Goal: Task Accomplishment & Management: Manage account settings

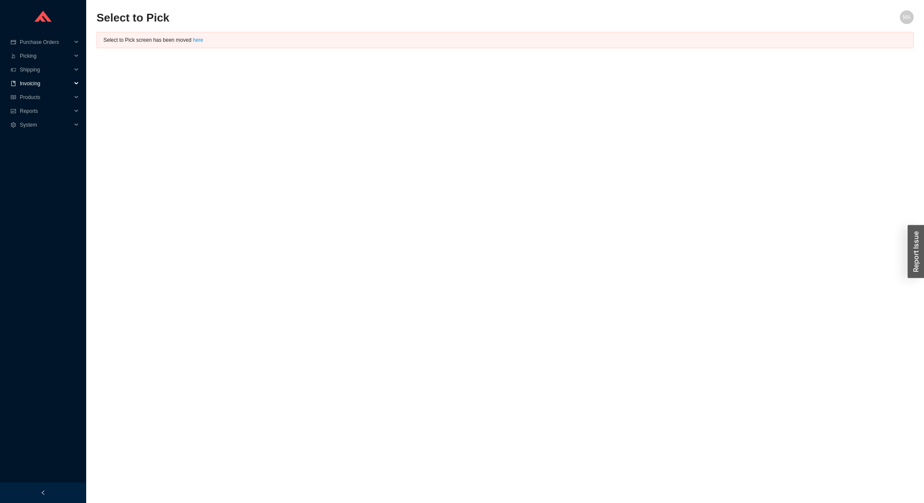
click at [60, 83] on span "Invoicing" at bounding box center [46, 84] width 52 height 14
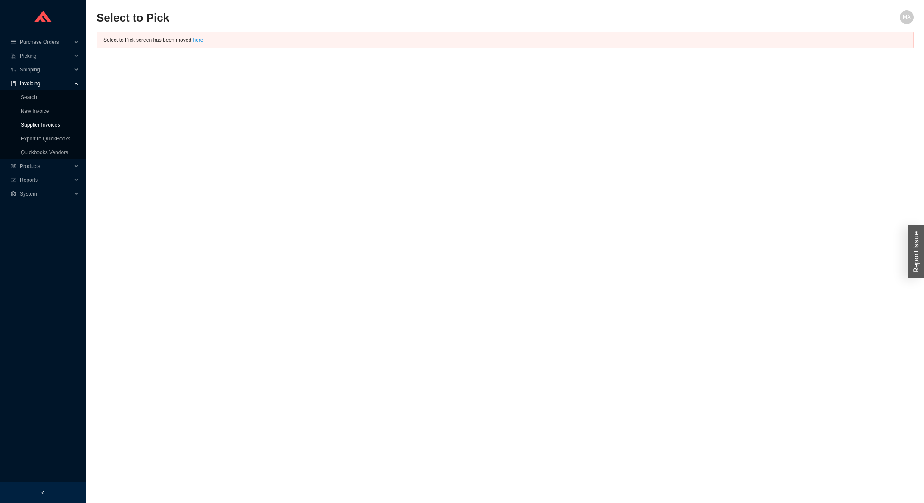
click at [29, 122] on link "Supplier Invoices" at bounding box center [40, 125] width 39 height 6
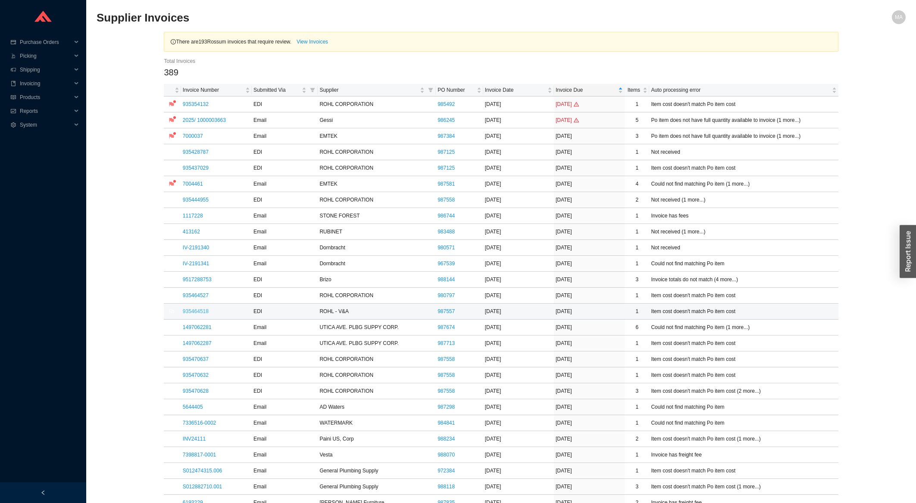
click at [206, 312] on link "935464518" at bounding box center [196, 312] width 26 height 6
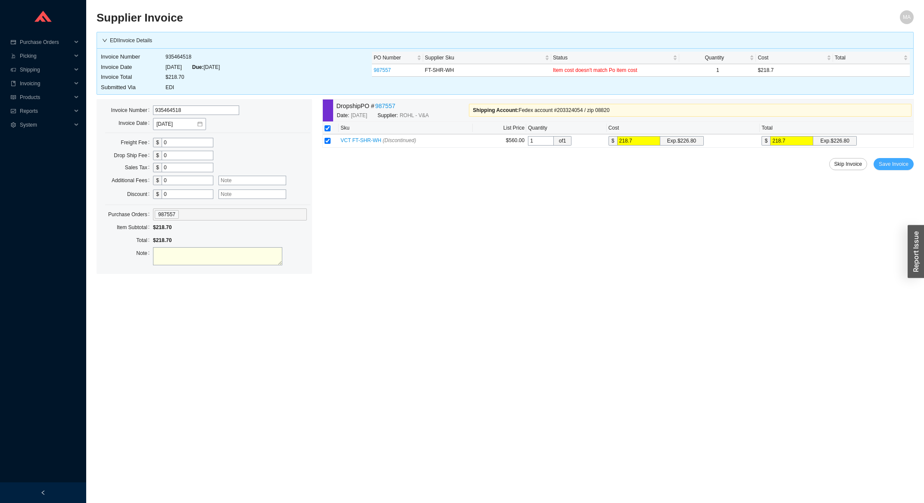
click at [893, 170] on button "Save Invoice" at bounding box center [894, 164] width 40 height 12
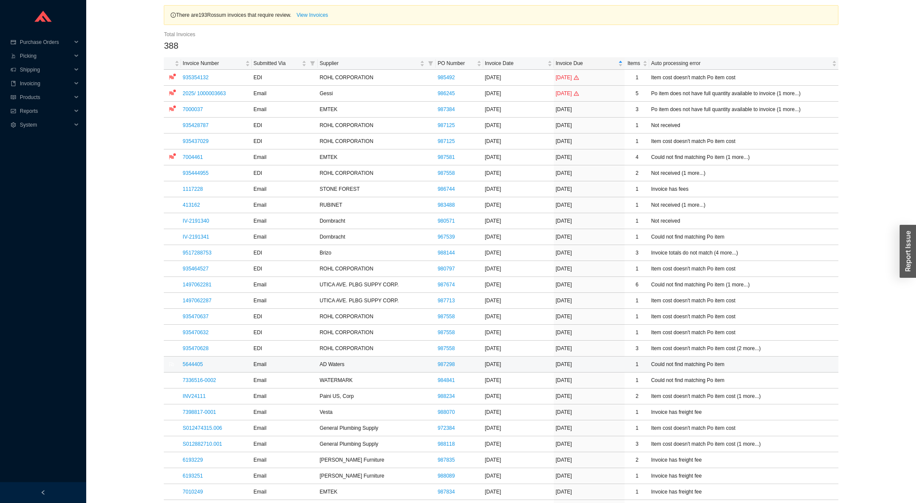
scroll to position [46, 0]
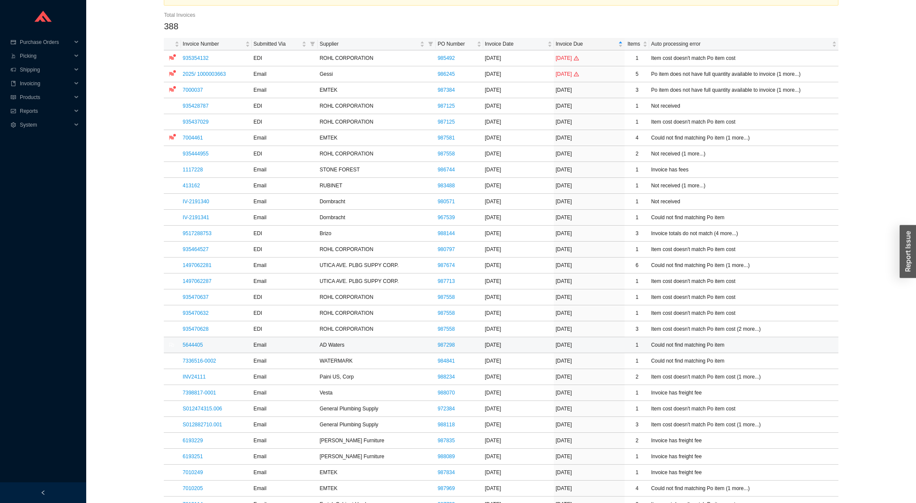
click at [192, 346] on link "5644405" at bounding box center [193, 345] width 20 height 6
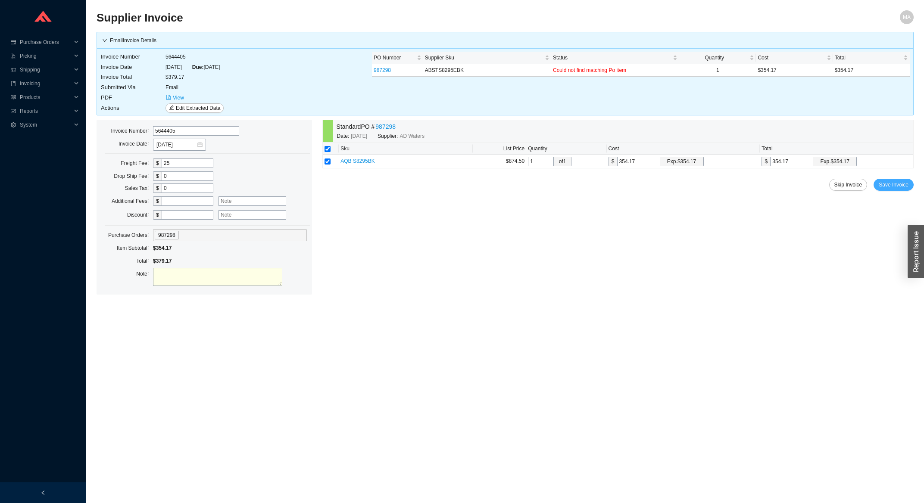
click at [900, 189] on span "Save Invoice" at bounding box center [894, 185] width 30 height 9
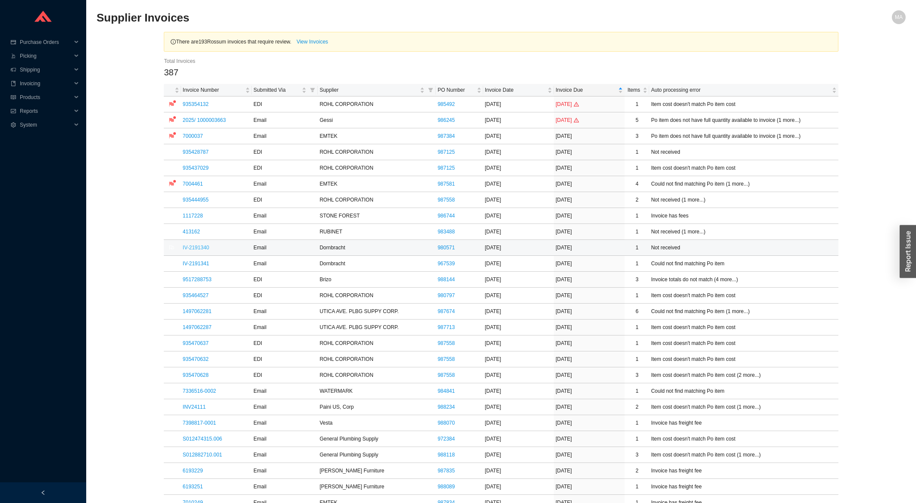
click at [198, 248] on link "IV-2191340" at bounding box center [196, 248] width 26 height 6
click at [194, 199] on link "935444955" at bounding box center [196, 200] width 26 height 6
click at [189, 216] on link "1117228" at bounding box center [193, 216] width 20 height 6
click at [187, 219] on link "1117228" at bounding box center [193, 216] width 20 height 6
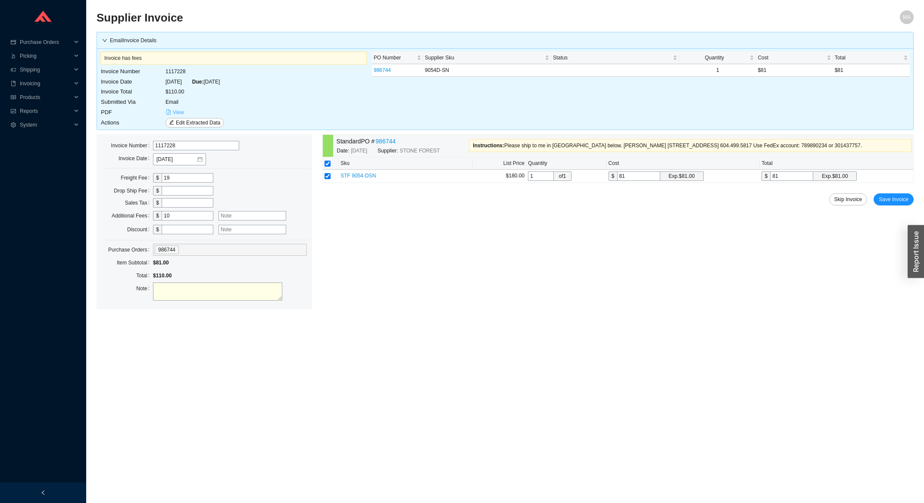
click at [178, 112] on span "View" at bounding box center [178, 112] width 11 height 9
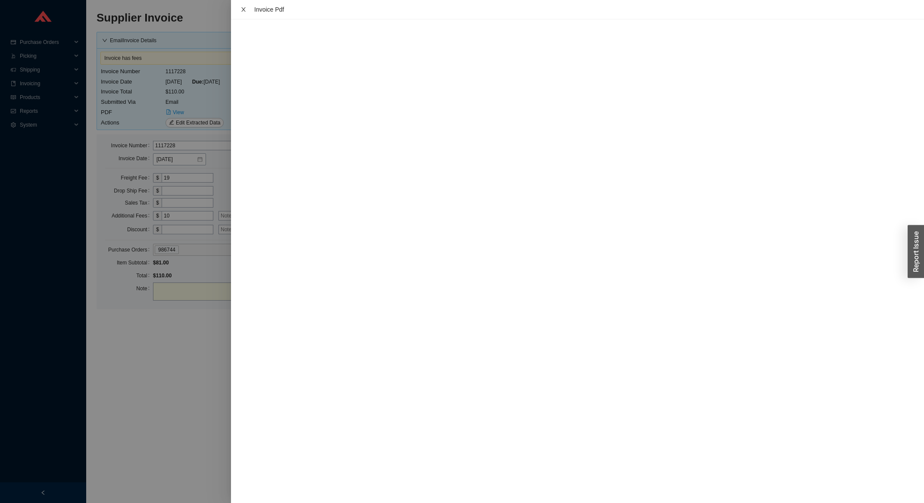
click at [248, 8] on div "Invoice Pdf" at bounding box center [577, 9] width 679 height 9
click at [243, 8] on icon "close" at bounding box center [244, 9] width 6 height 6
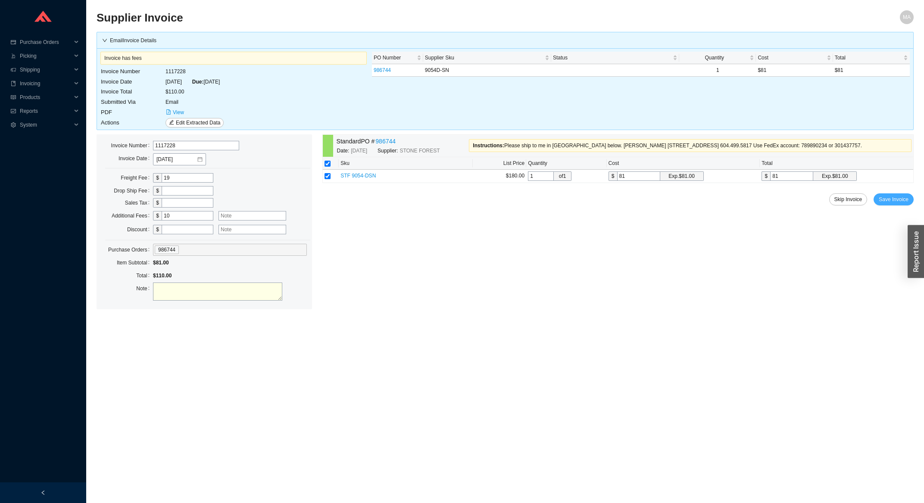
click at [896, 200] on span "Save Invoice" at bounding box center [894, 199] width 30 height 9
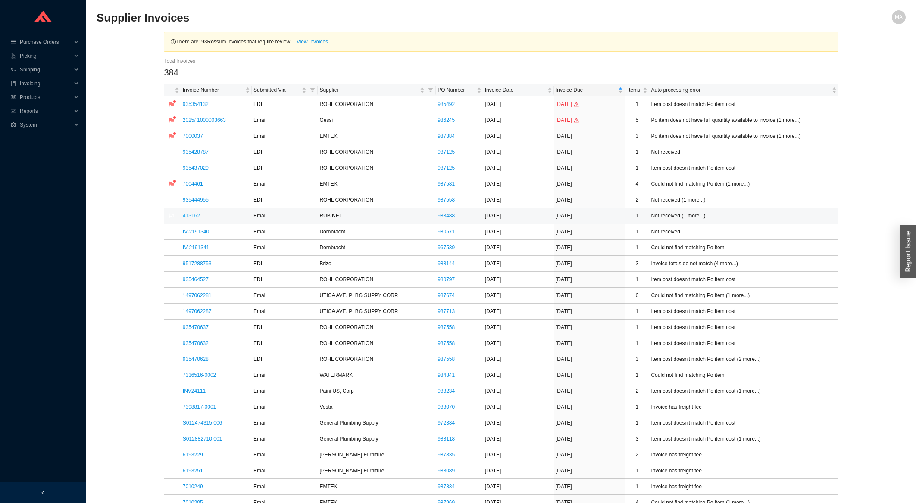
click at [190, 217] on link "413162" at bounding box center [191, 216] width 17 height 6
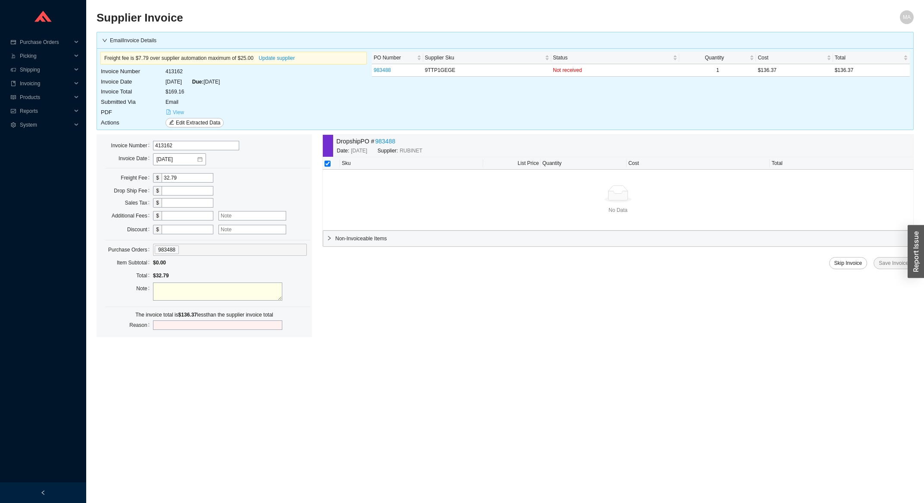
click at [178, 112] on span "View" at bounding box center [178, 112] width 11 height 9
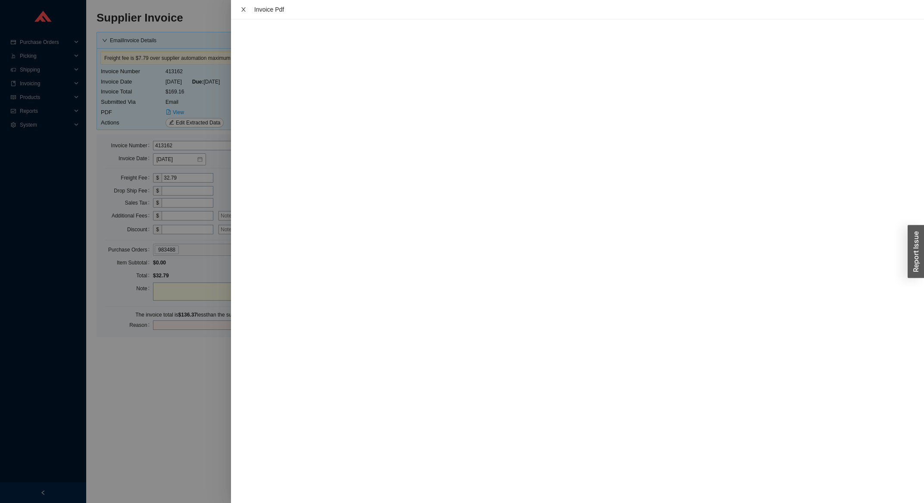
click at [240, 13] on button "Close" at bounding box center [243, 9] width 11 height 7
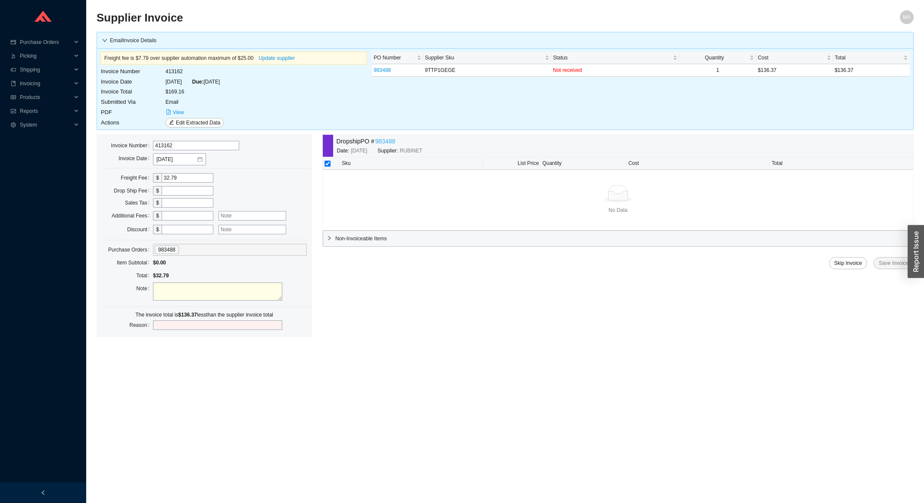
click at [377, 144] on link "983488" at bounding box center [385, 142] width 20 height 10
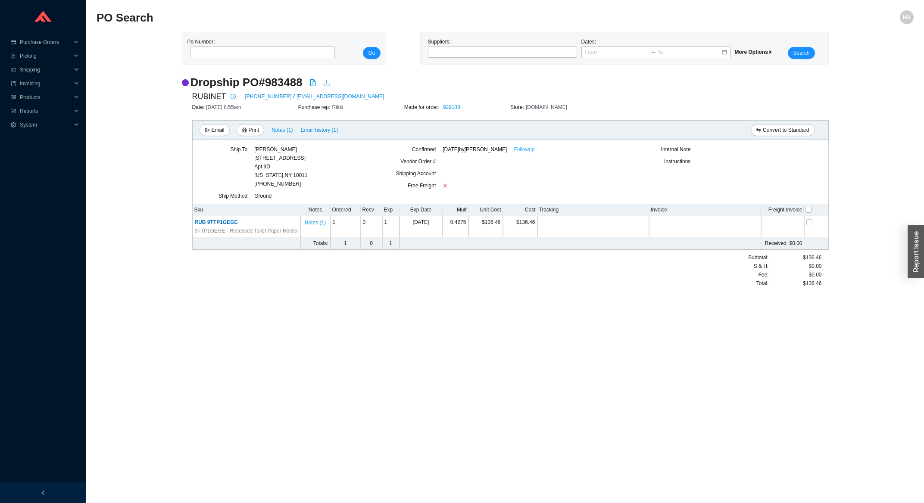
click at [517, 151] on link "Followup" at bounding box center [524, 149] width 21 height 9
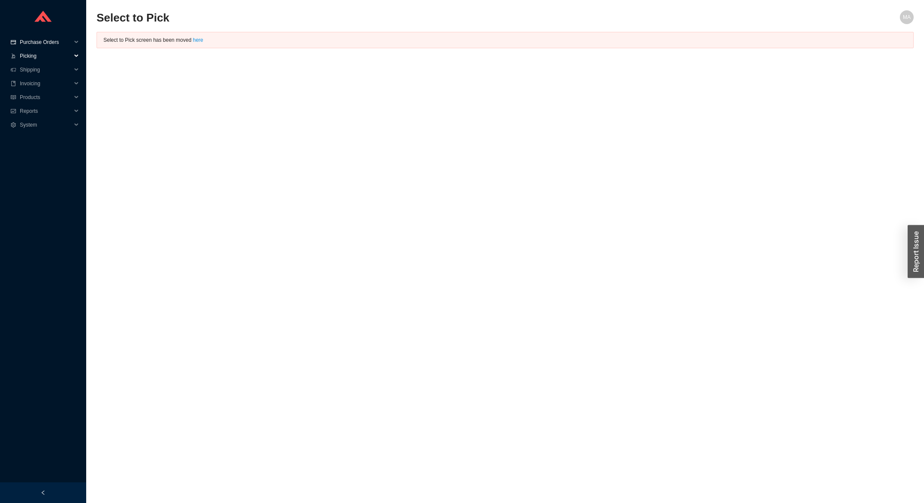
click at [54, 44] on span "Purchase Orders" at bounding box center [46, 42] width 52 height 14
click at [37, 53] on link "Search" at bounding box center [29, 56] width 16 height 6
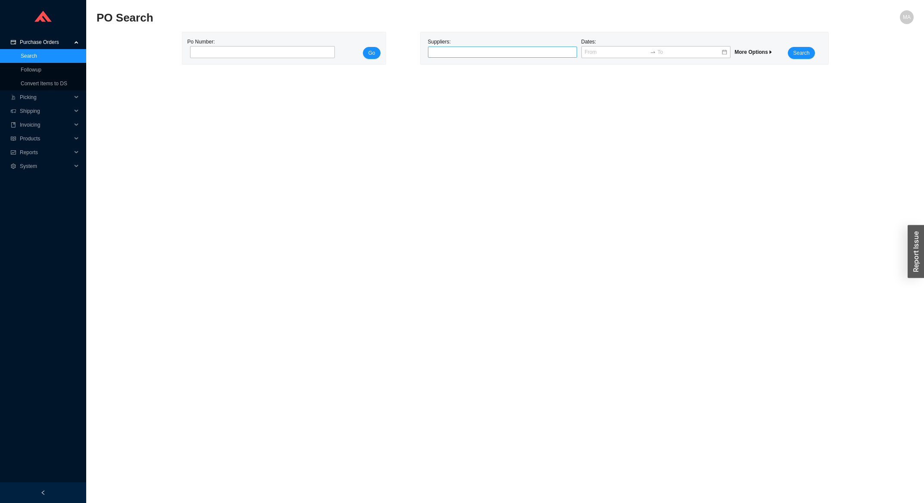
click at [440, 56] on div at bounding box center [499, 52] width 138 height 9
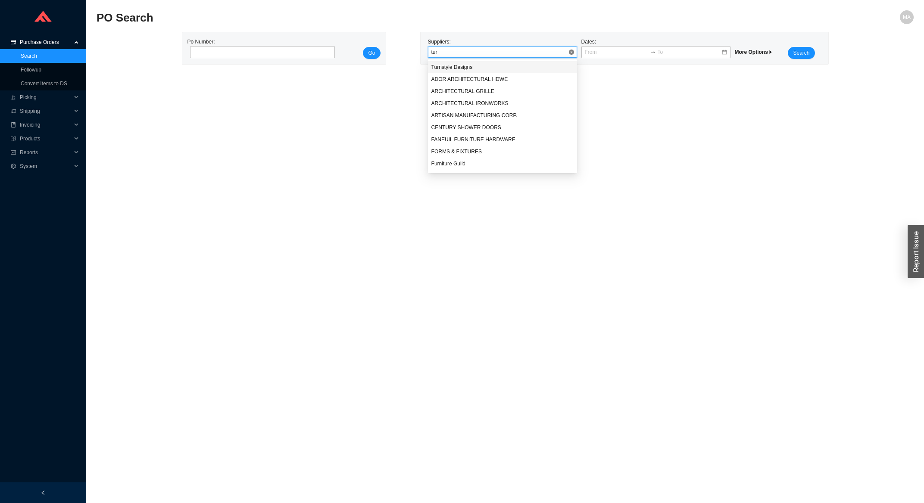
type input "turn"
click at [436, 66] on div "Turnstyle Designs" at bounding box center [502, 67] width 142 height 8
click at [809, 54] on button "Search" at bounding box center [801, 53] width 27 height 12
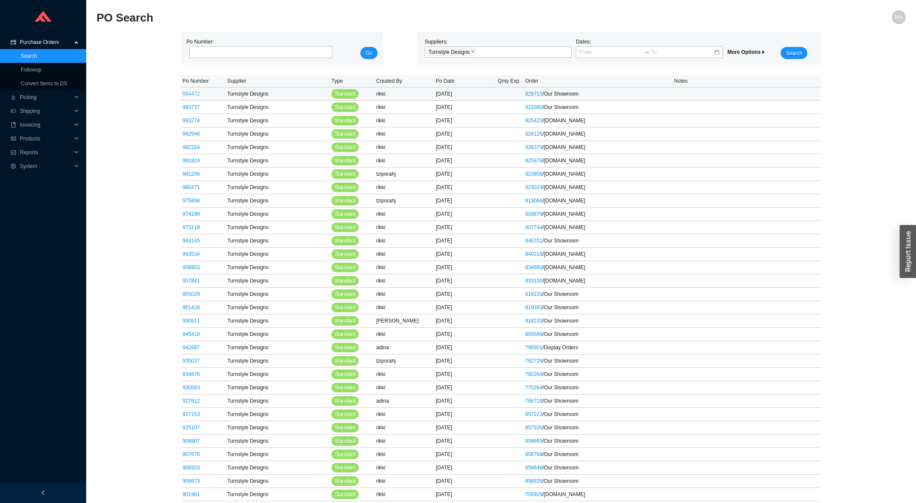
click at [195, 94] on link "984472" at bounding box center [191, 94] width 17 height 6
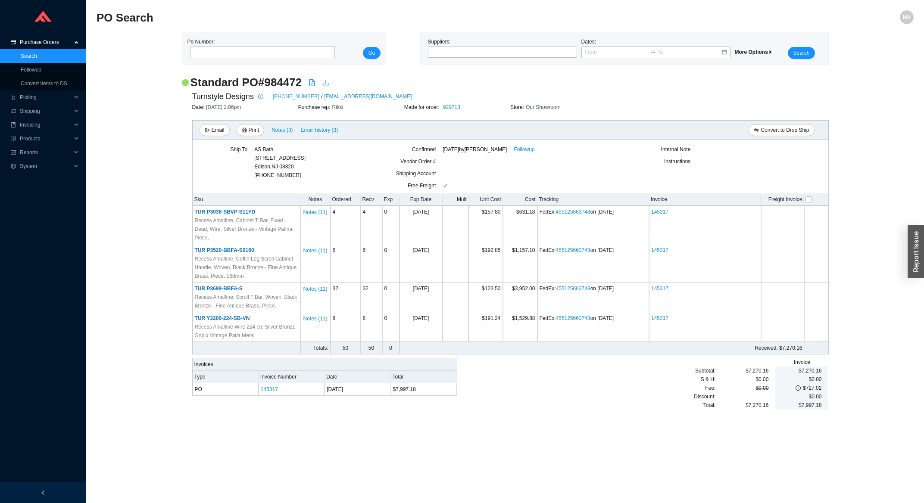
click at [280, 98] on link "877-288-4642" at bounding box center [296, 96] width 47 height 9
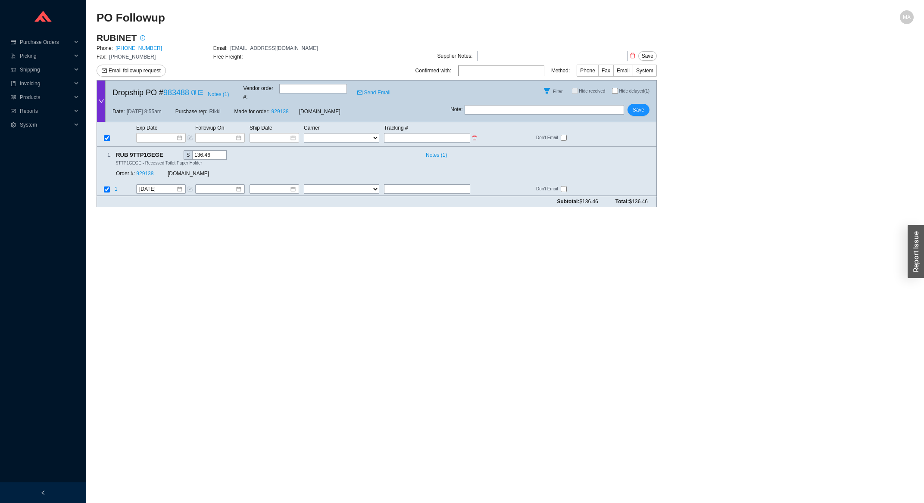
click at [421, 133] on input "text" at bounding box center [427, 137] width 86 height 9
type input "4"
type input "46"
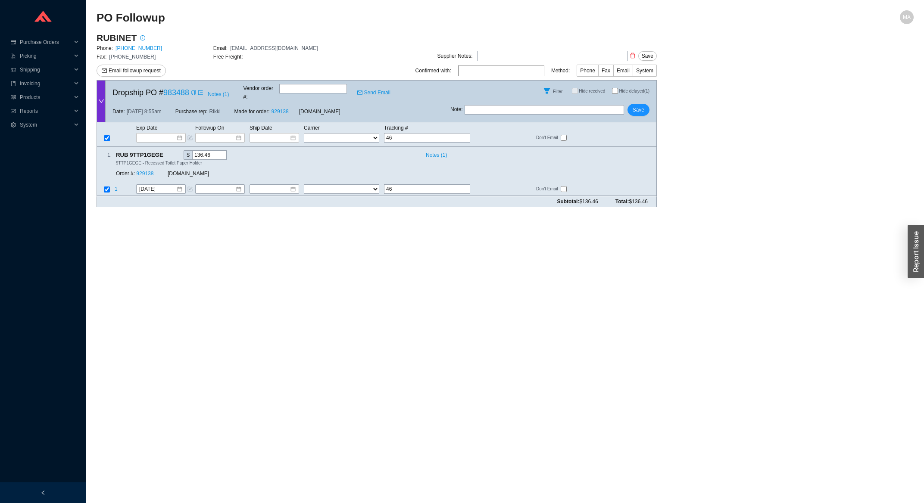
type input "466"
type input "4661"
type input "46616"
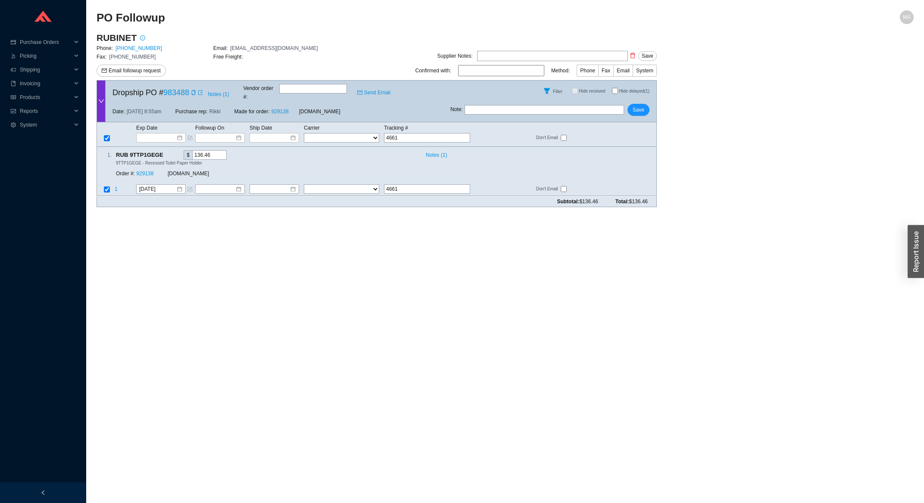
type input "46616"
type input "466164"
type input "4661642"
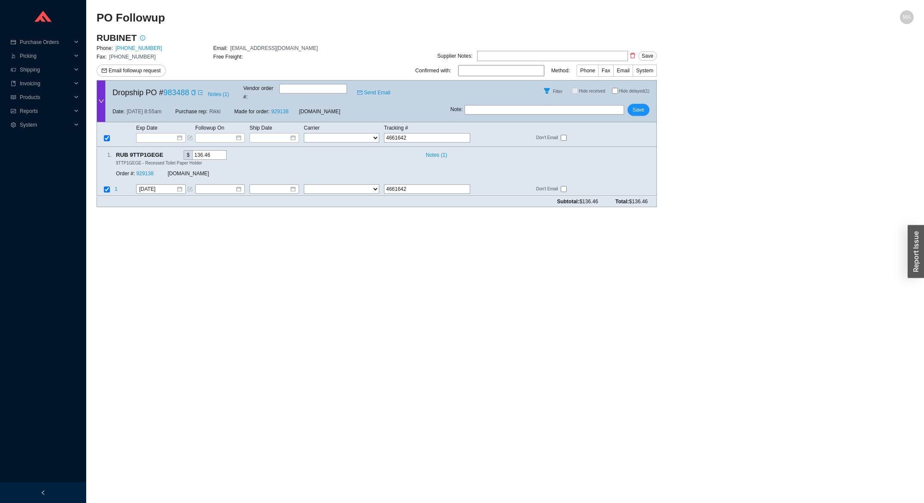
type input "46616424"
type input "466164249"
type input "4661642498"
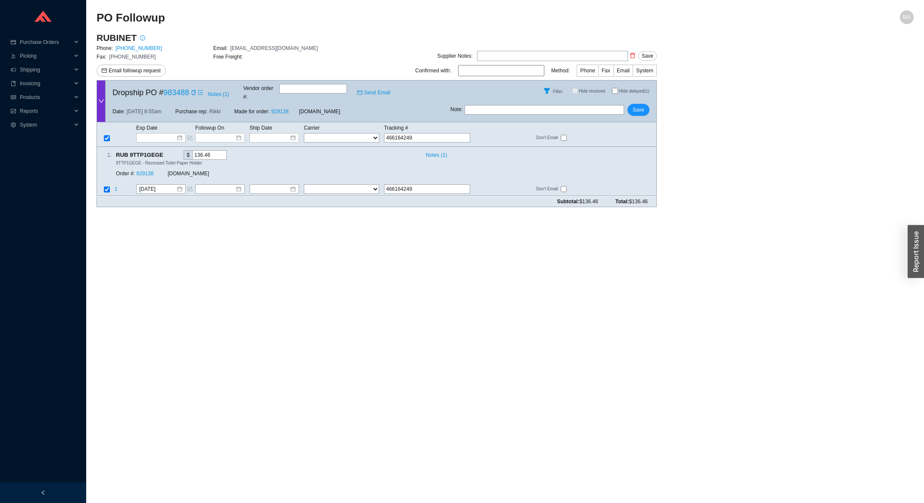
type input "4661642498"
type input "46616424982"
type input "466164249829"
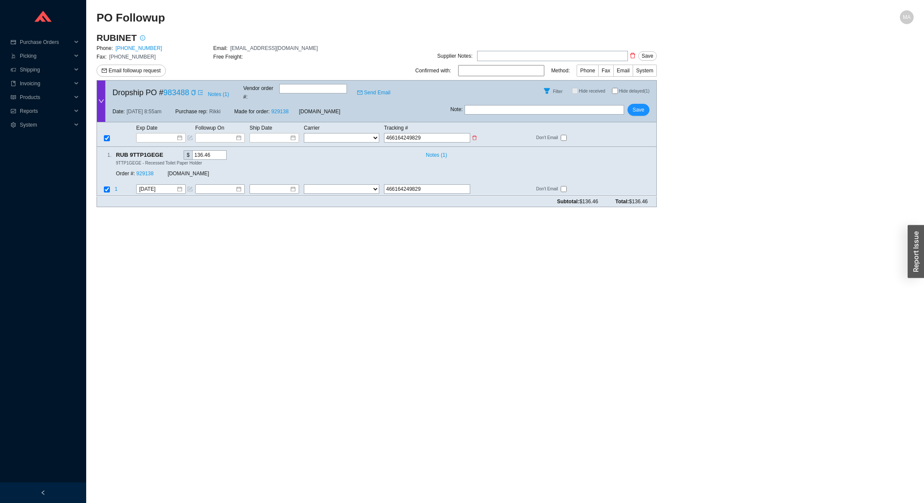
type input "466164249829"
select select "1"
click option "FedEx" at bounding box center [0, 0] width 0 height 0
select select "1"
click at [270, 134] on input at bounding box center [271, 138] width 37 height 9
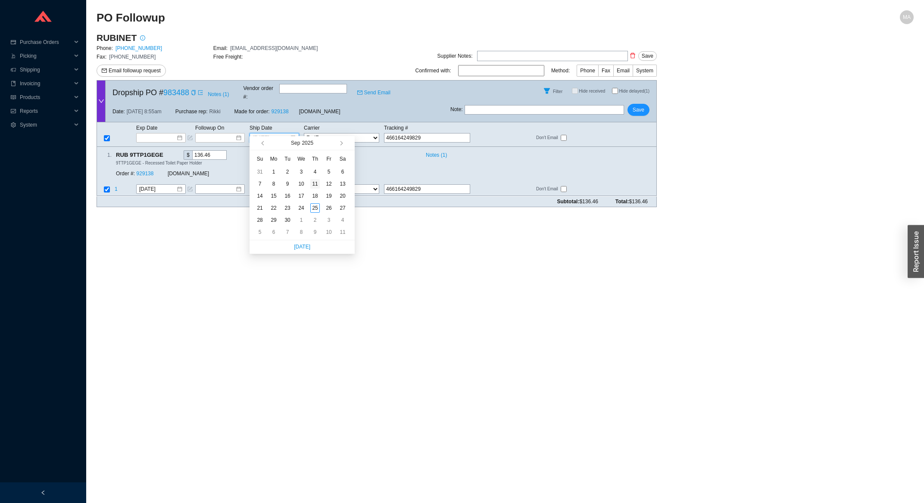
type input "9/11/2025"
click at [318, 185] on div "11" at bounding box center [314, 183] width 9 height 9
type input "9/11/2025"
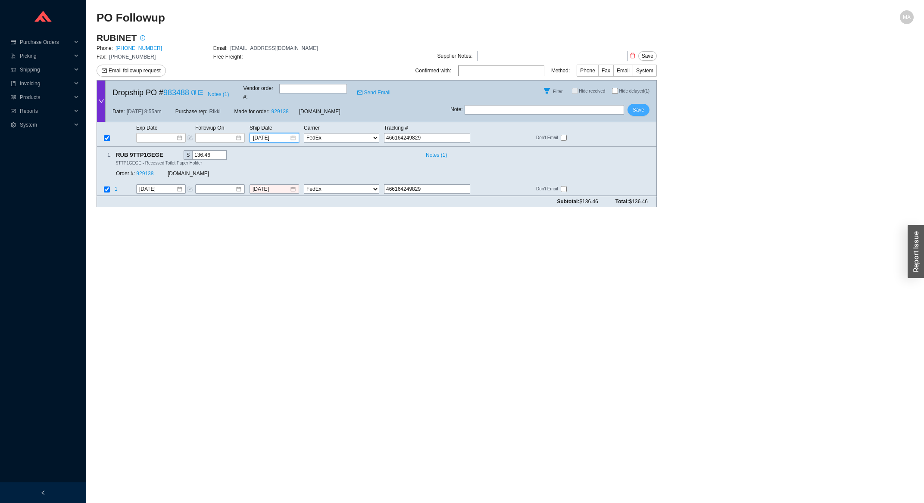
click at [644, 106] on span "Save" at bounding box center [639, 110] width 12 height 9
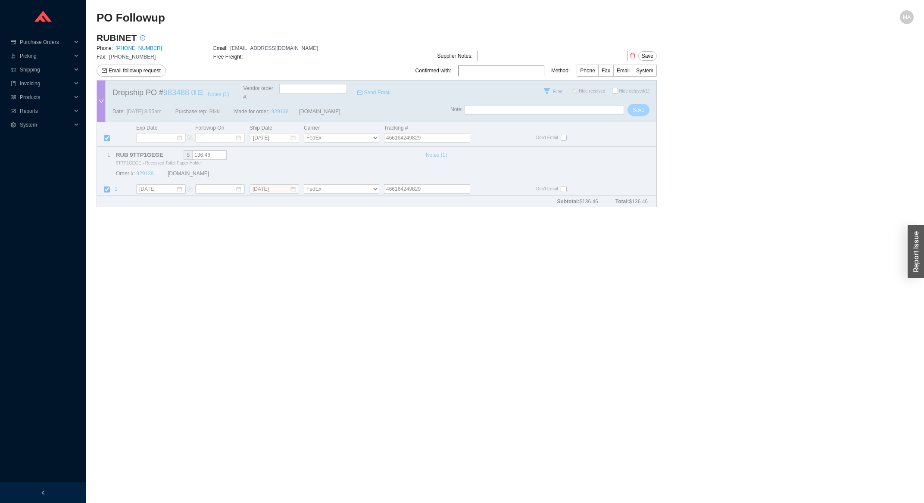
checkbox input "true"
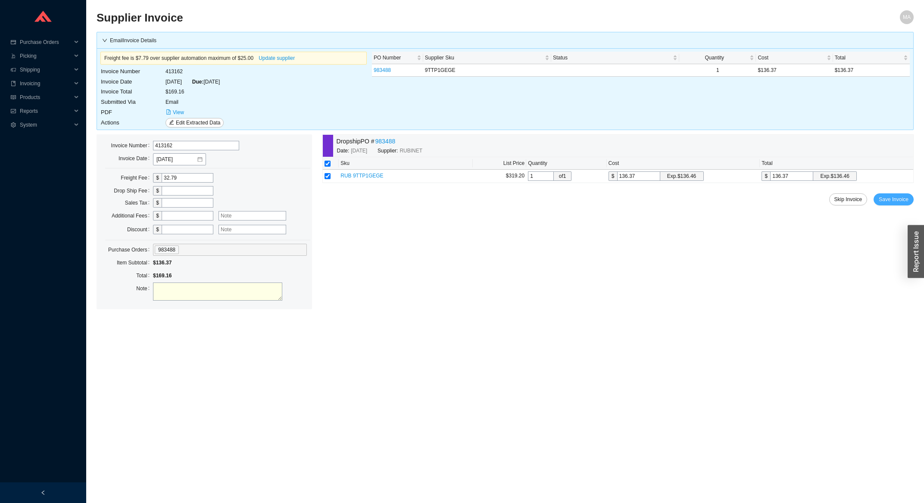
click at [896, 201] on span "Save Invoice" at bounding box center [894, 199] width 30 height 9
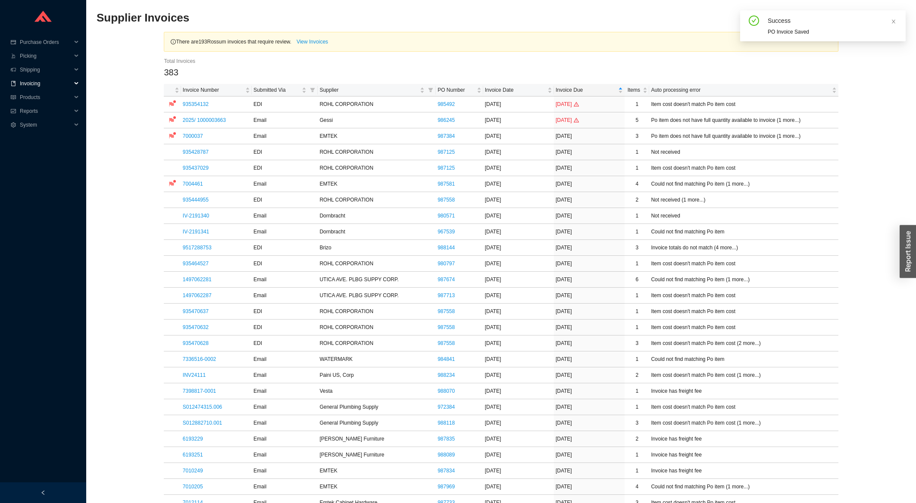
click at [65, 82] on span "Invoicing" at bounding box center [46, 84] width 52 height 14
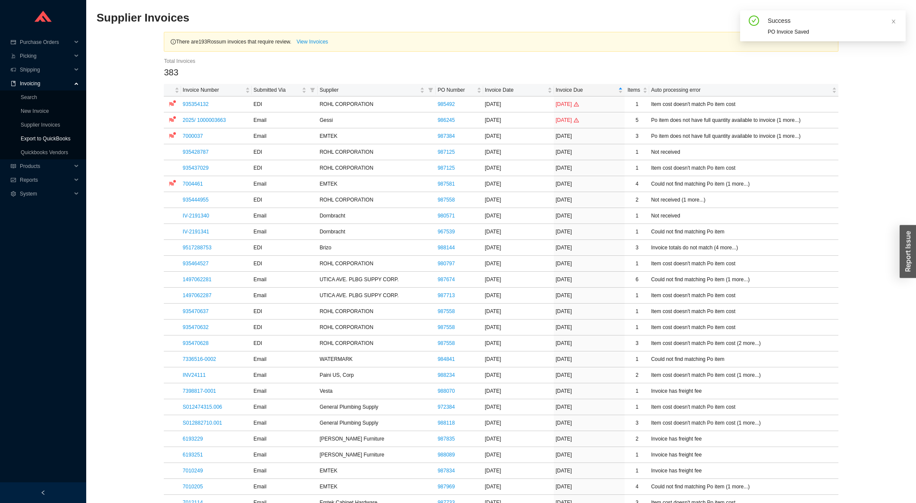
click at [48, 136] on link "Export to QuickBooks" at bounding box center [46, 139] width 50 height 6
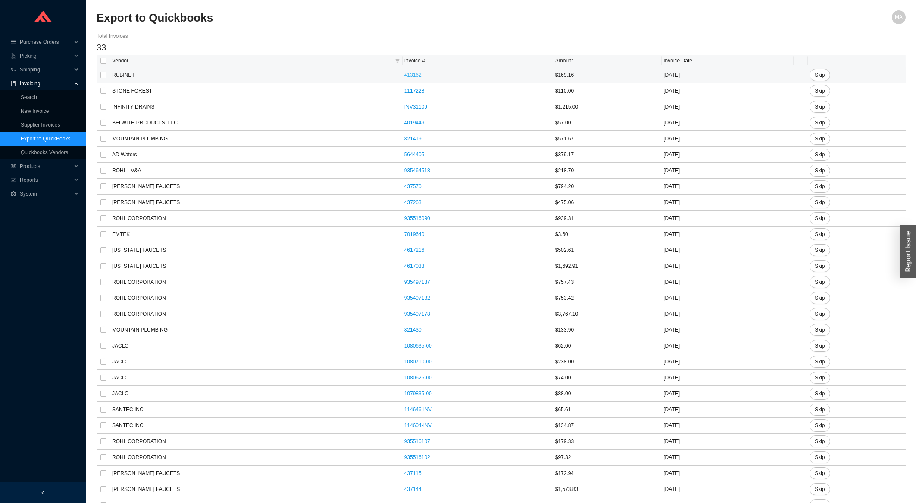
click at [404, 77] on link "413162" at bounding box center [412, 75] width 17 height 6
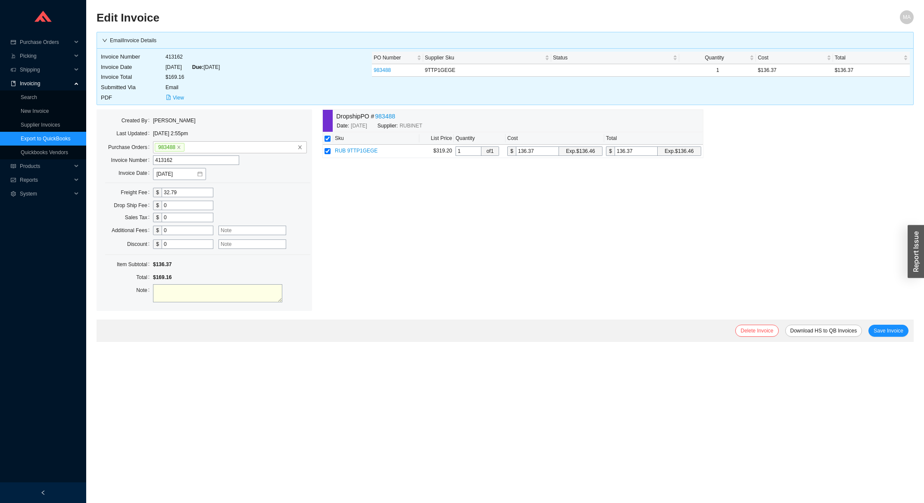
click at [158, 40] on div "Email Invoice Details" at bounding box center [505, 40] width 806 height 9
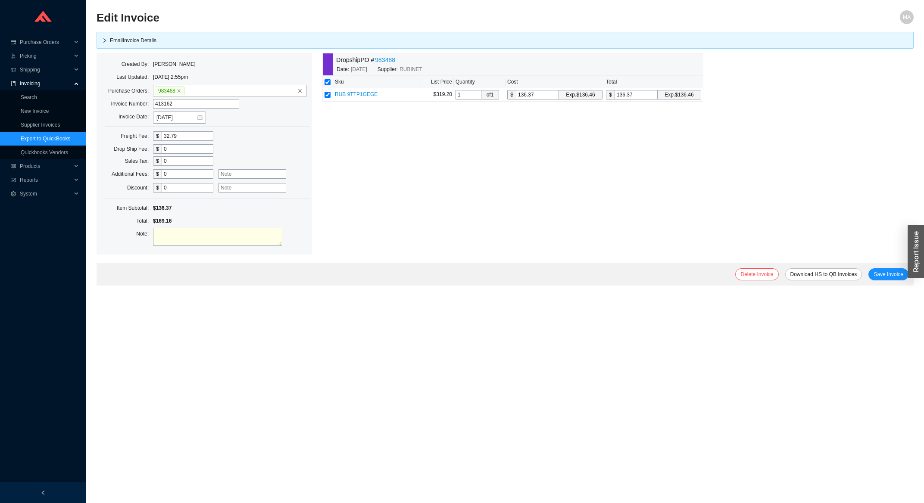
click at [158, 40] on div "Email Invoice Details" at bounding box center [505, 40] width 806 height 9
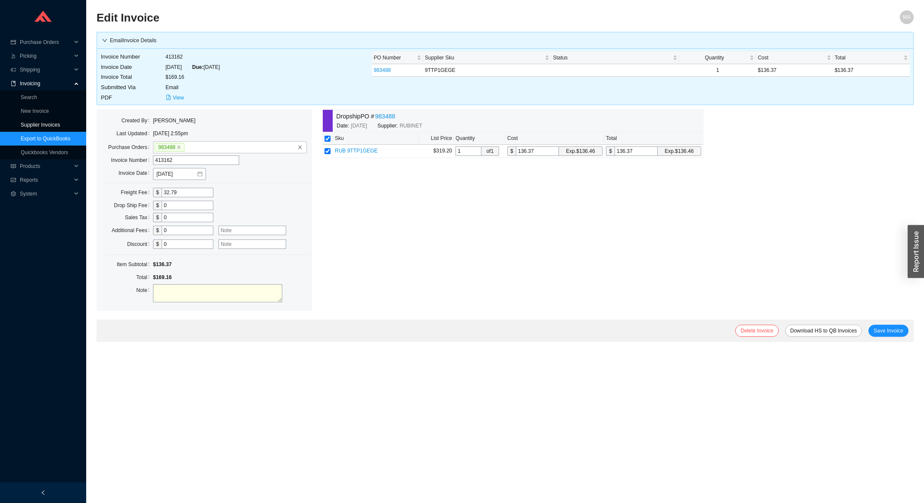
click at [48, 125] on link "Supplier Invoices" at bounding box center [40, 125] width 39 height 6
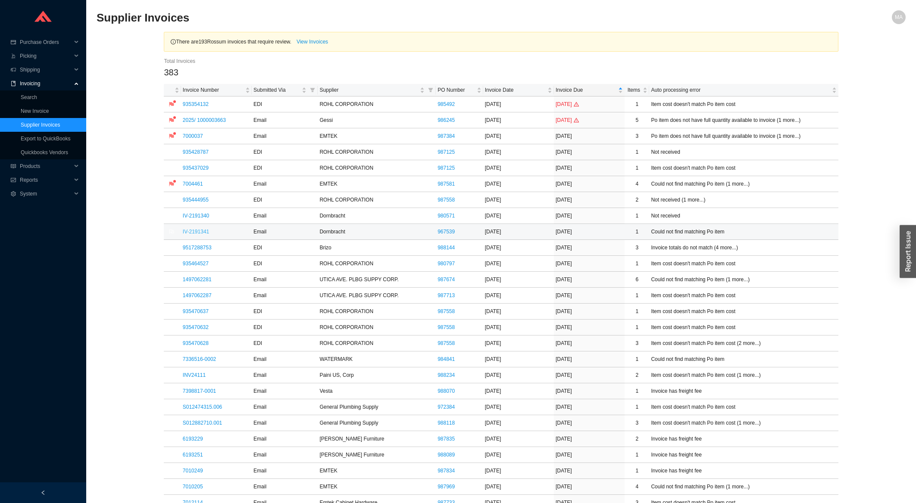
click at [191, 233] on link "IV-2191341" at bounding box center [196, 232] width 26 height 6
click at [191, 251] on link "9517288753" at bounding box center [197, 248] width 29 height 6
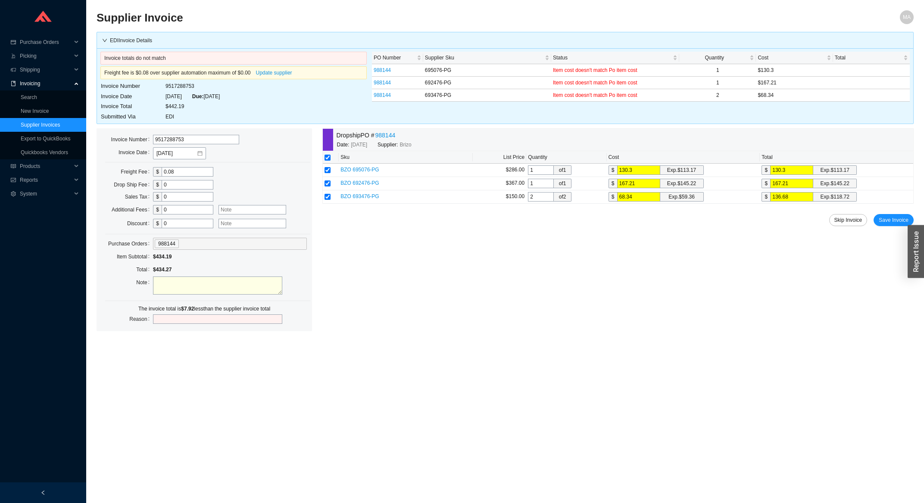
click at [186, 173] on input "0.08" at bounding box center [188, 171] width 52 height 9
click at [185, 172] on input "0.08" at bounding box center [188, 171] width 52 height 9
type input "8"
click at [891, 222] on span "Save Invoice" at bounding box center [894, 220] width 30 height 9
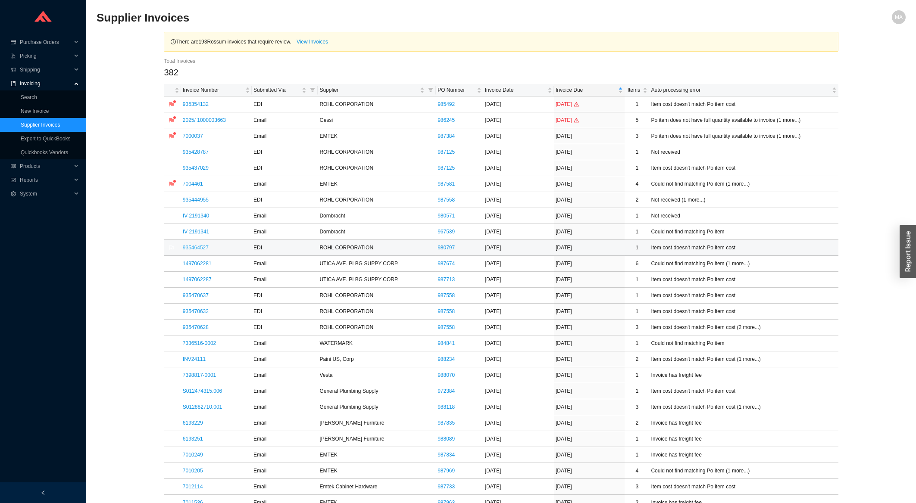
click at [194, 250] on link "935464527" at bounding box center [196, 248] width 26 height 6
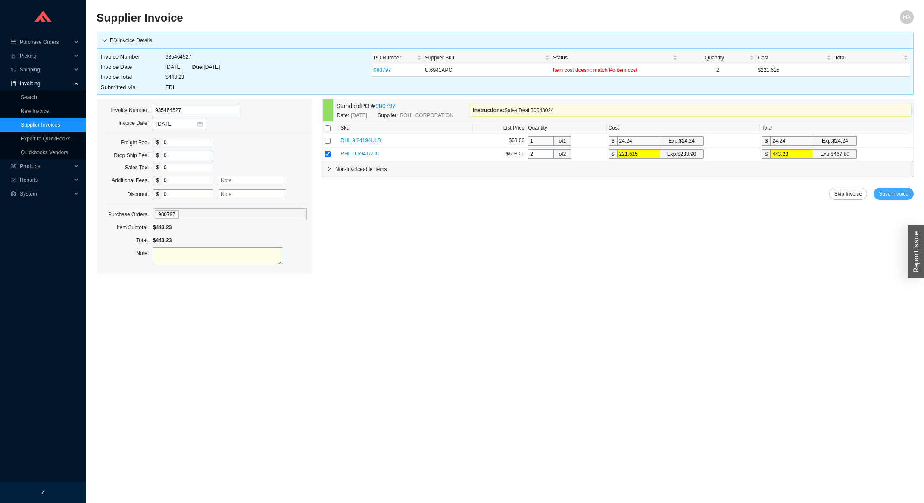
click at [891, 190] on button "Save Invoice" at bounding box center [894, 194] width 40 height 12
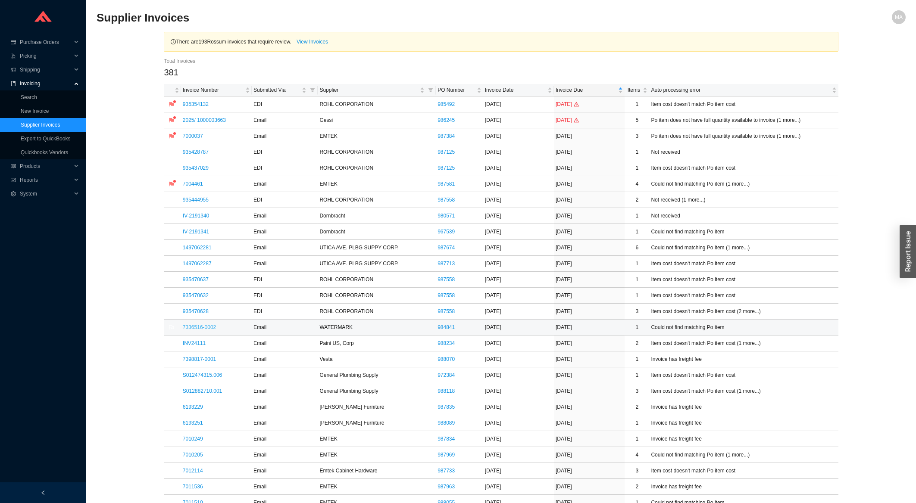
click at [195, 328] on link "7336516-0002" at bounding box center [199, 328] width 33 height 6
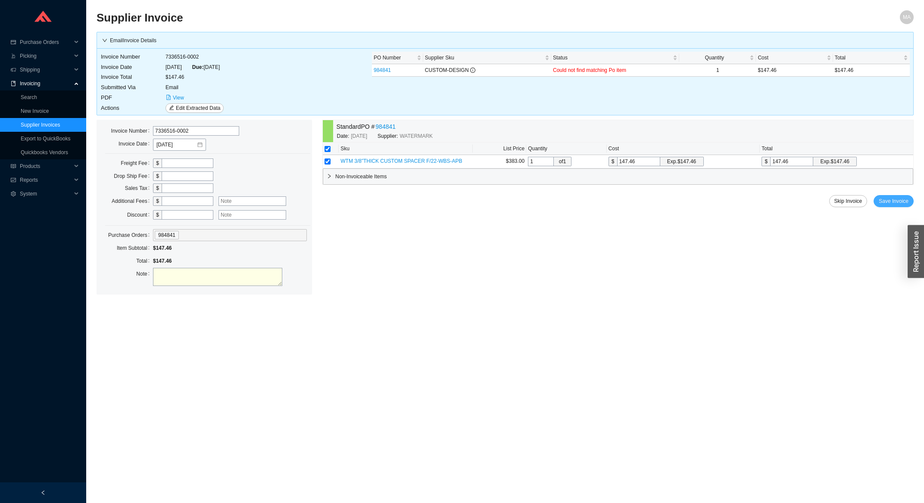
click at [900, 204] on span "Save Invoice" at bounding box center [894, 201] width 30 height 9
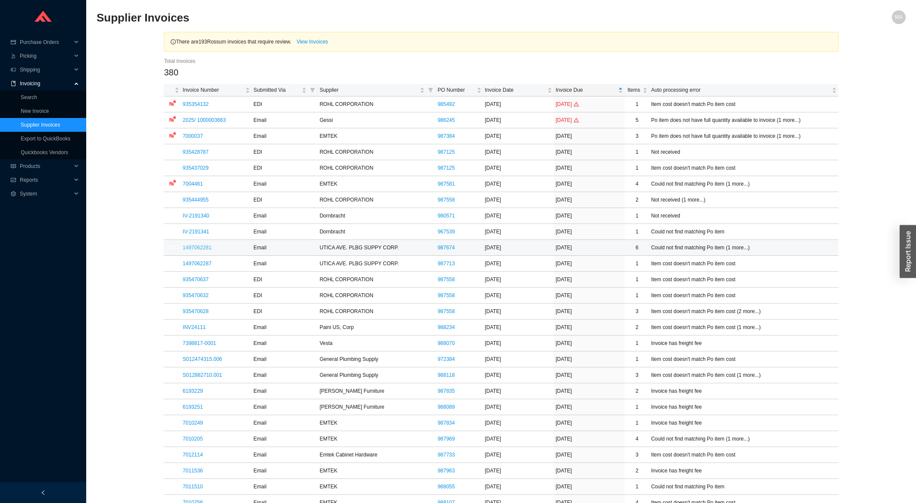
click at [188, 248] on link "1497062281" at bounding box center [197, 248] width 29 height 6
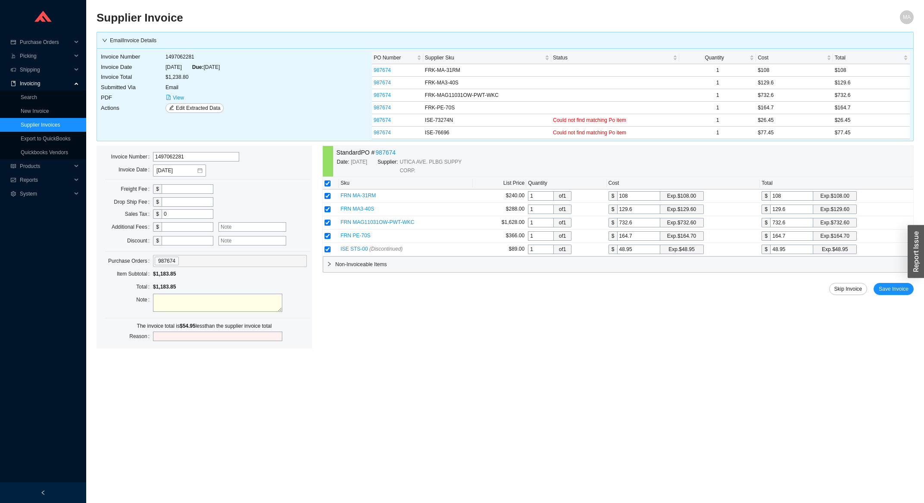
click at [491, 266] on span "Non-Invoiceable Items" at bounding box center [622, 264] width 574 height 9
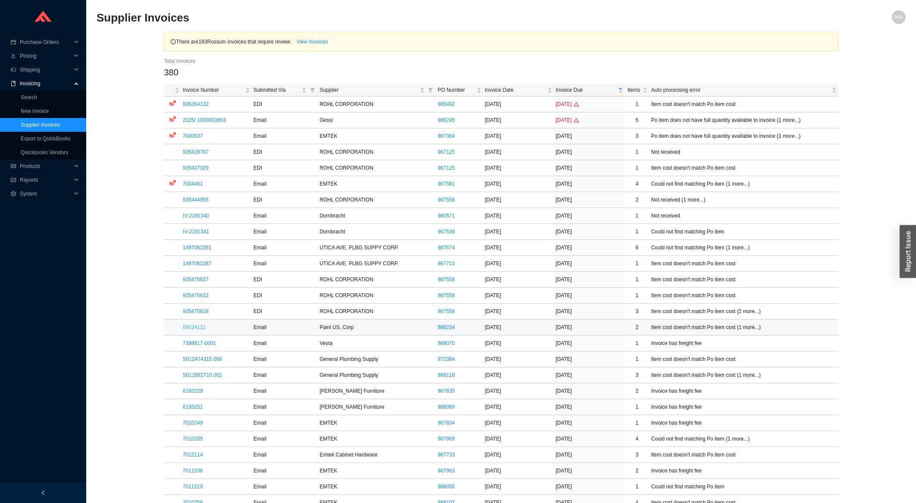
click at [200, 327] on link "INV24111" at bounding box center [194, 328] width 23 height 6
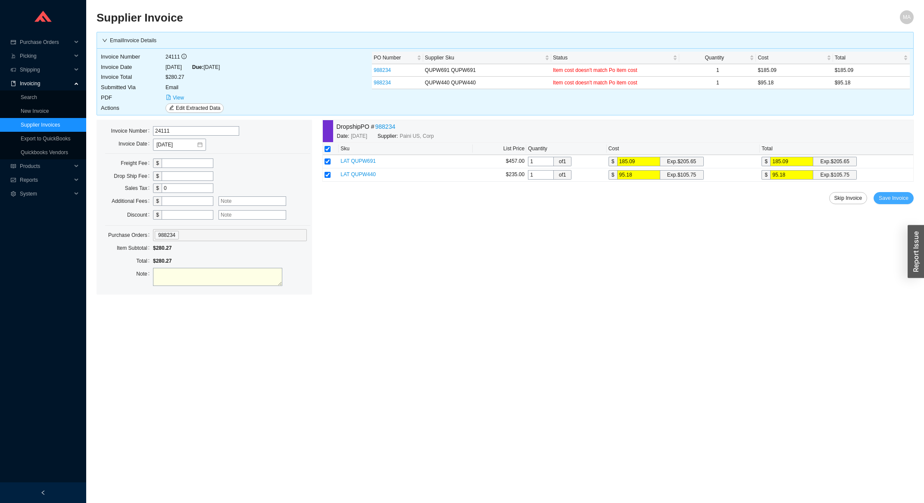
click at [900, 202] on span "Save Invoice" at bounding box center [894, 198] width 30 height 9
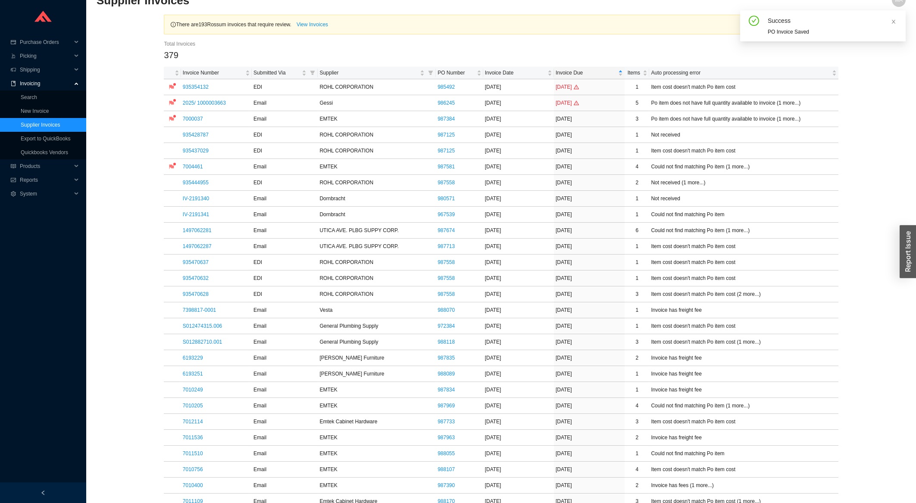
scroll to position [231, 0]
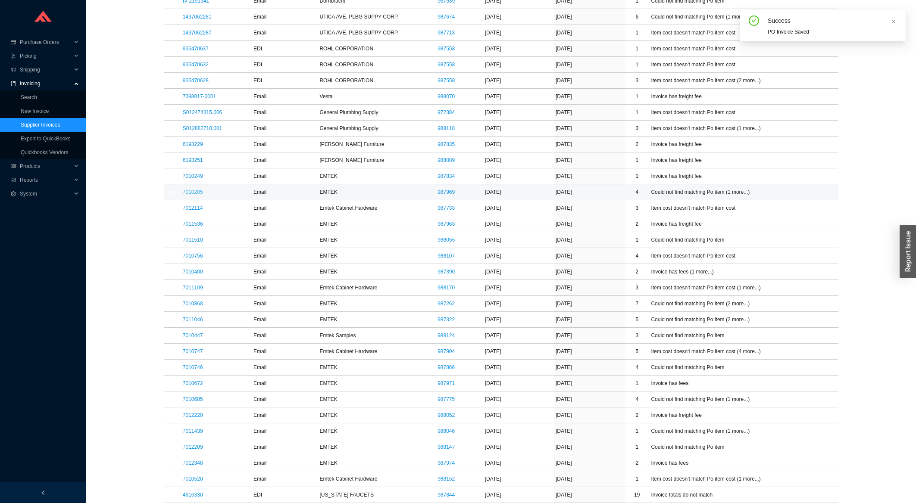
click at [196, 195] on link "7010205" at bounding box center [193, 192] width 20 height 6
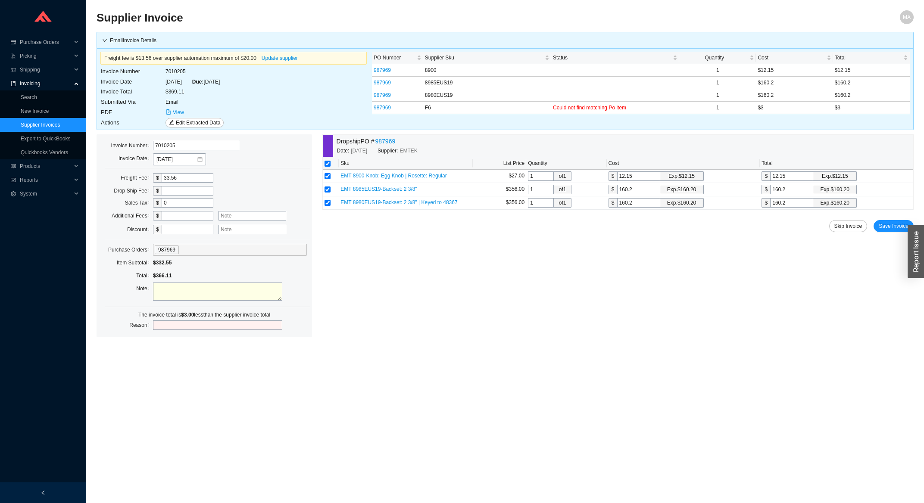
click at [183, 212] on input "text" at bounding box center [188, 215] width 52 height 9
type input "3"
click at [232, 217] on input "text" at bounding box center [253, 215] width 68 height 9
type input "Rekey charge"
click at [883, 234] on div "Dropship PO # 987969 Date: 9/11/2025 Supplier: EMTEK Sku List Price Quantity Co…" at bounding box center [617, 221] width 591 height 175
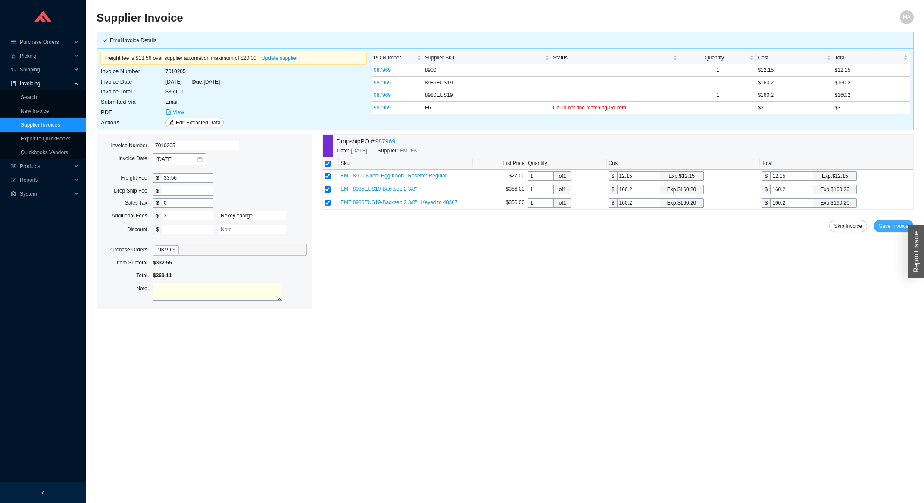
click at [890, 228] on span "Save Invoice" at bounding box center [894, 226] width 30 height 9
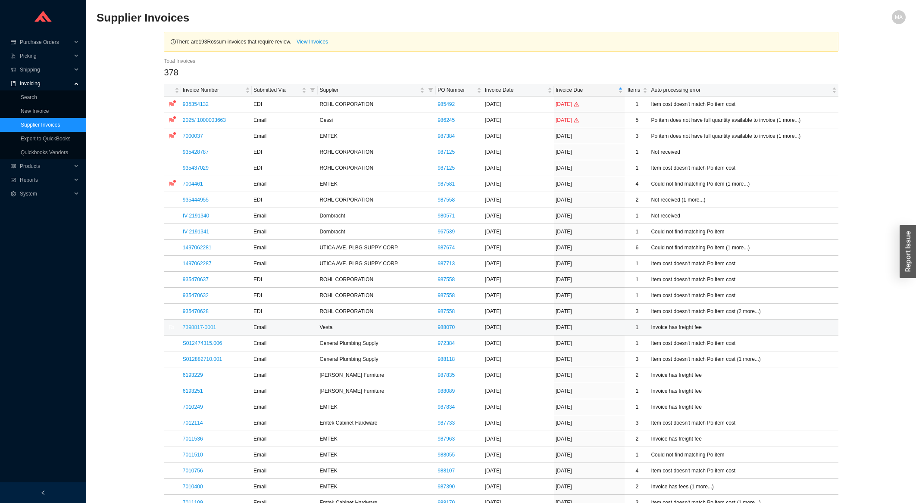
click at [193, 327] on link "7398817-0001" at bounding box center [199, 328] width 33 height 6
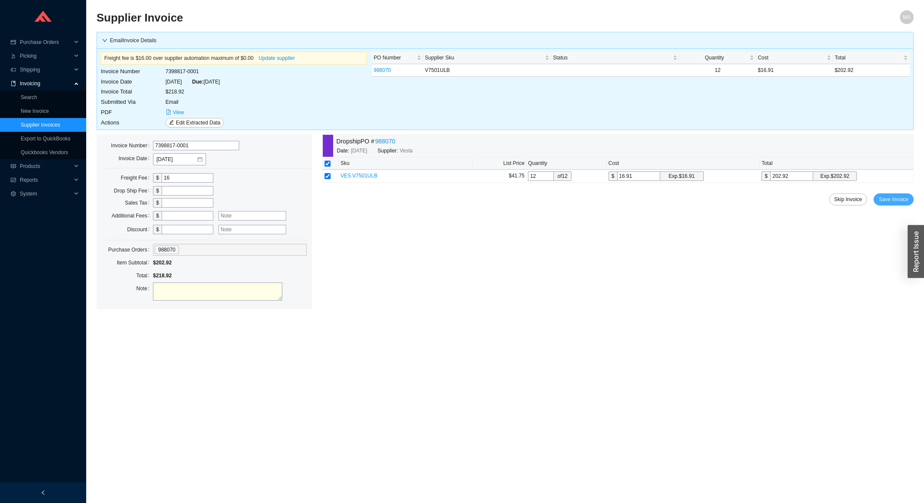
click at [907, 204] on span "Save Invoice" at bounding box center [894, 199] width 30 height 9
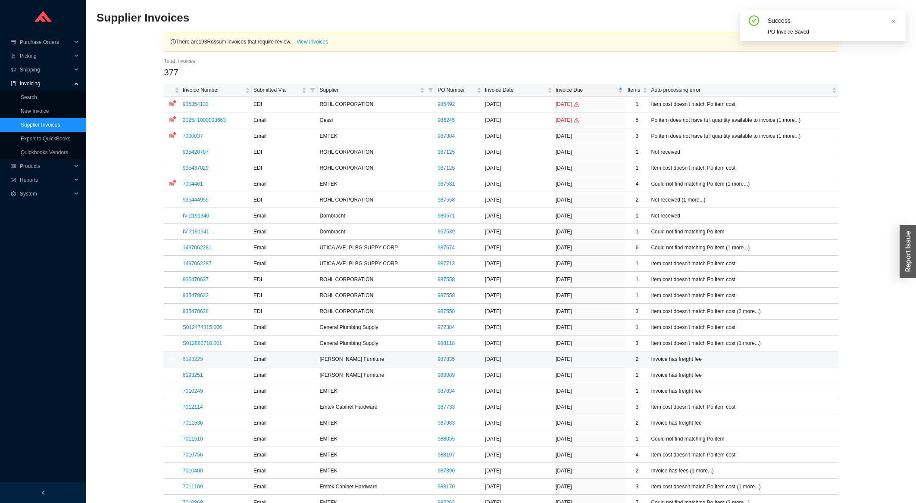
click at [197, 358] on link "6193229" at bounding box center [193, 359] width 20 height 6
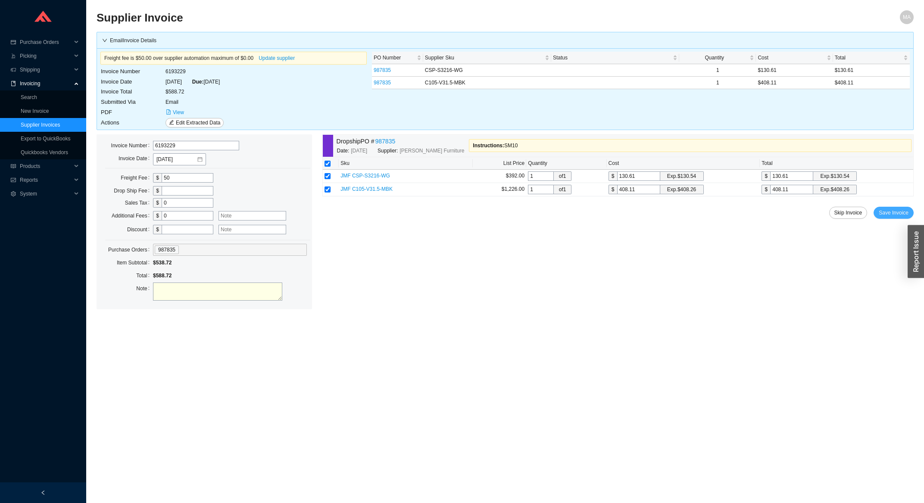
click at [902, 212] on span "Save Invoice" at bounding box center [894, 213] width 30 height 9
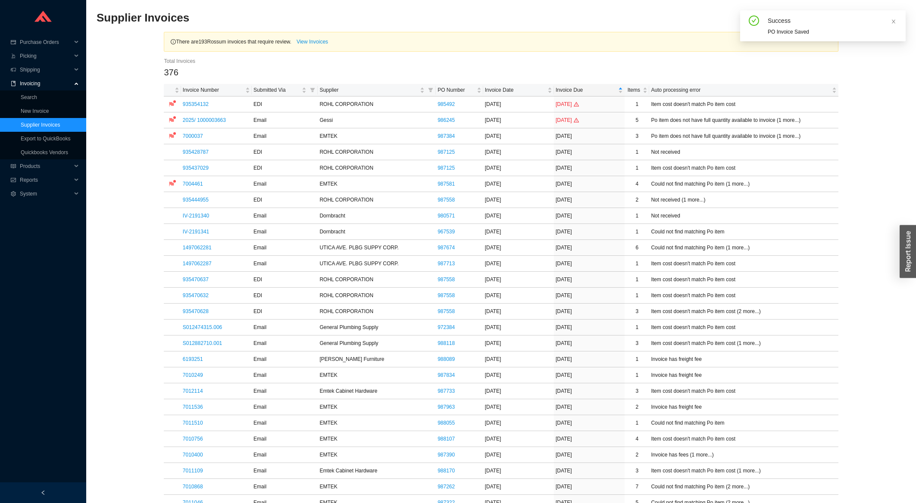
scroll to position [277, 0]
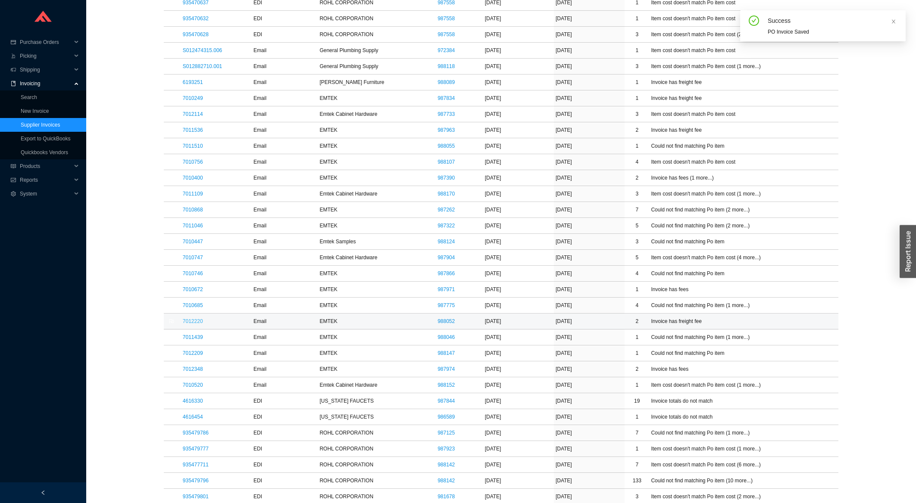
click at [201, 325] on link "7012220" at bounding box center [193, 322] width 20 height 6
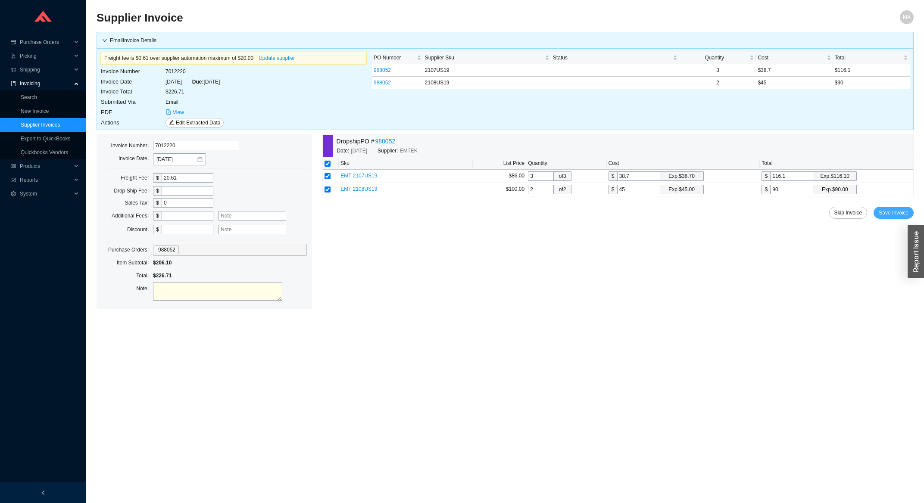
click at [887, 217] on span "Save Invoice" at bounding box center [894, 213] width 30 height 9
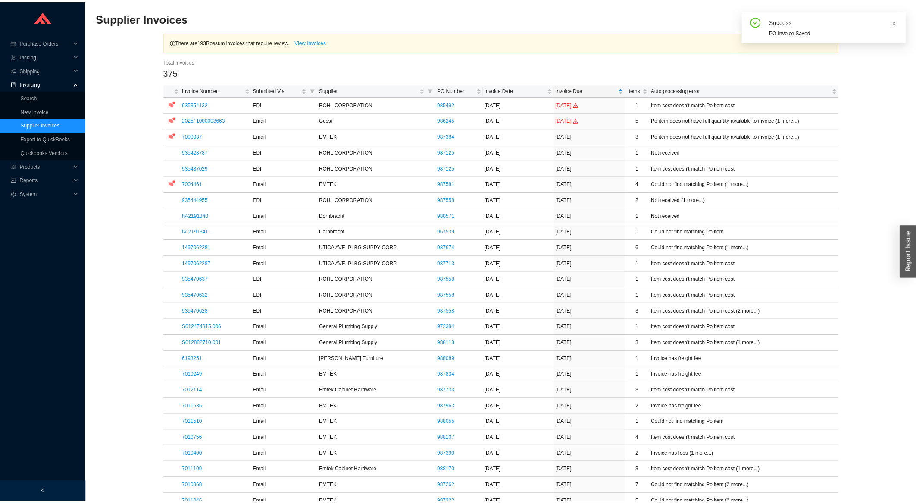
scroll to position [323, 0]
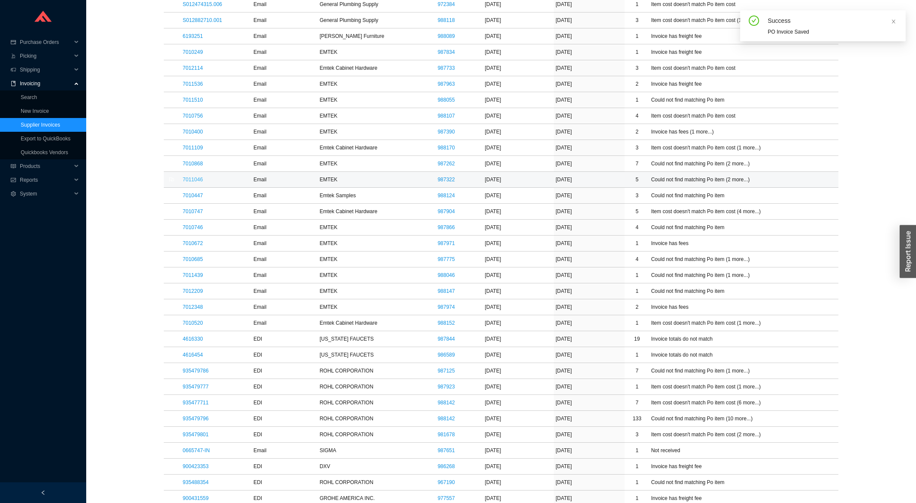
click at [194, 182] on link "7011046" at bounding box center [193, 180] width 20 height 6
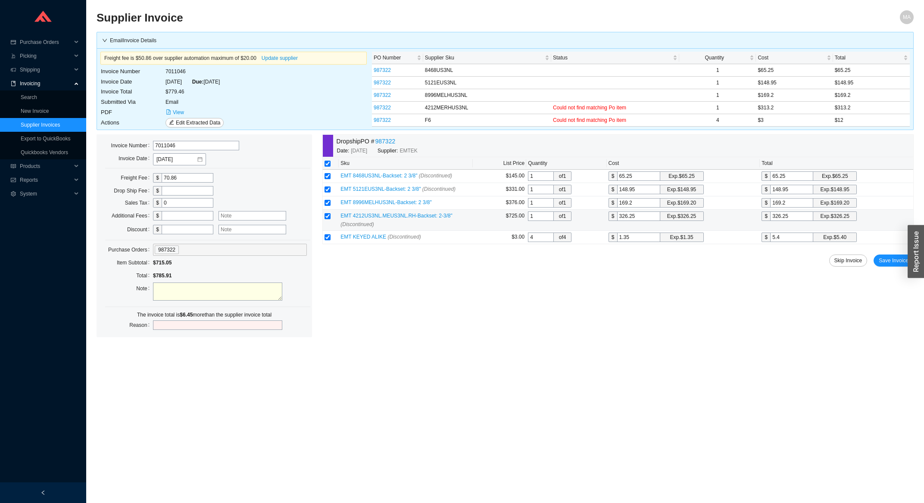
drag, startPoint x: 791, startPoint y: 215, endPoint x: 765, endPoint y: 219, distance: 25.8
click at [770, 219] on input "326.25" at bounding box center [791, 216] width 43 height 9
type input "3"
type input "31"
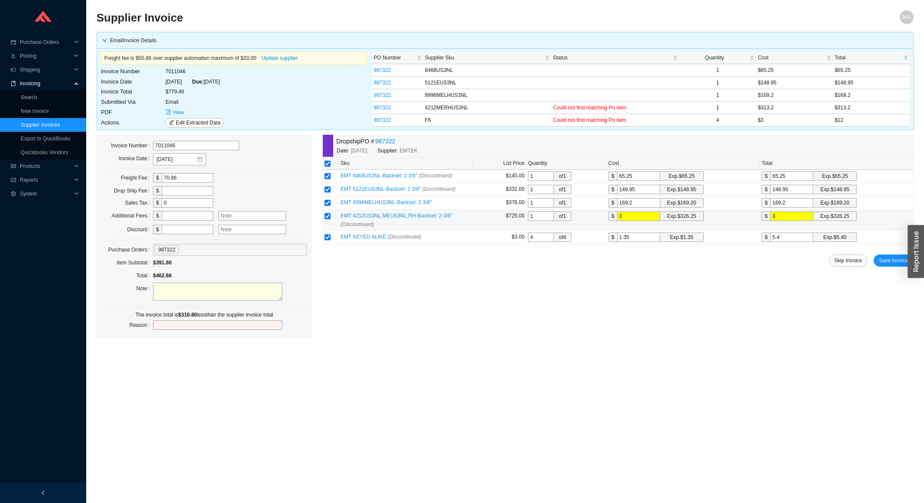
type input "31"
type input "313"
type input "313."
type input "313.2"
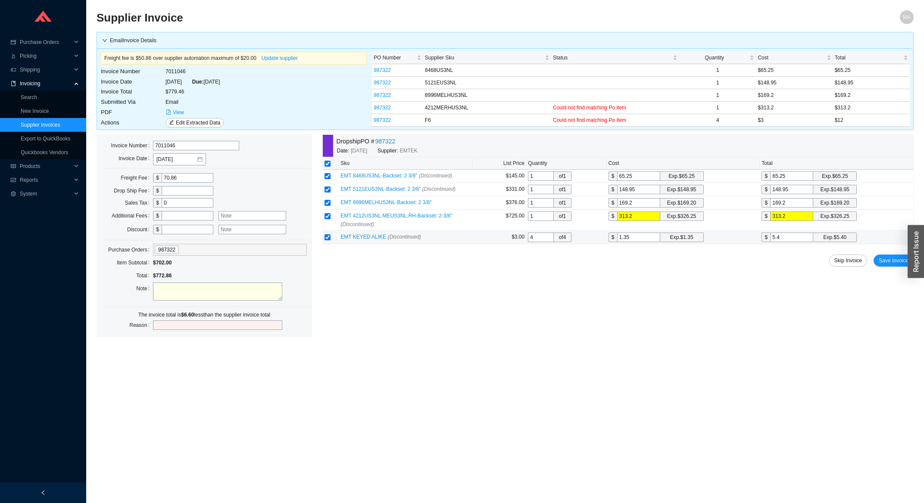
drag, startPoint x: 644, startPoint y: 241, endPoint x: 609, endPoint y: 240, distance: 34.9
click at [617, 240] on input "1.35" at bounding box center [638, 237] width 43 height 9
type input "3"
type input "12"
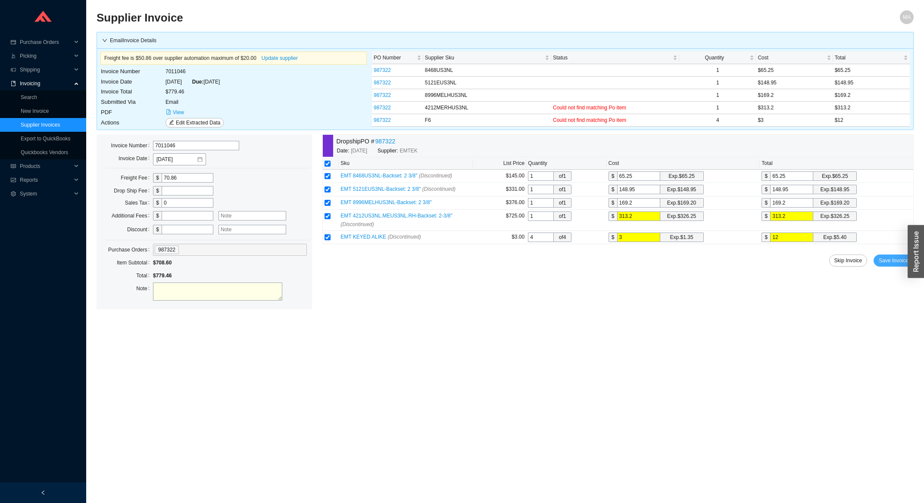
type input "3"
click at [890, 260] on span "Save Invoice" at bounding box center [894, 260] width 30 height 9
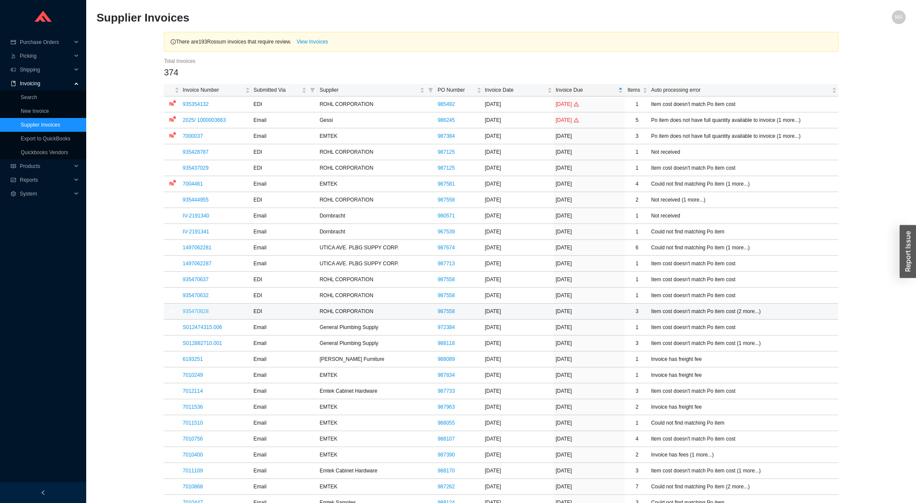
click at [193, 314] on link "935470628" at bounding box center [196, 312] width 26 height 6
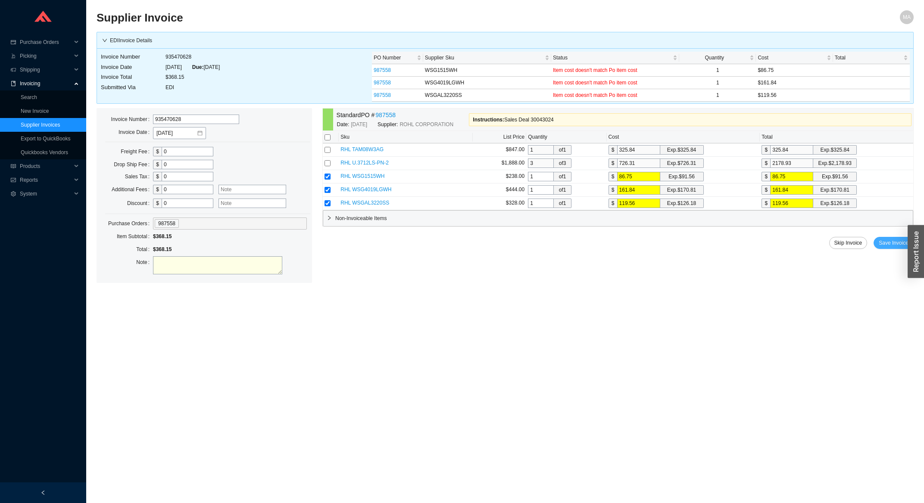
click at [894, 244] on span "Save Invoice" at bounding box center [894, 243] width 30 height 9
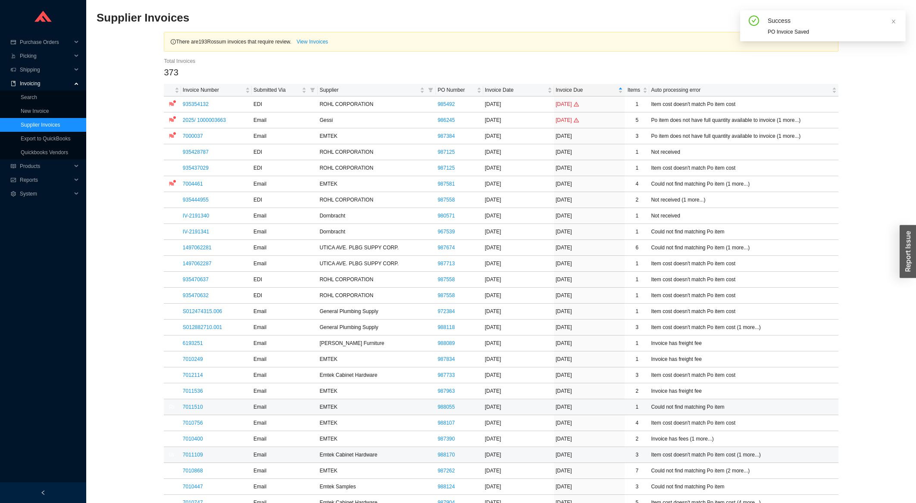
scroll to position [138, 0]
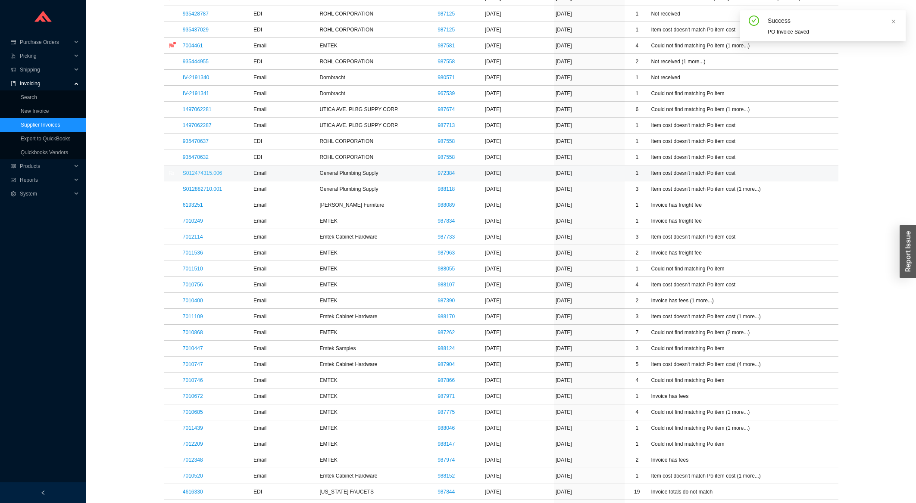
click at [206, 176] on link "S012474315.006" at bounding box center [202, 173] width 39 height 6
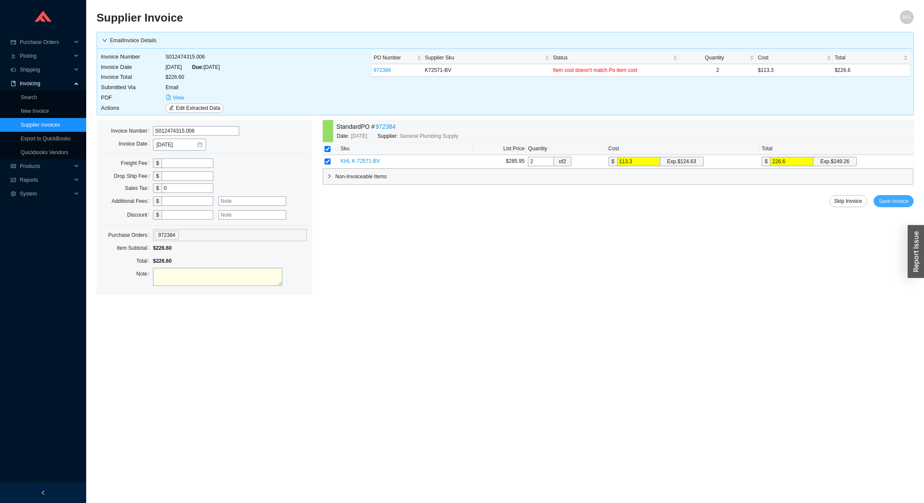
click at [882, 200] on span "Save Invoice" at bounding box center [894, 201] width 30 height 9
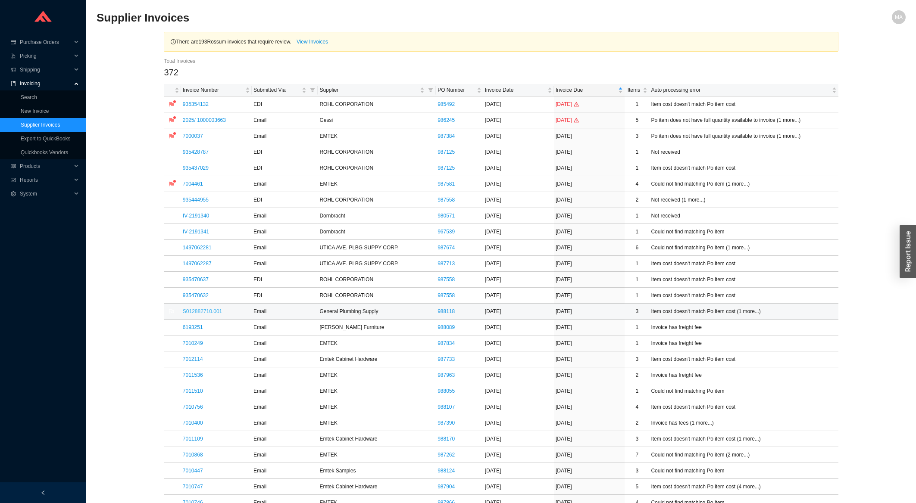
click at [200, 313] on link "S012882710.001" at bounding box center [202, 312] width 39 height 6
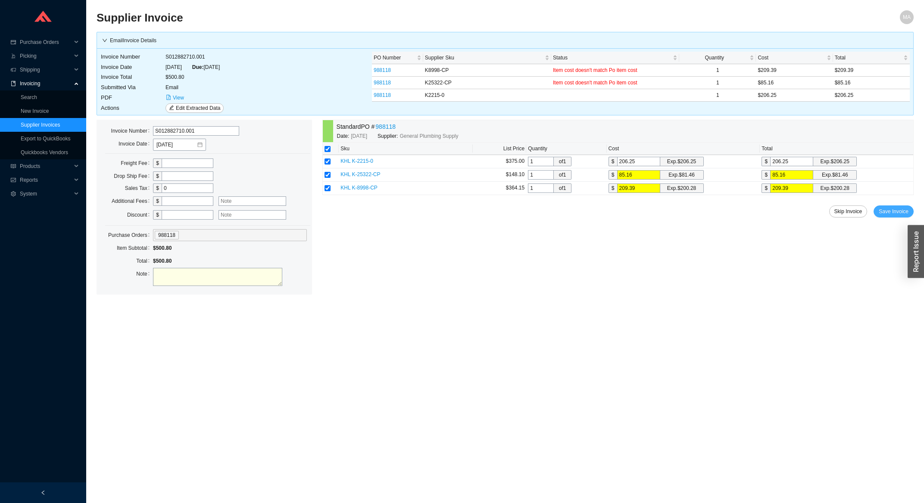
click at [895, 215] on span "Save Invoice" at bounding box center [894, 211] width 30 height 9
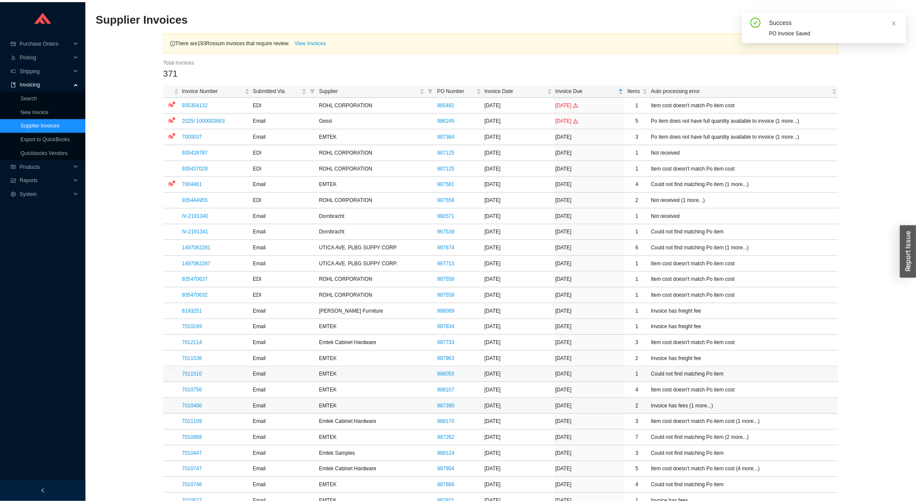
scroll to position [92, 0]
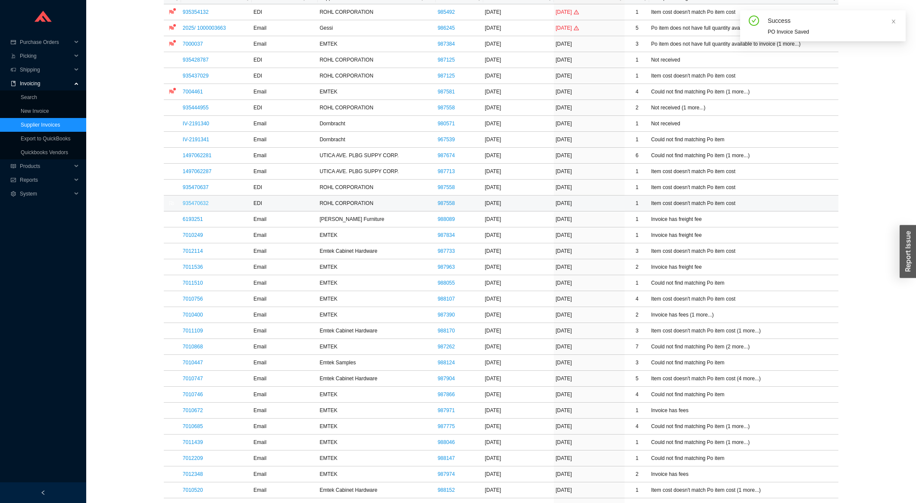
click at [196, 206] on link "935470632" at bounding box center [196, 203] width 26 height 6
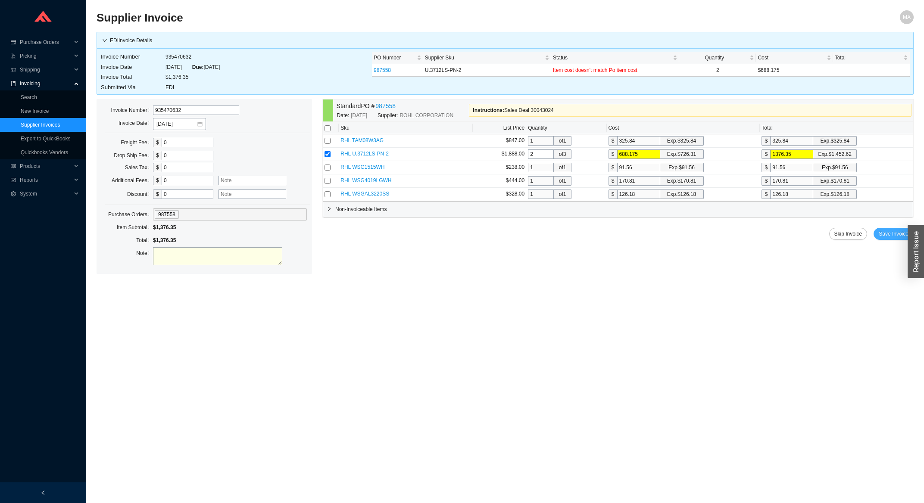
click at [884, 235] on span "Save Invoice" at bounding box center [894, 234] width 30 height 9
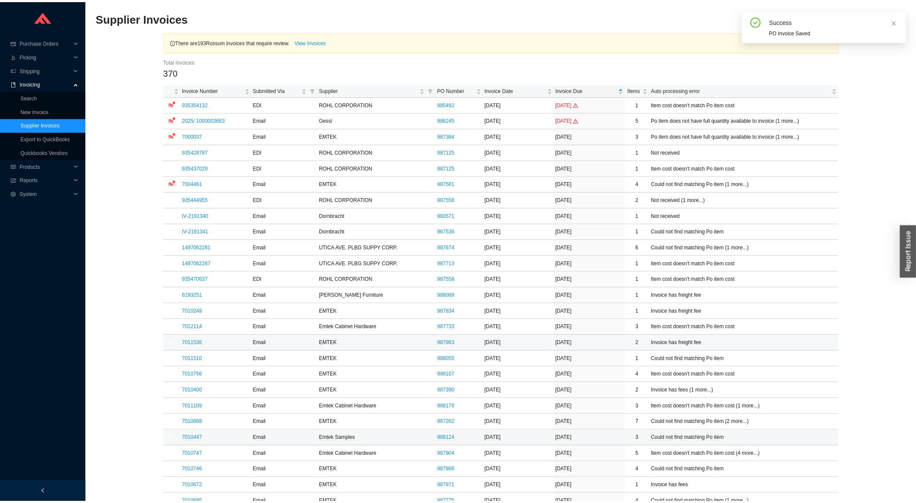
scroll to position [138, 0]
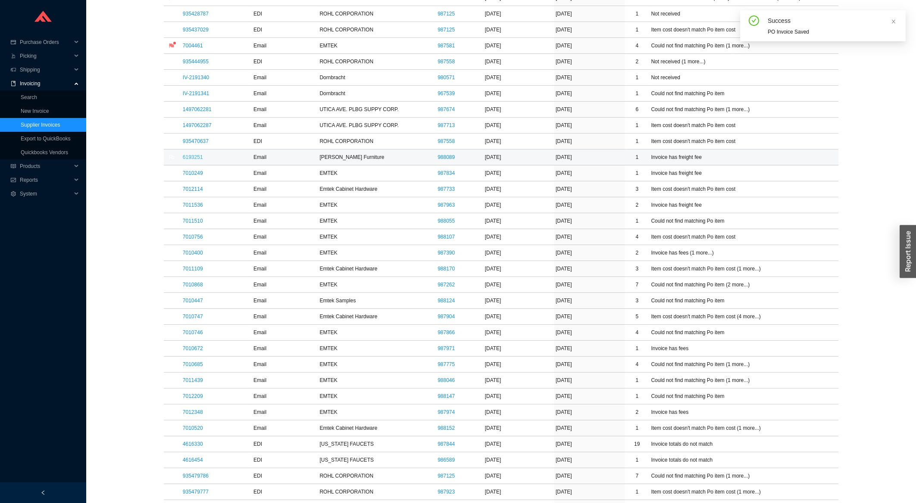
click at [188, 155] on link "6193251" at bounding box center [193, 157] width 20 height 6
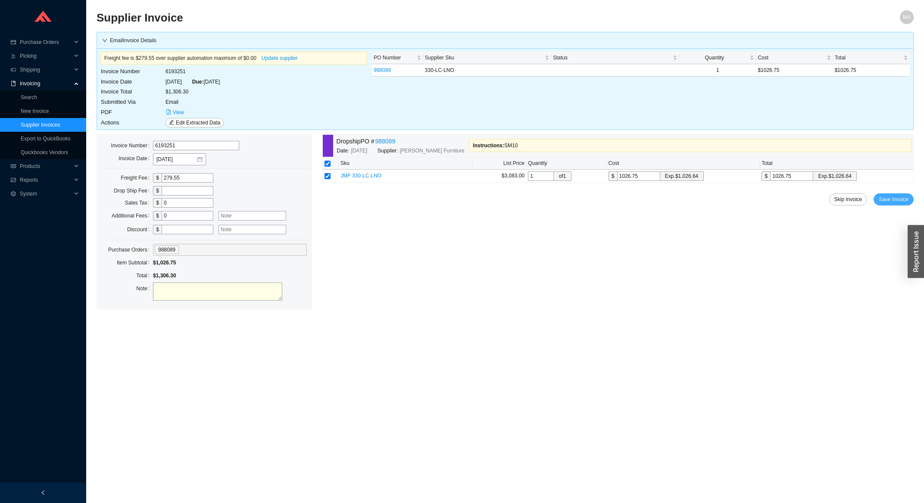
click at [893, 204] on span "Save Invoice" at bounding box center [894, 199] width 30 height 9
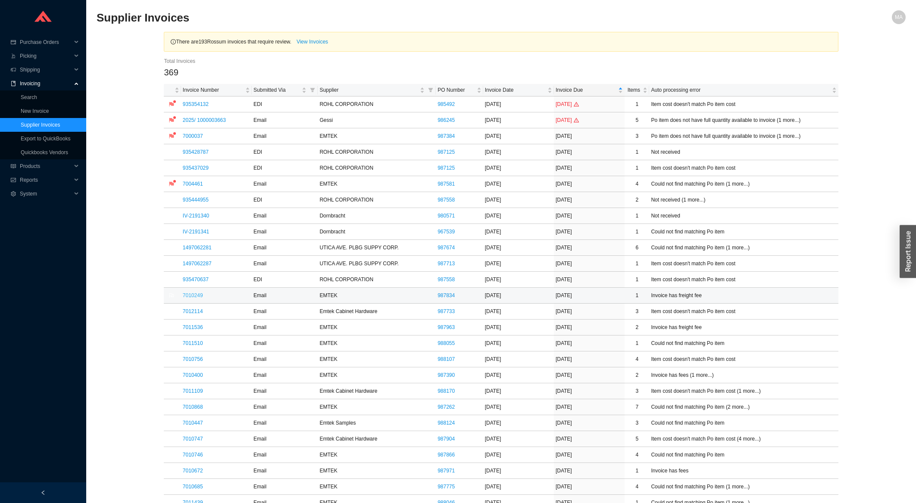
click at [199, 295] on link "7010249" at bounding box center [193, 296] width 20 height 6
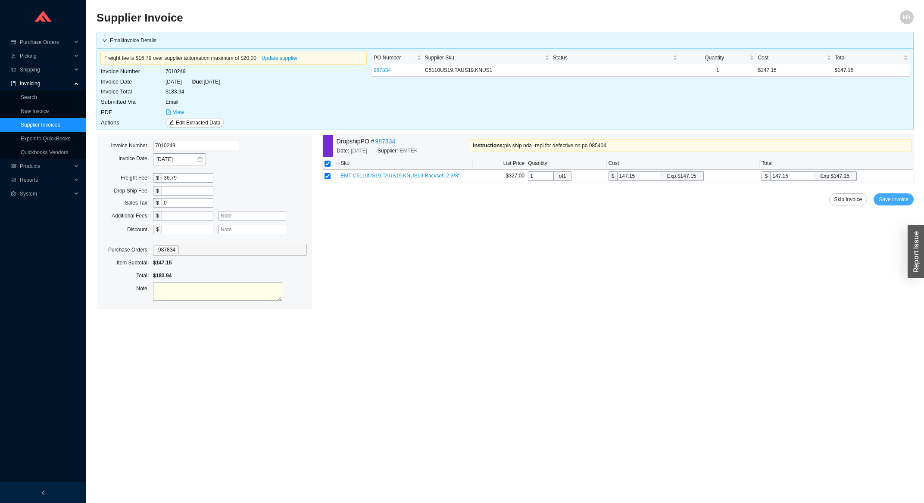
click at [893, 204] on span "Save Invoice" at bounding box center [894, 199] width 30 height 9
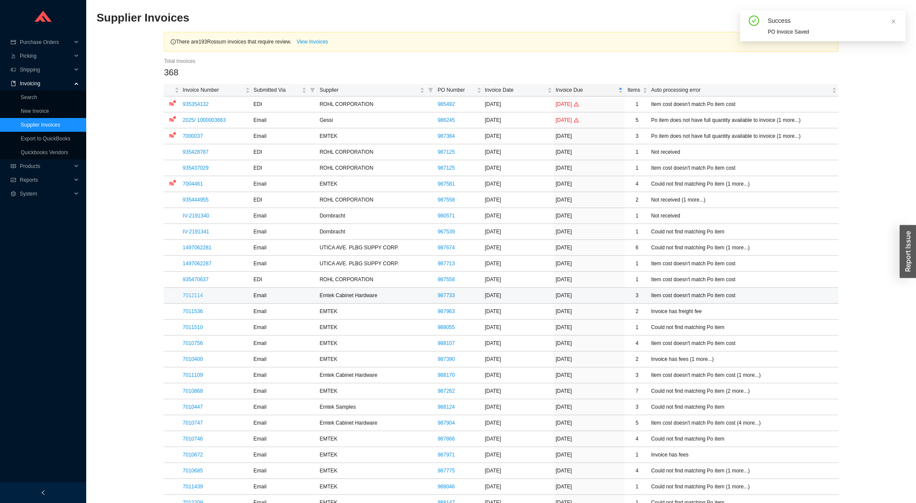
click at [193, 296] on link "7012114" at bounding box center [193, 296] width 20 height 6
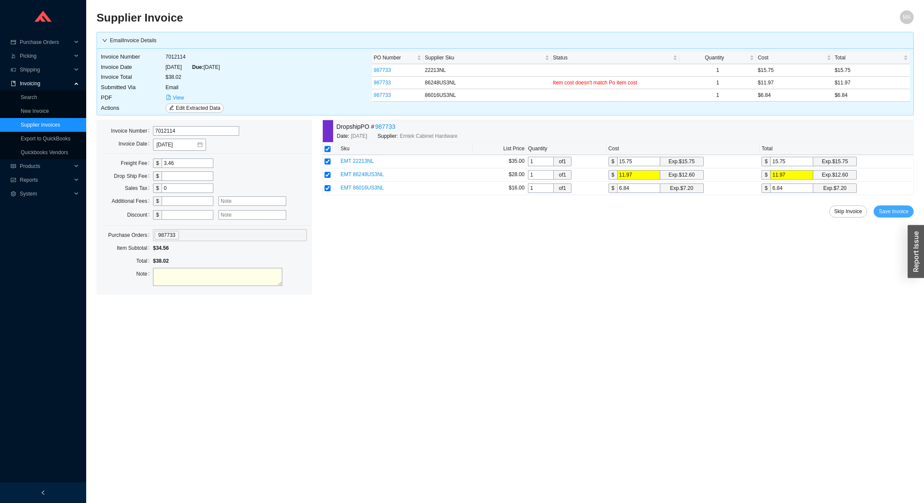
click at [903, 211] on span "Save Invoice" at bounding box center [894, 211] width 30 height 9
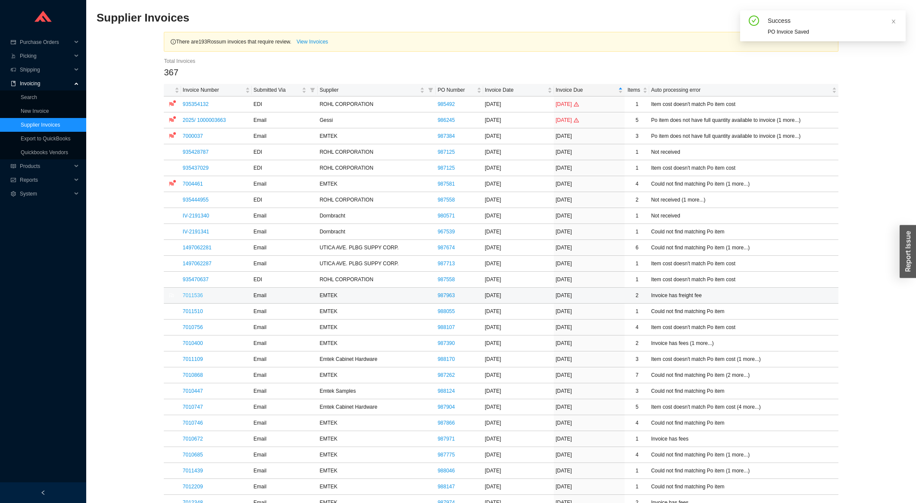
click at [198, 294] on link "7011536" at bounding box center [193, 296] width 20 height 6
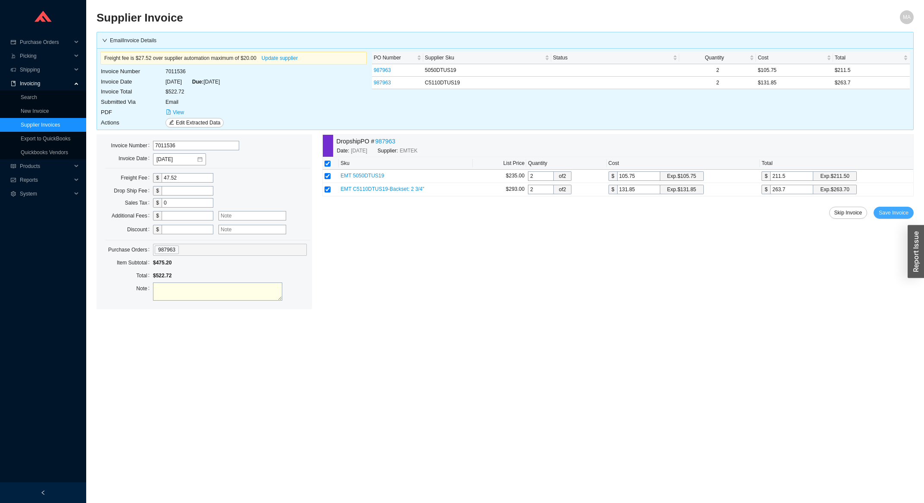
click at [896, 214] on span "Save Invoice" at bounding box center [894, 213] width 30 height 9
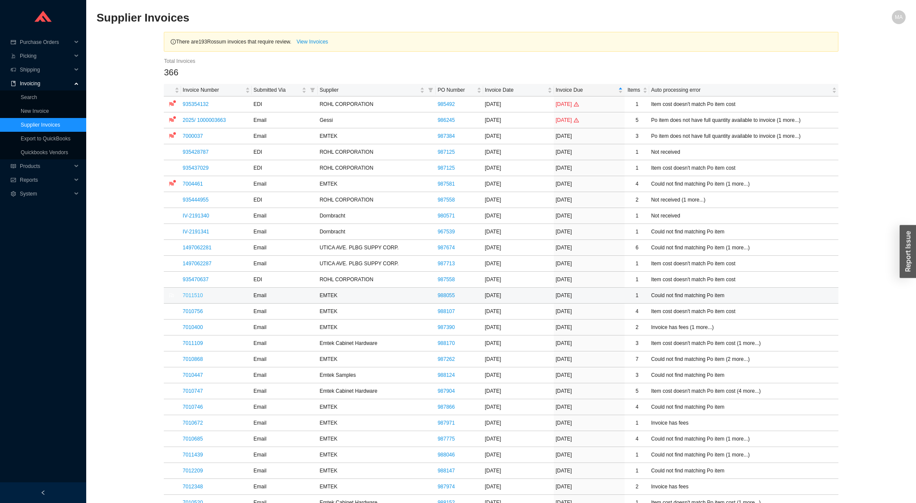
click at [186, 295] on link "7011510" at bounding box center [193, 296] width 20 height 6
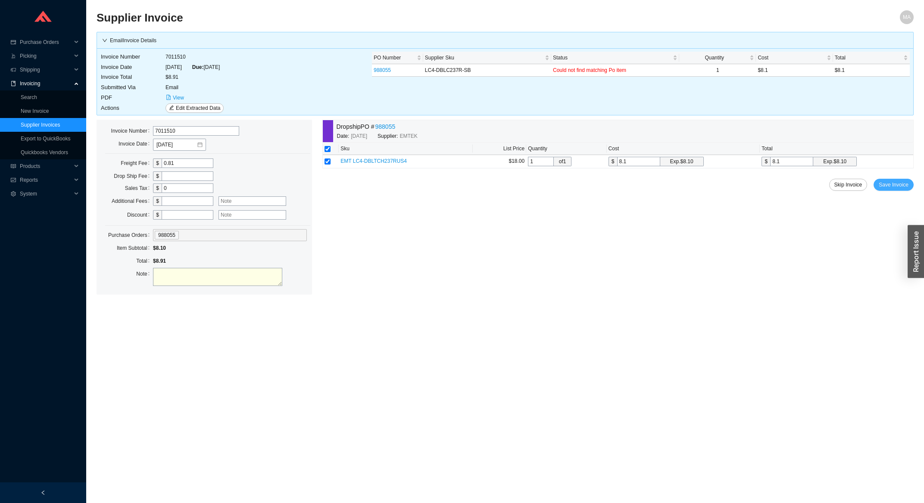
click at [876, 187] on button "Save Invoice" at bounding box center [894, 185] width 40 height 12
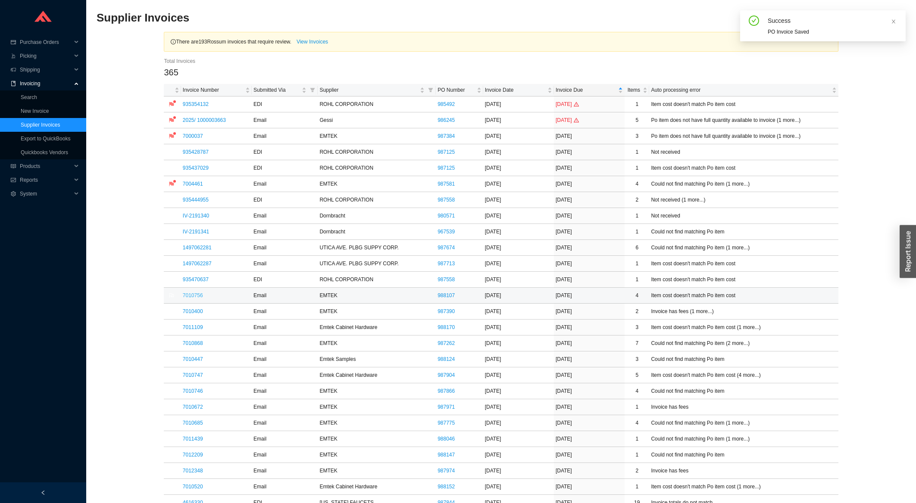
click at [193, 299] on link "7010756" at bounding box center [193, 296] width 20 height 6
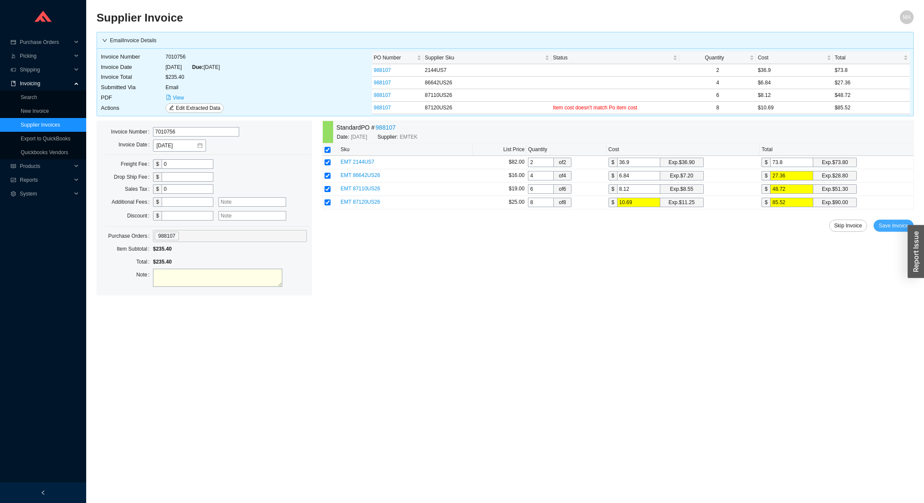
click at [895, 228] on span "Save Invoice" at bounding box center [894, 226] width 30 height 9
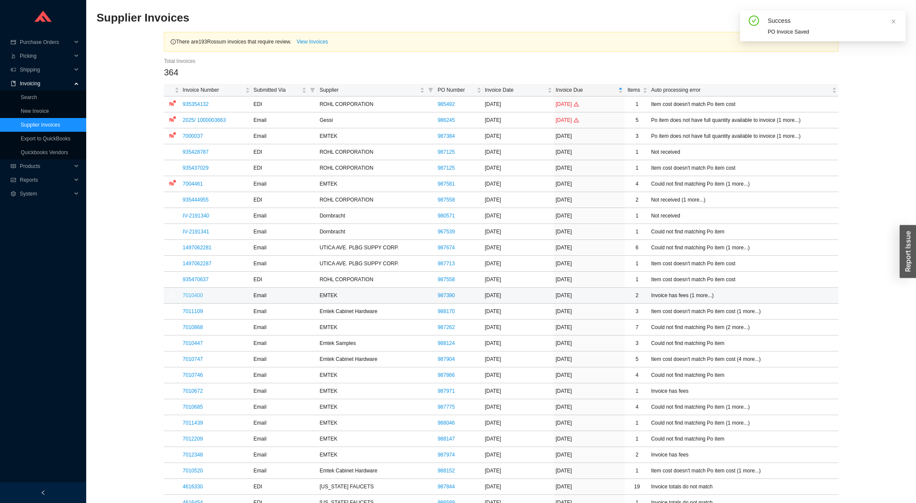
click at [198, 297] on link "7010400" at bounding box center [193, 296] width 20 height 6
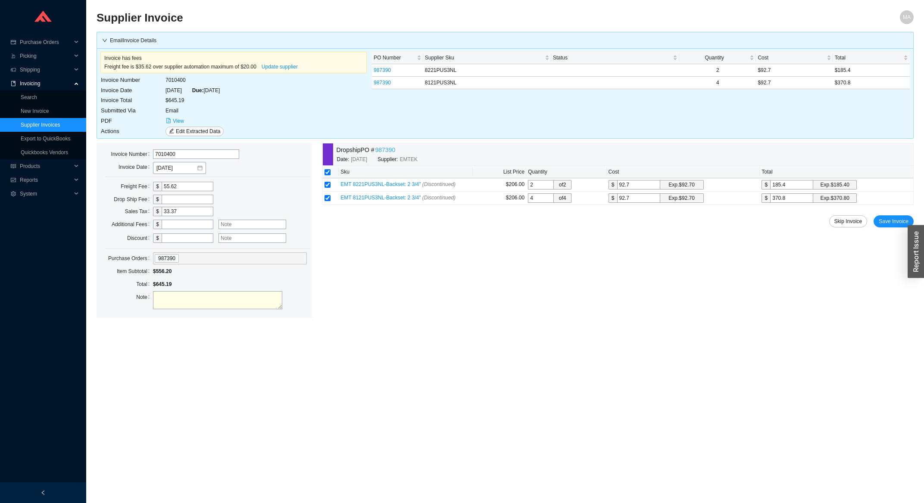
click at [392, 150] on link "987390" at bounding box center [385, 150] width 20 height 10
click at [884, 225] on span "Save Invoice" at bounding box center [894, 221] width 30 height 9
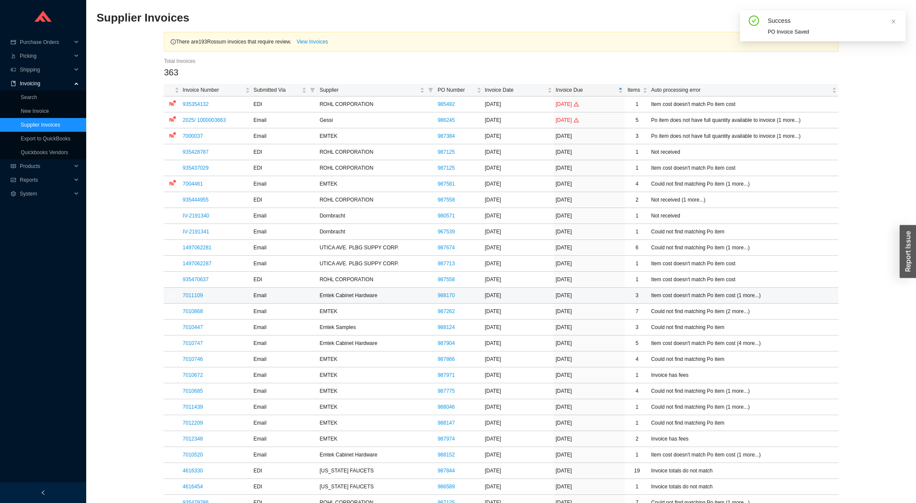
click at [199, 295] on link "7011109" at bounding box center [193, 296] width 20 height 6
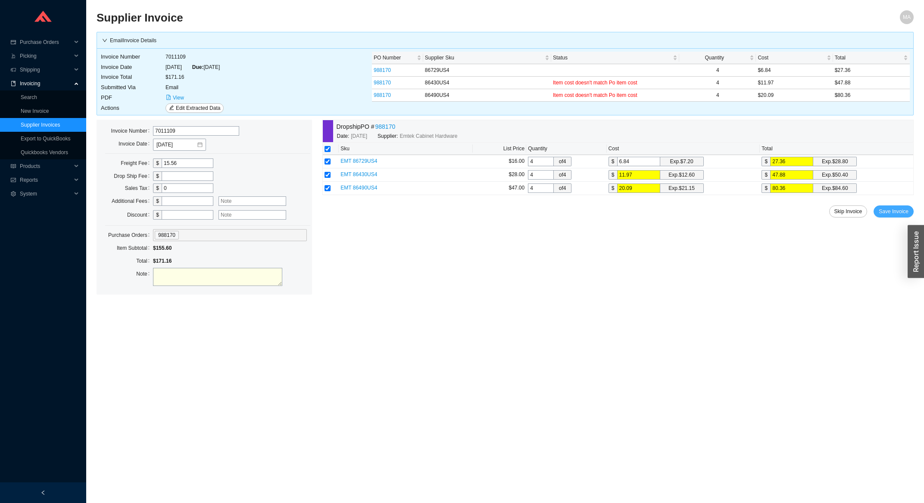
click at [884, 215] on span "Save Invoice" at bounding box center [894, 211] width 30 height 9
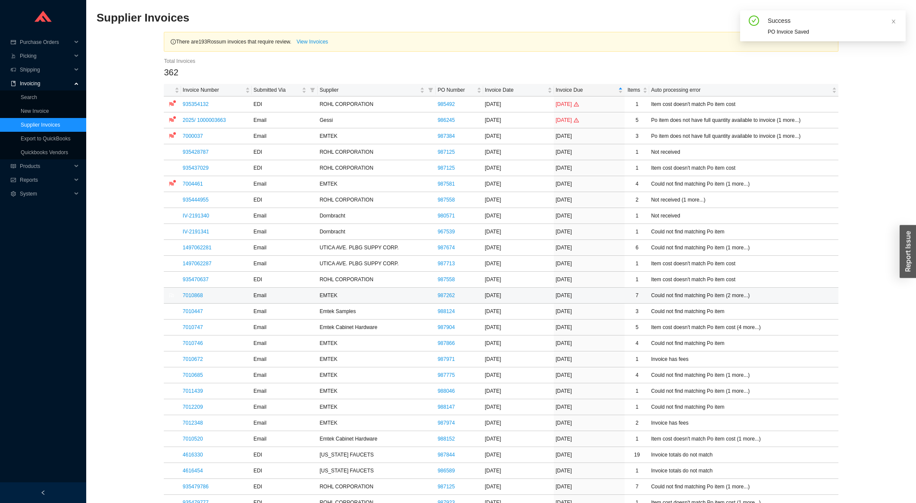
click at [195, 300] on td "7010868" at bounding box center [216, 296] width 71 height 16
click at [195, 299] on link "7010868" at bounding box center [193, 296] width 20 height 6
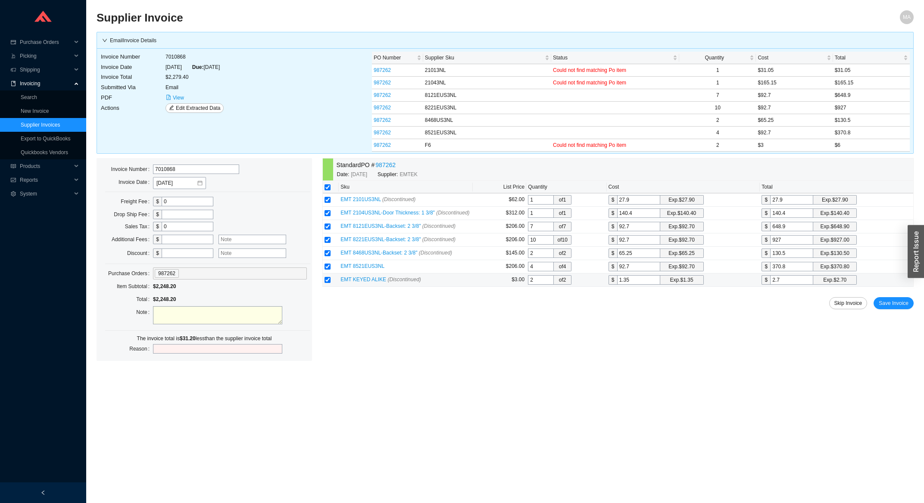
drag, startPoint x: 638, startPoint y: 282, endPoint x: 587, endPoint y: 286, distance: 51.0
click at [617, 285] on input "1.35" at bounding box center [638, 279] width 43 height 9
type input "3"
type input "6"
type input "3"
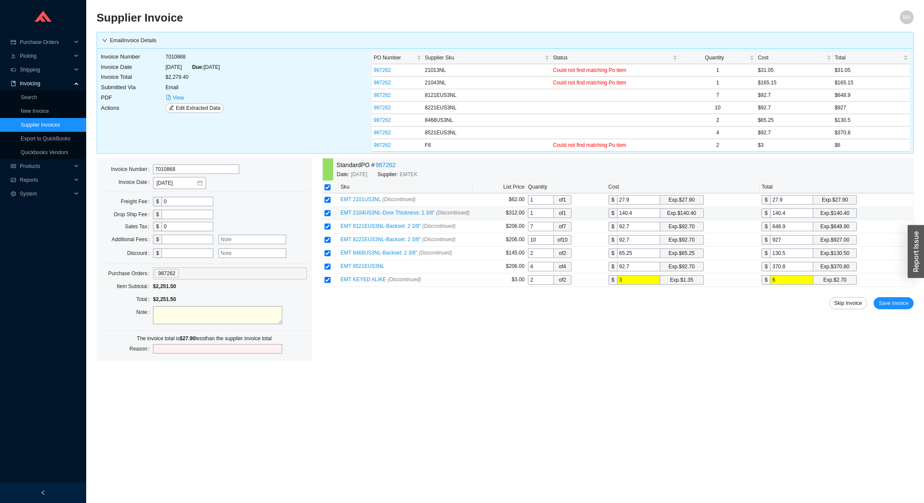
drag, startPoint x: 789, startPoint y: 217, endPoint x: 772, endPoint y: 217, distance: 16.8
click at [772, 217] on input "140.4" at bounding box center [791, 213] width 43 height 9
type input "1"
type input "16"
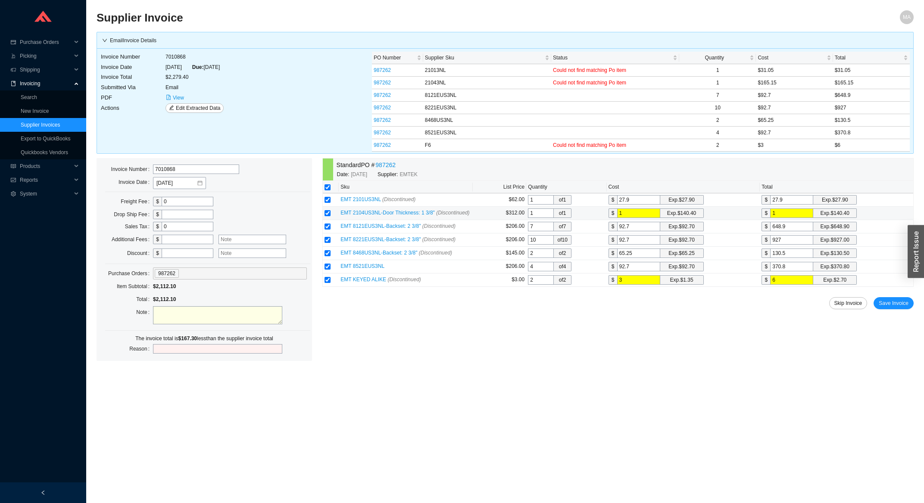
type input "16"
type input "165"
type input "165."
type input "165.1"
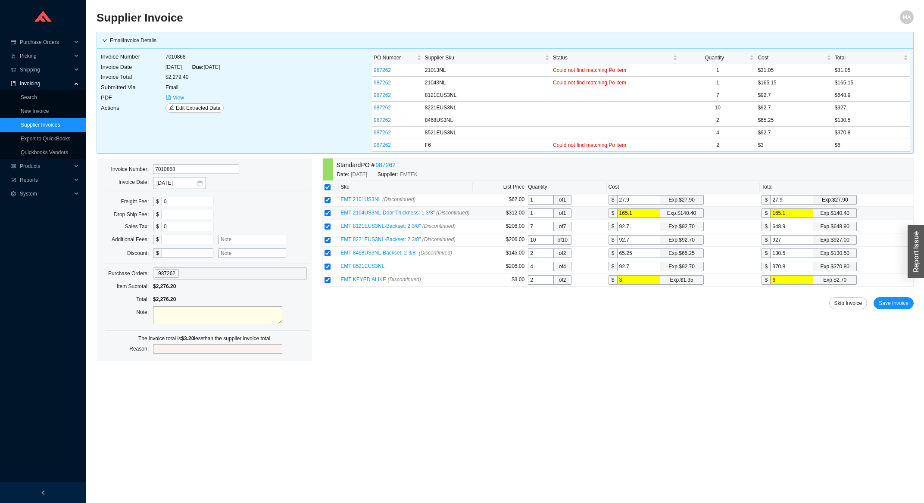
type input "165.15"
drag, startPoint x: 792, startPoint y: 199, endPoint x: 742, endPoint y: 202, distance: 49.6
click at [770, 202] on input "27.9" at bounding box center [791, 199] width 43 height 9
type input "3"
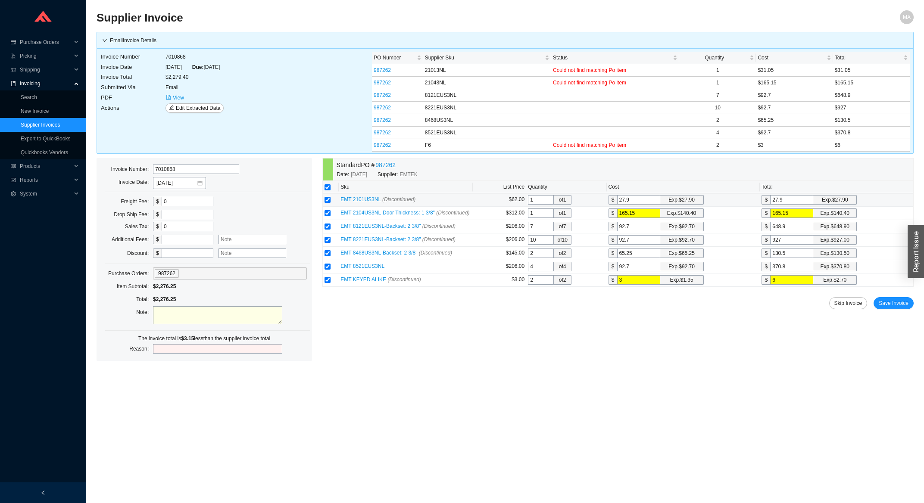
type input "3"
type input "31"
type input "31.0"
type input "31.05"
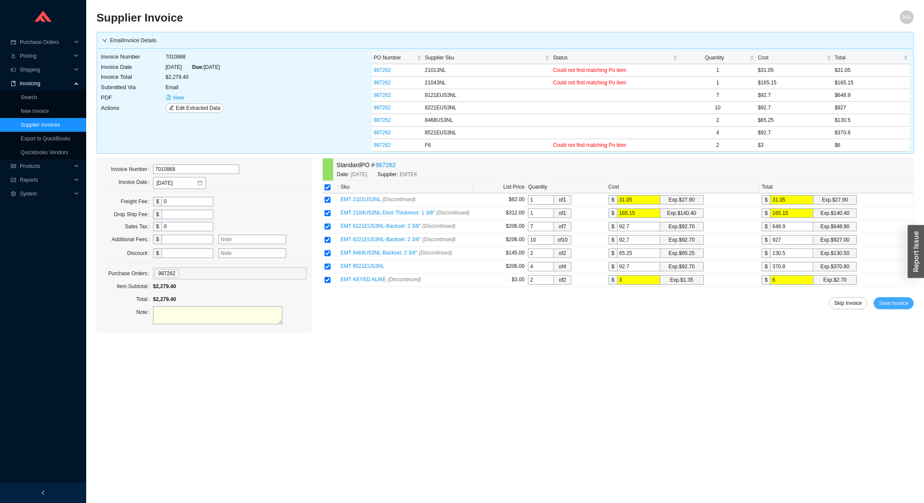
type input "31.05"
click at [884, 302] on span "Save Invoice" at bounding box center [894, 303] width 30 height 9
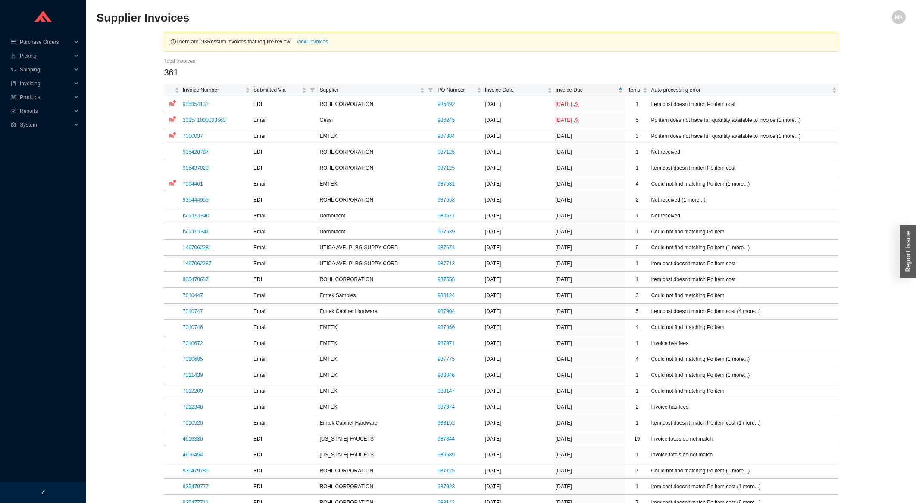
scroll to position [46, 0]
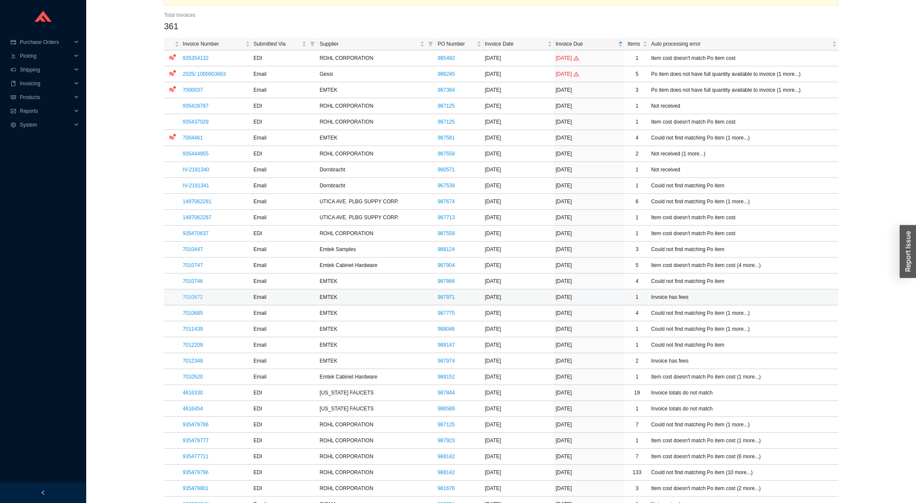
click at [191, 296] on link "7010672" at bounding box center [193, 297] width 20 height 6
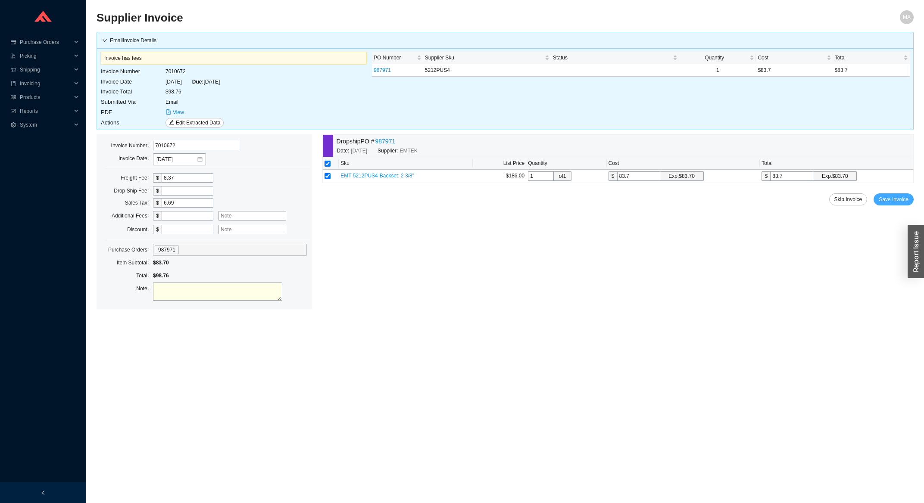
click at [888, 197] on span "Save Invoice" at bounding box center [894, 199] width 30 height 9
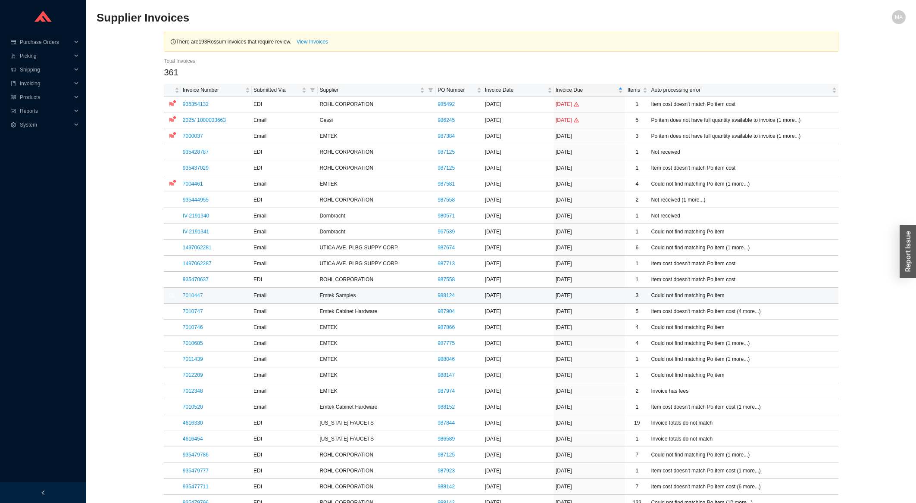
click at [199, 296] on link "7010447" at bounding box center [193, 296] width 20 height 6
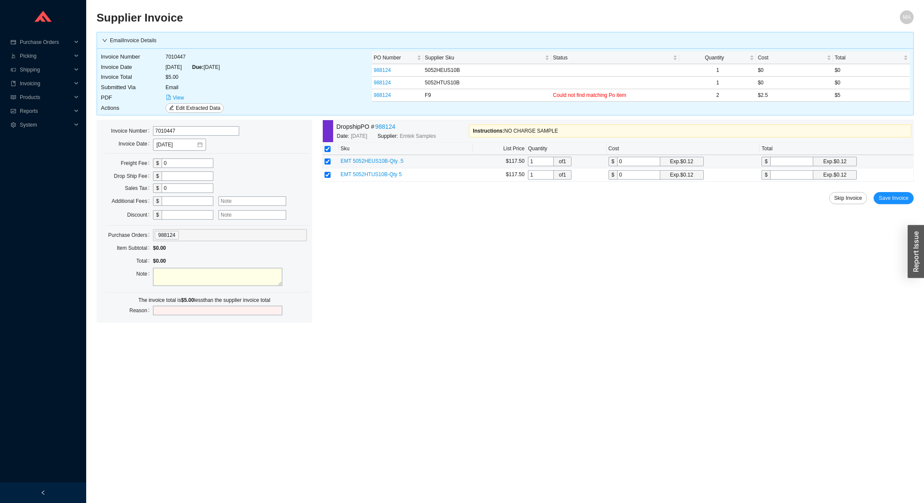
click at [640, 162] on input "0" at bounding box center [638, 161] width 43 height 9
type input "2"
type input "2.5"
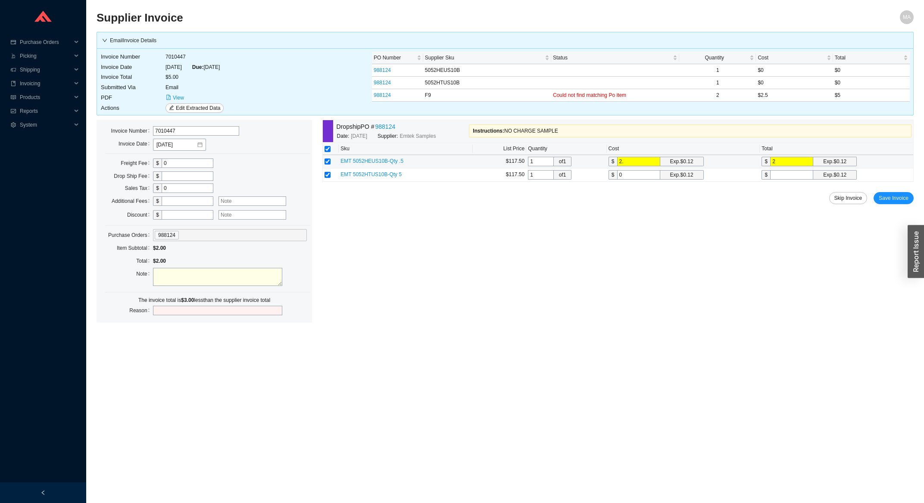
type input "2.5"
type input "2"
type input "2.5"
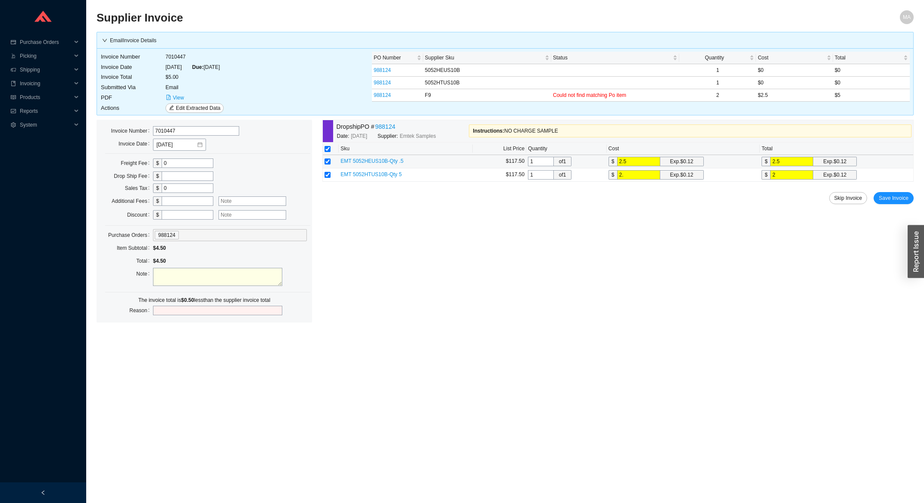
type input "2.5"
click at [898, 212] on div "Dropship PO # 988124 Date: [DATE] Supplier: Emtek Samples Instructions : NO CHA…" at bounding box center [617, 207] width 591 height 175
click at [905, 203] on button "Save Invoice" at bounding box center [894, 198] width 40 height 12
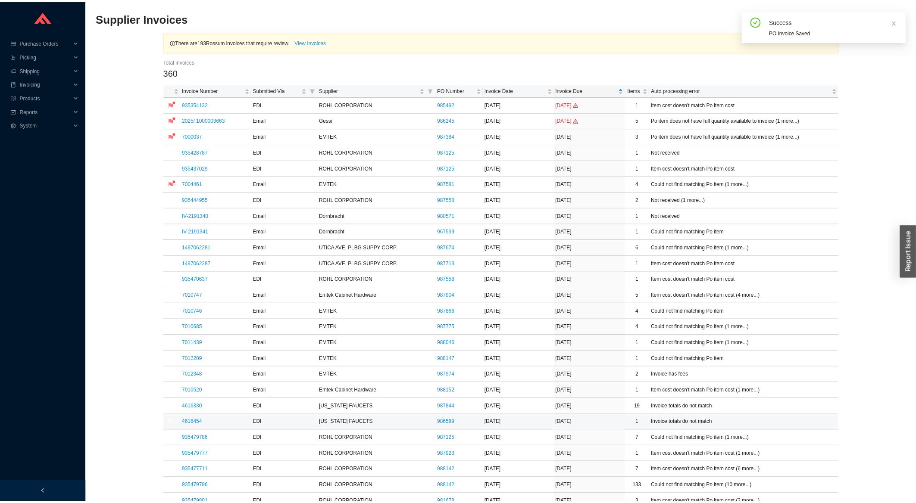
scroll to position [46, 0]
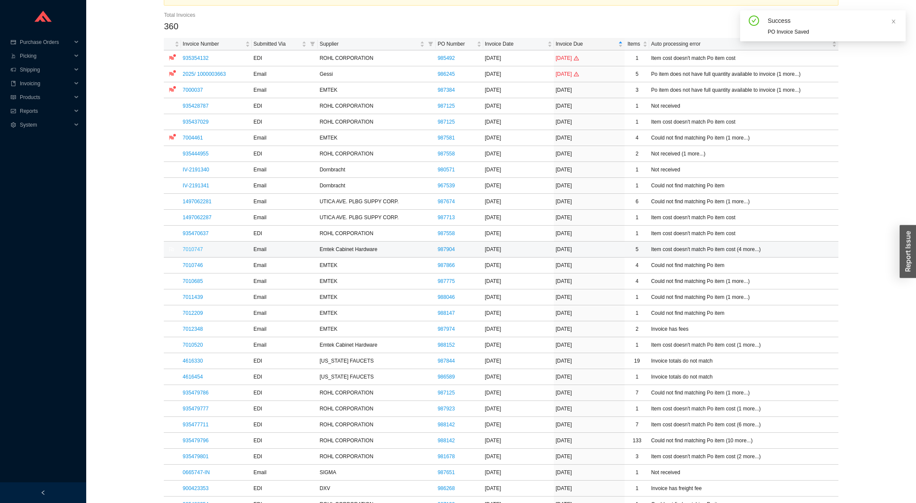
click at [198, 252] on link "7010747" at bounding box center [193, 250] width 20 height 6
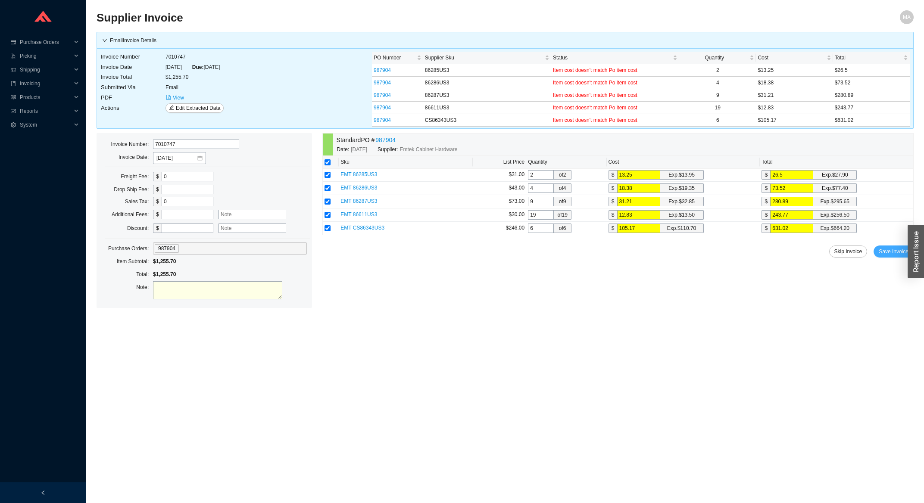
click at [887, 255] on span "Save Invoice" at bounding box center [894, 251] width 30 height 9
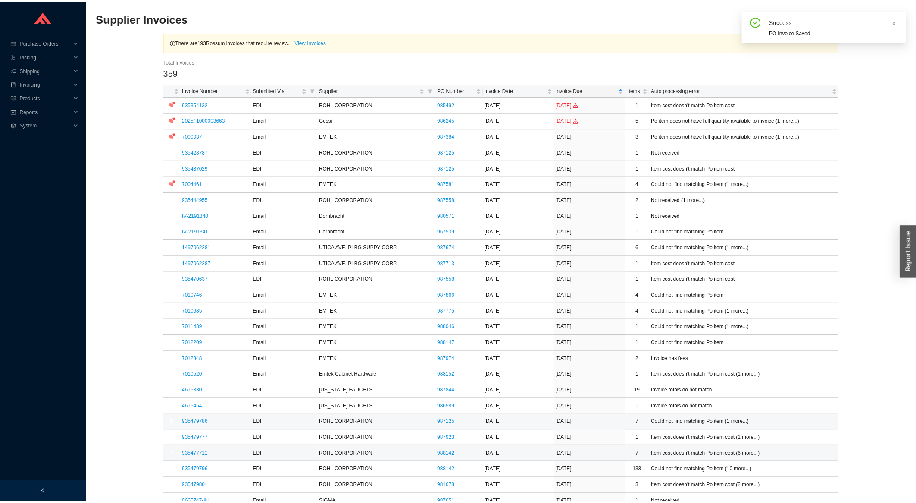
scroll to position [92, 0]
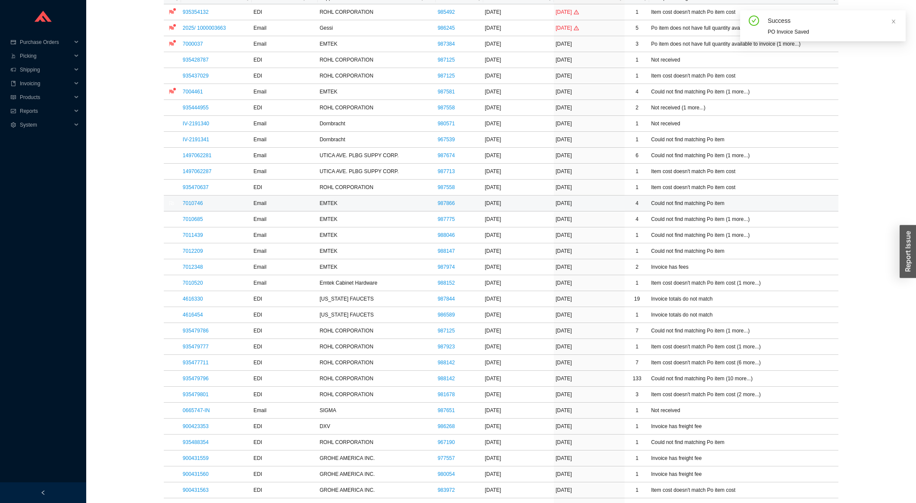
drag, startPoint x: 203, startPoint y: 196, endPoint x: 203, endPoint y: 203, distance: 7.8
click at [200, 205] on link "7010746" at bounding box center [193, 203] width 20 height 6
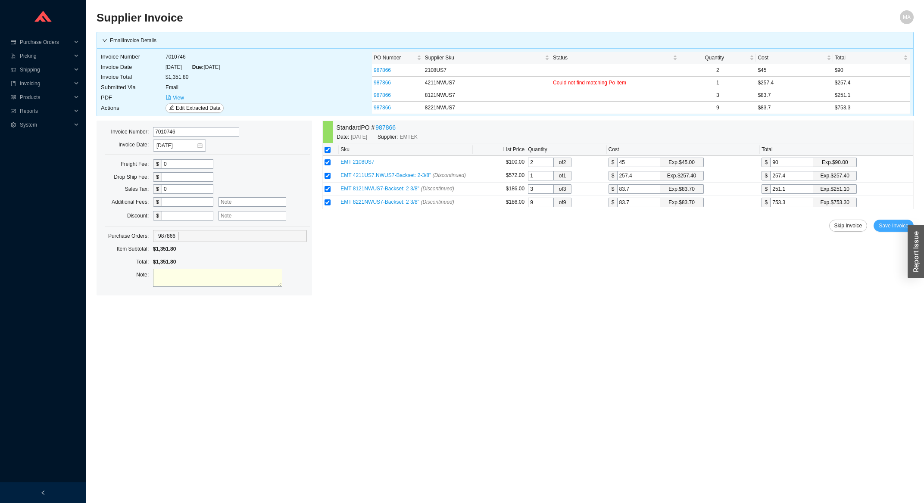
click at [893, 225] on span "Save Invoice" at bounding box center [894, 226] width 30 height 9
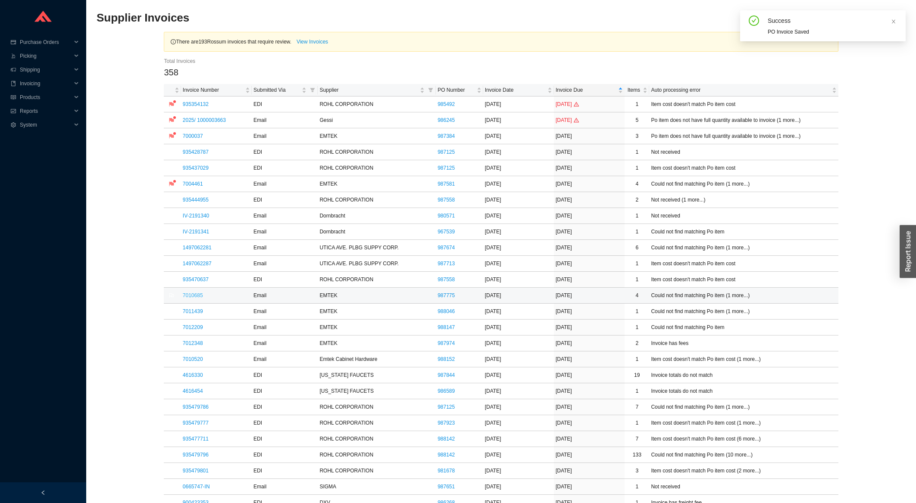
click at [201, 299] on link "7010685" at bounding box center [193, 296] width 20 height 6
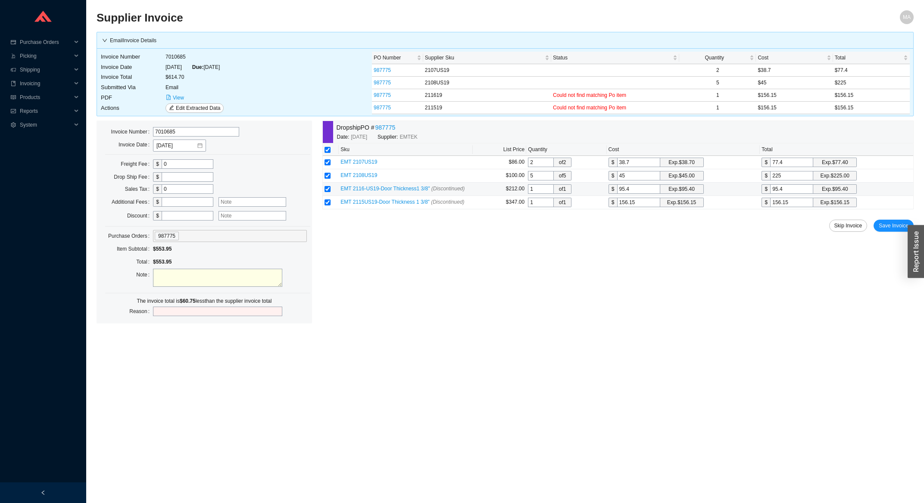
drag, startPoint x: 788, startPoint y: 188, endPoint x: 747, endPoint y: 193, distance: 42.1
click at [770, 193] on input "95.4" at bounding box center [791, 188] width 43 height 9
type input "1"
type input "15"
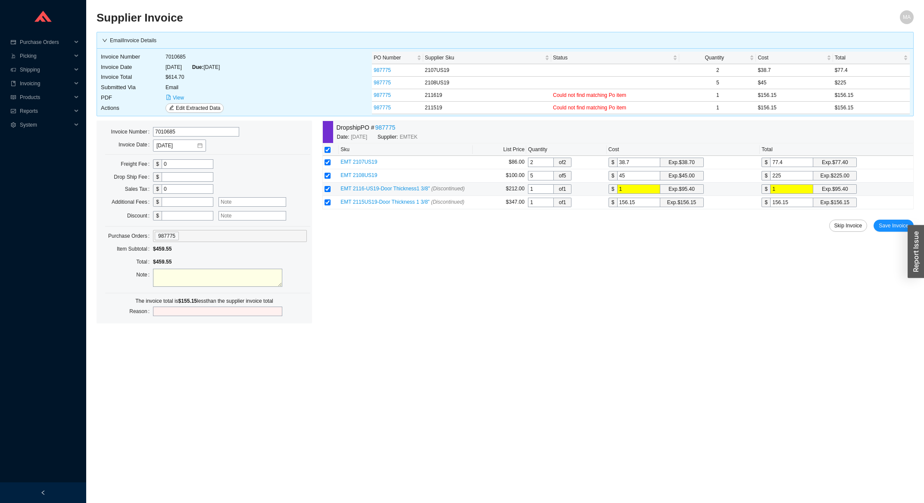
type input "15"
type input "156"
type input "156."
type input "156.1"
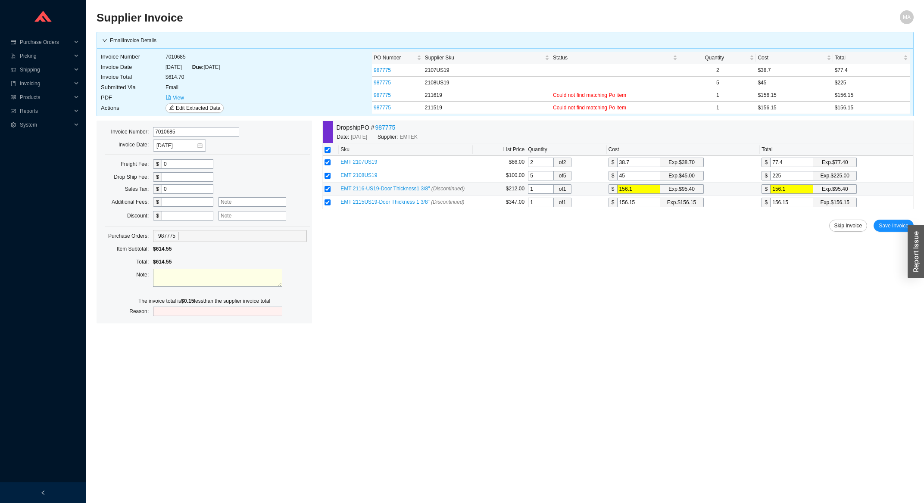
type input "156.15"
click at [884, 222] on button "Save Invoice" at bounding box center [894, 226] width 40 height 12
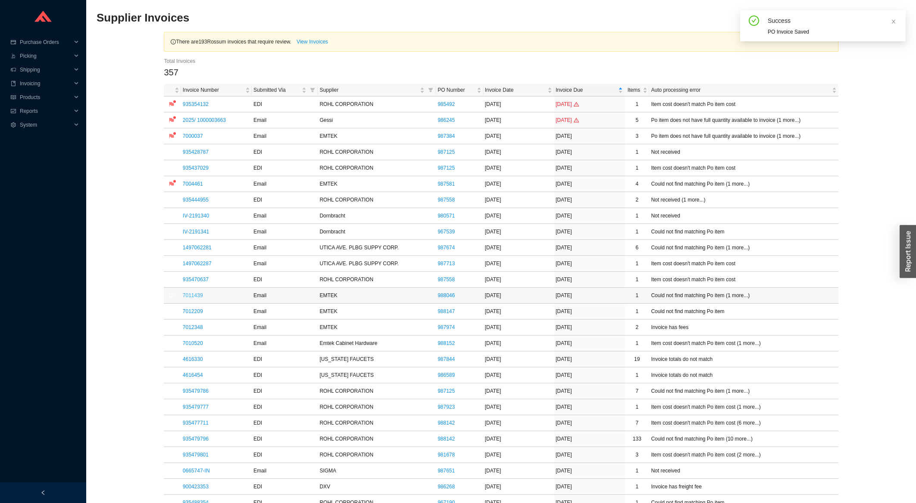
click at [191, 294] on link "7011439" at bounding box center [193, 296] width 20 height 6
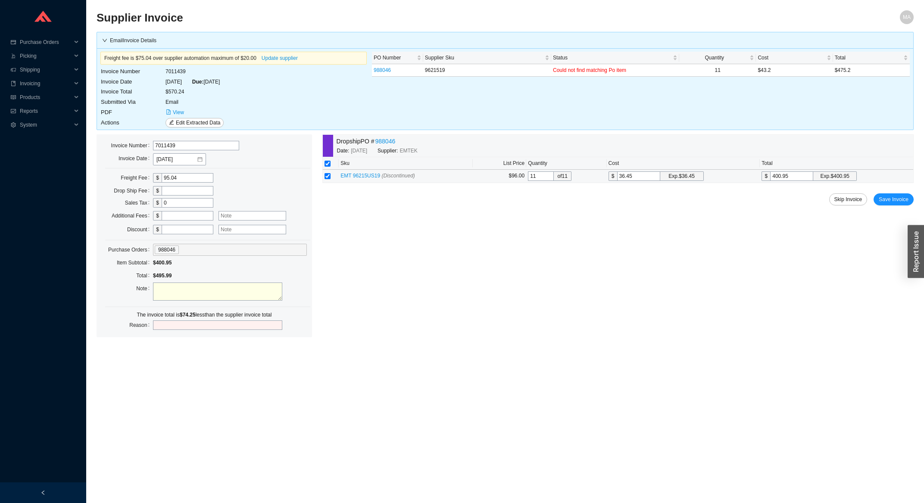
drag, startPoint x: 644, startPoint y: 177, endPoint x: 602, endPoint y: 186, distance: 42.5
click at [617, 181] on input "36.45" at bounding box center [638, 176] width 43 height 9
type input "4"
type input "44"
type input "43"
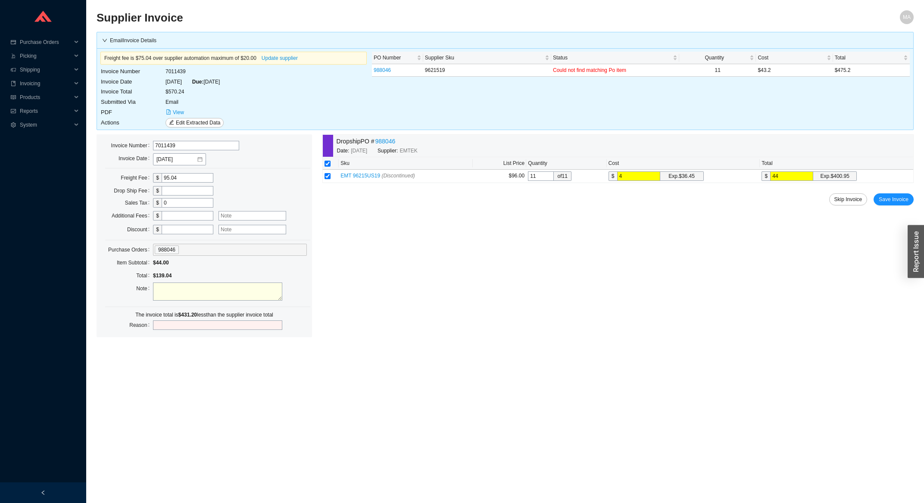
type input "473"
type input "43.2"
type input "475.2"
type input "43.2"
click at [908, 203] on span "Save Invoice" at bounding box center [894, 199] width 30 height 9
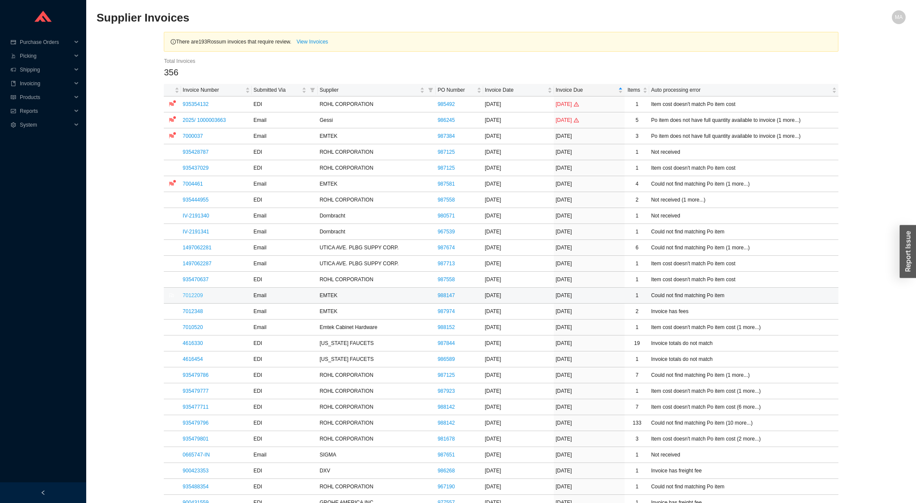
click at [190, 296] on link "7012209" at bounding box center [193, 296] width 20 height 6
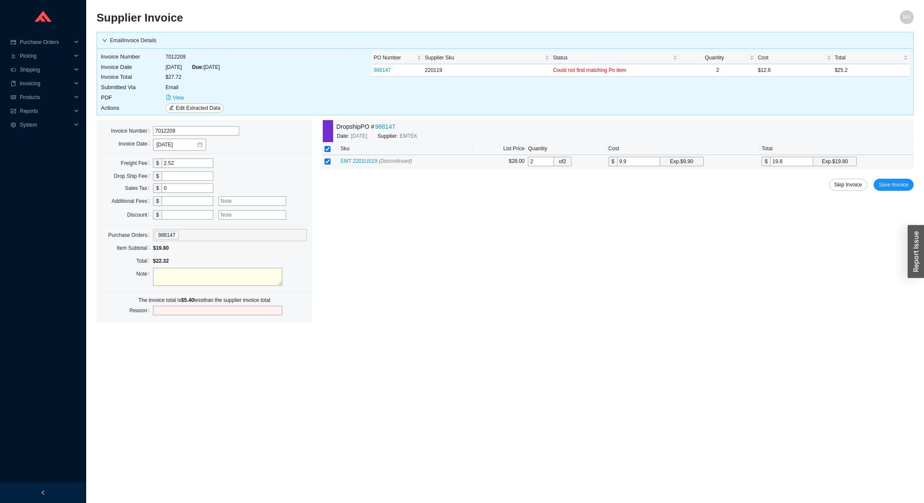
drag, startPoint x: 641, startPoint y: 162, endPoint x: 545, endPoint y: 171, distance: 96.5
click at [617, 166] on input "9.9" at bounding box center [638, 161] width 43 height 9
type input "1"
type input "2"
type input "12"
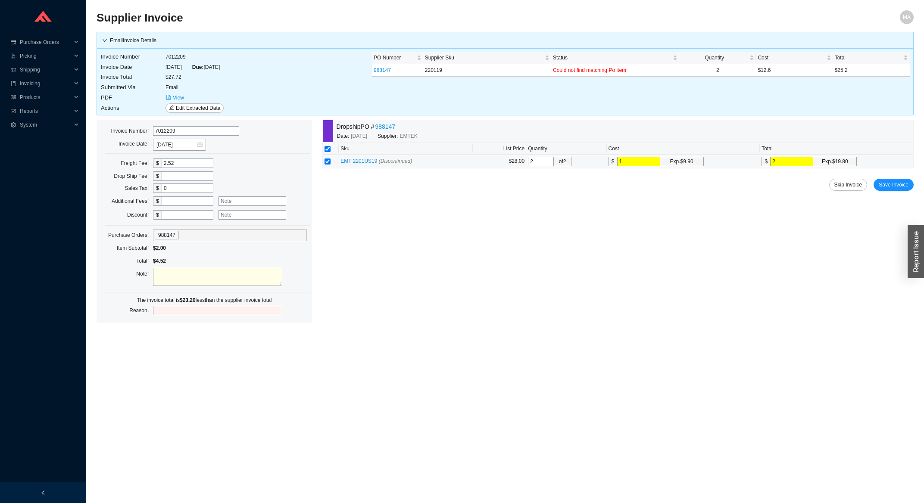
type input "24"
type input "12.6"
type input "25.2"
type input "12.6"
click at [887, 184] on span "Save Invoice" at bounding box center [894, 185] width 30 height 9
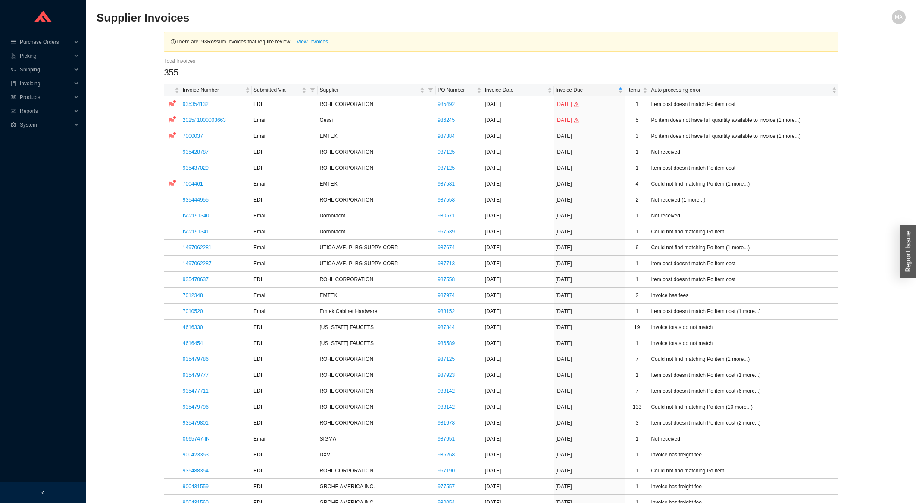
click at [206, 249] on link "1497062281" at bounding box center [197, 248] width 29 height 6
click at [201, 280] on link "935470637" at bounding box center [196, 280] width 26 height 6
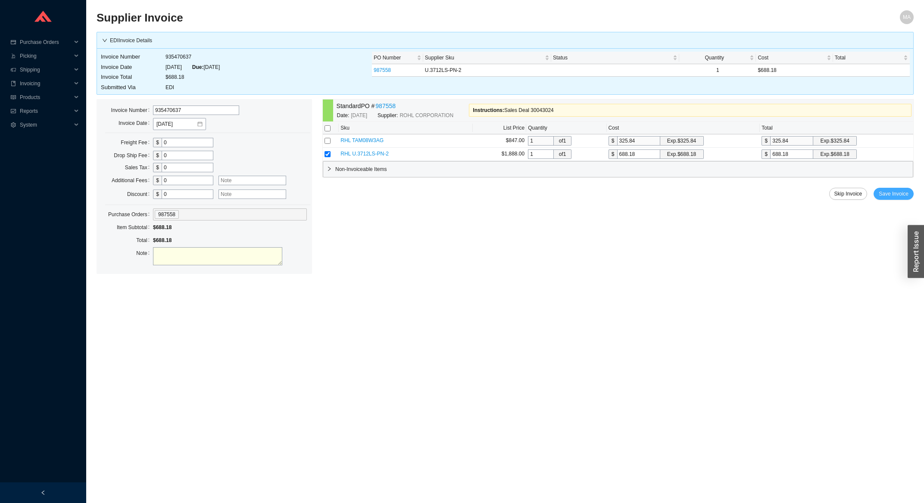
click at [899, 196] on span "Save Invoice" at bounding box center [894, 194] width 30 height 9
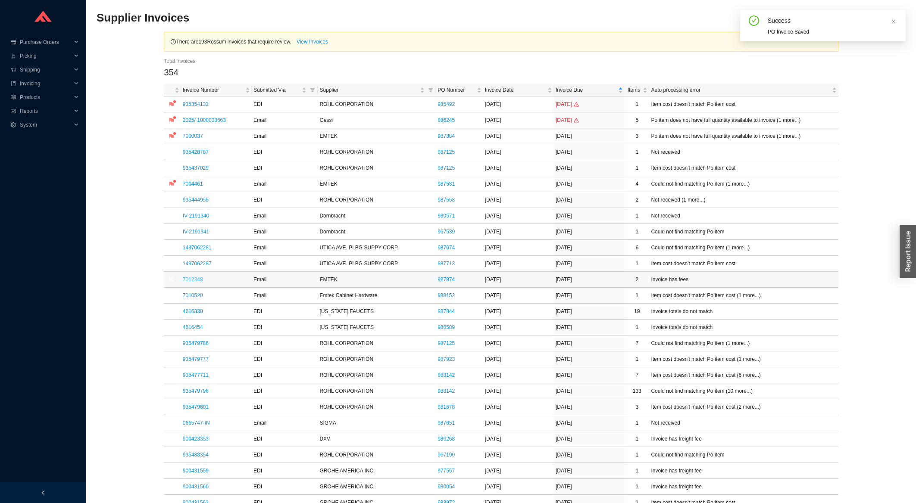
click at [197, 282] on link "7012348" at bounding box center [193, 280] width 20 height 6
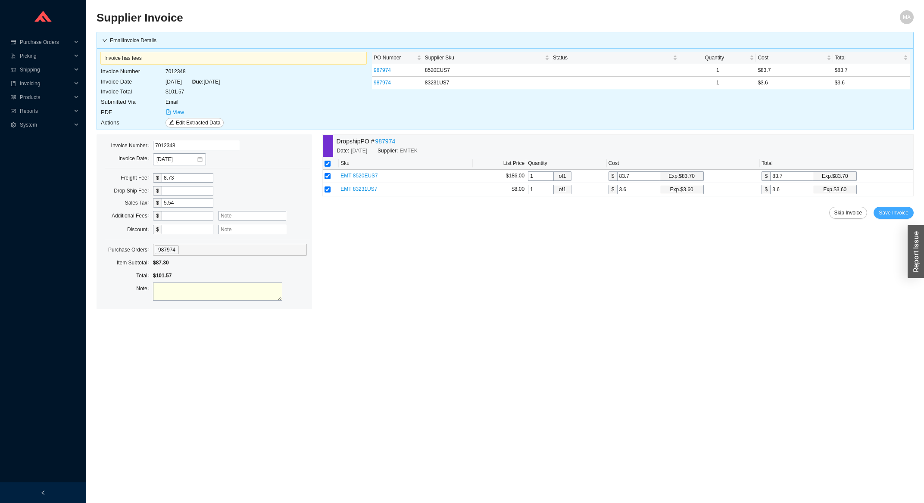
click at [902, 215] on span "Save Invoice" at bounding box center [894, 213] width 30 height 9
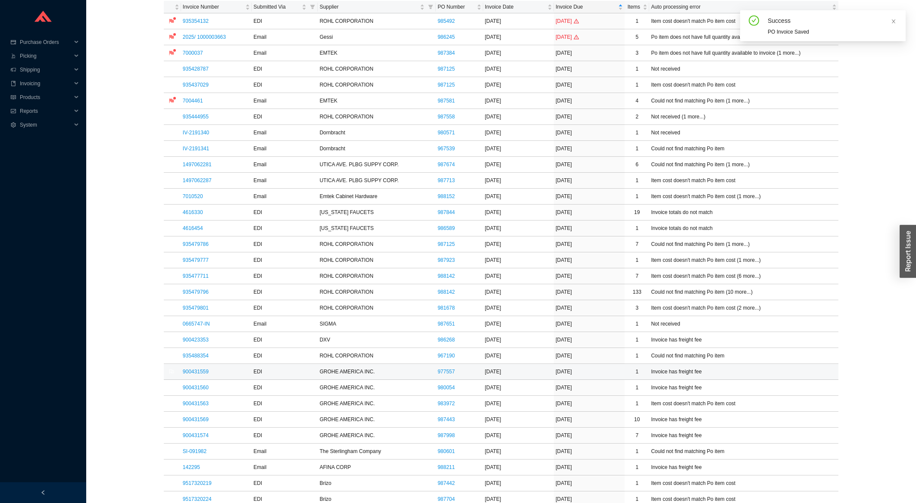
scroll to position [92, 0]
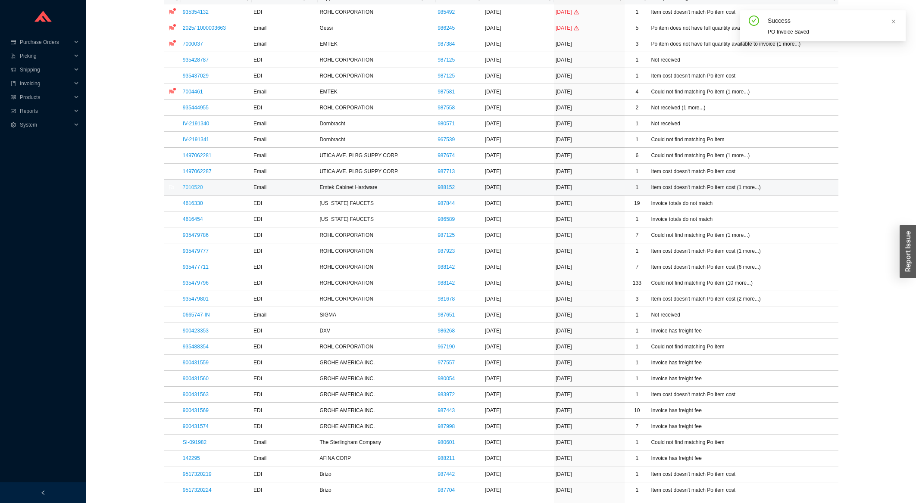
click at [197, 185] on link "7010520" at bounding box center [193, 187] width 20 height 6
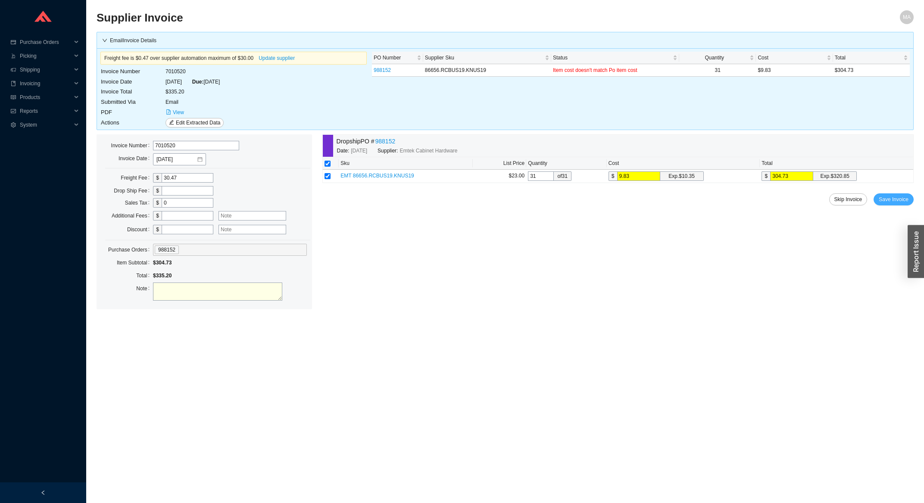
click at [905, 201] on span "Save Invoice" at bounding box center [894, 199] width 30 height 9
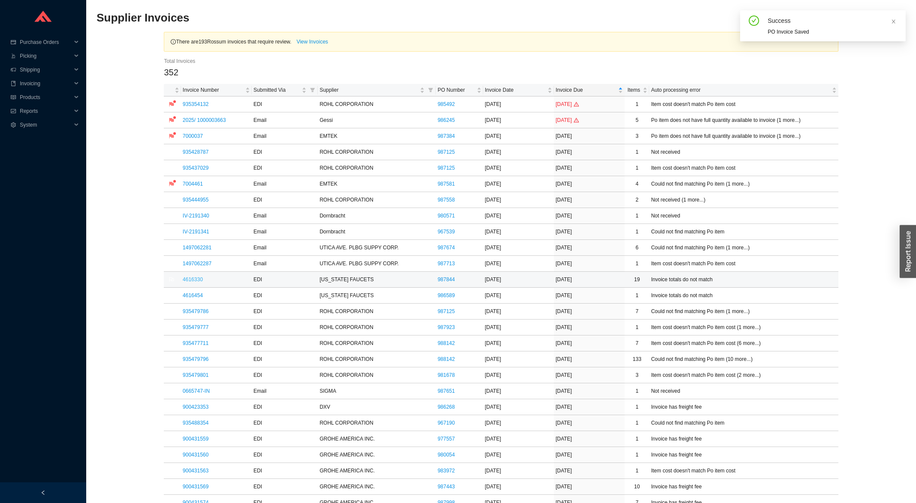
click at [184, 281] on link "4616330" at bounding box center [193, 280] width 20 height 6
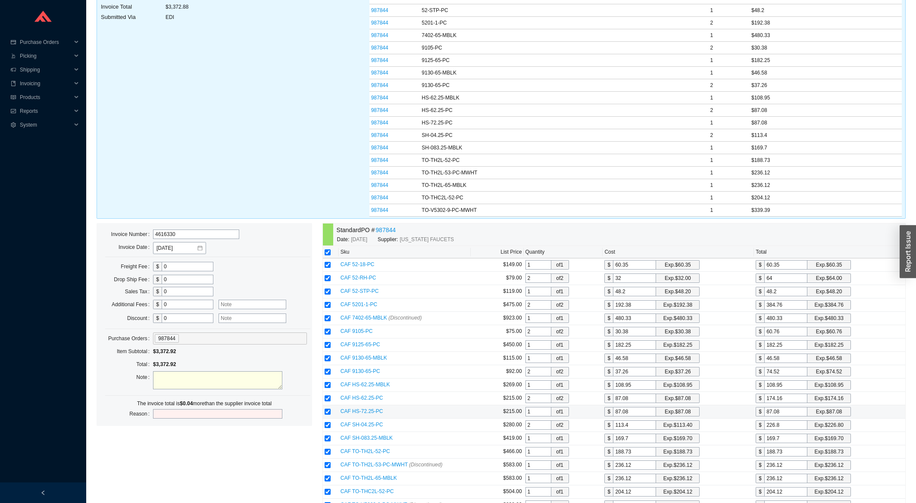
scroll to position [161, 0]
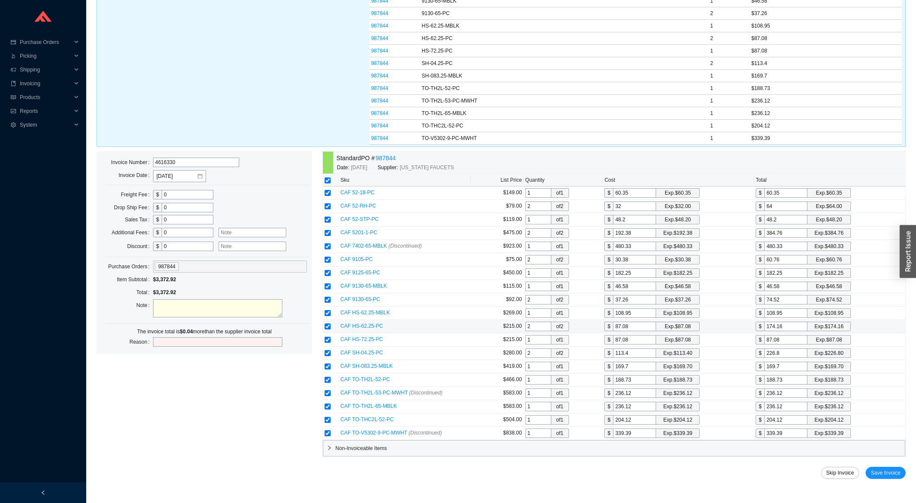
click at [792, 325] on input "174.16" at bounding box center [785, 326] width 43 height 9
click at [798, 256] on input "60.76" at bounding box center [785, 259] width 43 height 9
type input "30.35"
type input "60.7"
type input "30.36"
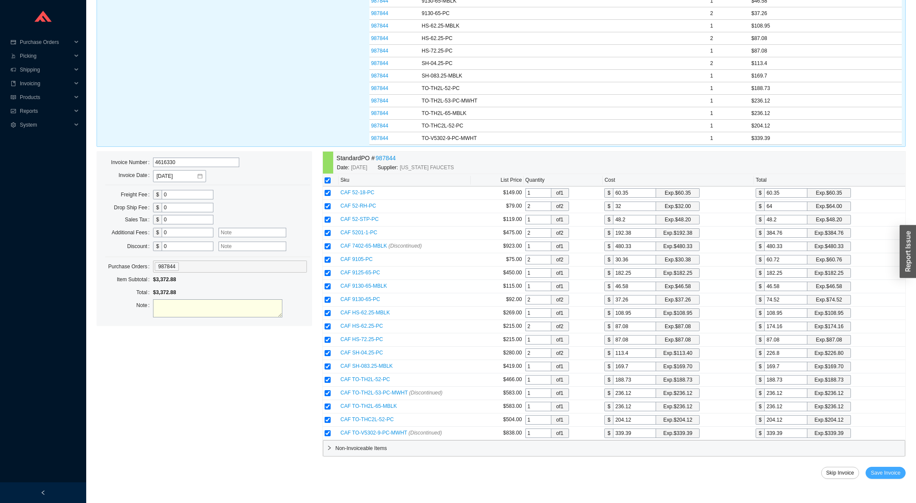
type input "60.72"
click at [875, 473] on span "Save Invoice" at bounding box center [886, 473] width 30 height 9
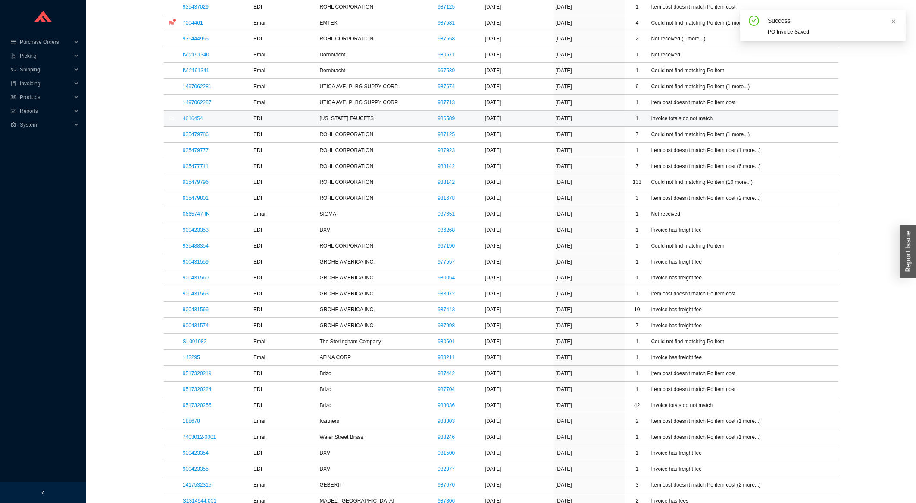
click at [191, 121] on link "4616454" at bounding box center [193, 119] width 20 height 6
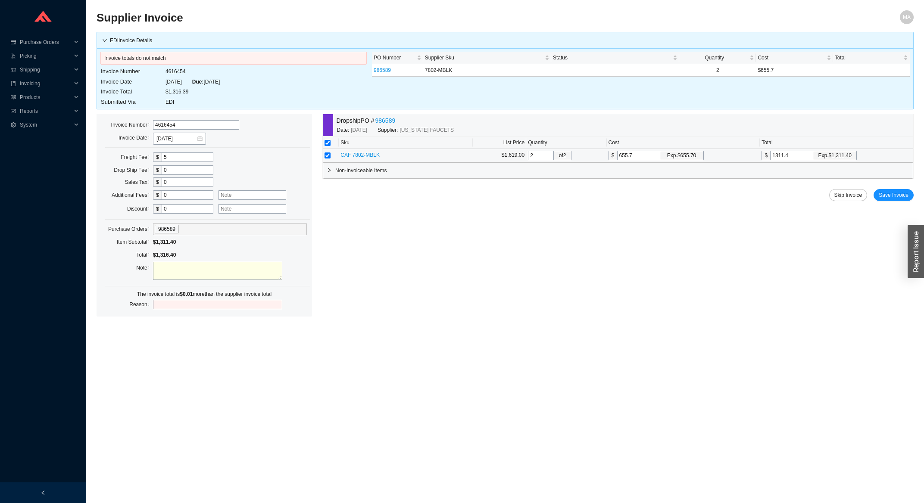
click at [796, 156] on input "1311.4" at bounding box center [791, 155] width 43 height 9
type input "655.5"
type input "1311."
type input "655.65"
type input "1311.3"
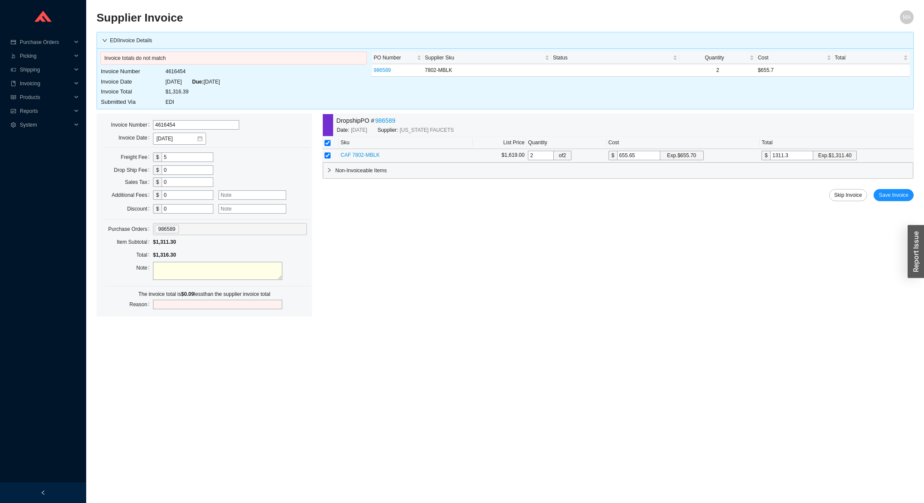
type input "655.695"
type input "1311.39"
click at [906, 197] on span "Save Invoice" at bounding box center [894, 195] width 30 height 9
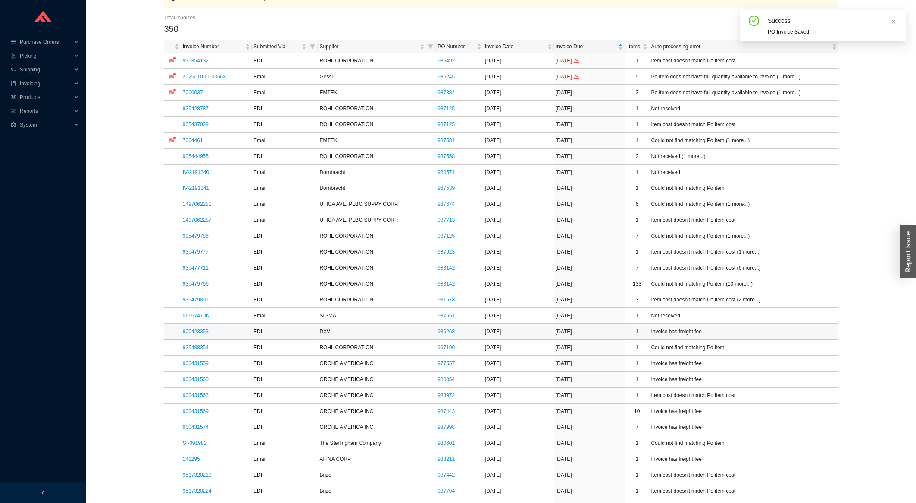
scroll to position [46, 0]
click at [205, 234] on link "935479786" at bounding box center [196, 234] width 26 height 6
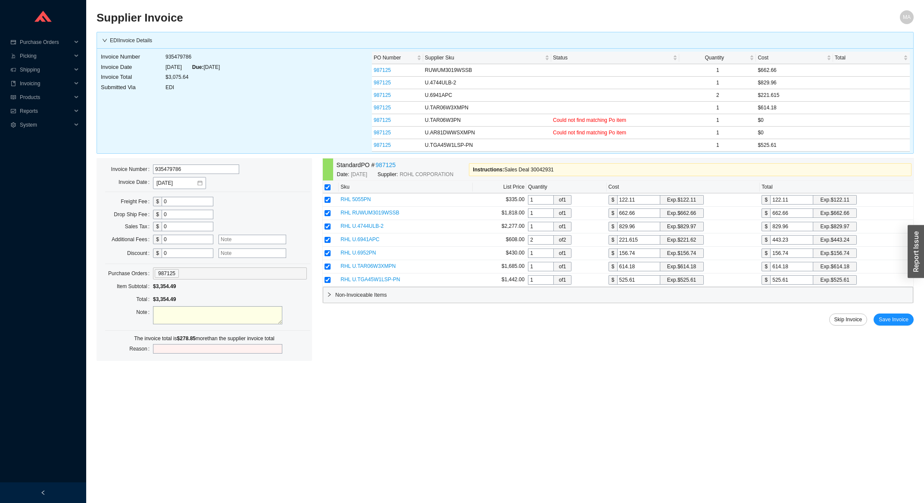
click at [329, 189] on input "checkbox" at bounding box center [328, 187] width 6 height 6
checkbox input "false"
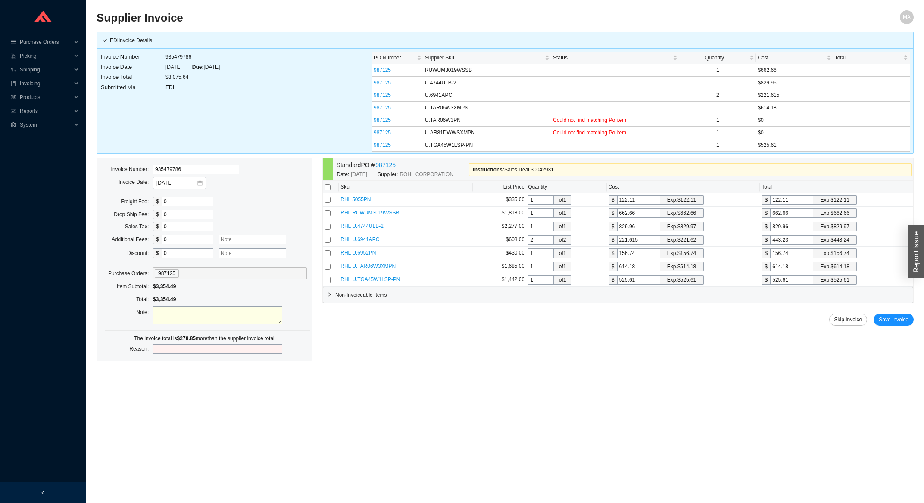
checkbox input "false"
click at [327, 214] on input "checkbox" at bounding box center [328, 213] width 6 height 6
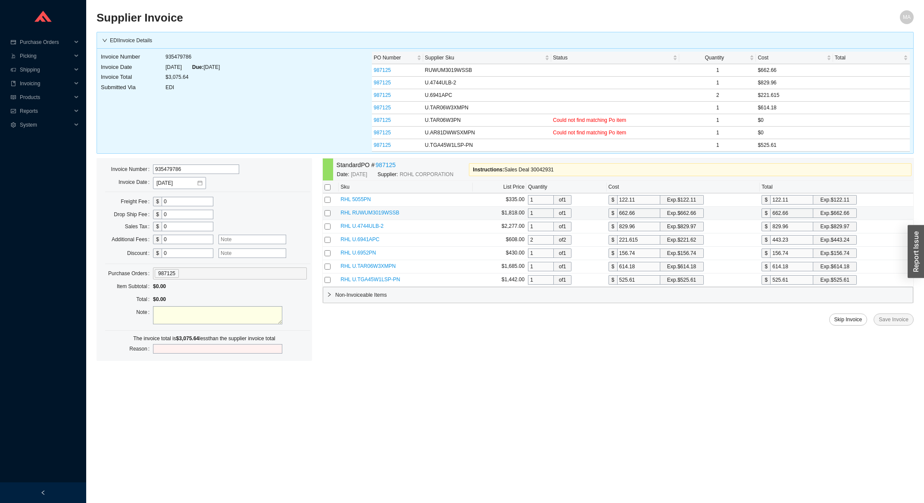
checkbox input "true"
click at [327, 226] on input "checkbox" at bounding box center [328, 227] width 6 height 6
checkbox input "true"
click at [326, 242] on input "checkbox" at bounding box center [328, 240] width 6 height 6
checkbox input "true"
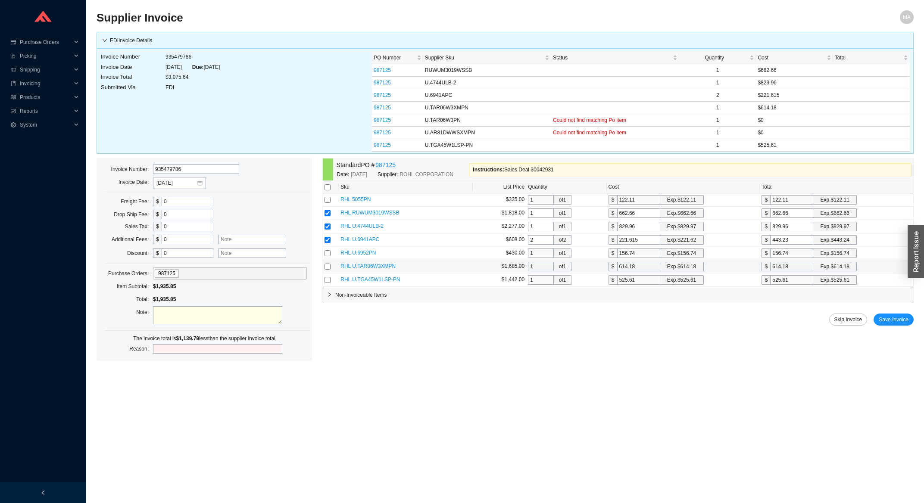
click at [328, 270] on input "checkbox" at bounding box center [328, 267] width 6 height 6
checkbox input "true"
click at [330, 281] on input "checkbox" at bounding box center [328, 280] width 6 height 6
checkbox input "true"
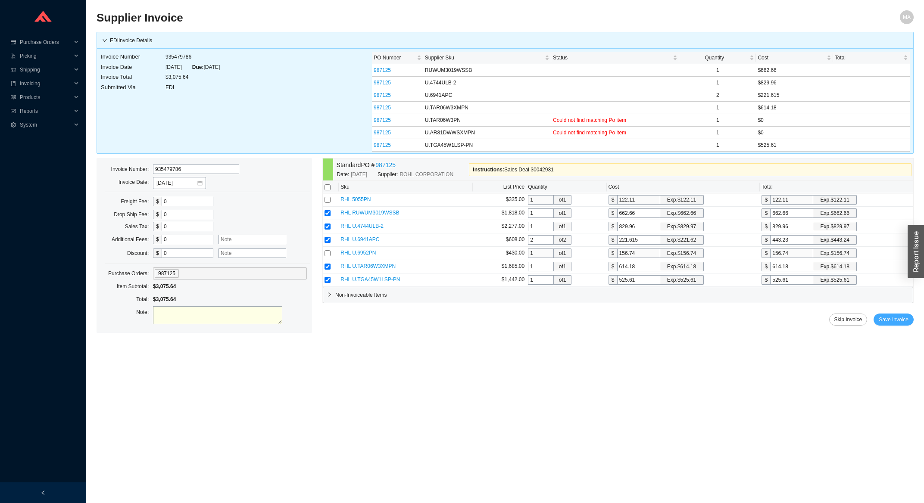
click at [900, 323] on span "Save Invoice" at bounding box center [894, 320] width 30 height 9
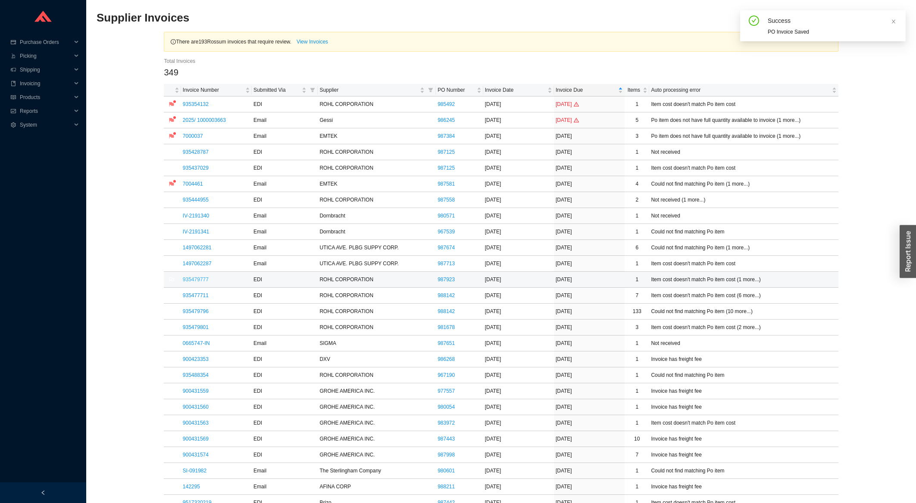
click at [202, 283] on link "935479777" at bounding box center [196, 280] width 26 height 6
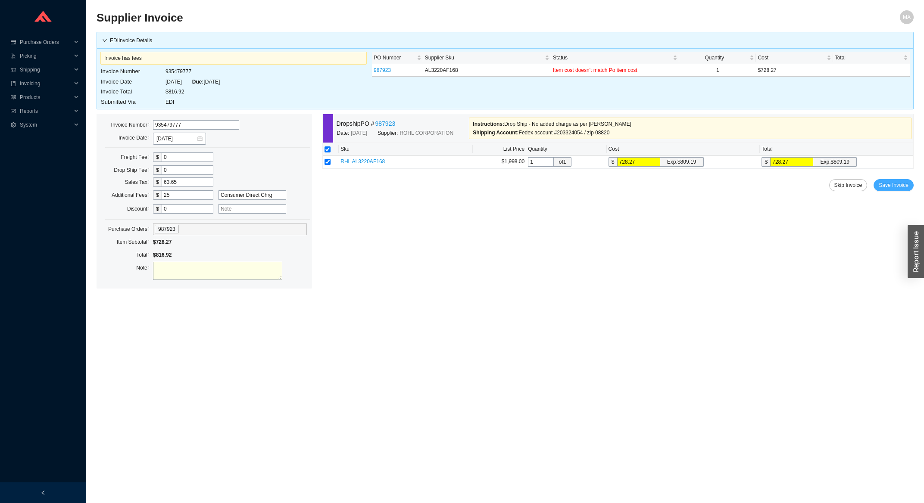
click at [893, 185] on span "Save Invoice" at bounding box center [894, 185] width 30 height 9
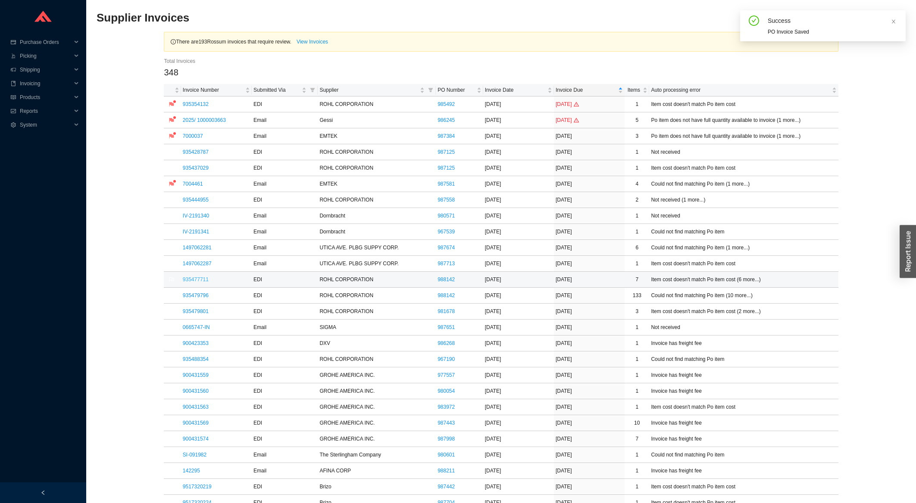
click at [197, 280] on link "935477711" at bounding box center [196, 280] width 26 height 6
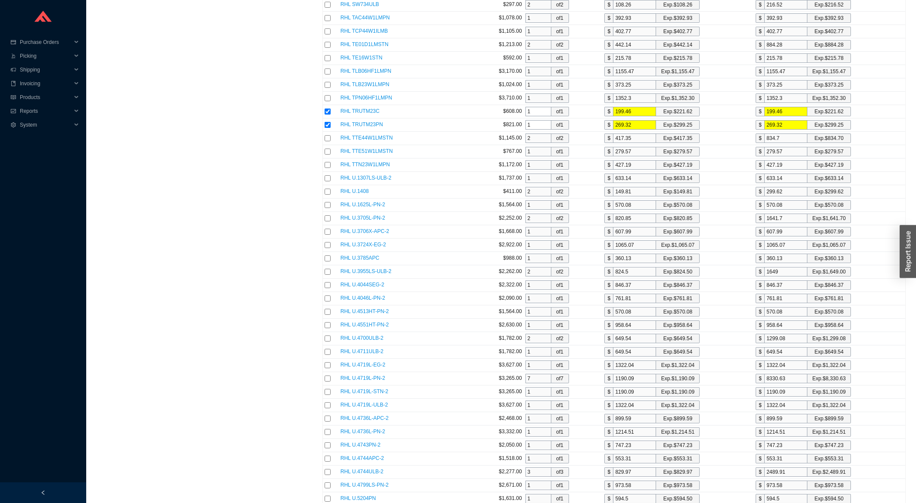
scroll to position [1796, 0]
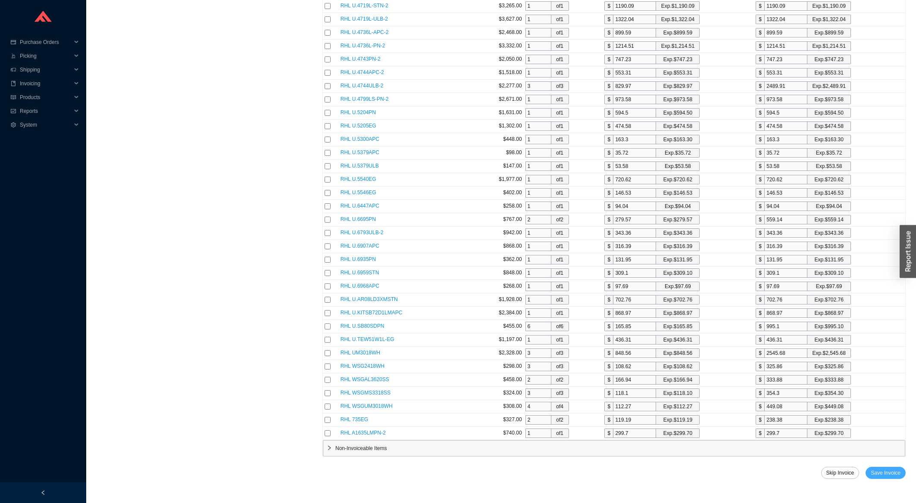
click at [880, 478] on button "Save Invoice" at bounding box center [885, 473] width 40 height 12
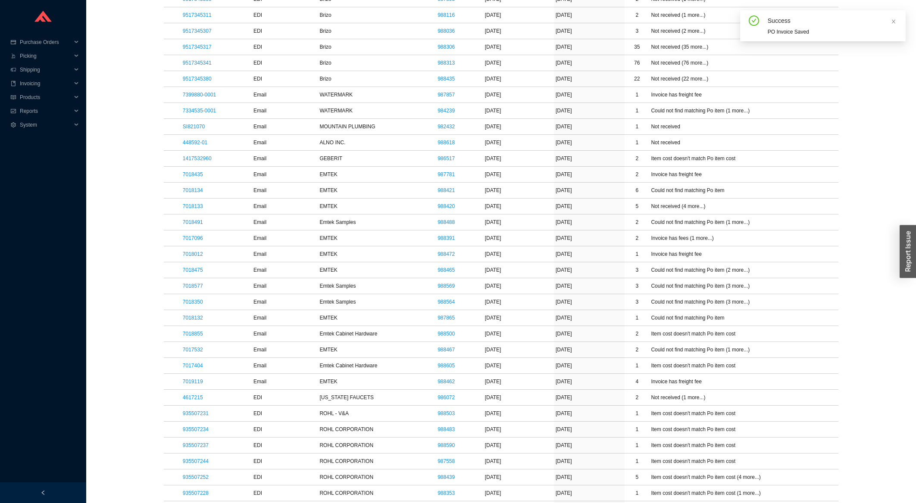
scroll to position [1202, 0]
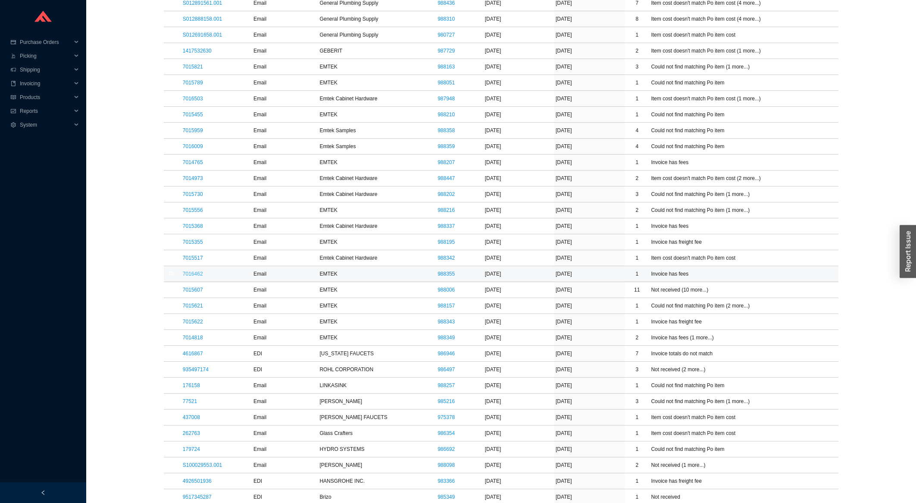
click at [194, 277] on link "7016462" at bounding box center [193, 274] width 20 height 6
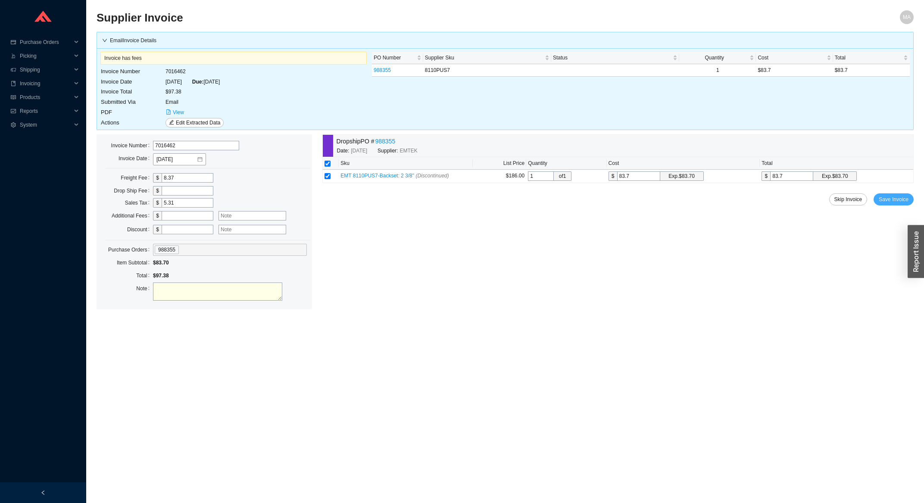
click at [907, 198] on span "Save Invoice" at bounding box center [894, 199] width 30 height 9
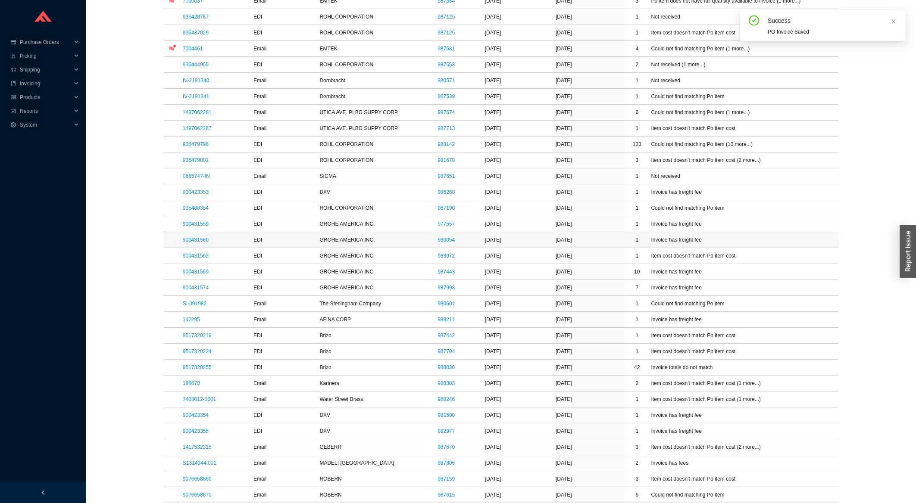
scroll to position [138, 0]
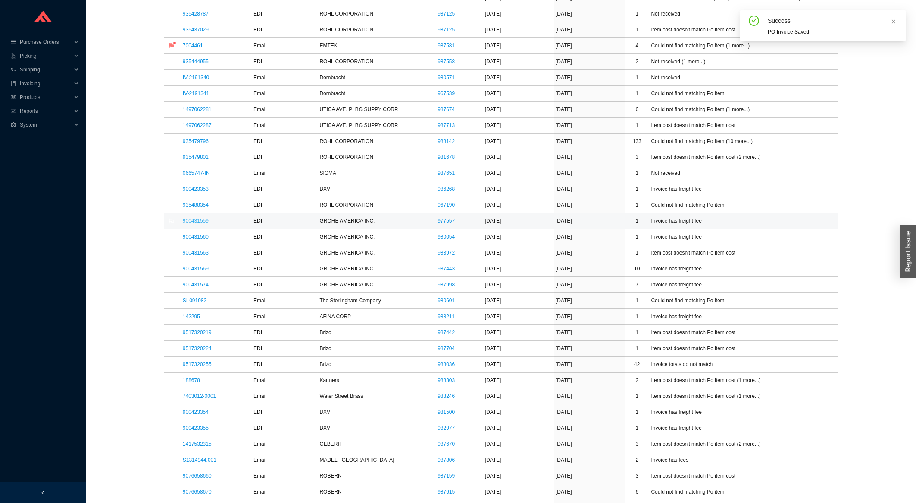
click at [191, 224] on link "900431559" at bounding box center [196, 221] width 26 height 6
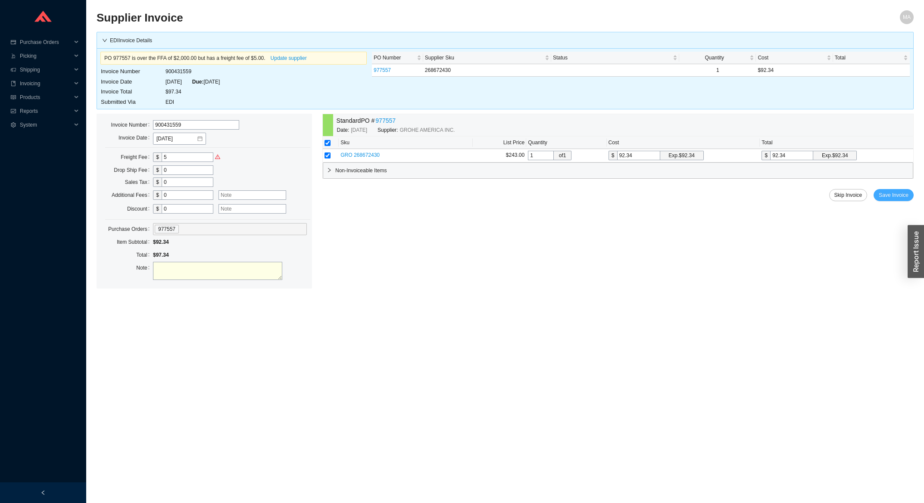
click at [895, 196] on span "Save Invoice" at bounding box center [894, 195] width 30 height 9
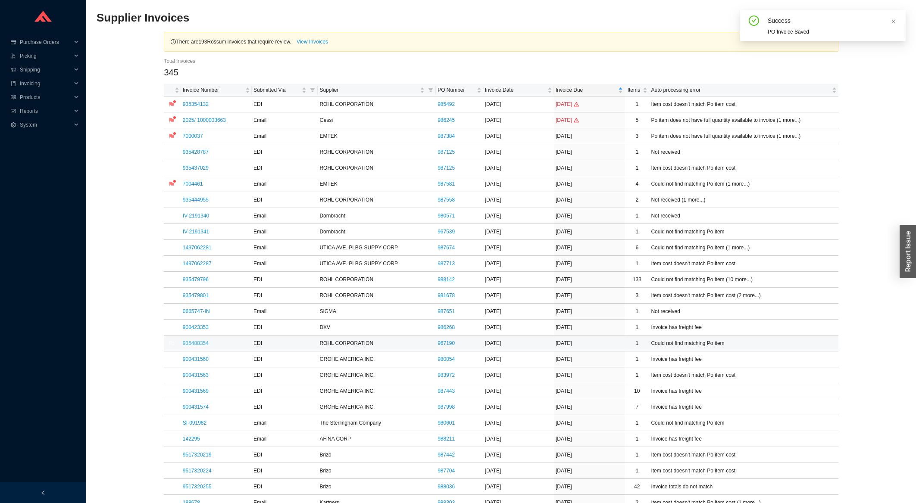
click at [190, 343] on link "935488354" at bounding box center [196, 344] width 26 height 6
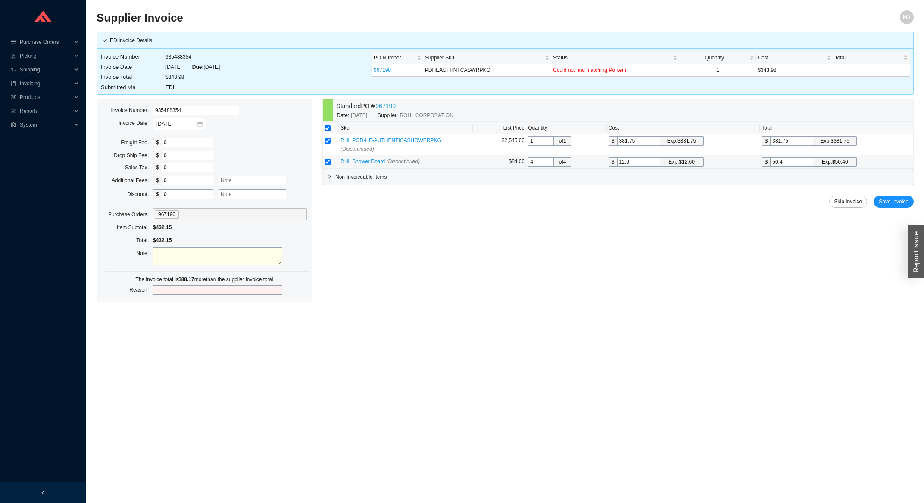
click at [333, 156] on td at bounding box center [331, 162] width 16 height 13
click at [328, 159] on input "checkbox" at bounding box center [328, 162] width 6 height 6
checkbox input "false"
click at [325, 159] on input "checkbox" at bounding box center [328, 162] width 6 height 6
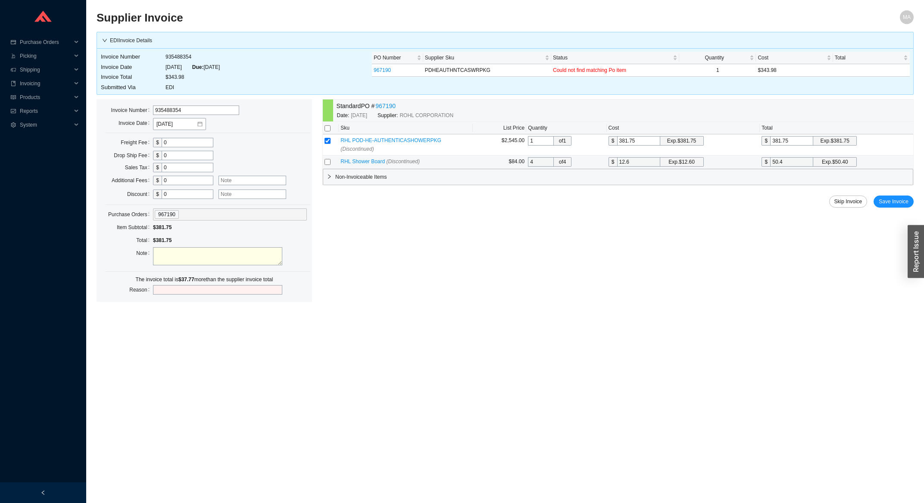
checkbox input "true"
click at [366, 159] on span "RHL Shower Board (Discontinued)" at bounding box center [380, 162] width 79 height 6
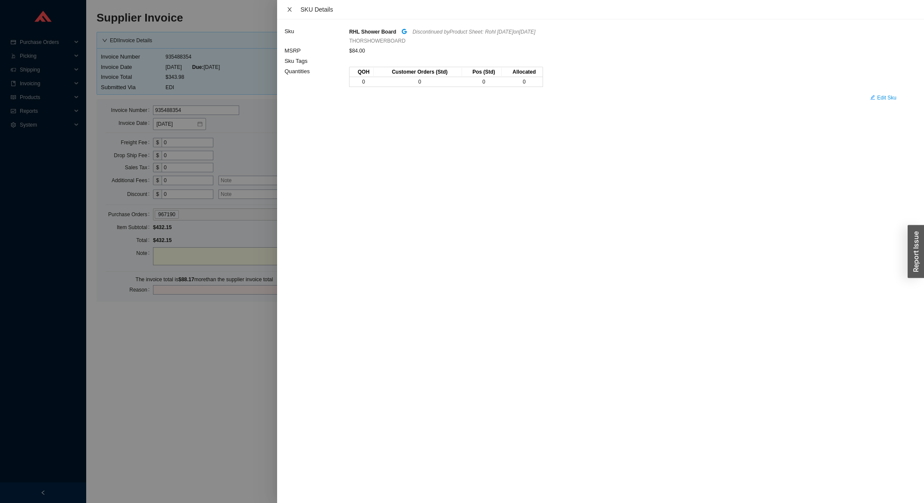
click at [289, 8] on icon "close" at bounding box center [290, 9] width 6 height 6
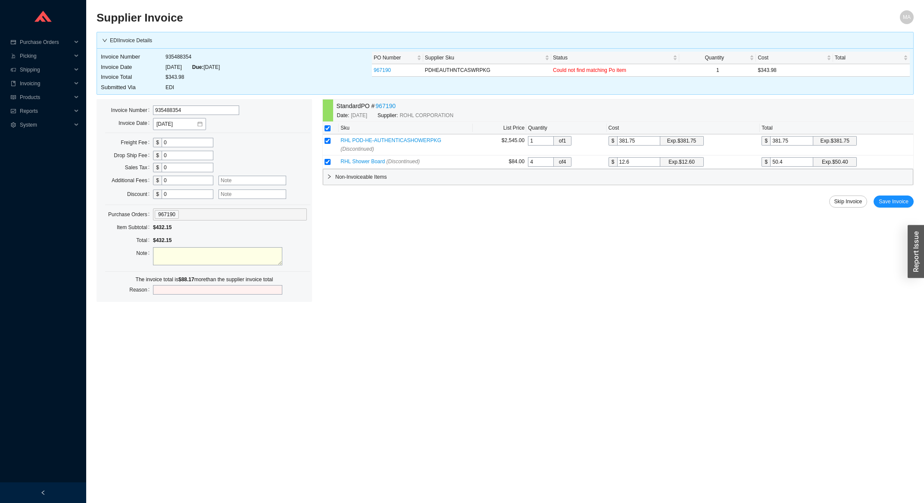
click at [181, 60] on td "935488354" at bounding box center [192, 57] width 55 height 10
click at [180, 60] on td "935488354" at bounding box center [192, 57] width 55 height 10
copy td "935488354"
click at [325, 159] on input "checkbox" at bounding box center [328, 162] width 6 height 6
checkbox input "false"
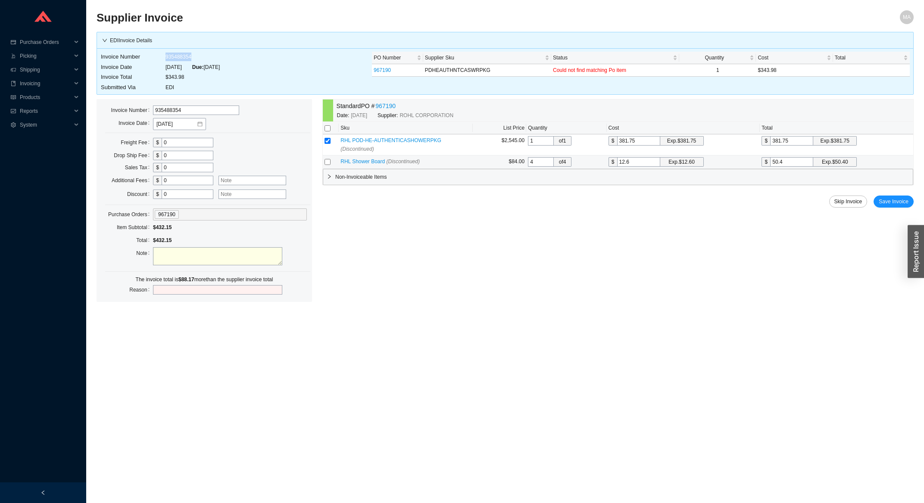
checkbox input "false"
click at [634, 143] on input "381.75" at bounding box center [638, 140] width 43 height 9
type input "3"
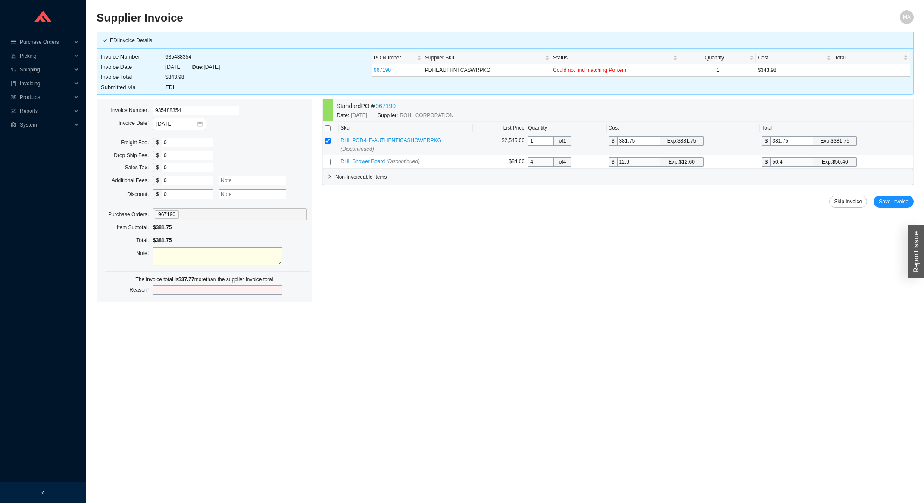
type input "3"
type input "34"
type input "343"
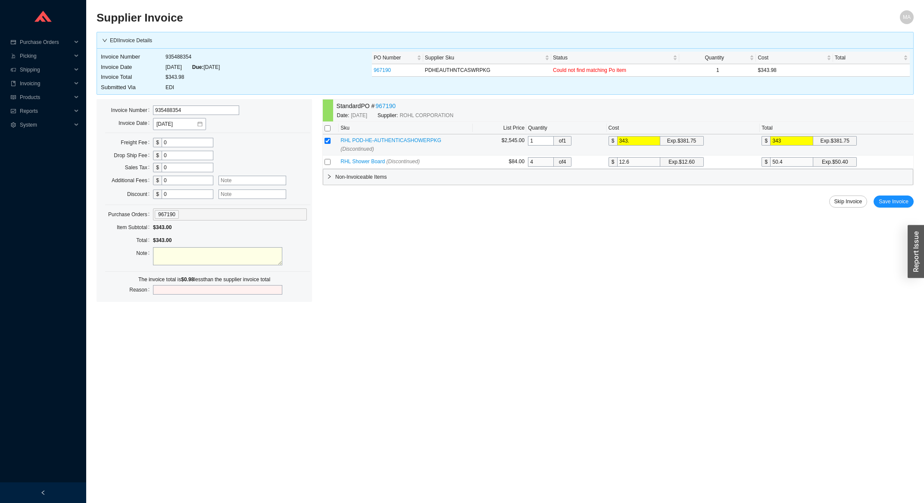
type input "343.9"
type input "343.98"
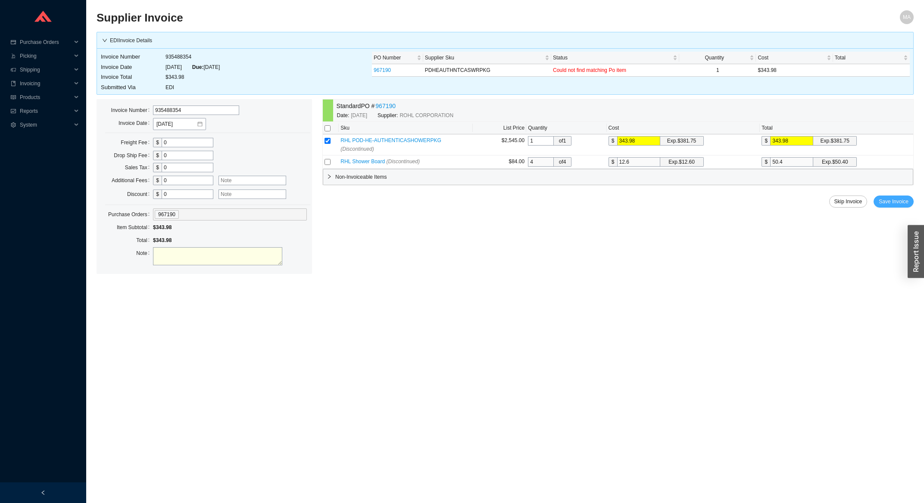
click at [891, 199] on span "Save Invoice" at bounding box center [894, 201] width 30 height 9
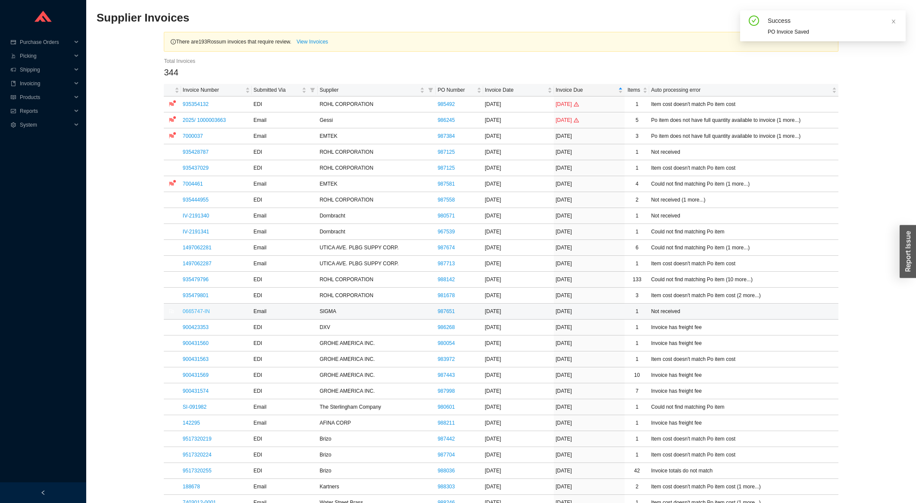
click at [193, 315] on link "0665747-IN" at bounding box center [196, 312] width 27 height 6
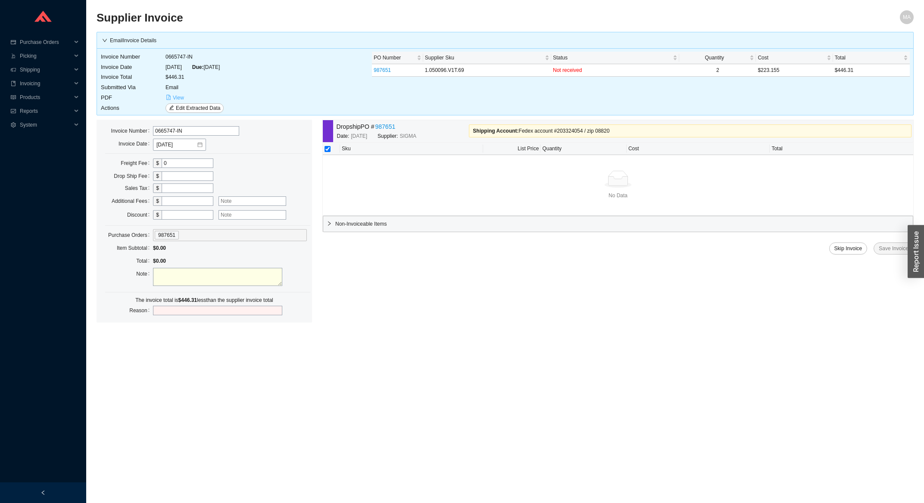
click at [181, 100] on span "View" at bounding box center [178, 98] width 11 height 9
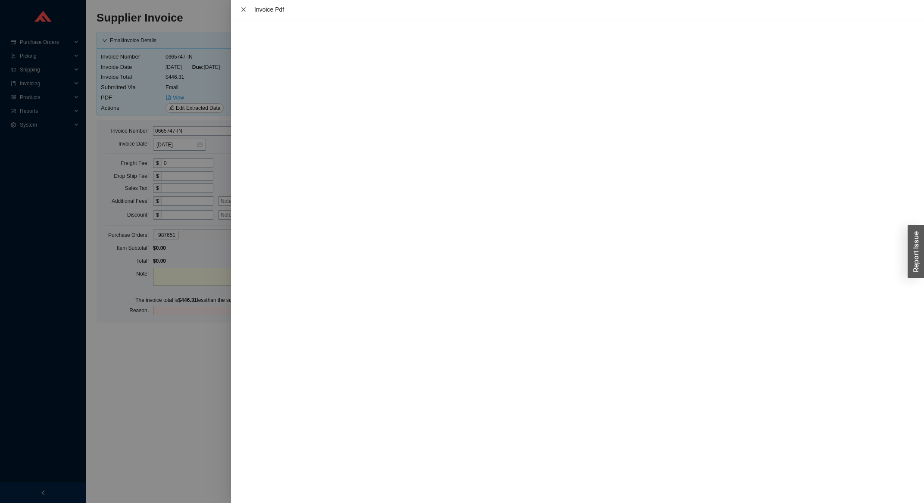
click at [239, 12] on button "Close" at bounding box center [243, 9] width 11 height 7
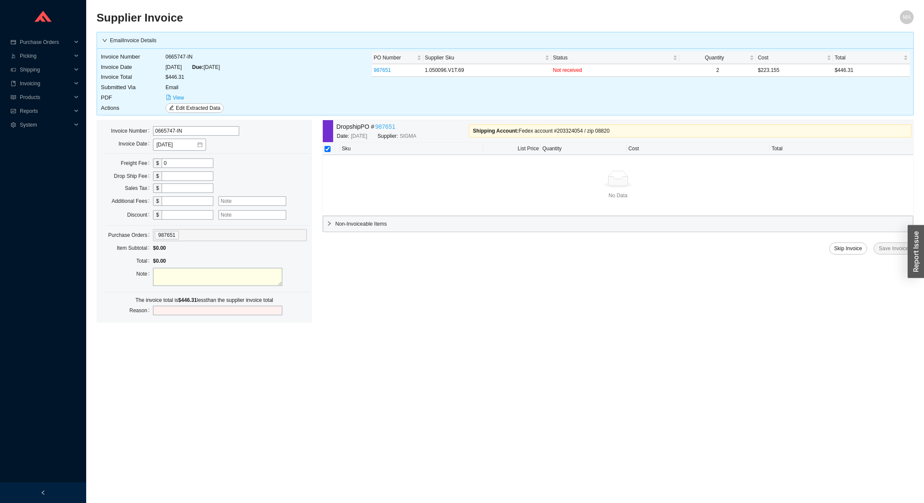
click at [394, 129] on link "987651" at bounding box center [385, 127] width 20 height 10
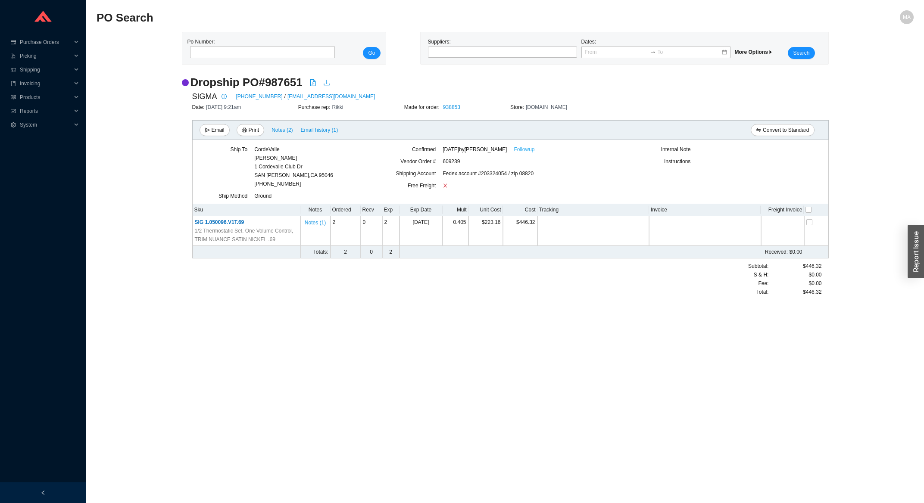
click at [515, 149] on link "Followup" at bounding box center [524, 149] width 21 height 9
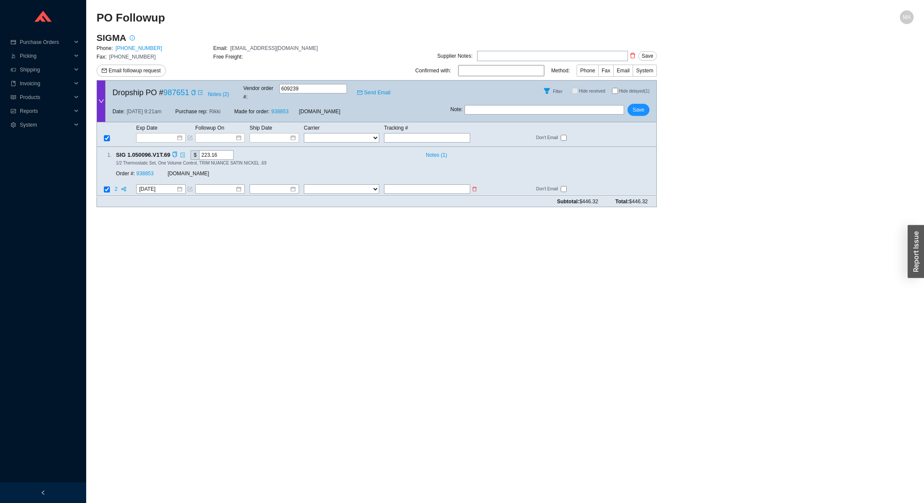
click at [434, 185] on input "text" at bounding box center [427, 189] width 86 height 9
type input "393238383845"
select select "1"
click option "FedEx" at bounding box center [0, 0] width 0 height 0
click at [272, 185] on input at bounding box center [271, 189] width 37 height 9
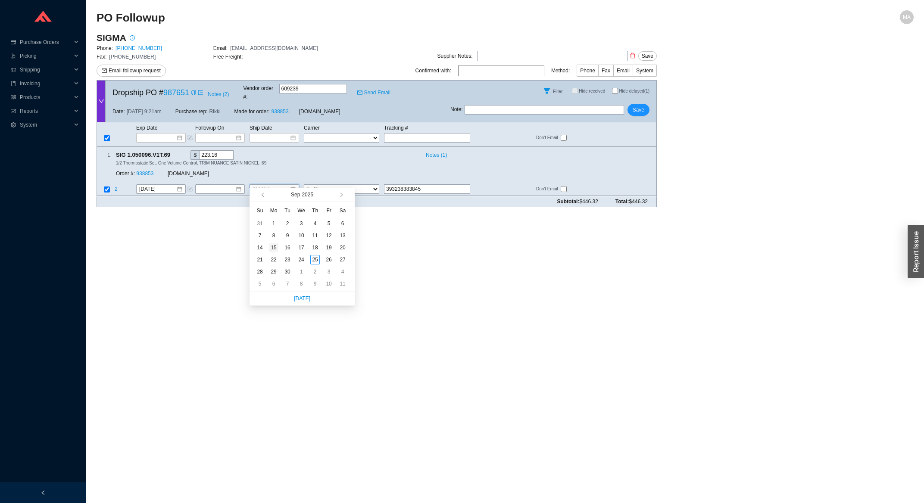
type input "[DATE]"
click at [276, 248] on div "15" at bounding box center [273, 247] width 9 height 9
click at [647, 104] on button "Save" at bounding box center [639, 110] width 22 height 12
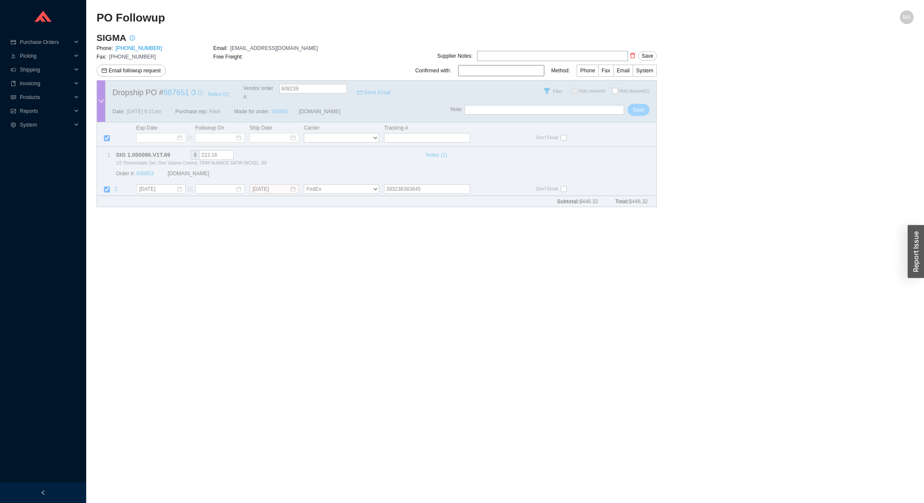
checkbox input "true"
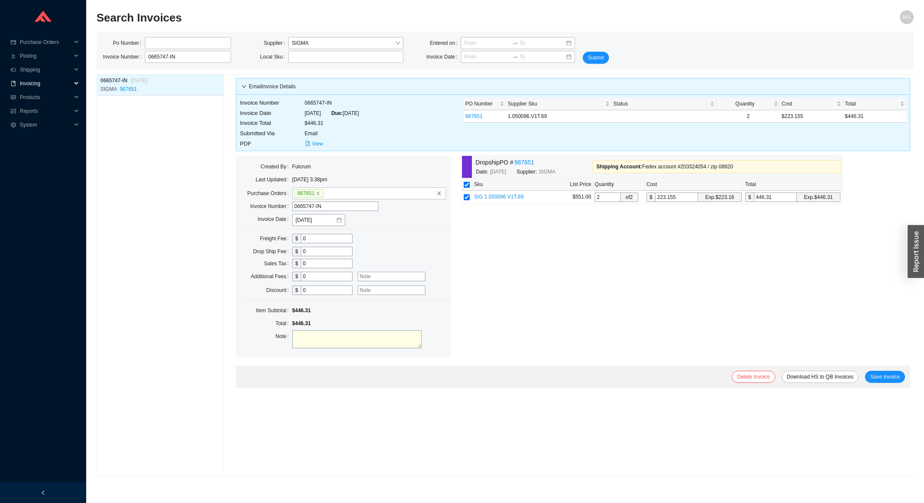
click at [47, 86] on span "Invoicing" at bounding box center [46, 84] width 52 height 14
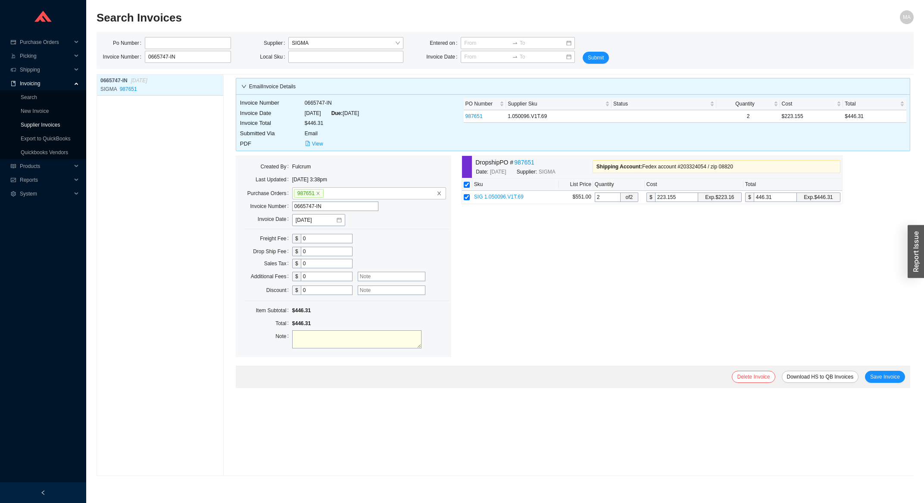
click at [36, 122] on link "Supplier Invoices" at bounding box center [40, 125] width 39 height 6
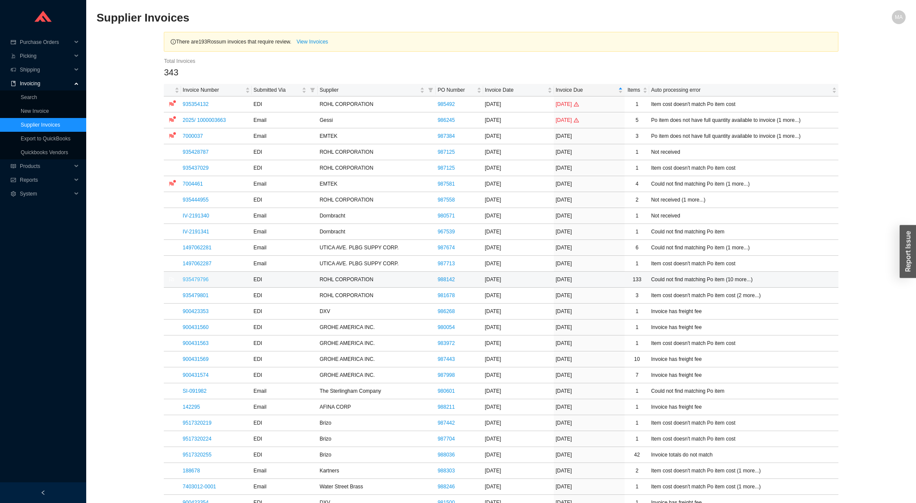
click at [193, 278] on link "935479796" at bounding box center [196, 280] width 26 height 6
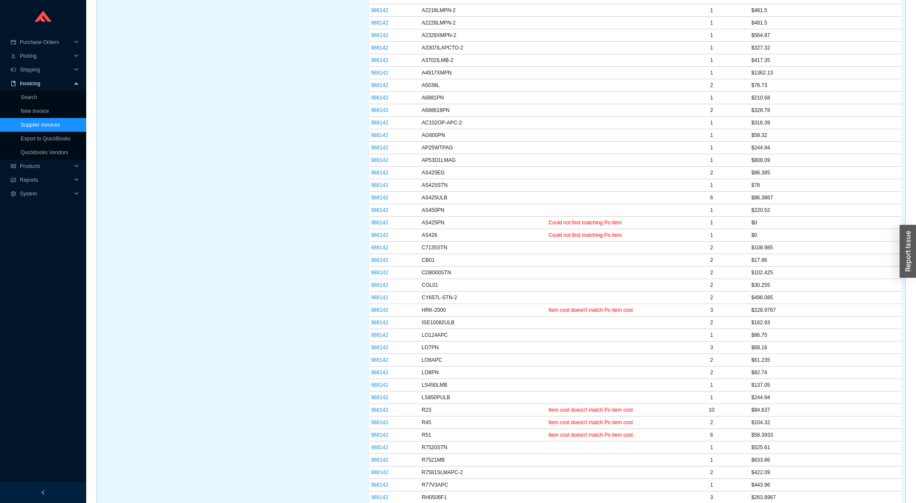
scroll to position [462, 0]
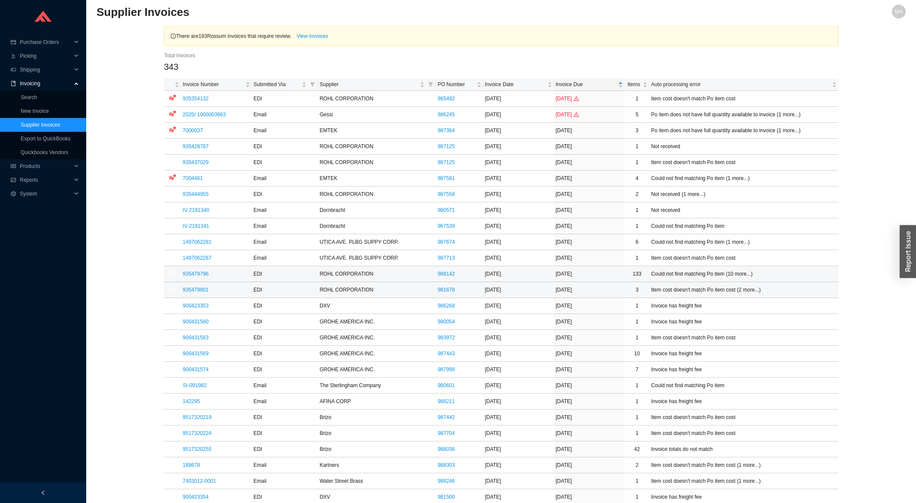
scroll to position [46, 0]
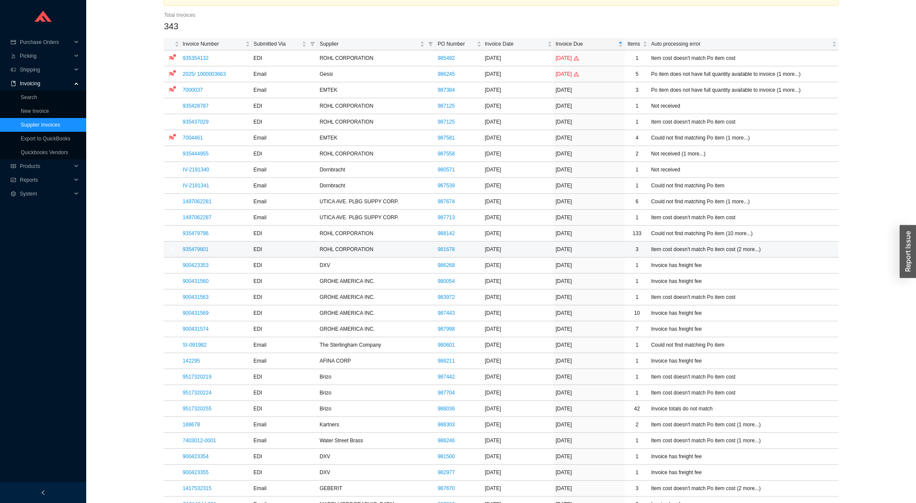
click at [202, 254] on td "935479801" at bounding box center [216, 250] width 71 height 16
click at [200, 251] on link "935479801" at bounding box center [196, 250] width 26 height 6
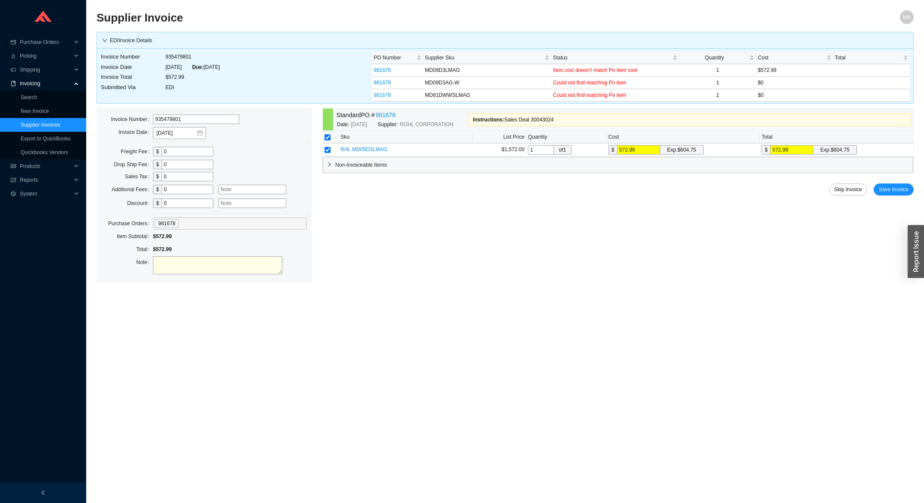
click at [903, 197] on div "Standard PO # 981678 Date: [DATE] Supplier: ROHL CORPORATION Instructions : Sal…" at bounding box center [617, 195] width 591 height 175
click at [900, 194] on span "Save Invoice" at bounding box center [894, 189] width 30 height 9
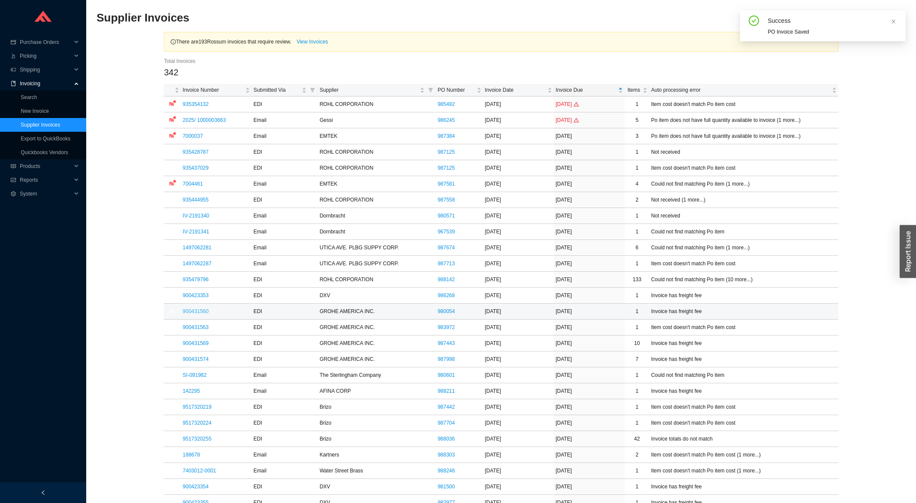
click at [197, 312] on link "900431560" at bounding box center [196, 312] width 26 height 6
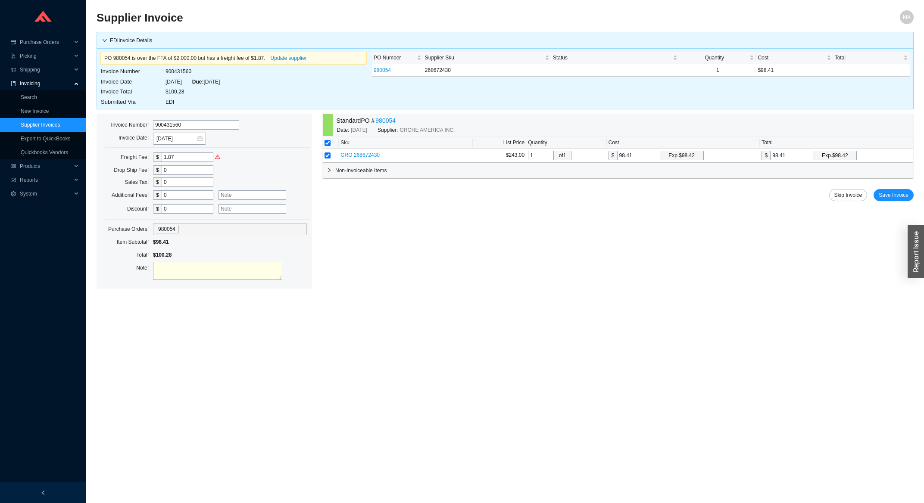
click at [906, 202] on div "Standard PO # 980054 Date: 6/12/2025 Supplier: GROHE AMERICA INC. Sku List Pric…" at bounding box center [617, 201] width 591 height 175
click at [901, 198] on span "Save Invoice" at bounding box center [894, 195] width 30 height 9
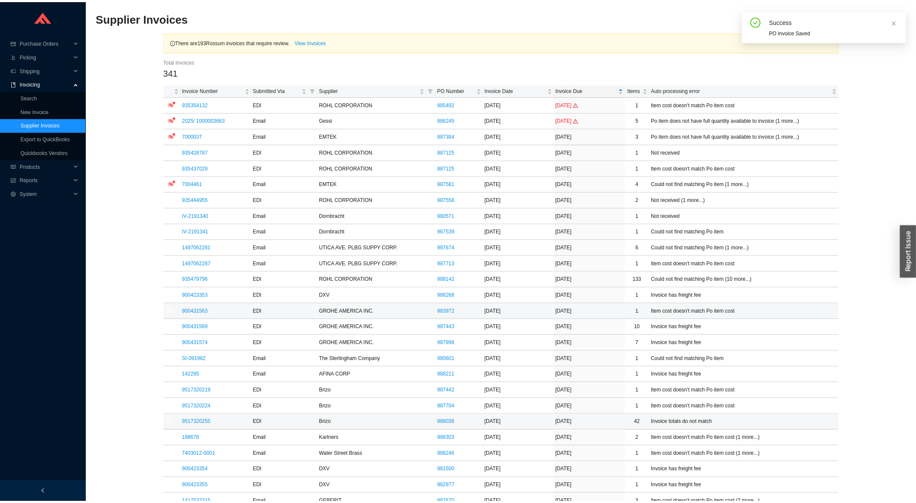
scroll to position [46, 0]
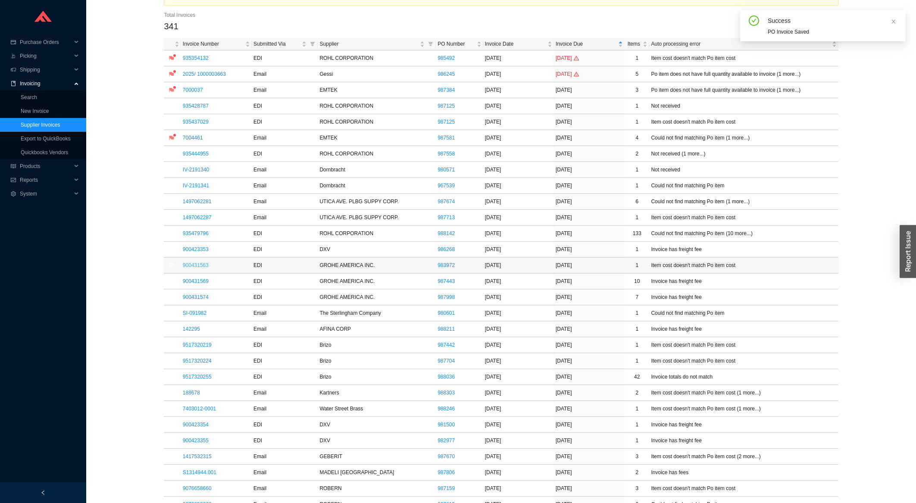
click at [202, 267] on link "900431563" at bounding box center [196, 265] width 26 height 6
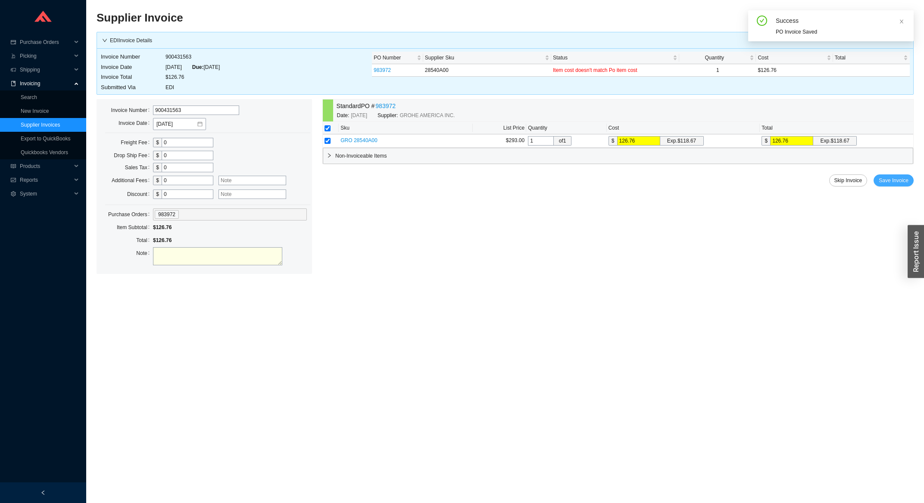
click at [907, 181] on span "Save Invoice" at bounding box center [894, 180] width 30 height 9
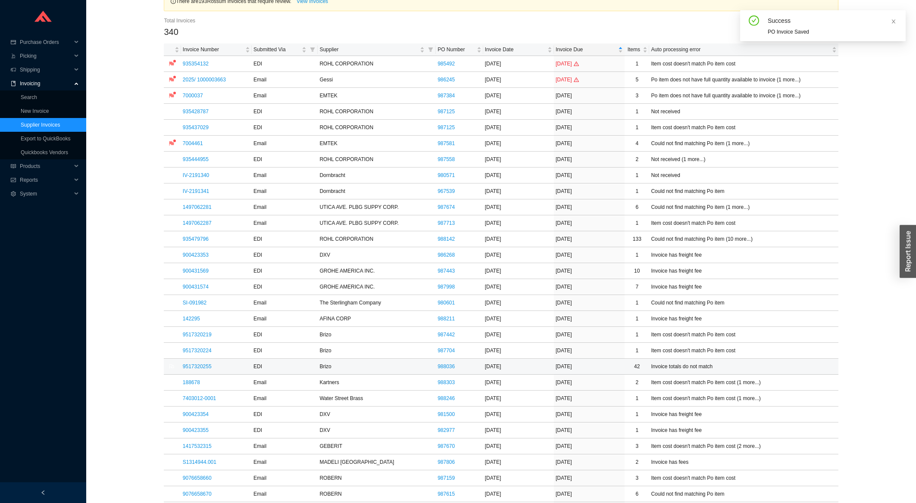
scroll to position [92, 0]
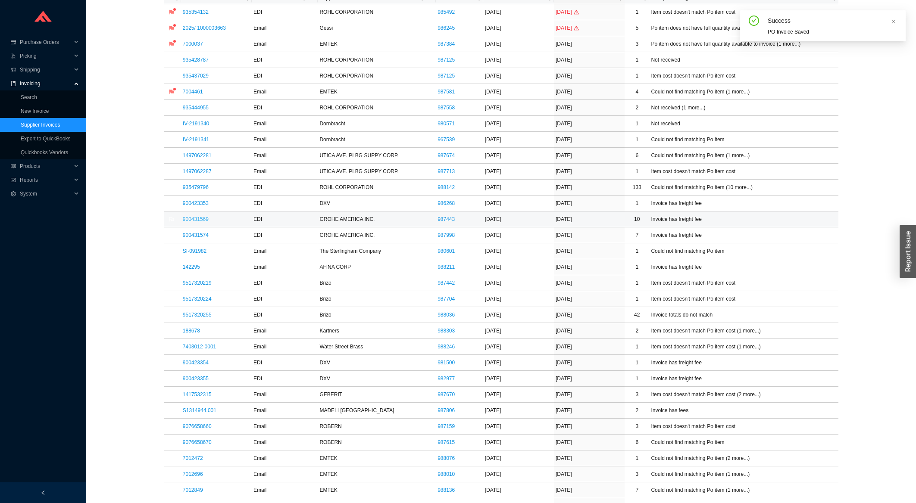
click at [201, 222] on link "900431569" at bounding box center [196, 219] width 26 height 6
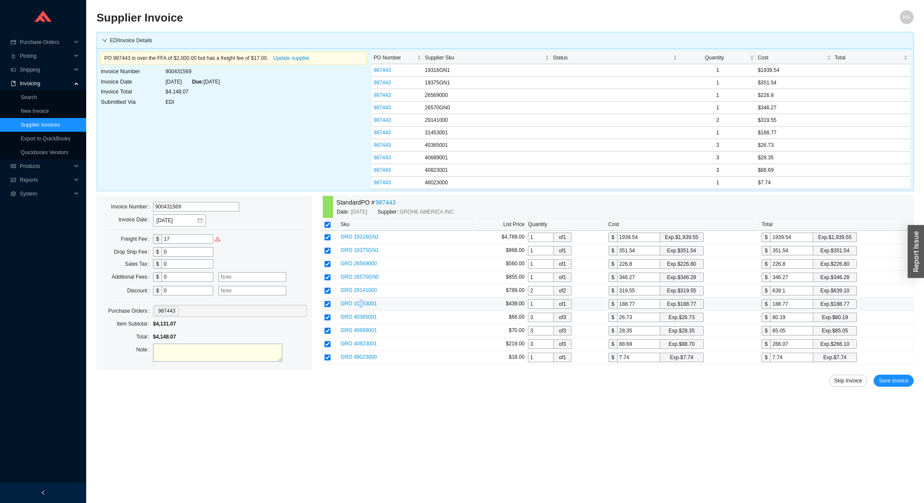
click at [360, 307] on span "GRO 31453001" at bounding box center [359, 304] width 36 height 6
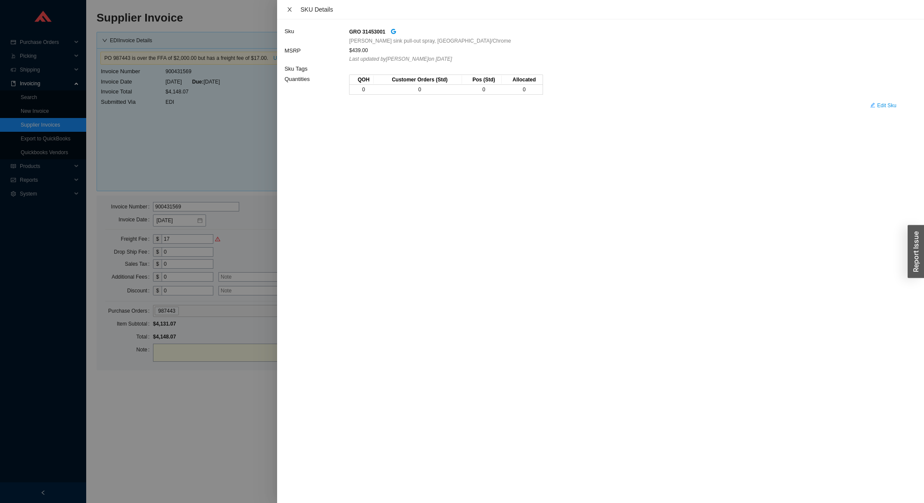
click at [287, 12] on icon "close" at bounding box center [289, 9] width 4 height 4
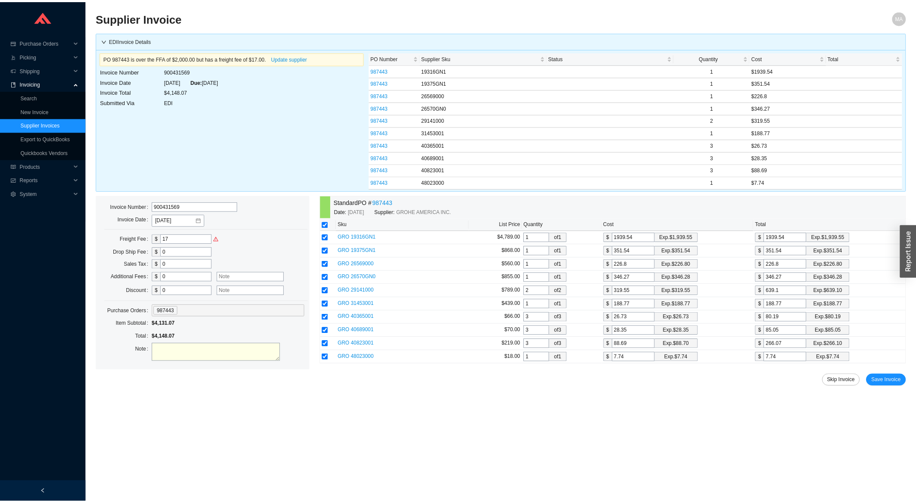
scroll to position [92, 0]
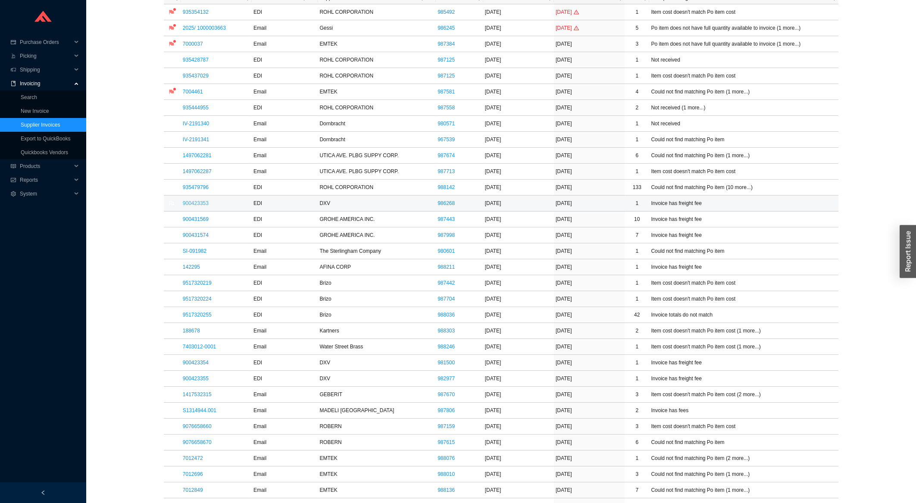
click at [194, 203] on link "900423353" at bounding box center [196, 203] width 26 height 6
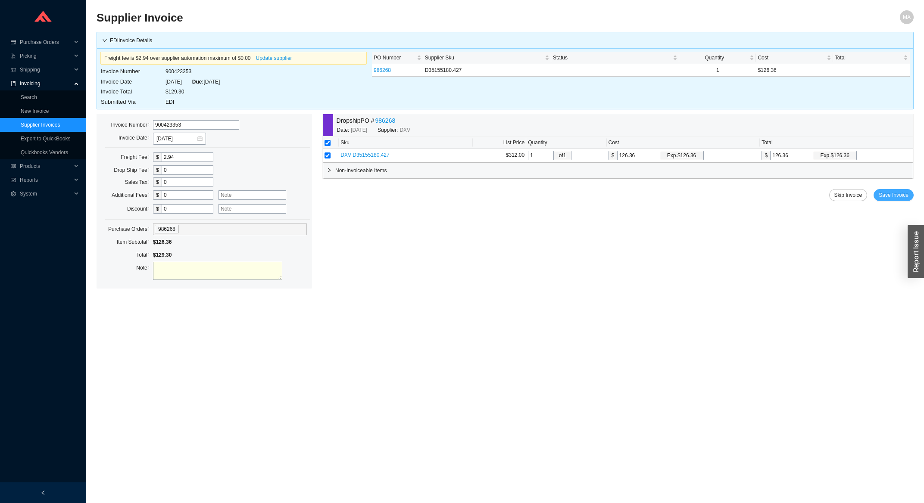
click at [884, 200] on span "Save Invoice" at bounding box center [894, 195] width 30 height 9
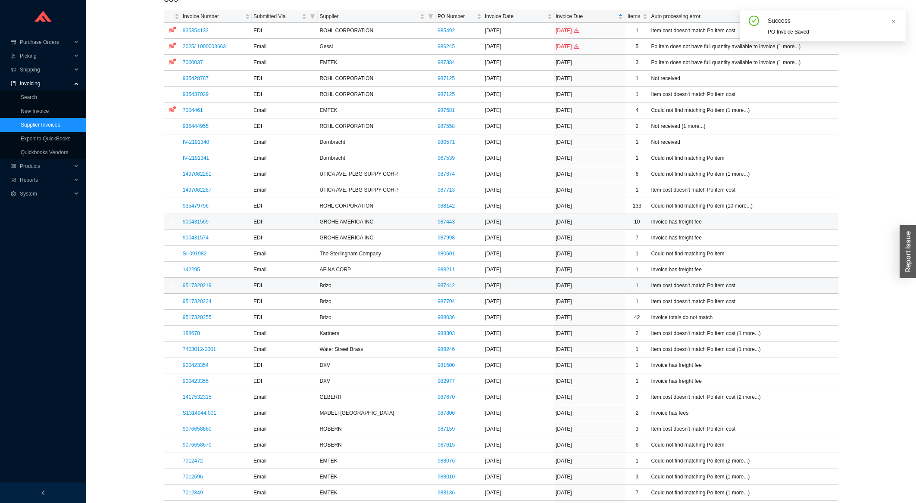
scroll to position [92, 0]
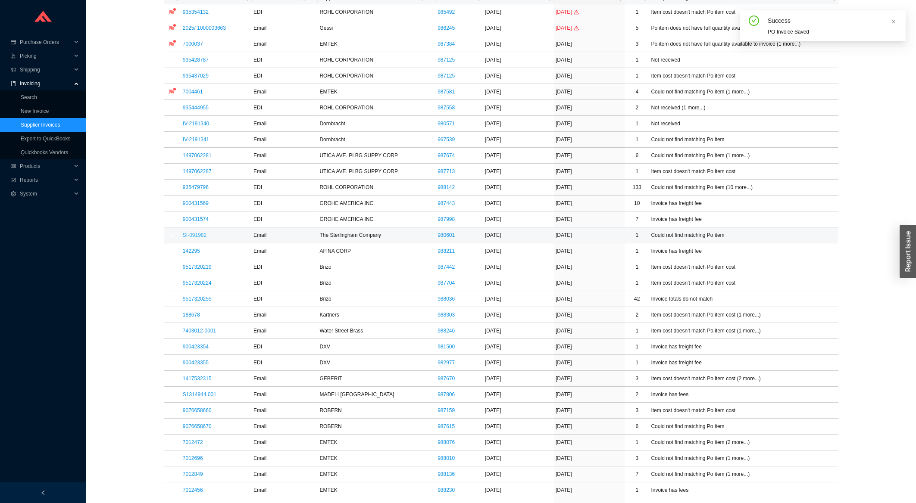
click at [199, 237] on link "SI-091982" at bounding box center [195, 235] width 24 height 6
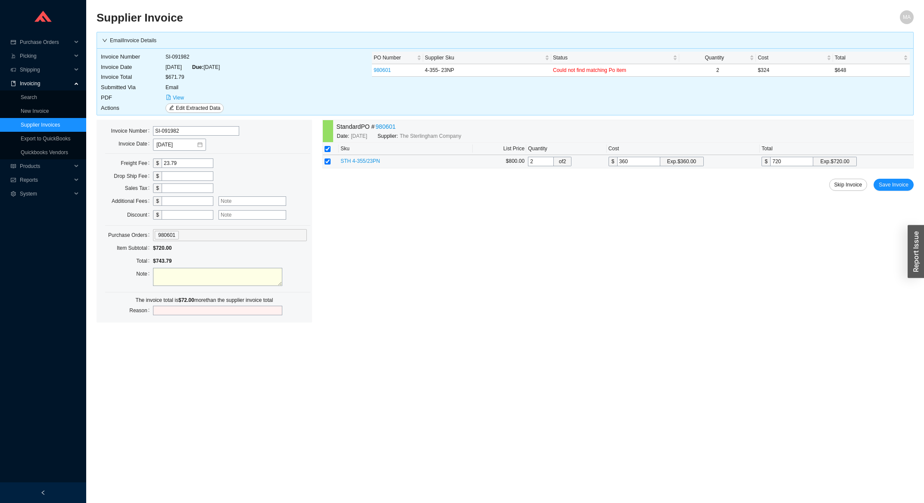
drag, startPoint x: 631, startPoint y: 164, endPoint x: 604, endPoint y: 166, distance: 27.7
click at [617, 166] on input "360" at bounding box center [638, 161] width 43 height 9
type input "3"
type input "6"
type input "32"
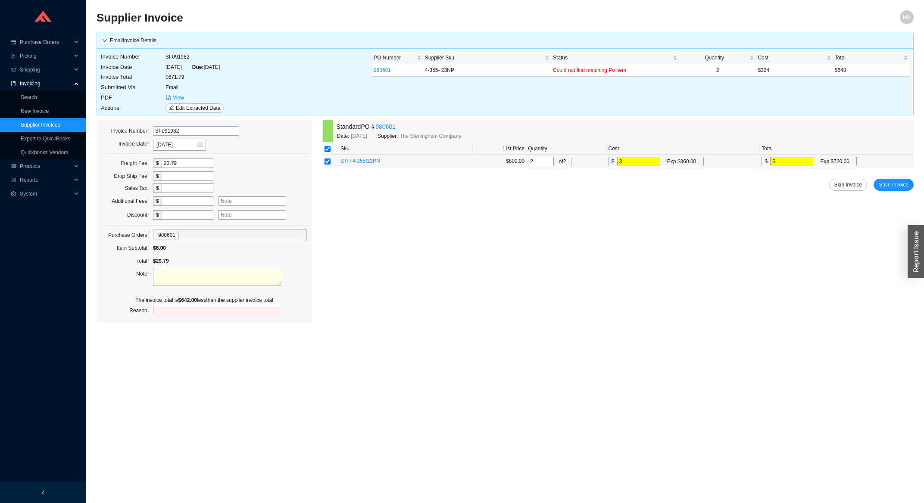
type input "64"
type input "324"
type input "648"
type input "324"
click at [900, 192] on div "Standard PO # 980601 Date: 6/18/2025 Supplier: The Sterlingham Company Sku List…" at bounding box center [617, 207] width 591 height 175
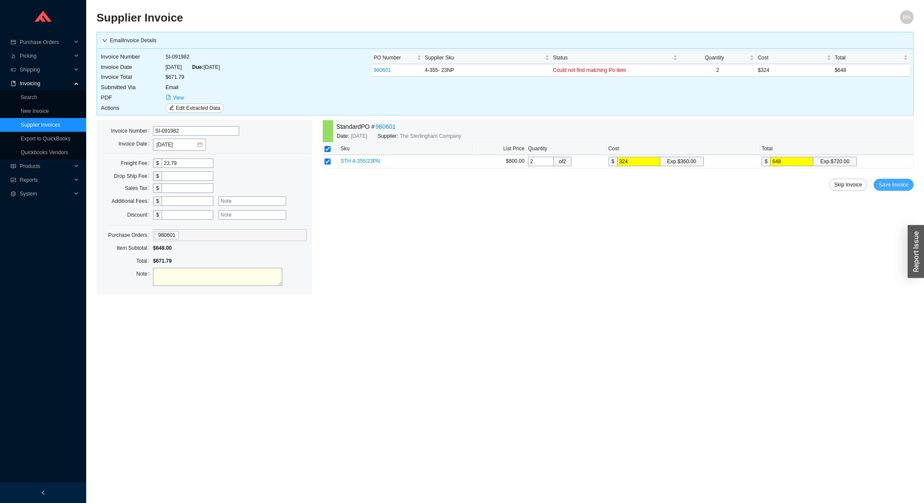
drag, startPoint x: 905, startPoint y: 184, endPoint x: 920, endPoint y: 175, distance: 17.5
click at [906, 184] on span "Save Invoice" at bounding box center [894, 185] width 30 height 9
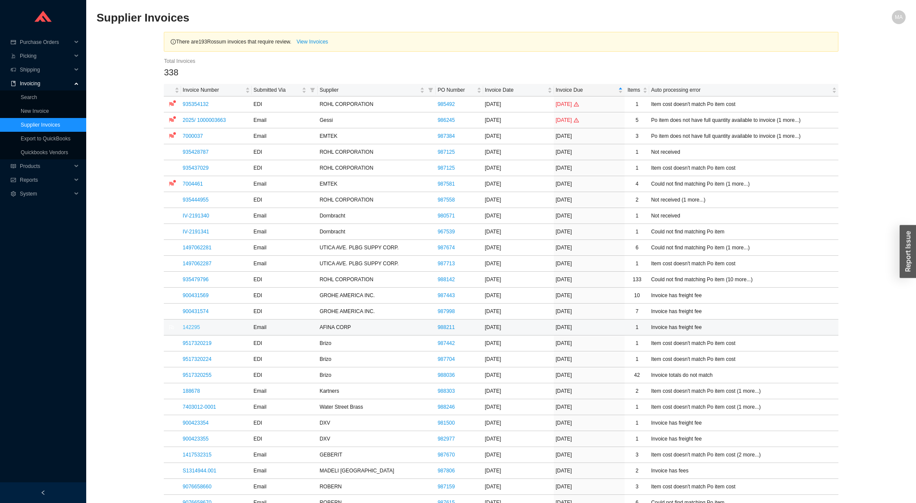
click at [192, 328] on link "142295" at bounding box center [191, 328] width 17 height 6
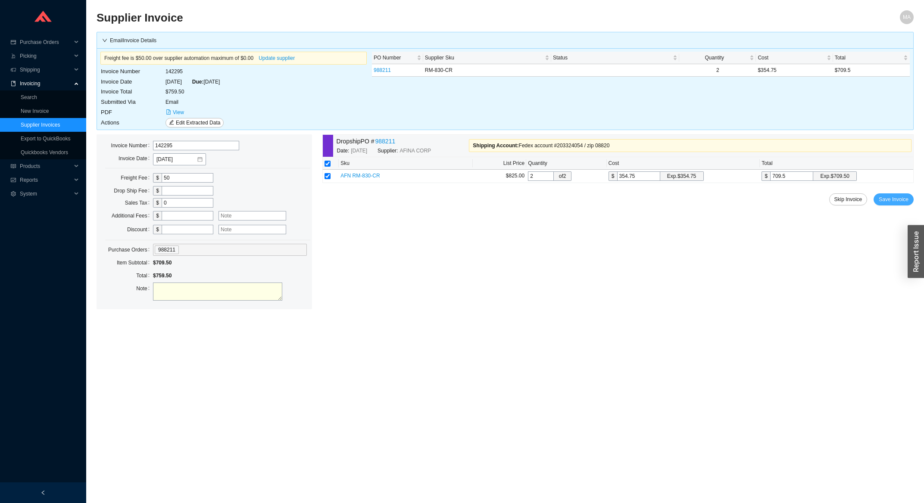
click at [905, 195] on button "Save Invoice" at bounding box center [894, 200] width 40 height 12
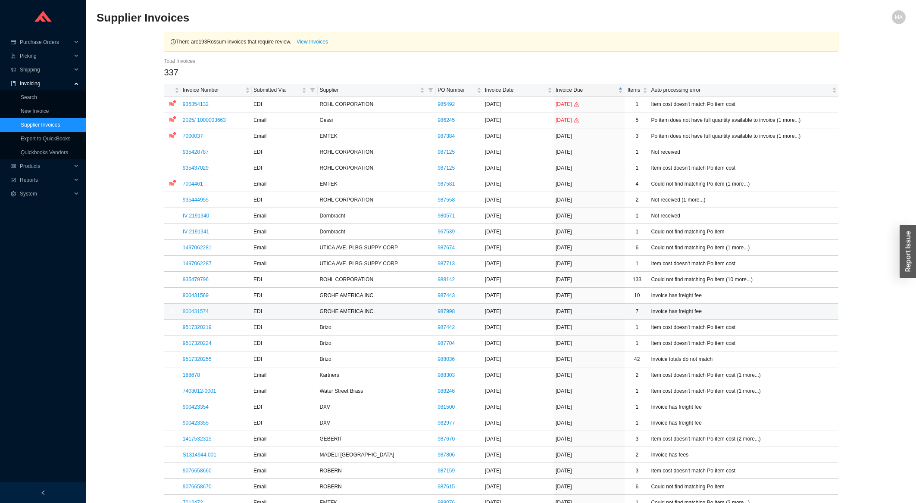
click at [198, 309] on link "900431574" at bounding box center [196, 312] width 26 height 6
click at [196, 328] on link "9517320219" at bounding box center [197, 328] width 29 height 6
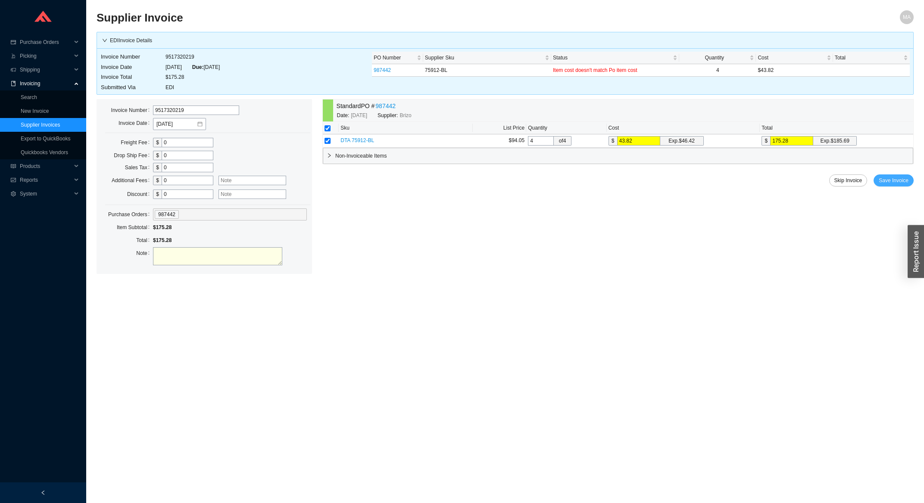
click at [882, 186] on button "Save Invoice" at bounding box center [894, 181] width 40 height 12
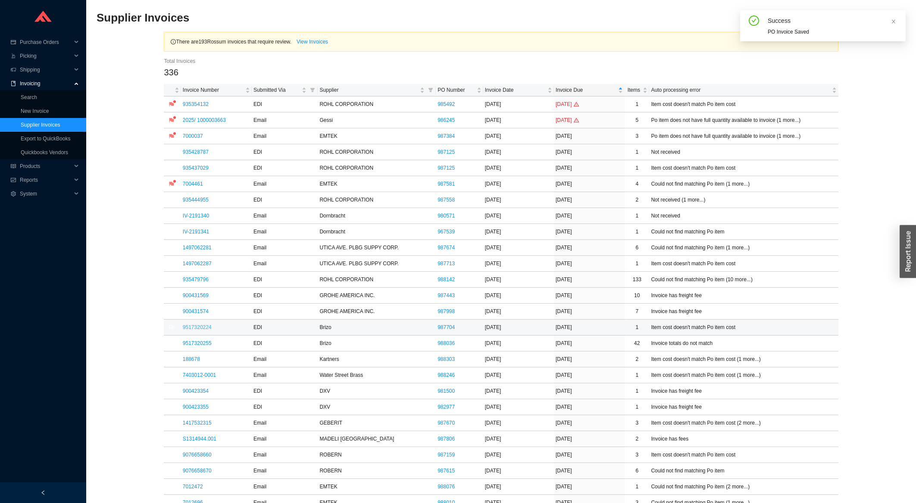
click at [201, 328] on link "9517320224" at bounding box center [197, 328] width 29 height 6
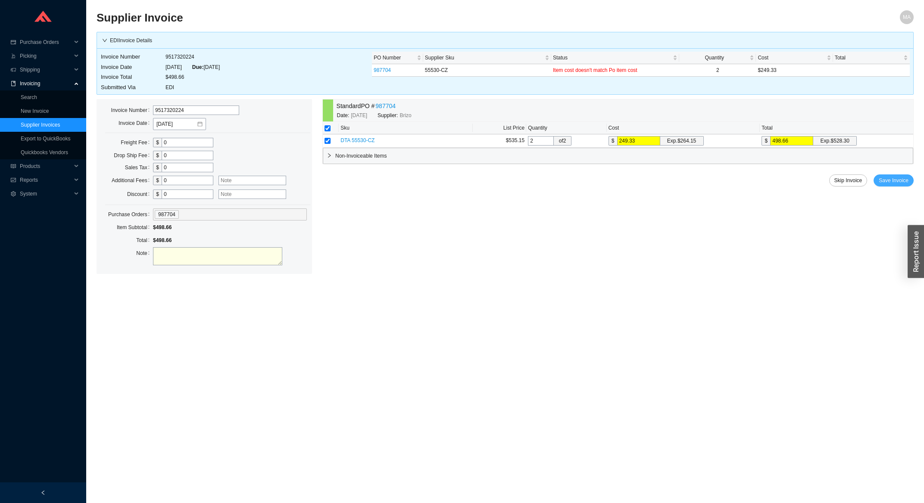
click at [903, 187] on button "Save Invoice" at bounding box center [894, 181] width 40 height 12
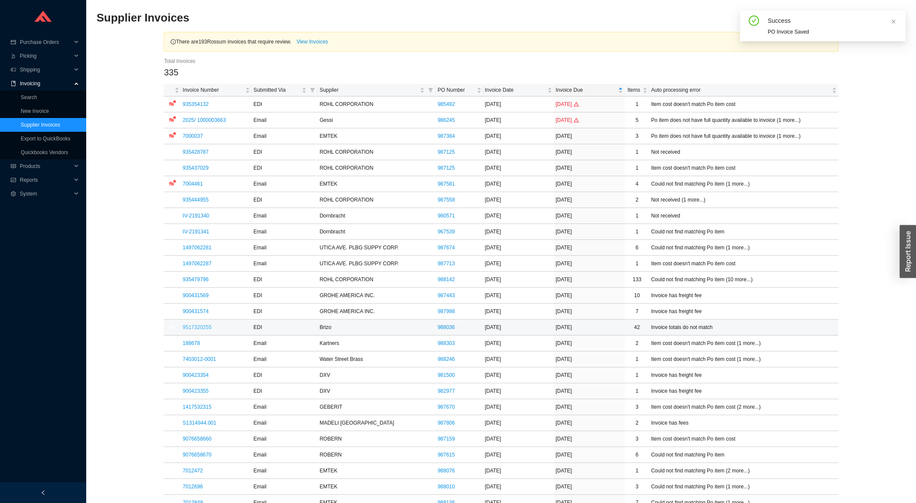
click at [185, 326] on link "9517320255" at bounding box center [197, 328] width 29 height 6
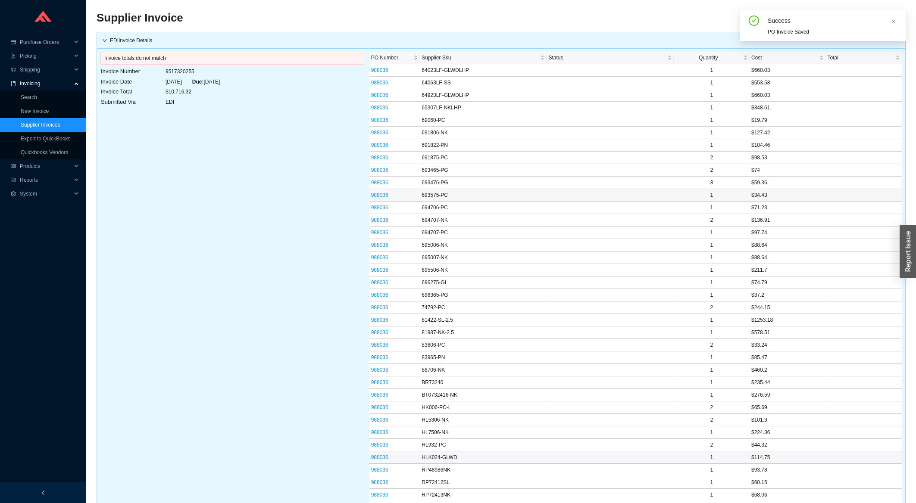
scroll to position [369, 0]
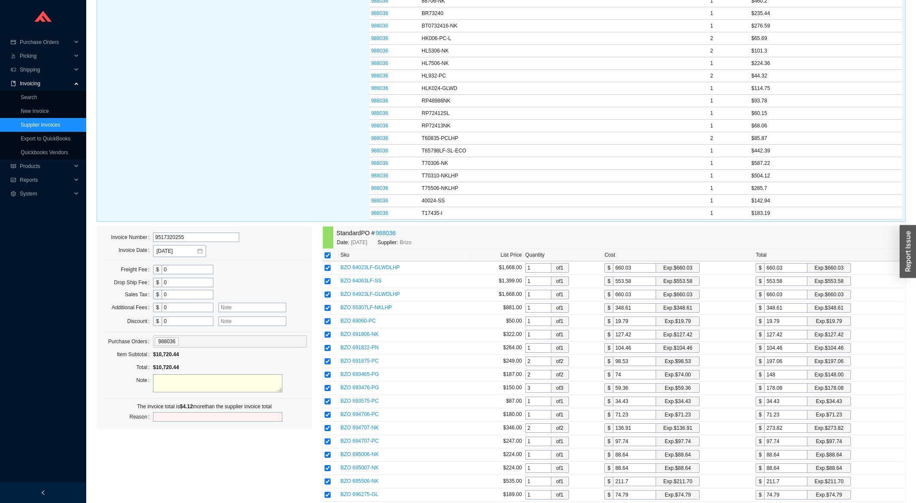
click at [165, 325] on input "0" at bounding box center [188, 321] width 52 height 9
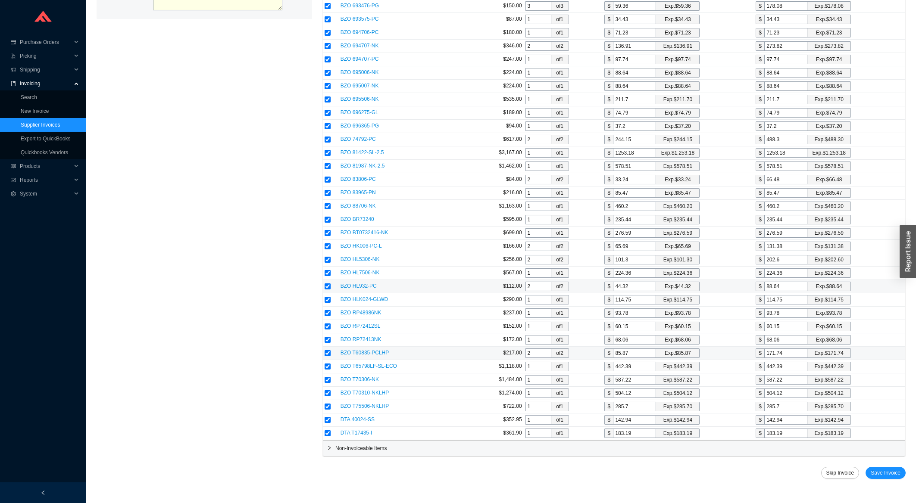
scroll to position [761, 0]
type input "4.12"
click at [891, 467] on button "Save Invoice" at bounding box center [885, 473] width 40 height 12
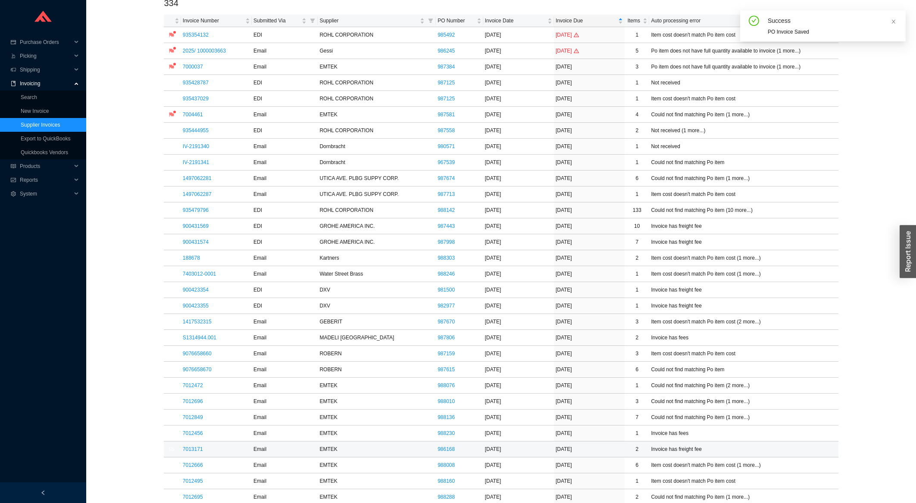
scroll to position [68, 0]
click at [190, 260] on link "188678" at bounding box center [191, 260] width 17 height 6
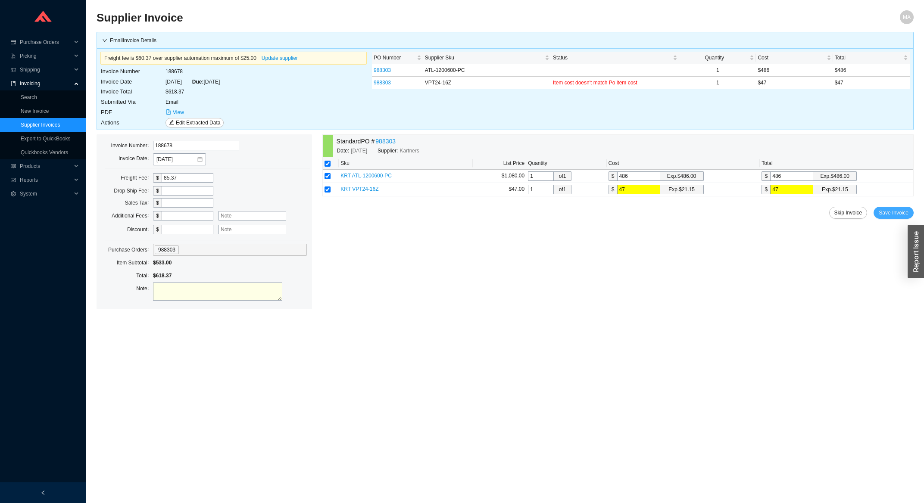
click at [879, 210] on button "Save Invoice" at bounding box center [894, 213] width 40 height 12
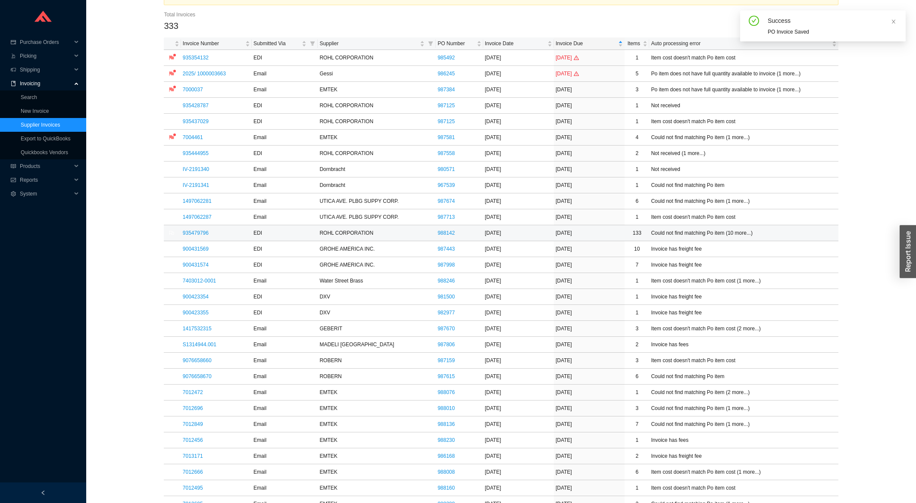
scroll to position [92, 0]
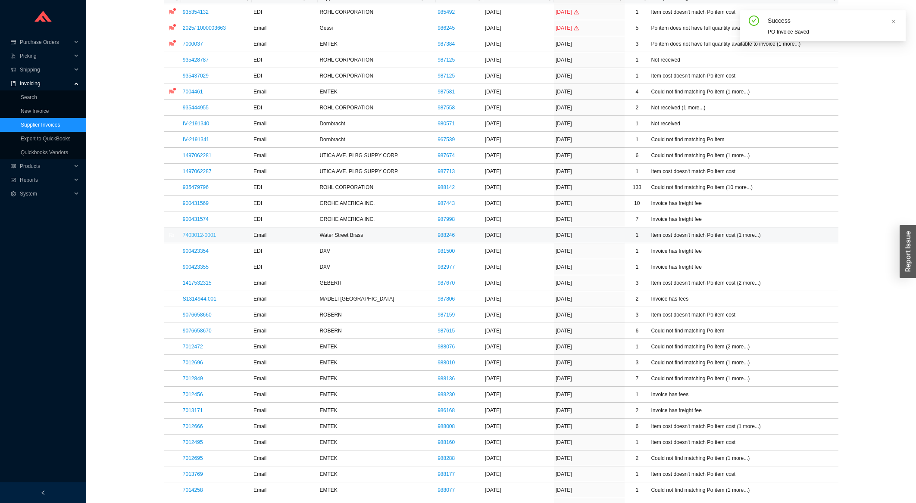
click at [200, 238] on link "7403012-0001" at bounding box center [199, 235] width 33 height 6
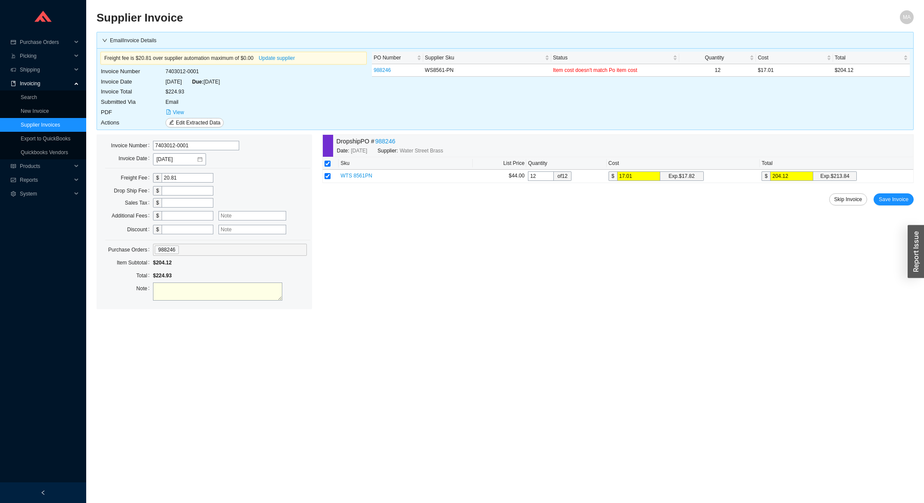
click at [887, 209] on div "Dropship PO # 988246 Date: 9/15/2025 Supplier: Water Street Brass Sku List Pric…" at bounding box center [617, 221] width 591 height 175
click at [887, 200] on span "Save Invoice" at bounding box center [894, 199] width 30 height 9
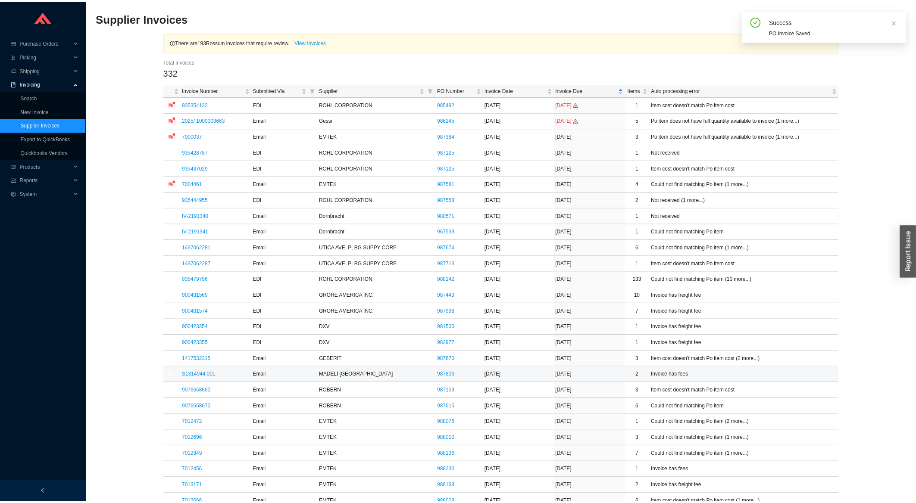
scroll to position [46, 0]
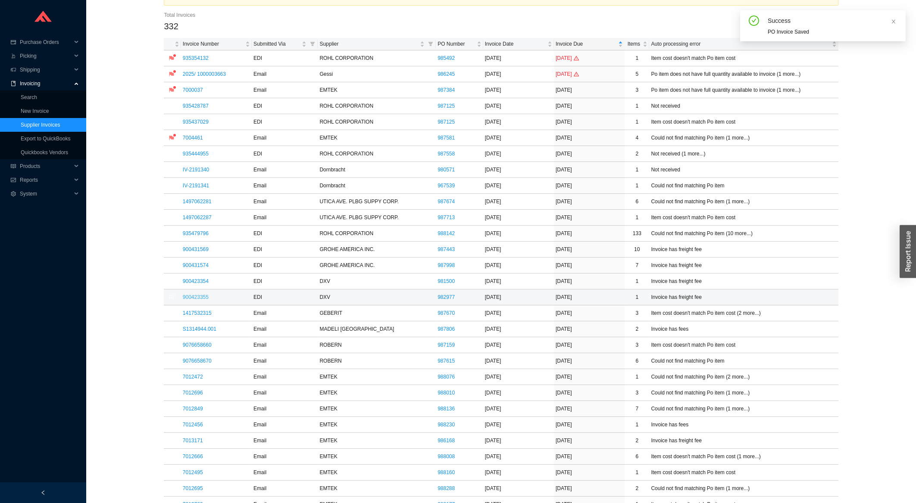
click at [203, 297] on link "900423355" at bounding box center [196, 297] width 26 height 6
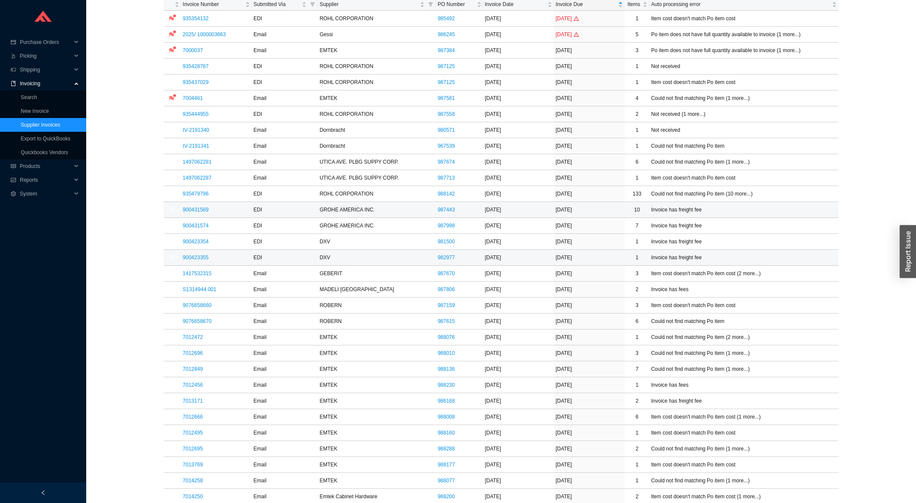
scroll to position [92, 0]
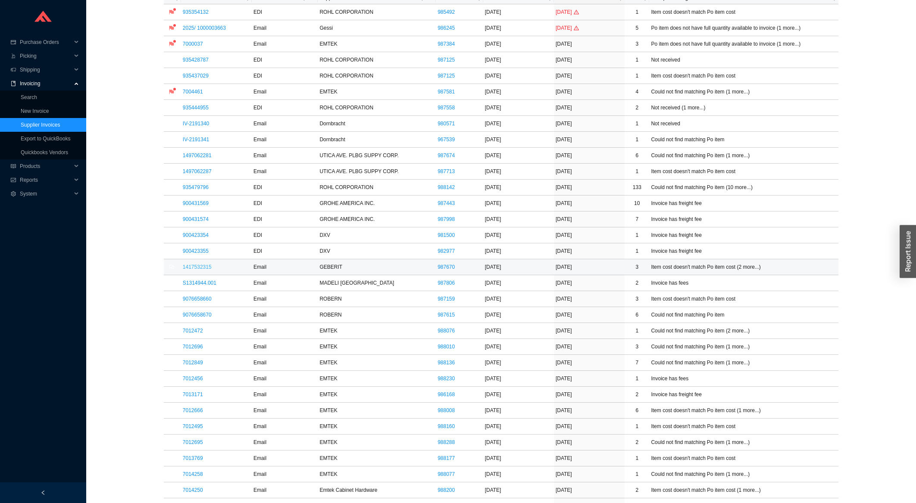
click at [203, 270] on link "1417532315" at bounding box center [197, 267] width 29 height 6
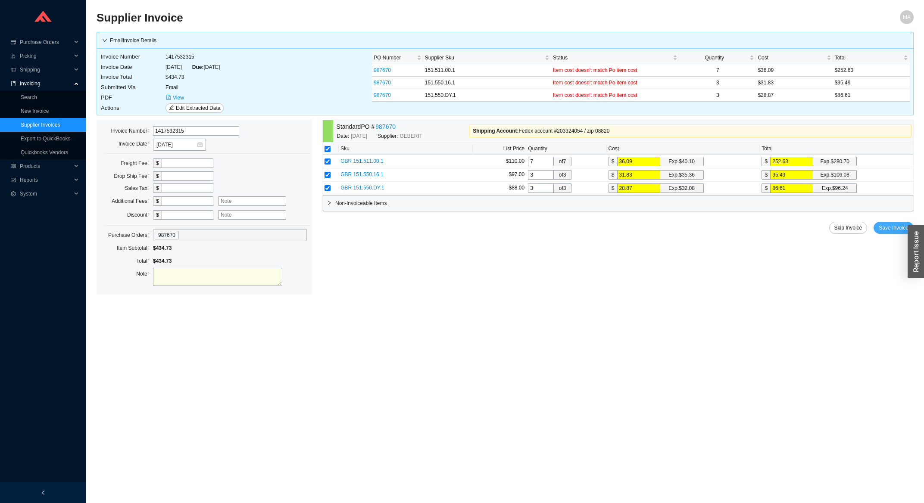
click at [897, 232] on span "Save Invoice" at bounding box center [894, 228] width 30 height 9
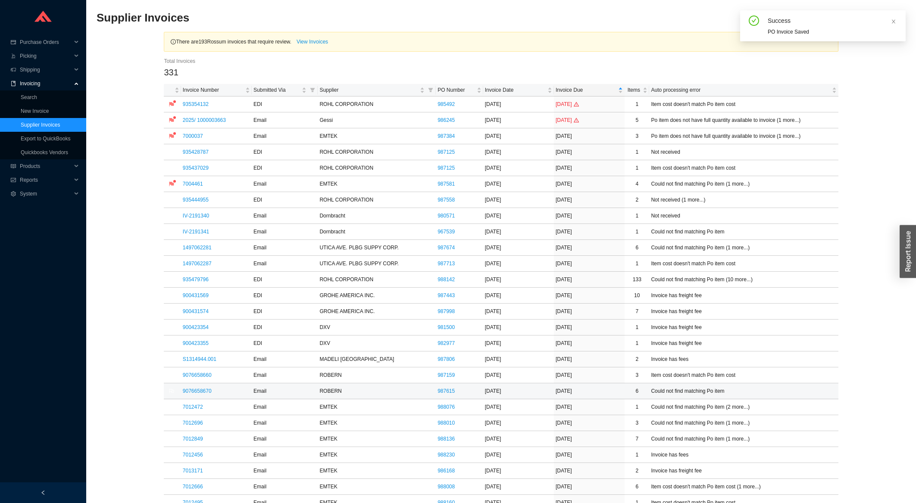
scroll to position [92, 0]
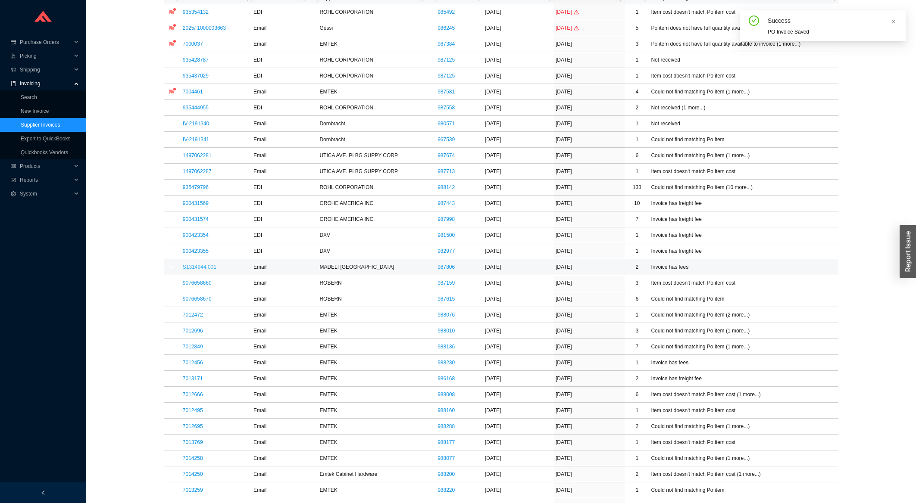
click at [197, 266] on link "S1314944.001" at bounding box center [200, 267] width 34 height 6
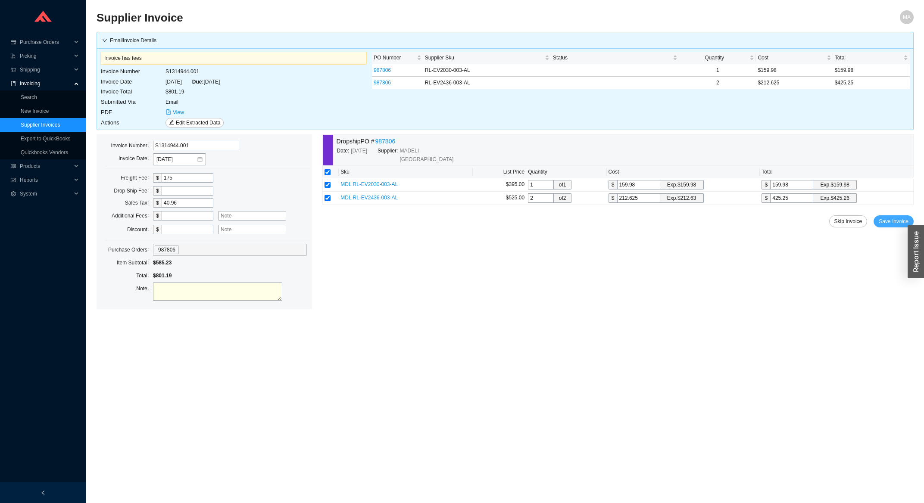
click at [898, 217] on span "Save Invoice" at bounding box center [894, 221] width 30 height 9
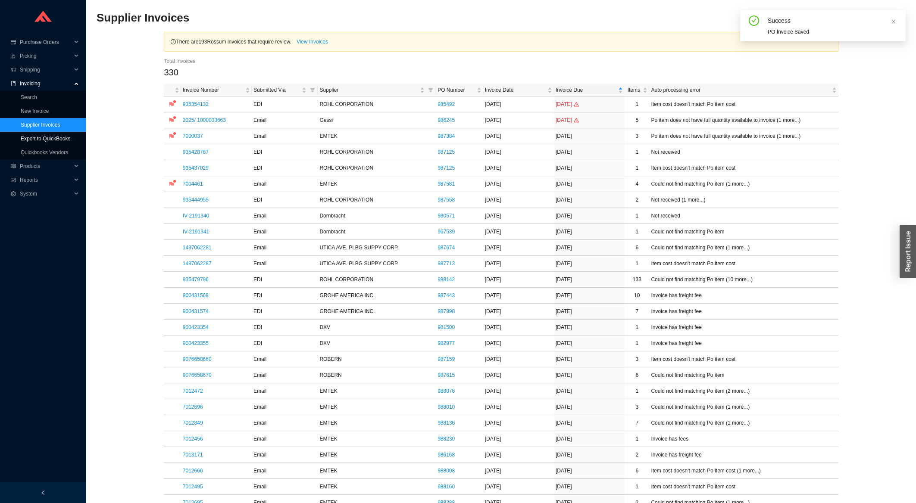
click at [57, 136] on link "Export to QuickBooks" at bounding box center [46, 139] width 50 height 6
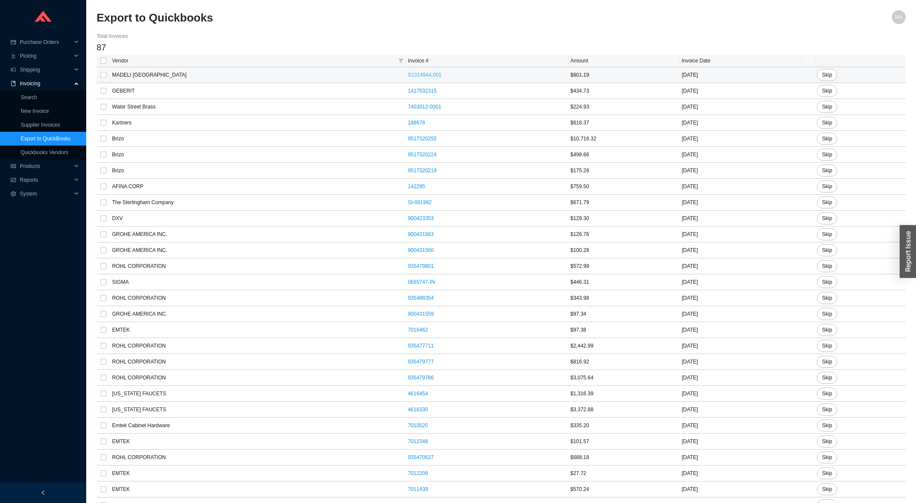
click at [408, 75] on link "S1314944.001" at bounding box center [425, 75] width 34 height 6
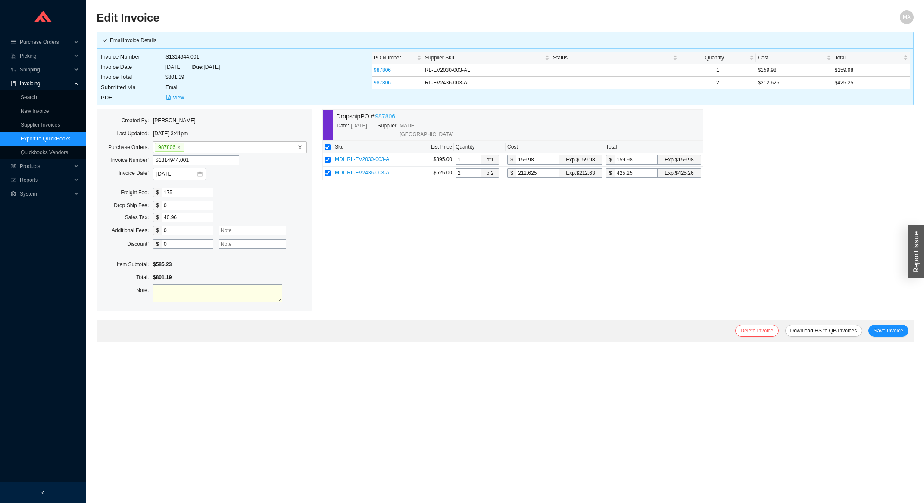
click at [388, 117] on link "987806" at bounding box center [385, 117] width 20 height 10
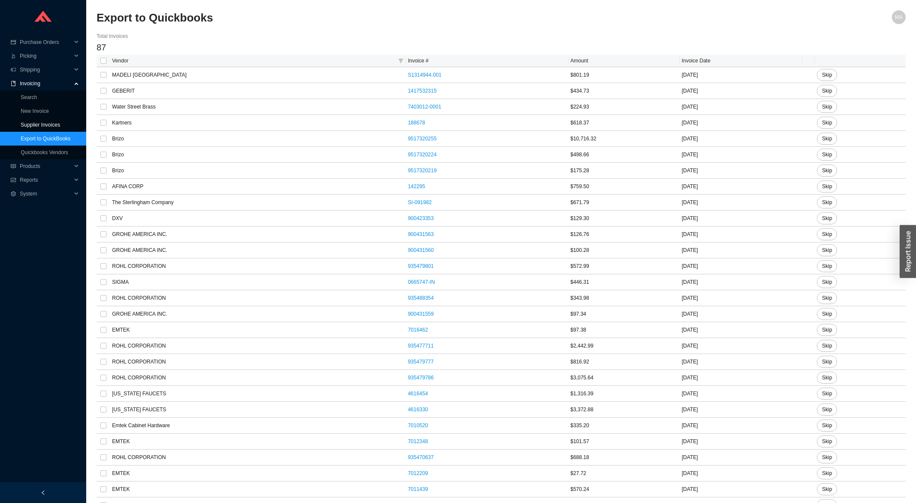
click at [58, 122] on link "Supplier Invoices" at bounding box center [40, 125] width 39 height 6
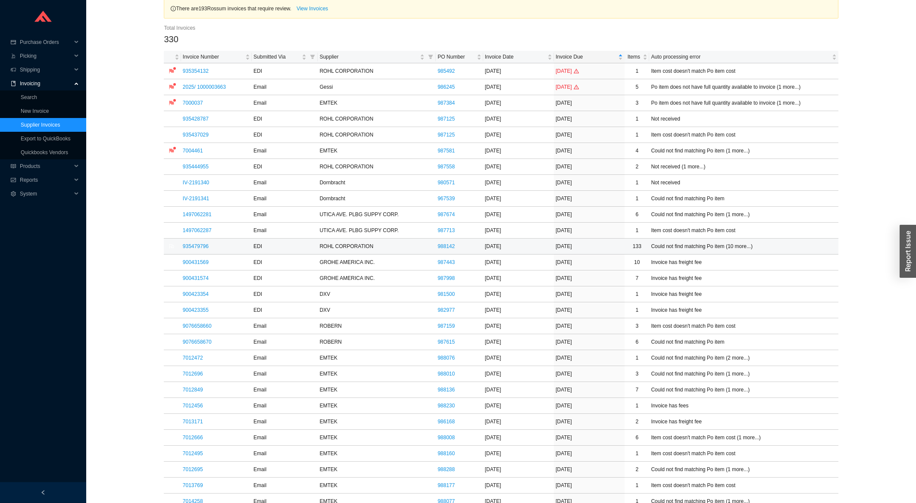
scroll to position [46, 0]
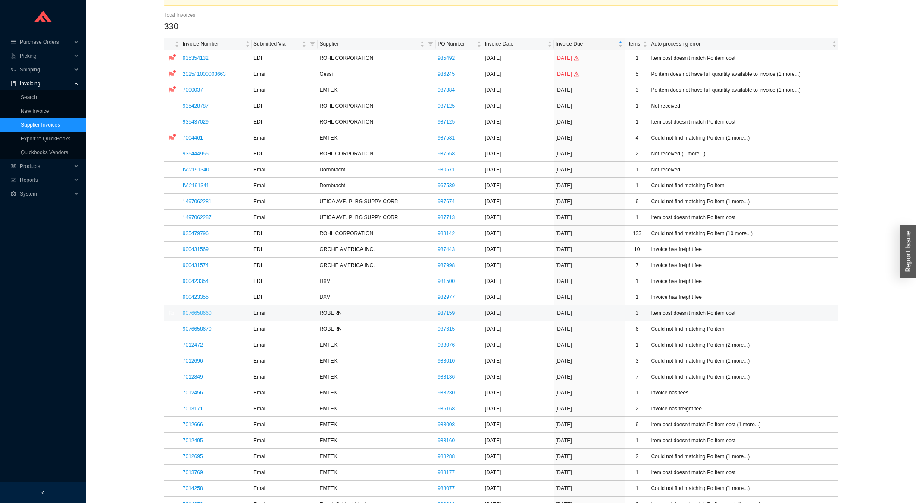
click at [189, 311] on link "9076658660" at bounding box center [197, 313] width 29 height 6
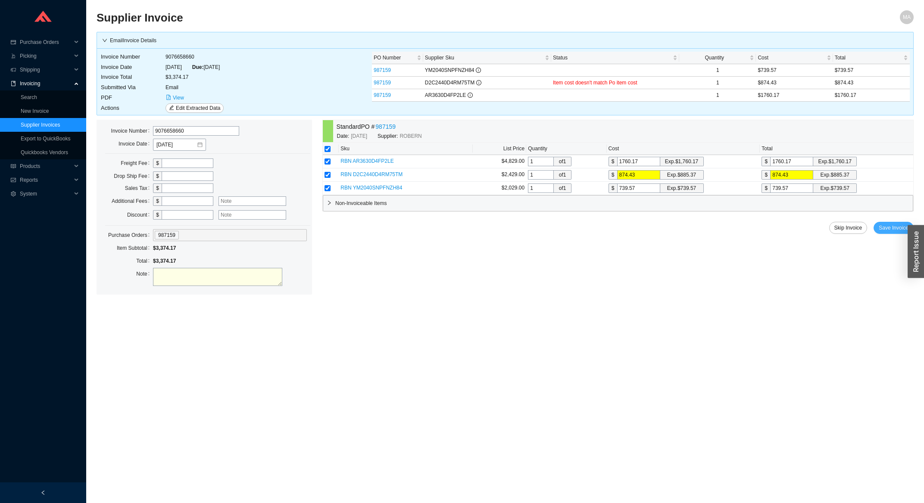
click at [894, 232] on span "Save Invoice" at bounding box center [894, 228] width 30 height 9
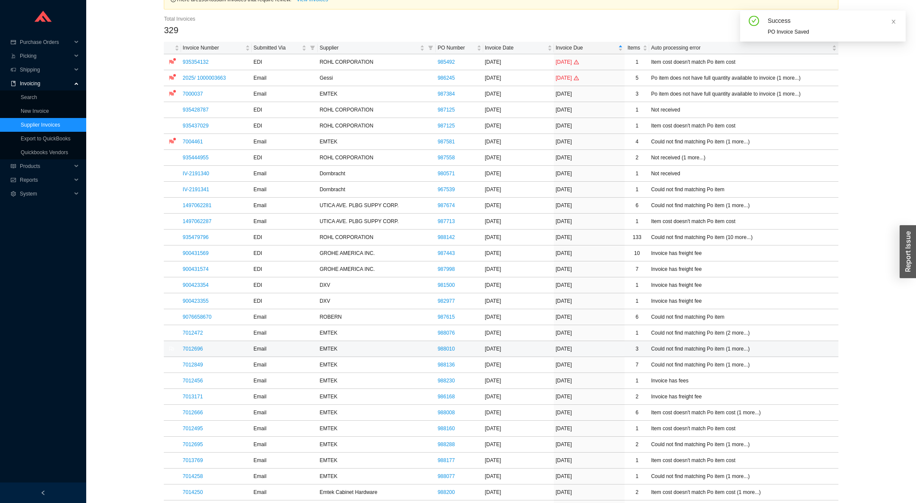
scroll to position [46, 0]
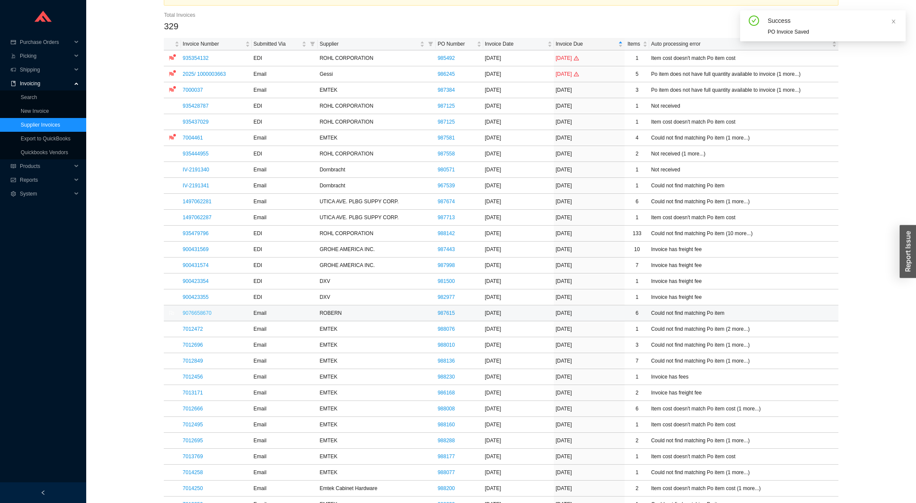
click at [206, 316] on link "9076658670" at bounding box center [197, 313] width 29 height 6
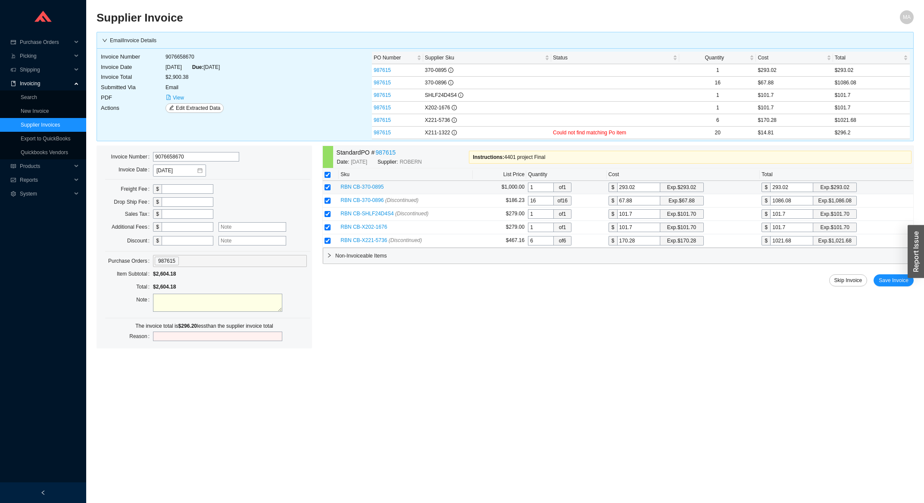
click at [639, 188] on input "293.02" at bounding box center [638, 187] width 43 height 9
click at [409, 264] on div "Non-Invoiceable Items" at bounding box center [618, 256] width 590 height 16
click at [412, 263] on div "Non-Invoiceable Items" at bounding box center [618, 256] width 590 height 16
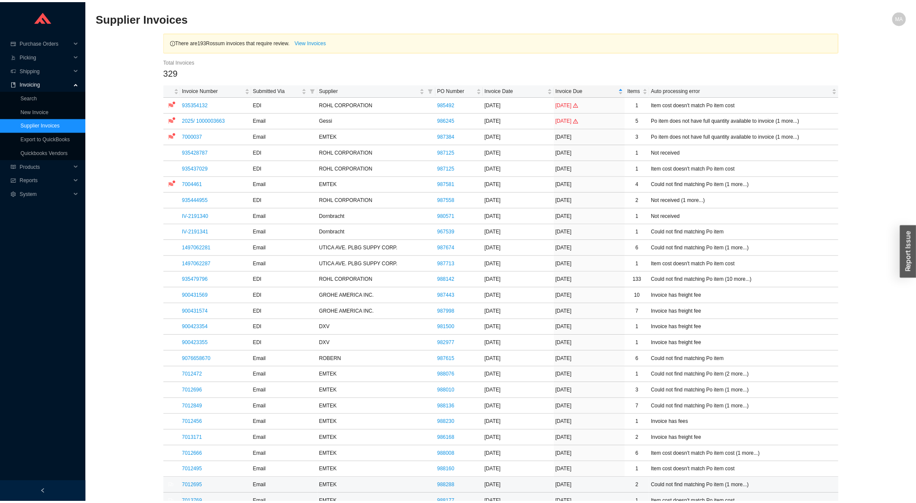
scroll to position [46, 0]
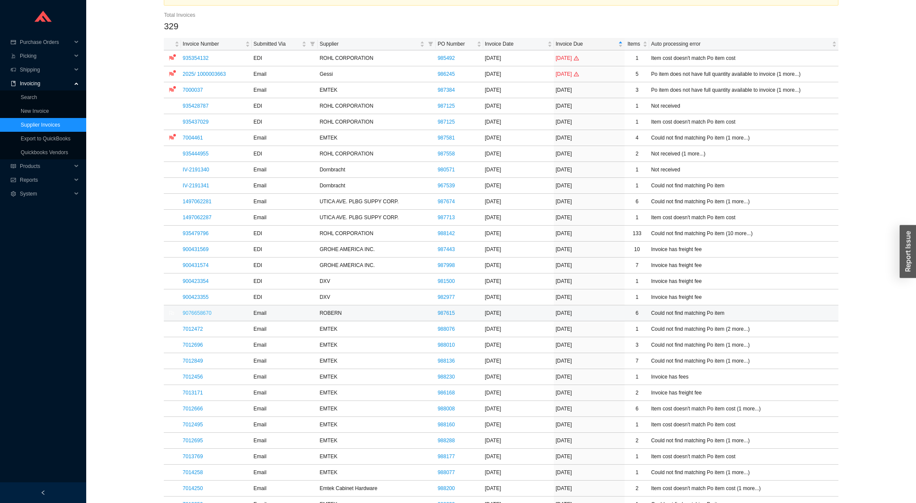
click at [193, 315] on link "9076658670" at bounding box center [197, 313] width 29 height 6
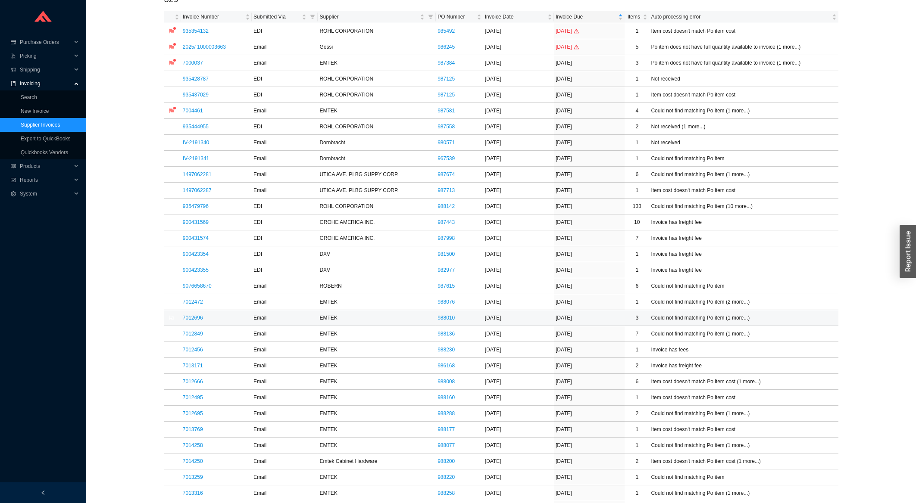
scroll to position [92, 0]
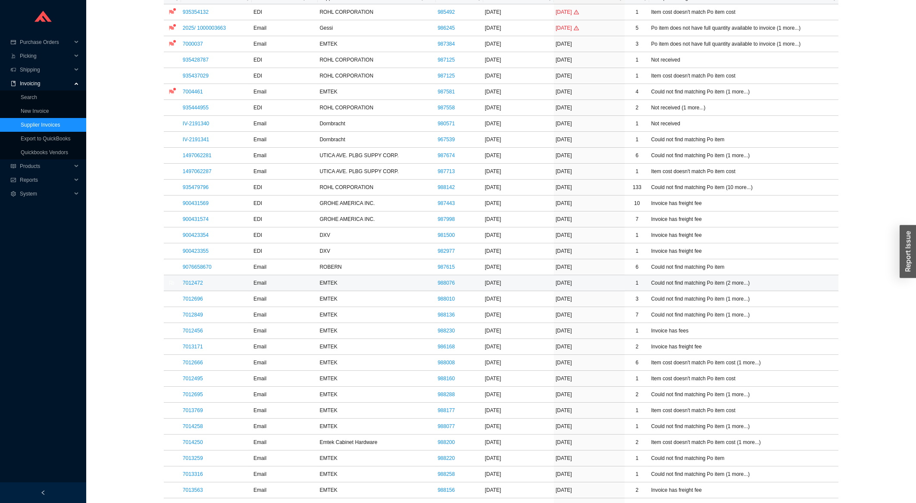
click at [201, 280] on td "7012472" at bounding box center [216, 283] width 71 height 16
click at [194, 285] on link "7012472" at bounding box center [193, 283] width 20 height 6
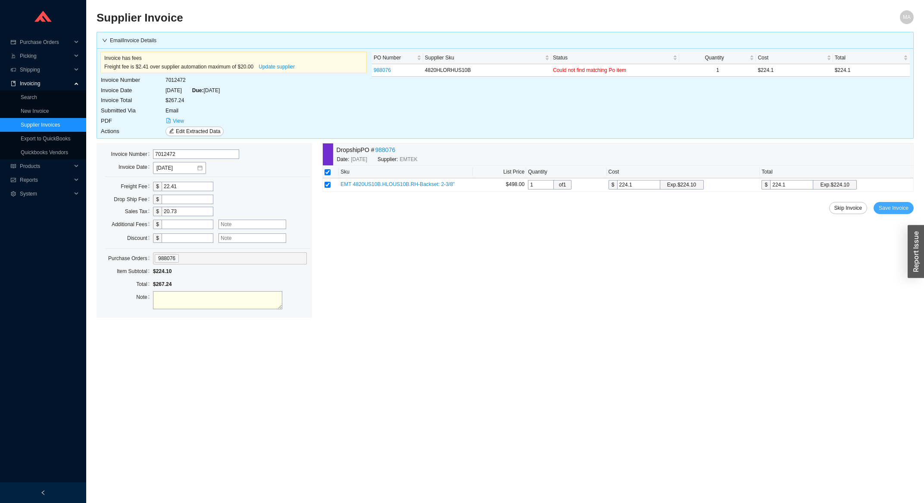
click at [888, 210] on span "Save Invoice" at bounding box center [894, 208] width 30 height 9
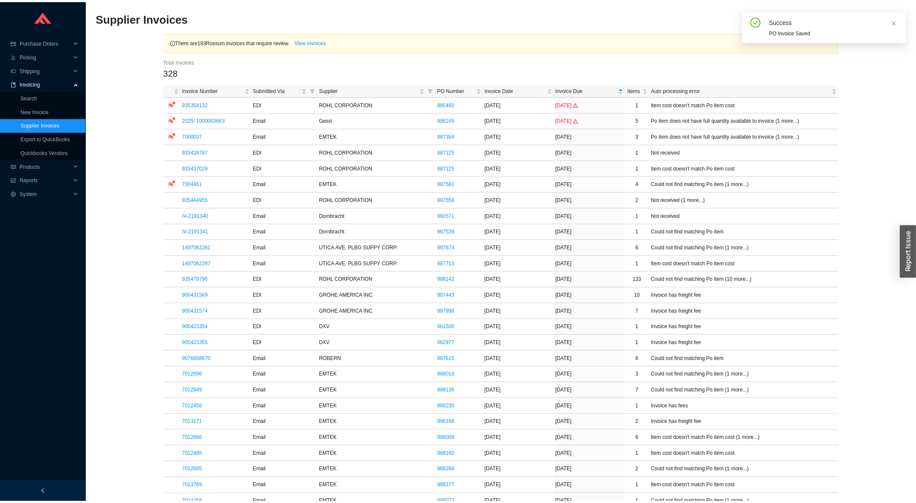
scroll to position [277, 0]
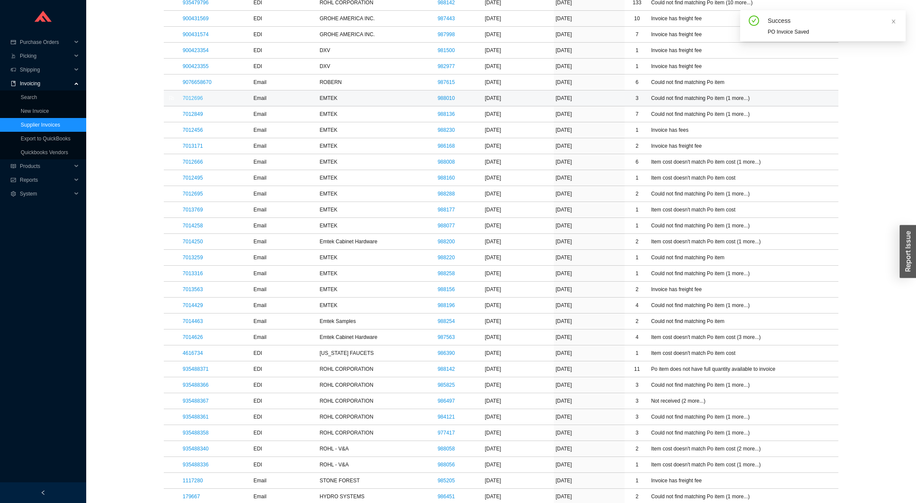
click at [200, 101] on link "7012696" at bounding box center [193, 98] width 20 height 6
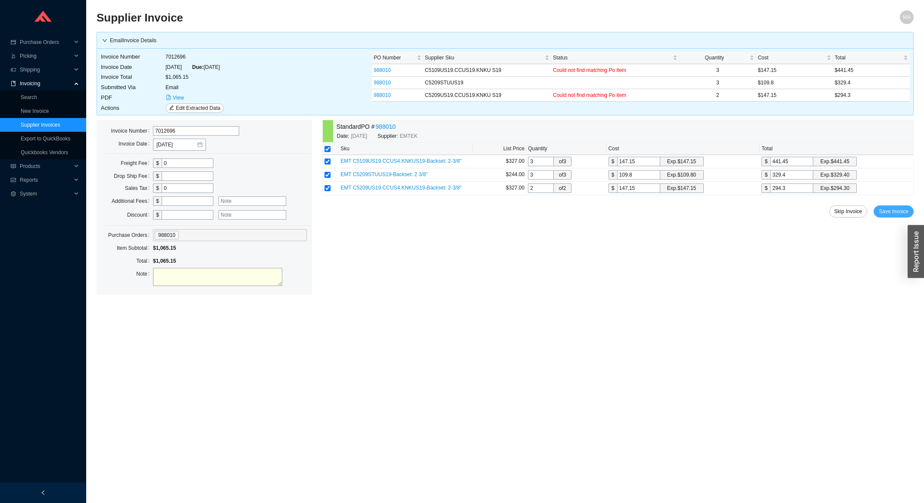
click at [897, 214] on span "Save Invoice" at bounding box center [894, 211] width 30 height 9
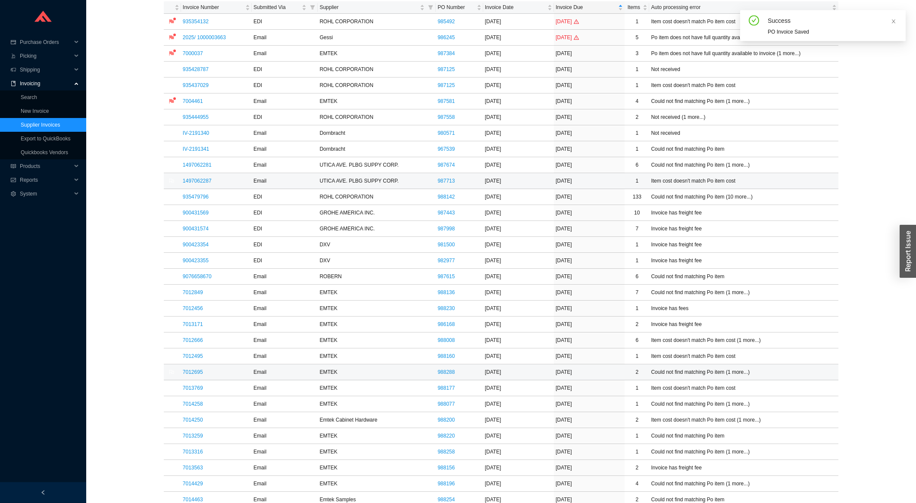
scroll to position [184, 0]
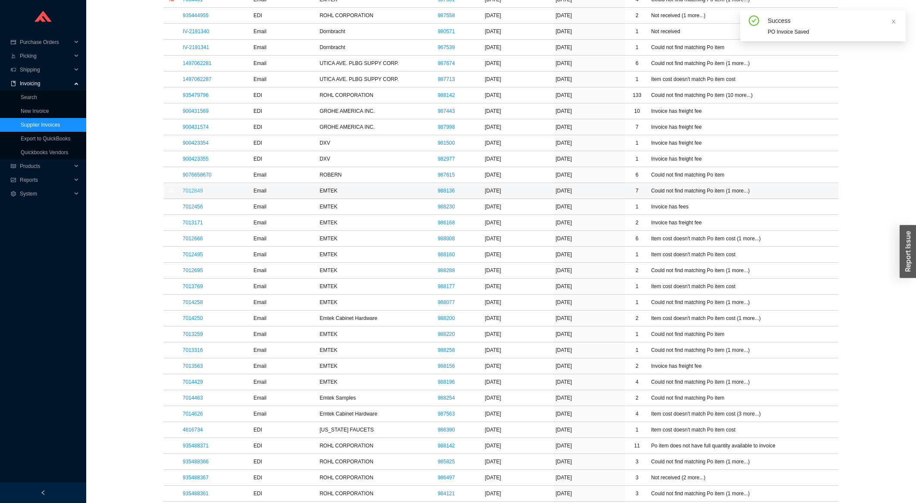
click at [191, 191] on link "7012849" at bounding box center [193, 191] width 20 height 6
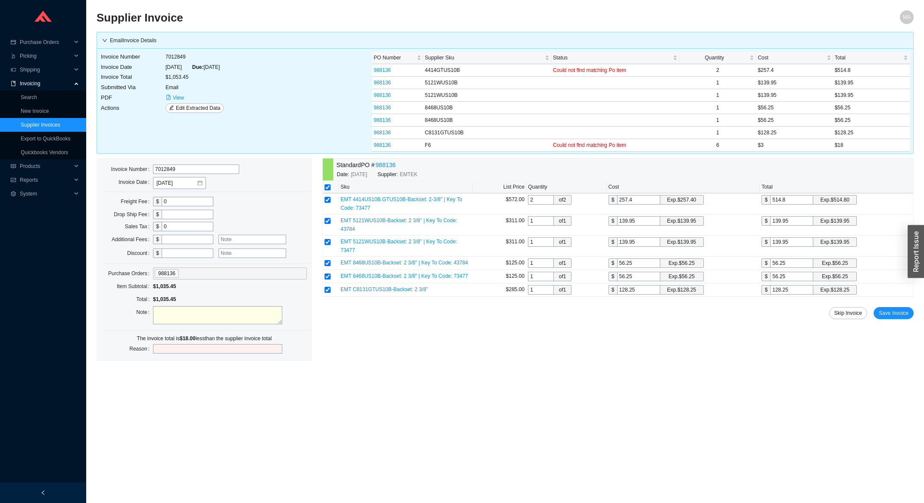
click at [187, 246] on div "$" at bounding box center [183, 240] width 60 height 12
click at [191, 243] on input "text" at bounding box center [188, 239] width 52 height 9
type input "18"
type input "Rekey charge"
click at [906, 309] on span "Save Invoice" at bounding box center [894, 313] width 30 height 9
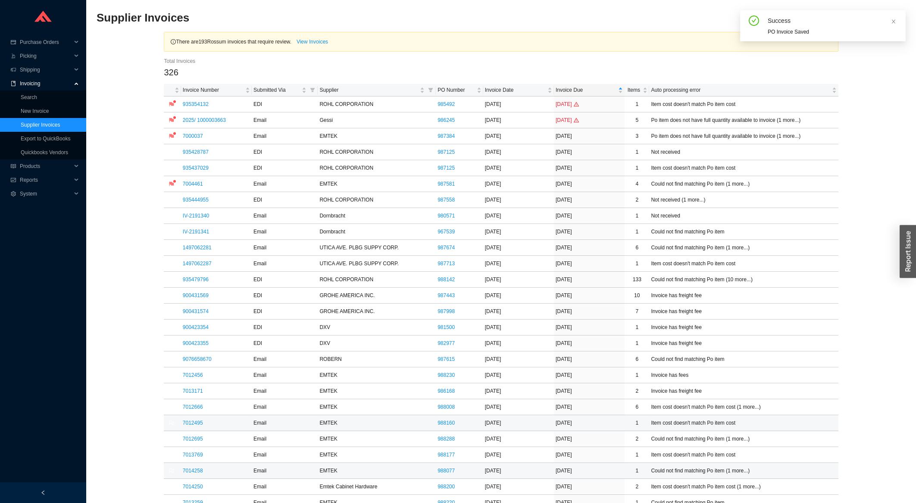
scroll to position [92, 0]
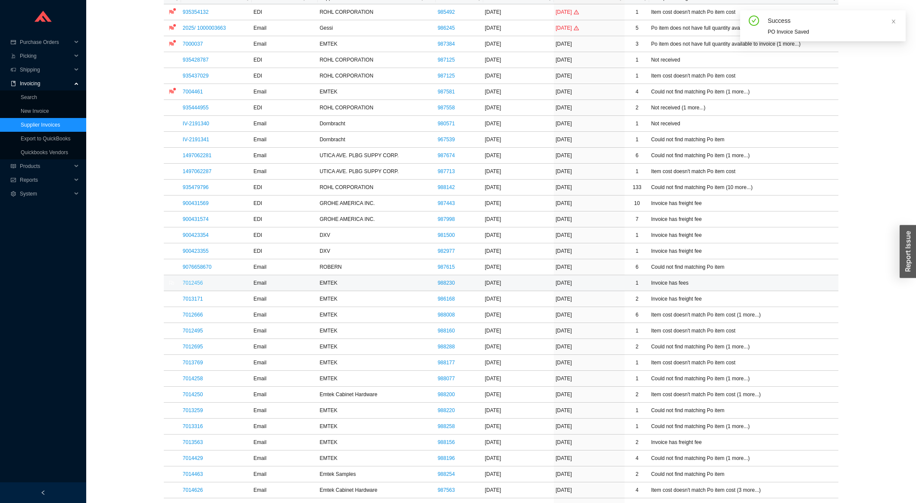
click at [194, 286] on link "7012456" at bounding box center [193, 283] width 20 height 6
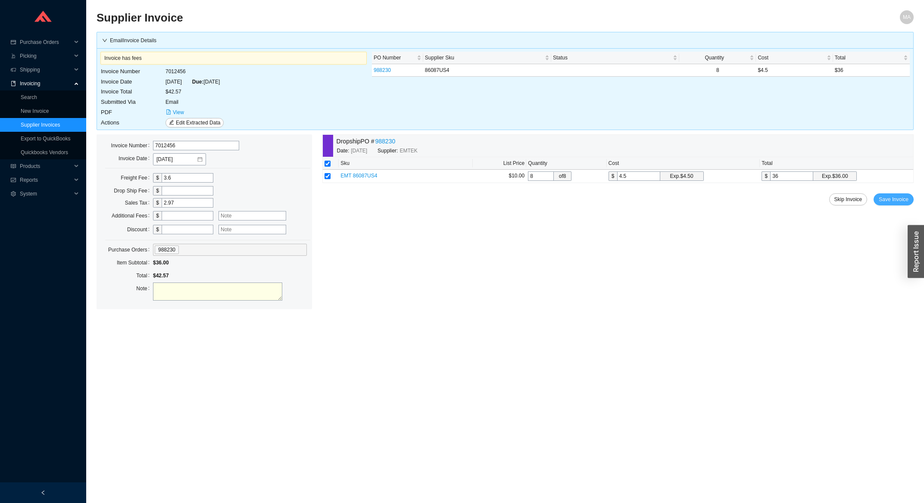
click at [893, 199] on span "Save Invoice" at bounding box center [894, 199] width 30 height 9
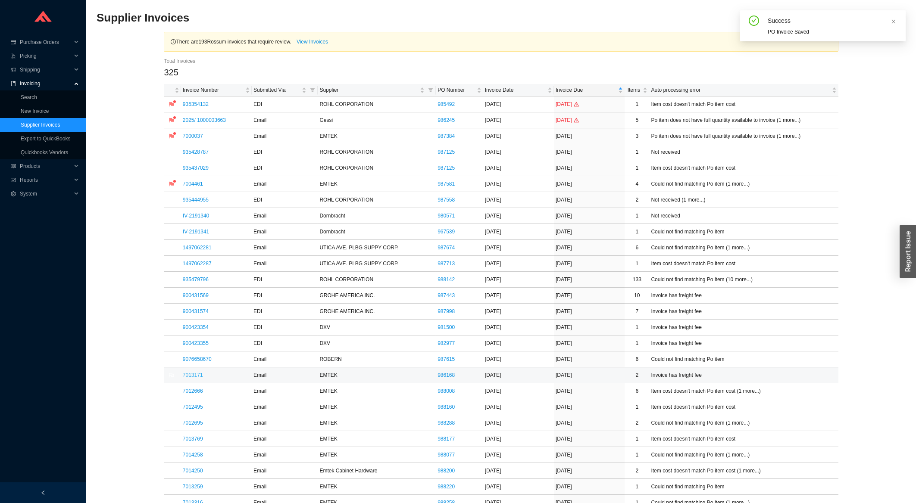
click at [193, 376] on link "7013171" at bounding box center [193, 375] width 20 height 6
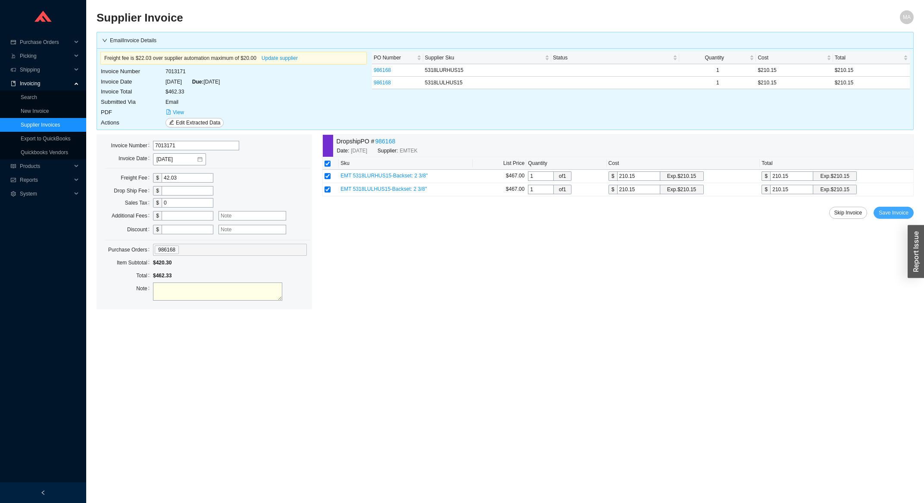
click at [883, 214] on span "Save Invoice" at bounding box center [894, 213] width 30 height 9
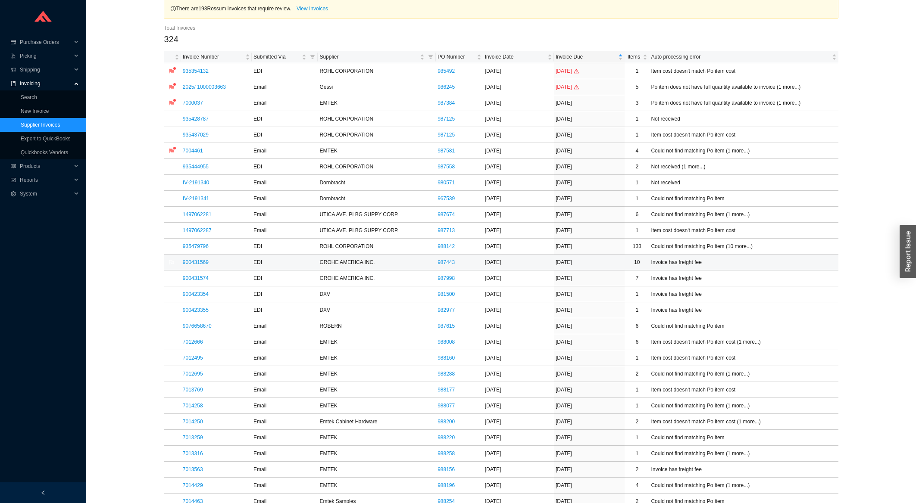
scroll to position [92, 0]
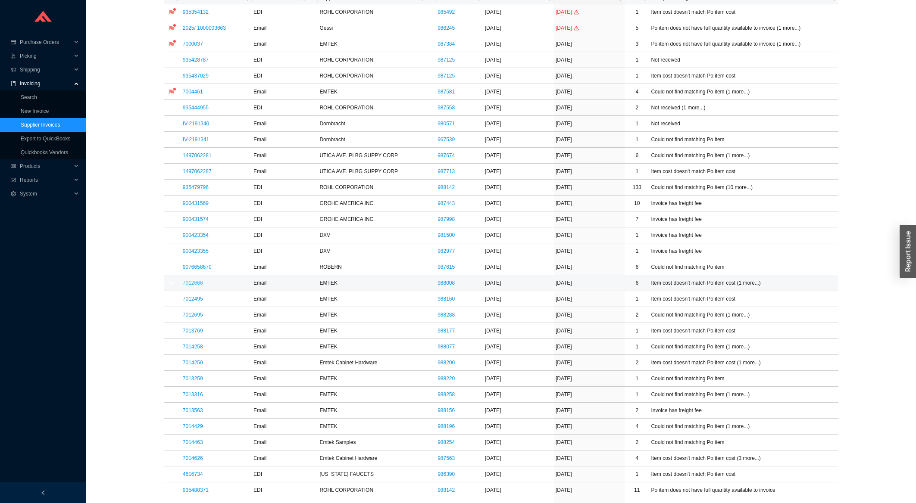
drag, startPoint x: 203, startPoint y: 284, endPoint x: 199, endPoint y: 284, distance: 4.3
click at [200, 284] on td "7012666" at bounding box center [216, 283] width 71 height 16
click at [200, 285] on link "7012666" at bounding box center [193, 283] width 20 height 6
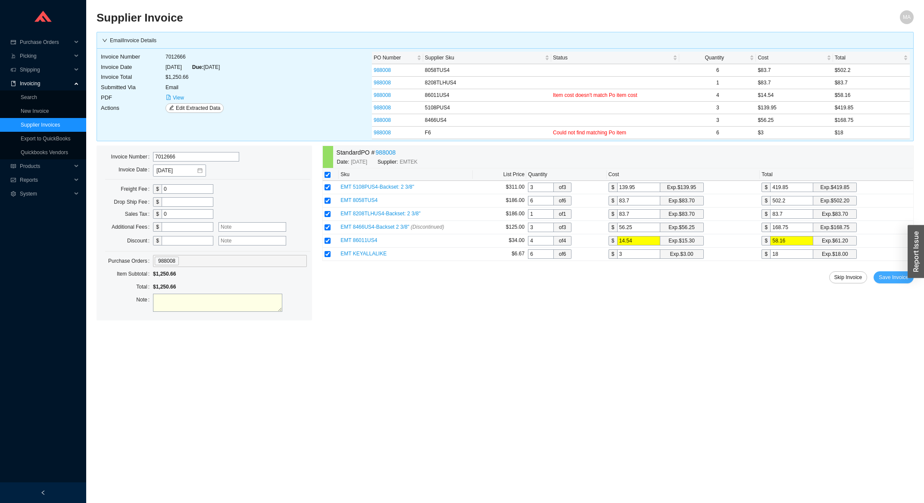
click at [888, 280] on span "Save Invoice" at bounding box center [894, 277] width 30 height 9
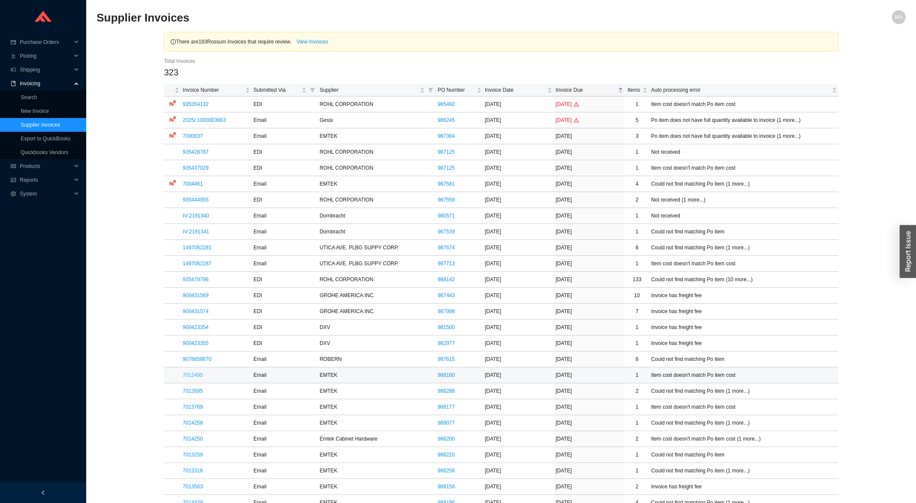
click at [193, 375] on link "7012495" at bounding box center [193, 375] width 20 height 6
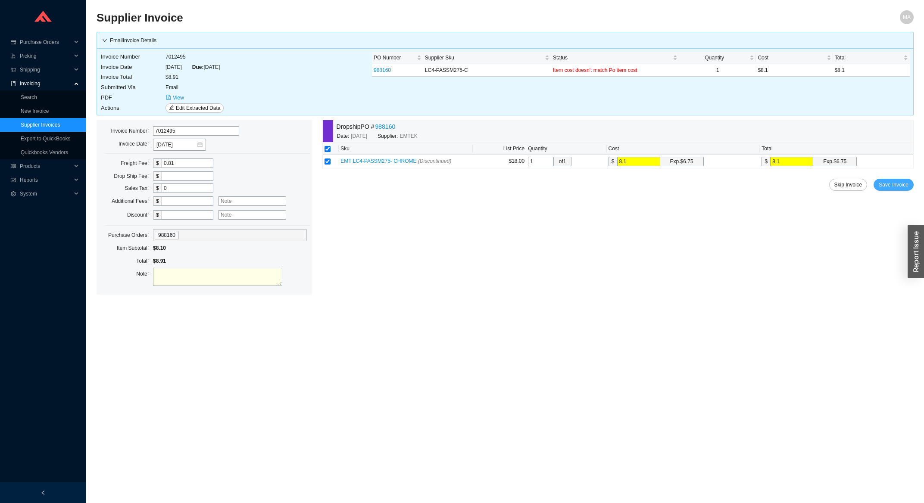
click at [900, 185] on span "Save Invoice" at bounding box center [894, 185] width 30 height 9
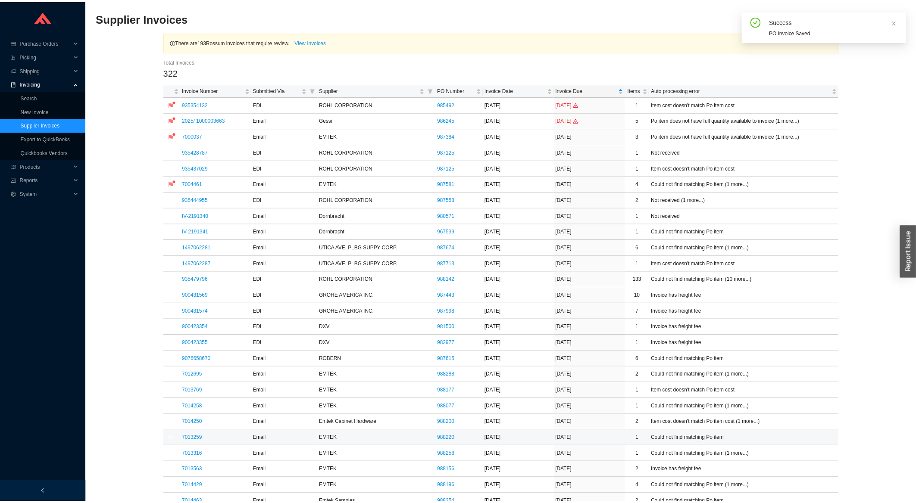
scroll to position [231, 0]
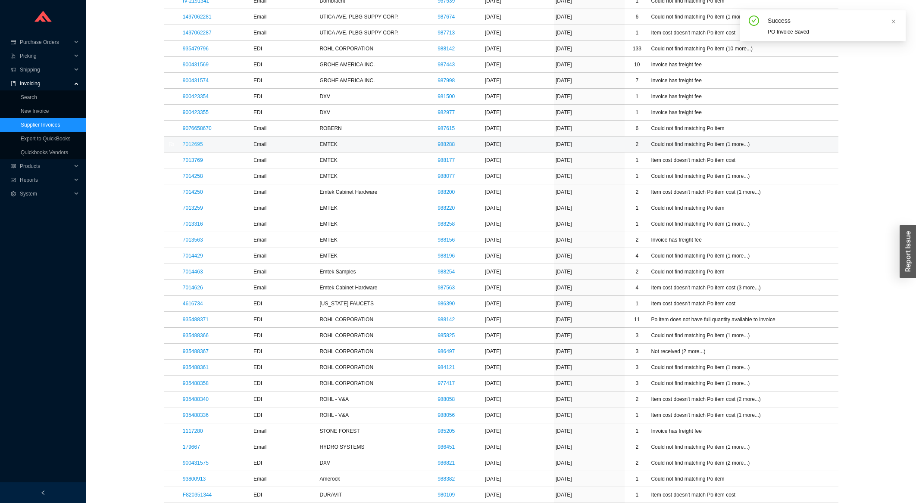
click at [186, 145] on link "7012695" at bounding box center [193, 144] width 20 height 6
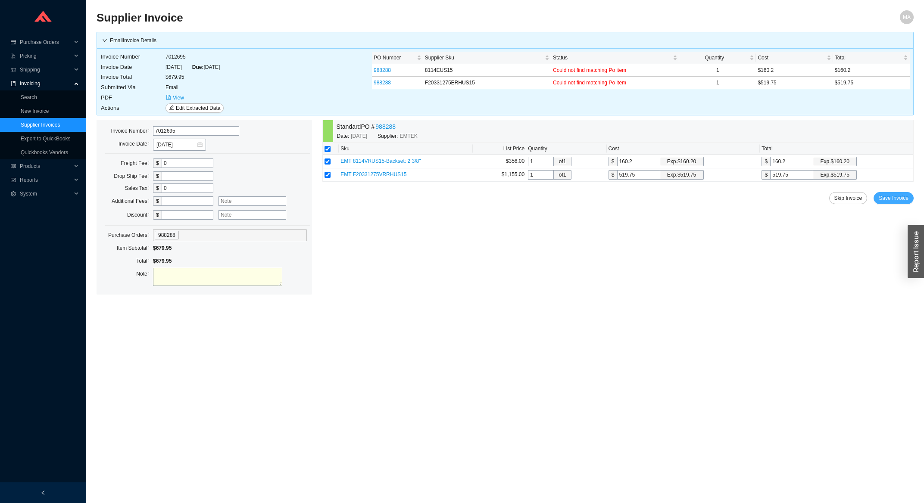
click at [895, 199] on span "Save Invoice" at bounding box center [894, 198] width 30 height 9
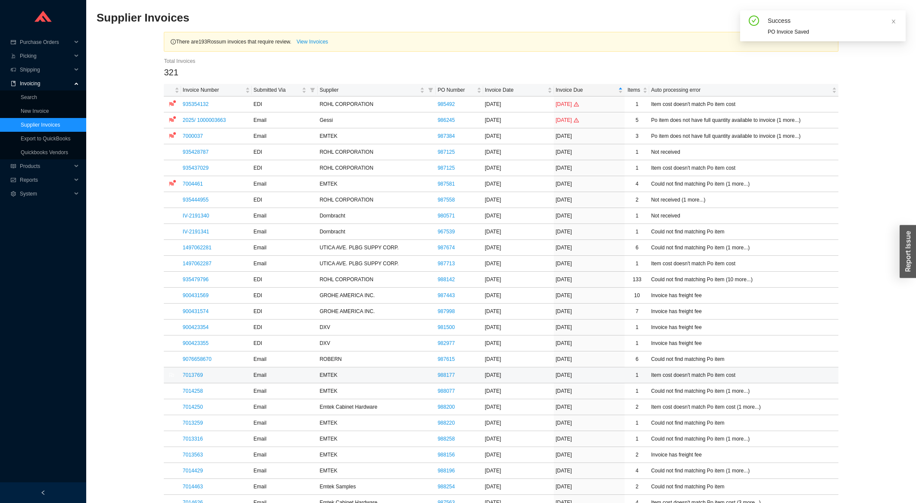
scroll to position [46, 0]
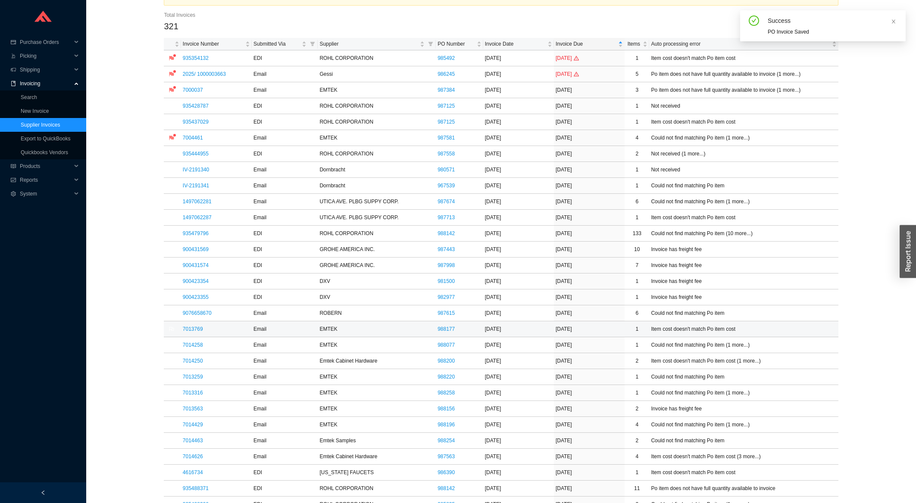
click at [196, 334] on td "7013769" at bounding box center [216, 330] width 71 height 16
click at [197, 332] on link "7013769" at bounding box center [193, 329] width 20 height 6
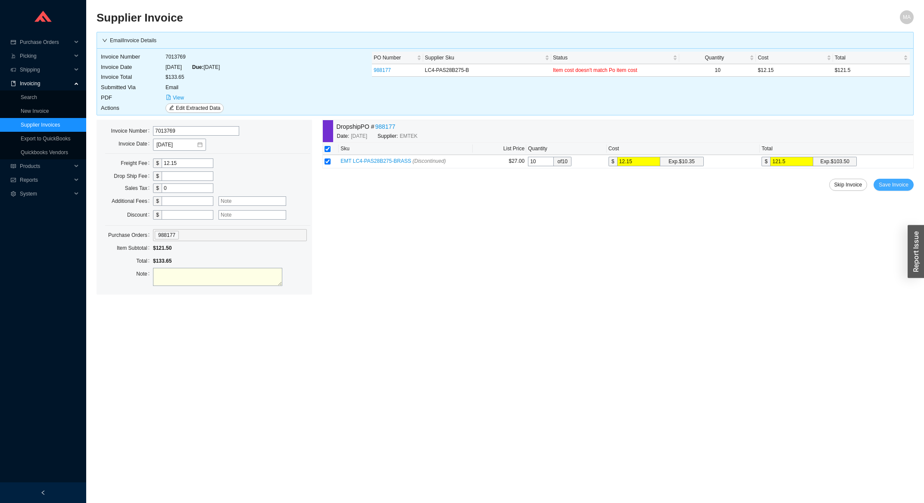
click at [909, 187] on button "Save Invoice" at bounding box center [894, 185] width 40 height 12
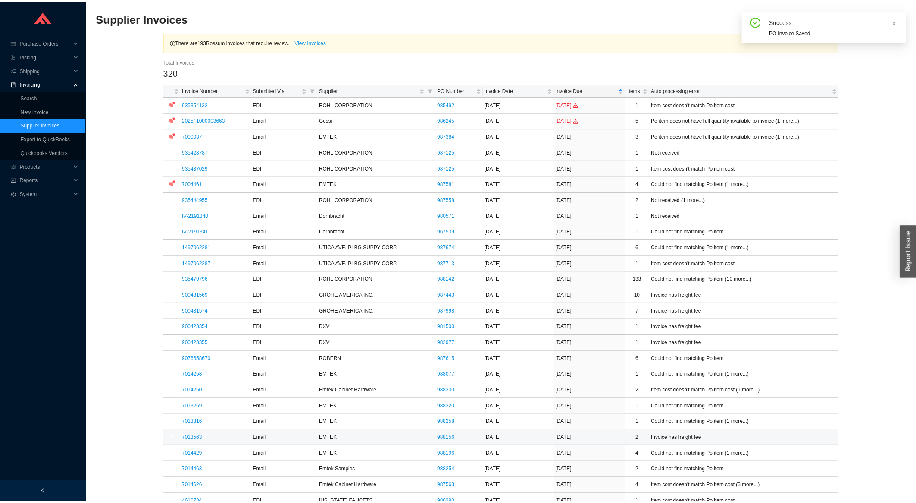
scroll to position [184, 0]
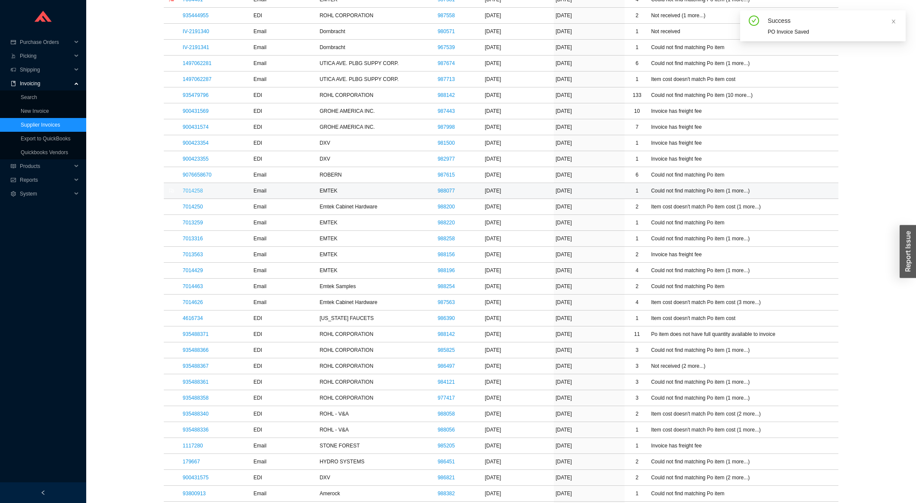
click at [197, 194] on link "7014258" at bounding box center [193, 191] width 20 height 6
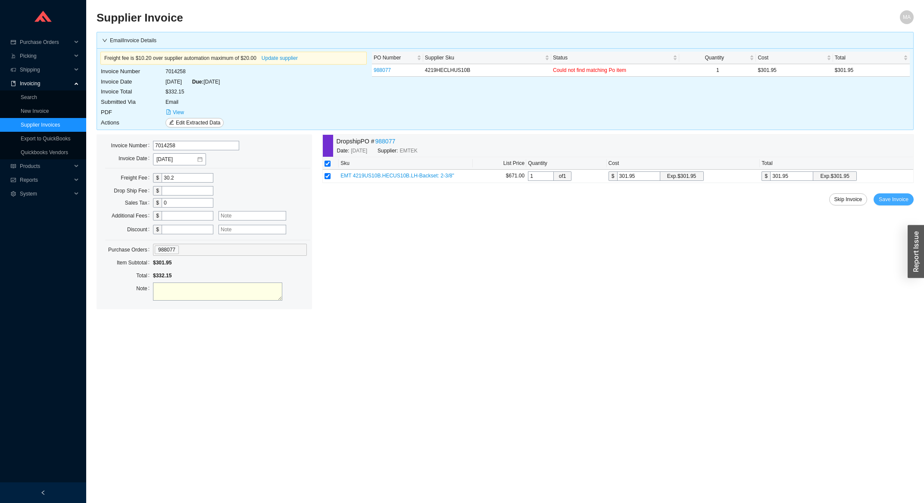
click at [906, 206] on button "Save Invoice" at bounding box center [894, 200] width 40 height 12
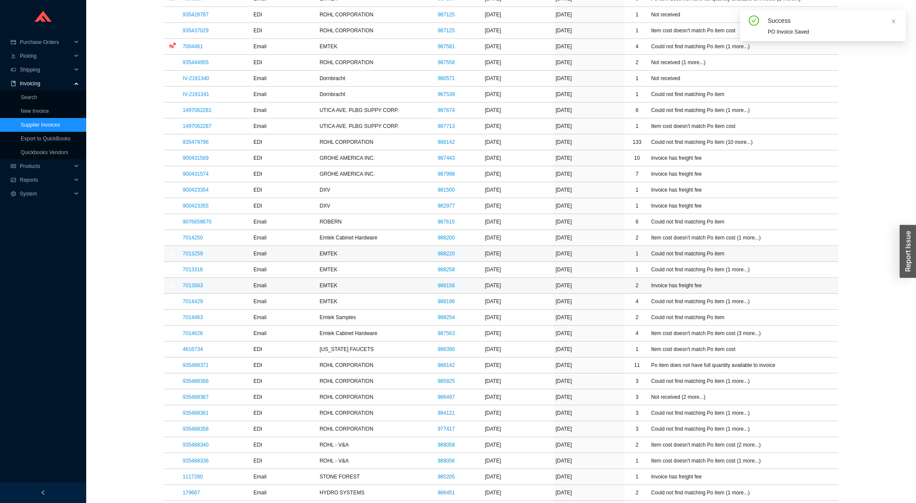
scroll to position [138, 0]
click at [197, 240] on link "7014250" at bounding box center [193, 237] width 20 height 6
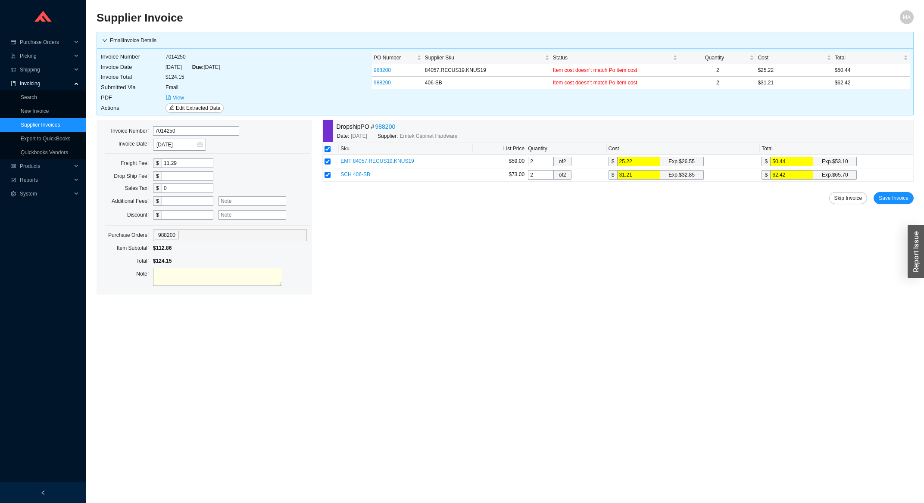
click at [896, 193] on div "Dropship PO # 988200 Date: 9/15/2025 Supplier: Emtek Cabinet Hardware Sku List …" at bounding box center [617, 207] width 591 height 175
click at [898, 201] on span "Save Invoice" at bounding box center [894, 198] width 30 height 9
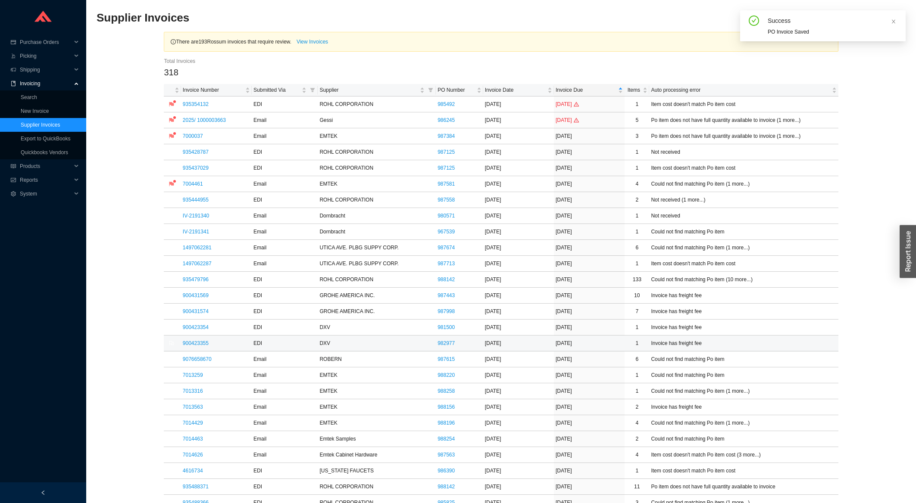
scroll to position [92, 0]
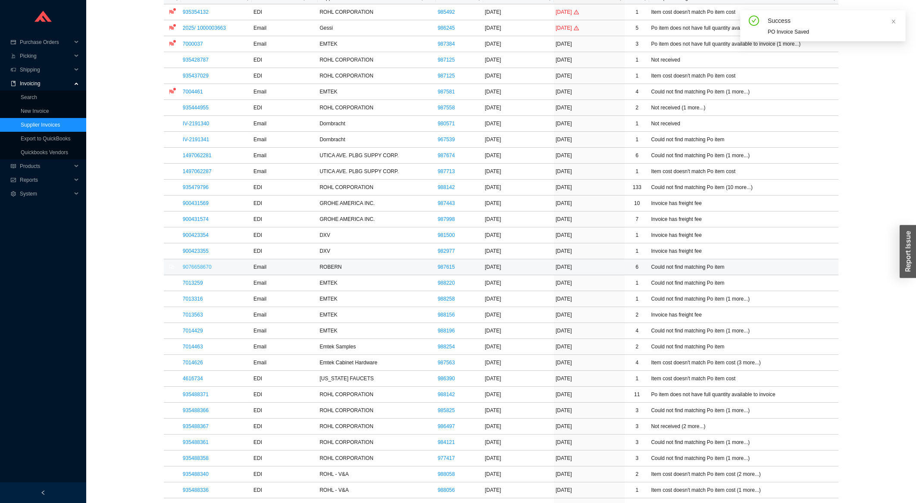
click at [202, 267] on link "9076658670" at bounding box center [197, 267] width 29 height 6
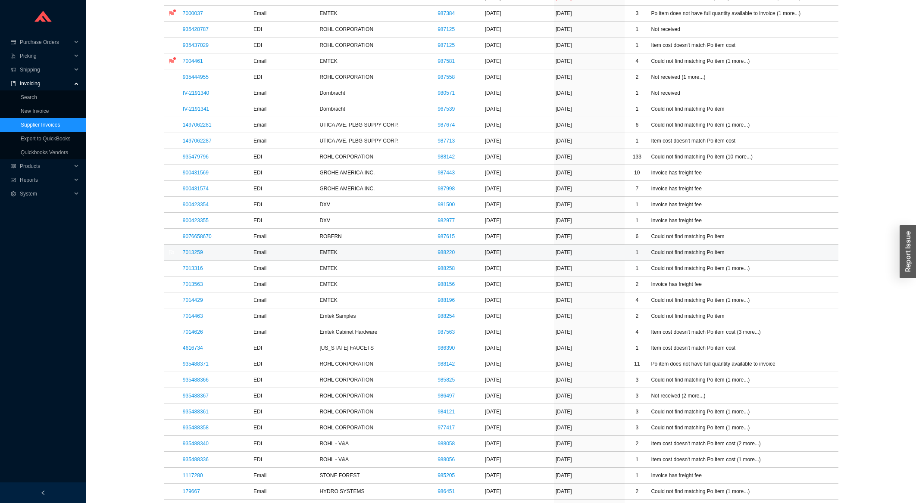
scroll to position [138, 0]
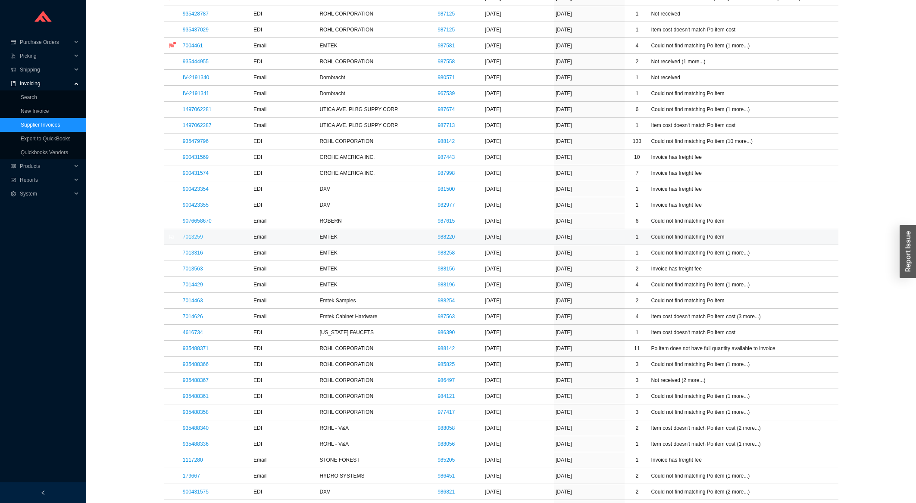
click at [195, 236] on link "7013259" at bounding box center [193, 237] width 20 height 6
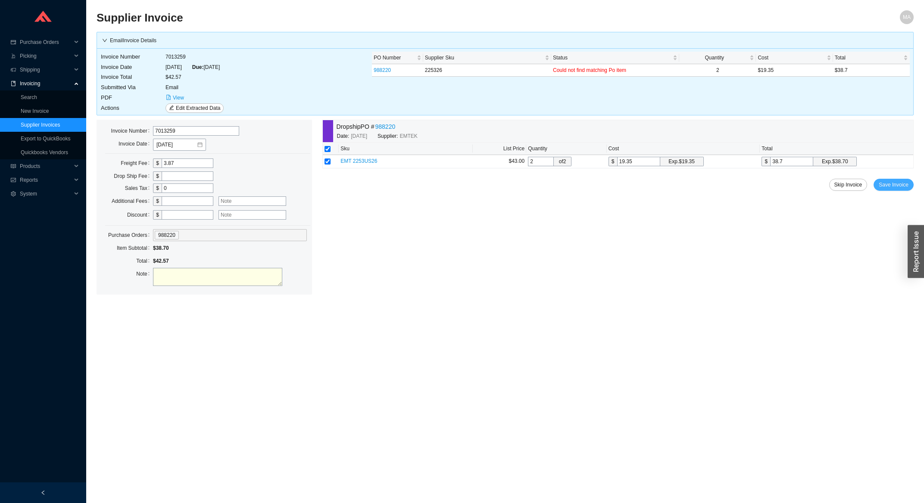
click at [905, 186] on span "Save Invoice" at bounding box center [894, 185] width 30 height 9
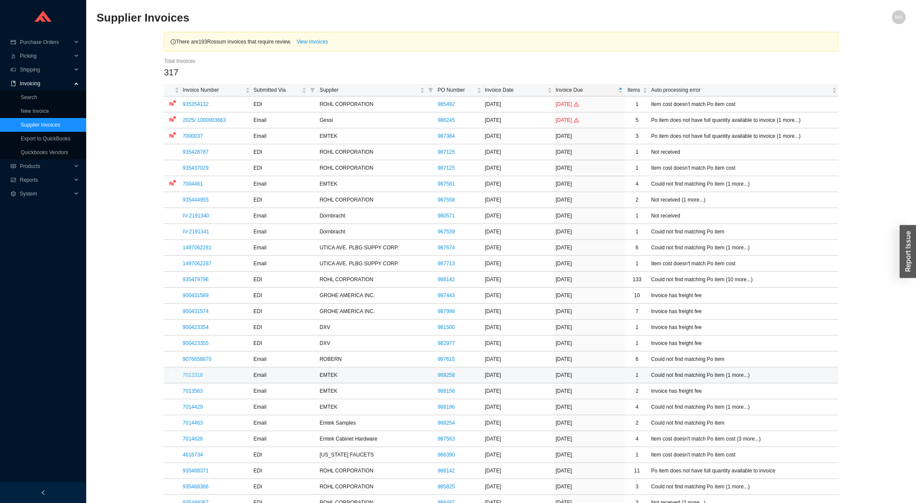
click at [200, 378] on link "7013316" at bounding box center [193, 375] width 20 height 6
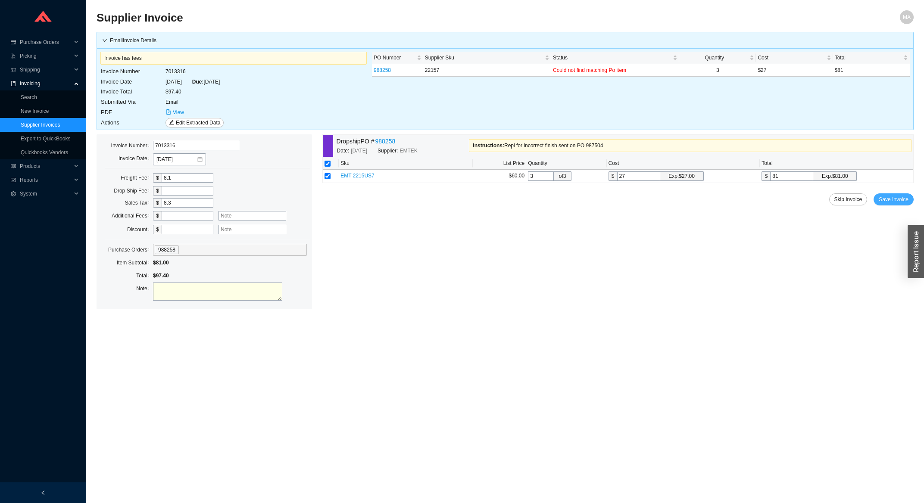
click at [890, 204] on span "Save Invoice" at bounding box center [894, 199] width 30 height 9
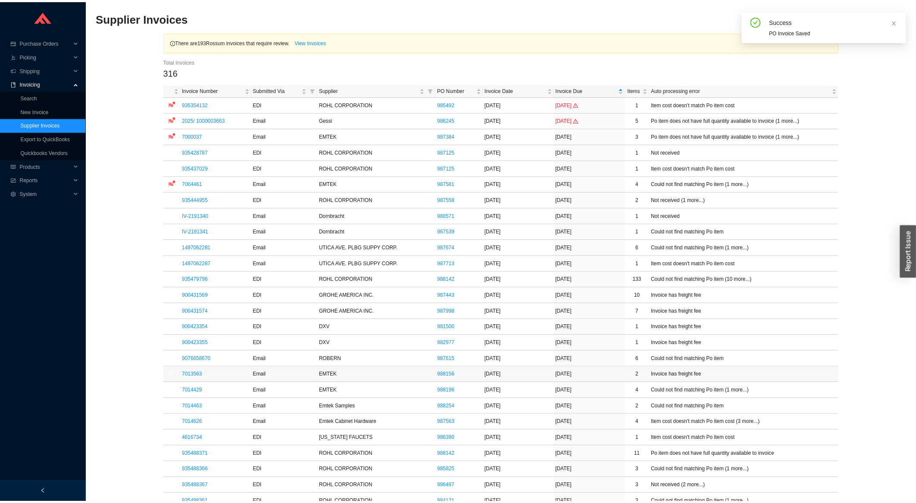
scroll to position [92, 0]
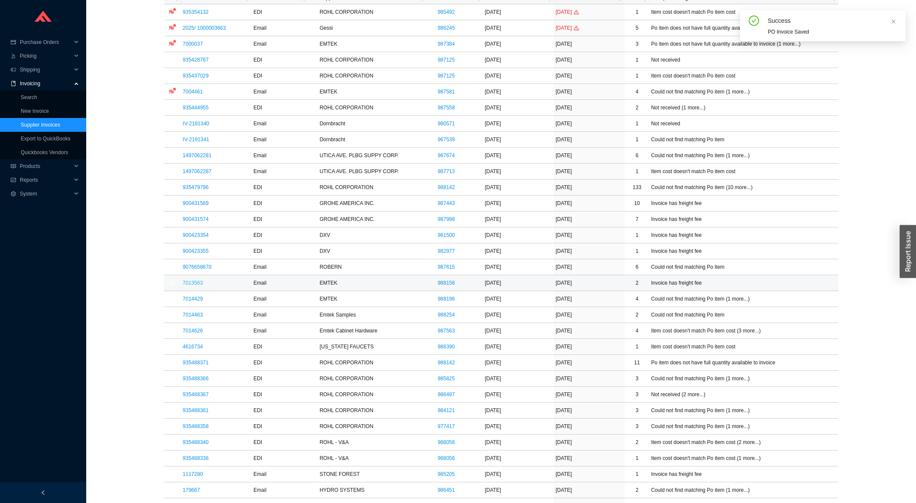
click at [197, 284] on link "7013563" at bounding box center [193, 283] width 20 height 6
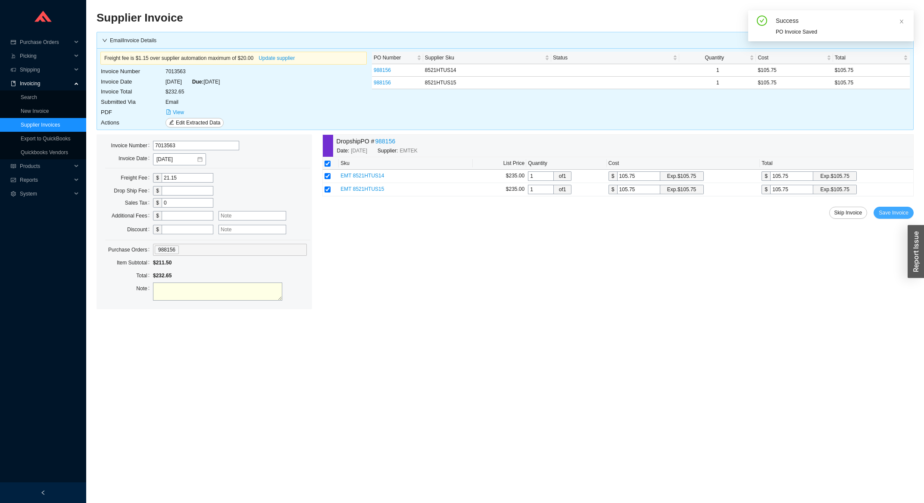
click at [902, 217] on span "Save Invoice" at bounding box center [894, 213] width 30 height 9
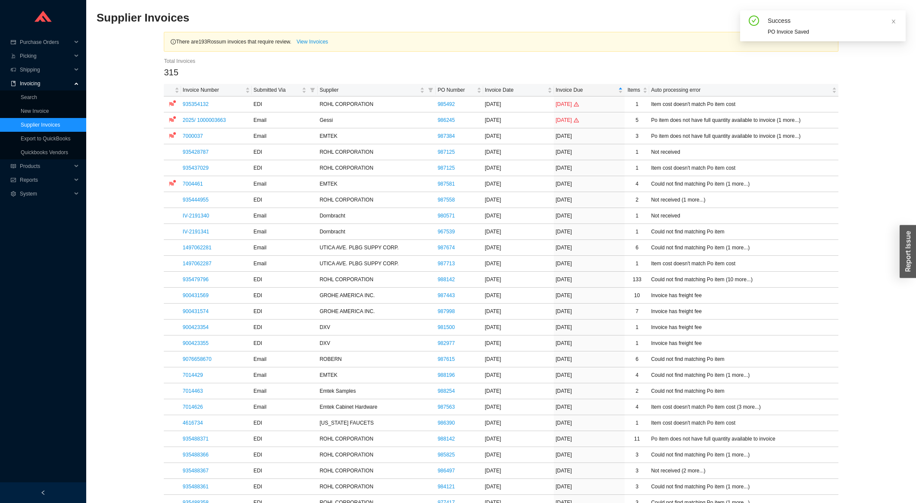
scroll to position [231, 0]
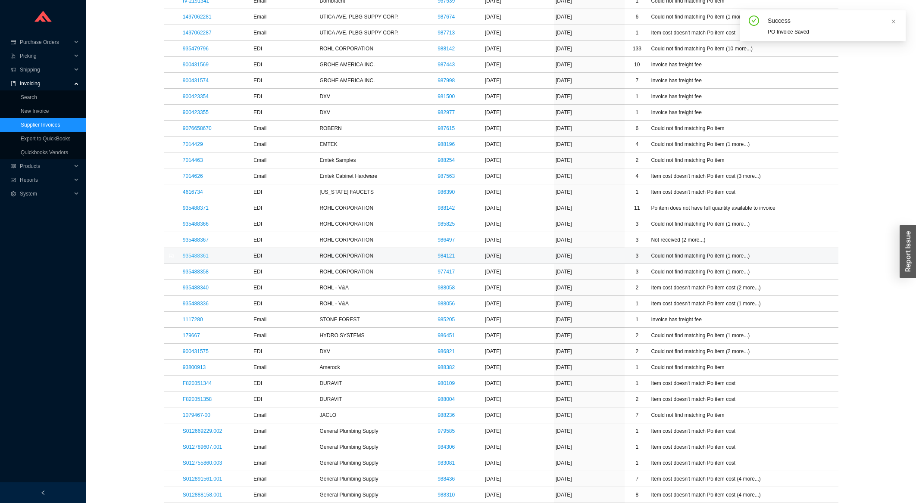
click at [200, 255] on link "935488361" at bounding box center [196, 256] width 26 height 6
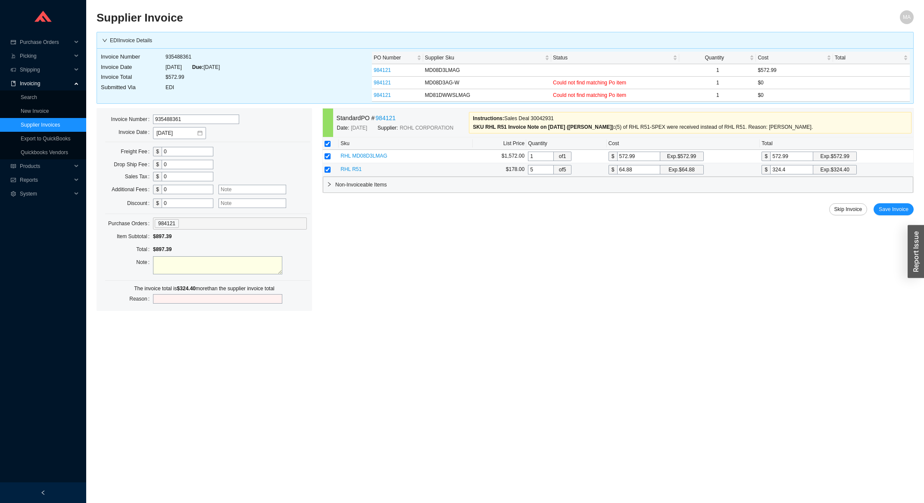
click at [329, 168] on td at bounding box center [331, 169] width 16 height 13
click at [329, 170] on input "checkbox" at bounding box center [328, 170] width 6 height 6
checkbox input "false"
click at [884, 210] on span "Save Invoice" at bounding box center [894, 209] width 30 height 9
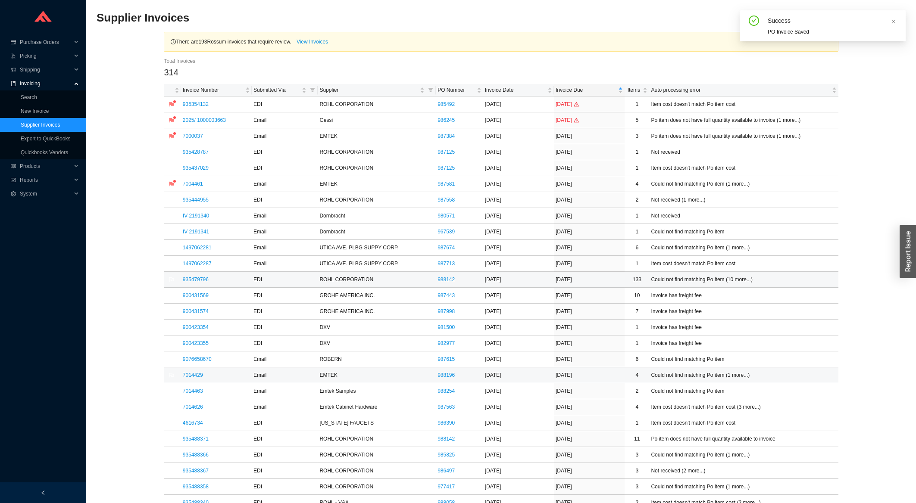
scroll to position [92, 0]
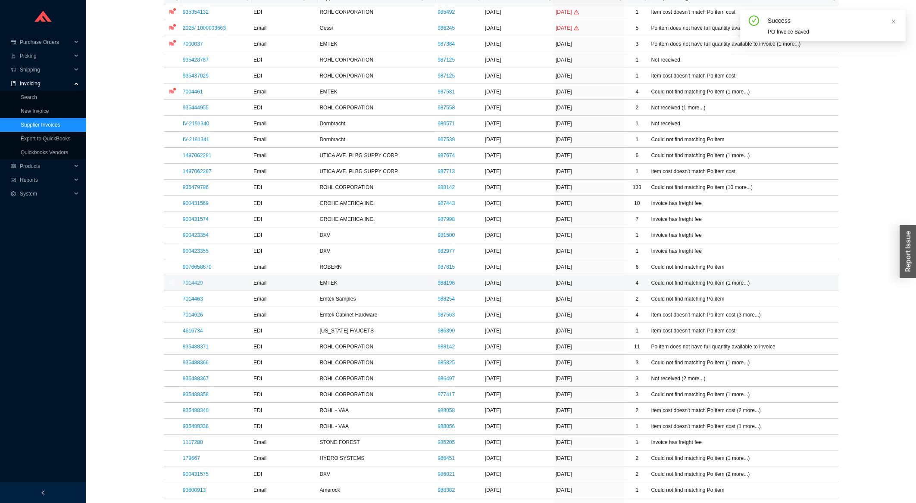
click at [194, 285] on link "7014429" at bounding box center [193, 283] width 20 height 6
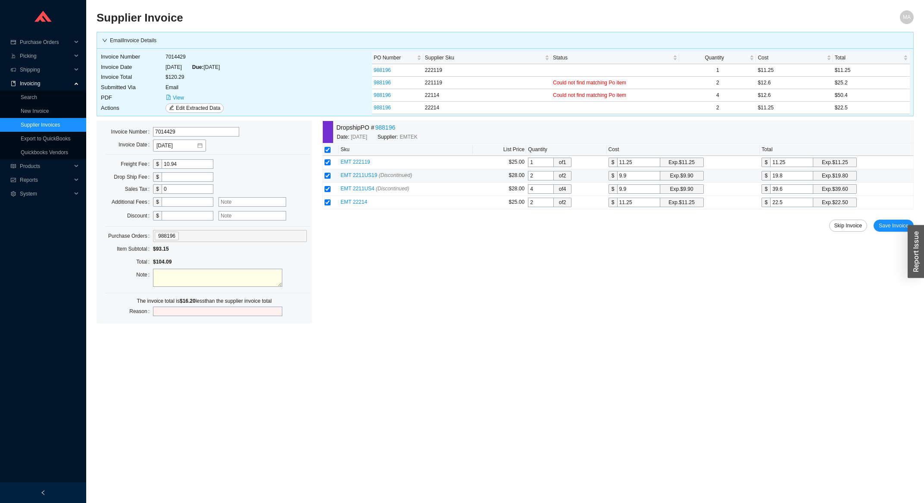
click at [634, 181] on input "9.9" at bounding box center [638, 175] width 43 height 9
type input "9.1"
type input "18.2"
type input "9.12"
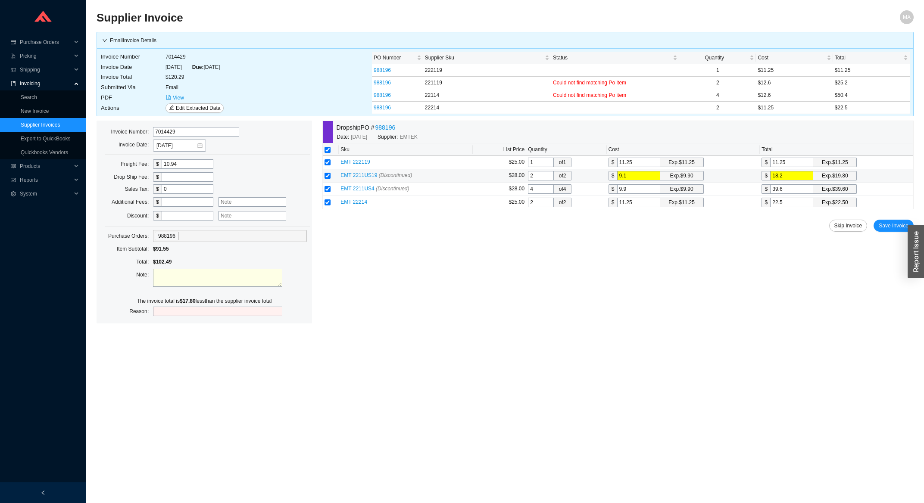
type input "18.24"
type input "9.12."
type input "9.12.6"
type input "1"
type input "4"
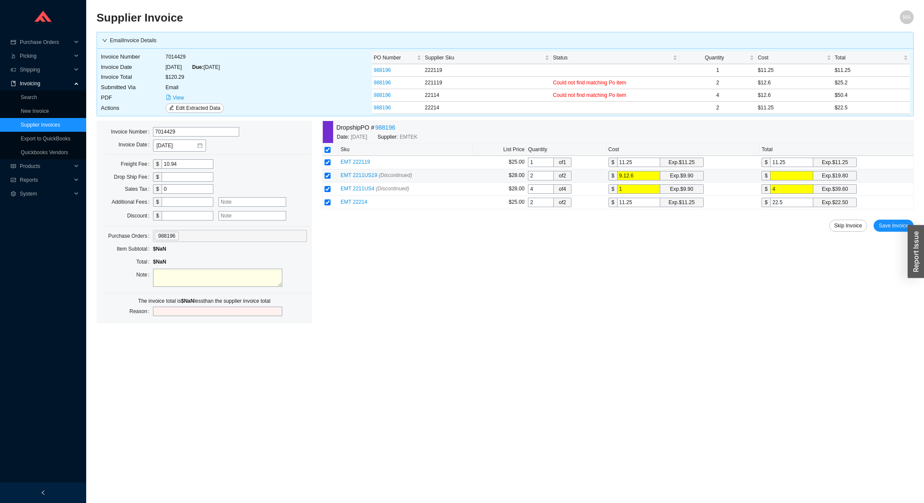
type input "12"
type input "48"
type input "12.6"
type input "50.4"
type input "12.6"
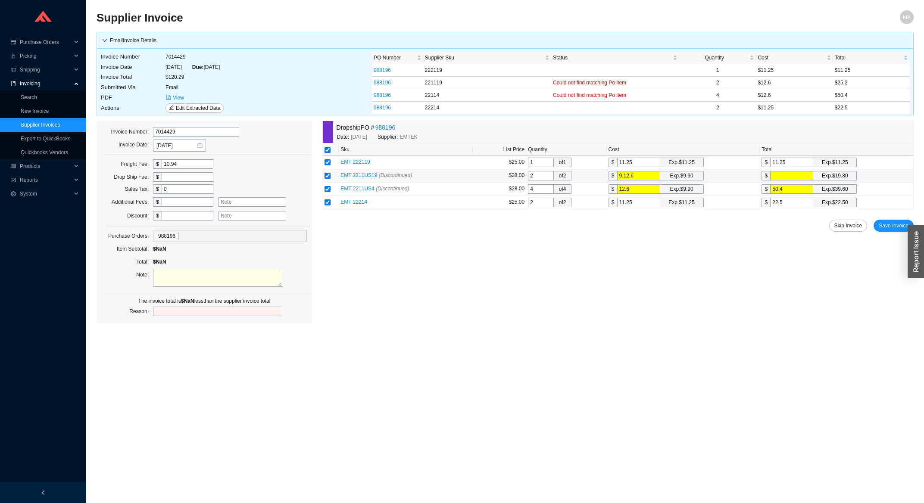
type input "1"
type input "2"
type input "12"
type input "24"
type input "12.6"
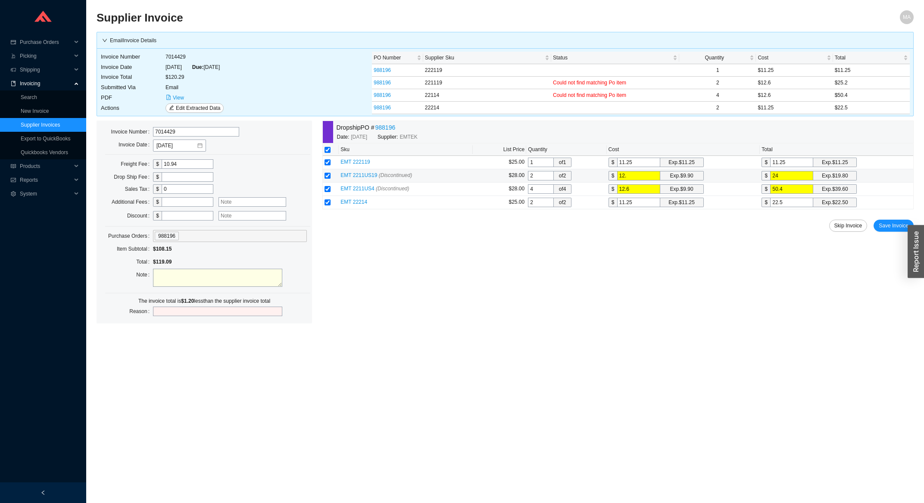
type input "25.2"
type input "12.6"
drag, startPoint x: 893, startPoint y: 227, endPoint x: 887, endPoint y: 227, distance: 5.6
click at [893, 227] on span "Save Invoice" at bounding box center [894, 226] width 30 height 9
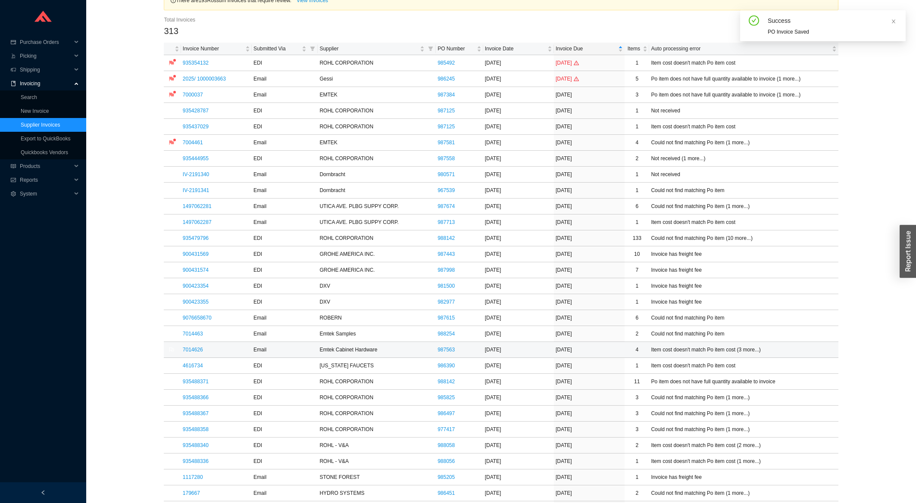
scroll to position [46, 0]
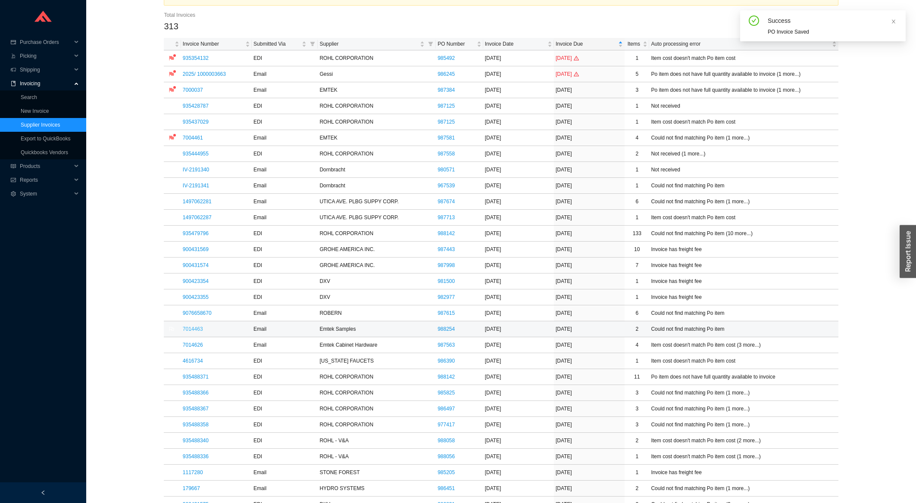
click at [187, 331] on link "7014463" at bounding box center [193, 329] width 20 height 6
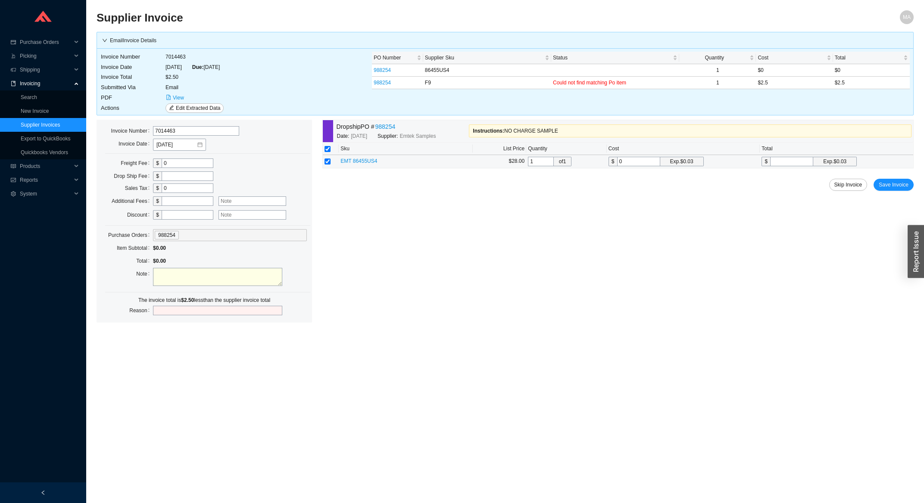
click at [625, 164] on input "0" at bounding box center [638, 161] width 43 height 9
type input "2"
type input "2.5"
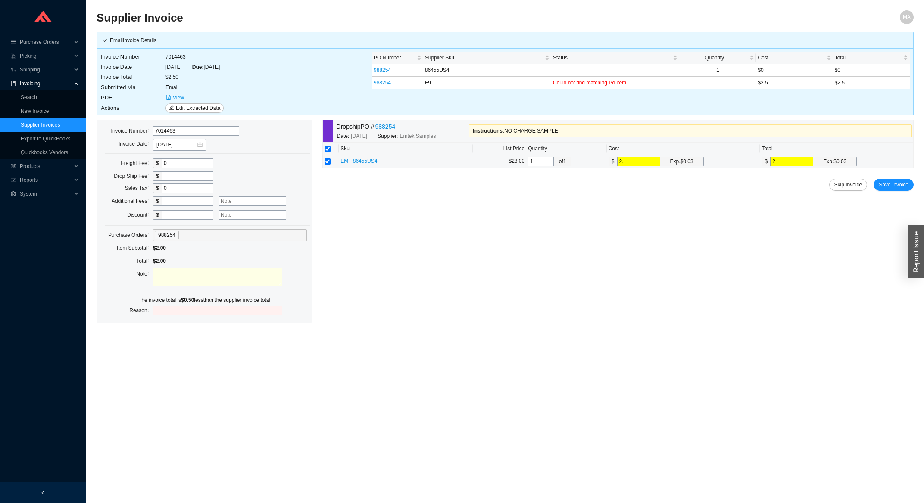
type input "2.5"
click at [905, 186] on span "Save Invoice" at bounding box center [894, 185] width 30 height 9
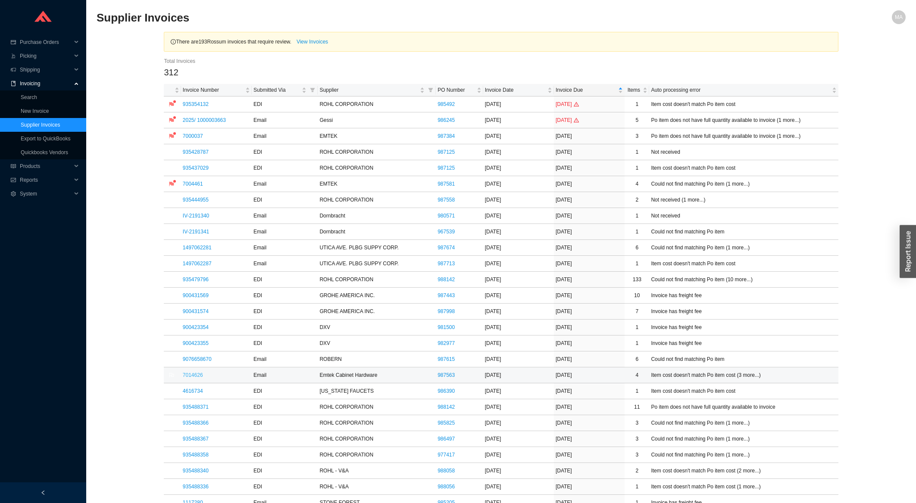
click at [190, 377] on link "7014626" at bounding box center [193, 375] width 20 height 6
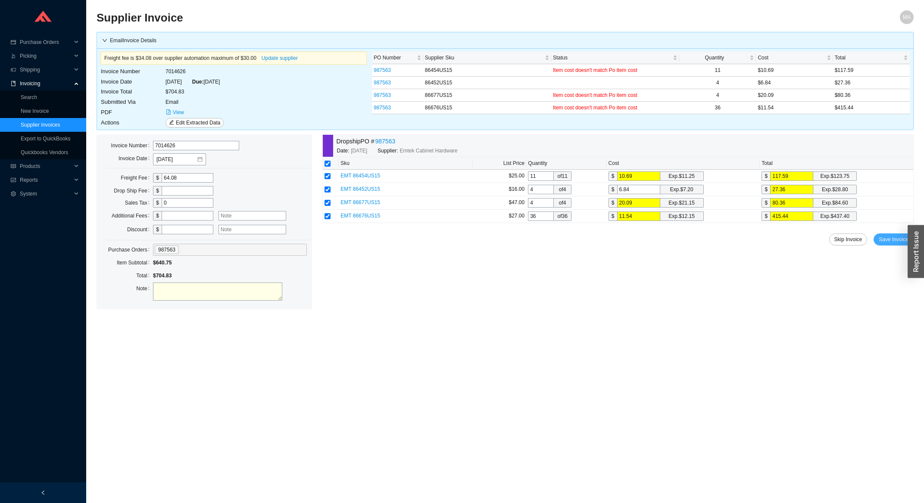
click at [896, 243] on span "Save Invoice" at bounding box center [894, 239] width 30 height 9
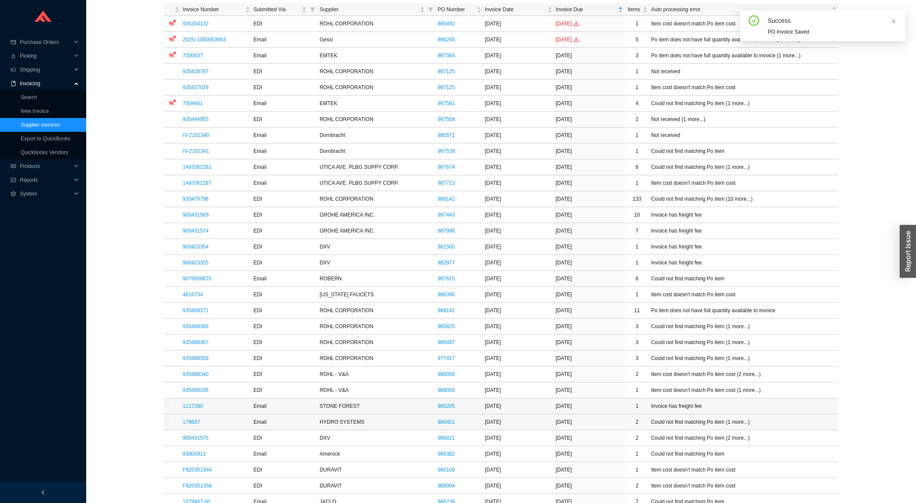
scroll to position [92, 0]
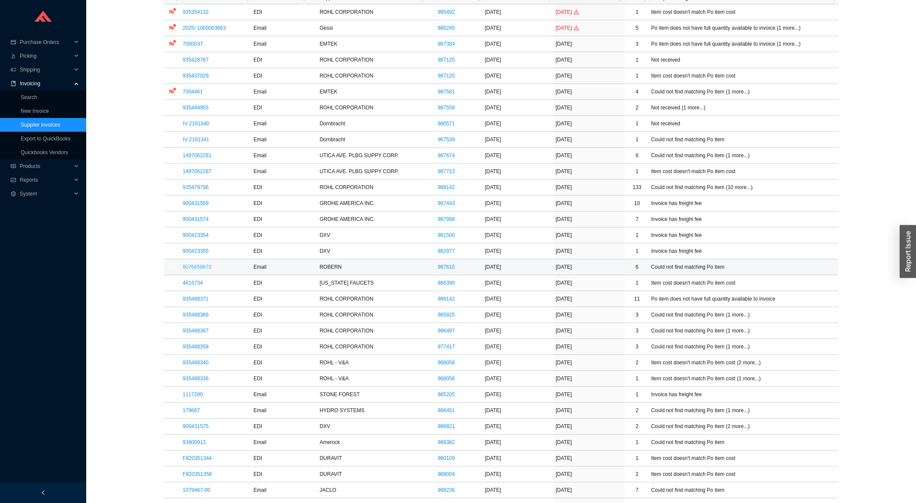
click at [205, 265] on link "9076658670" at bounding box center [197, 267] width 29 height 6
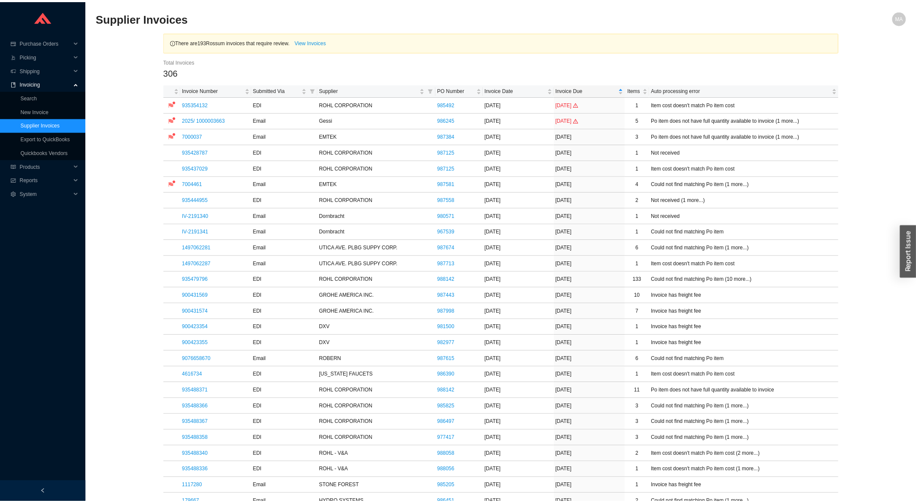
scroll to position [92, 0]
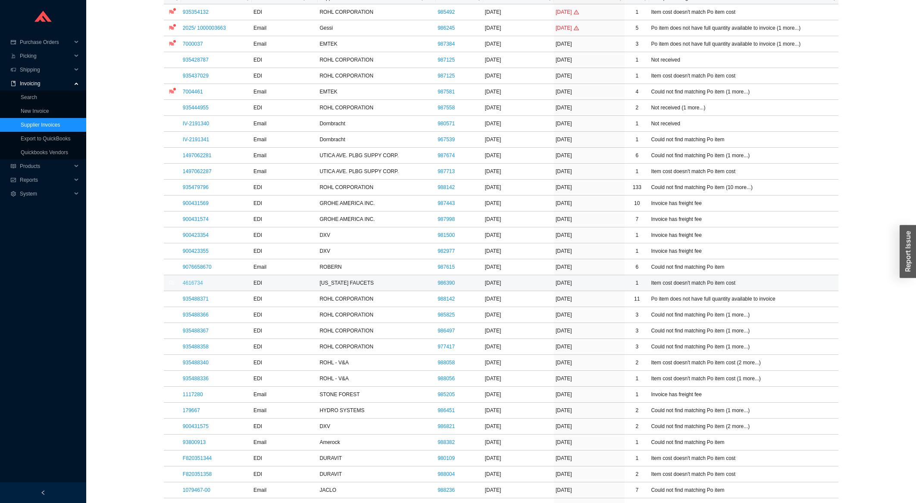
click at [200, 284] on link "4616734" at bounding box center [193, 283] width 20 height 6
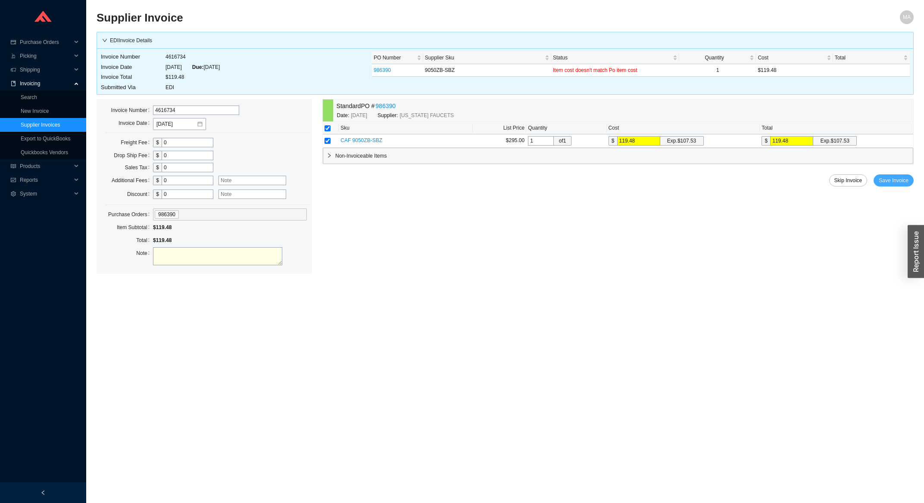
click at [890, 178] on span "Save Invoice" at bounding box center [894, 180] width 30 height 9
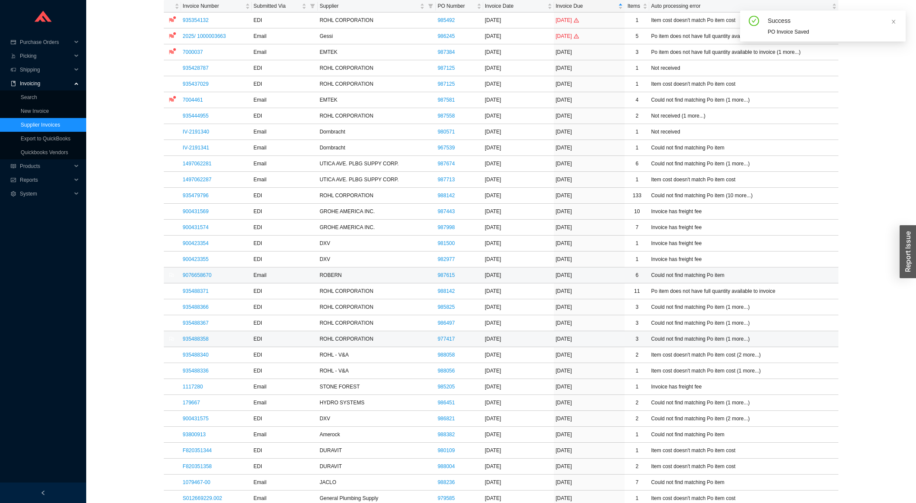
scroll to position [92, 0]
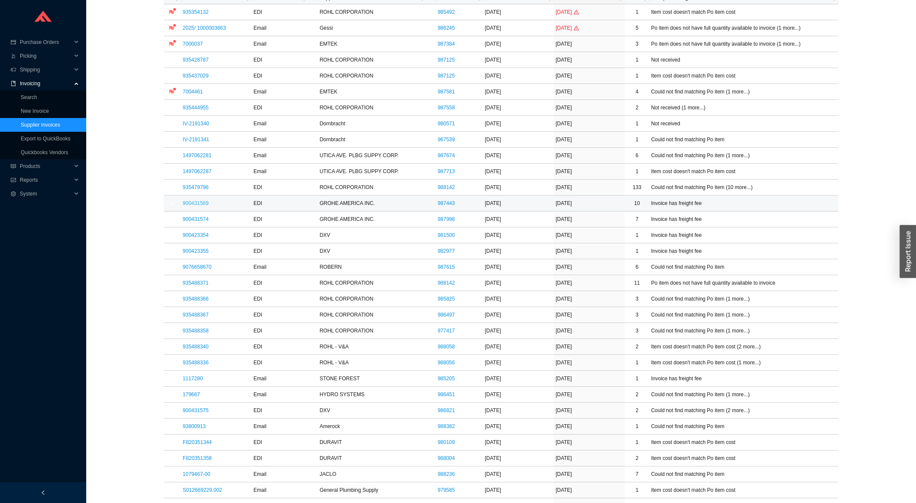
click at [205, 203] on link "900431569" at bounding box center [196, 203] width 26 height 6
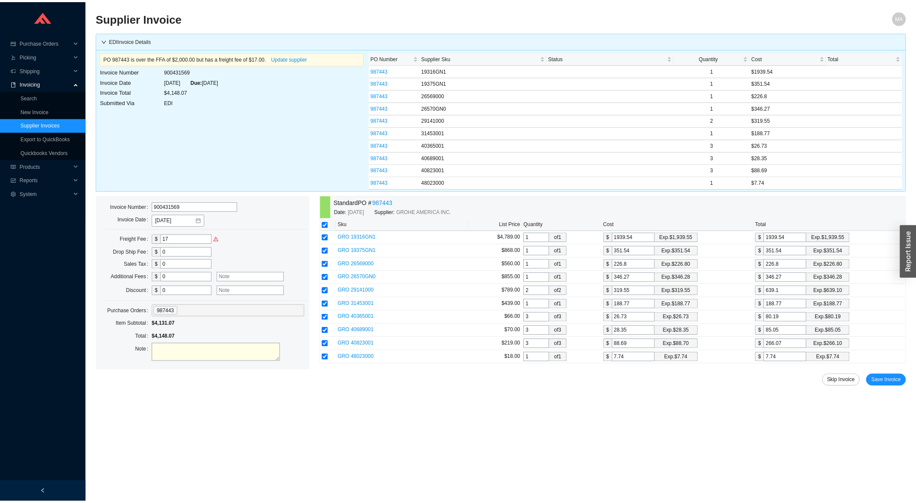
scroll to position [92, 0]
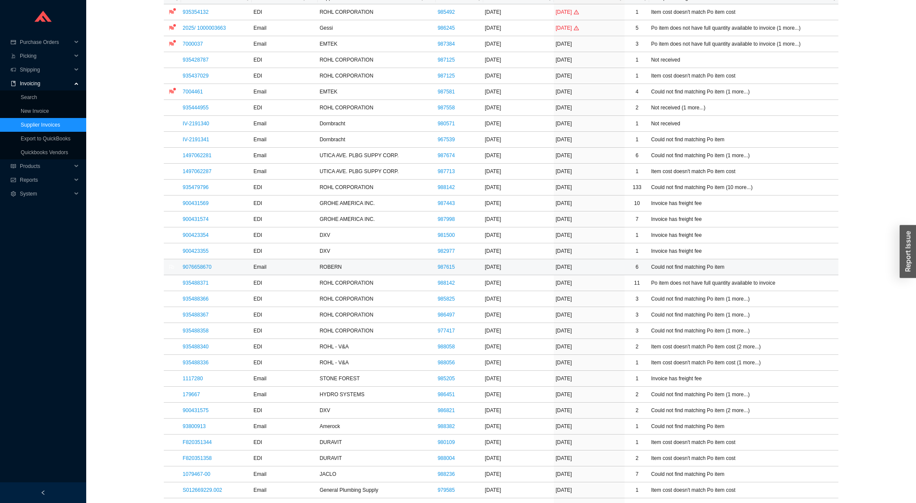
click at [203, 272] on td "9076658670" at bounding box center [216, 267] width 71 height 16
click at [207, 269] on link "9076658670" at bounding box center [197, 267] width 29 height 6
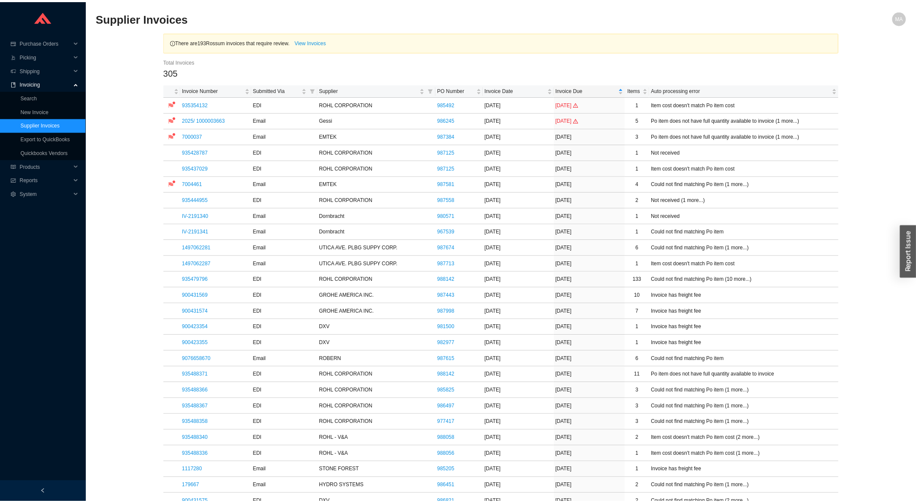
scroll to position [92, 0]
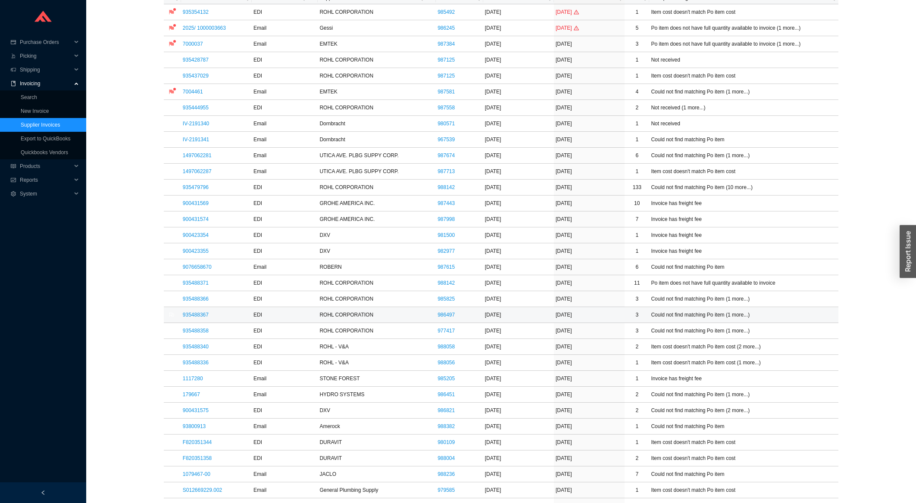
click at [199, 320] on td "935488367" at bounding box center [216, 315] width 71 height 16
click at [198, 316] on link "935488367" at bounding box center [196, 315] width 26 height 6
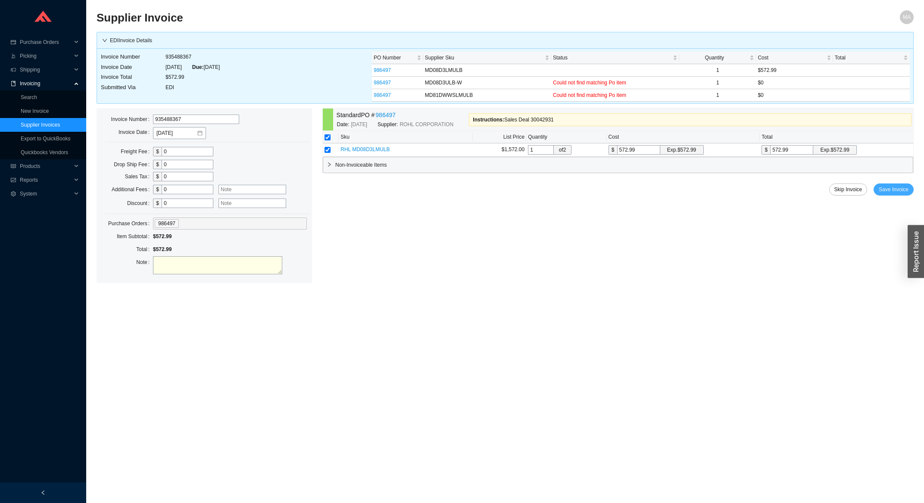
click at [884, 193] on span "Save Invoice" at bounding box center [894, 189] width 30 height 9
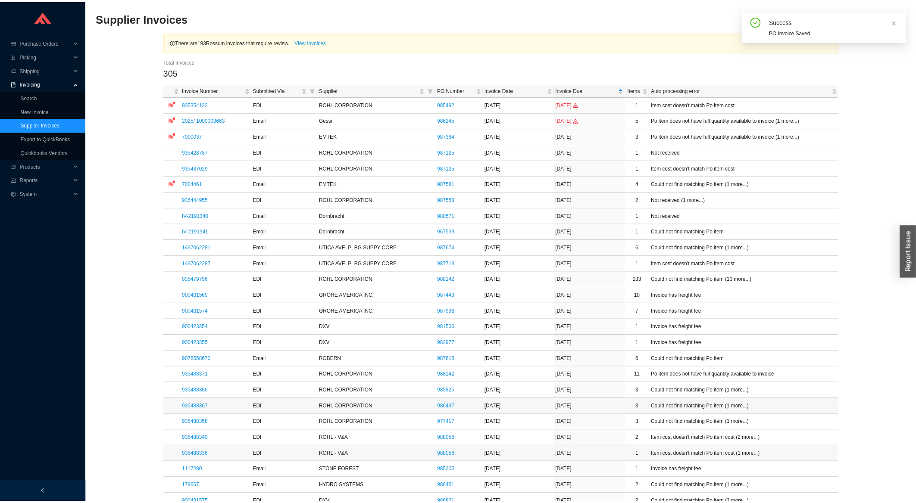
scroll to position [92, 0]
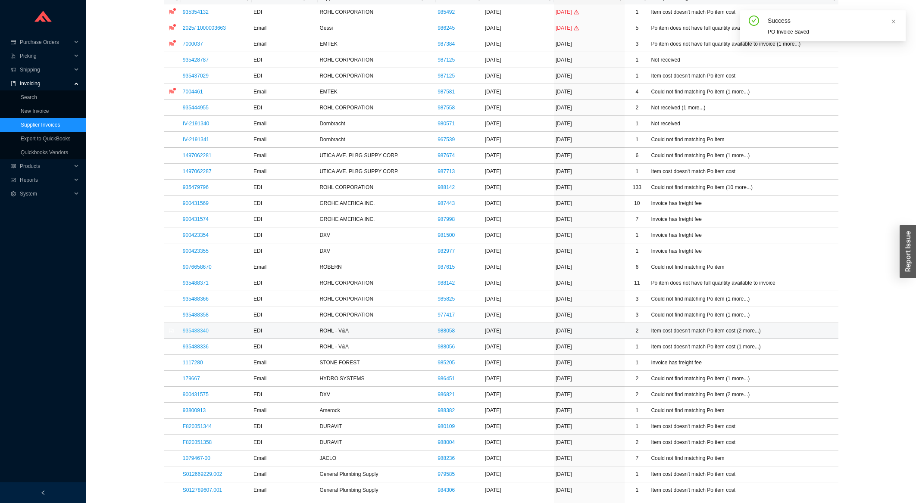
click at [202, 333] on link "935488340" at bounding box center [196, 331] width 26 height 6
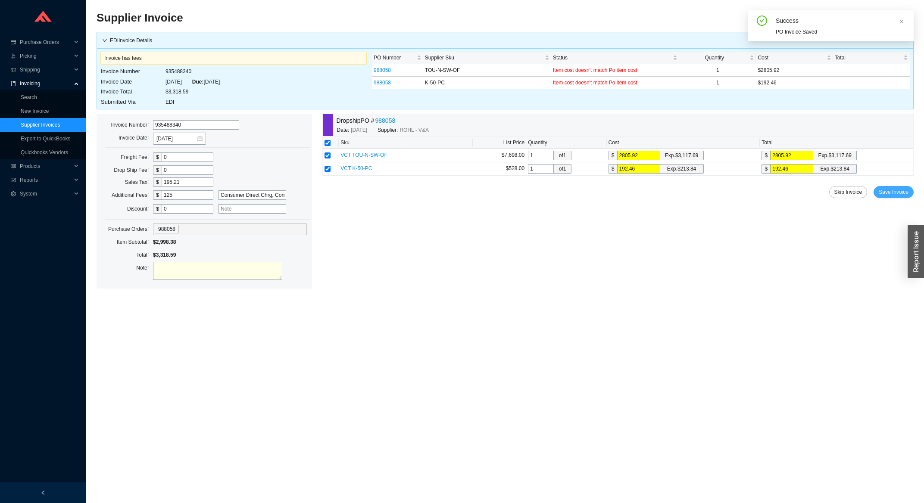
click at [893, 197] on span "Save Invoice" at bounding box center [894, 192] width 30 height 9
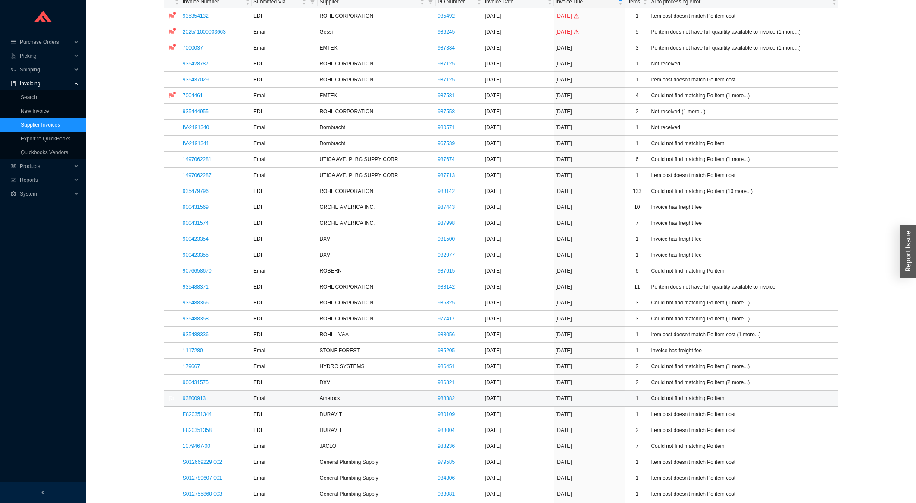
scroll to position [92, 0]
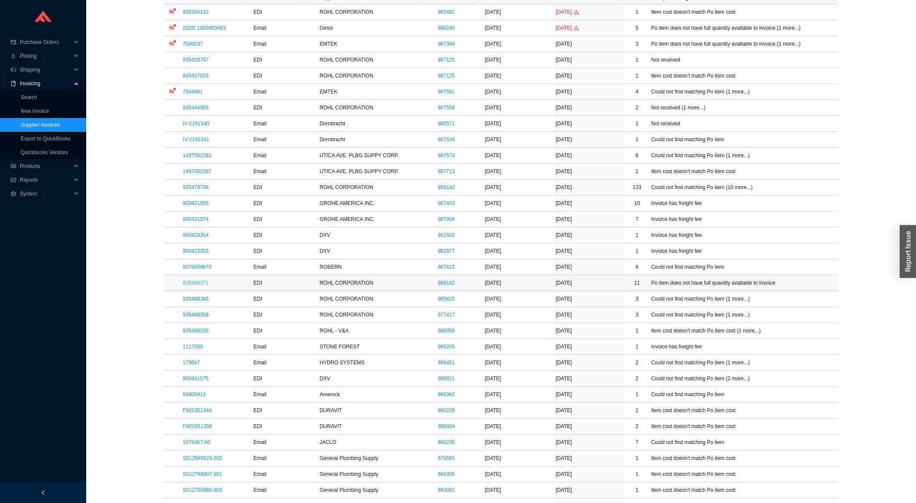
click at [202, 285] on link "935488371" at bounding box center [196, 283] width 26 height 6
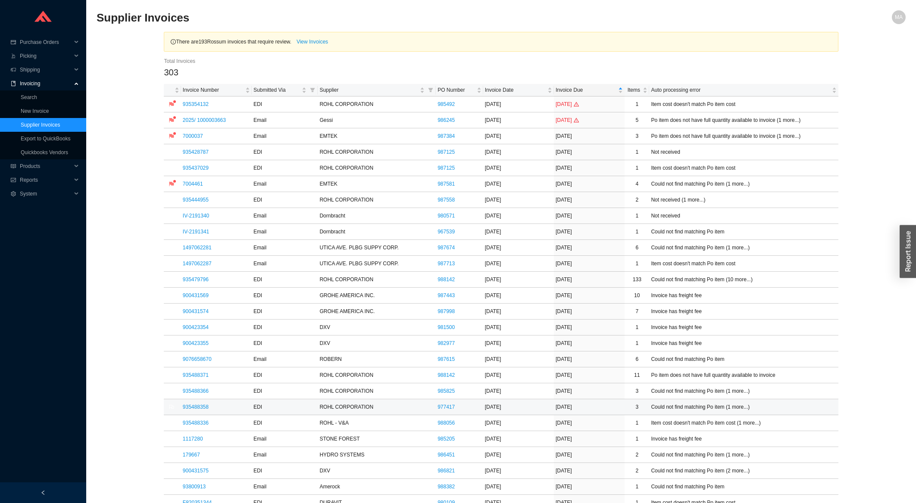
scroll to position [92, 0]
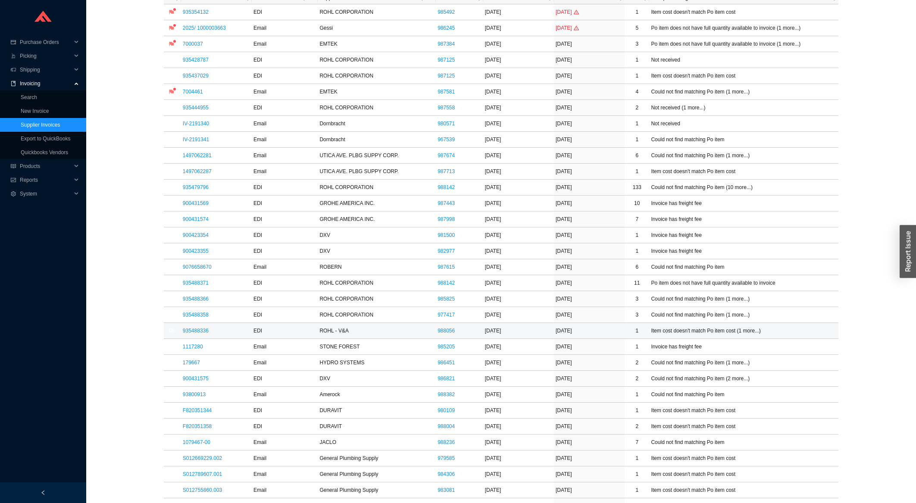
click at [187, 334] on link "935488336" at bounding box center [196, 331] width 26 height 6
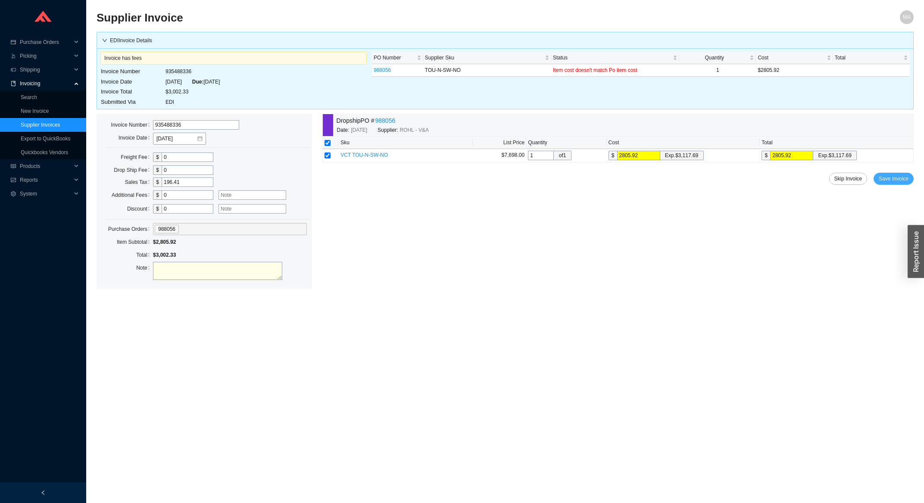
click at [881, 180] on span "Save Invoice" at bounding box center [894, 179] width 30 height 9
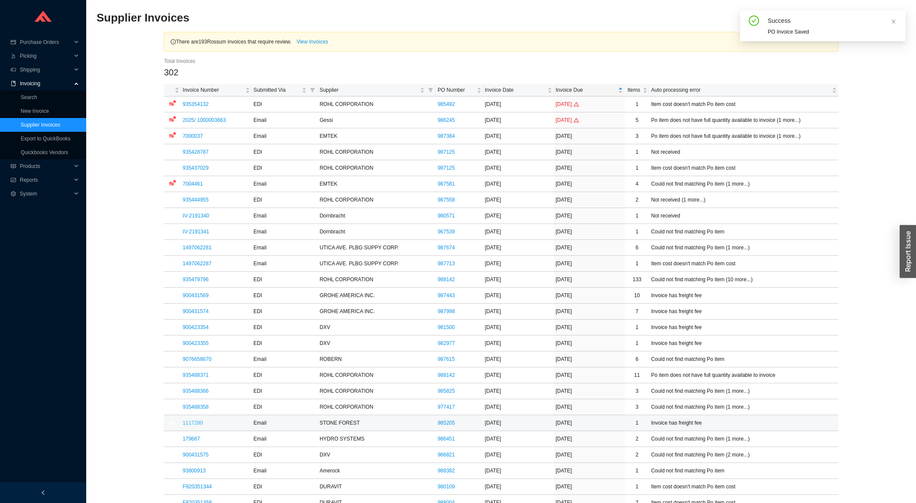
click at [191, 423] on link "1117280" at bounding box center [193, 423] width 20 height 6
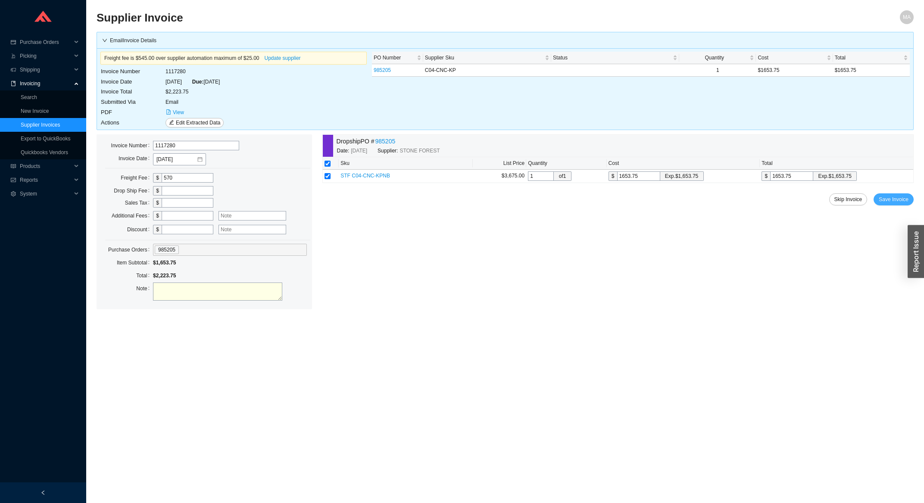
click at [907, 198] on span "Save Invoice" at bounding box center [894, 199] width 30 height 9
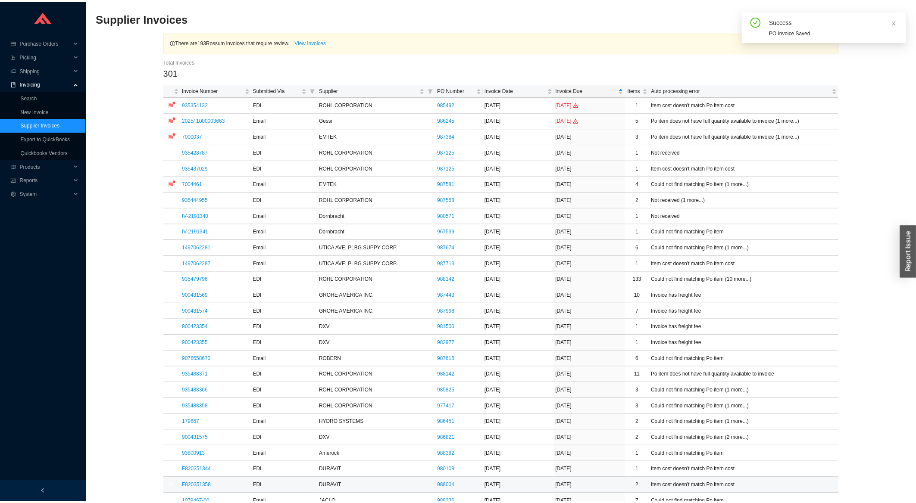
scroll to position [184, 0]
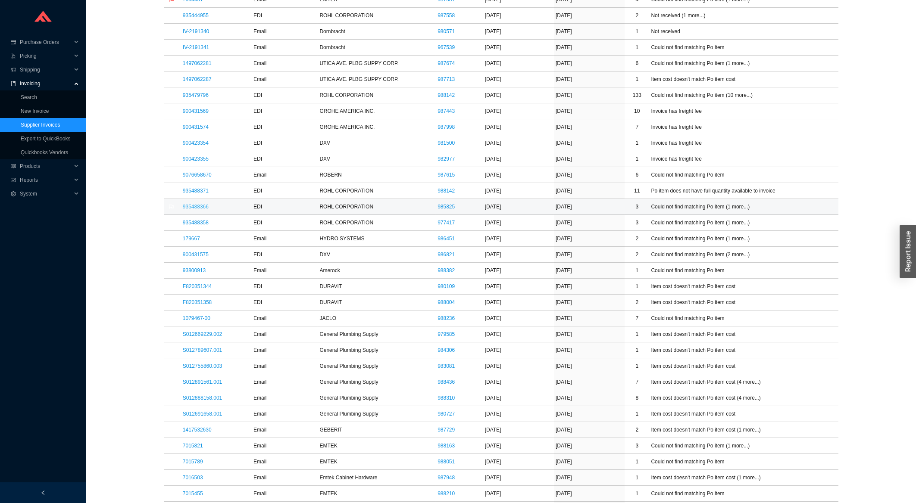
click at [206, 207] on link "935488366" at bounding box center [196, 207] width 26 height 6
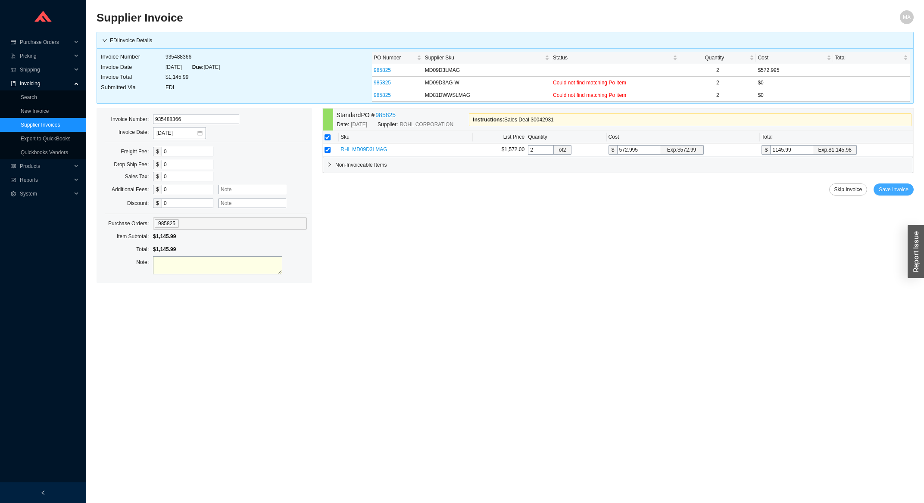
click at [894, 186] on button "Save Invoice" at bounding box center [894, 190] width 40 height 12
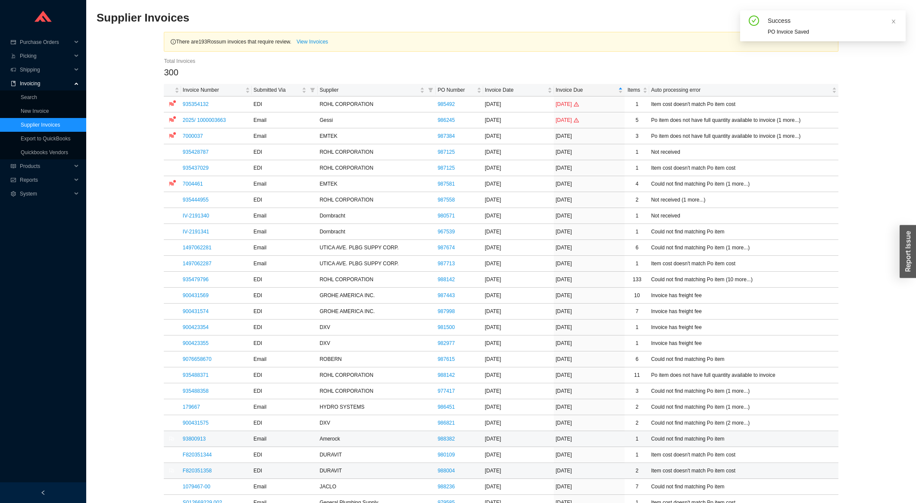
scroll to position [138, 0]
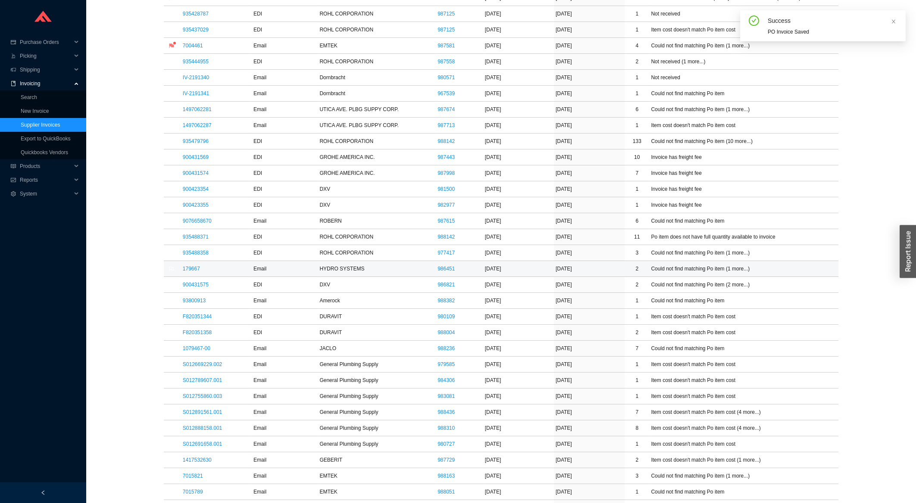
click at [187, 266] on td "179667" at bounding box center [216, 269] width 71 height 16
click at [188, 272] on link "179667" at bounding box center [191, 269] width 17 height 6
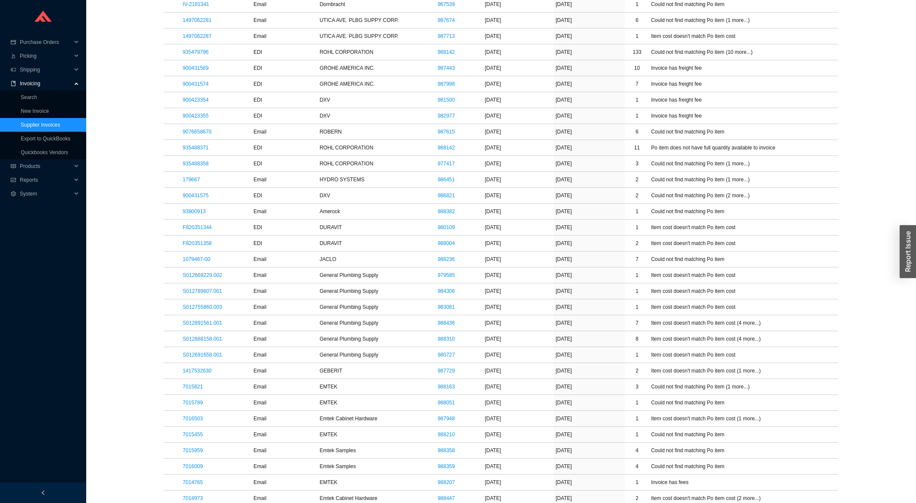
scroll to position [231, 0]
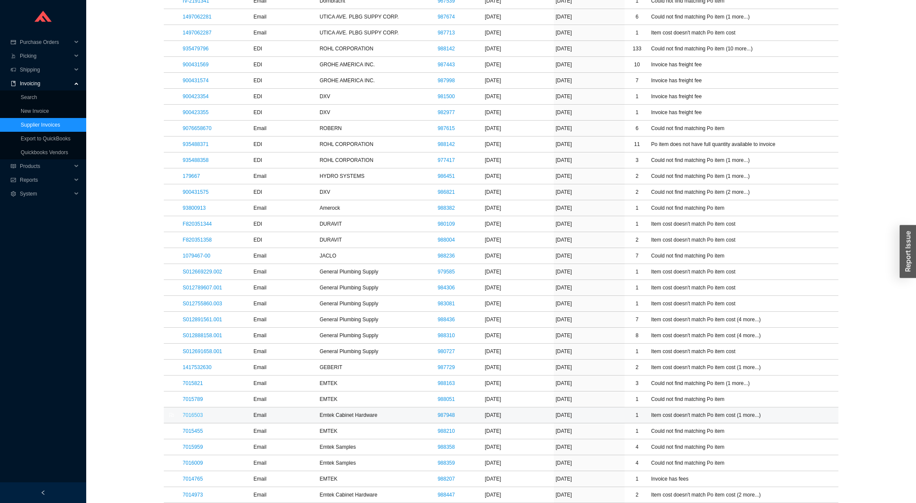
click at [197, 417] on link "7016503" at bounding box center [193, 415] width 20 height 6
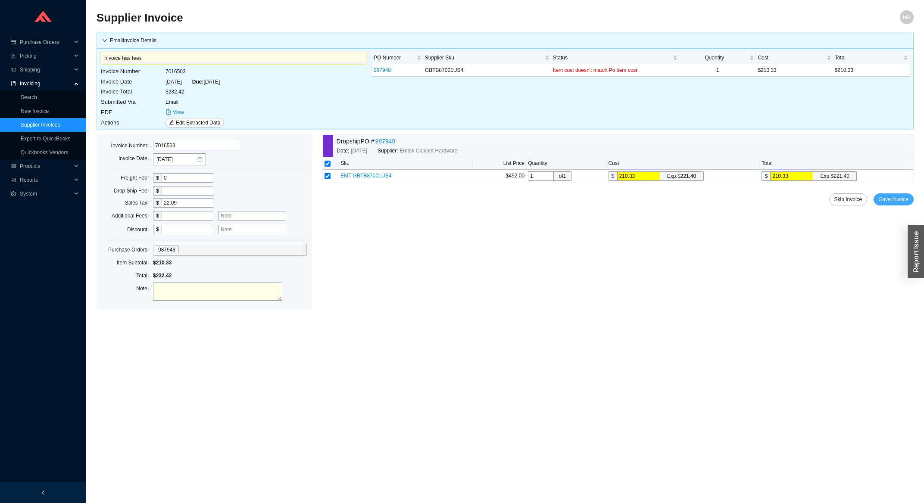
click at [889, 201] on span "Save Invoice" at bounding box center [894, 199] width 30 height 9
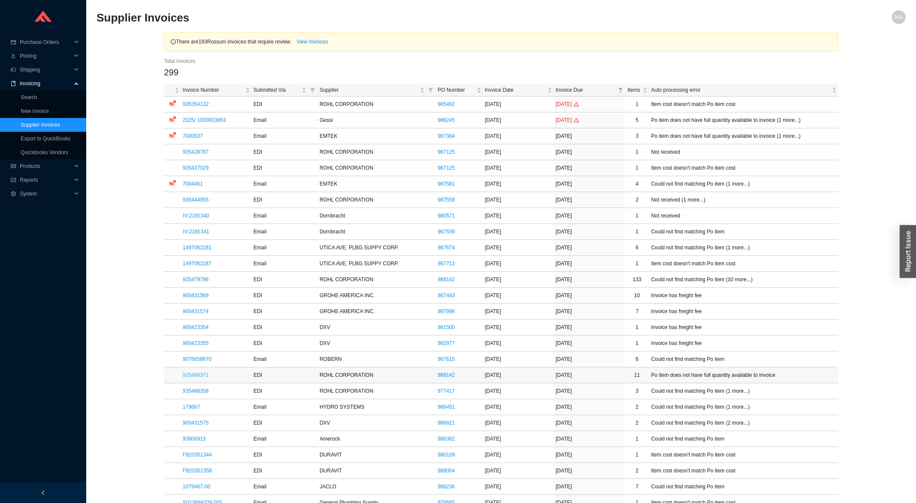
click at [195, 376] on link "935488371" at bounding box center [196, 375] width 26 height 6
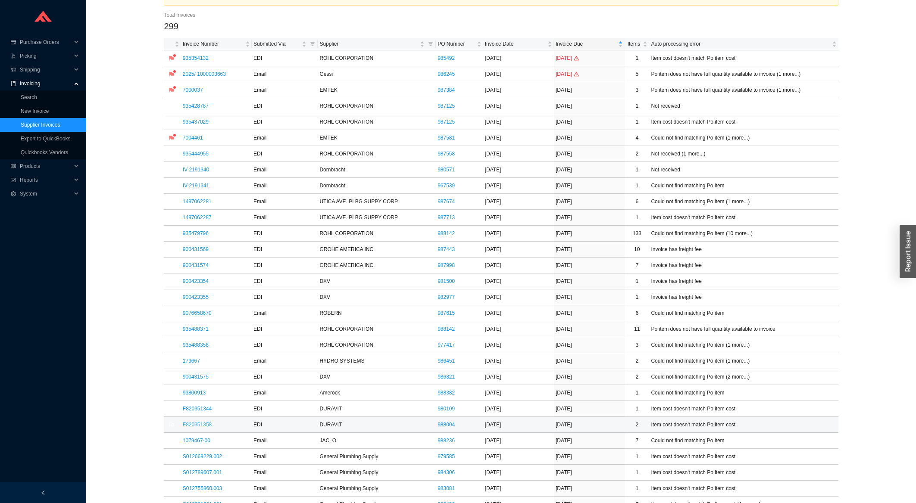
click at [188, 428] on link "F820351358" at bounding box center [197, 425] width 29 height 6
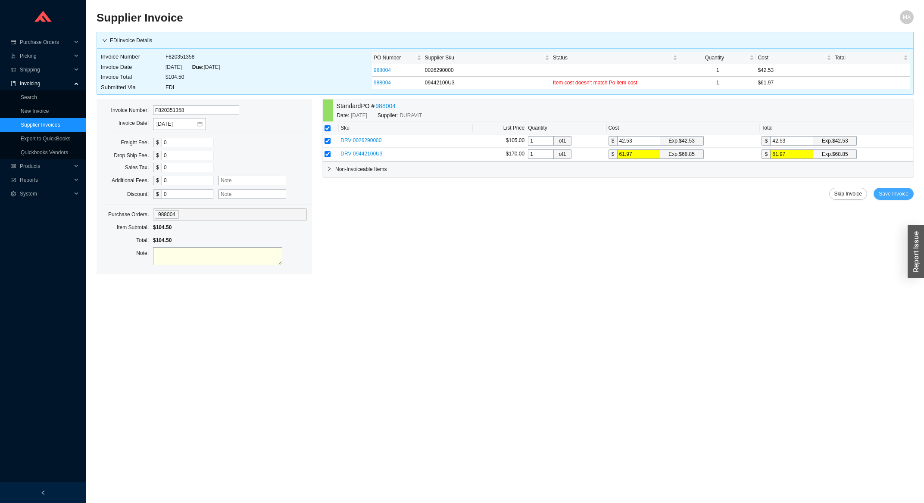
click at [897, 190] on button "Save Invoice" at bounding box center [894, 194] width 40 height 12
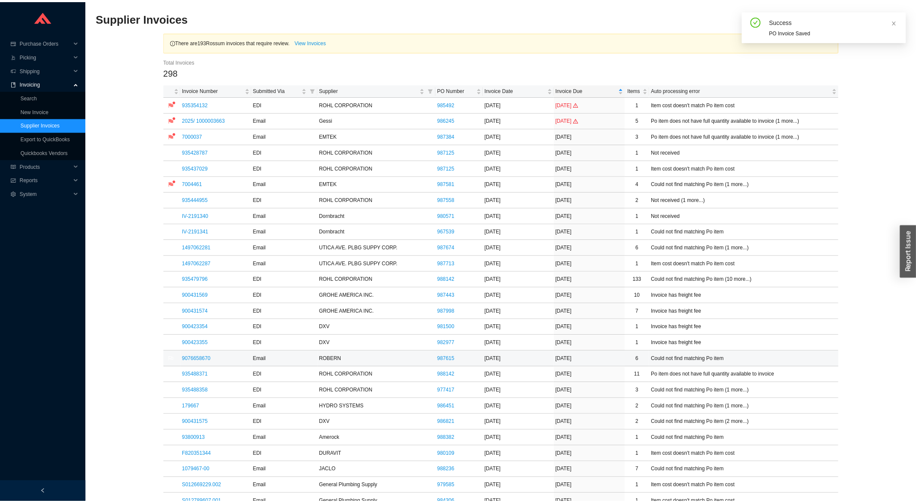
scroll to position [46, 0]
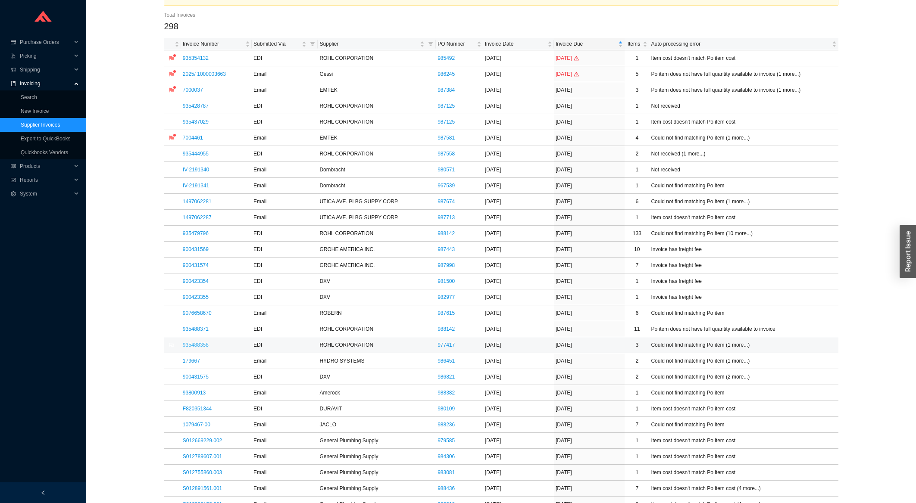
click at [201, 348] on link "935488358" at bounding box center [196, 345] width 26 height 6
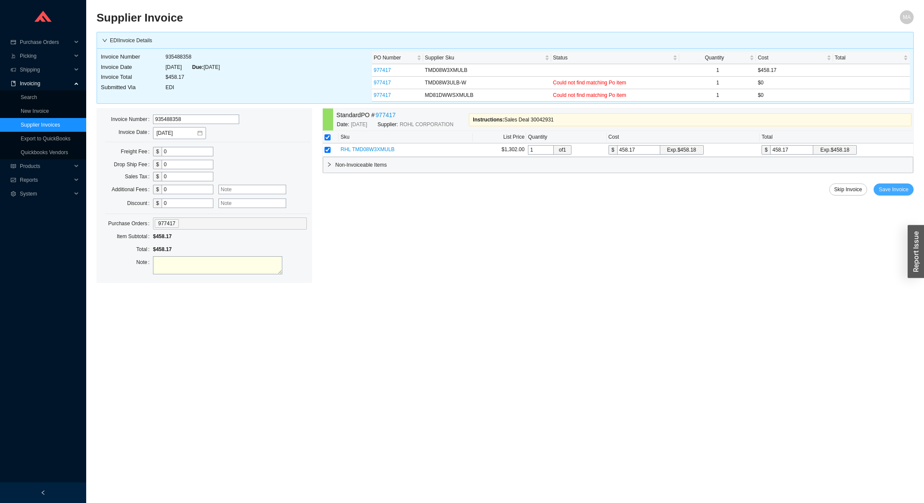
click at [898, 193] on span "Save Invoice" at bounding box center [894, 189] width 30 height 9
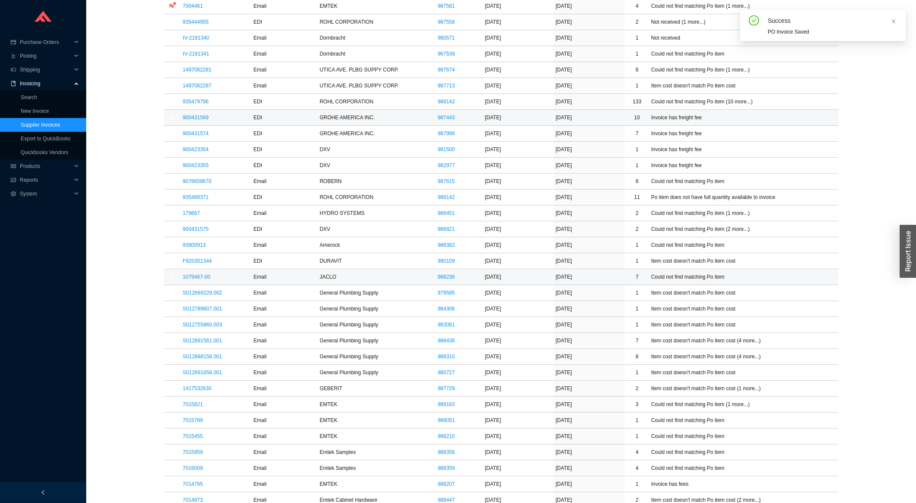
scroll to position [231, 0]
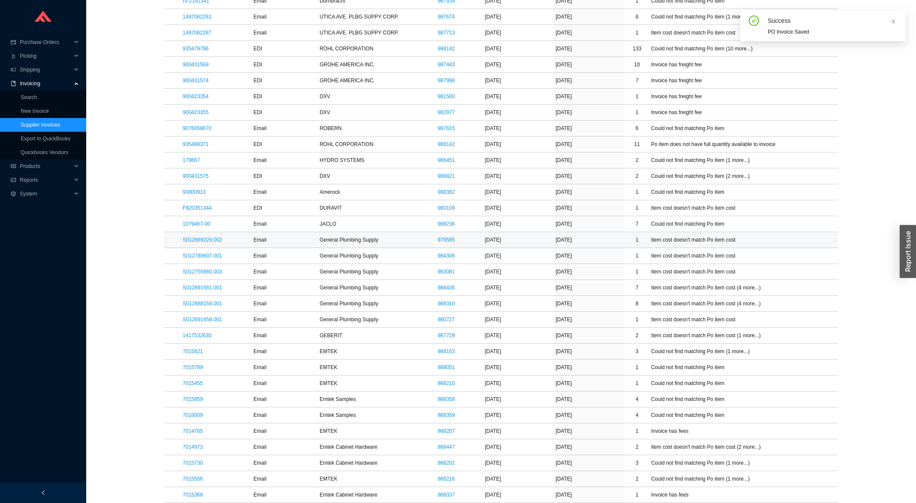
click at [194, 246] on td "S012669229.002" at bounding box center [216, 240] width 71 height 16
click at [197, 242] on link "S012669229.002" at bounding box center [202, 240] width 39 height 6
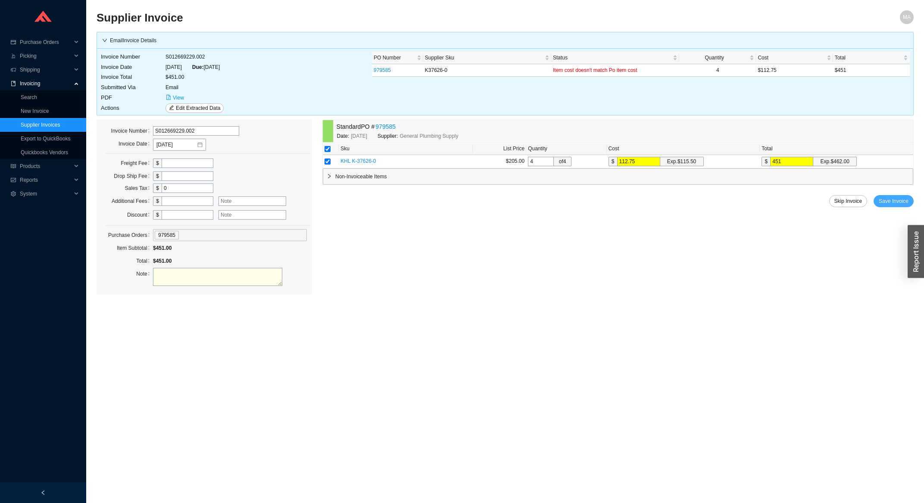
click at [893, 205] on span "Save Invoice" at bounding box center [894, 201] width 30 height 9
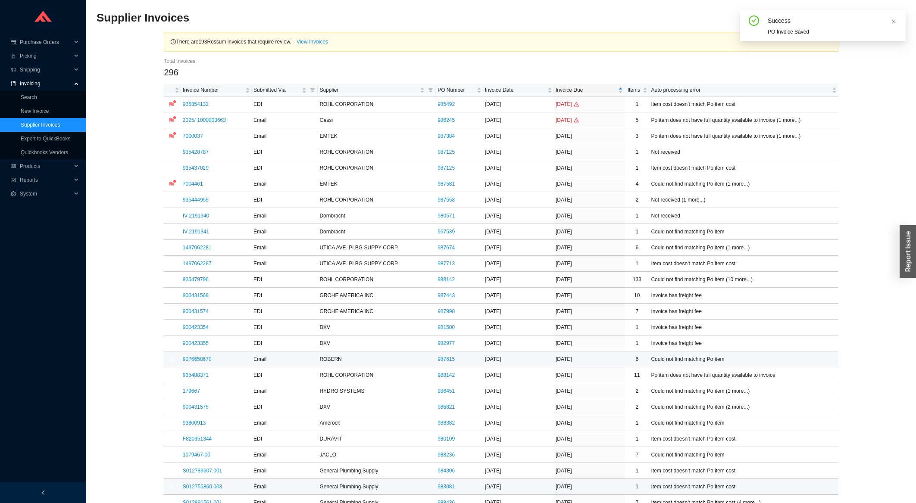
scroll to position [231, 0]
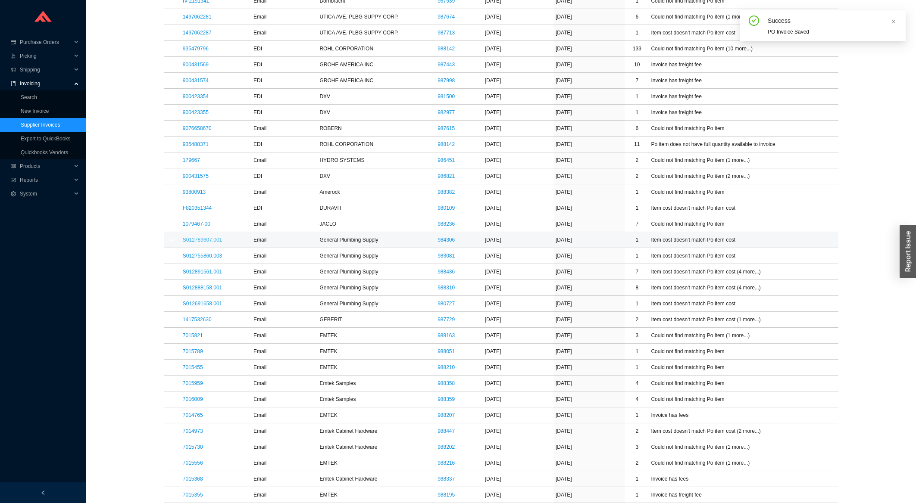
click at [210, 243] on link "S012789607.001" at bounding box center [202, 240] width 39 height 6
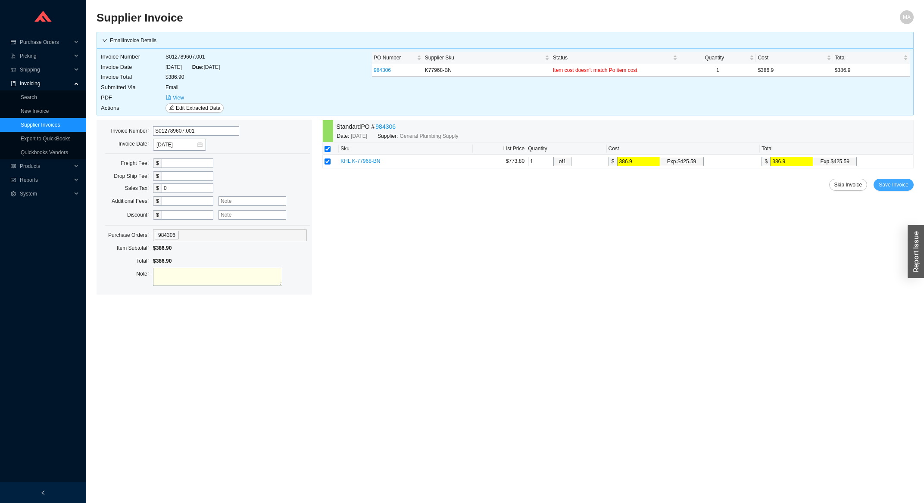
click at [904, 189] on span "Save Invoice" at bounding box center [894, 185] width 30 height 9
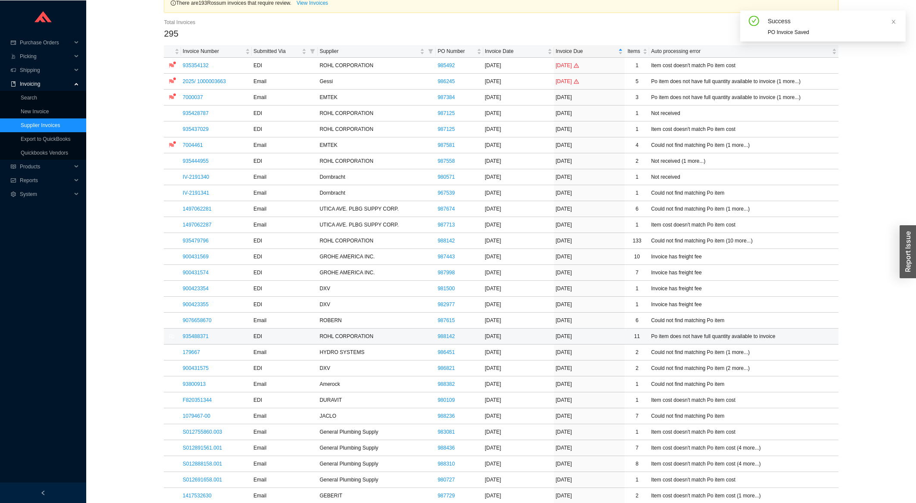
scroll to position [46, 0]
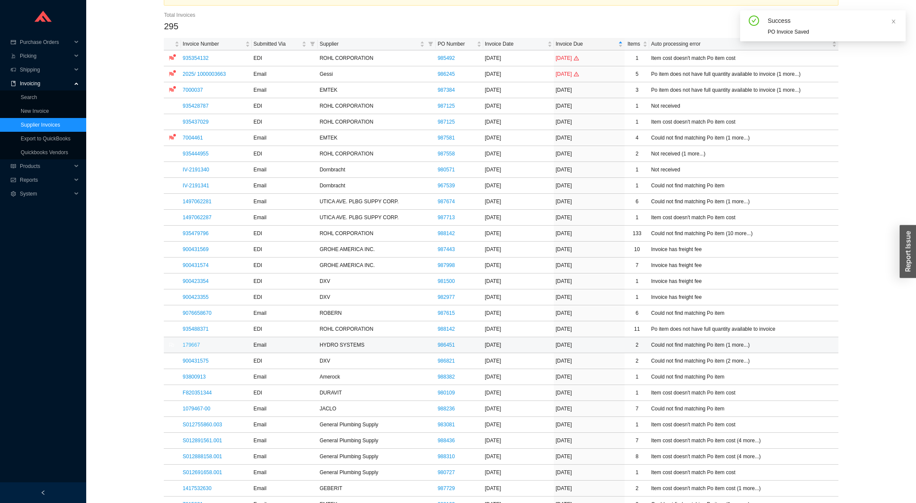
click at [185, 346] on link "179667" at bounding box center [191, 345] width 17 height 6
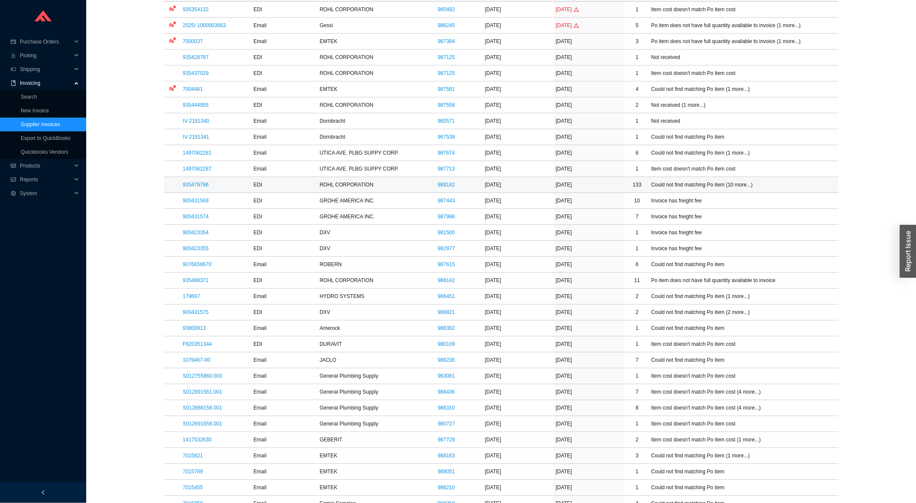
scroll to position [138, 0]
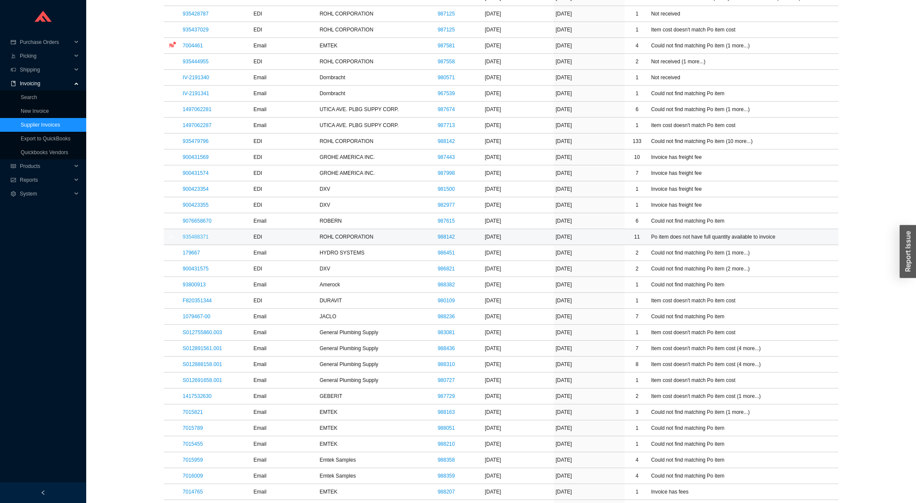
click at [188, 240] on link "935488371" at bounding box center [196, 237] width 26 height 6
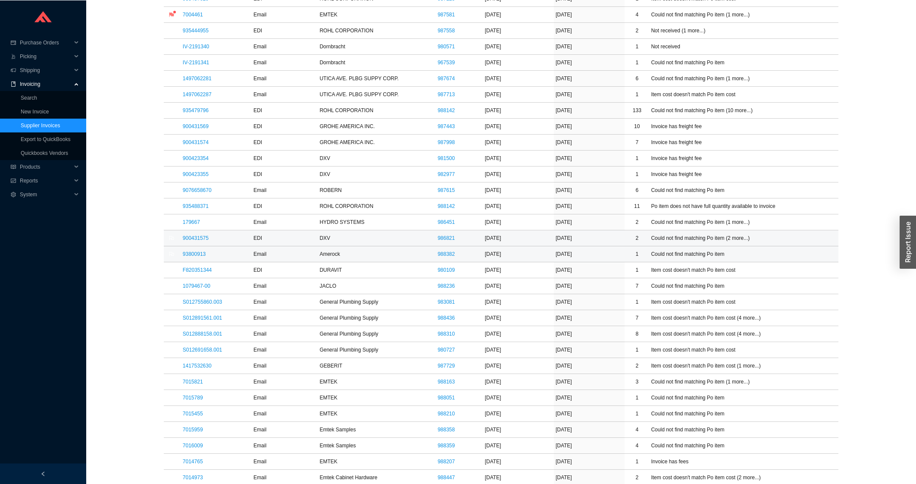
scroll to position [184, 0]
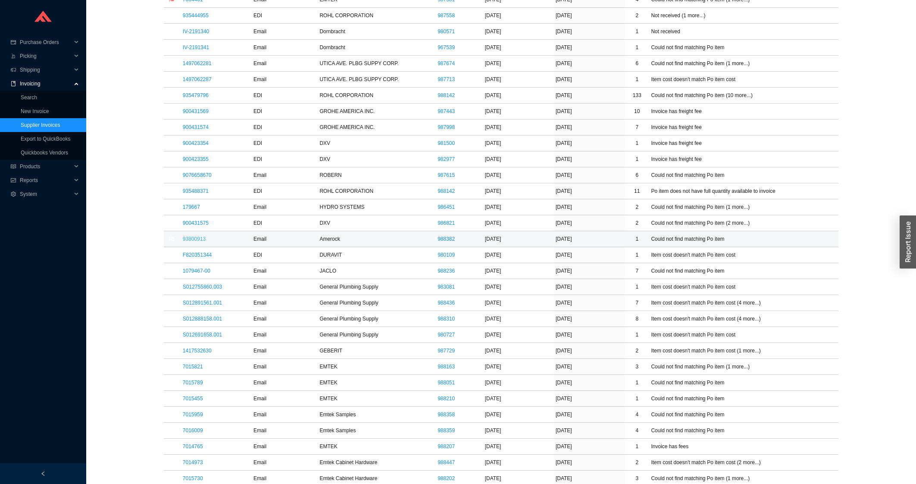
click at [202, 239] on link "93800913" at bounding box center [194, 239] width 23 height 6
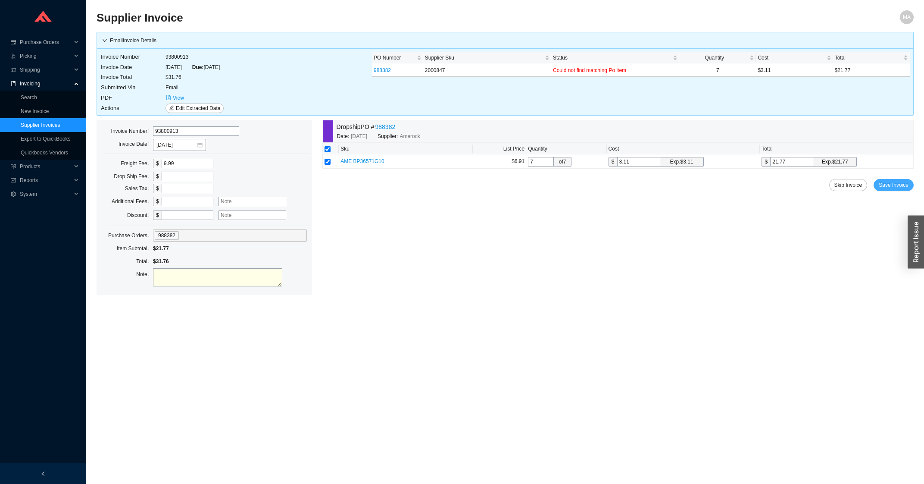
click at [897, 191] on button "Save Invoice" at bounding box center [894, 185] width 40 height 12
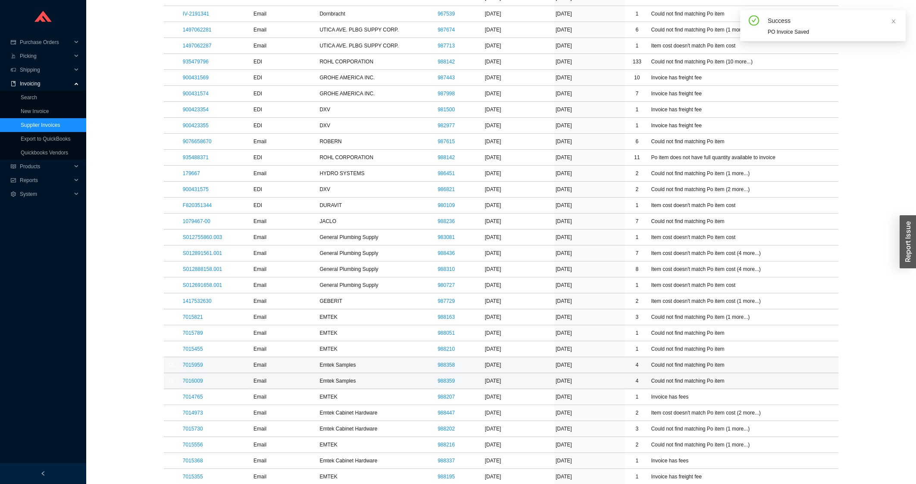
scroll to position [277, 0]
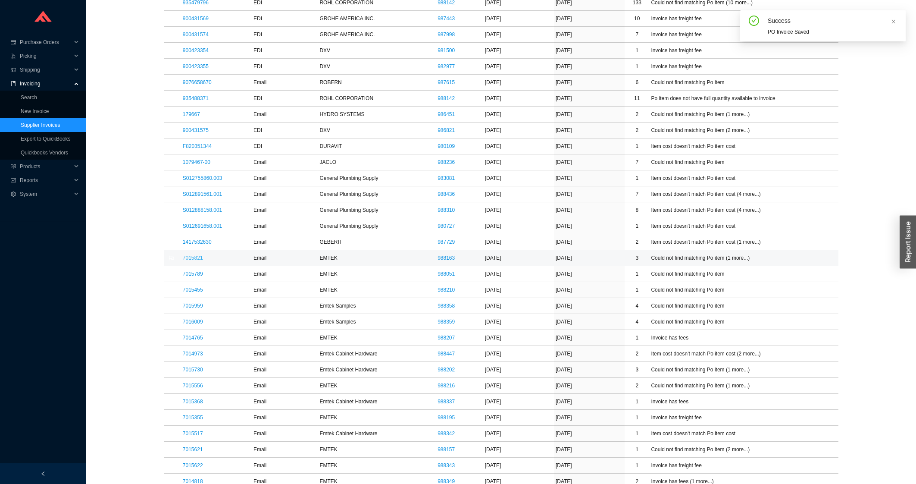
click at [193, 257] on link "7015821" at bounding box center [193, 258] width 20 height 6
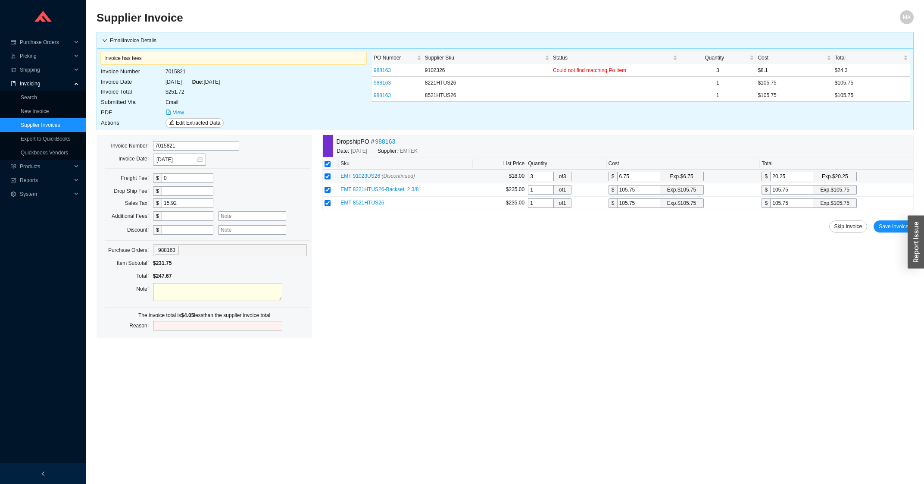
drag, startPoint x: 802, startPoint y: 177, endPoint x: 722, endPoint y: 154, distance: 83.4
click at [770, 180] on input "20.25" at bounding box center [791, 176] width 43 height 9
type input "0.6667"
type input "2"
type input "8"
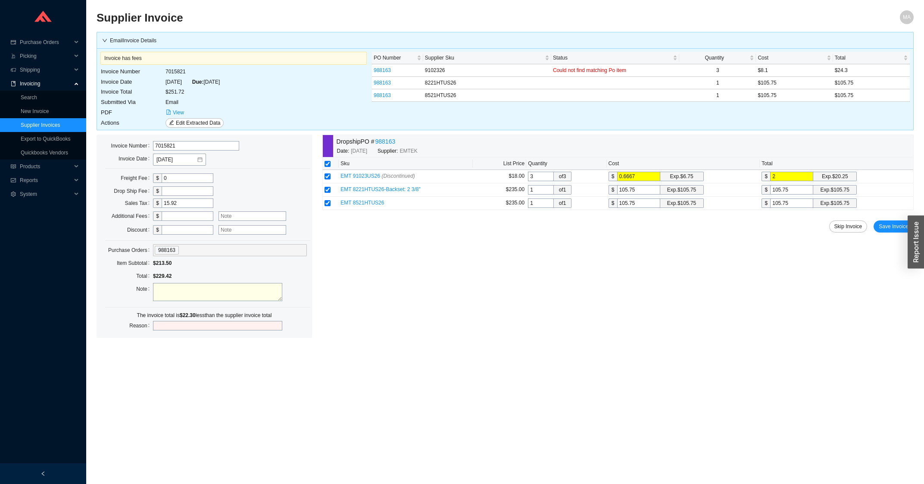
type input "24"
type input "81"
type input "243"
type input "8"
type input "24."
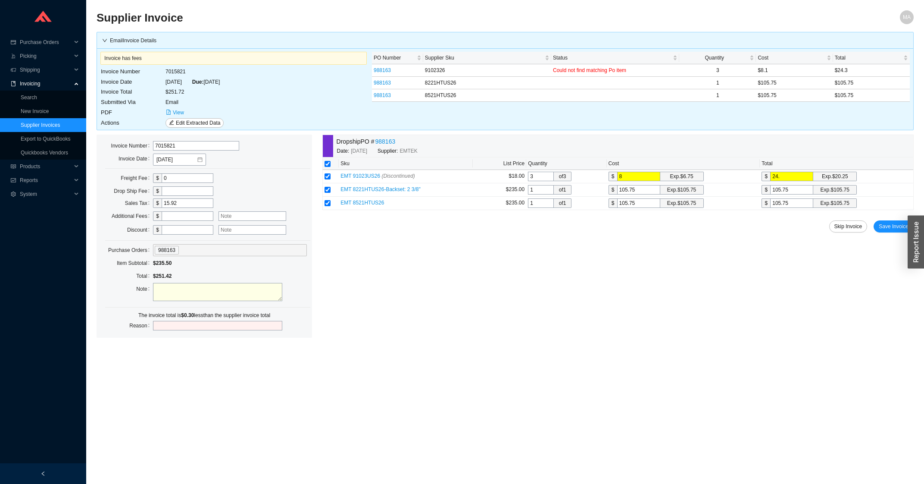
type input "8.1"
type input "24.3"
click at [807, 319] on main "Supplier Invoice MA Email Invoice Details Invoice has fees Invoice Number 70158…" at bounding box center [505, 246] width 817 height 473
click at [891, 227] on span "Save Invoice" at bounding box center [894, 226] width 30 height 9
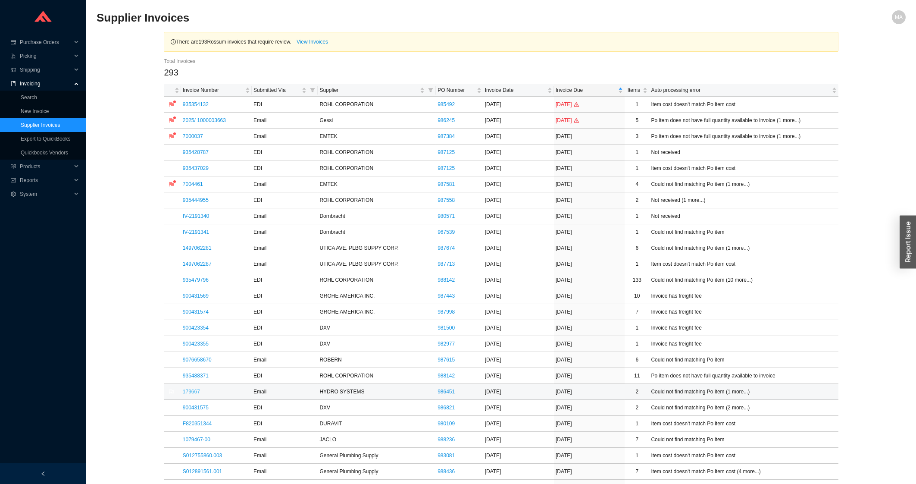
click at [190, 393] on link "179667" at bounding box center [191, 391] width 17 height 6
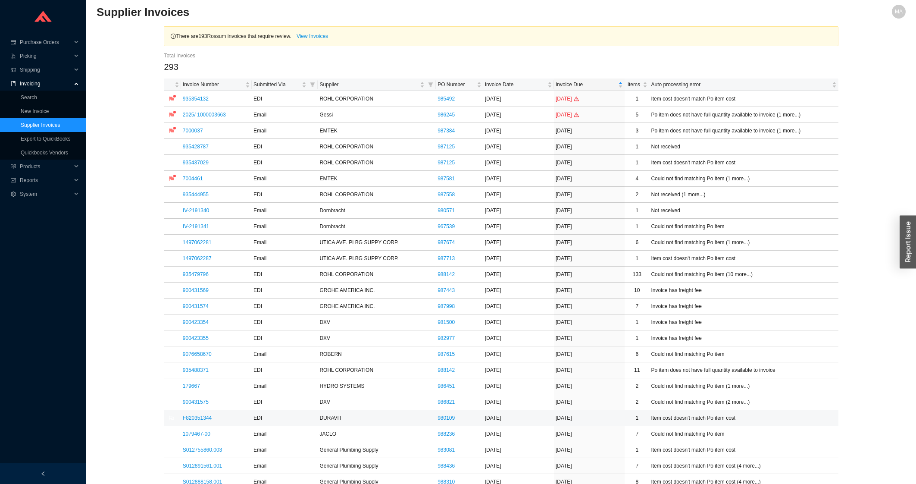
scroll to position [92, 0]
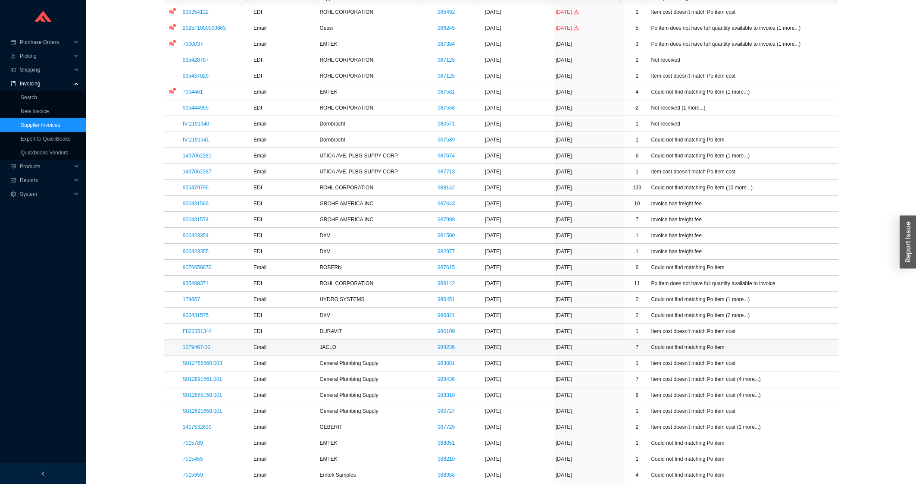
click at [209, 352] on td "1079467-00" at bounding box center [216, 347] width 71 height 16
click at [206, 350] on link "1079467-00" at bounding box center [197, 347] width 28 height 6
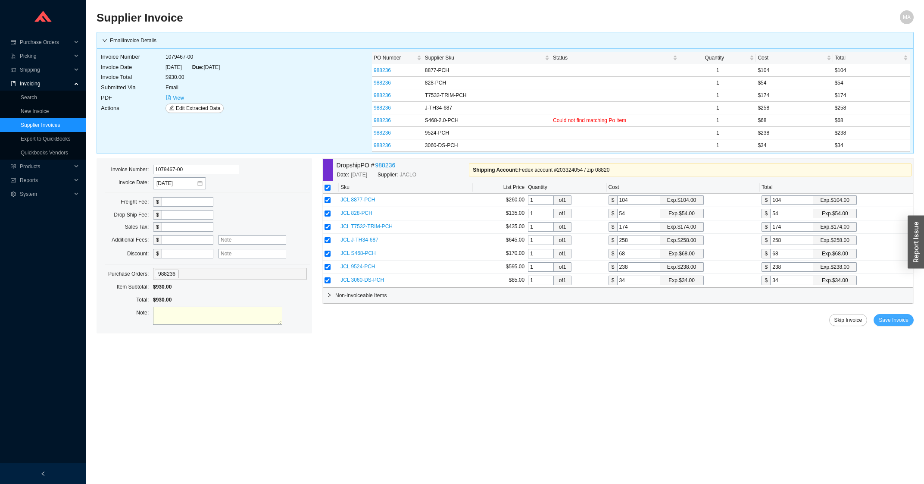
click at [890, 323] on span "Save Invoice" at bounding box center [894, 320] width 30 height 9
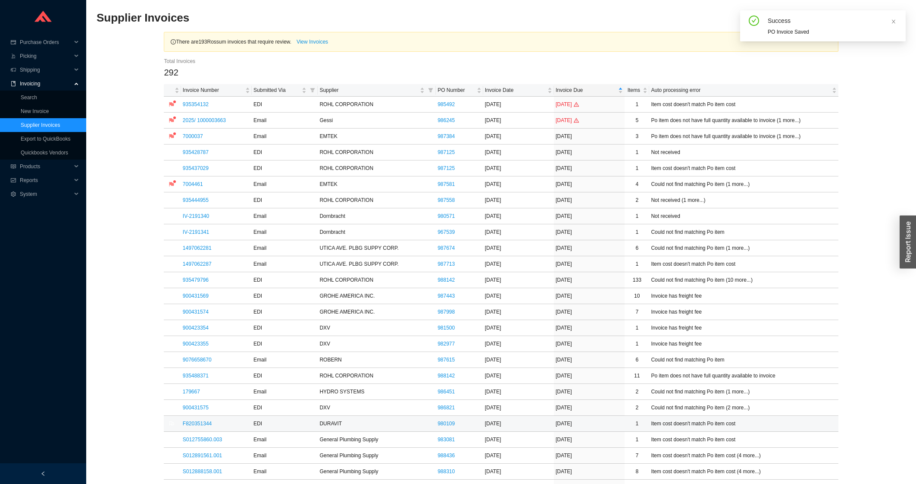
click at [190, 425] on link "F820351344" at bounding box center [197, 423] width 29 height 6
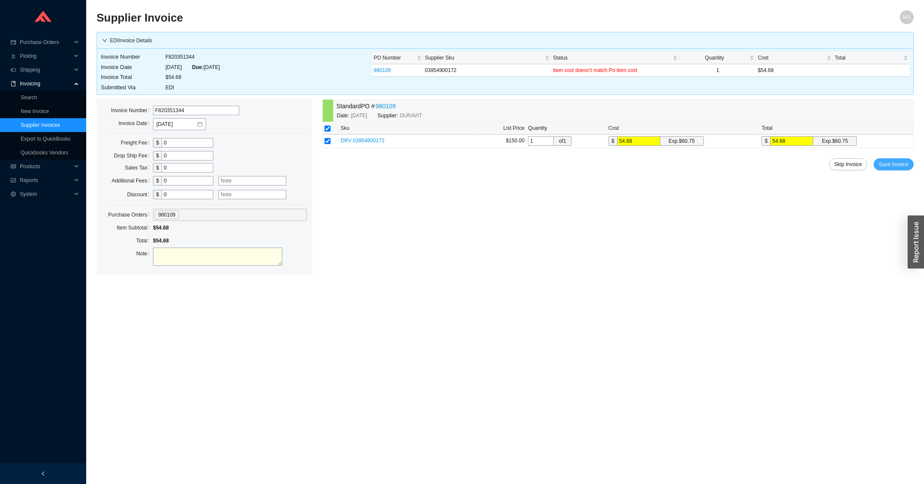
click at [889, 160] on button "Save Invoice" at bounding box center [894, 164] width 40 height 12
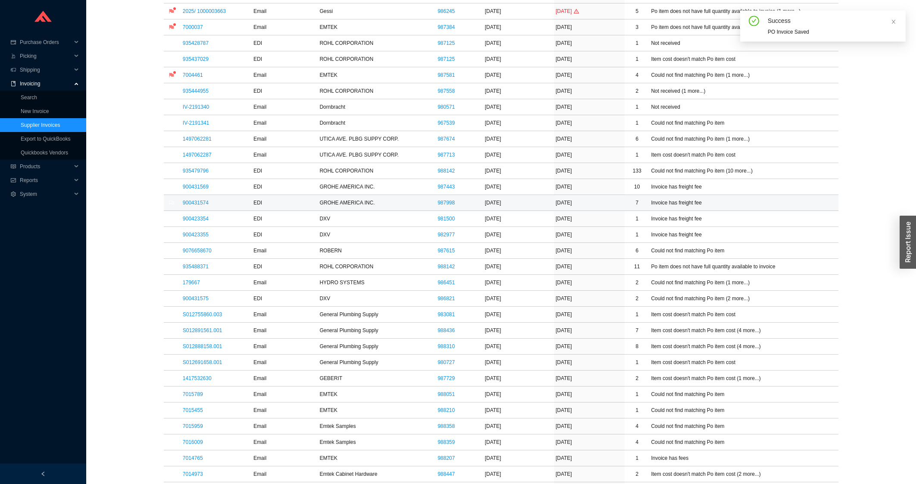
scroll to position [184, 0]
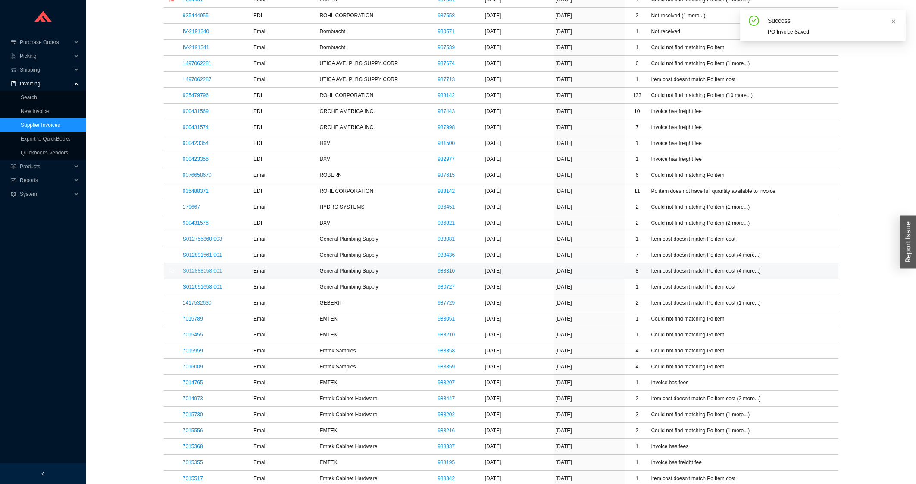
click at [205, 273] on link "S012888158.001" at bounding box center [202, 271] width 39 height 6
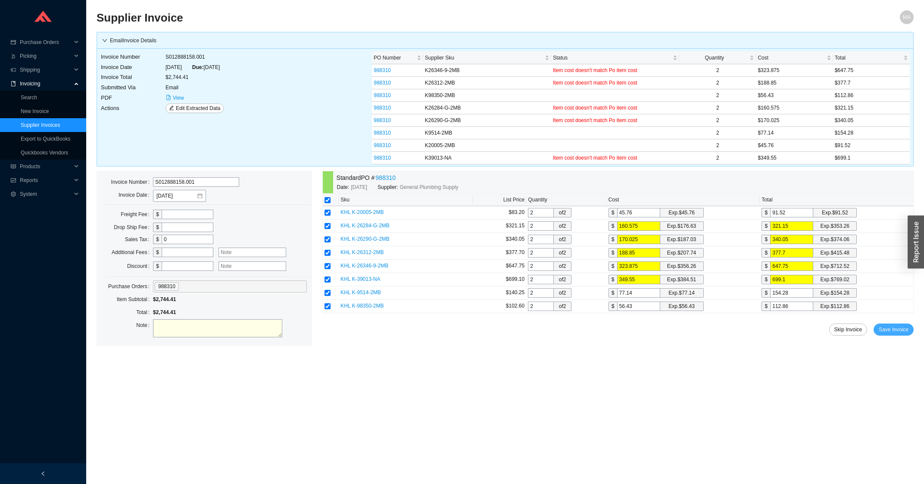
click at [894, 334] on span "Save Invoice" at bounding box center [894, 329] width 30 height 9
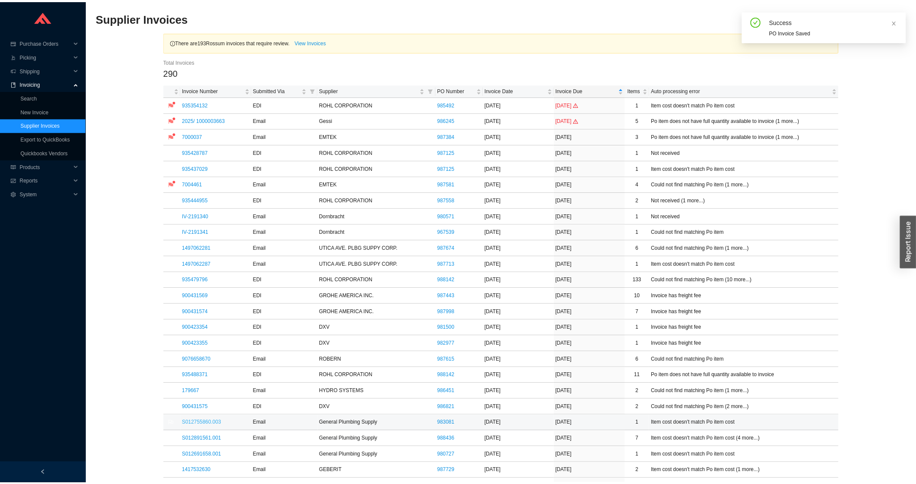
scroll to position [92, 0]
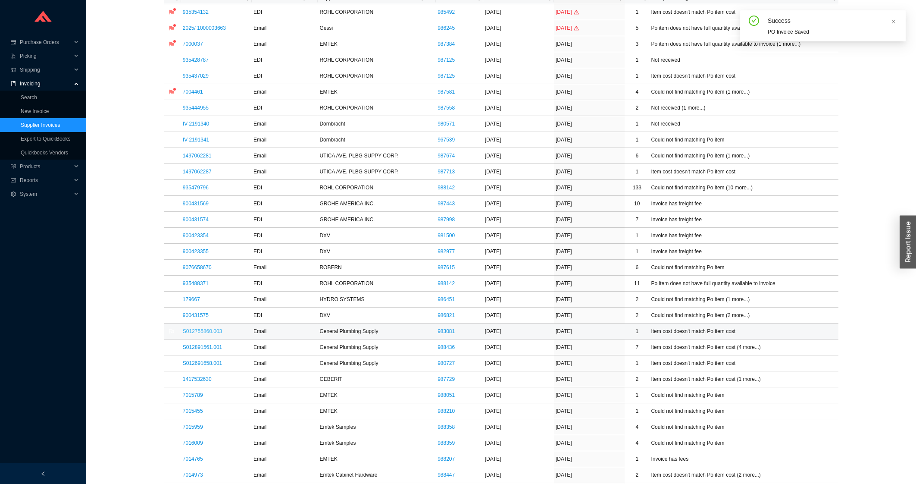
click at [216, 331] on link "S012755860.003" at bounding box center [202, 331] width 39 height 6
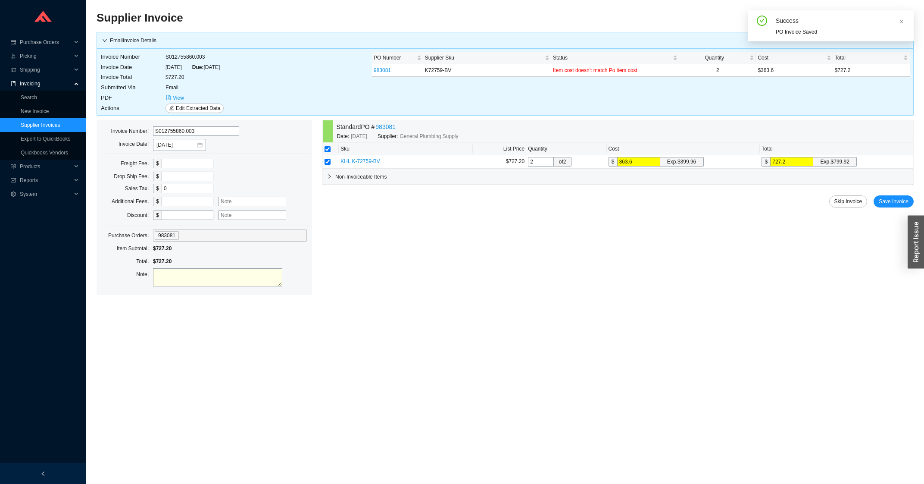
click at [890, 209] on div "Standard PO # 983081 Date: 7/18/2025 Supplier: General Plumbing Supply Sku List…" at bounding box center [617, 207] width 591 height 175
click at [890, 207] on button "Save Invoice" at bounding box center [894, 201] width 40 height 12
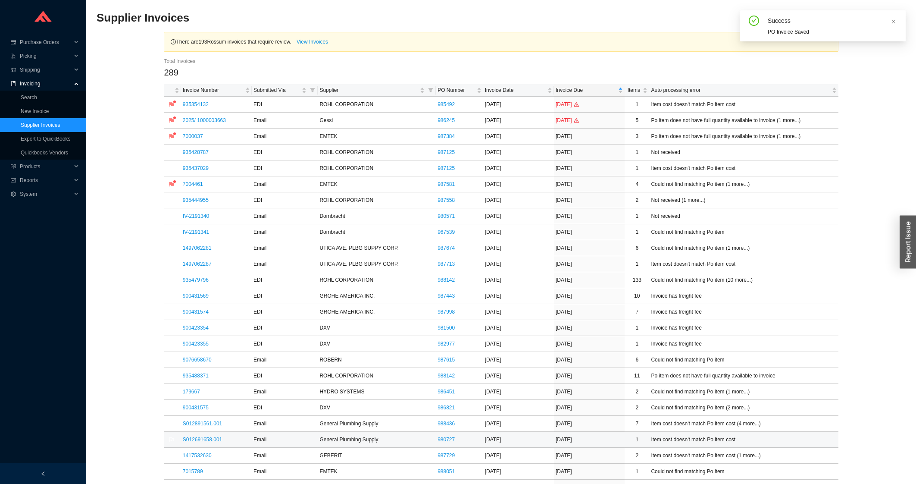
scroll to position [277, 0]
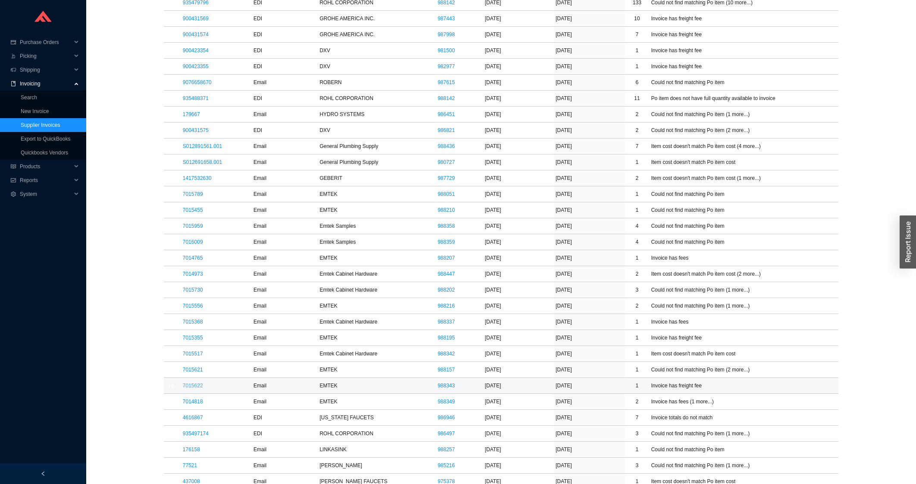
click at [195, 388] on link "7015622" at bounding box center [193, 385] width 20 height 6
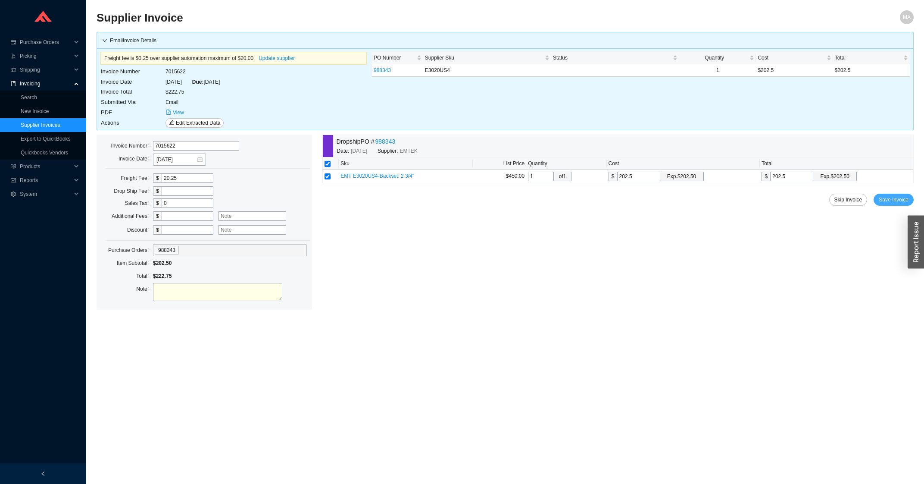
click at [881, 196] on button "Save Invoice" at bounding box center [894, 200] width 40 height 12
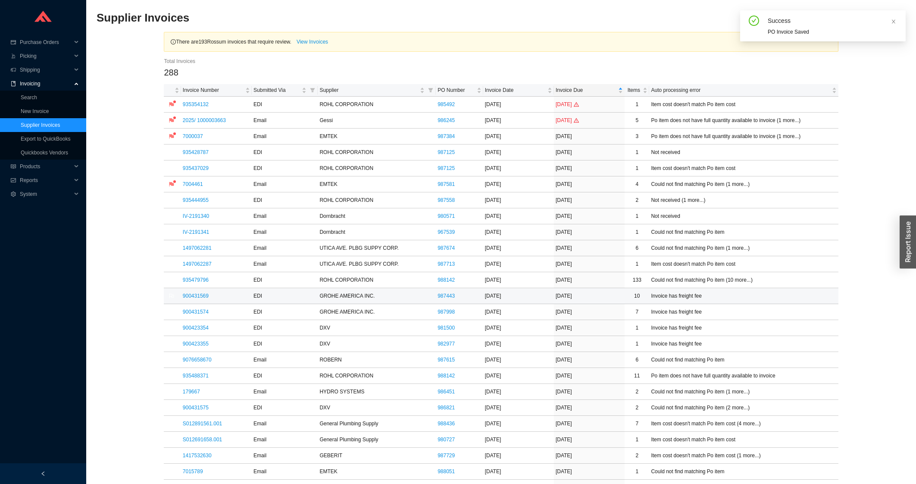
scroll to position [46, 0]
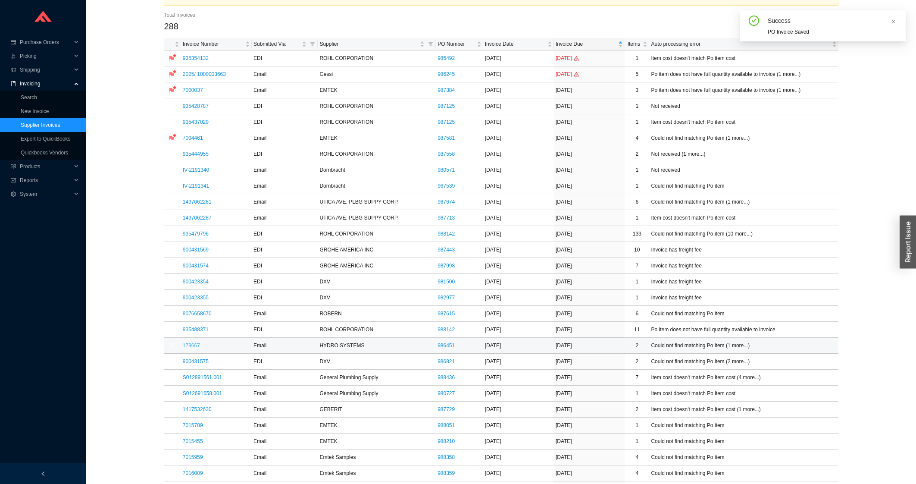
click at [194, 348] on link "179667" at bounding box center [191, 345] width 17 height 6
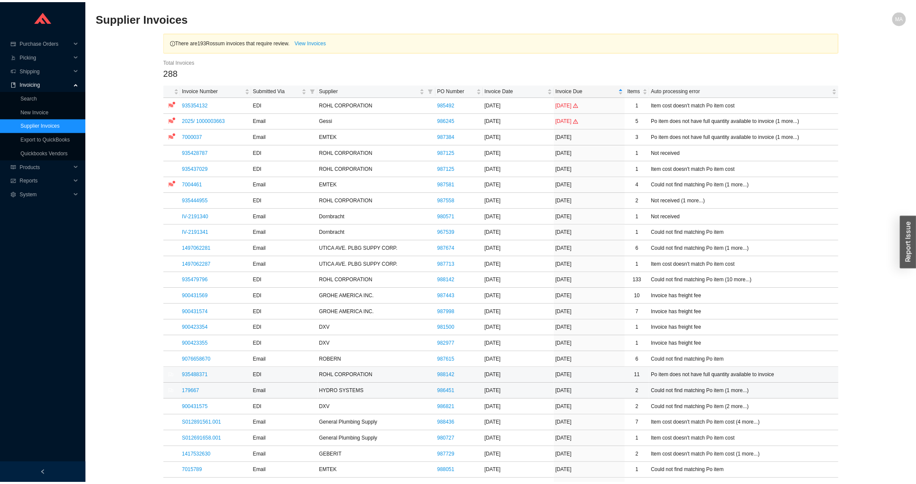
scroll to position [138, 0]
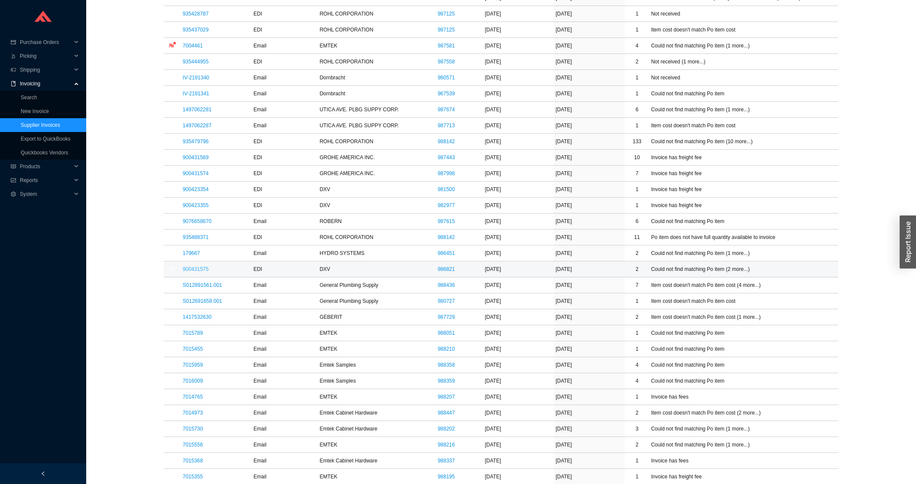
click at [203, 268] on link "900431575" at bounding box center [196, 269] width 26 height 6
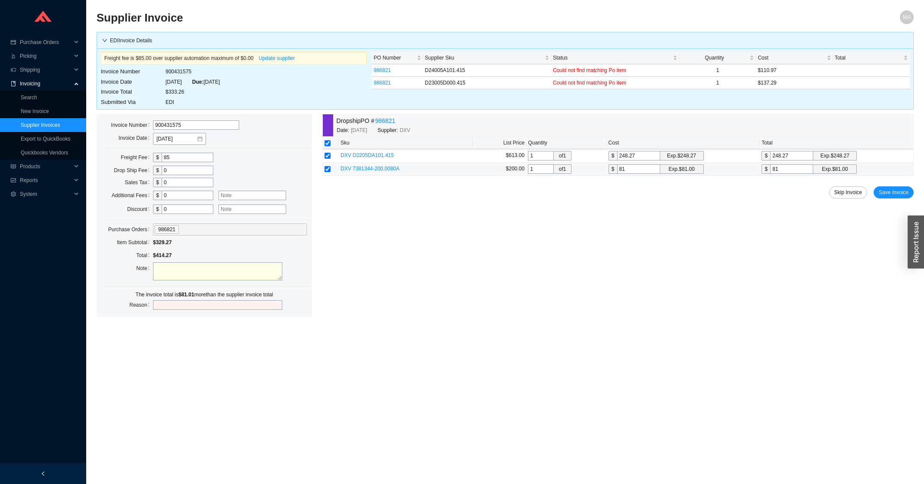
click at [328, 170] on input "checkbox" at bounding box center [328, 169] width 6 height 6
checkbox input "false"
click at [802, 154] on input "248.27" at bounding box center [791, 155] width 43 height 9
type input "248.2"
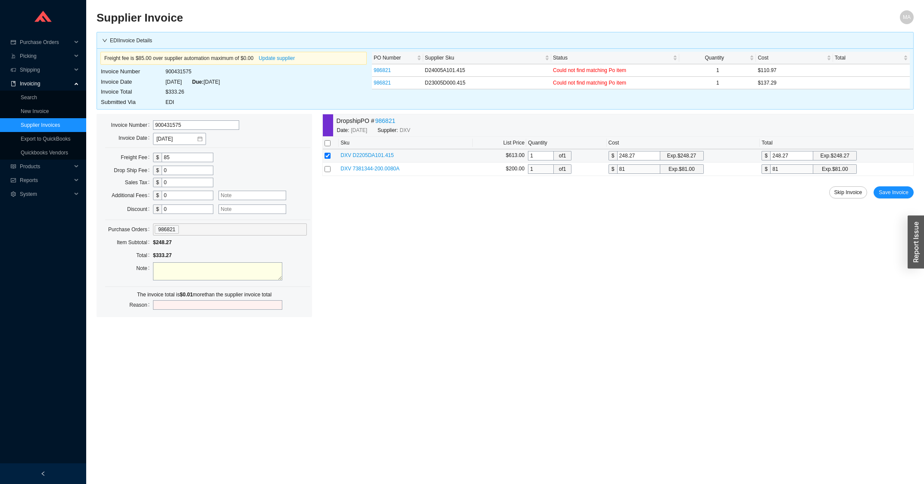
type input "248.2"
type input "248.26"
click at [883, 192] on span "Save Invoice" at bounding box center [894, 192] width 30 height 9
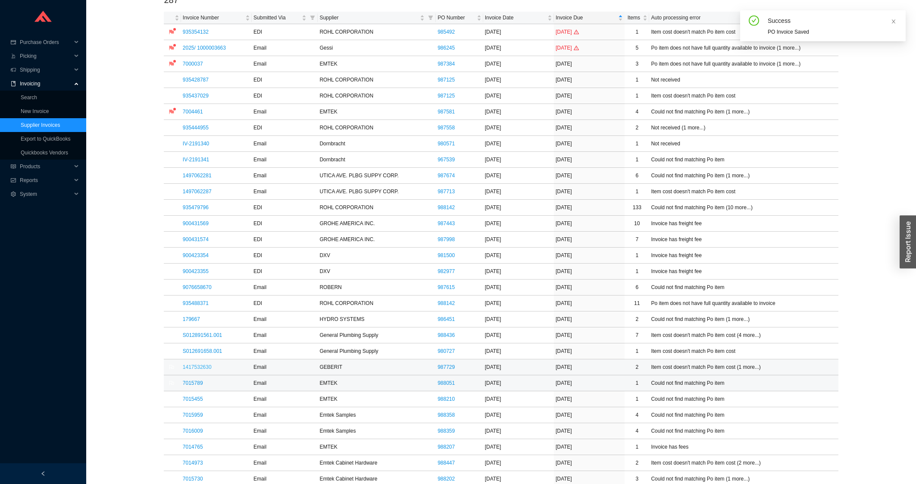
scroll to position [92, 0]
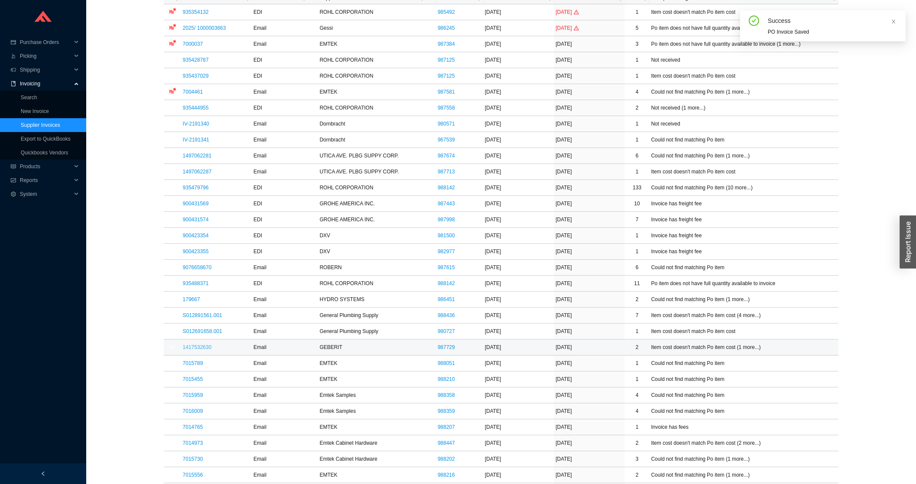
click at [200, 347] on link "1417532630" at bounding box center [197, 347] width 29 height 6
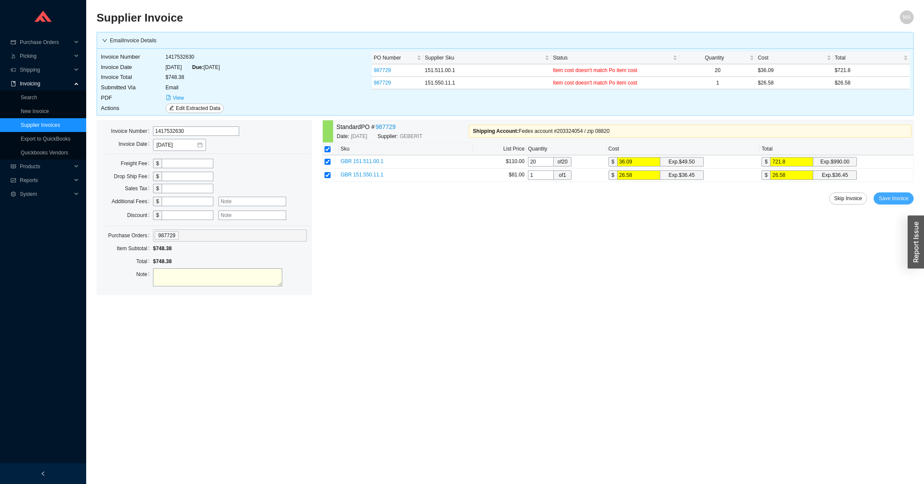
click at [888, 196] on span "Save Invoice" at bounding box center [894, 198] width 30 height 9
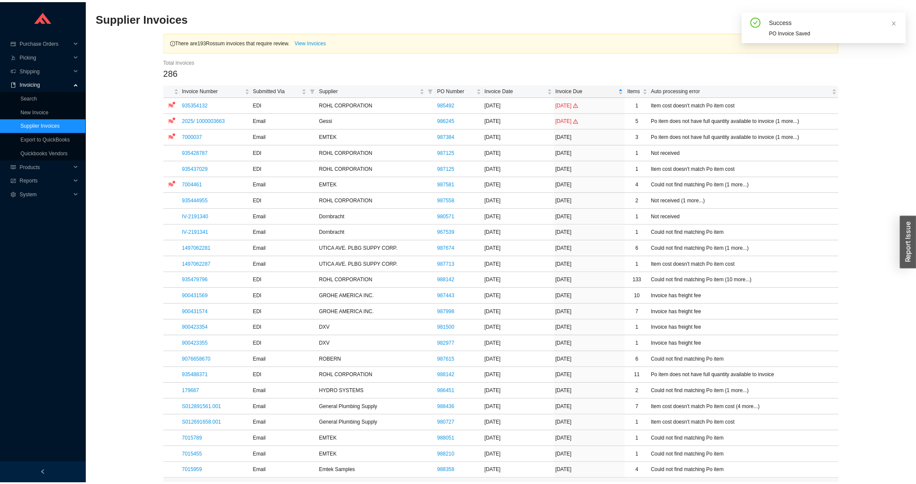
scroll to position [231, 0]
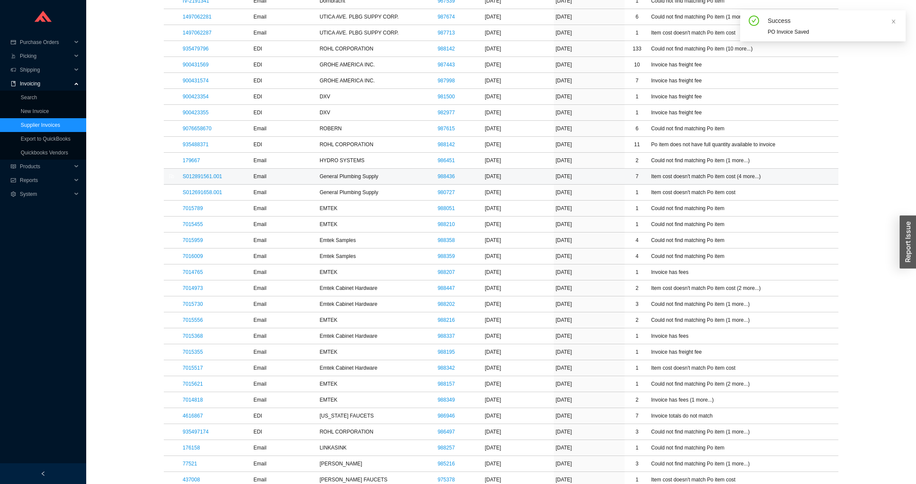
click at [198, 175] on link "S012891561.001" at bounding box center [202, 176] width 39 height 6
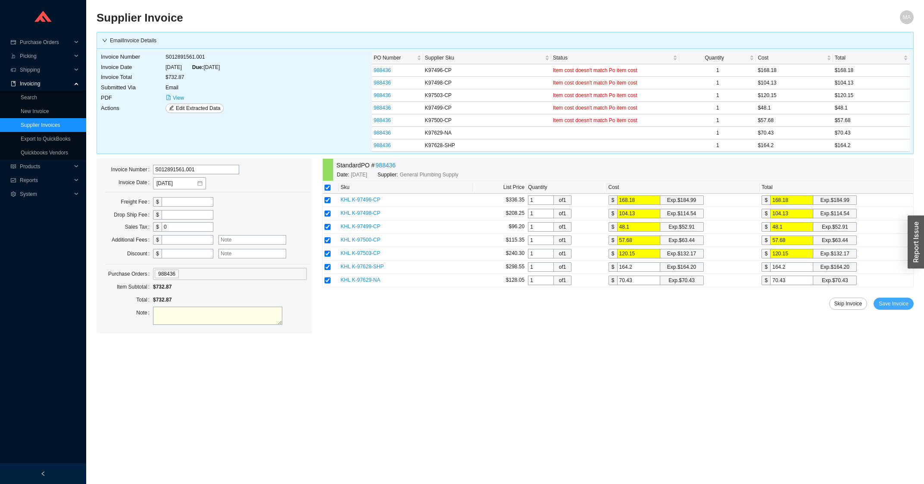
click at [890, 308] on span "Save Invoice" at bounding box center [894, 303] width 30 height 9
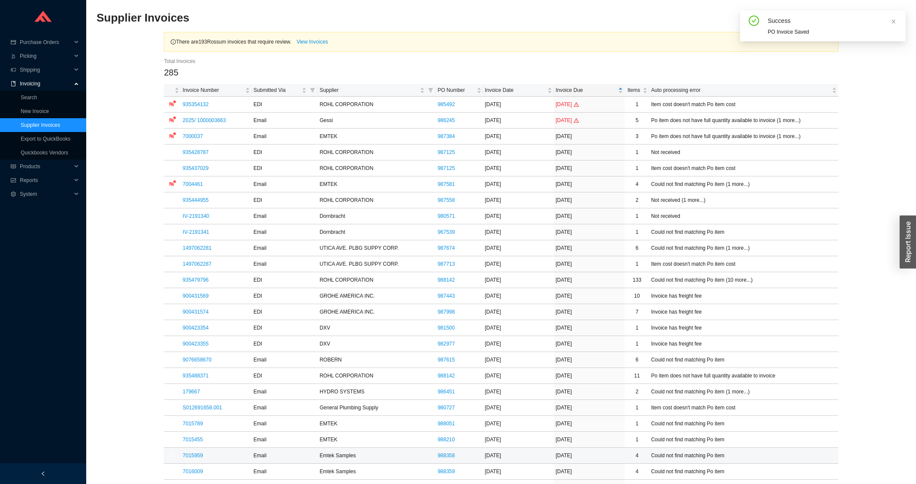
scroll to position [138, 0]
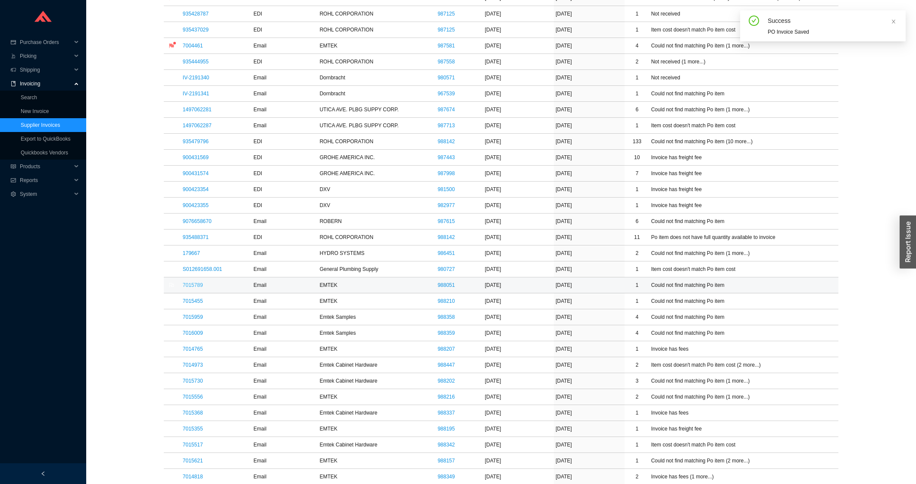
click at [200, 285] on link "7015789" at bounding box center [193, 285] width 20 height 6
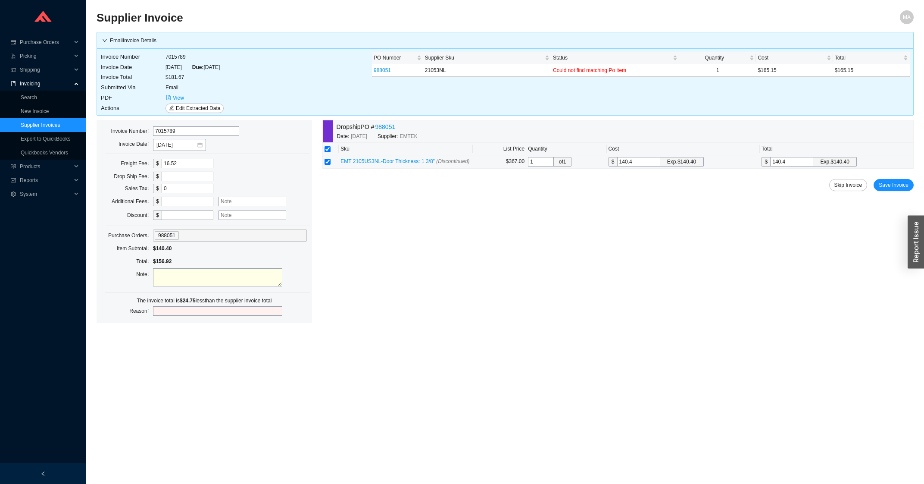
drag, startPoint x: 636, startPoint y: 163, endPoint x: 502, endPoint y: 185, distance: 135.8
click at [617, 166] on input "140.4" at bounding box center [638, 161] width 43 height 9
type input "1"
type input "16"
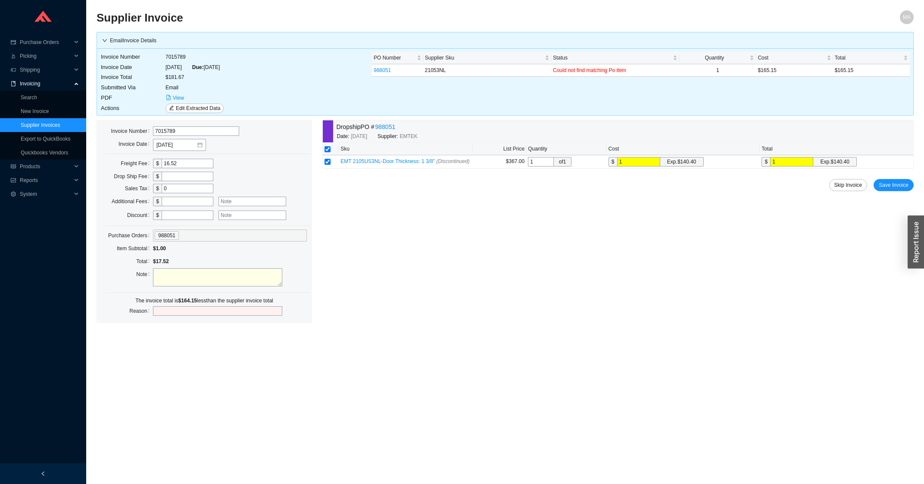
type input "16"
type input "165"
type input "165.1"
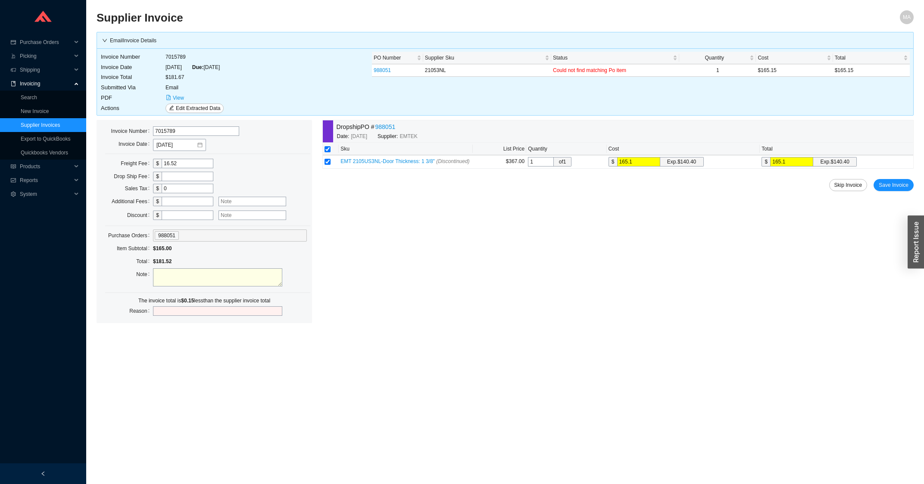
type input "165.15"
click at [883, 180] on button "Save Invoice" at bounding box center [894, 185] width 40 height 12
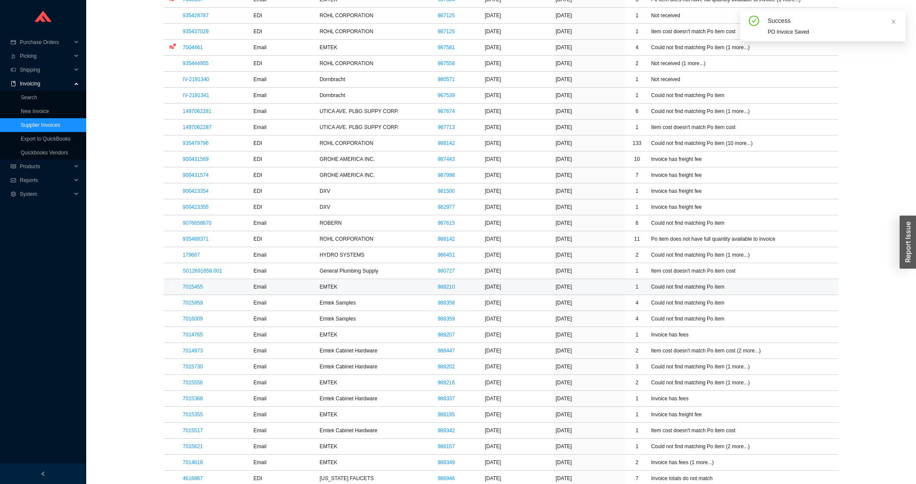
scroll to position [138, 0]
click at [193, 286] on link "7015455" at bounding box center [193, 285] width 20 height 6
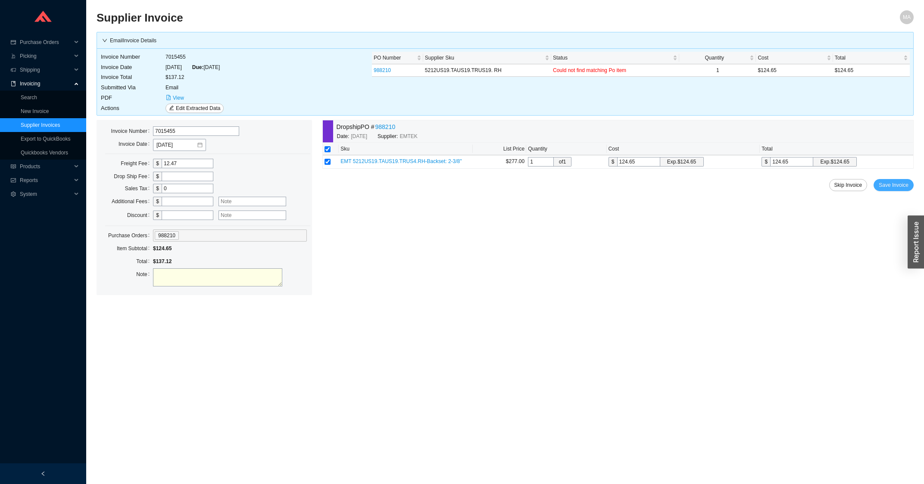
click at [887, 185] on span "Save Invoice" at bounding box center [894, 185] width 30 height 9
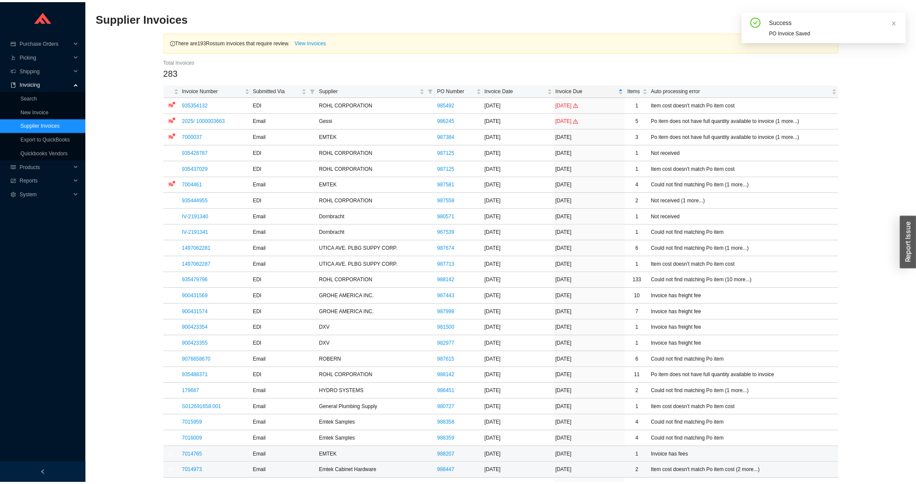
scroll to position [138, 0]
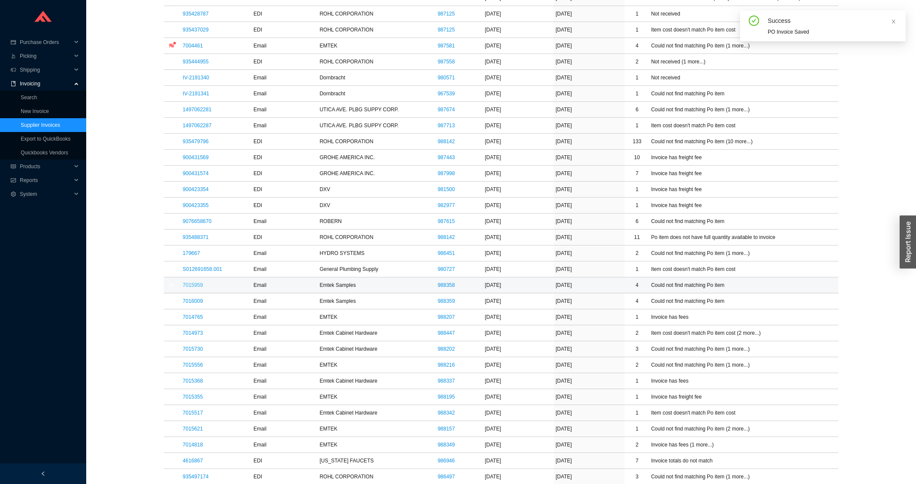
click at [192, 288] on link "7015959" at bounding box center [193, 285] width 20 height 6
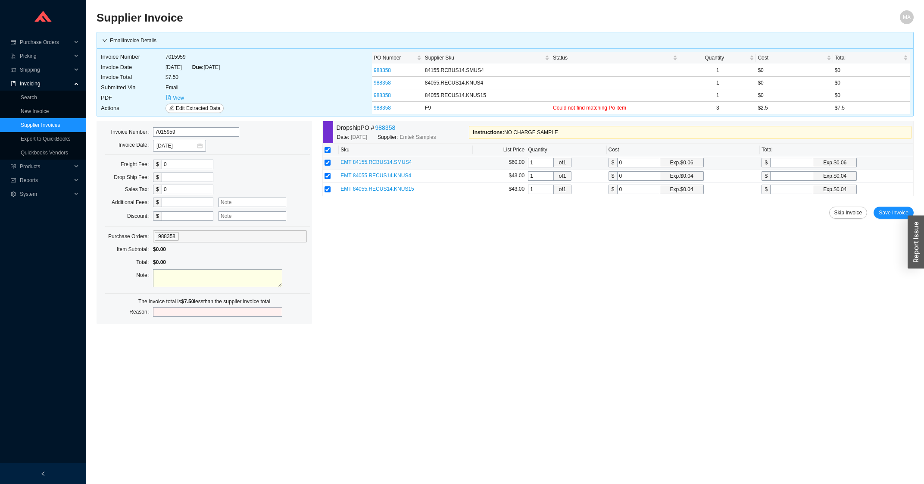
click at [644, 162] on input "0" at bounding box center [638, 162] width 43 height 9
type input "2"
type input "2.5"
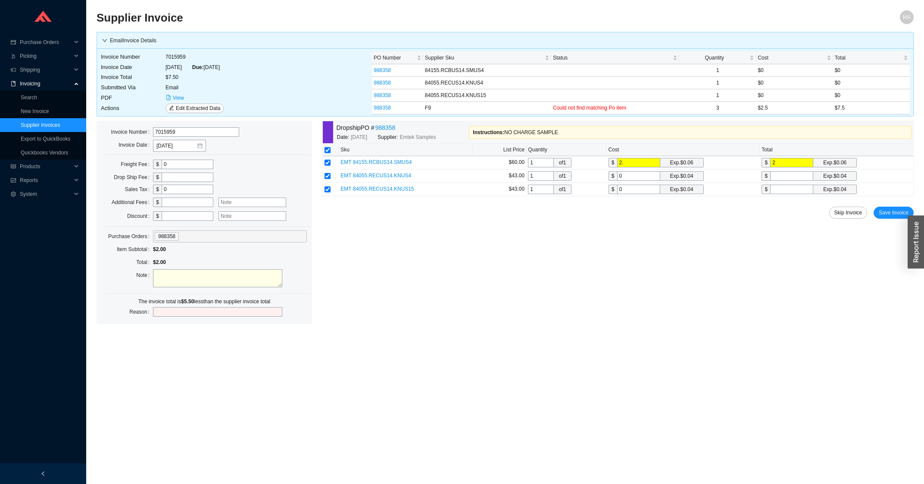
type input "2.5"
type input "2"
type input "2.5"
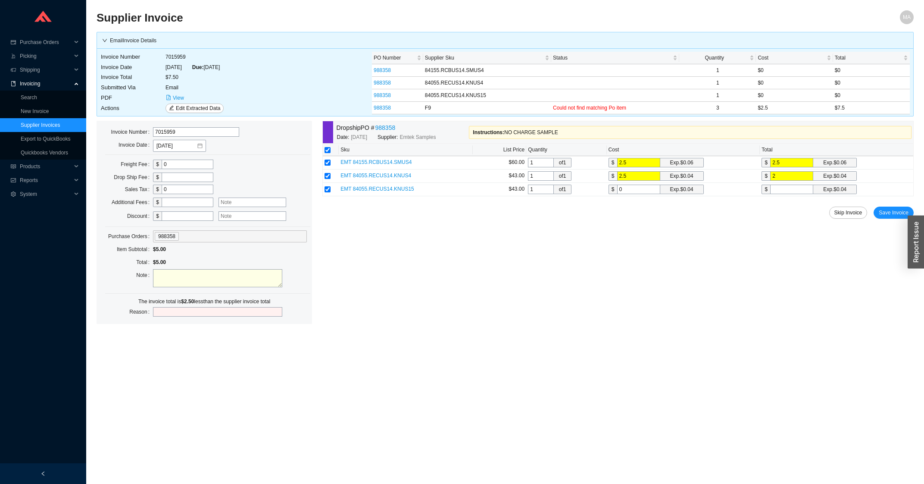
type input "2.5"
type input "2"
type input "2.5"
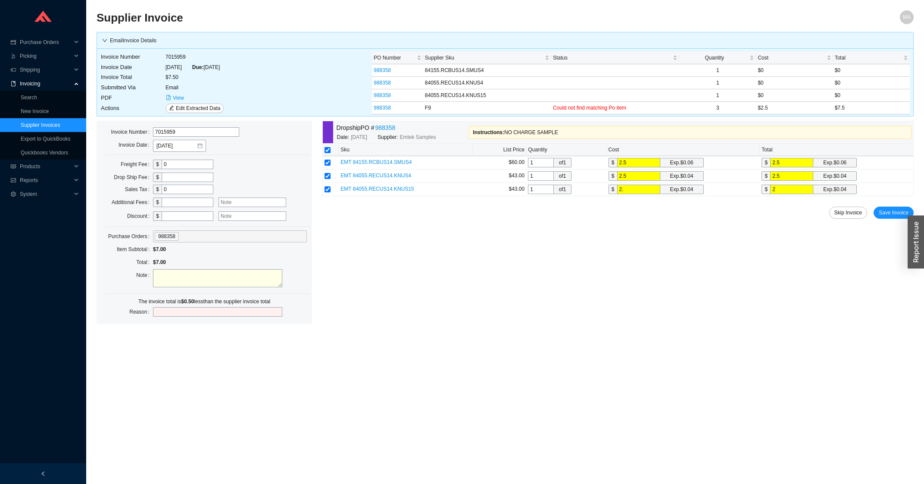
type input "2.5"
click at [893, 214] on span "Save Invoice" at bounding box center [894, 212] width 30 height 9
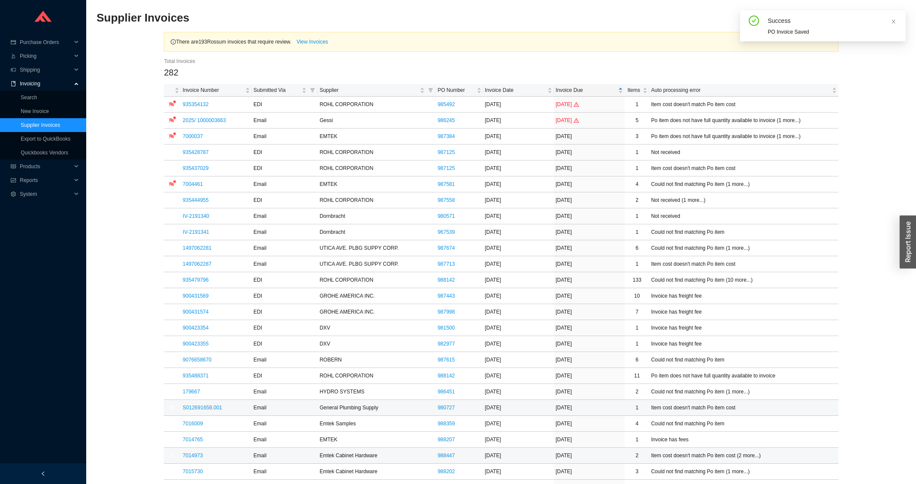
scroll to position [46, 0]
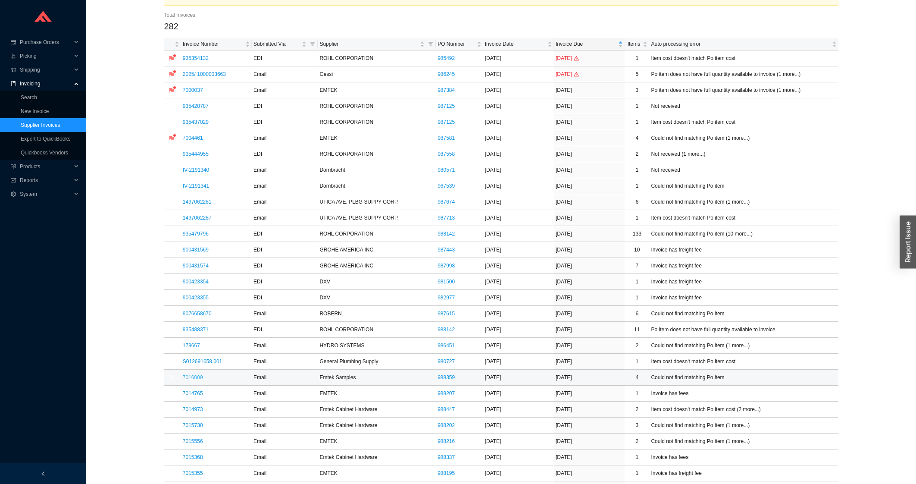
drag, startPoint x: 193, startPoint y: 378, endPoint x: 185, endPoint y: 387, distance: 11.0
click at [192, 379] on link "7016009" at bounding box center [193, 377] width 20 height 6
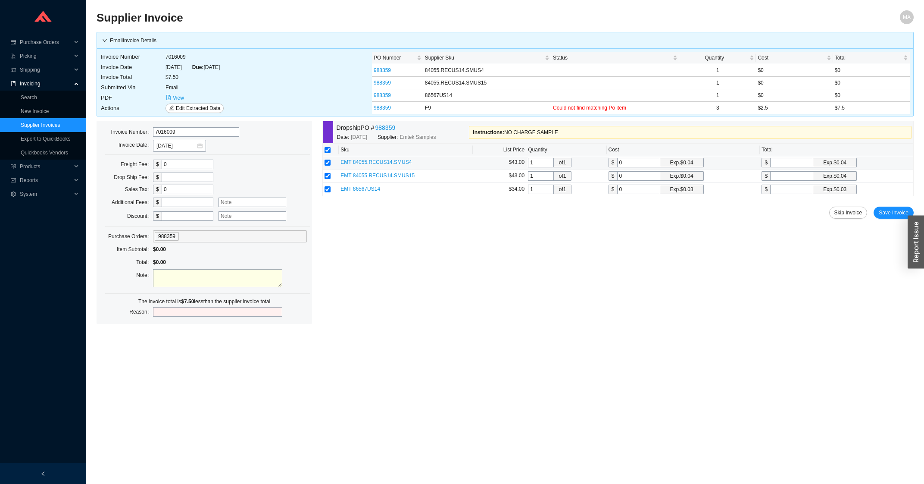
click at [637, 166] on input "0" at bounding box center [638, 162] width 43 height 9
type input "2"
type input "2.5"
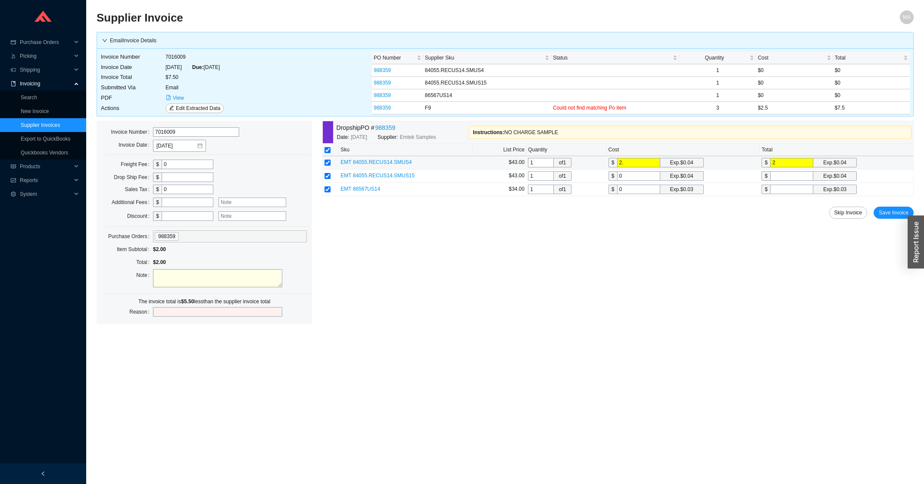
type input "2.5"
type input "2"
type input "2.5"
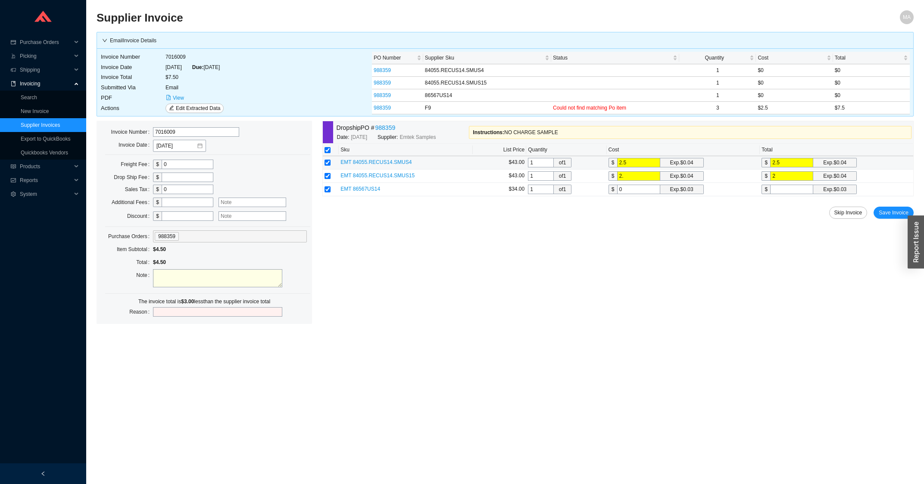
type input "2.5"
type input "2"
type input "2.5"
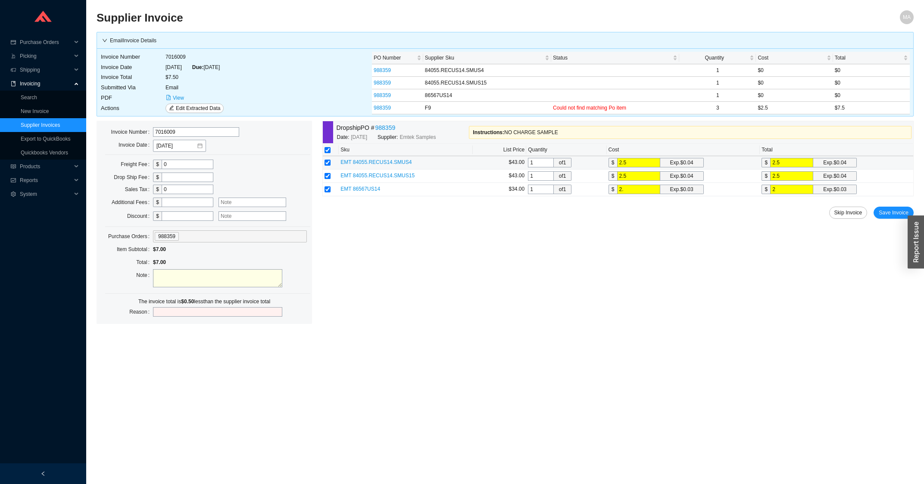
type input "2.5"
click at [883, 215] on span "Save Invoice" at bounding box center [894, 212] width 30 height 9
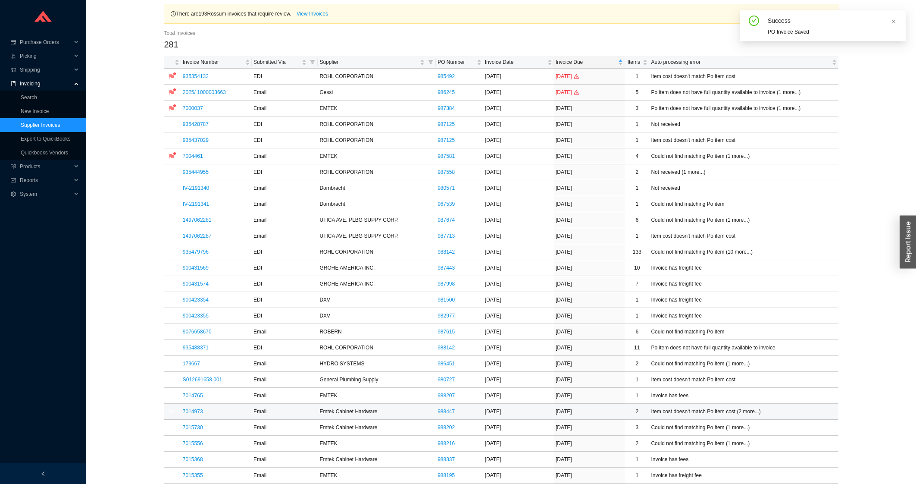
scroll to position [92, 0]
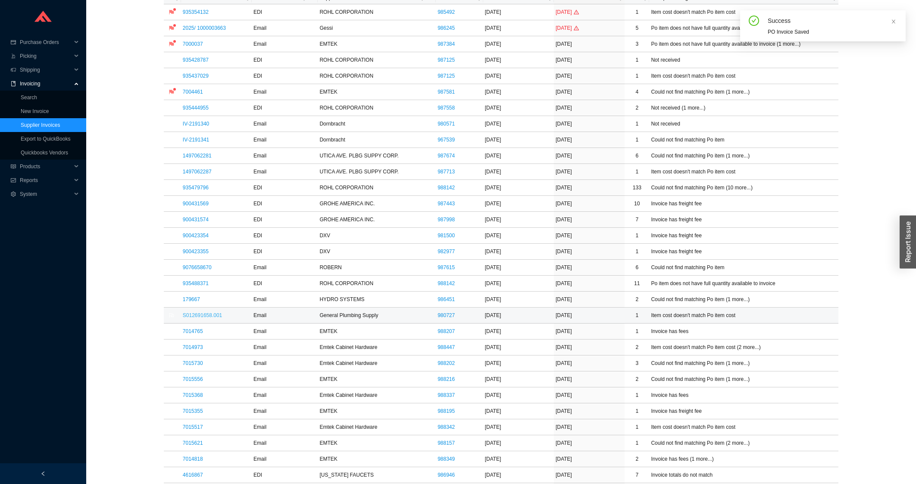
click at [190, 314] on link "S012691658.001" at bounding box center [202, 315] width 39 height 6
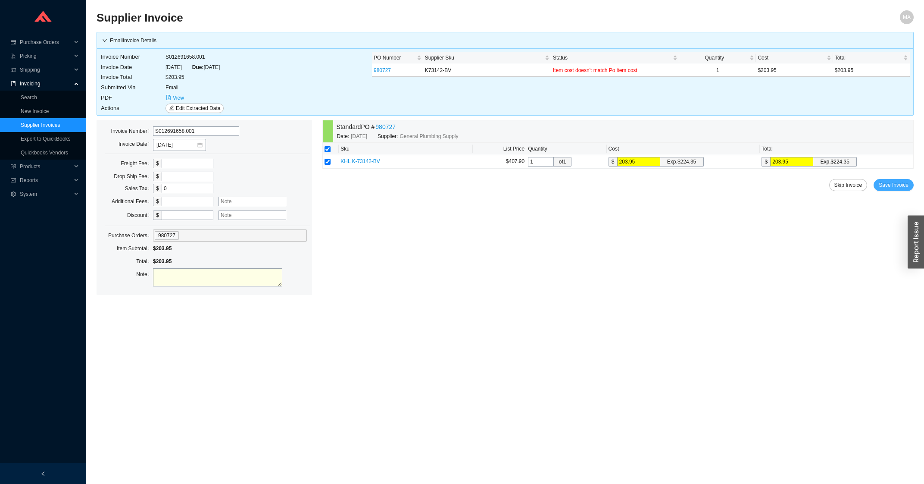
click at [900, 181] on button "Save Invoice" at bounding box center [894, 185] width 40 height 12
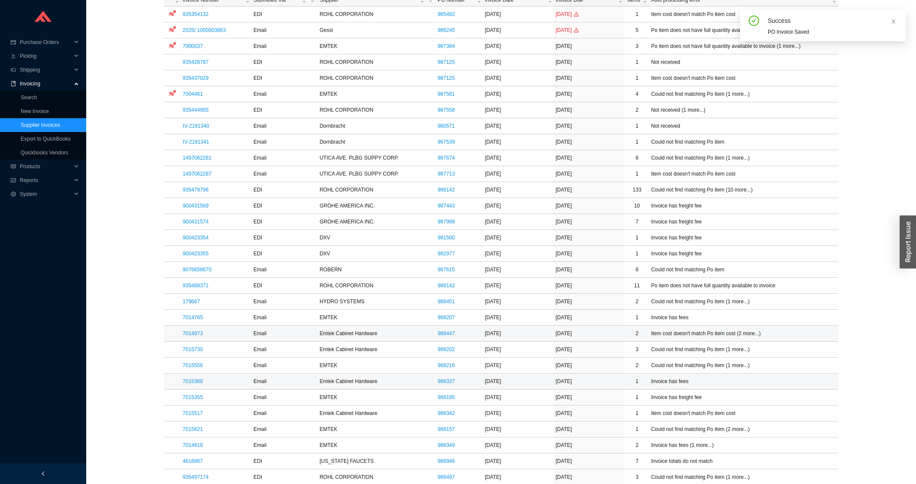
scroll to position [92, 0]
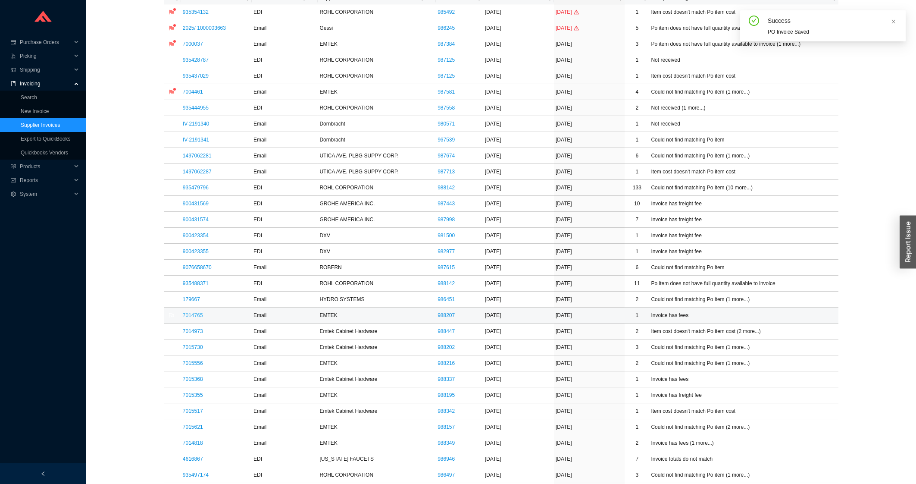
click at [198, 318] on link "7014765" at bounding box center [193, 315] width 20 height 6
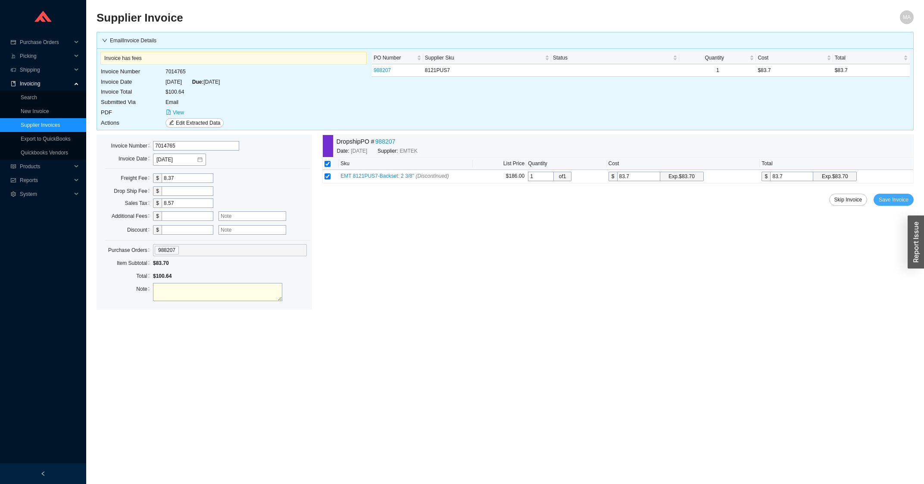
click at [891, 198] on span "Save Invoice" at bounding box center [894, 199] width 30 height 9
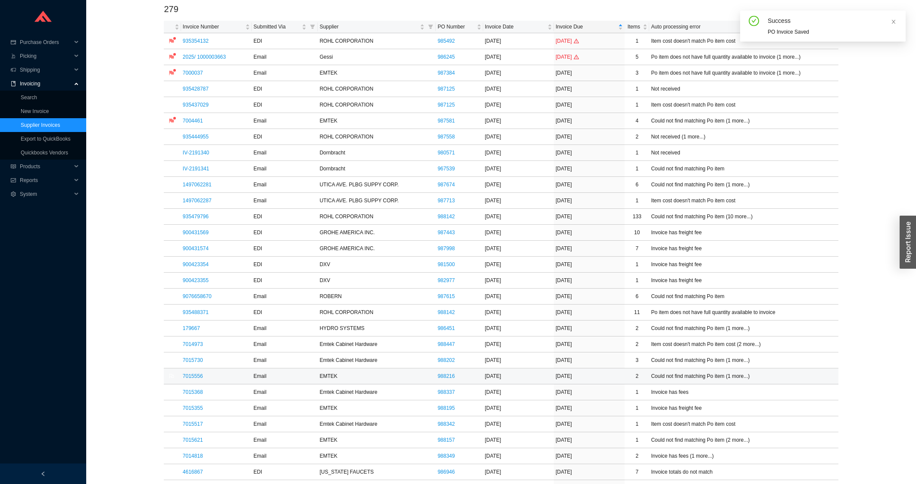
scroll to position [92, 0]
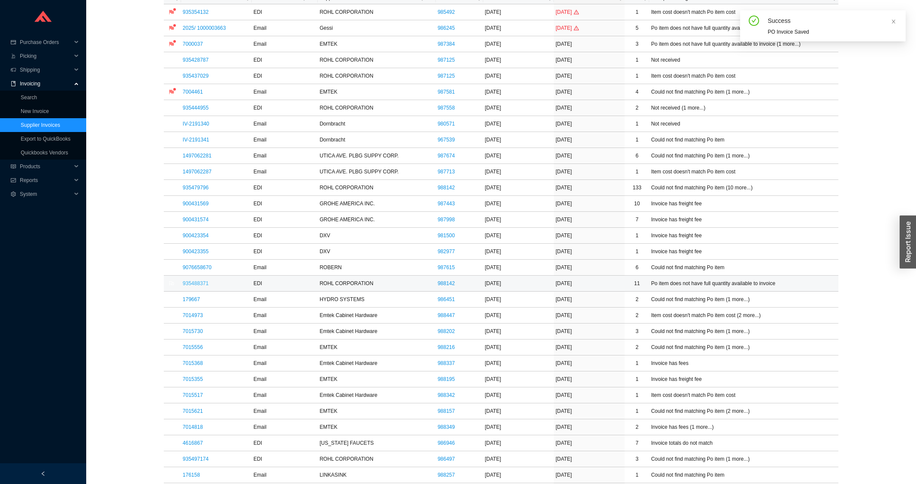
click at [207, 285] on link "935488371" at bounding box center [196, 283] width 26 height 6
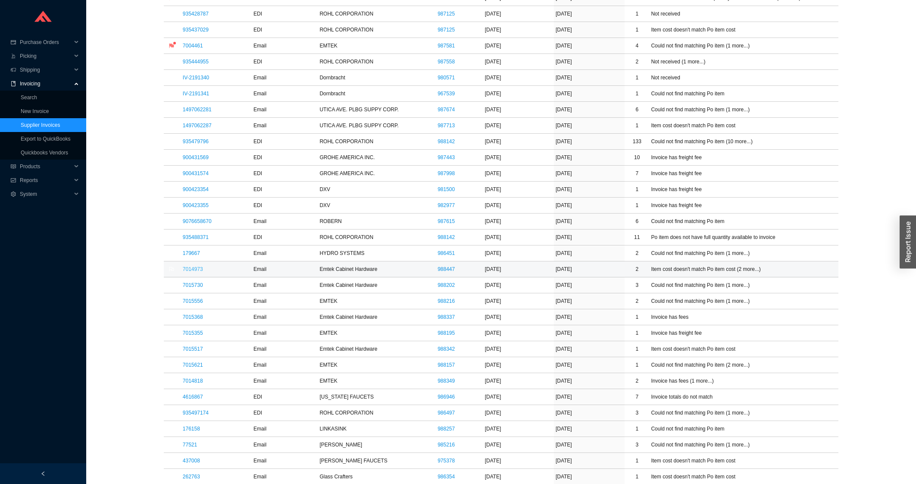
click at [199, 267] on link "7014973" at bounding box center [193, 269] width 20 height 6
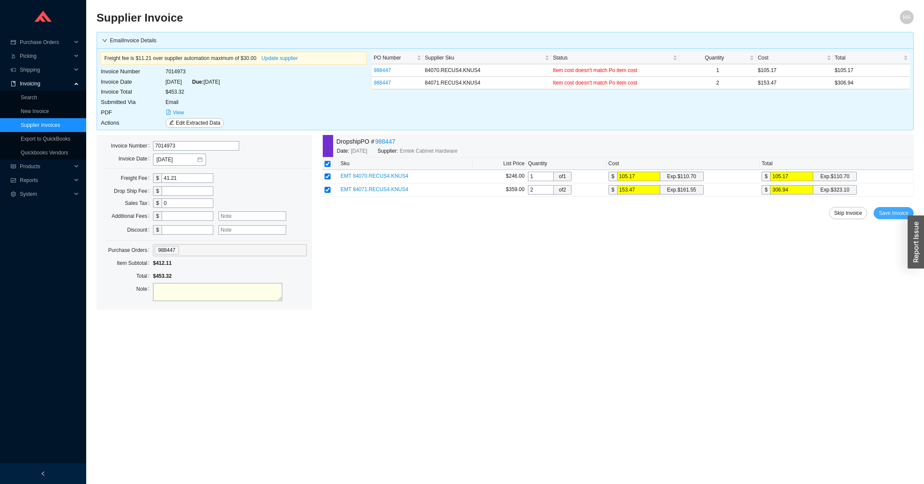
click at [881, 210] on span "Save Invoice" at bounding box center [894, 213] width 30 height 9
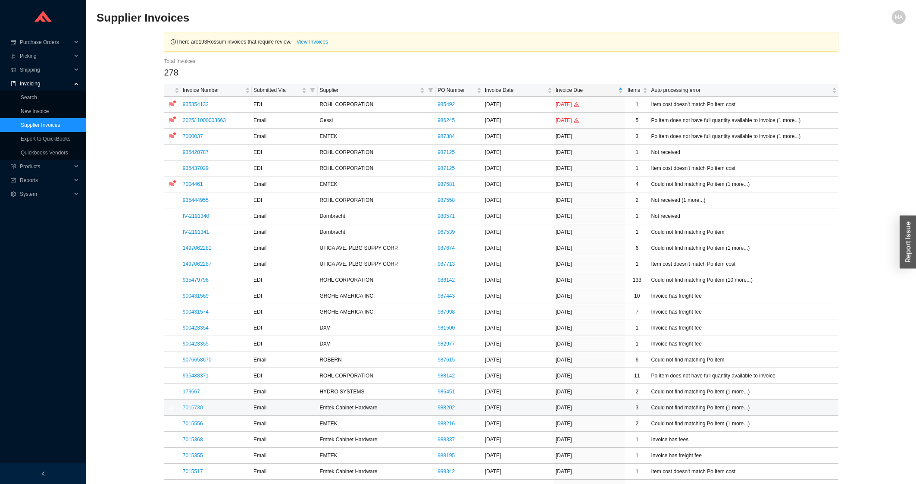
click at [188, 407] on link "7015730" at bounding box center [193, 407] width 20 height 6
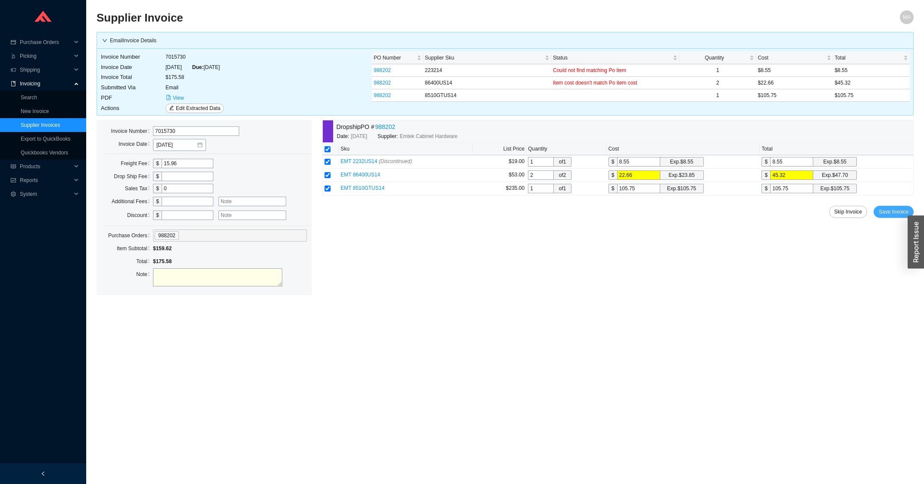
click at [888, 213] on span "Save Invoice" at bounding box center [894, 211] width 30 height 9
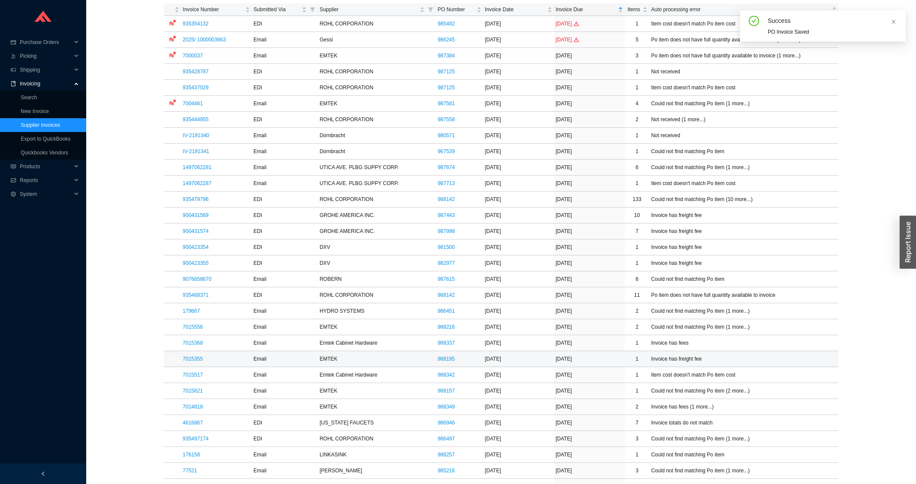
scroll to position [92, 0]
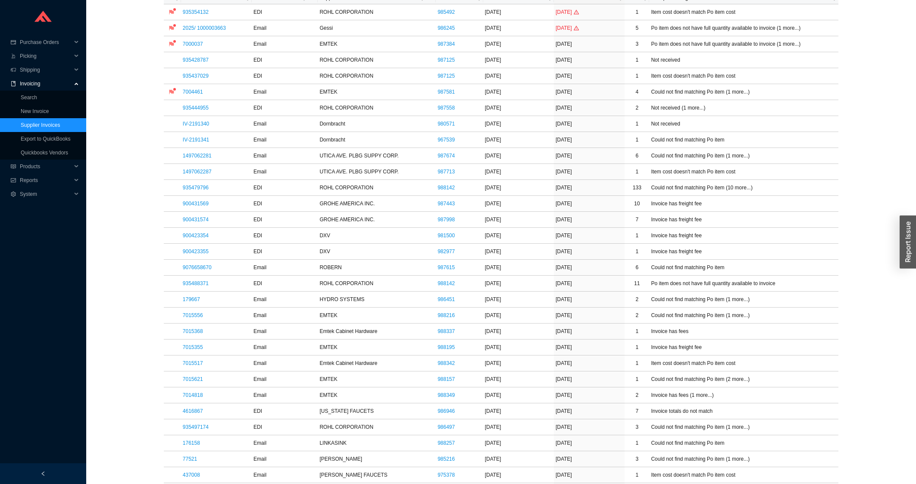
click at [197, 318] on link "7015556" at bounding box center [193, 315] width 20 height 6
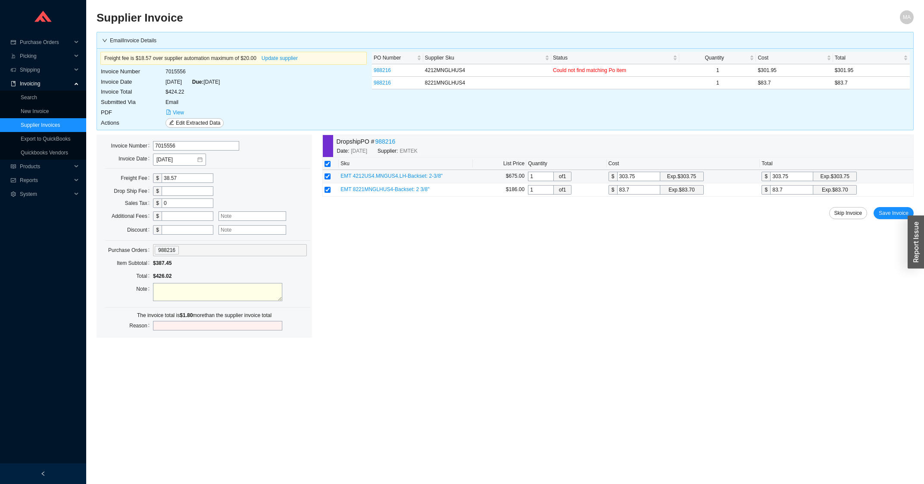
drag, startPoint x: 793, startPoint y: 181, endPoint x: 724, endPoint y: 190, distance: 70.0
click at [770, 181] on input "303.75" at bounding box center [791, 176] width 43 height 9
type input "3"
type input "30"
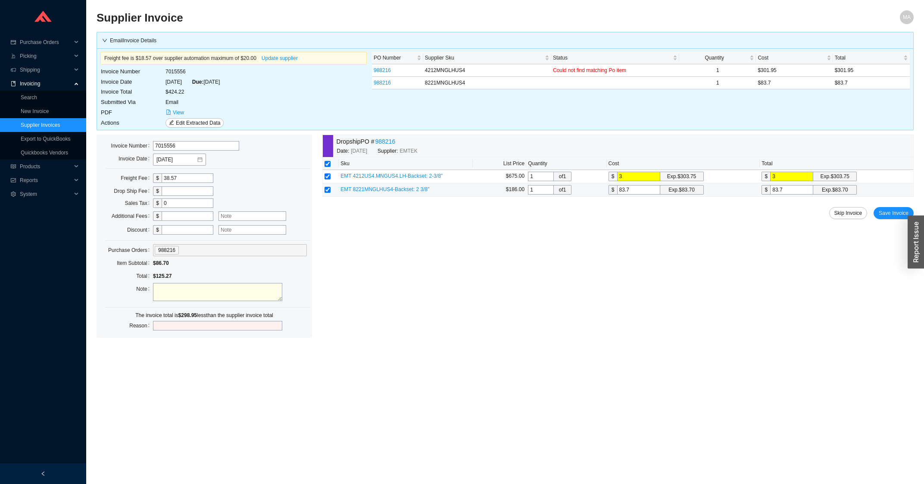
type input "30"
type input "301"
type input "301."
type input "301.9"
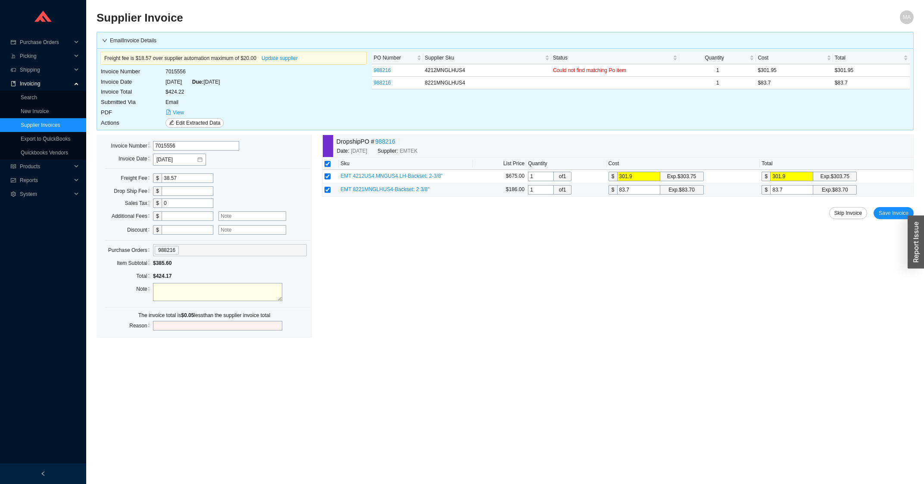
type input "301.95"
click at [900, 215] on span "Save Invoice" at bounding box center [894, 213] width 30 height 9
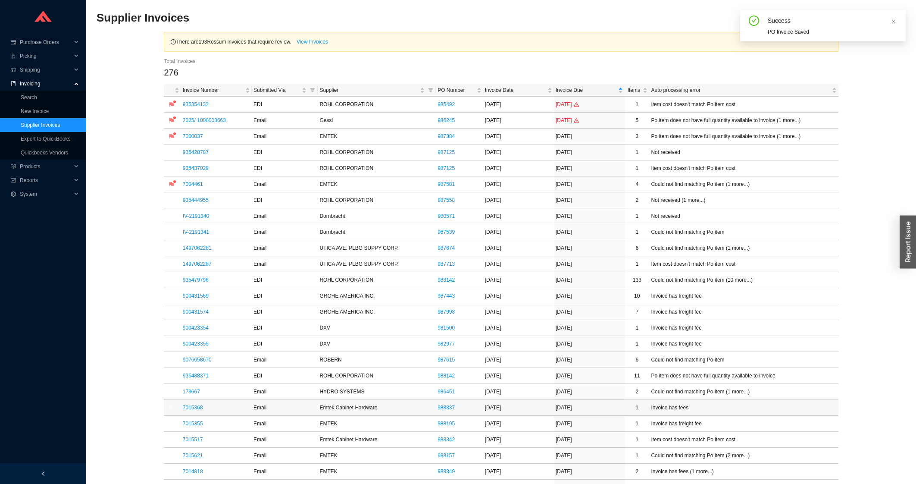
click at [199, 405] on td "7015368" at bounding box center [216, 408] width 71 height 16
click at [199, 406] on link "7015368" at bounding box center [193, 407] width 20 height 6
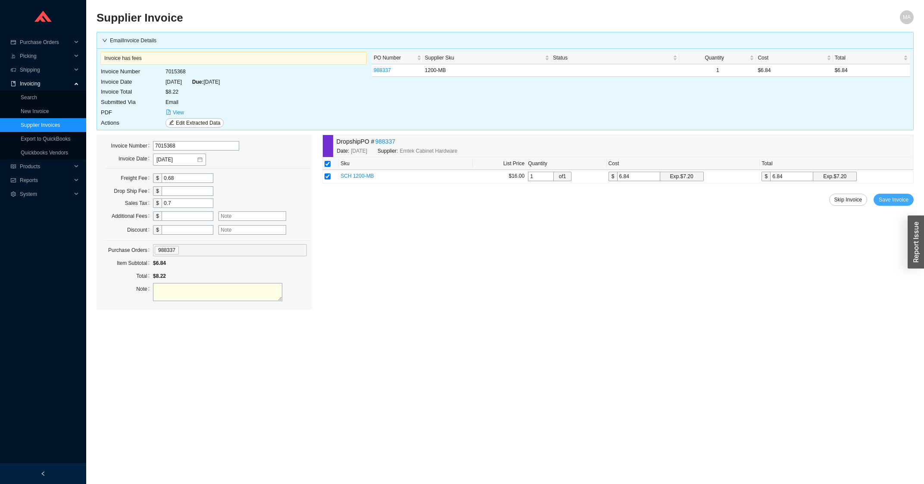
click at [898, 197] on span "Save Invoice" at bounding box center [894, 199] width 30 height 9
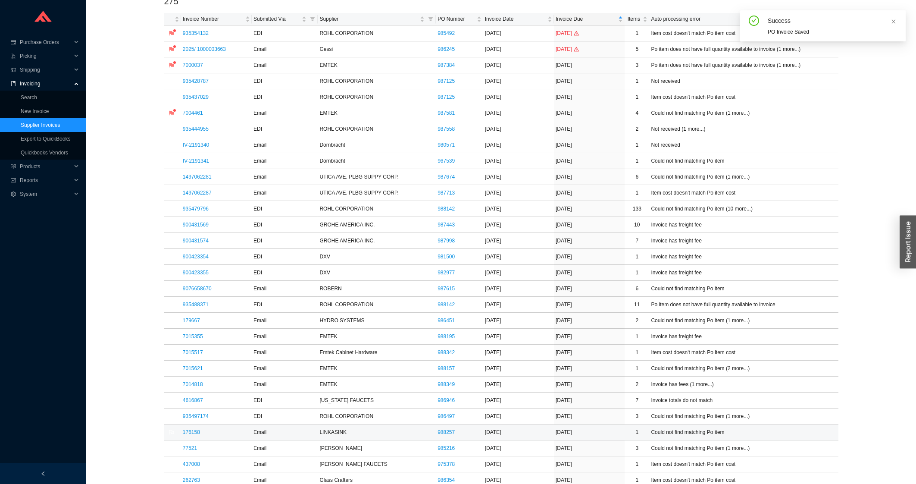
scroll to position [92, 0]
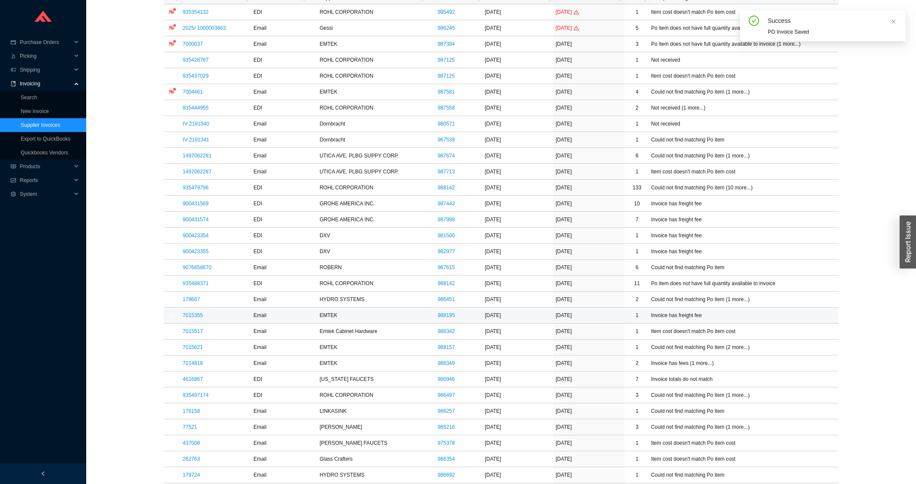
click at [199, 320] on td "7015355" at bounding box center [216, 315] width 71 height 16
click at [197, 317] on link "7015355" at bounding box center [193, 315] width 20 height 6
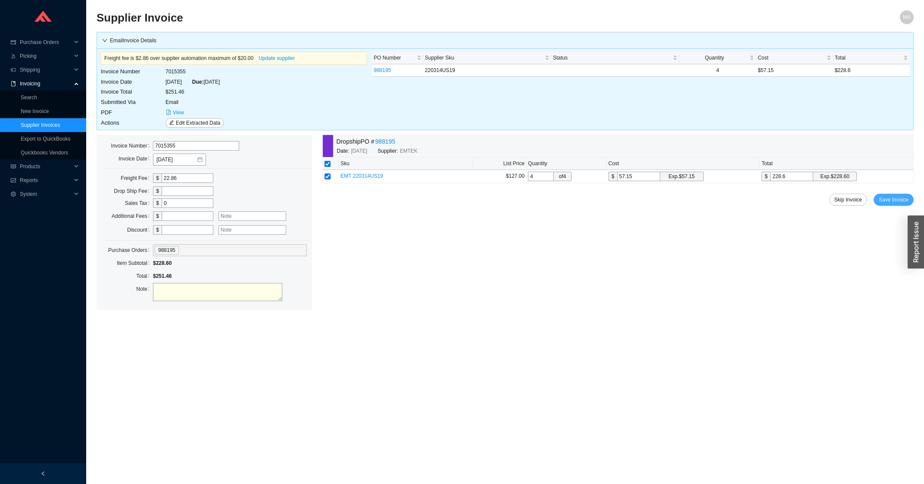
click at [898, 194] on button "Save Invoice" at bounding box center [894, 200] width 40 height 12
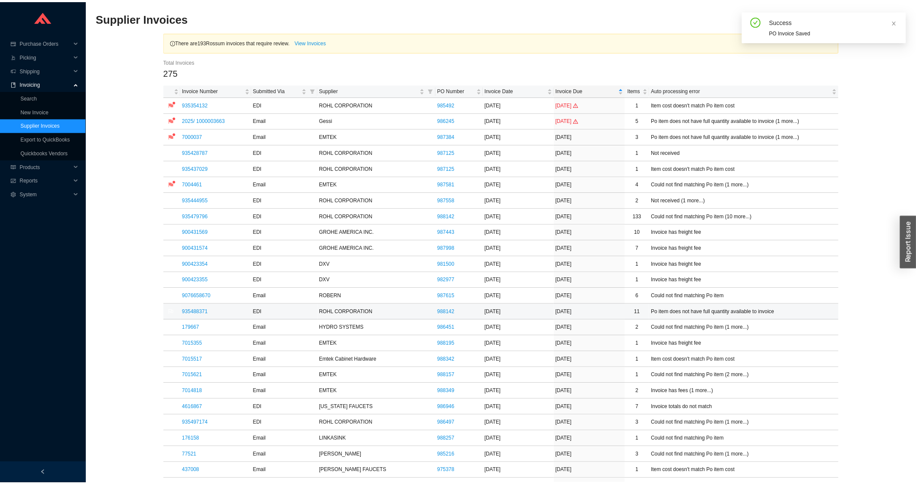
scroll to position [46, 0]
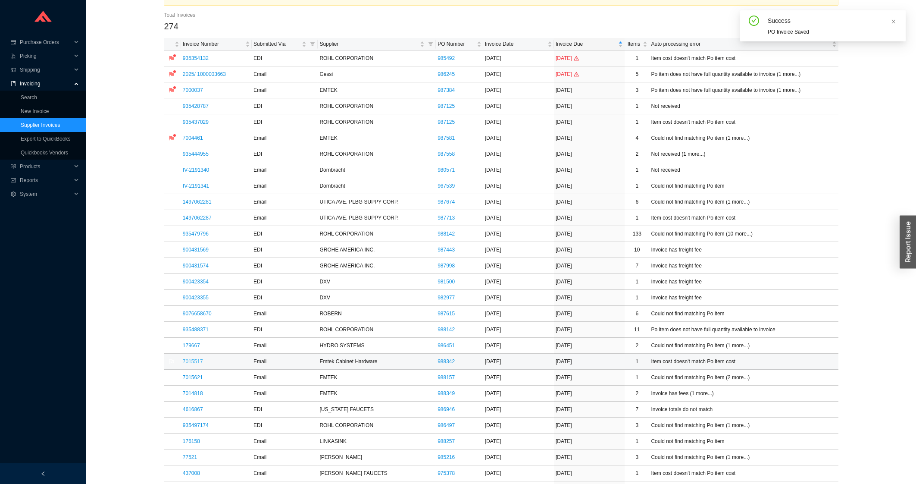
click at [199, 364] on link "7015517" at bounding box center [193, 361] width 20 height 6
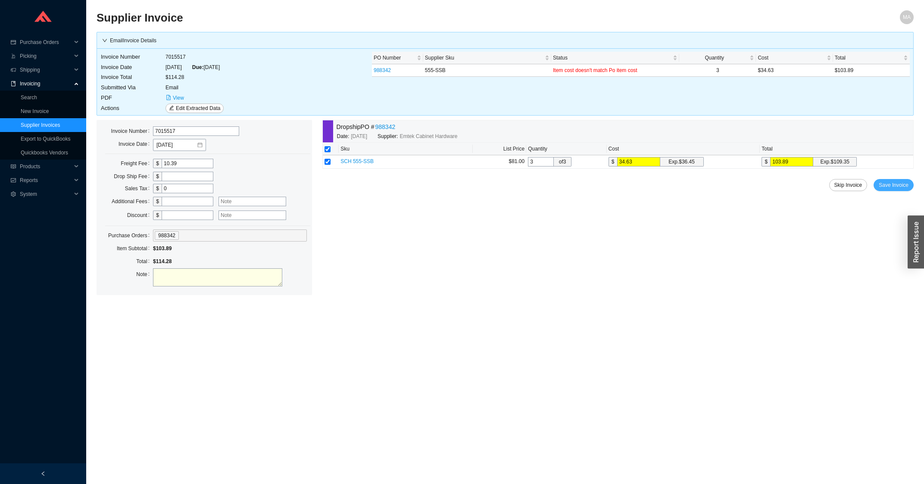
click at [881, 188] on span "Save Invoice" at bounding box center [894, 185] width 30 height 9
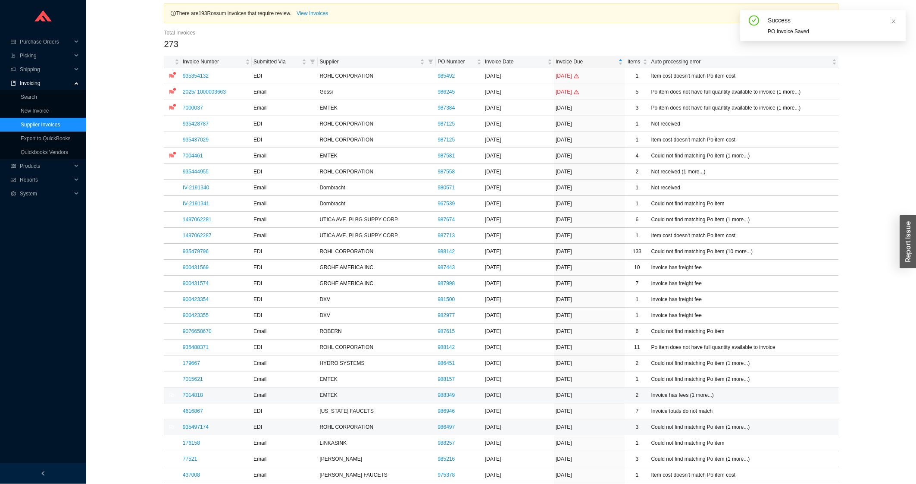
scroll to position [46, 0]
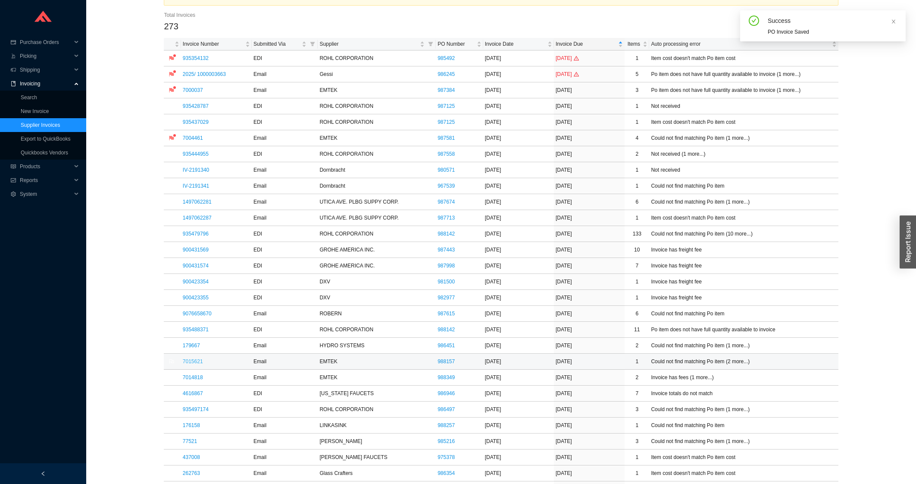
click at [197, 362] on link "7015621" at bounding box center [193, 361] width 20 height 6
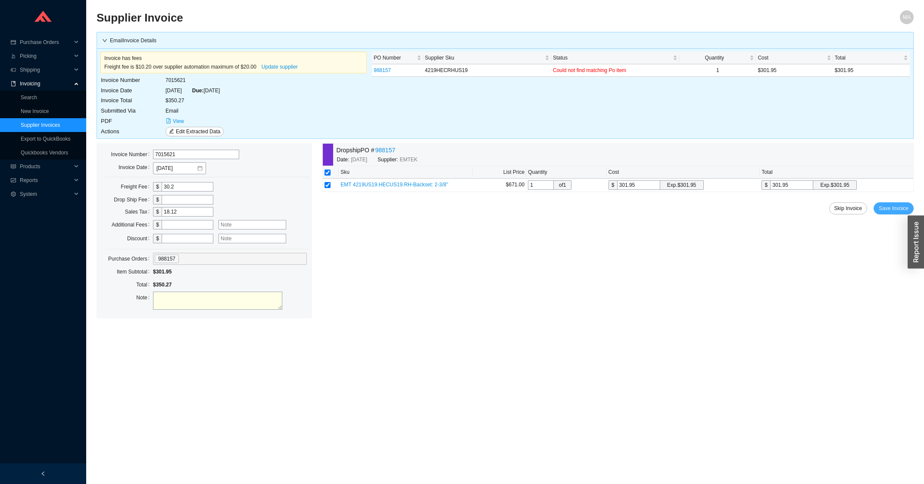
click at [893, 207] on span "Save Invoice" at bounding box center [894, 208] width 30 height 9
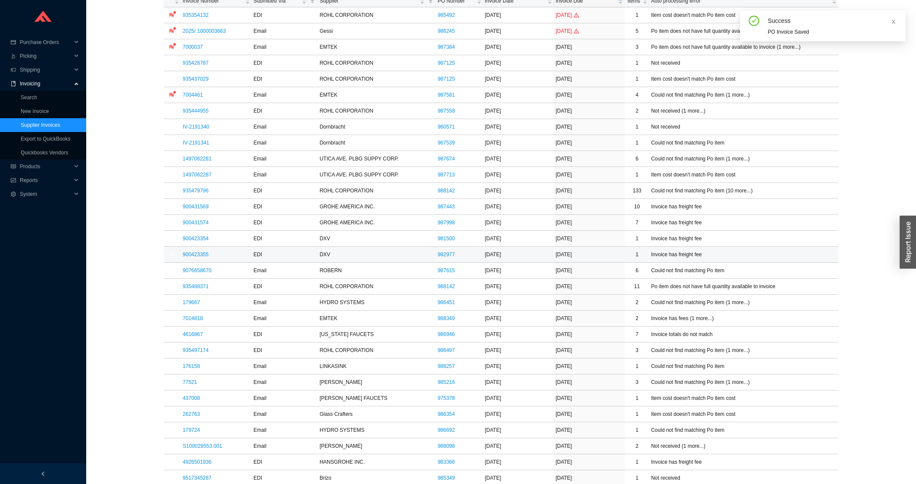
scroll to position [92, 0]
click at [194, 317] on link "7014818" at bounding box center [193, 315] width 20 height 6
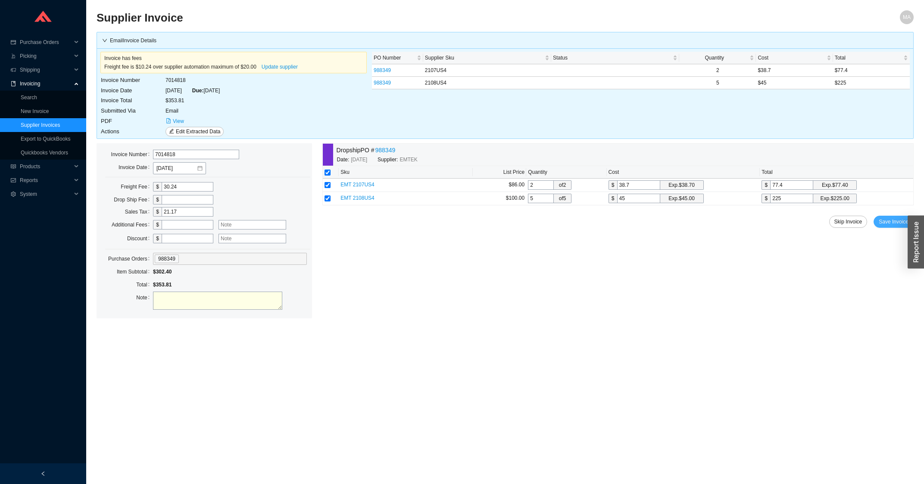
click at [882, 217] on button "Save Invoice" at bounding box center [894, 222] width 40 height 12
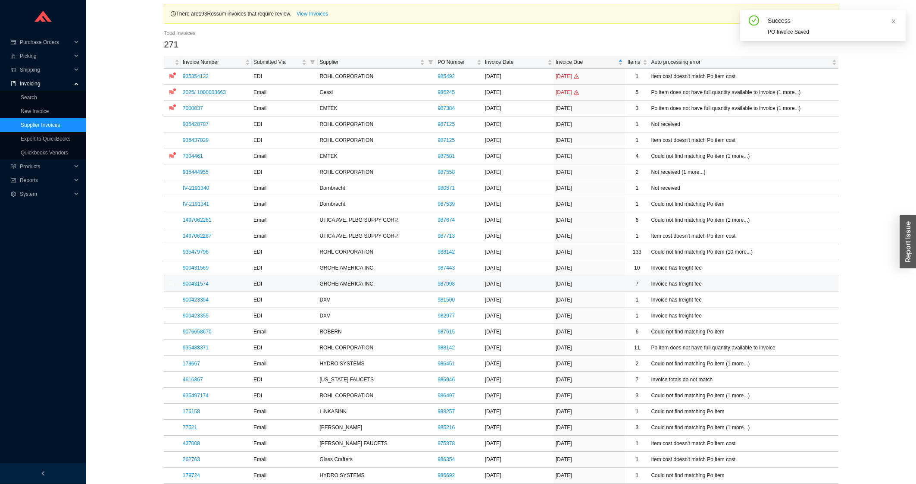
scroll to position [46, 0]
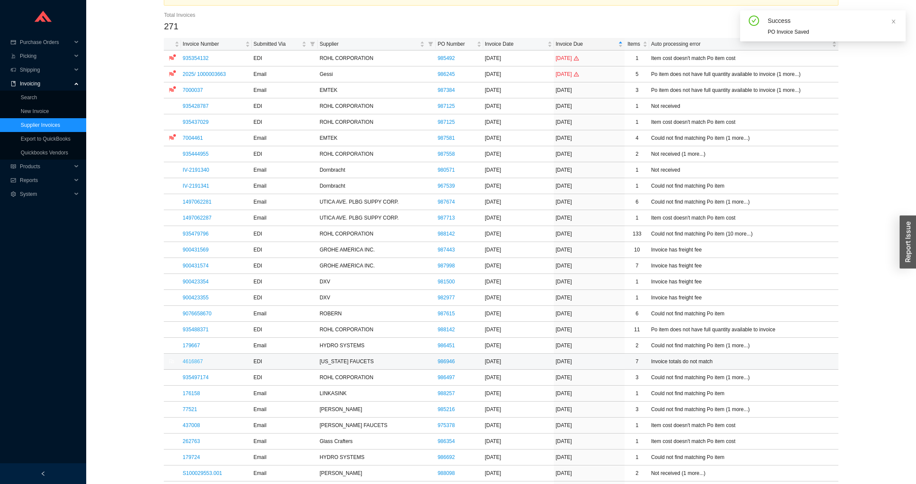
click at [191, 362] on link "4616867" at bounding box center [193, 361] width 20 height 6
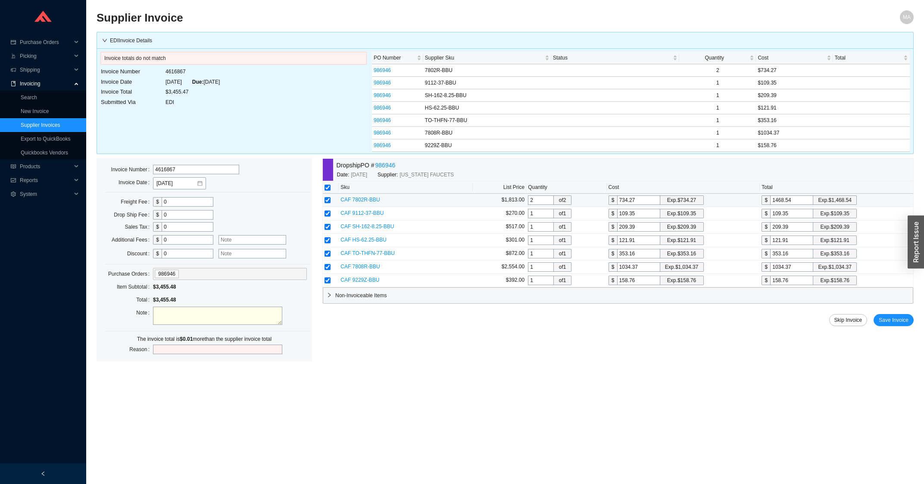
click at [794, 202] on input "1468.54" at bounding box center [791, 199] width 43 height 9
type input "734.25"
type input "1468.5"
type input "734.265"
type input "1468.53"
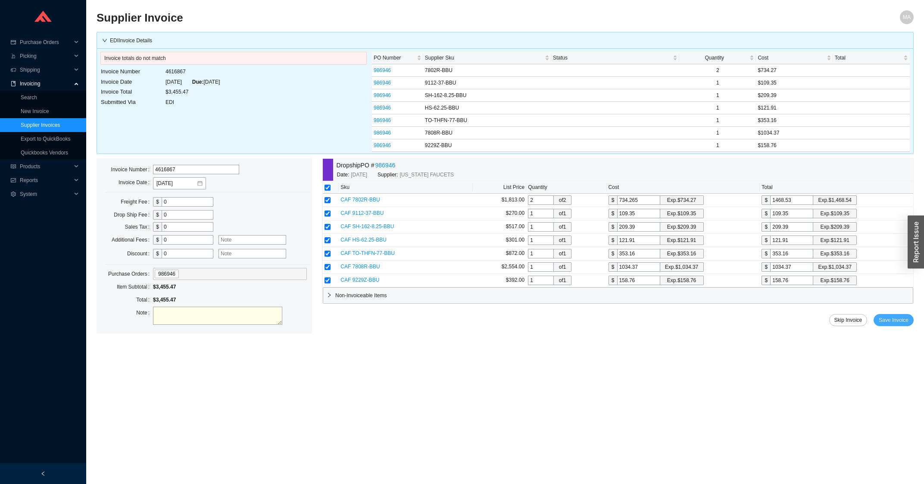
click at [892, 322] on span "Save Invoice" at bounding box center [894, 320] width 30 height 9
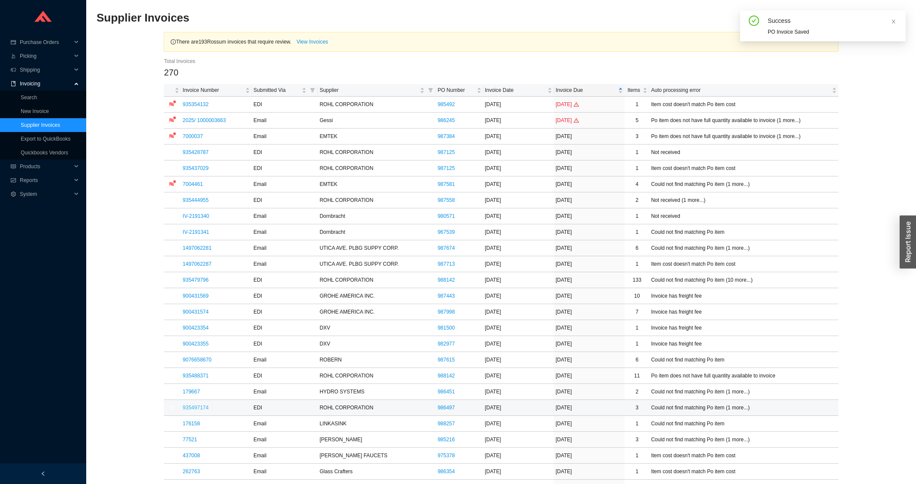
click at [200, 409] on link "935497174" at bounding box center [196, 407] width 26 height 6
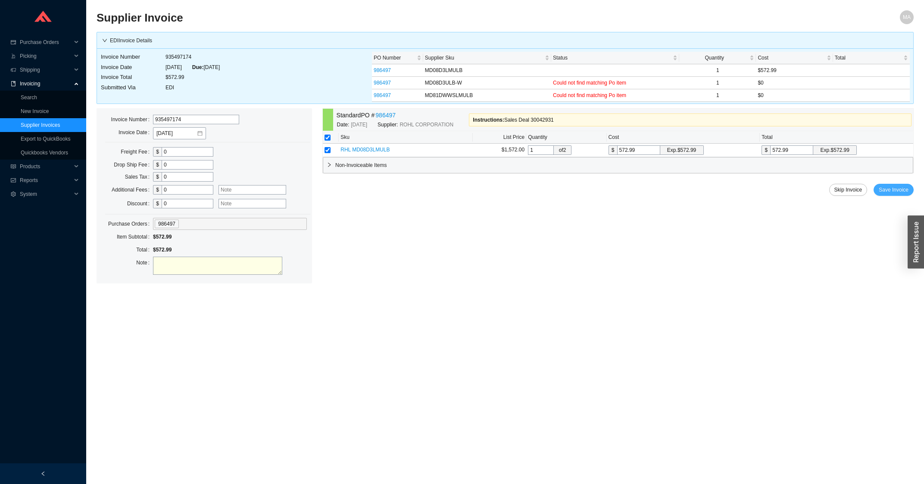
click at [882, 188] on span "Save Invoice" at bounding box center [894, 189] width 30 height 9
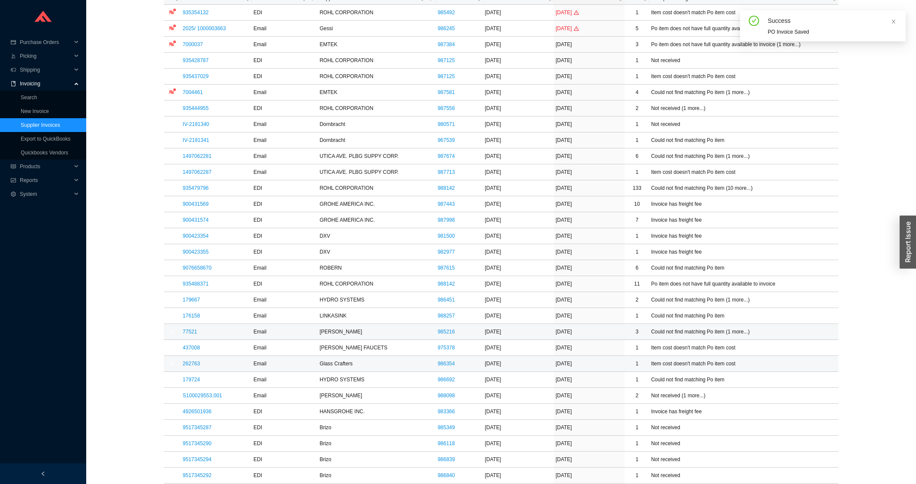
scroll to position [92, 0]
click at [194, 317] on link "176158" at bounding box center [191, 315] width 17 height 6
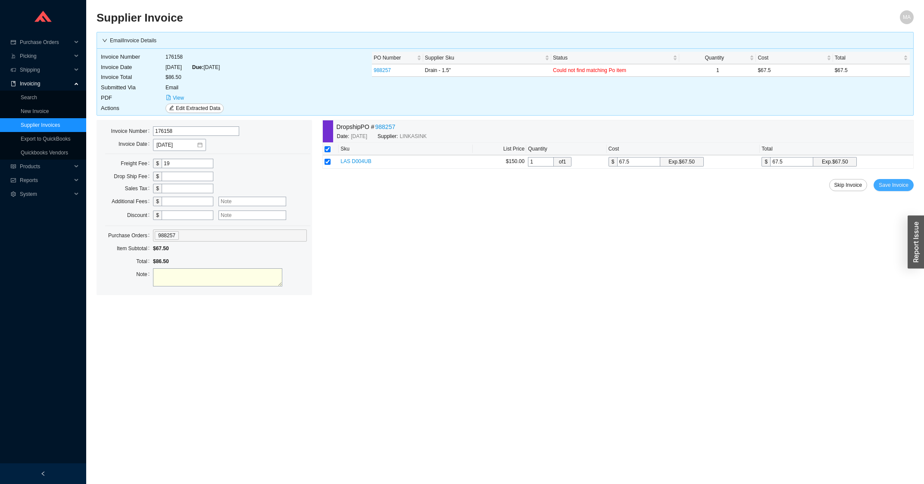
click at [906, 186] on span "Save Invoice" at bounding box center [894, 185] width 30 height 9
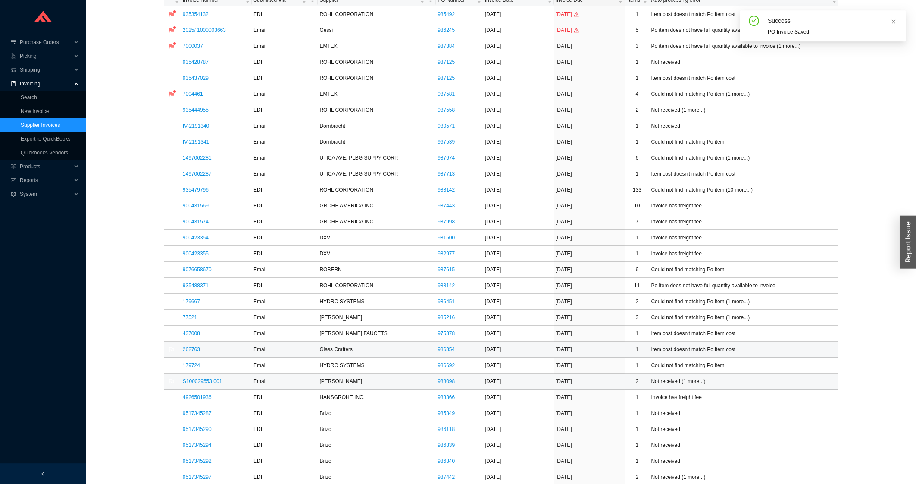
scroll to position [92, 0]
click at [184, 345] on link "262763" at bounding box center [191, 347] width 17 height 6
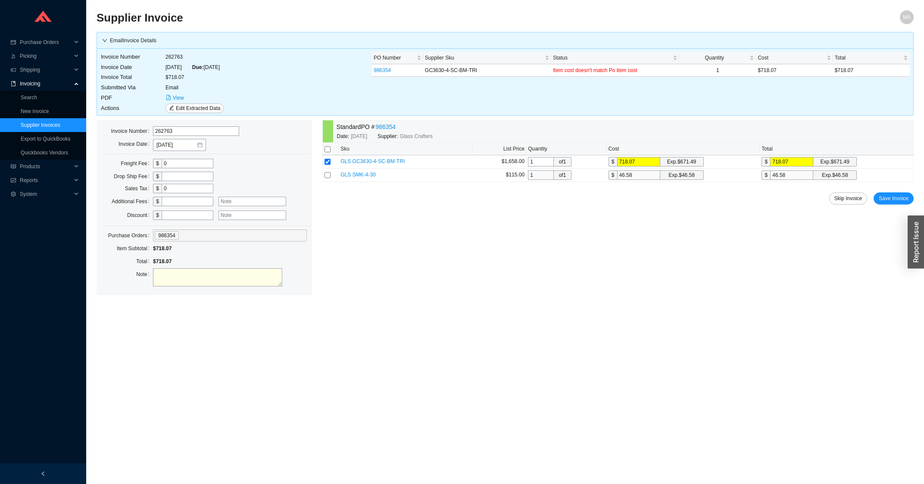
click at [895, 206] on div "Standard PO # 986354 Date: 8/26/2025 Supplier: Glass Crafters Sku List Price Qu…" at bounding box center [617, 207] width 591 height 175
drag, startPoint x: 894, startPoint y: 206, endPoint x: 890, endPoint y: 203, distance: 4.7
click at [892, 206] on div "Standard PO # 986354 Date: 8/26/2025 Supplier: Glass Crafters Sku List Price Qu…" at bounding box center [617, 207] width 591 height 175
click at [890, 203] on button "Save Invoice" at bounding box center [894, 198] width 40 height 12
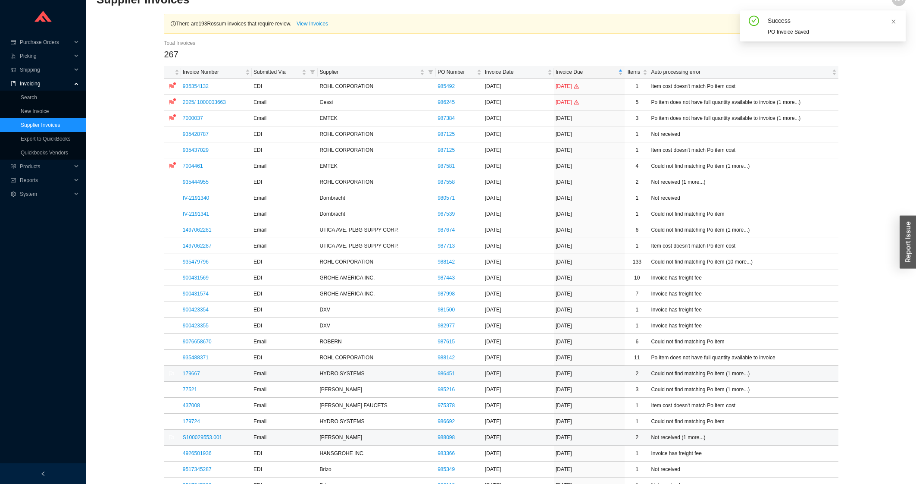
scroll to position [46, 0]
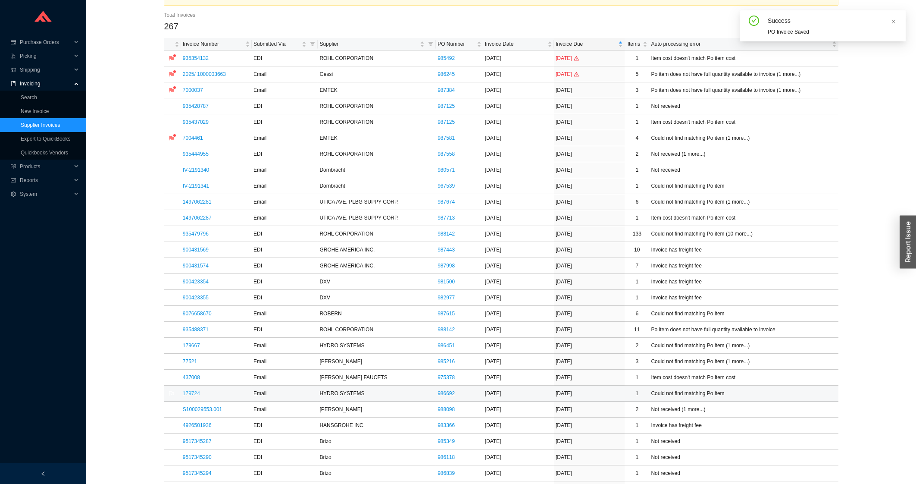
click at [193, 395] on link "179724" at bounding box center [191, 393] width 17 height 6
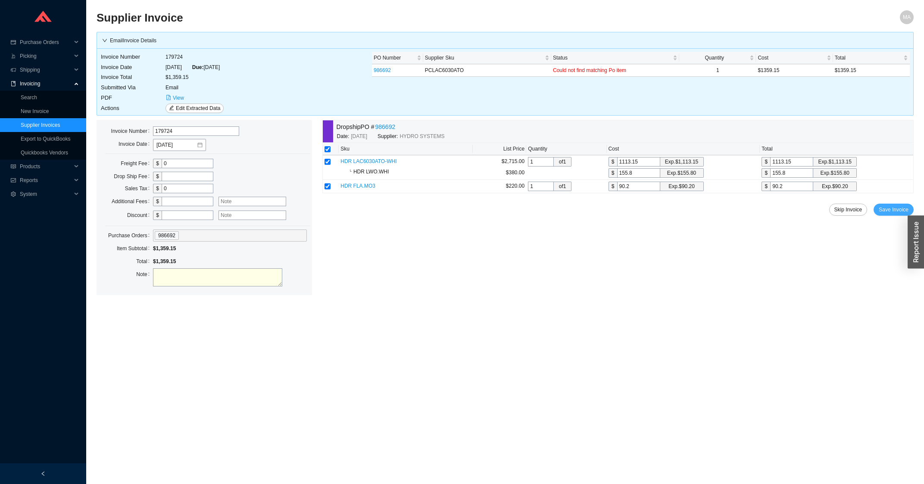
click at [898, 209] on span "Save Invoice" at bounding box center [894, 209] width 30 height 9
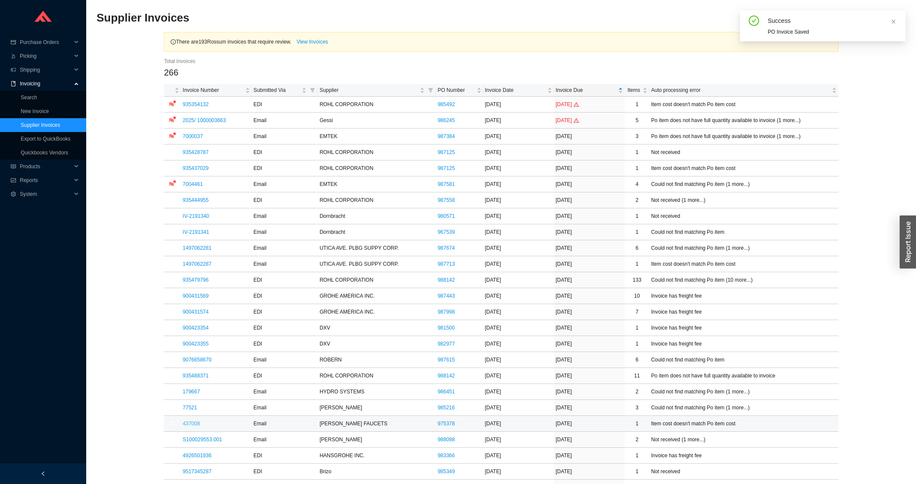
click at [193, 425] on link "437008" at bounding box center [191, 423] width 17 height 6
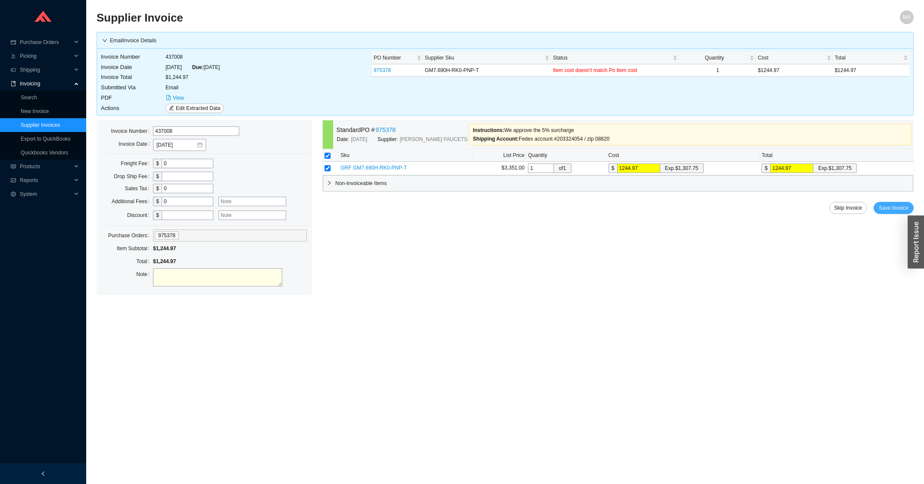
click at [888, 205] on span "Save Invoice" at bounding box center [894, 207] width 30 height 9
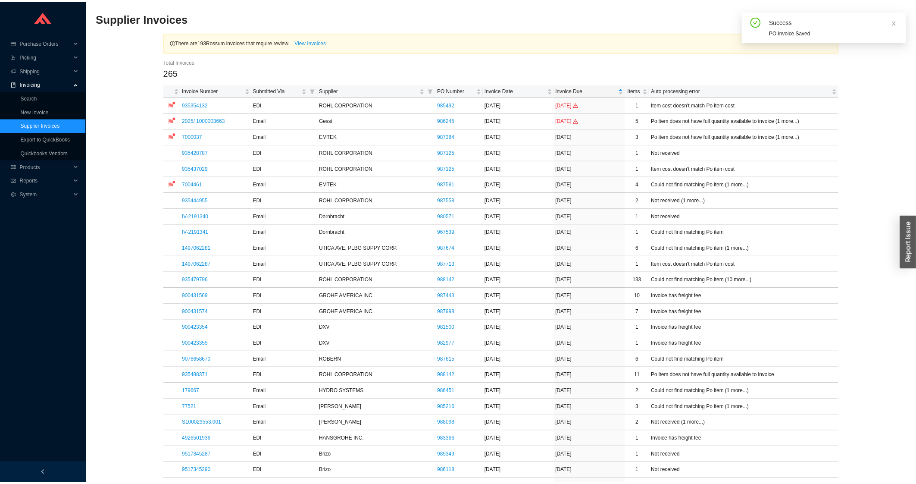
scroll to position [184, 0]
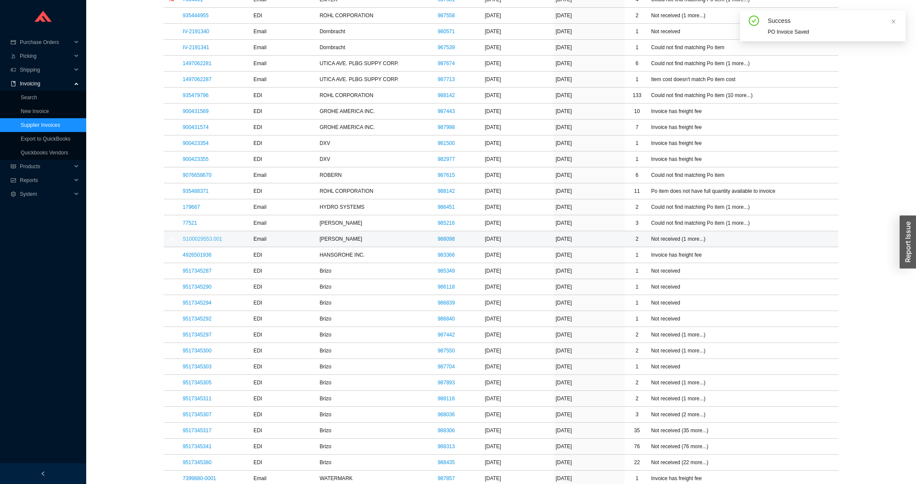
click at [203, 240] on link "S100029553.001" at bounding box center [202, 239] width 39 height 6
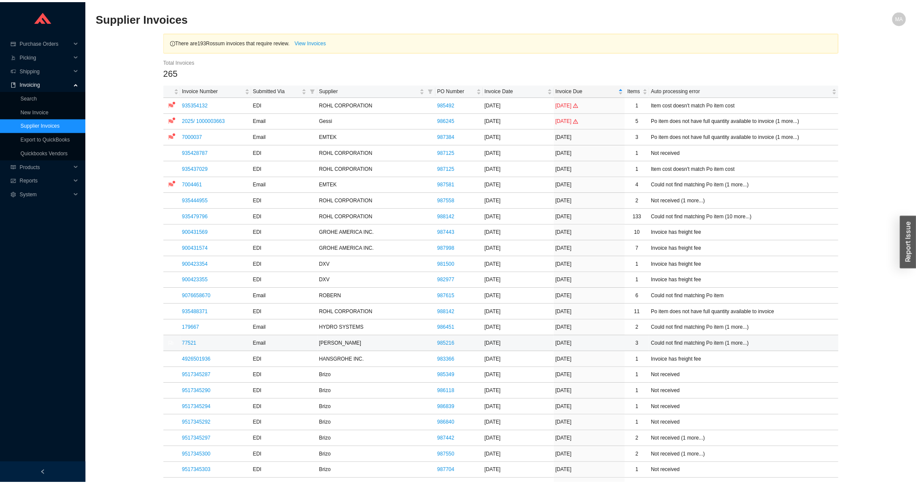
scroll to position [184, 0]
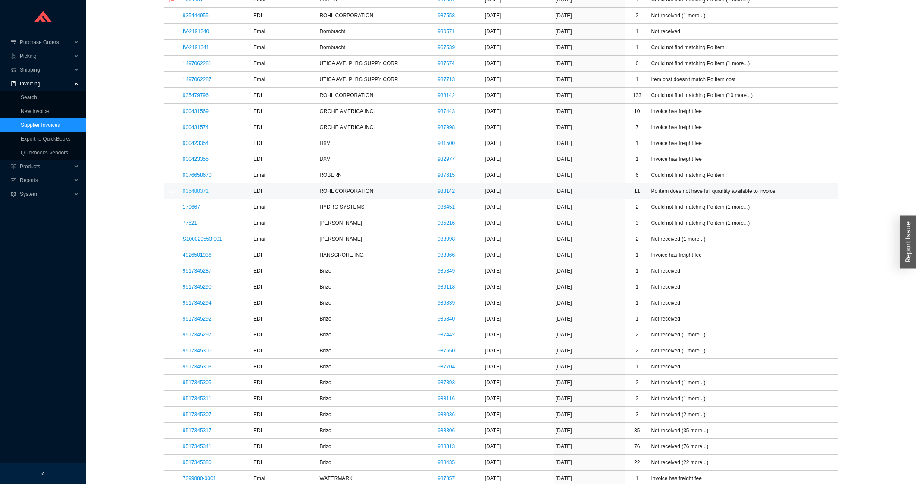
click at [196, 191] on link "935488371" at bounding box center [196, 191] width 26 height 6
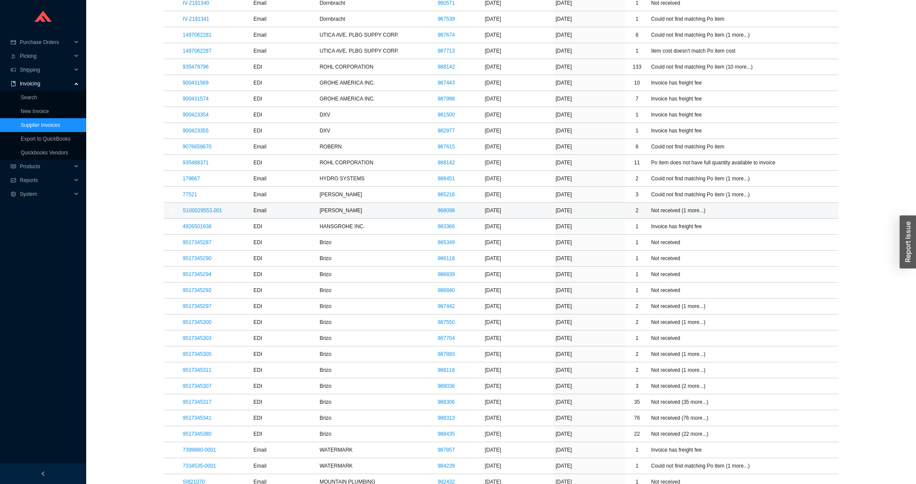
scroll to position [231, 0]
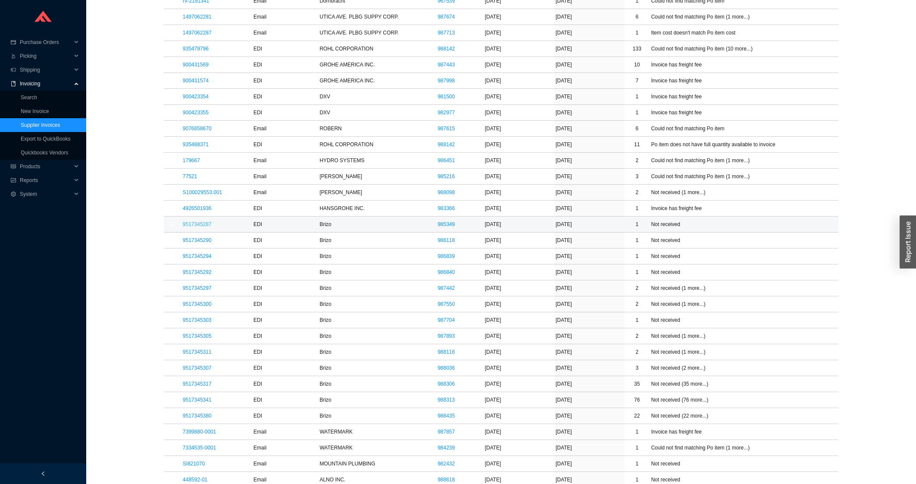
click at [188, 227] on link "9517345287" at bounding box center [197, 224] width 29 height 6
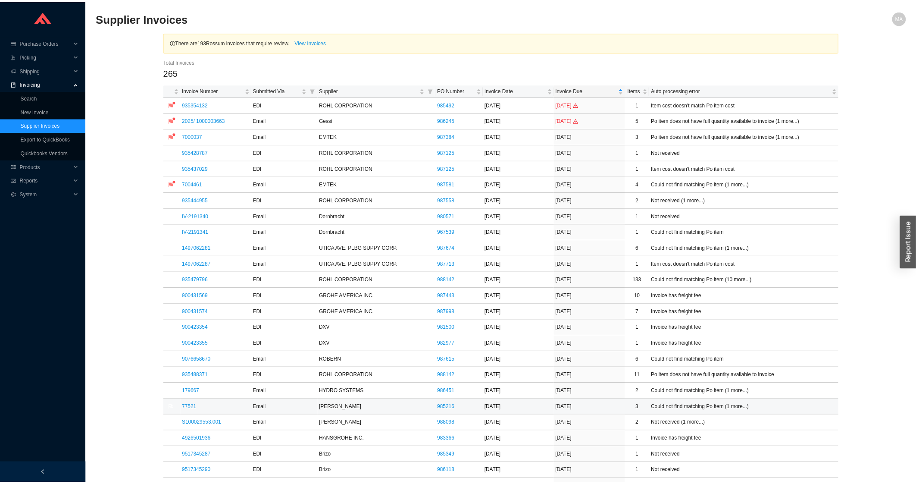
scroll to position [231, 0]
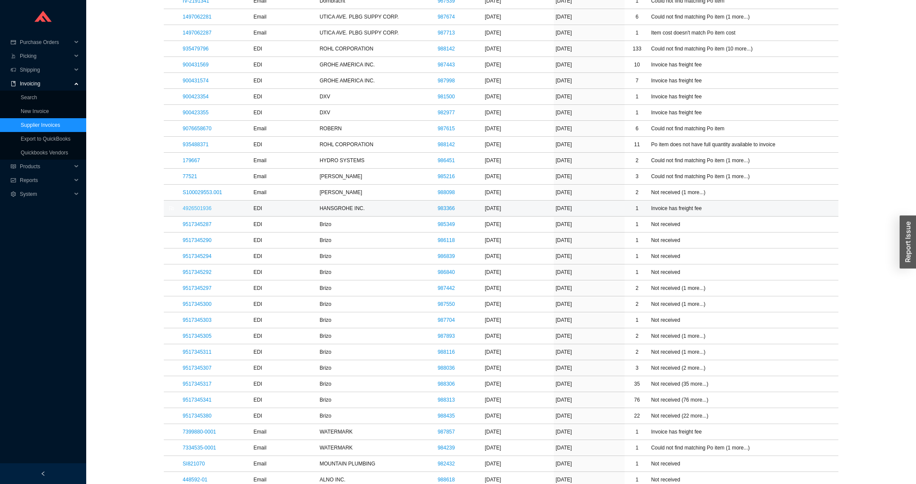
click at [203, 208] on link "4926501936" at bounding box center [197, 208] width 29 height 6
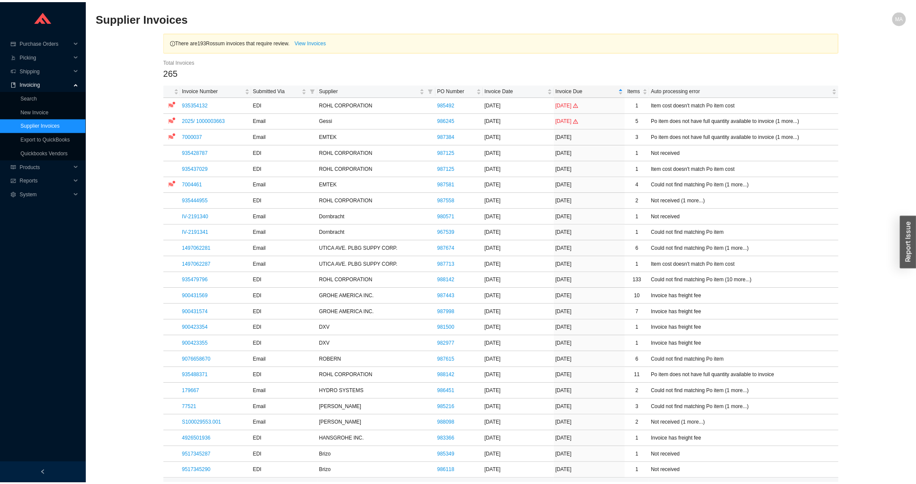
scroll to position [231, 0]
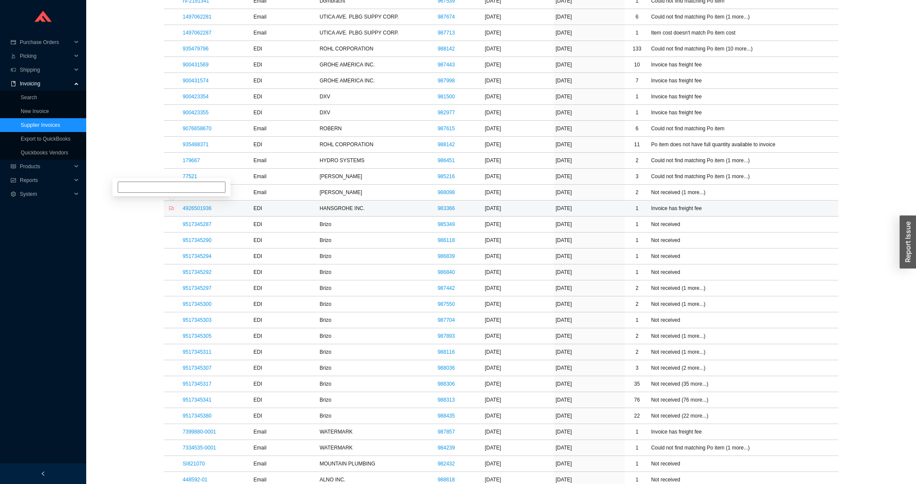
click at [171, 208] on icon "flag" at bounding box center [171, 208] width 5 height 5
click at [180, 183] on input at bounding box center [172, 178] width 108 height 11
type input "emailed for freight cred"
click at [208, 190] on link "S100029553.001" at bounding box center [202, 192] width 39 height 6
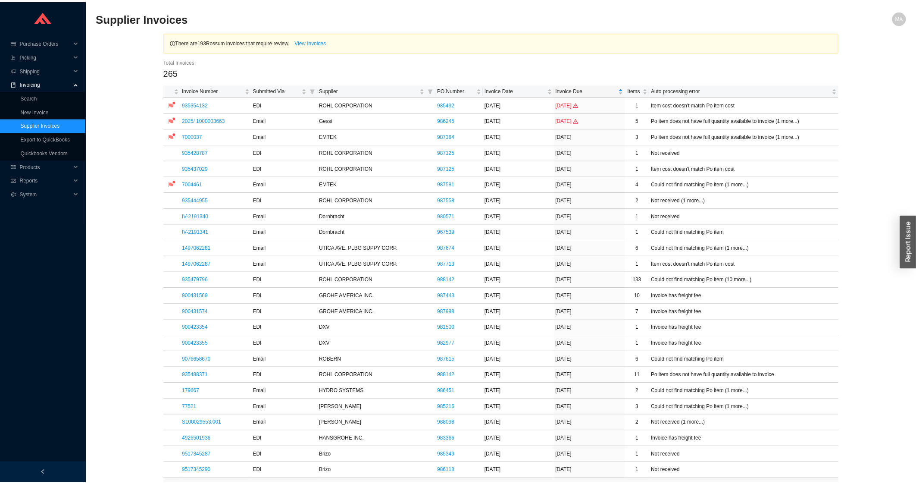
scroll to position [231, 0]
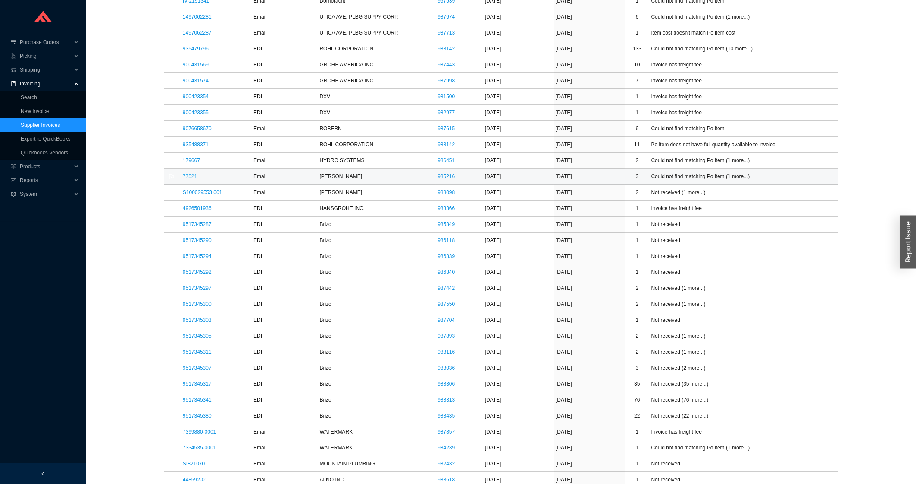
click at [194, 176] on link "77521" at bounding box center [190, 176] width 14 height 6
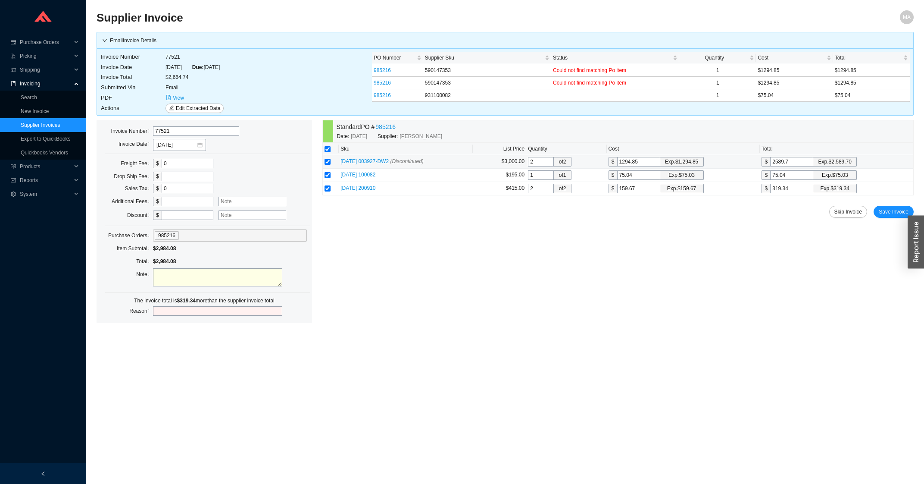
drag, startPoint x: 541, startPoint y: 159, endPoint x: 518, endPoint y: 163, distance: 23.7
click at [528, 163] on input "2" at bounding box center [541, 161] width 26 height 9
click at [696, 228] on div "Standard PO # 985216 Date: 8/13/2025 Supplier: JULIEN Sku List Price Quantity C…" at bounding box center [617, 221] width 591 height 203
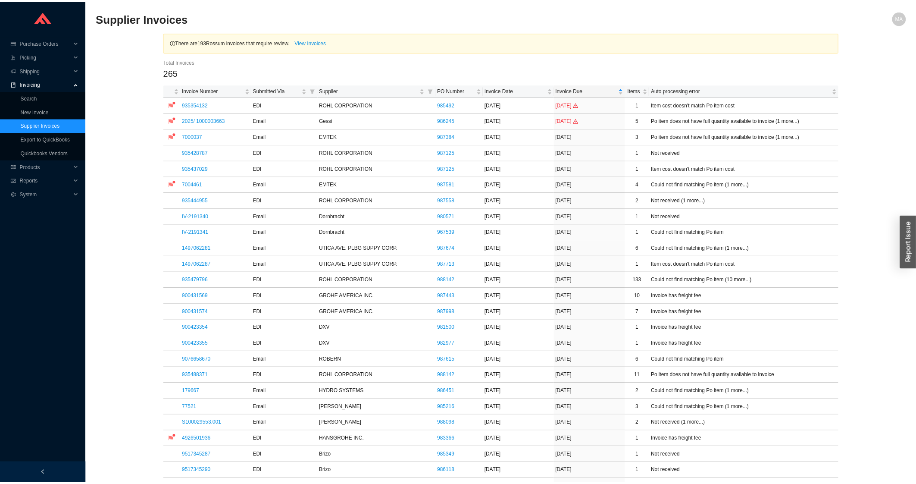
scroll to position [231, 0]
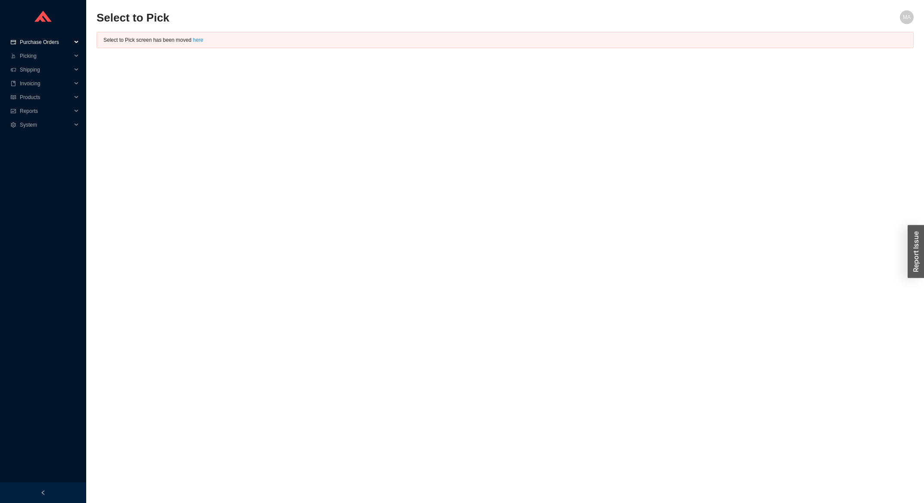
click at [47, 43] on span "Purchase Orders" at bounding box center [46, 42] width 52 height 14
click at [34, 58] on link "Search" at bounding box center [29, 56] width 16 height 6
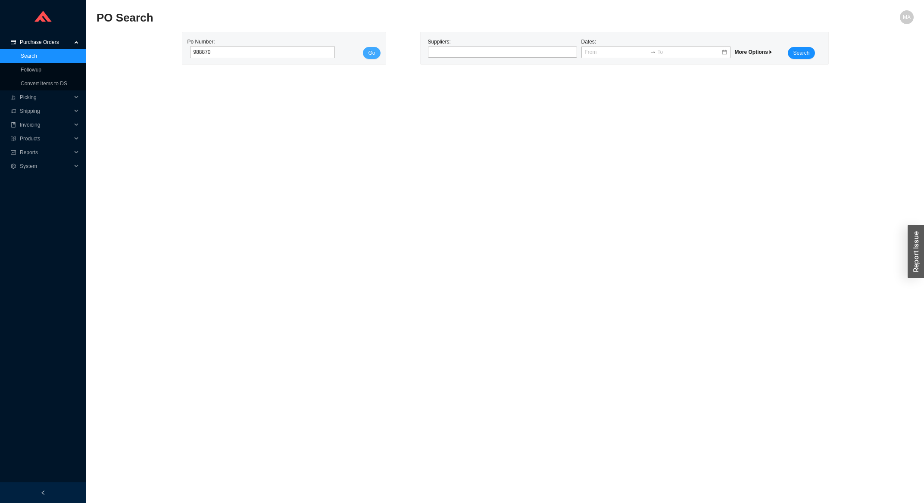
type input "988870"
click at [366, 50] on button "Go" at bounding box center [371, 53] width 17 height 12
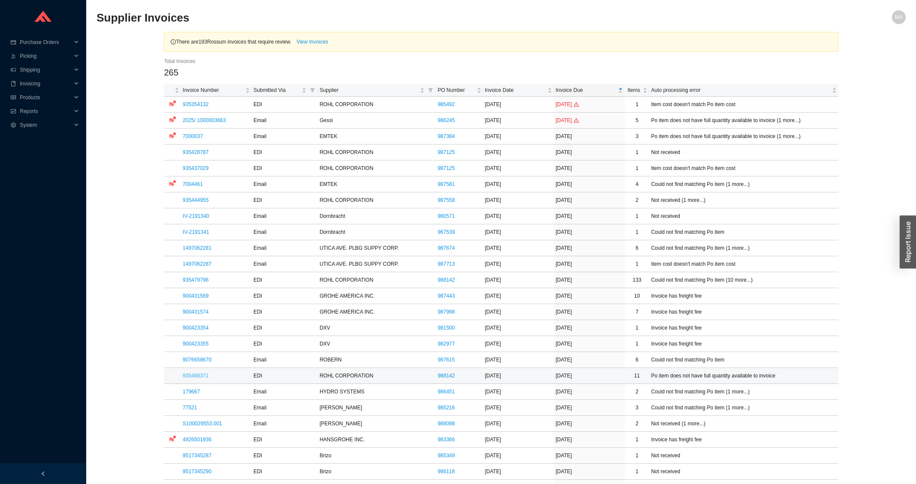
click at [187, 374] on link "935488371" at bounding box center [196, 375] width 26 height 6
click at [188, 362] on link "9076658670" at bounding box center [197, 359] width 29 height 6
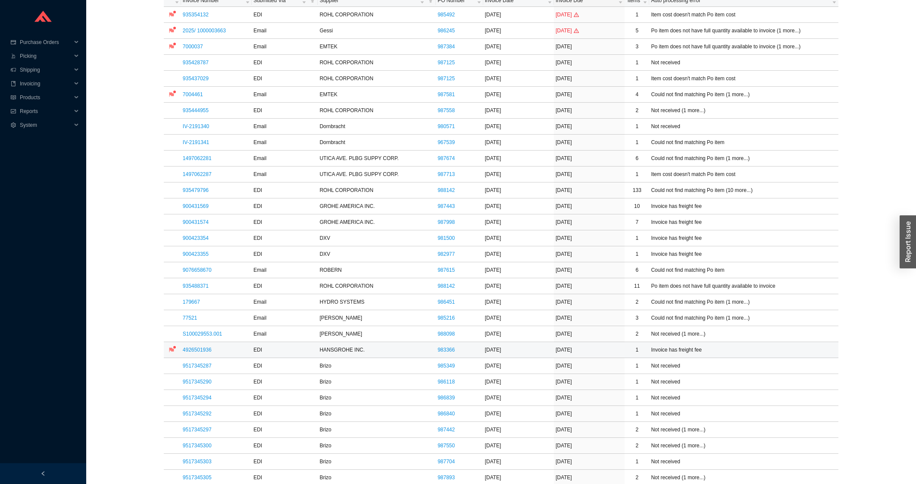
scroll to position [92, 0]
click at [189, 364] on link "9517345287" at bounding box center [197, 363] width 29 height 6
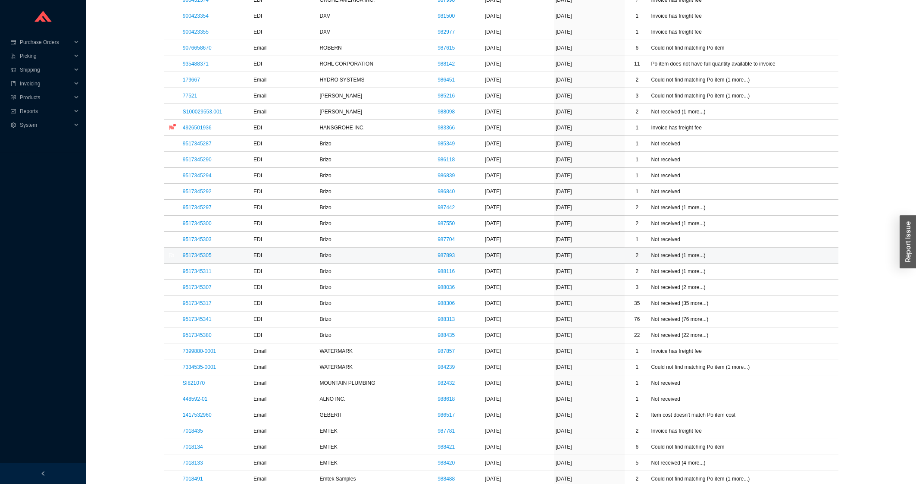
scroll to position [323, 0]
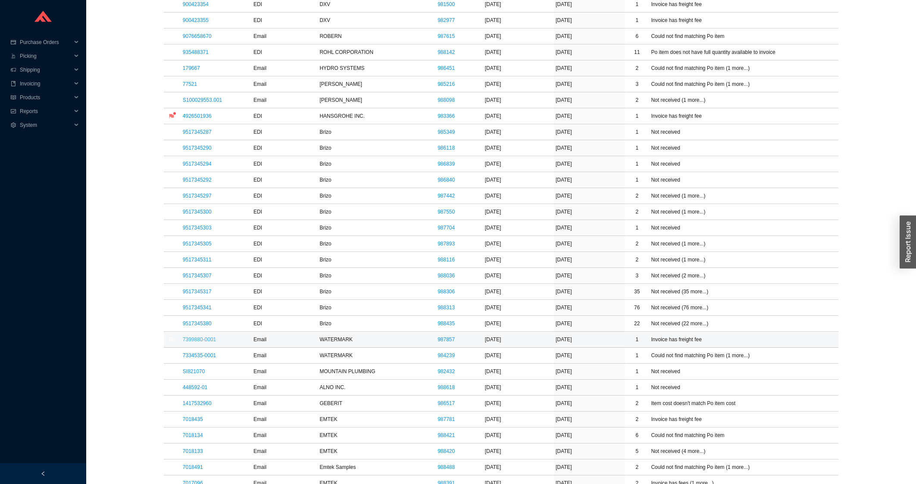
click at [194, 342] on link "7399880-0001" at bounding box center [199, 339] width 33 height 6
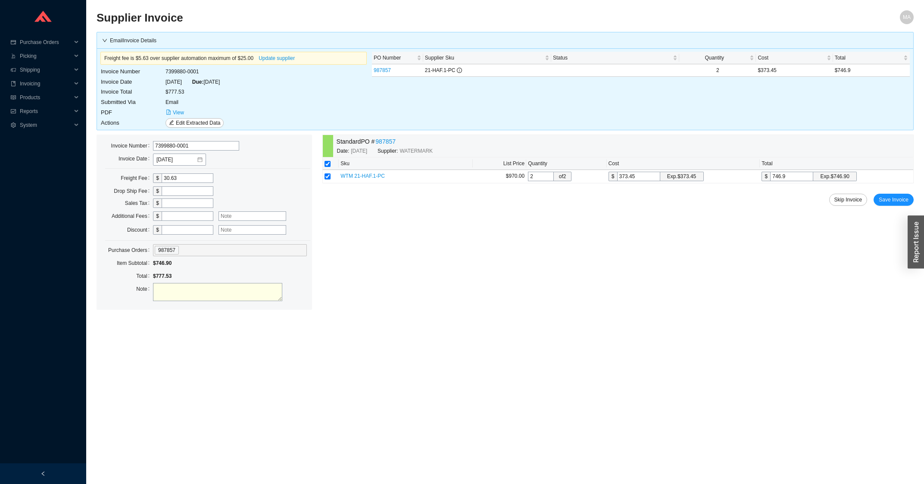
click at [900, 209] on div "Standard PO # 987857 Date: 9/10/2025 Supplier: WATERMARK Sku List Price Quantit…" at bounding box center [617, 221] width 591 height 175
click at [898, 206] on button "Save Invoice" at bounding box center [894, 200] width 40 height 12
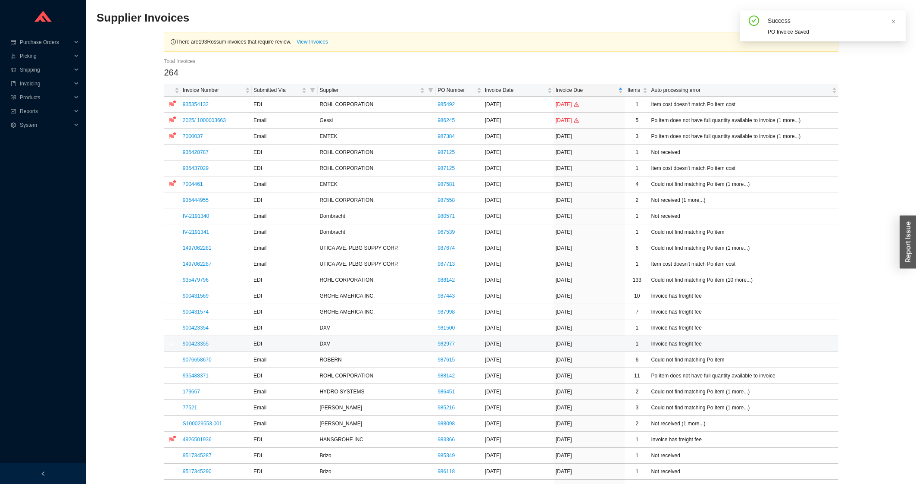
scroll to position [323, 0]
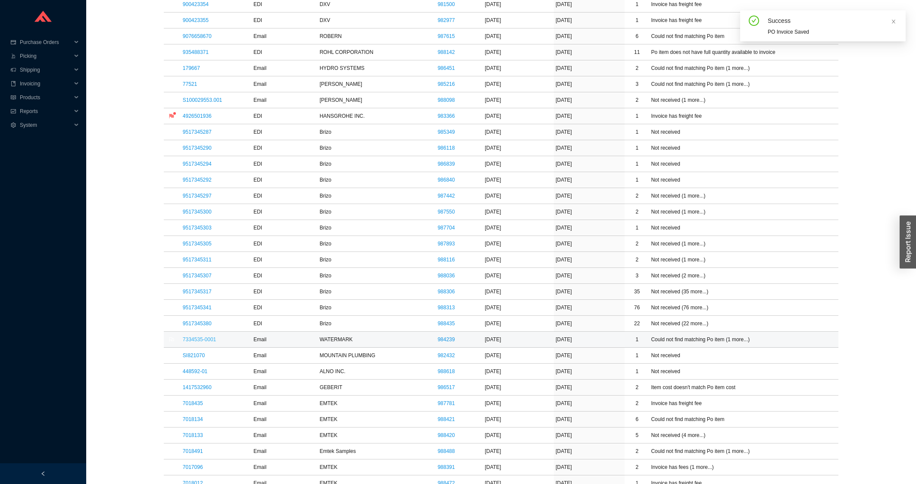
click at [197, 341] on link "7334535-0001" at bounding box center [199, 339] width 33 height 6
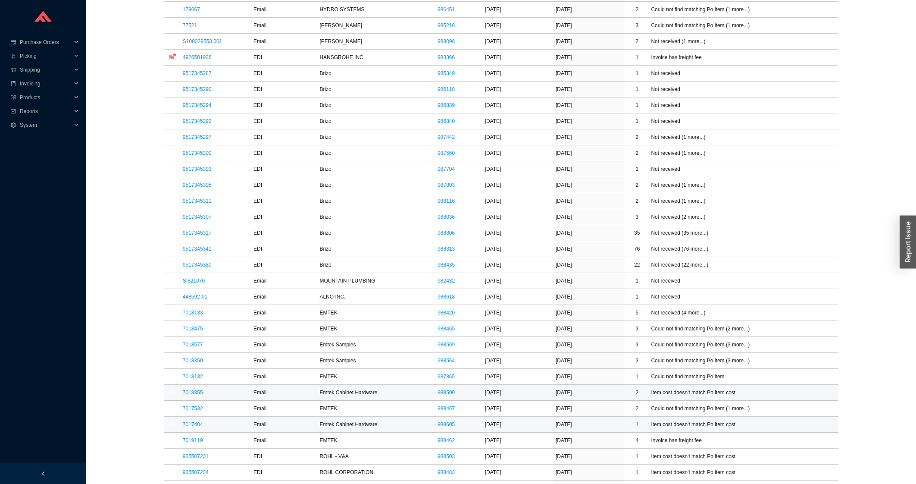
scroll to position [415, 0]
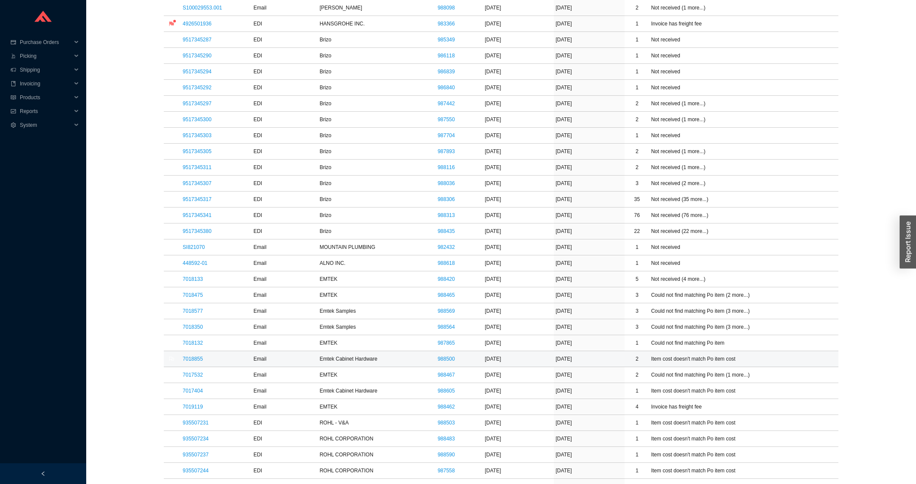
click at [201, 356] on td "7018855" at bounding box center [216, 359] width 71 height 16
click at [198, 360] on link "7018855" at bounding box center [193, 359] width 20 height 6
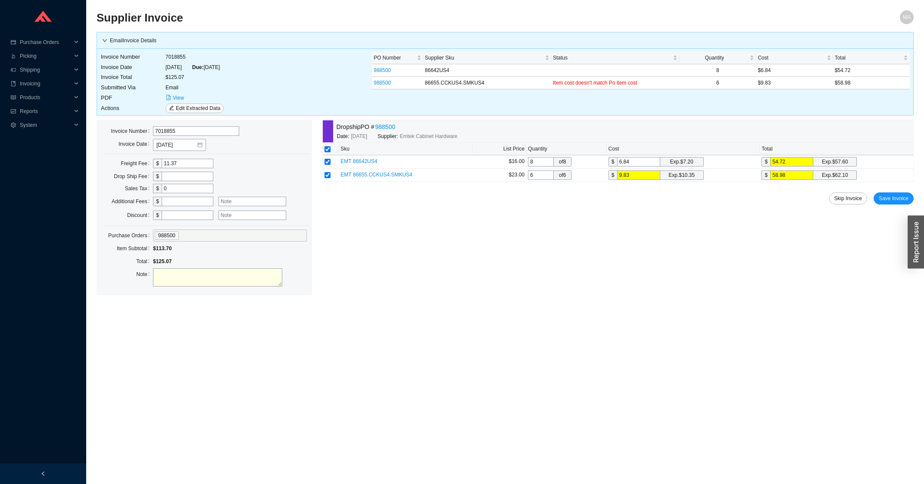
click at [893, 206] on div "Dropship PO # 988500 Date: [DATE] Supplier: Emtek Cabinet Hardware Sku List Pri…" at bounding box center [617, 207] width 591 height 175
click at [893, 202] on span "Save Invoice" at bounding box center [894, 198] width 30 height 9
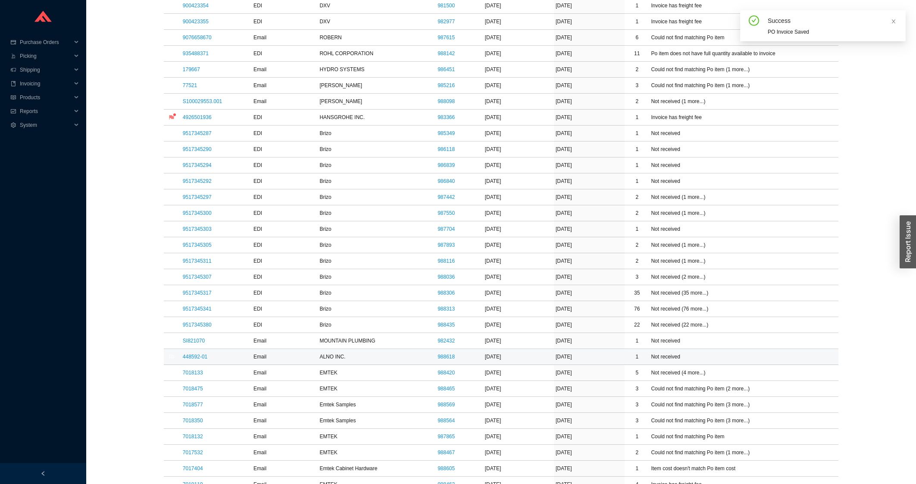
scroll to position [323, 0]
click at [195, 387] on link "7018475" at bounding box center [193, 387] width 20 height 6
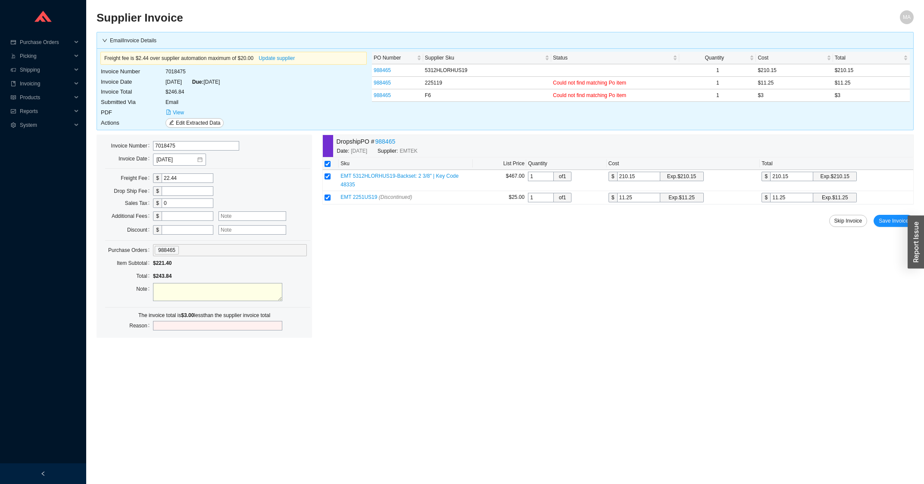
click at [177, 219] on input "text" at bounding box center [188, 215] width 52 height 9
type input "3"
click at [247, 222] on div "$ 3" at bounding box center [230, 216] width 154 height 13
click at [246, 219] on input "text" at bounding box center [253, 215] width 68 height 9
type input "Rekey charge"
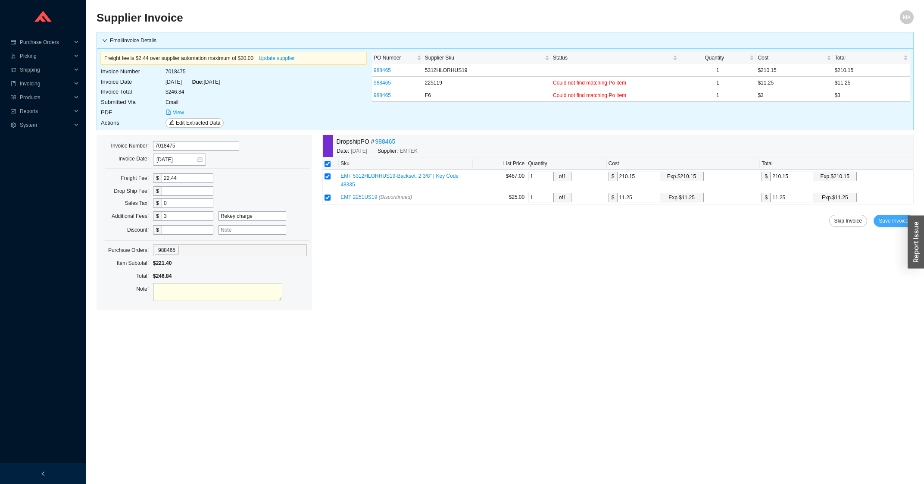
click at [882, 216] on span "Save Invoice" at bounding box center [894, 220] width 30 height 9
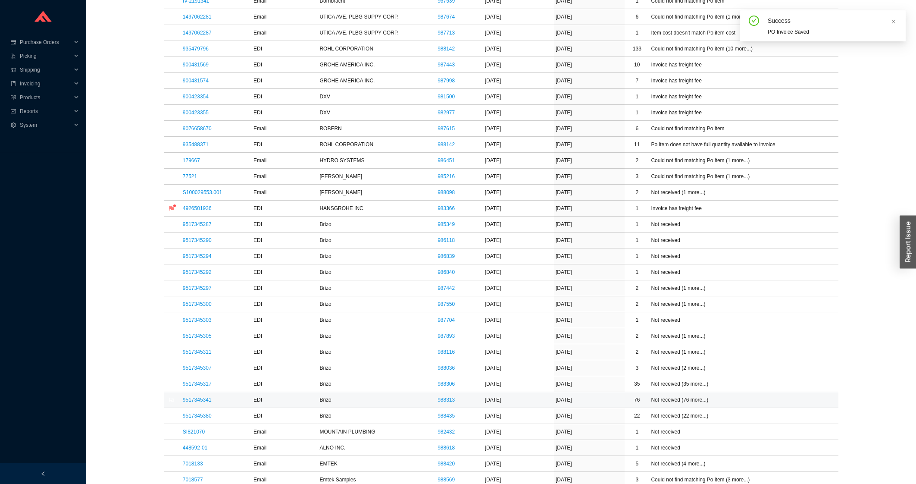
scroll to position [323, 0]
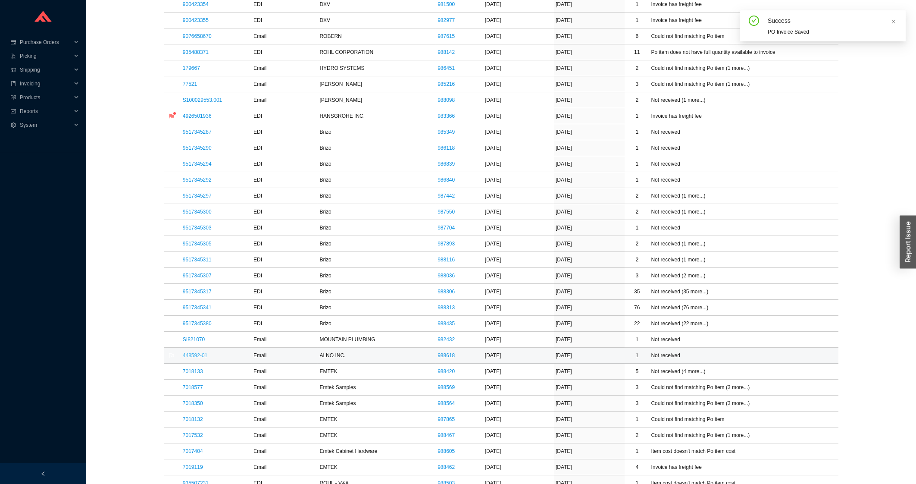
click at [193, 358] on link "448592-01" at bounding box center [195, 355] width 25 height 6
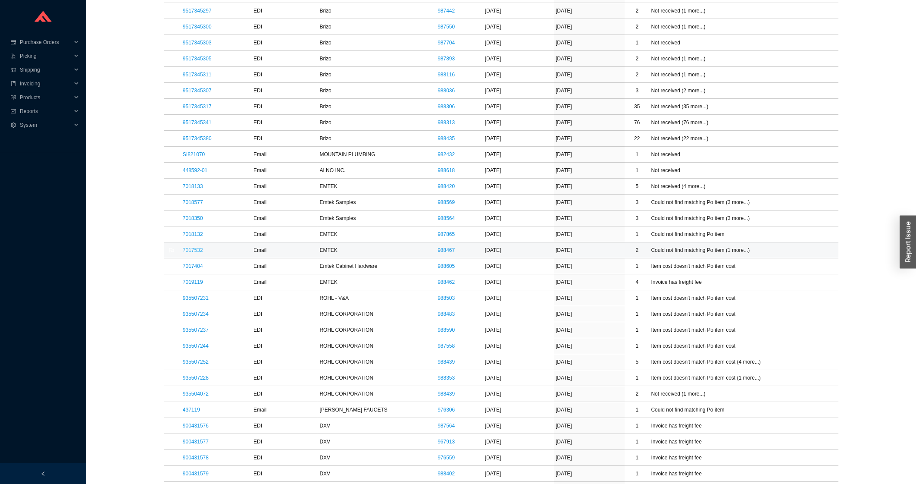
click at [195, 253] on link "7017532" at bounding box center [193, 250] width 20 height 6
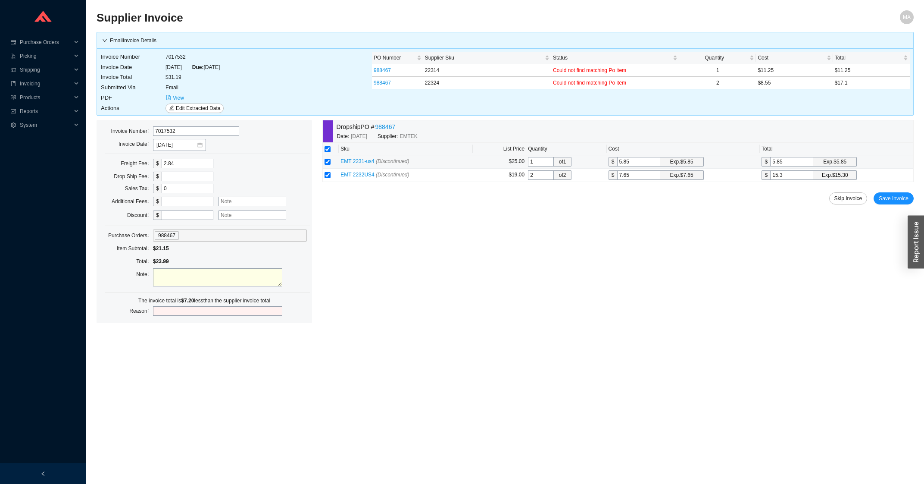
click at [633, 161] on input "5.85" at bounding box center [638, 161] width 43 height 9
type input "1"
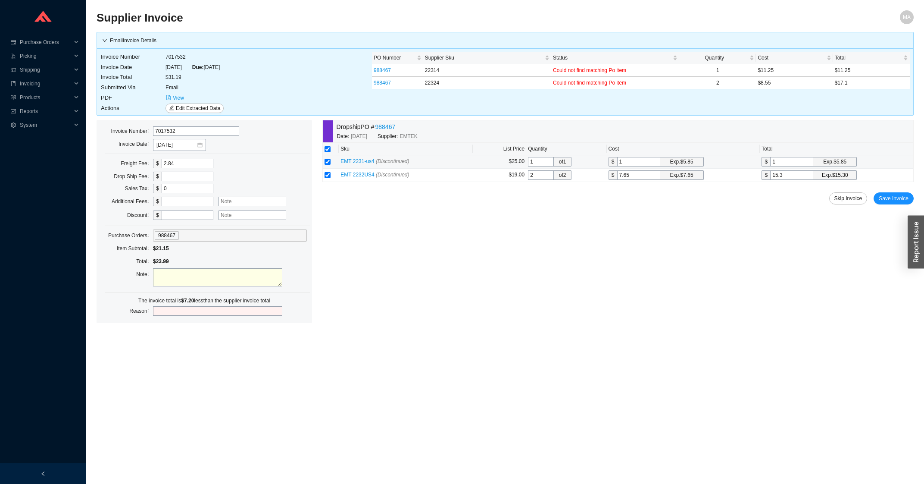
type input "11"
type input "11.2"
type input "11.25"
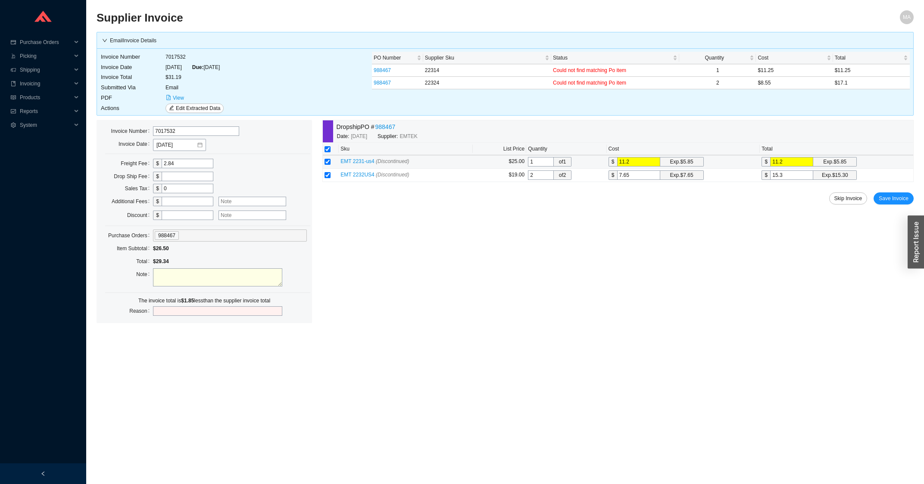
type input "11.25"
click at [781, 176] on input "15.3" at bounding box center [791, 174] width 43 height 9
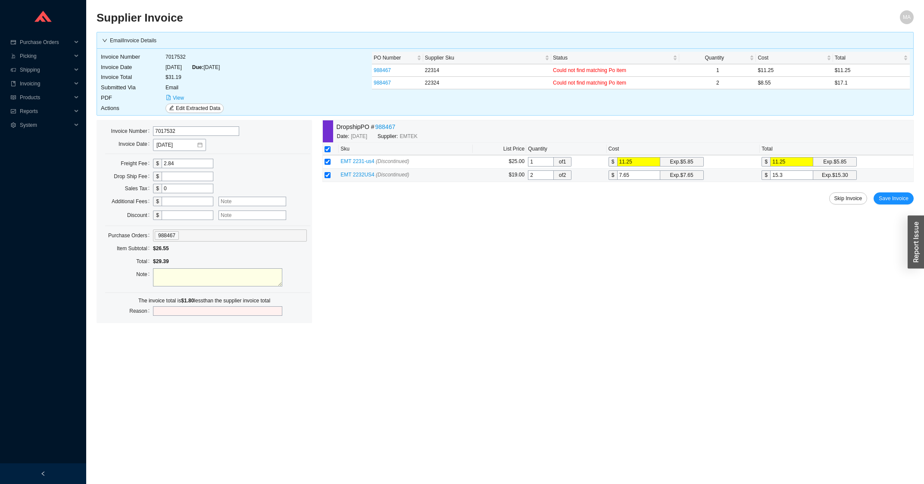
click at [781, 176] on input "15.3" at bounding box center [791, 174] width 43 height 9
type input "0.5"
type input "1"
type input "8.5"
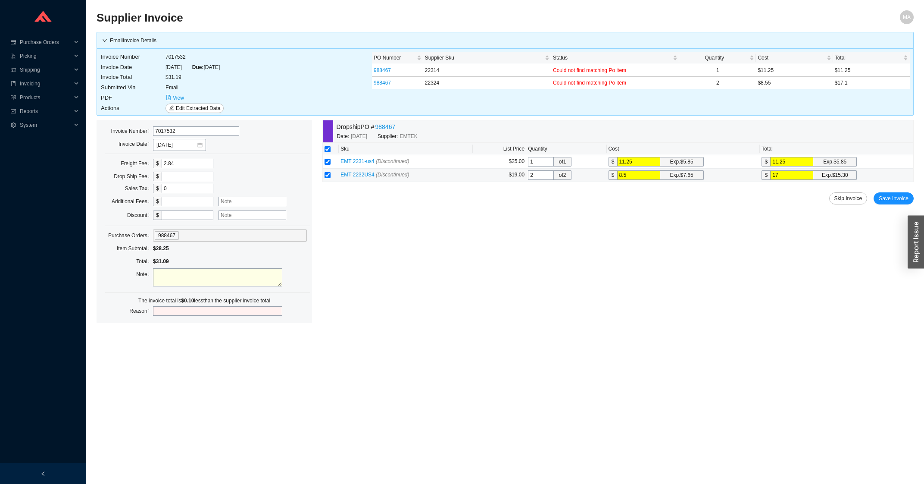
type input "17."
type input "8.55"
type input "17.1"
click at [887, 189] on div "Dropship PO # 988467 Date: 9/17/2025 Supplier: EMTEK Sku List Price Quantity Co…" at bounding box center [617, 207] width 591 height 175
click at [894, 195] on span "Save Invoice" at bounding box center [894, 198] width 30 height 9
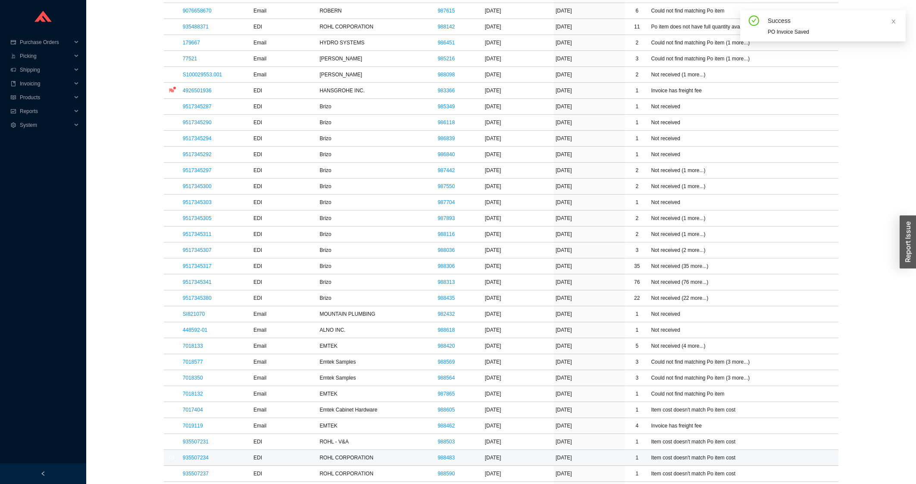
scroll to position [369, 0]
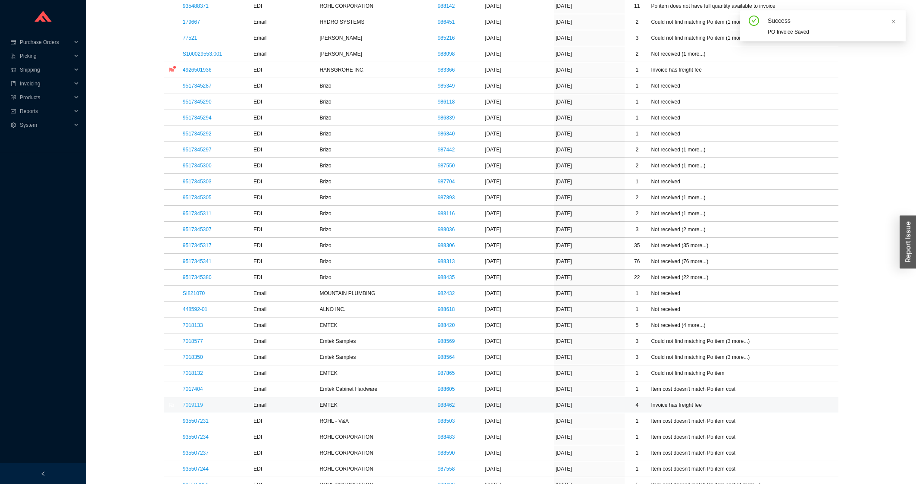
click at [189, 408] on link "7019119" at bounding box center [193, 405] width 20 height 6
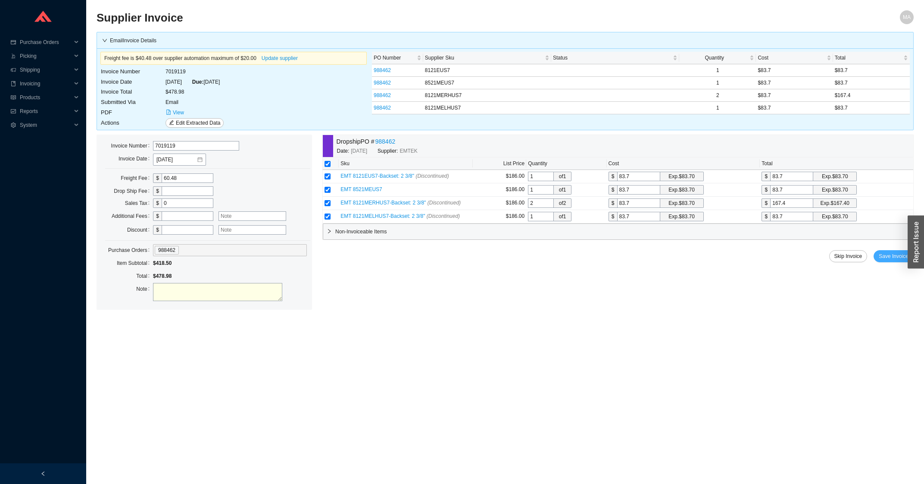
click at [898, 257] on span "Save Invoice" at bounding box center [894, 256] width 30 height 9
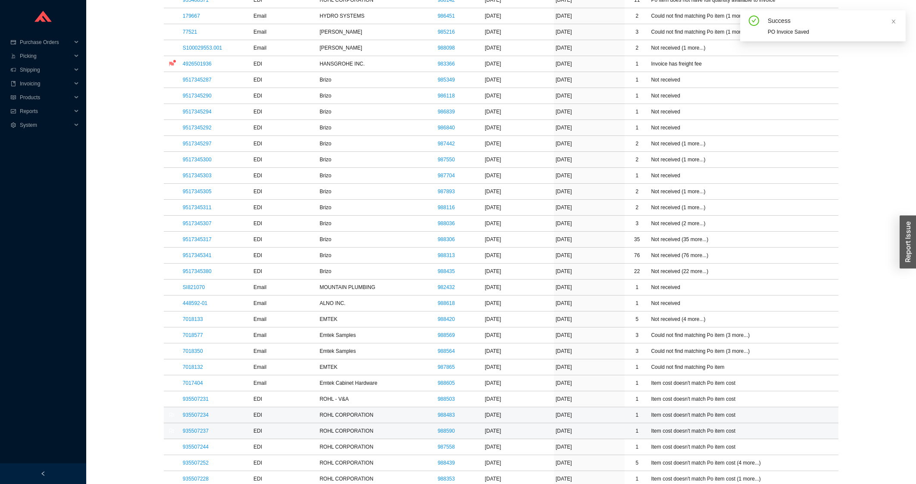
scroll to position [415, 0]
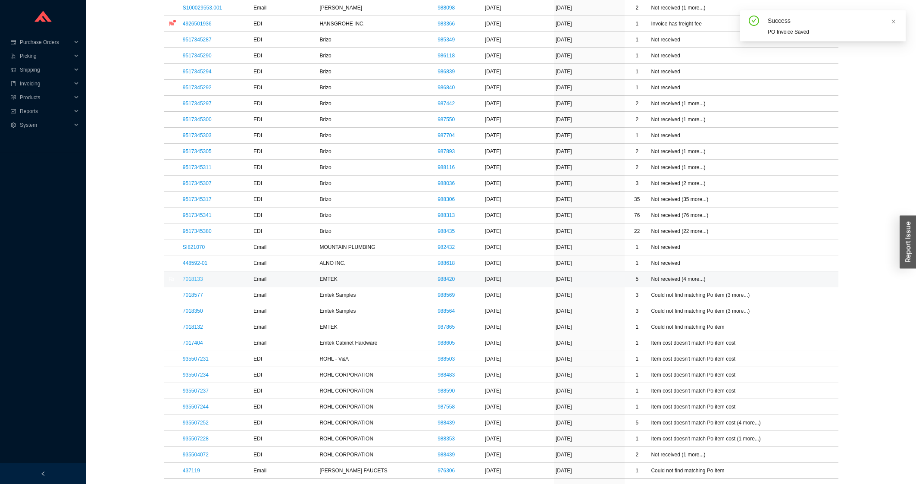
click at [195, 281] on link "7018133" at bounding box center [193, 279] width 20 height 6
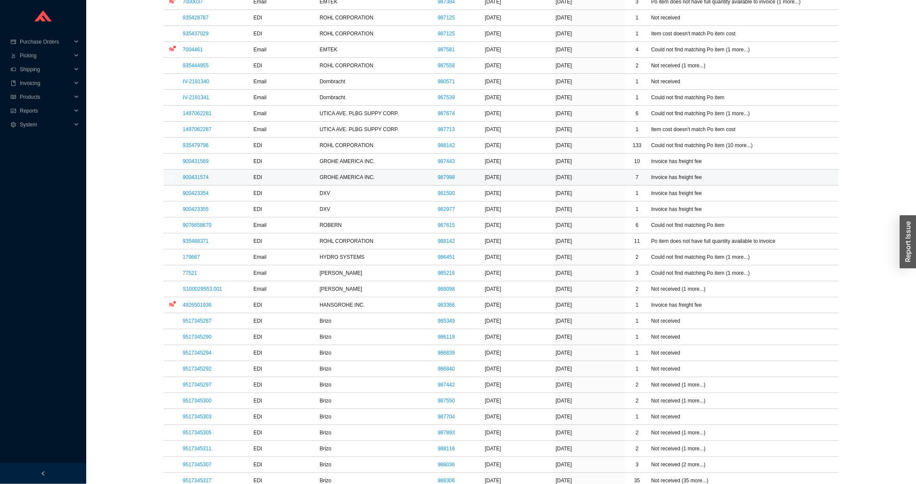
scroll to position [138, 0]
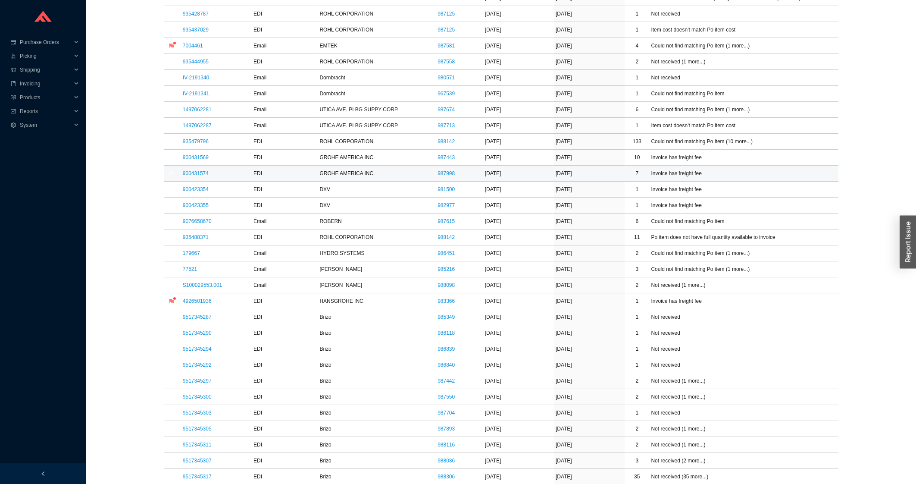
click at [194, 178] on td "900431574" at bounding box center [216, 174] width 71 height 16
click at [195, 176] on link "900431574" at bounding box center [196, 173] width 26 height 6
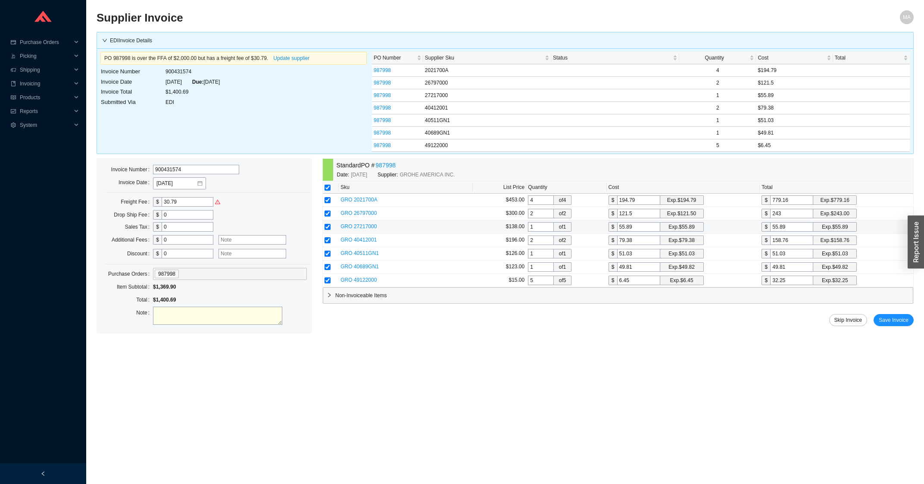
click at [358, 229] on span "GRO 27217000" at bounding box center [359, 226] width 36 height 6
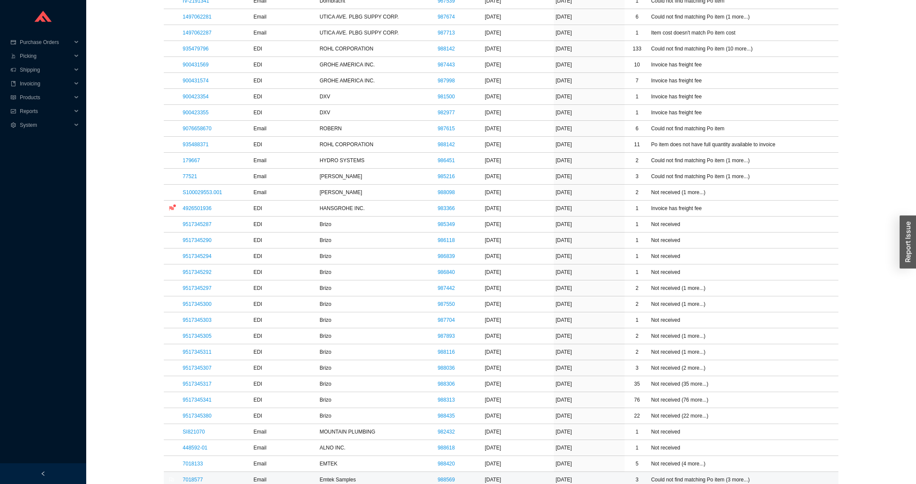
scroll to position [277, 0]
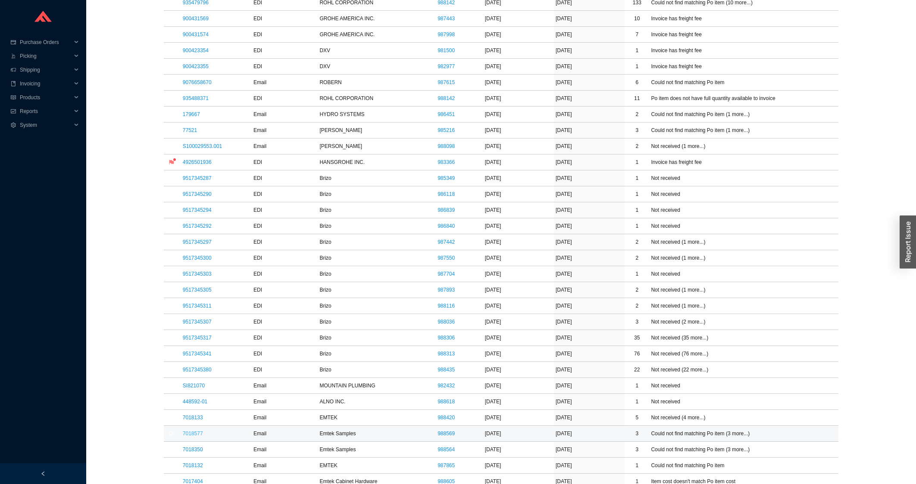
click at [184, 436] on link "7018577" at bounding box center [193, 433] width 20 height 6
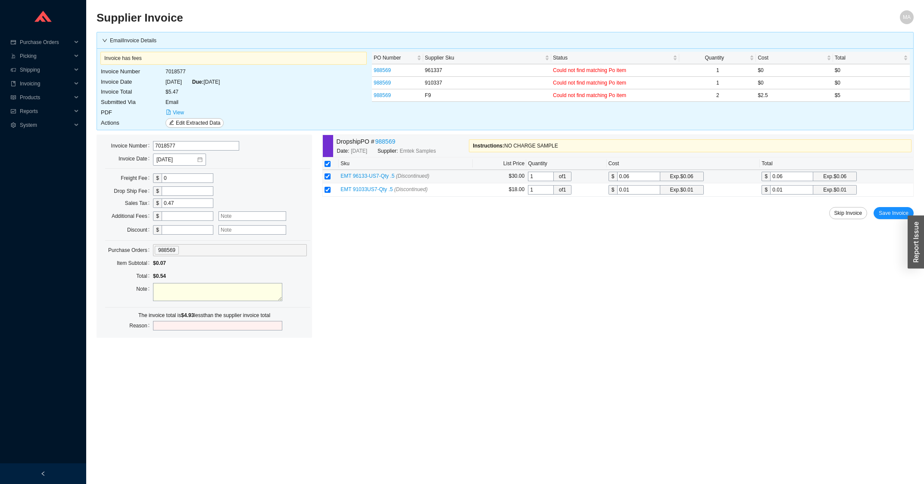
click at [630, 179] on input "0.06" at bounding box center [638, 176] width 43 height 9
type input "2"
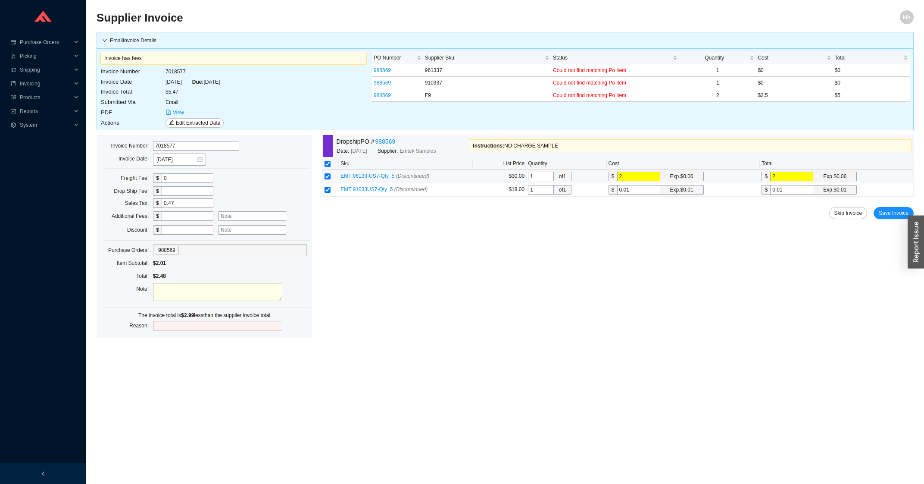
type input "2.5"
type input "2"
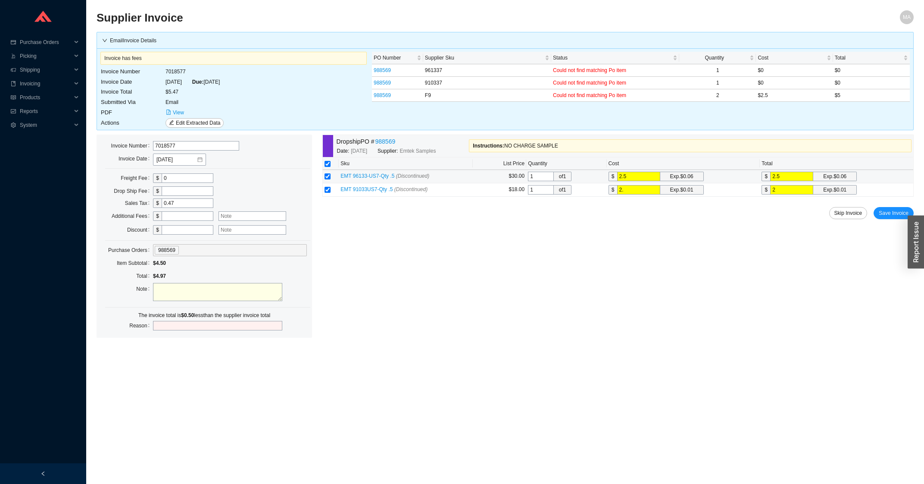
type input "2.5"
click at [888, 211] on span "Save Invoice" at bounding box center [894, 213] width 30 height 9
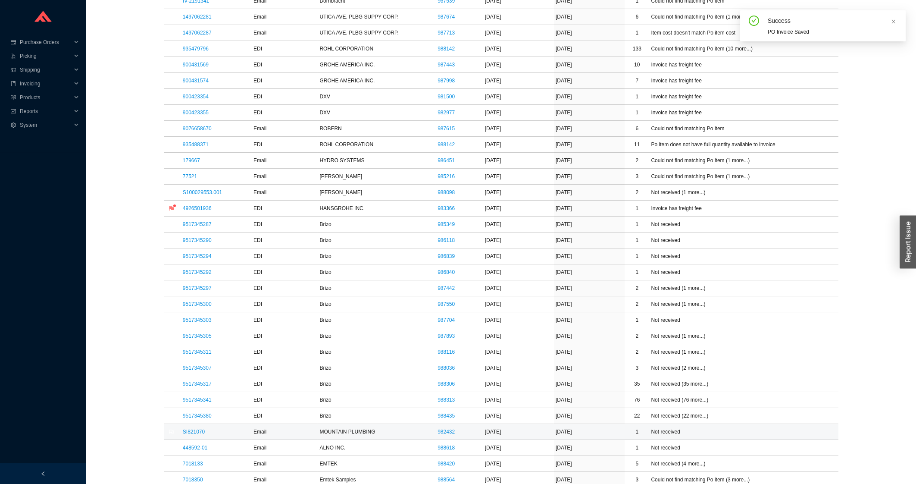
scroll to position [277, 0]
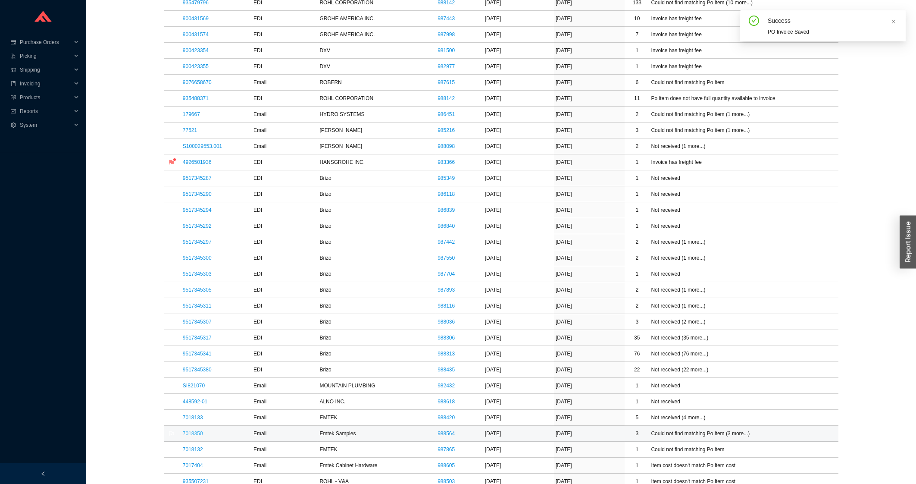
click at [191, 436] on link "7018350" at bounding box center [193, 433] width 20 height 6
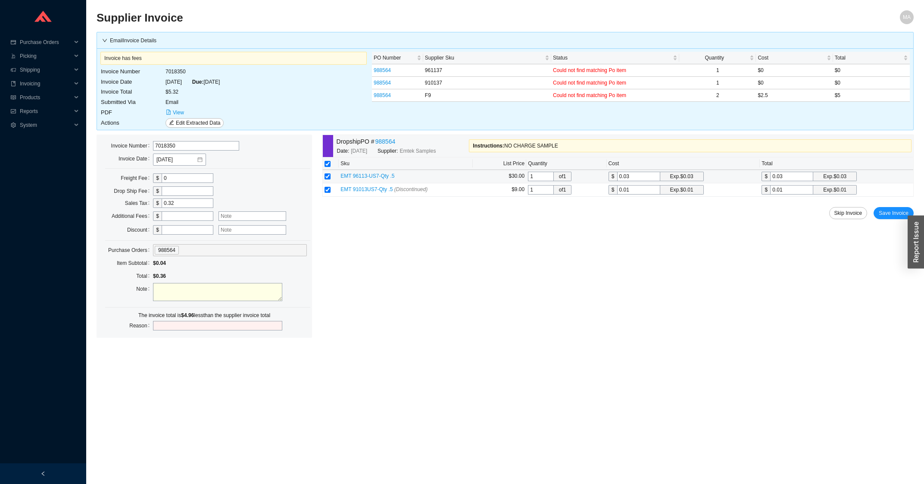
click at [650, 178] on input "0.03" at bounding box center [638, 176] width 43 height 9
type input "2"
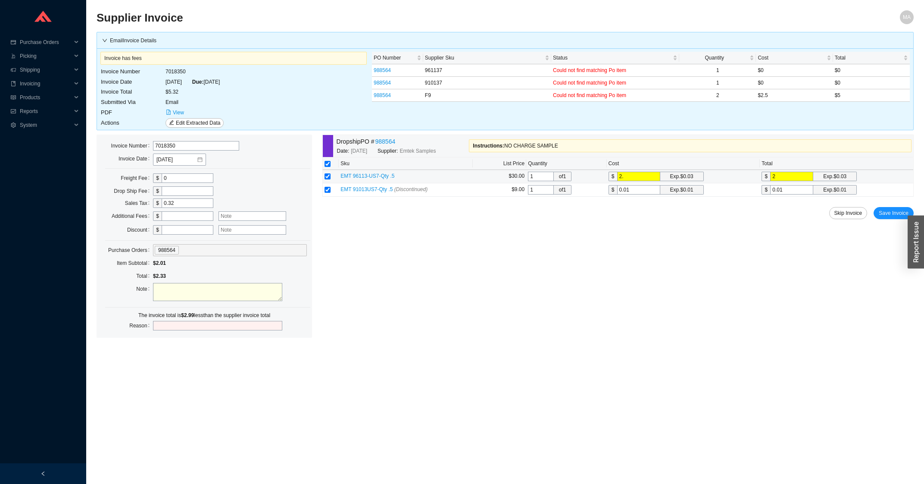
type input "2.5"
type input "2"
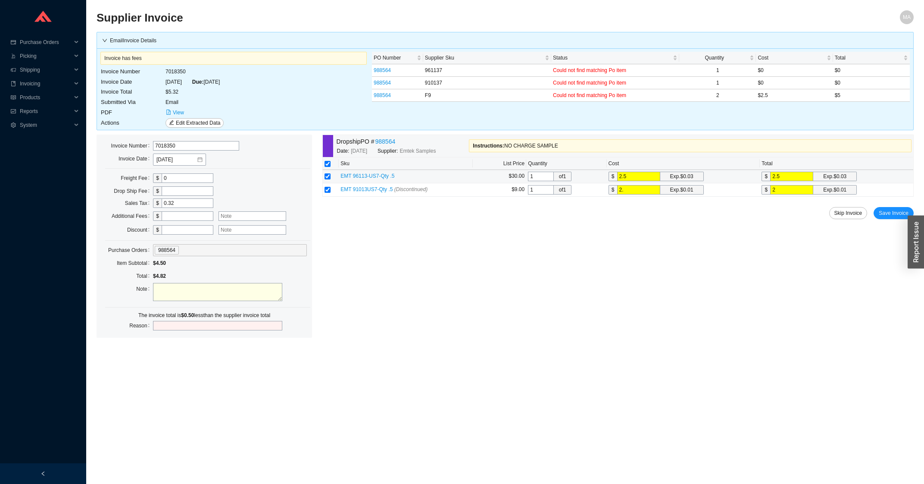
type input "2.5"
click at [887, 211] on span "Save Invoice" at bounding box center [894, 213] width 30 height 9
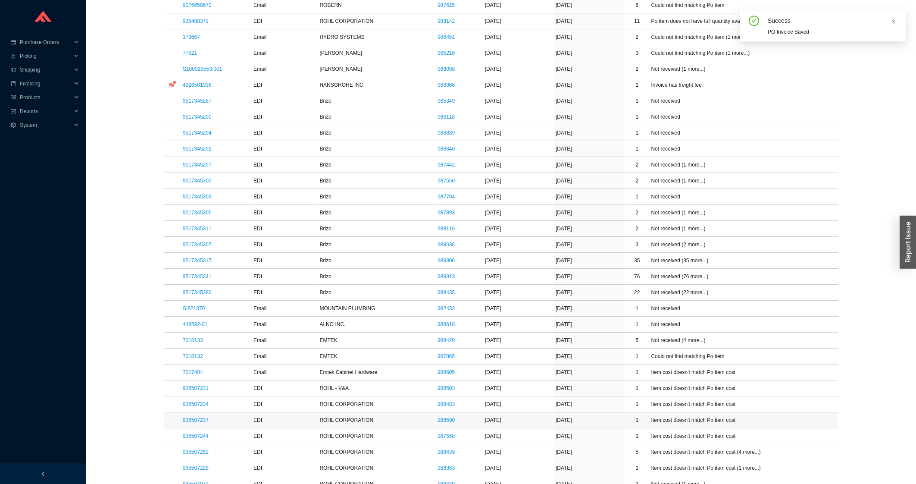
scroll to position [369, 0]
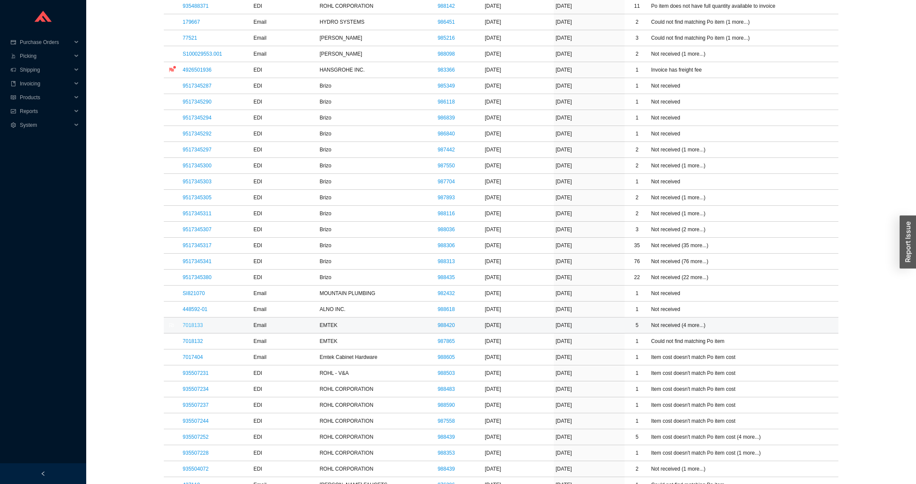
click at [191, 328] on link "7018133" at bounding box center [193, 325] width 20 height 6
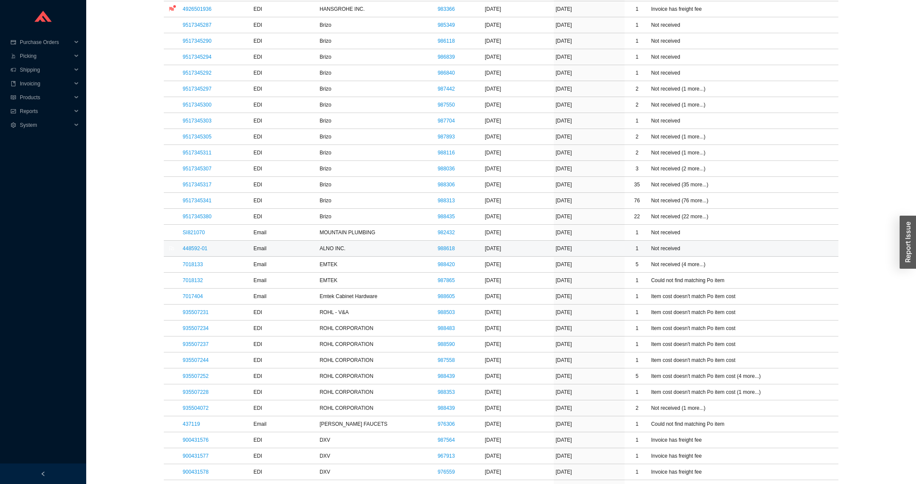
scroll to position [462, 0]
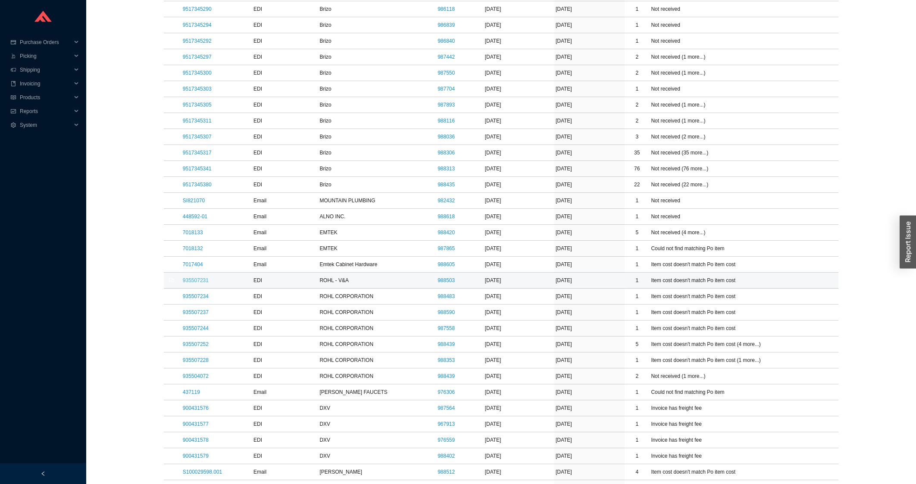
click at [193, 282] on link "935507231" at bounding box center [196, 280] width 26 height 6
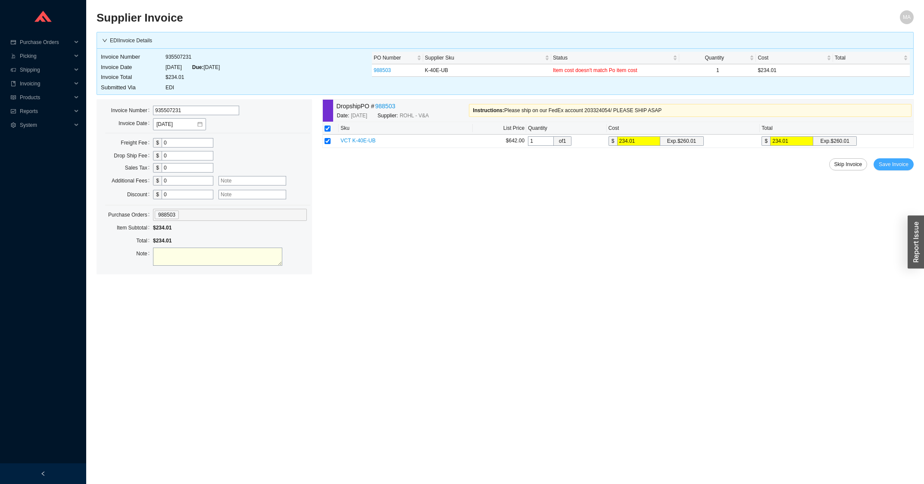
click at [886, 164] on span "Save Invoice" at bounding box center [894, 164] width 30 height 9
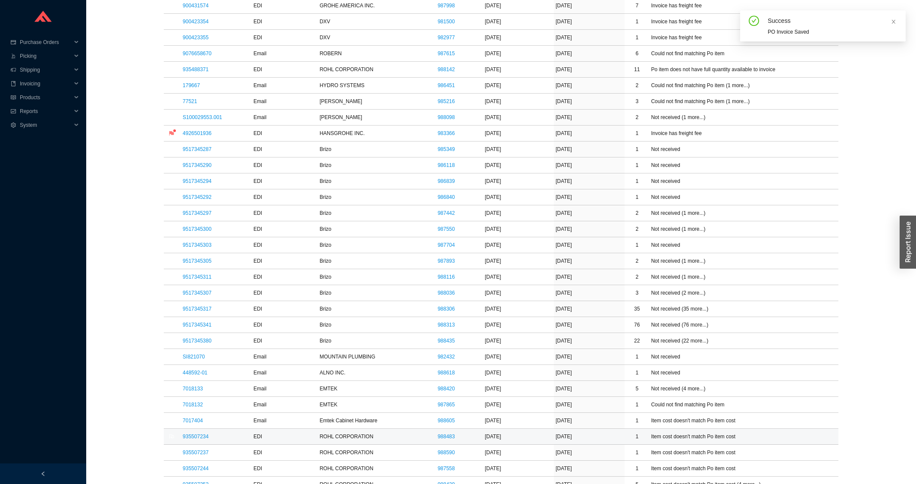
scroll to position [323, 0]
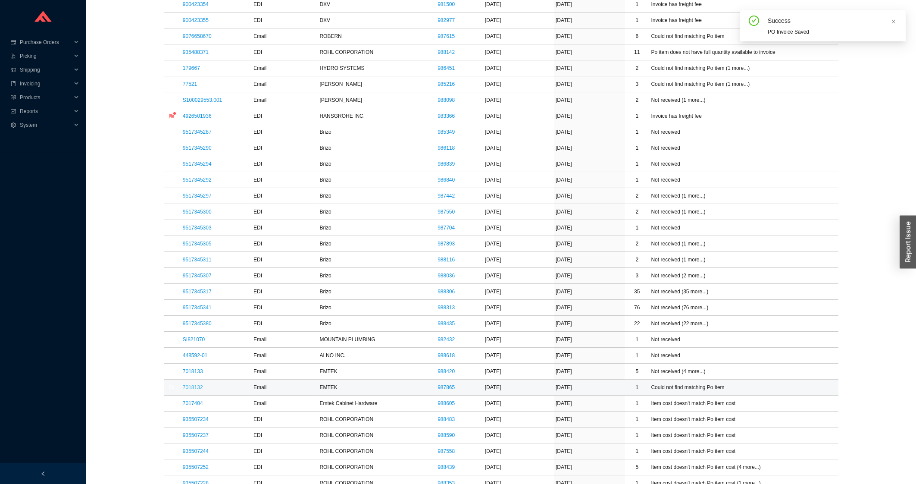
click at [190, 390] on link "7018132" at bounding box center [193, 387] width 20 height 6
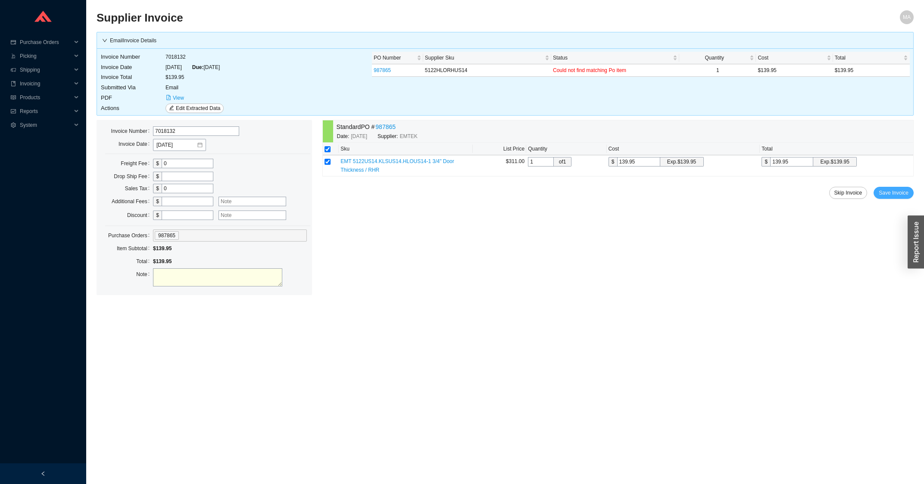
click at [896, 198] on button "Save Invoice" at bounding box center [894, 193] width 40 height 12
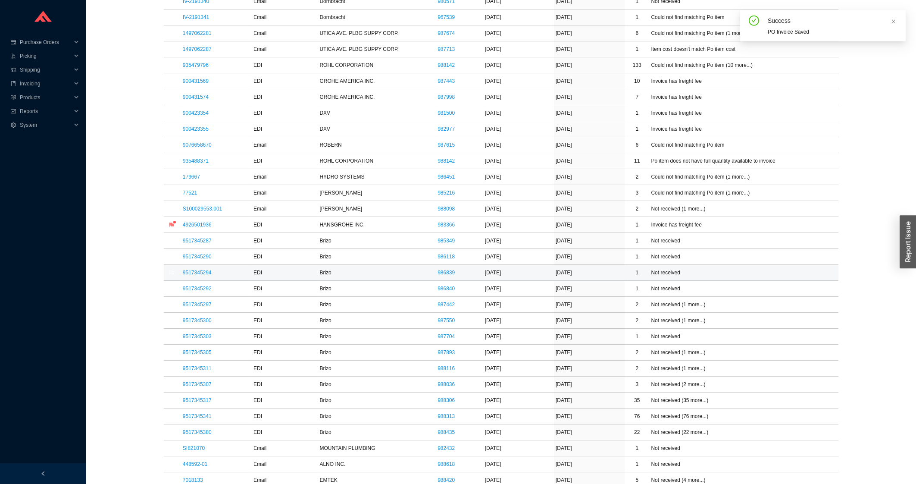
scroll to position [231, 0]
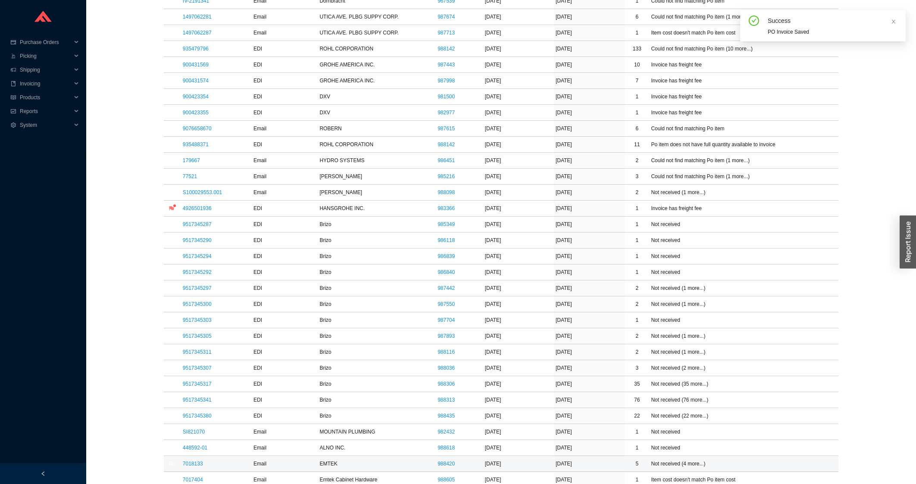
click at [191, 469] on td "7018133" at bounding box center [216, 464] width 71 height 16
click at [191, 466] on link "7018133" at bounding box center [193, 463] width 20 height 6
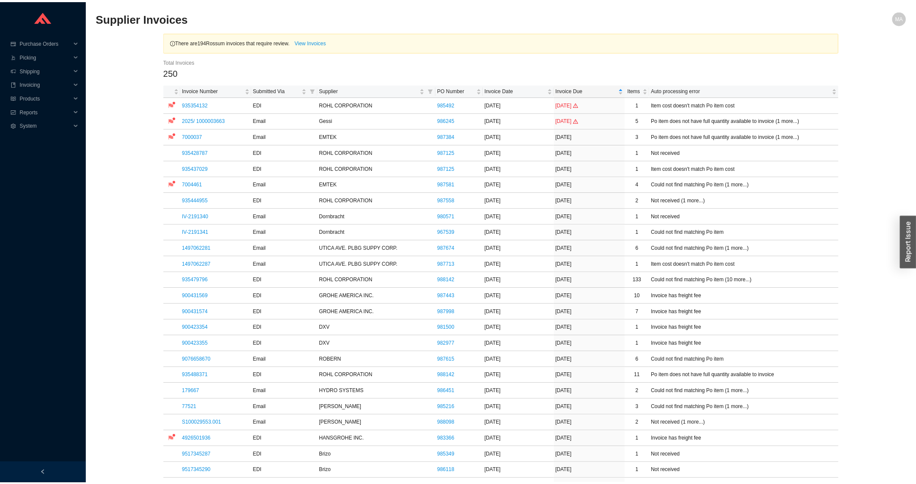
scroll to position [415, 0]
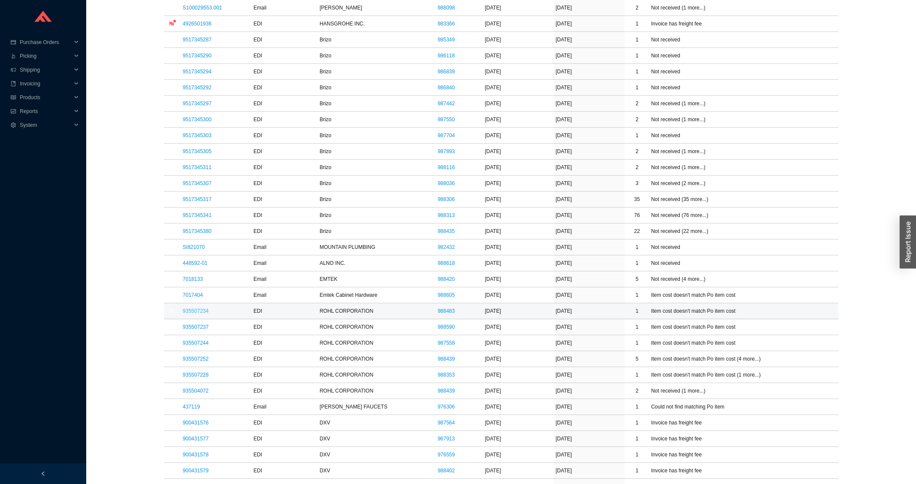
click at [203, 317] on td "935507234" at bounding box center [216, 311] width 71 height 16
click at [200, 314] on link "935507234" at bounding box center [196, 311] width 26 height 6
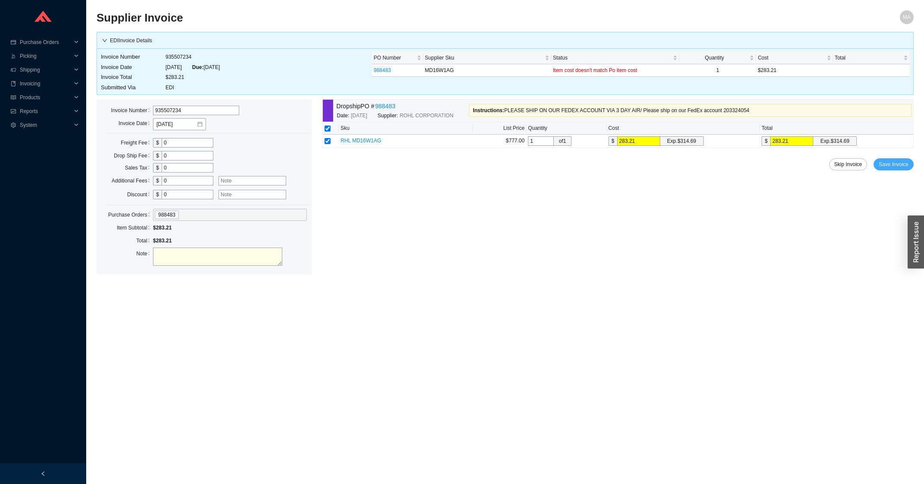
click at [884, 168] on span "Save Invoice" at bounding box center [894, 164] width 30 height 9
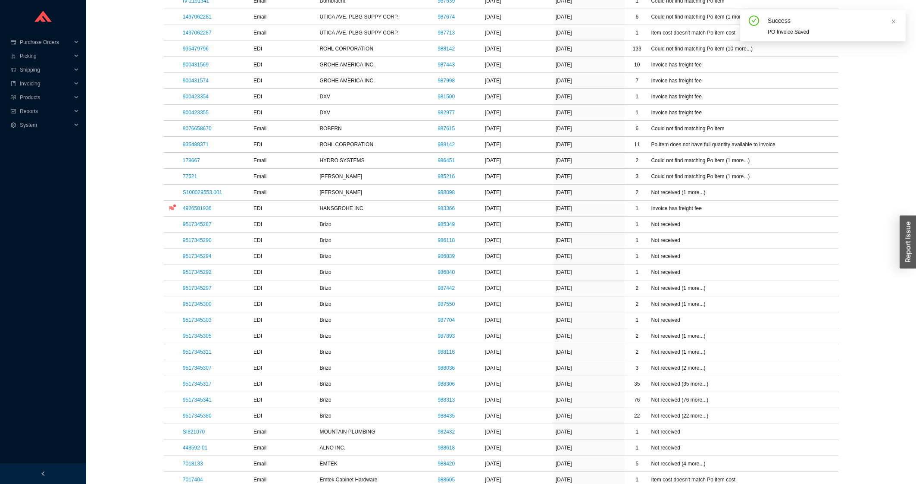
scroll to position [277, 0]
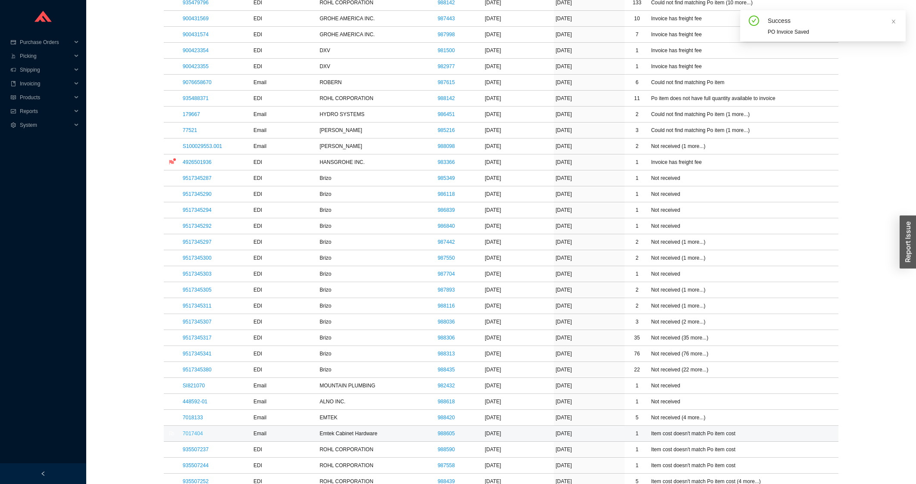
click at [185, 436] on link "7017404" at bounding box center [193, 433] width 20 height 6
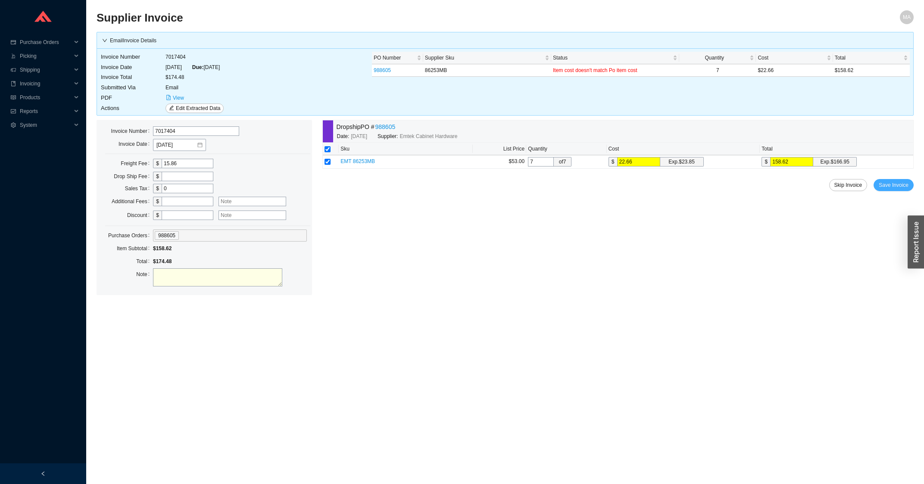
click at [903, 188] on span "Save Invoice" at bounding box center [894, 185] width 30 height 9
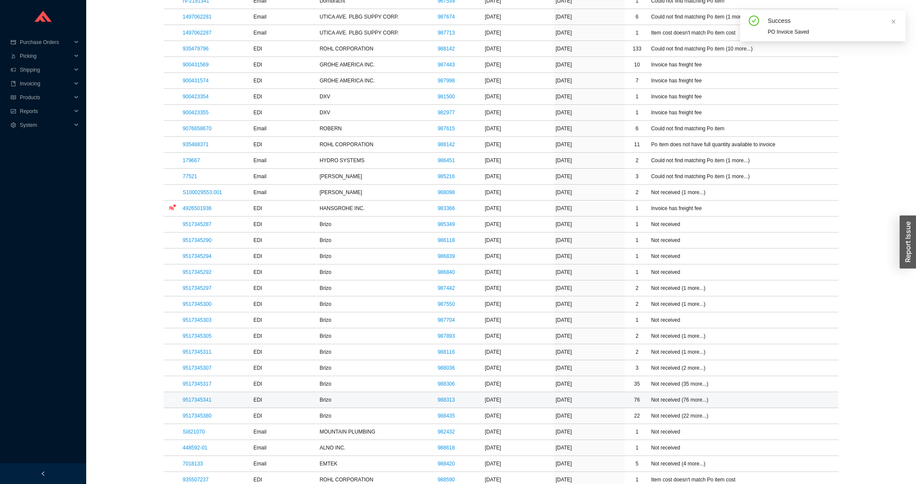
scroll to position [462, 0]
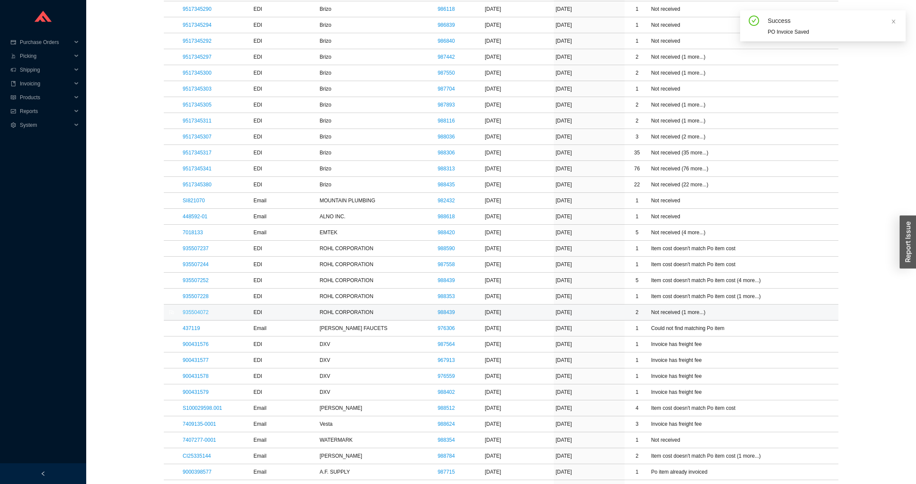
click at [185, 315] on link "935504072" at bounding box center [196, 312] width 26 height 6
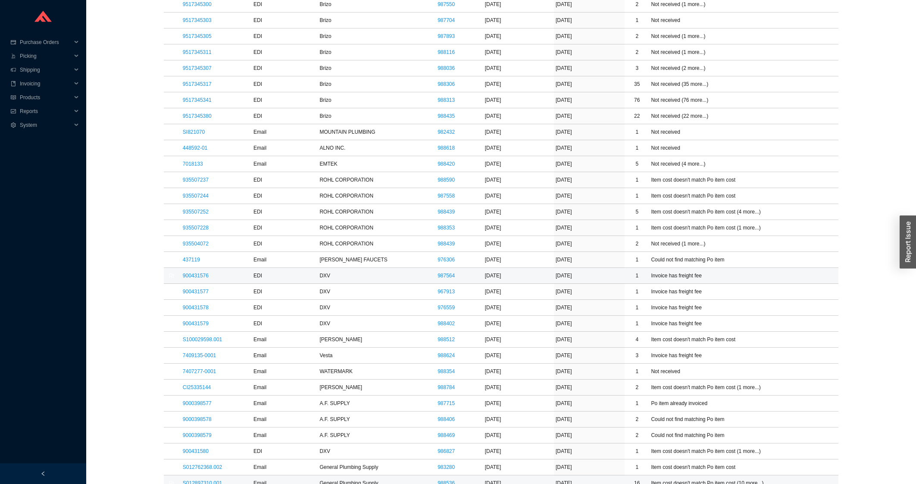
scroll to position [693, 0]
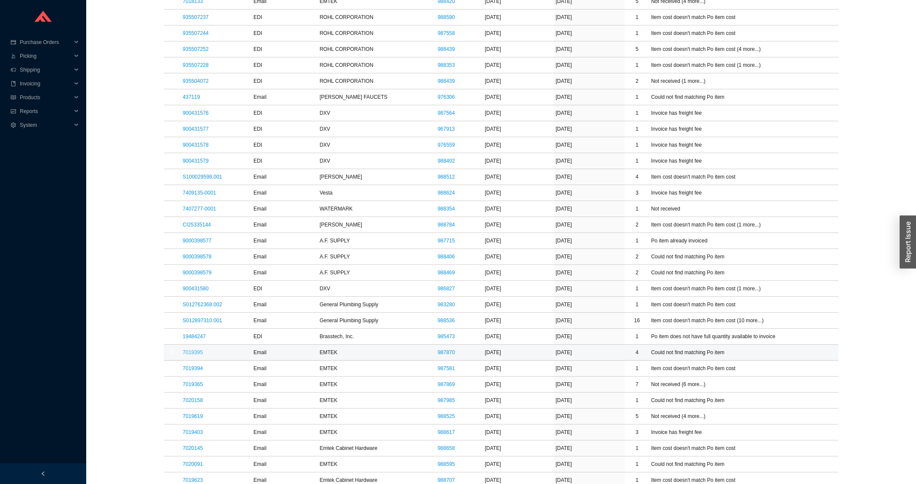
click at [193, 355] on link "7019395" at bounding box center [193, 352] width 20 height 6
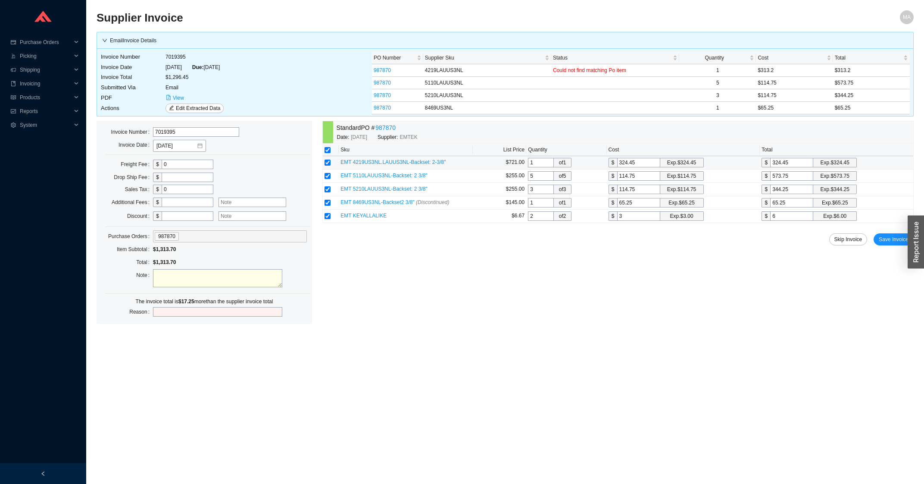
click at [640, 162] on input "324.45" at bounding box center [638, 162] width 43 height 9
type input "3"
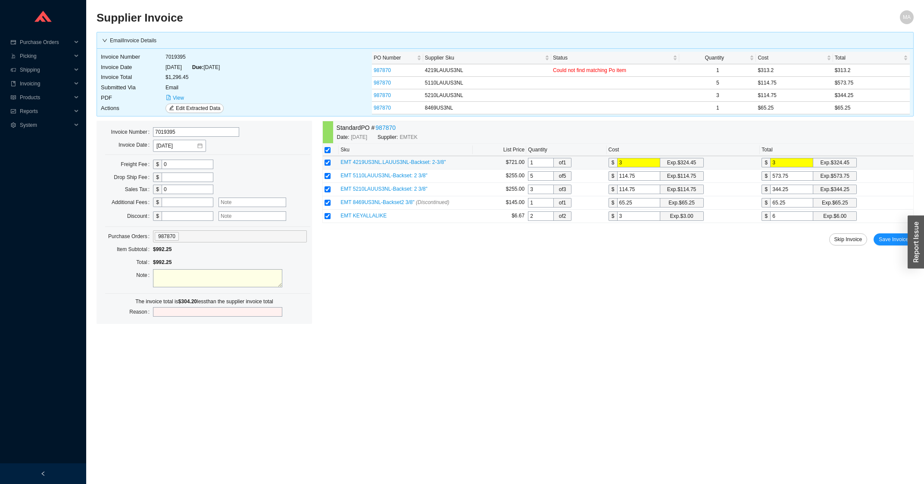
type input "31"
type input "313"
type input "313.2"
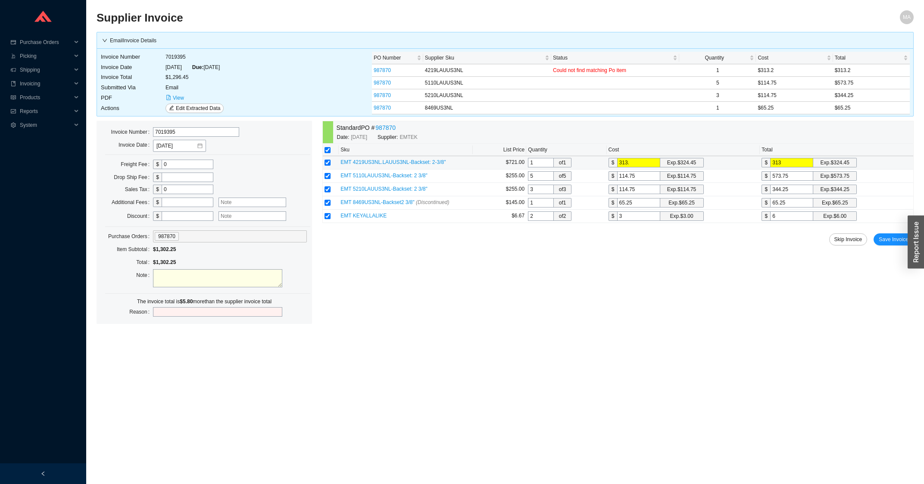
type input "313.2"
click at [329, 217] on input "checkbox" at bounding box center [328, 216] width 6 height 6
checkbox input "false"
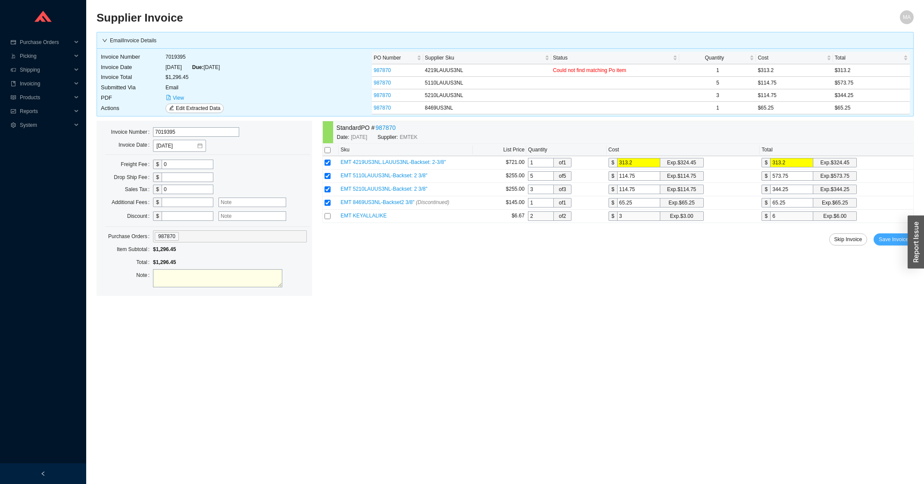
click at [881, 239] on span "Save Invoice" at bounding box center [894, 239] width 30 height 9
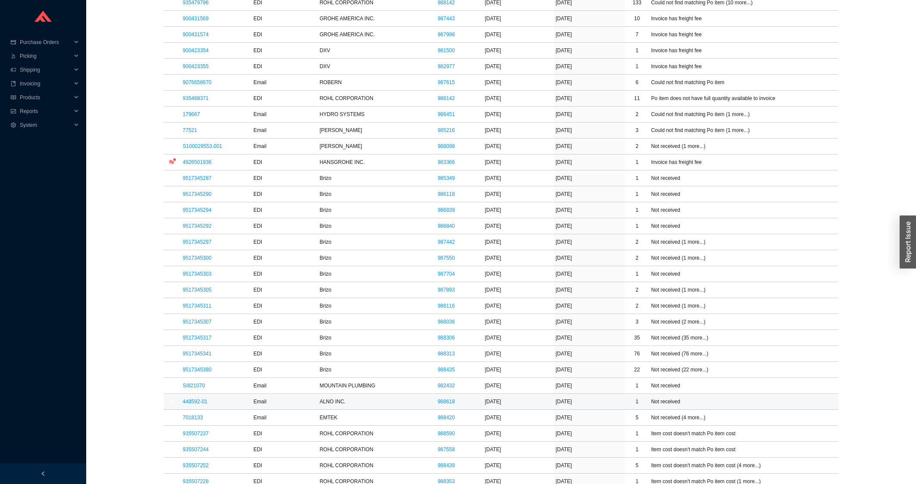
scroll to position [508, 0]
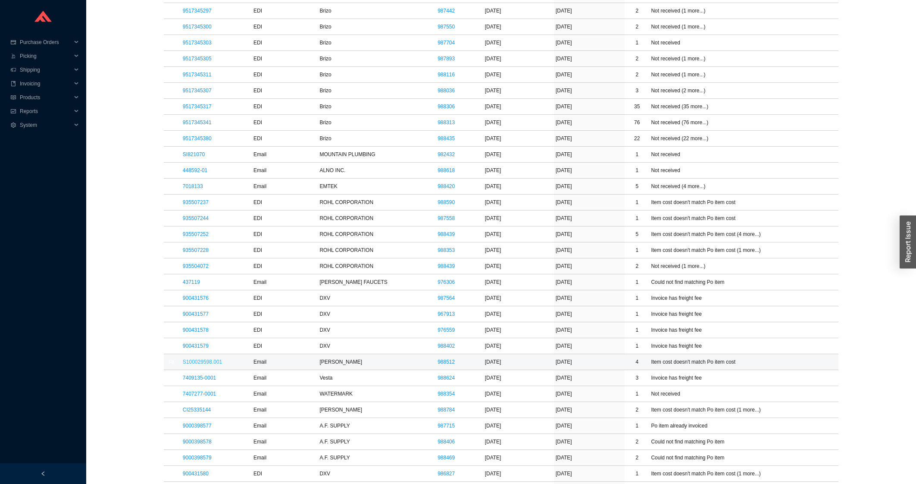
click at [192, 365] on link "S100029598.001" at bounding box center [202, 362] width 39 height 6
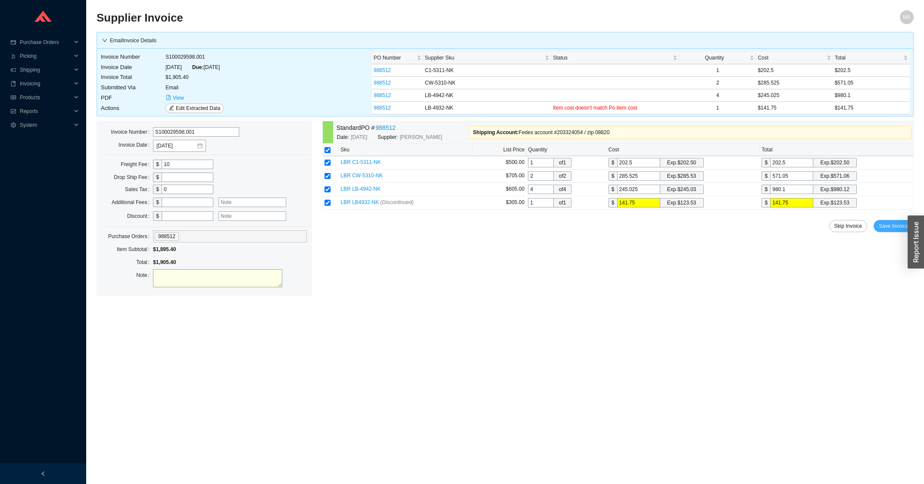
click at [893, 230] on span "Save Invoice" at bounding box center [894, 226] width 30 height 9
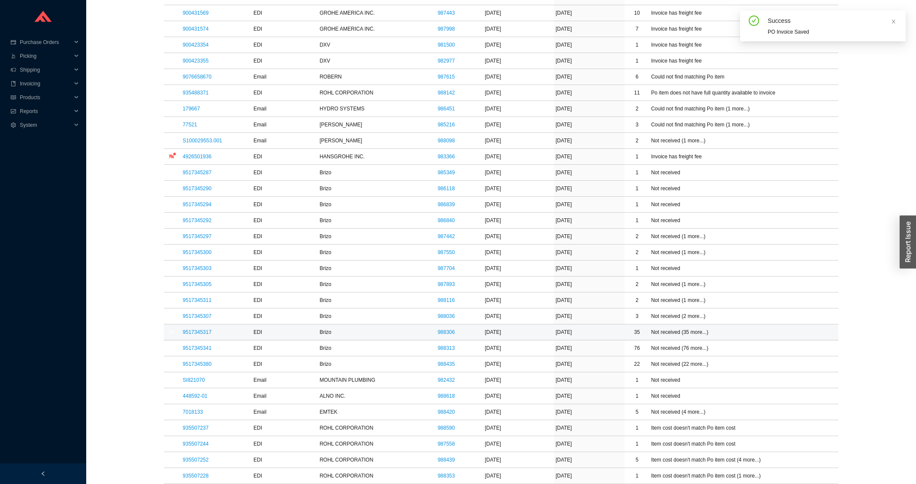
scroll to position [323, 0]
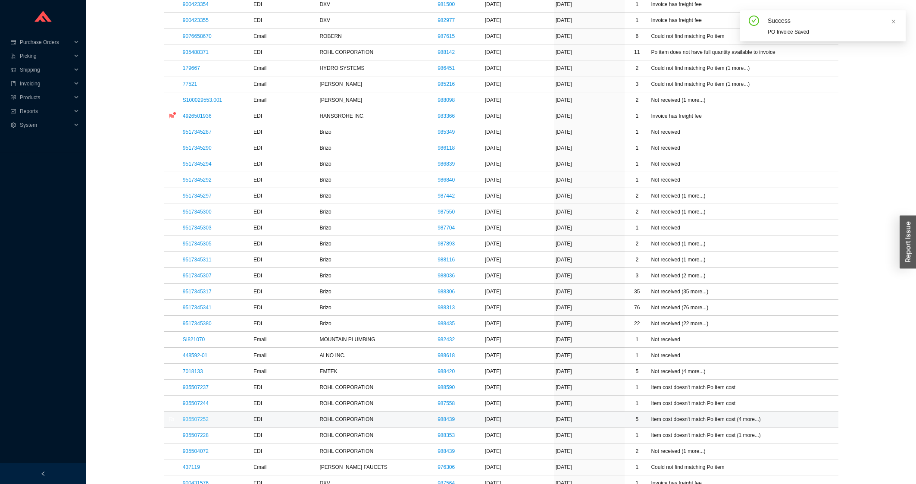
click at [197, 421] on link "935507252" at bounding box center [196, 419] width 26 height 6
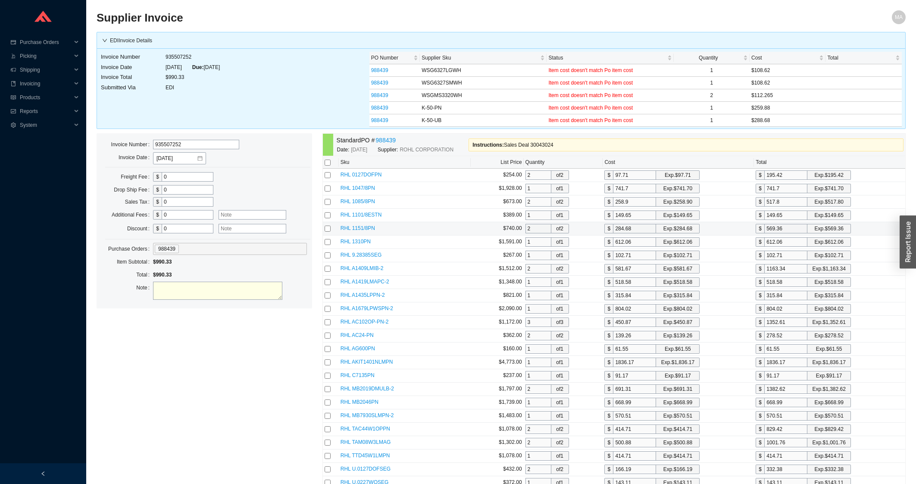
scroll to position [289, 0]
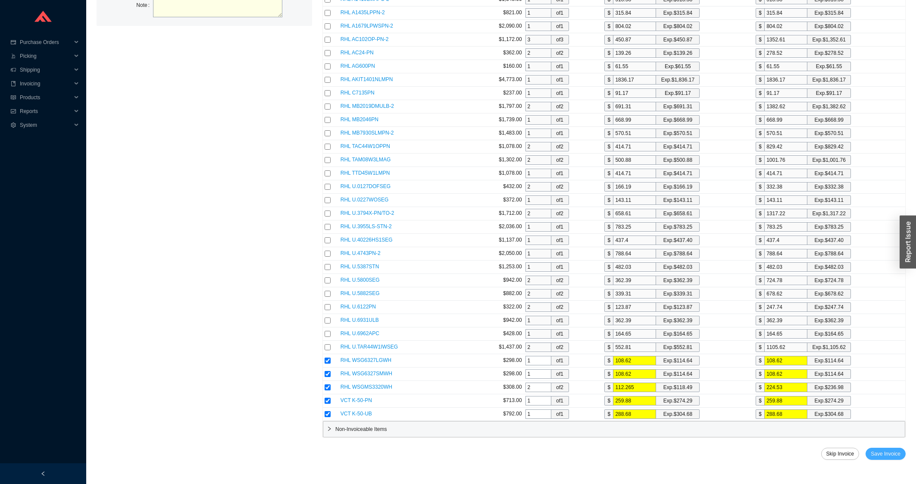
click at [890, 453] on span "Save Invoice" at bounding box center [886, 453] width 30 height 9
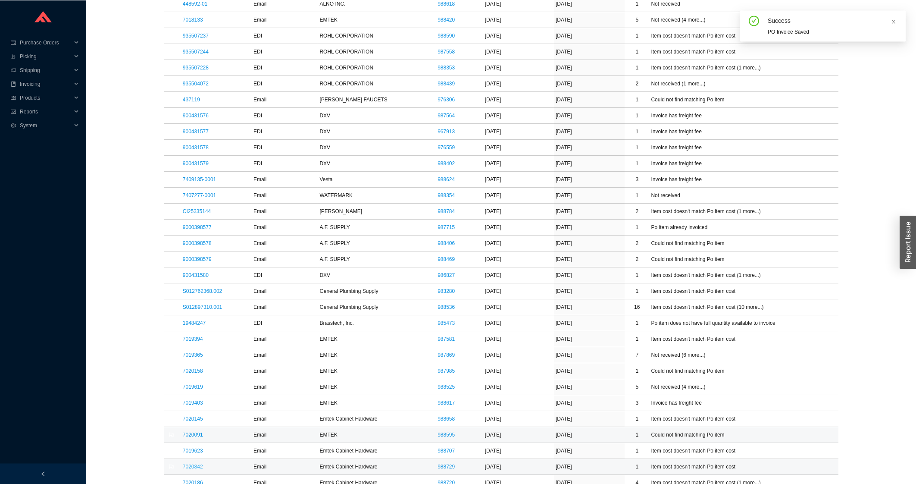
scroll to position [705, 0]
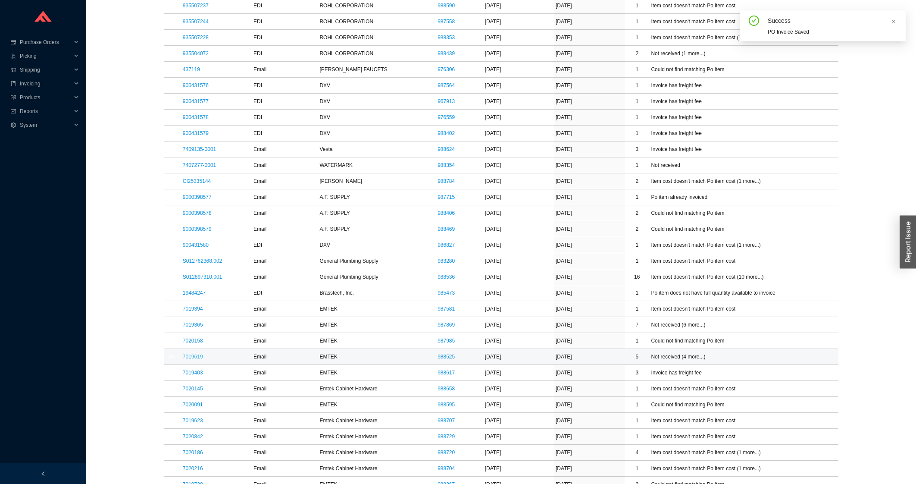
click at [198, 356] on link "7019619" at bounding box center [193, 356] width 20 height 6
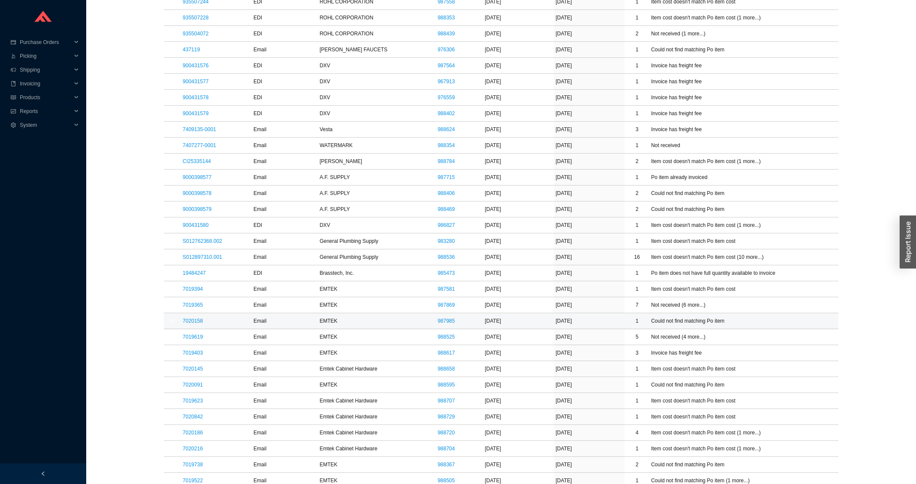
scroll to position [843, 0]
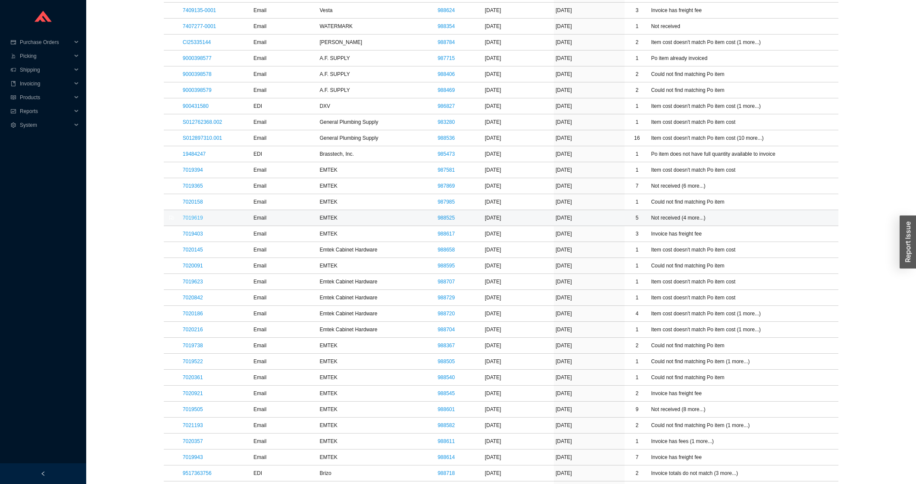
click at [192, 219] on link "7019619" at bounding box center [193, 218] width 20 height 6
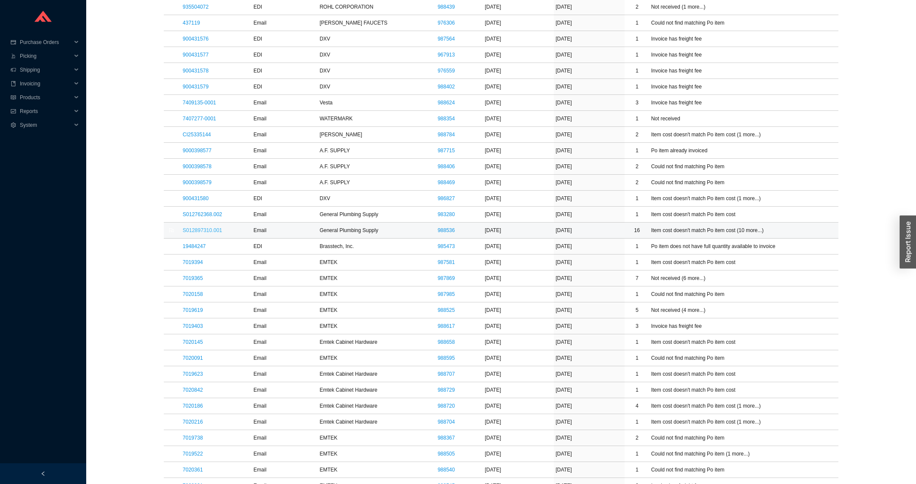
click at [209, 233] on link "S012897310.001" at bounding box center [202, 230] width 39 height 6
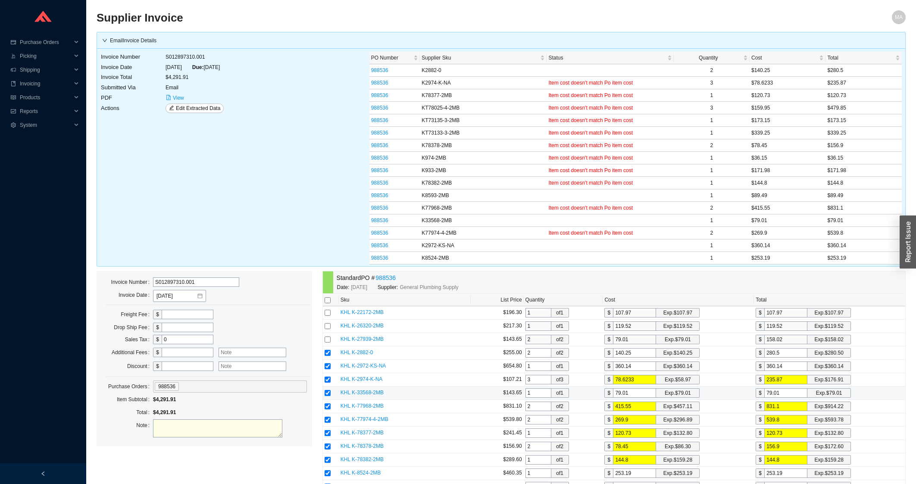
scroll to position [127, 0]
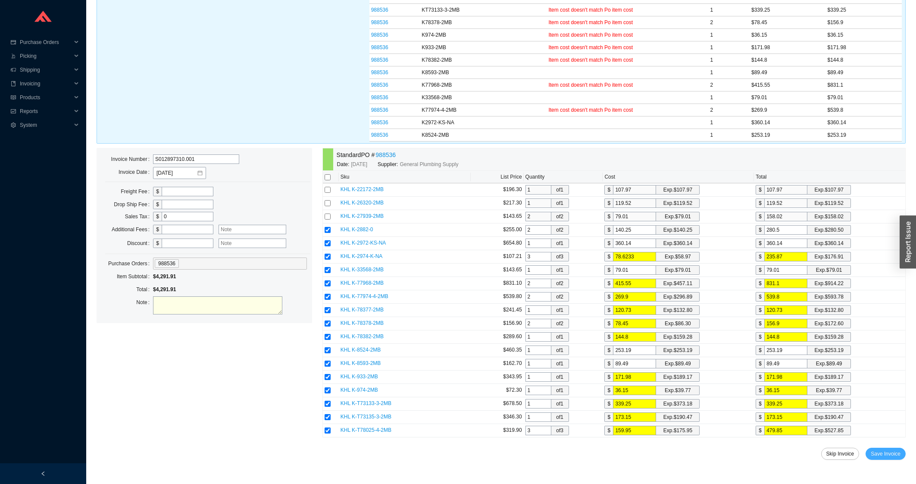
click at [897, 457] on span "Save Invoice" at bounding box center [886, 453] width 30 height 9
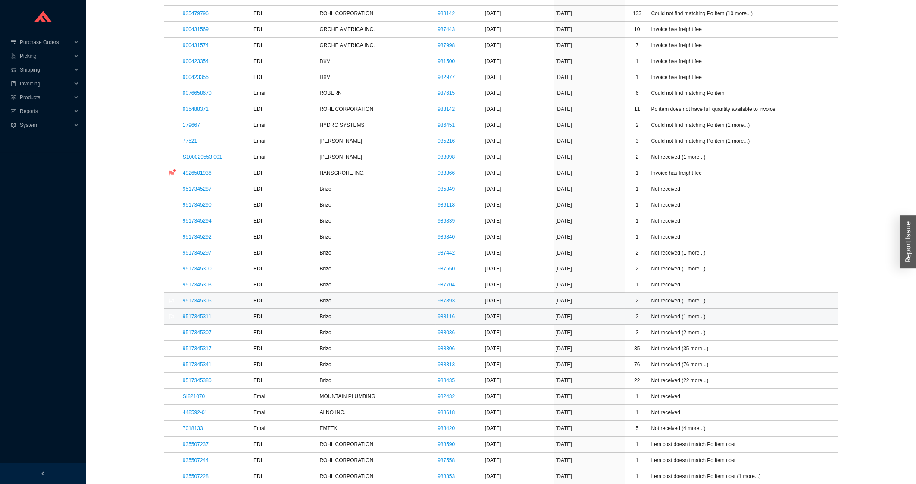
scroll to position [312, 0]
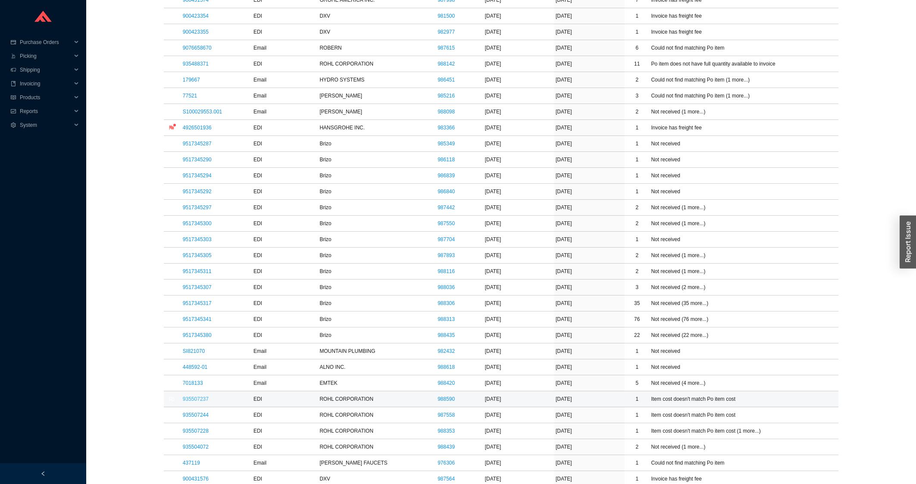
click at [195, 402] on link "935507237" at bounding box center [196, 399] width 26 height 6
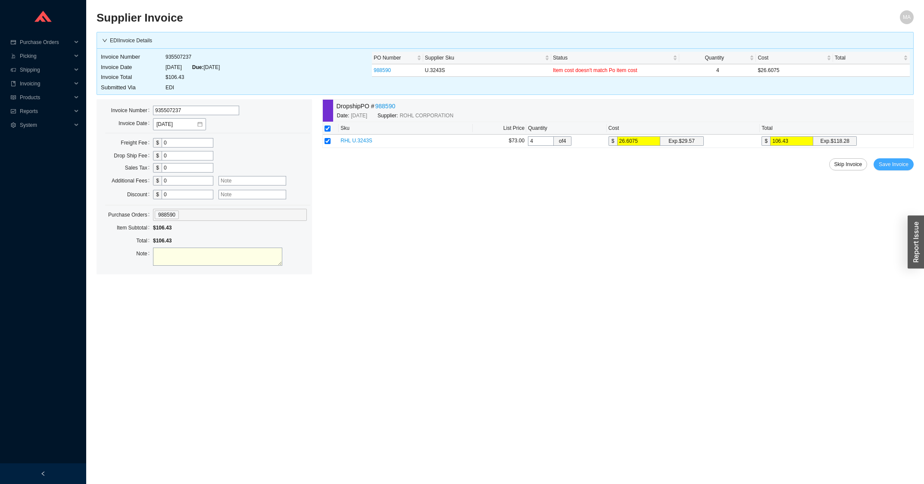
click at [896, 167] on span "Save Invoice" at bounding box center [894, 164] width 30 height 9
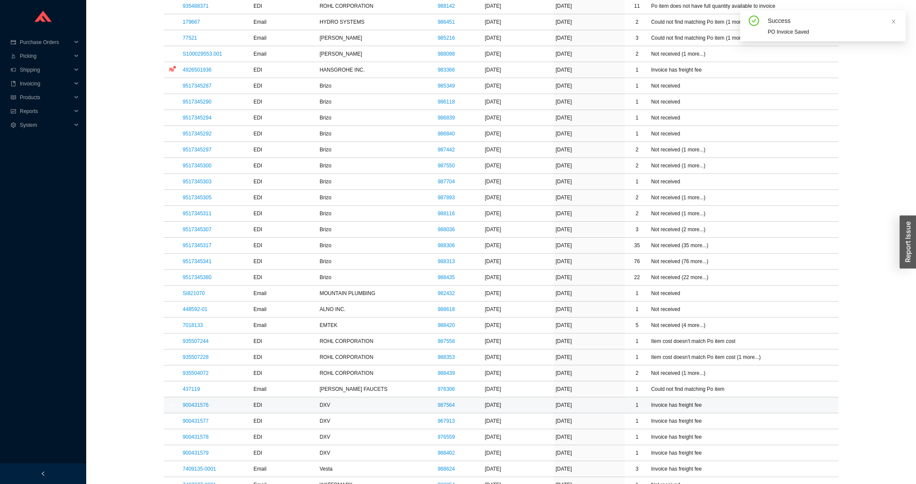
scroll to position [554, 0]
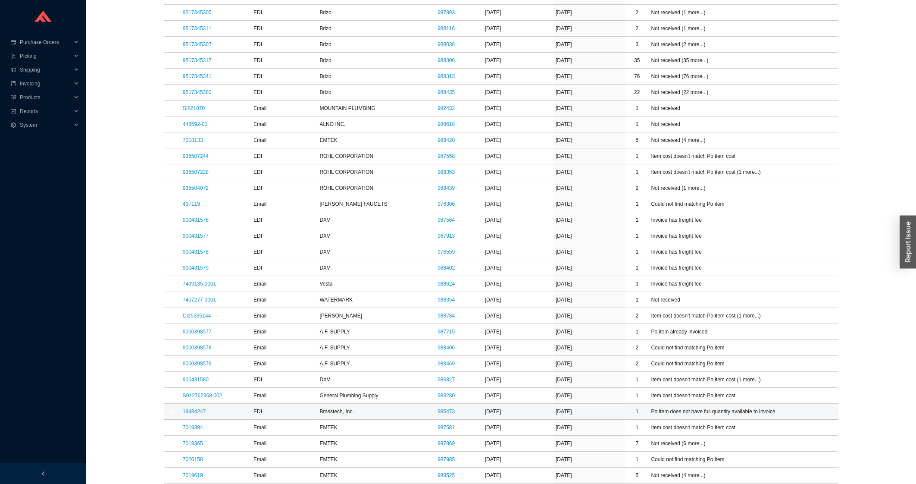
click at [188, 408] on td "19484247" at bounding box center [216, 411] width 71 height 16
click at [193, 403] on td "S012762368.002" at bounding box center [216, 395] width 71 height 16
click at [198, 398] on link "S012762368.002" at bounding box center [202, 395] width 39 height 6
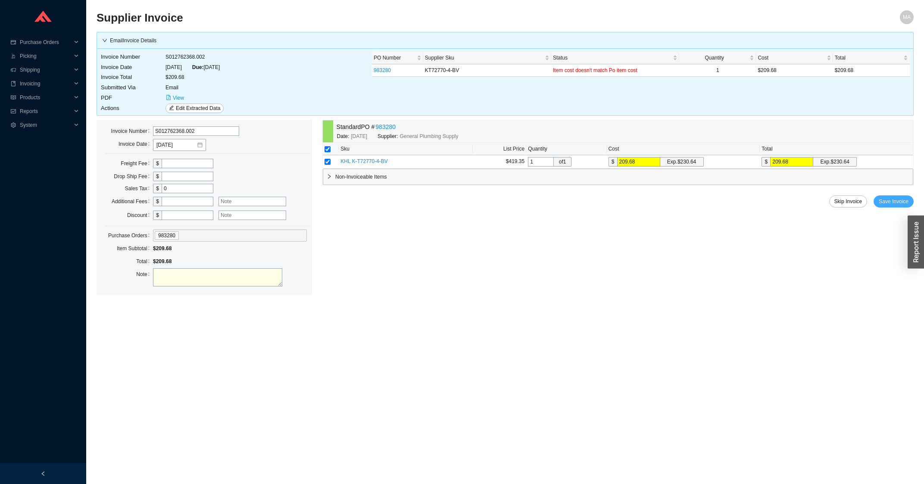
click at [891, 198] on span "Save Invoice" at bounding box center [894, 201] width 30 height 9
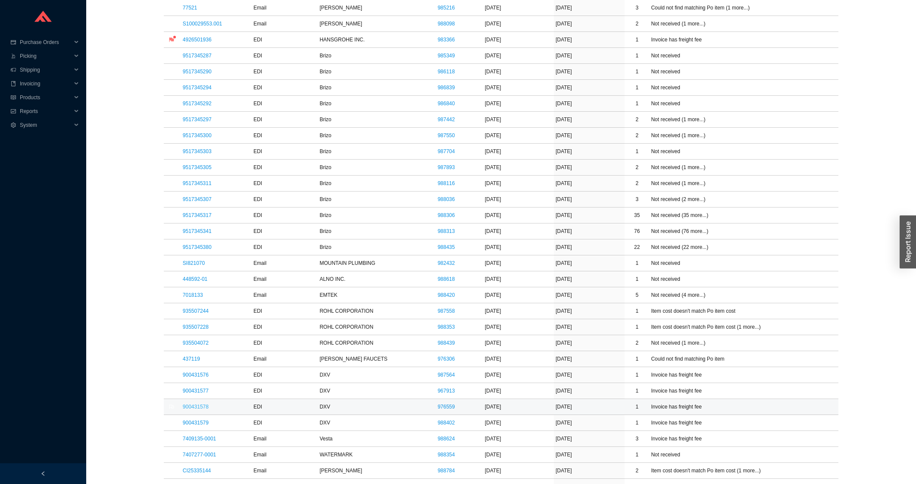
scroll to position [415, 0]
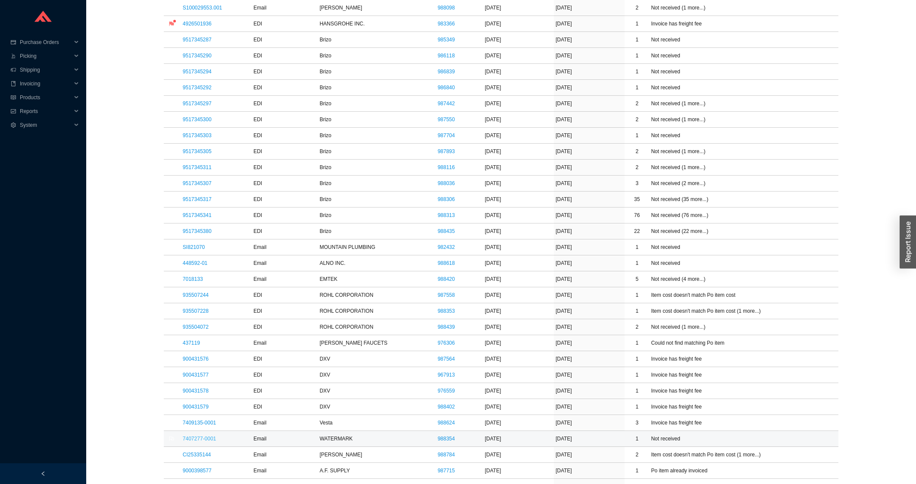
click at [195, 438] on link "7407277-0001" at bounding box center [199, 438] width 33 height 6
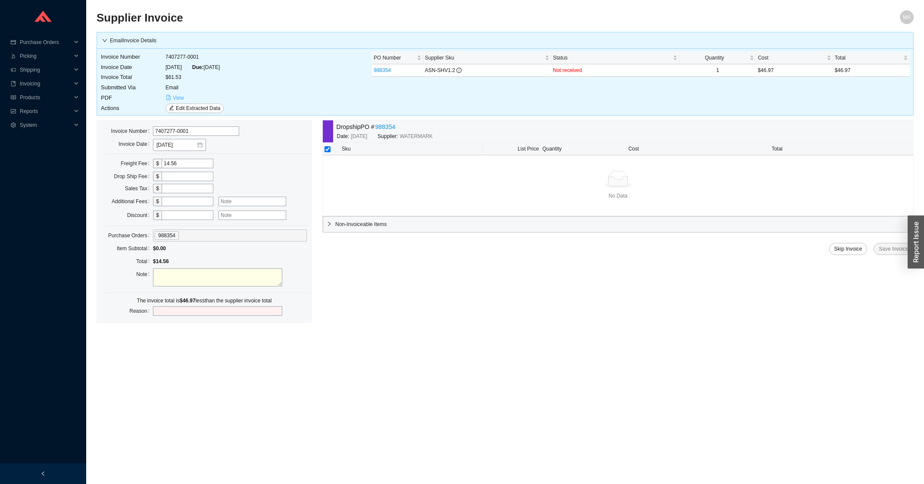
click at [169, 96] on icon "file-pdf" at bounding box center [168, 97] width 5 height 5
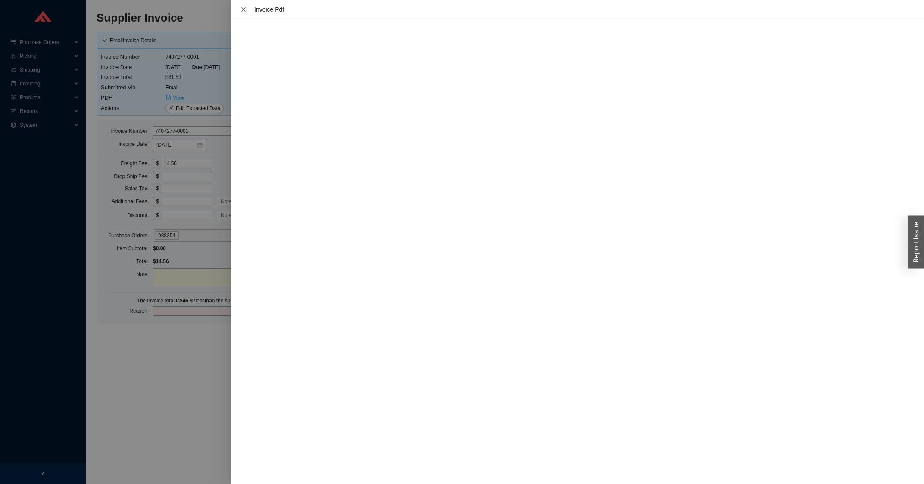
click at [241, 11] on icon "close" at bounding box center [244, 9] width 6 height 6
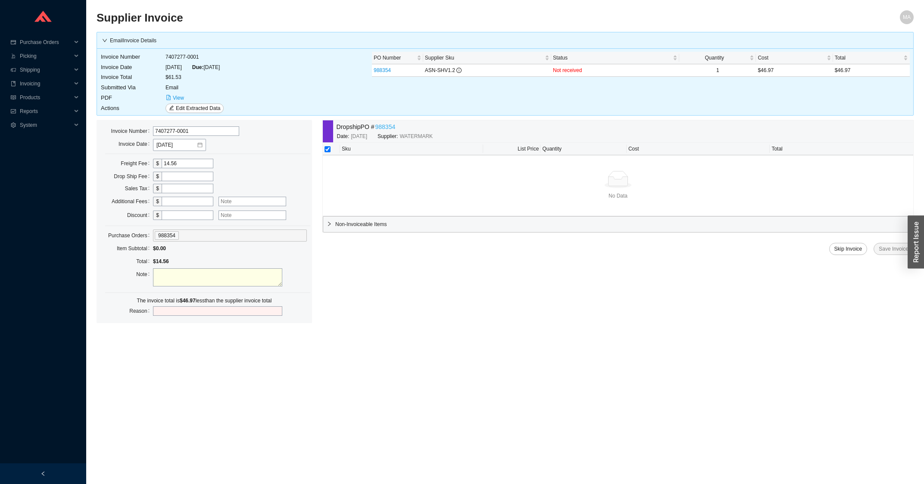
click at [386, 123] on link "988354" at bounding box center [385, 127] width 20 height 10
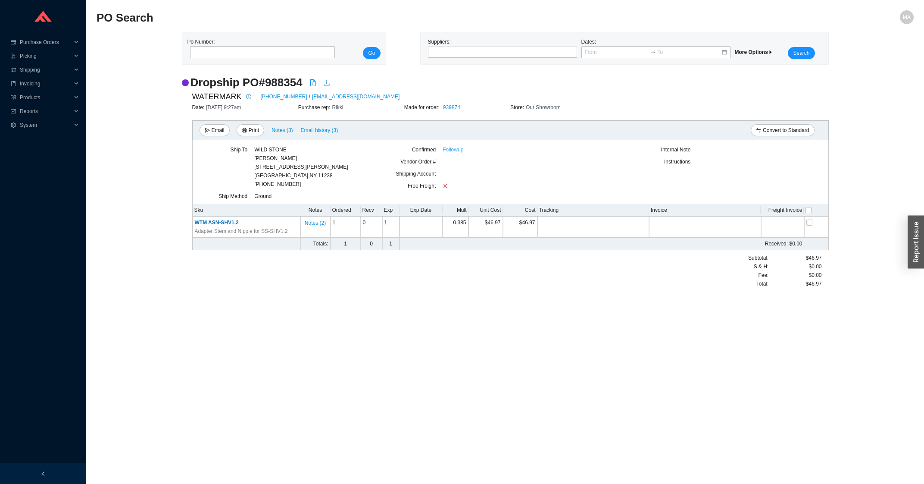
click at [448, 153] on link "Followup" at bounding box center [453, 149] width 21 height 9
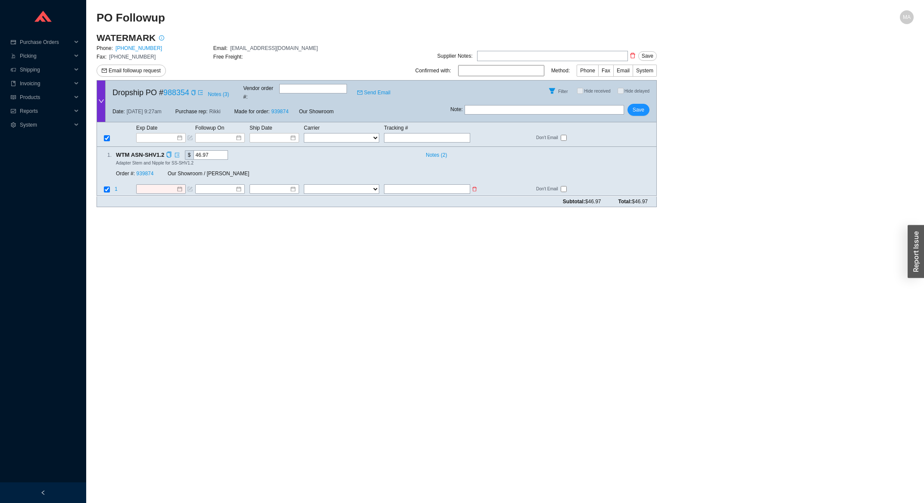
click at [450, 185] on input "text" at bounding box center [427, 189] width 86 height 9
type input "444740994207"
click at [304, 185] on select "FedEx UPS ---------------- 2 Day Transportation INC A&B Freight A. [PERSON_NAME…" at bounding box center [341, 189] width 75 height 9
select select "1"
click option "FedEx" at bounding box center [0, 0] width 0 height 0
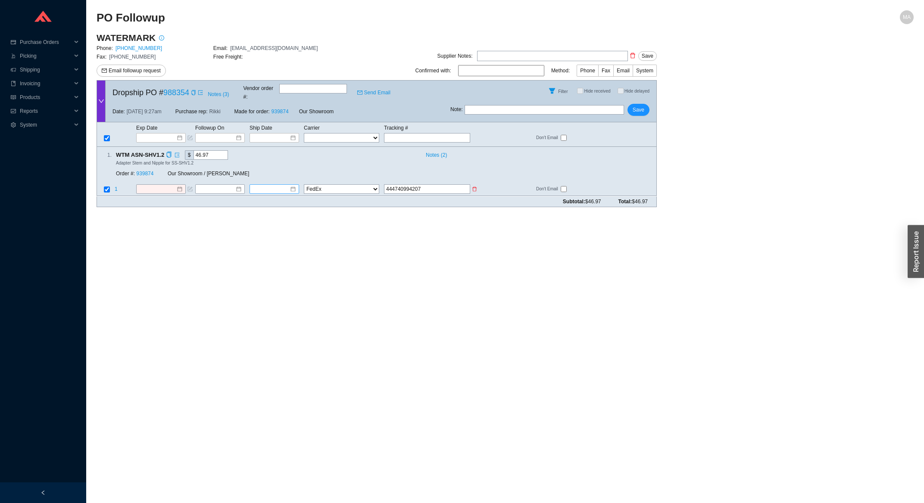
click at [275, 185] on input at bounding box center [271, 189] width 37 height 9
type input "[DATE]"
click at [299, 261] on div "24" at bounding box center [301, 259] width 9 height 9
click at [285, 186] on div at bounding box center [275, 189] width 50 height 9
click at [286, 185] on input at bounding box center [271, 189] width 37 height 9
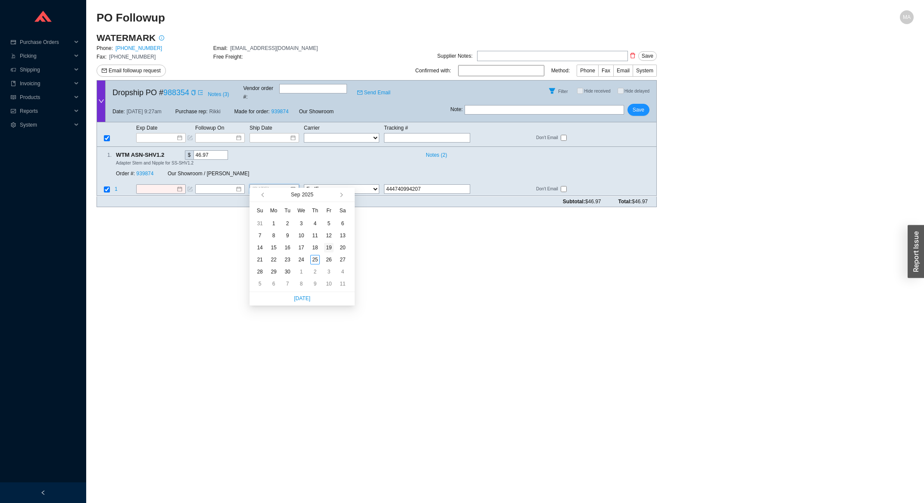
type input "[DATE]"
click at [328, 248] on div "19" at bounding box center [328, 247] width 9 height 9
click at [638, 106] on span "Save" at bounding box center [639, 110] width 12 height 9
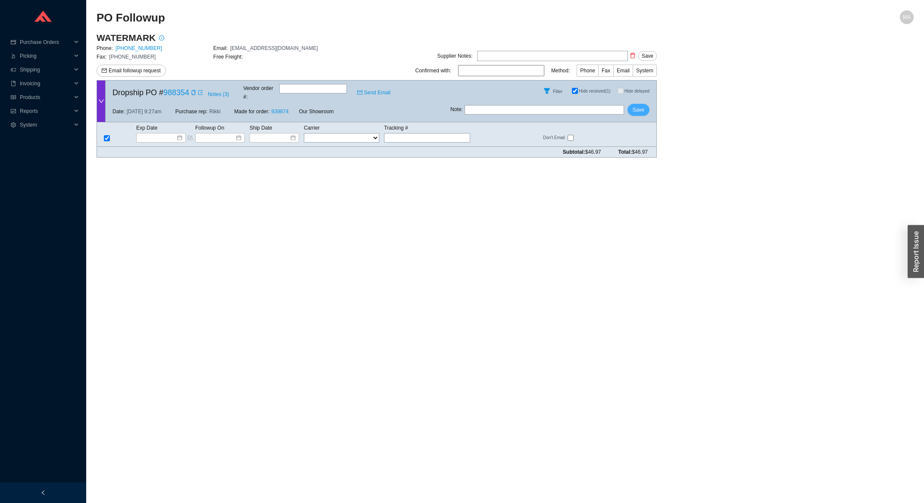
checkbox input "true"
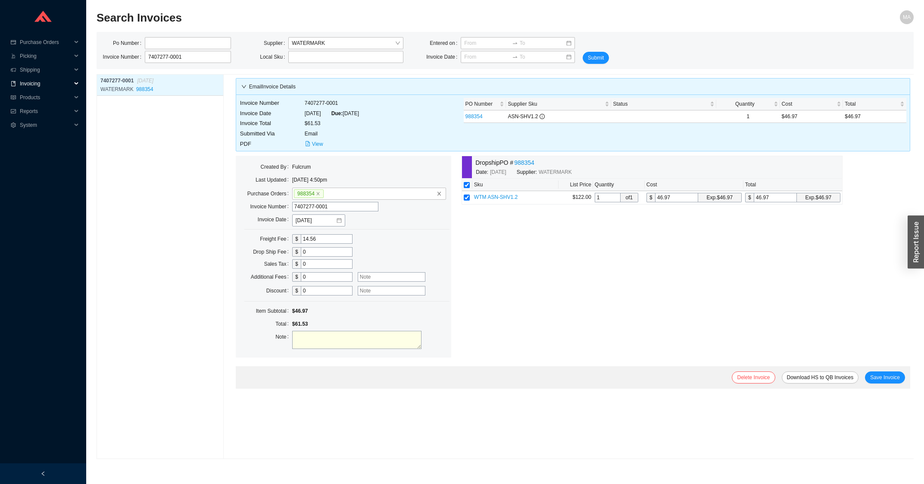
click at [38, 87] on span "Invoicing" at bounding box center [46, 84] width 52 height 14
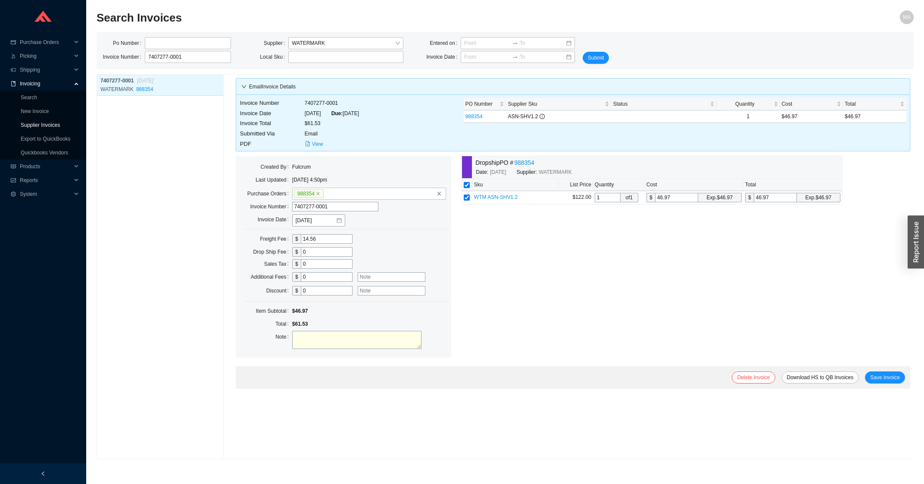
click at [45, 124] on link "Supplier Invoices" at bounding box center [40, 125] width 39 height 6
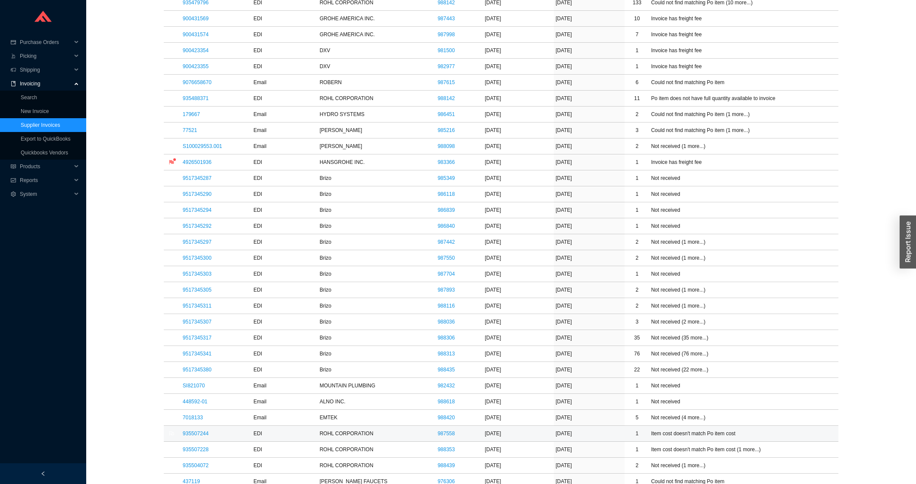
scroll to position [323, 0]
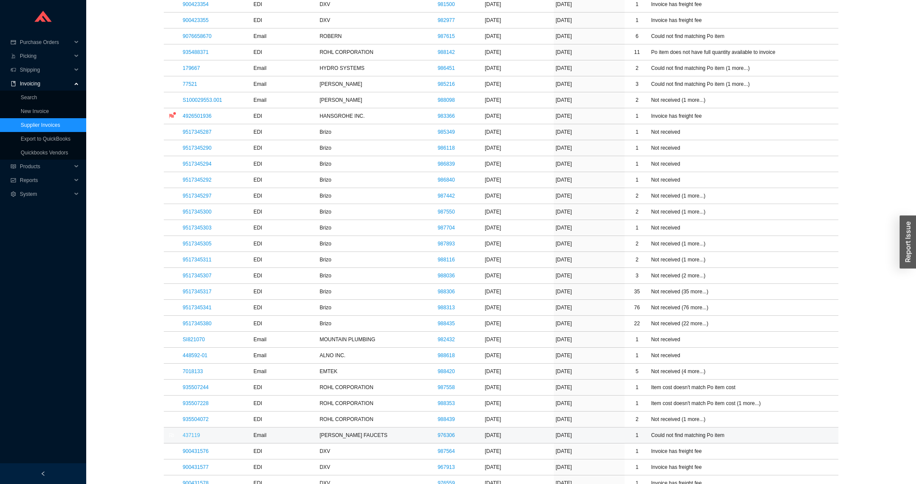
click at [191, 438] on link "437119" at bounding box center [191, 435] width 17 height 6
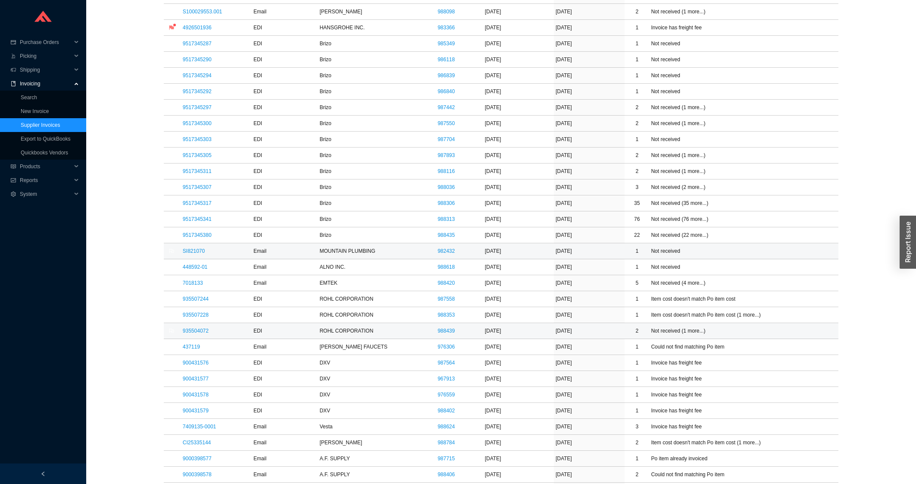
scroll to position [415, 0]
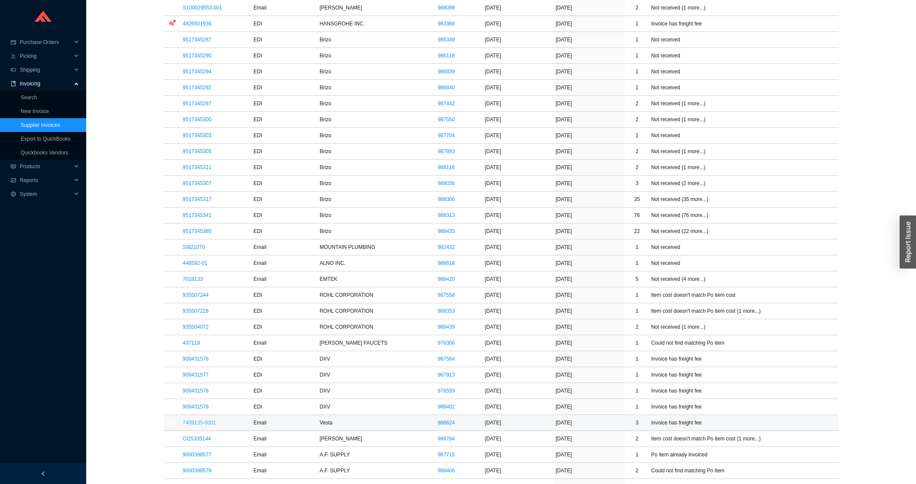
click at [203, 425] on link "7409135-0001" at bounding box center [199, 422] width 33 height 6
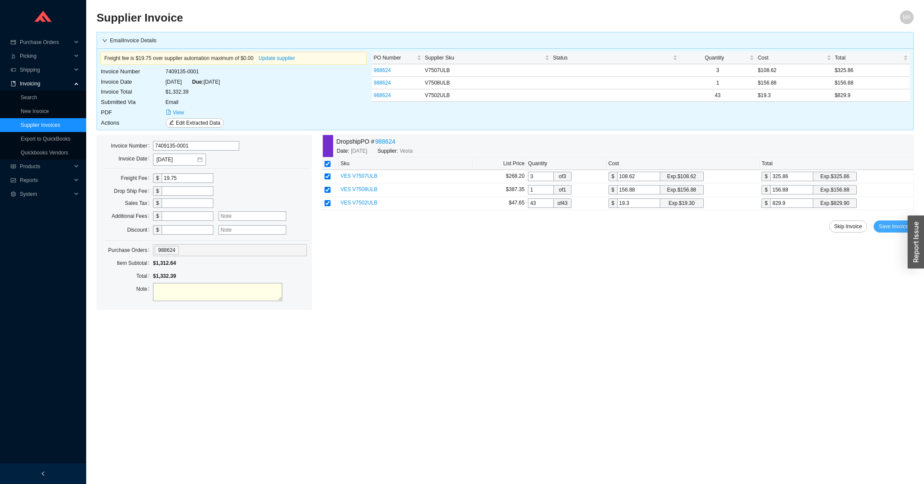
click at [883, 223] on button "Save Invoice" at bounding box center [894, 226] width 40 height 12
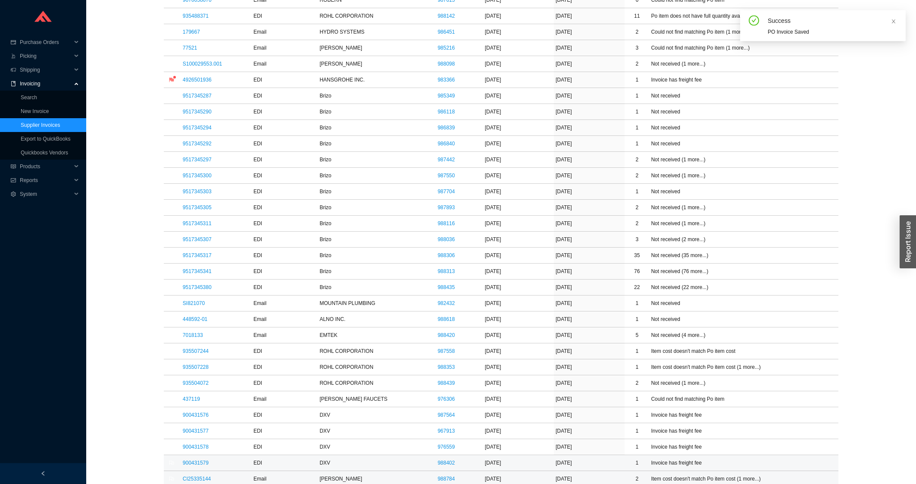
scroll to position [415, 0]
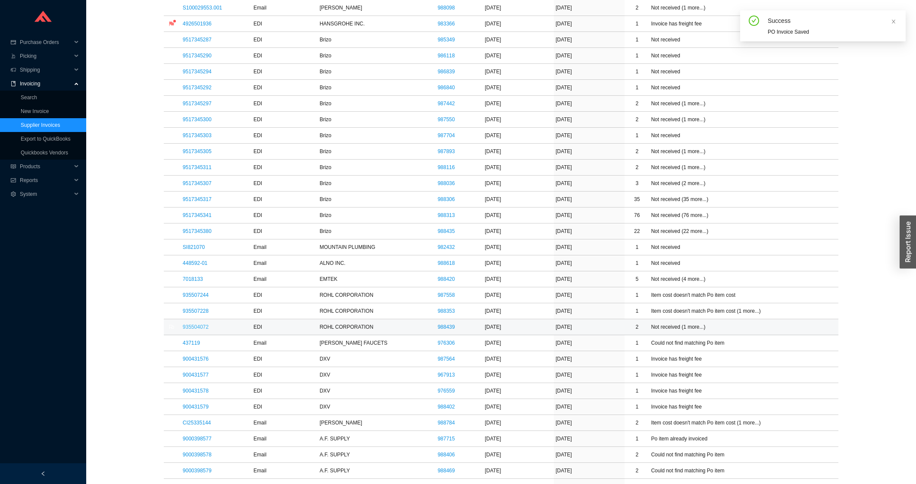
click at [200, 329] on link "935504072" at bounding box center [196, 327] width 26 height 6
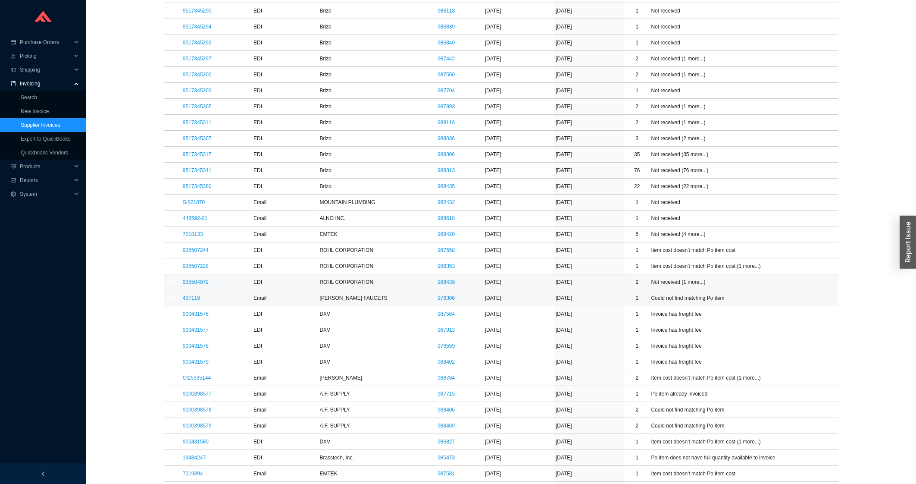
scroll to position [462, 0]
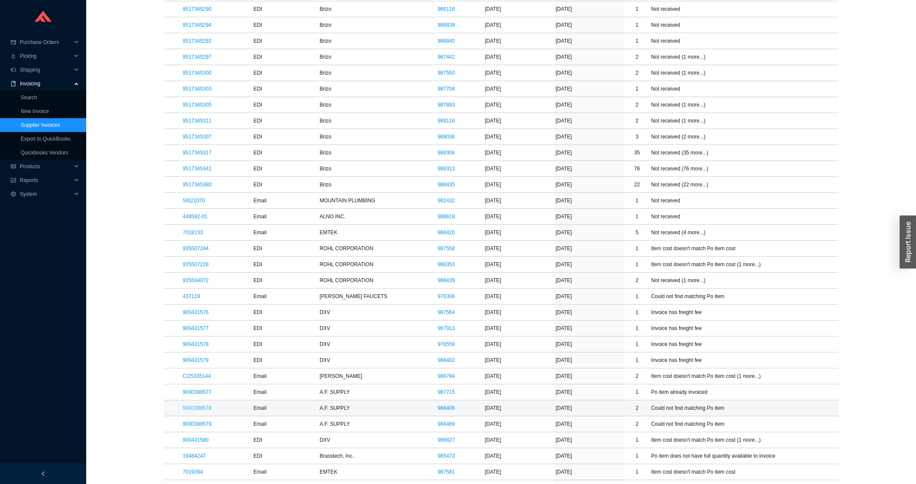
click at [190, 410] on link "9000398578" at bounding box center [197, 408] width 29 height 6
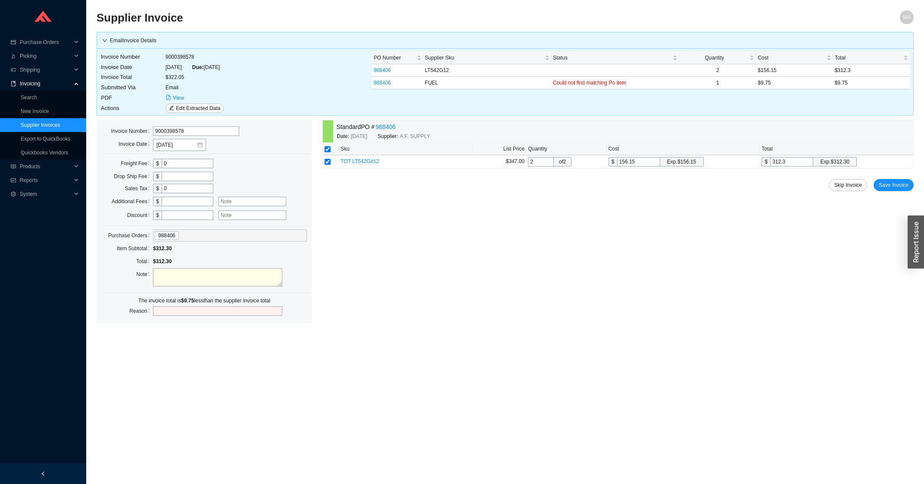
click at [177, 205] on input "text" at bounding box center [188, 201] width 52 height 9
type input "9.75"
click at [896, 188] on span "Save Invoice" at bounding box center [894, 185] width 30 height 9
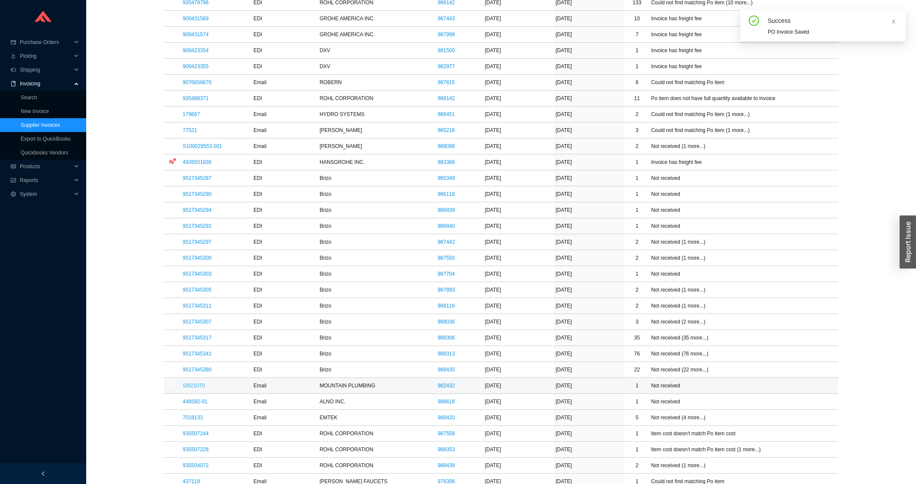
scroll to position [369, 0]
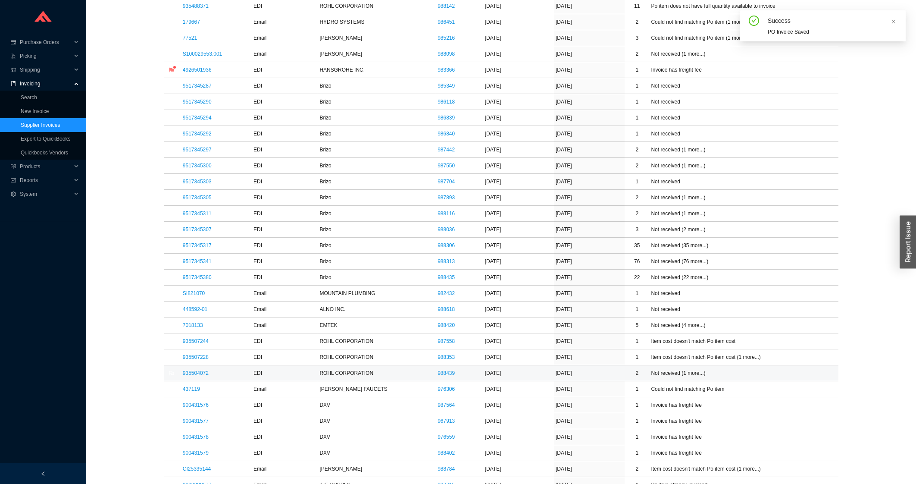
click at [200, 370] on td "935504072" at bounding box center [216, 373] width 71 height 16
click at [201, 375] on link "935504072" at bounding box center [196, 373] width 26 height 6
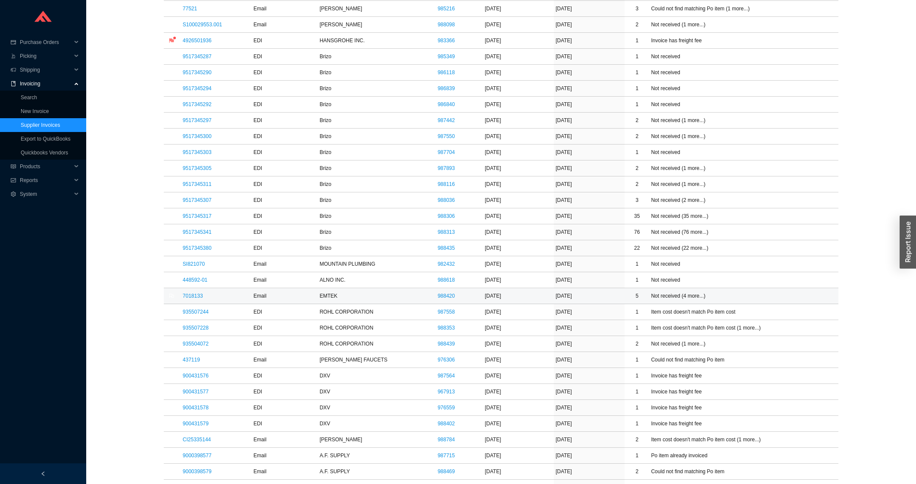
scroll to position [462, 0]
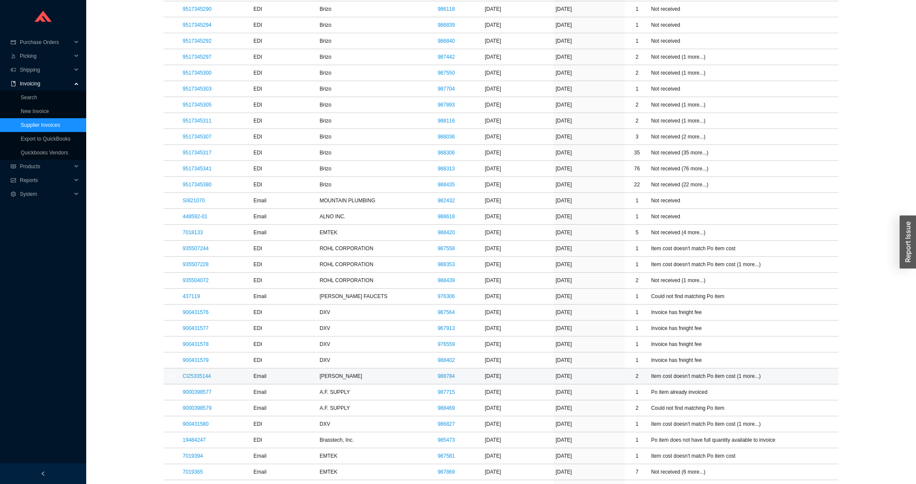
click at [197, 379] on link "CI25335144" at bounding box center [197, 376] width 28 height 6
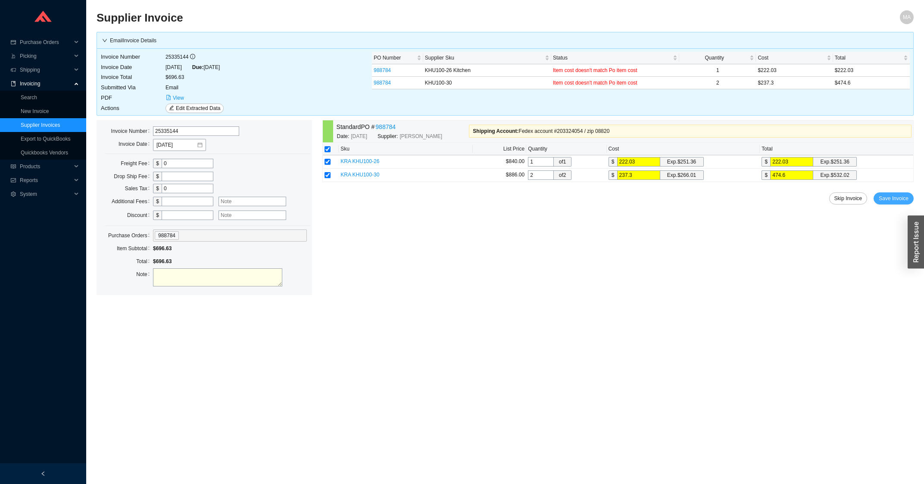
click at [899, 204] on button "Save Invoice" at bounding box center [894, 198] width 40 height 12
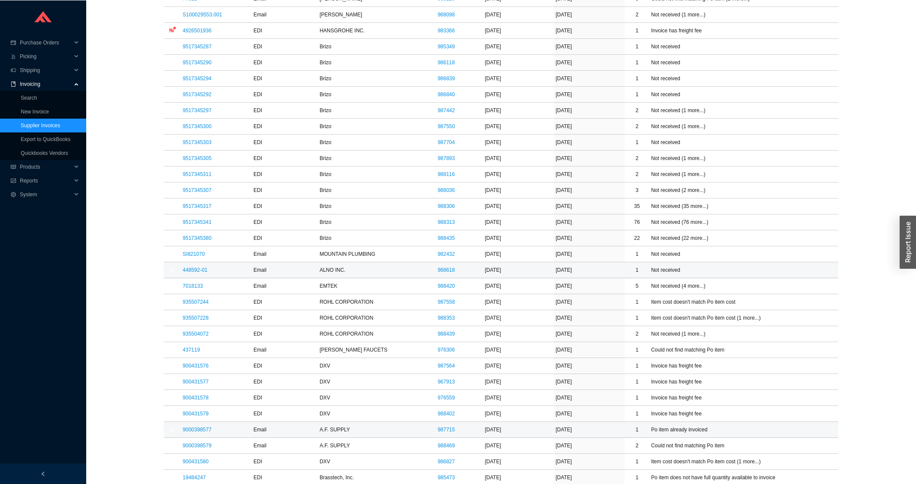
scroll to position [415, 0]
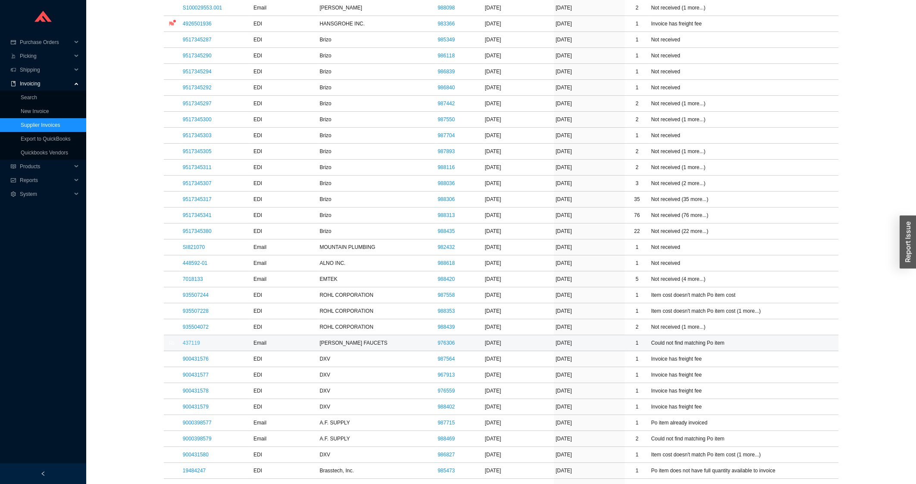
click at [199, 346] on link "437119" at bounding box center [191, 343] width 17 height 6
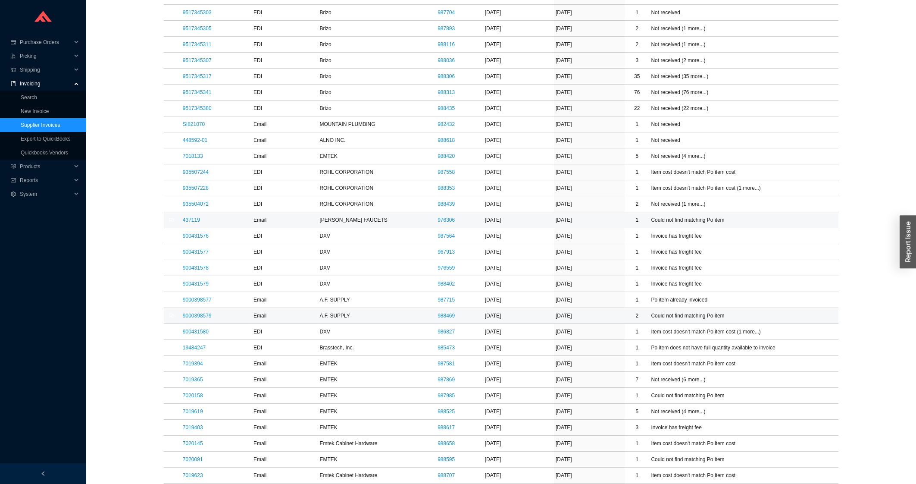
scroll to position [554, 0]
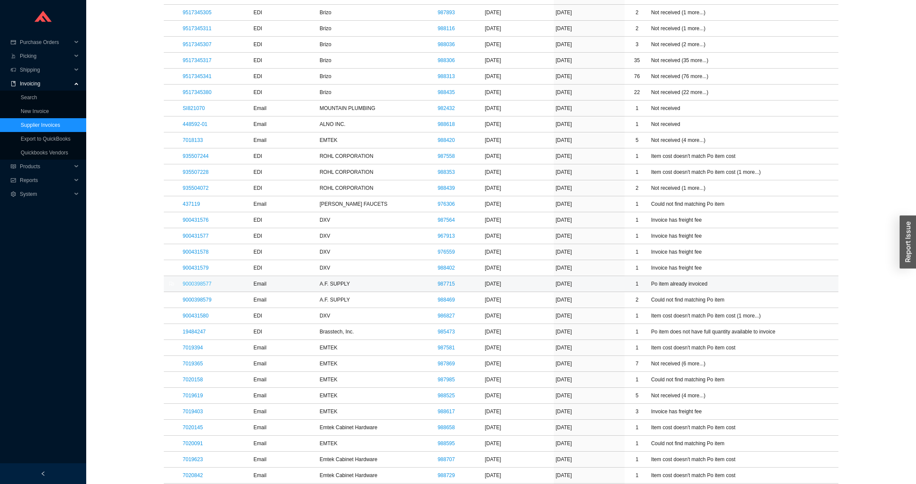
click at [207, 286] on link "9000398577" at bounding box center [197, 284] width 29 height 6
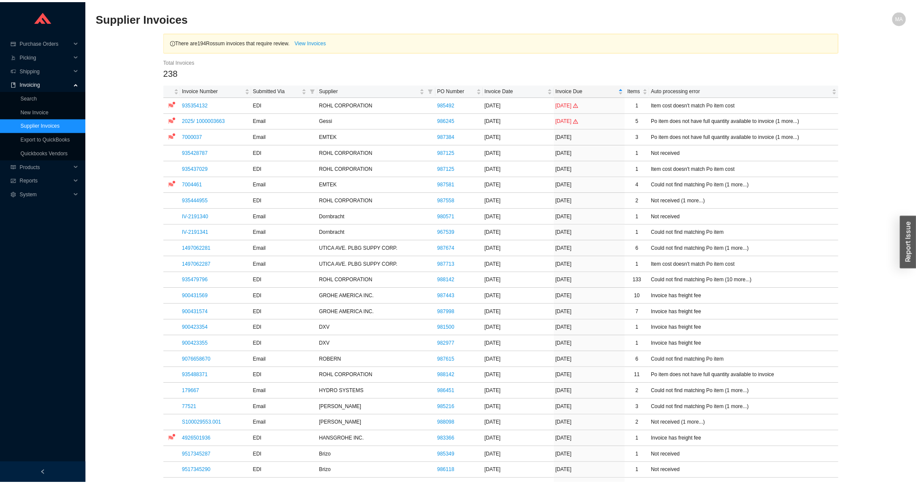
scroll to position [693, 0]
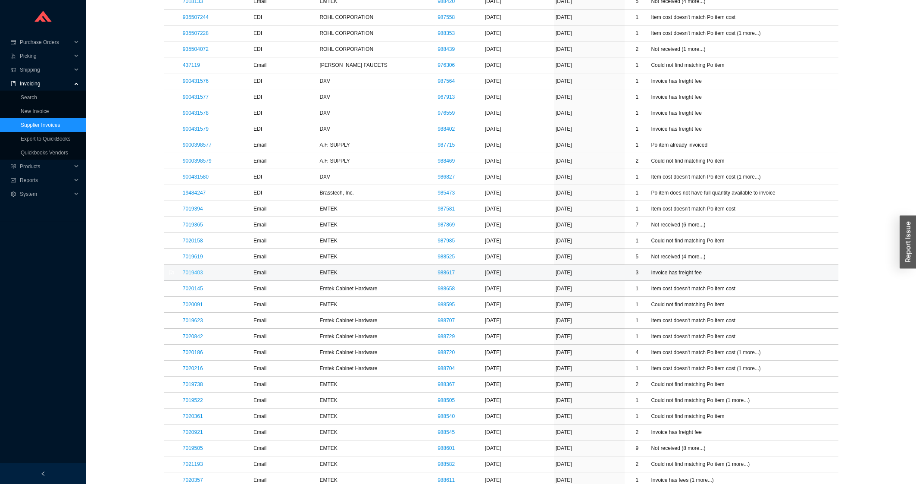
click at [197, 272] on link "7019403" at bounding box center [193, 272] width 20 height 6
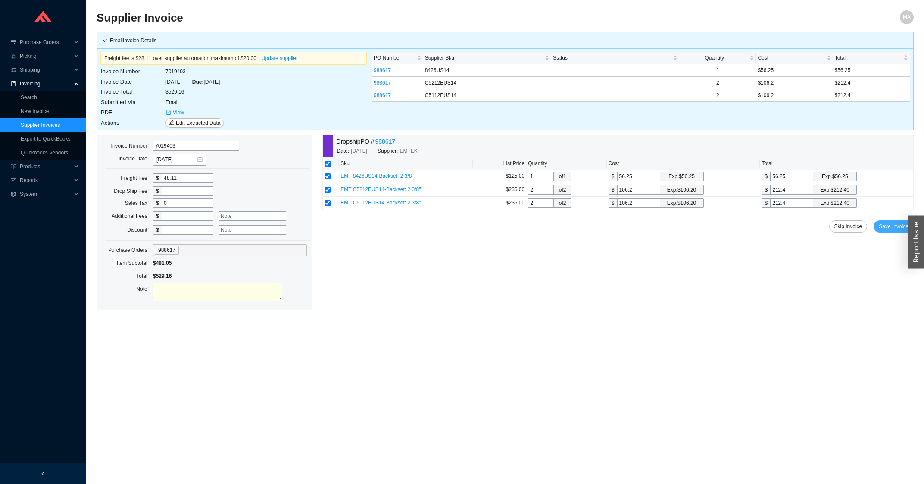
click at [883, 223] on button "Save Invoice" at bounding box center [894, 226] width 40 height 12
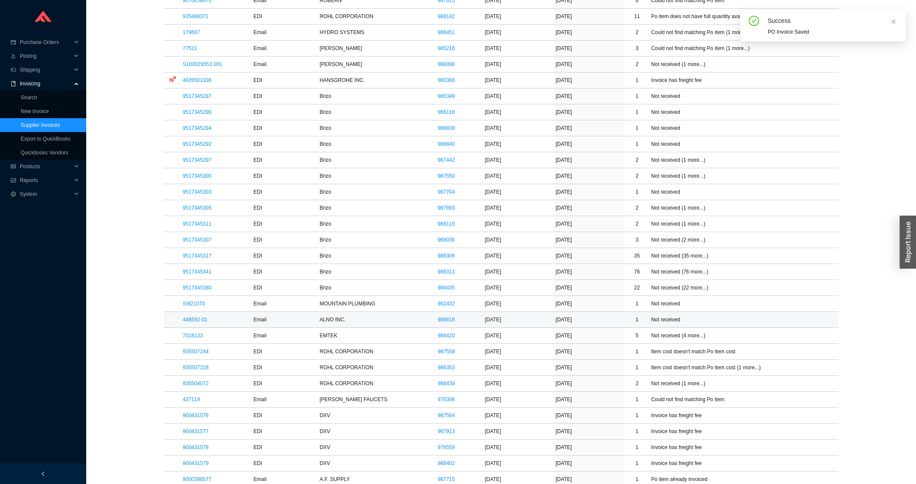
scroll to position [415, 0]
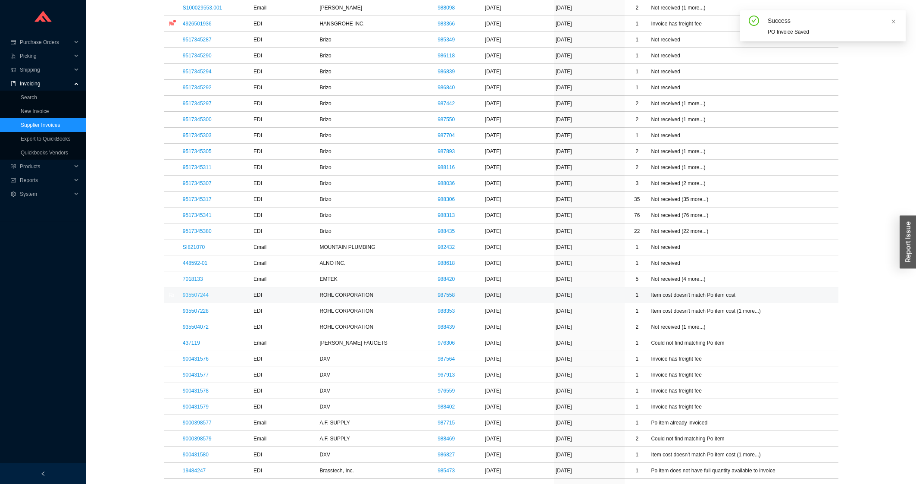
click at [199, 298] on link "935507244" at bounding box center [196, 295] width 26 height 6
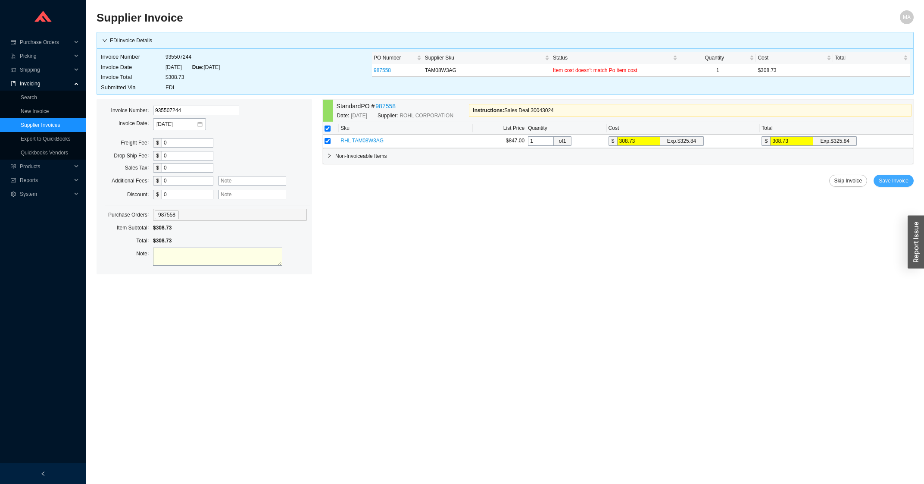
click at [902, 181] on span "Save Invoice" at bounding box center [894, 180] width 30 height 9
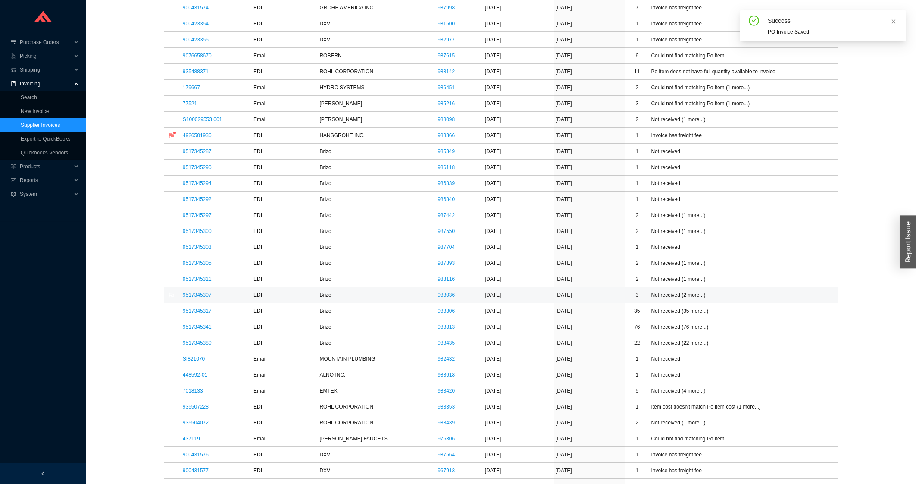
scroll to position [369, 0]
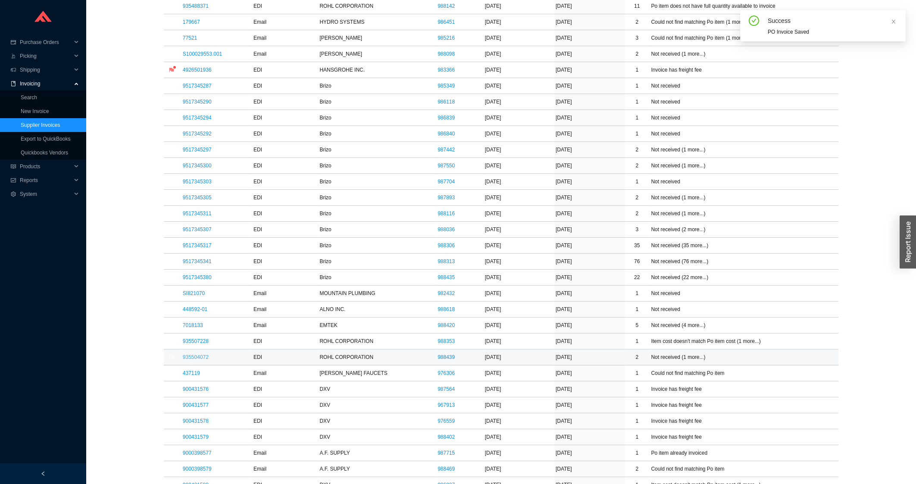
click at [198, 359] on link "935504072" at bounding box center [196, 357] width 26 height 6
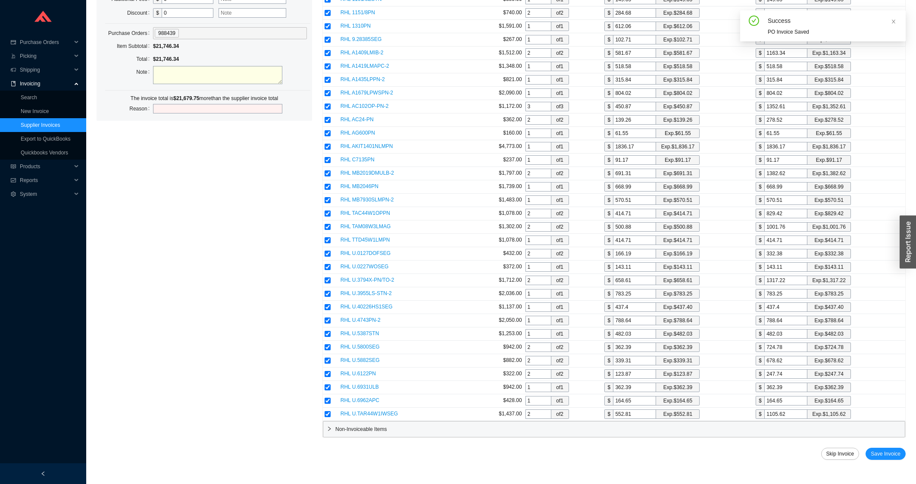
scroll to position [187, 0]
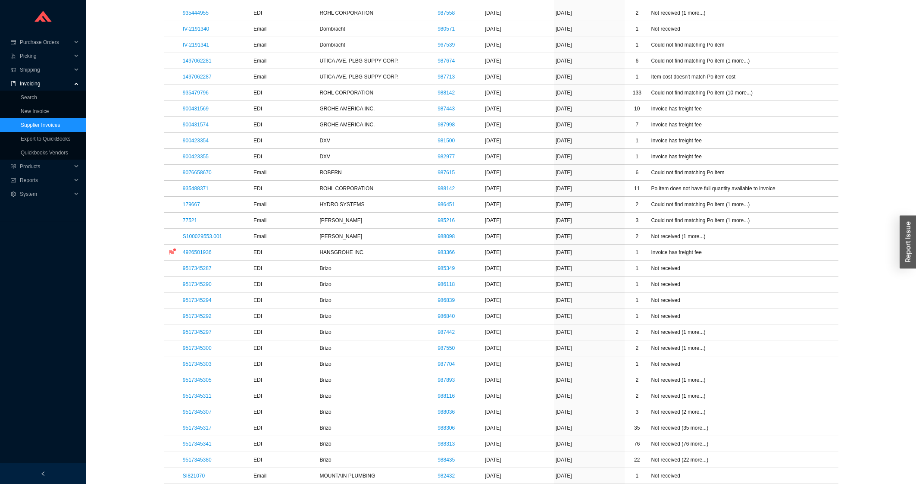
scroll to position [415, 0]
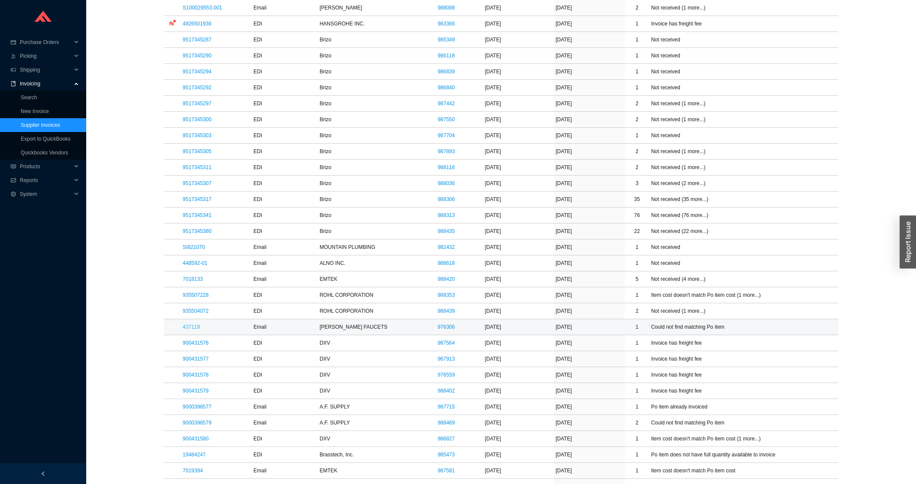
click at [191, 328] on link "437119" at bounding box center [191, 327] width 17 height 6
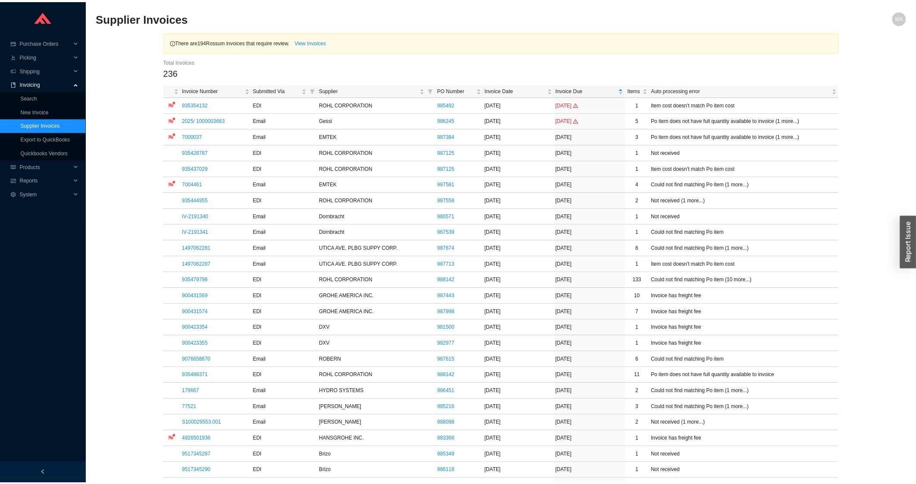
scroll to position [508, 0]
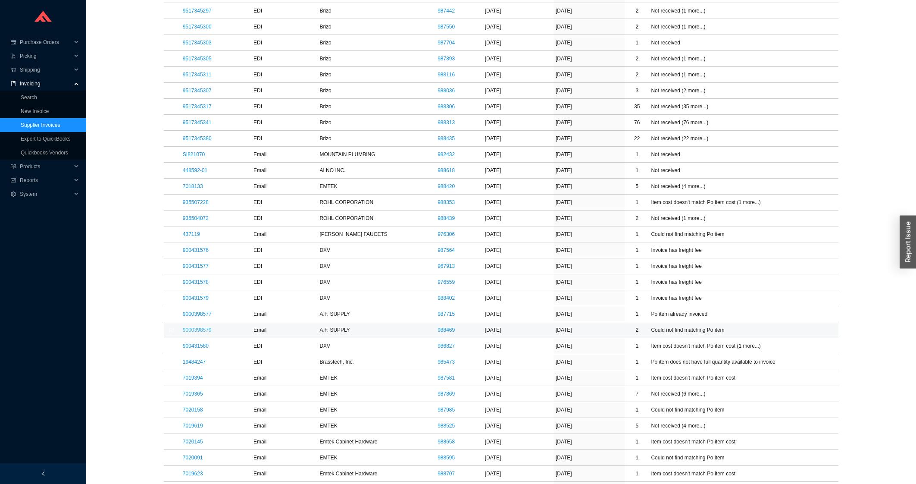
click at [193, 331] on link "9000398579" at bounding box center [197, 330] width 29 height 6
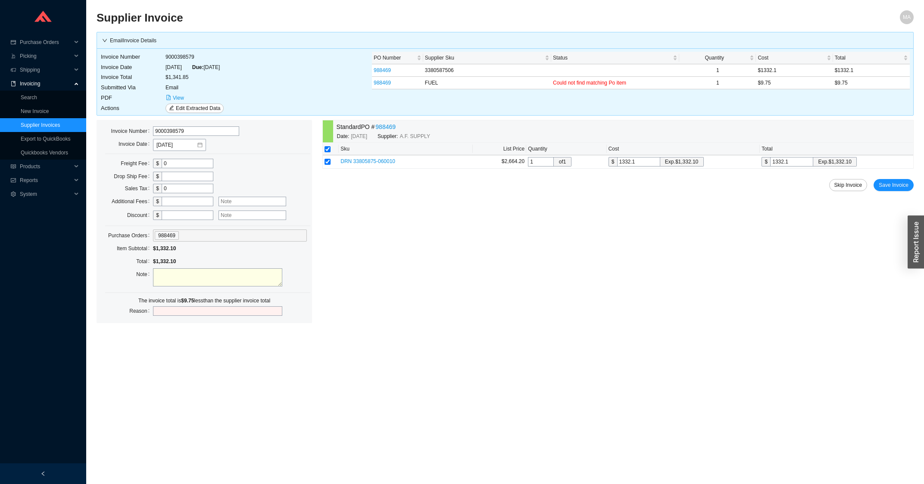
click at [166, 203] on input "text" at bounding box center [188, 201] width 52 height 9
type input "9.75"
click at [892, 184] on span "Save Invoice" at bounding box center [894, 185] width 30 height 9
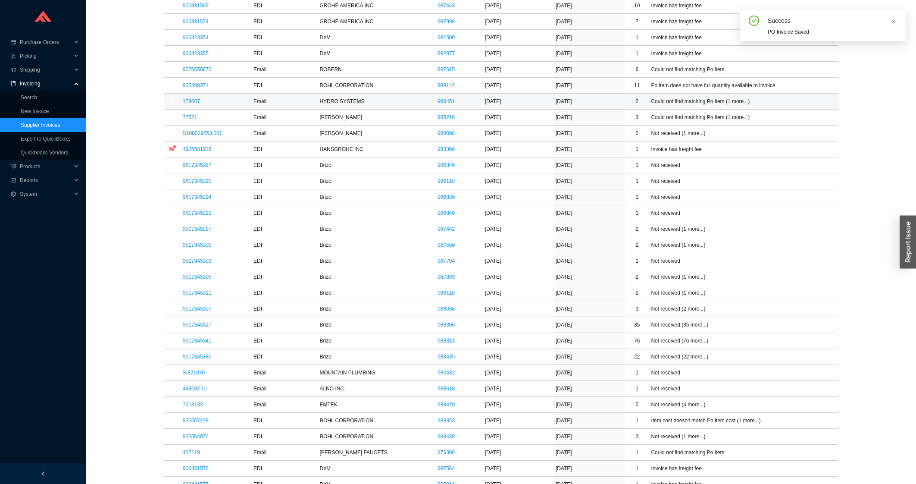
scroll to position [369, 0]
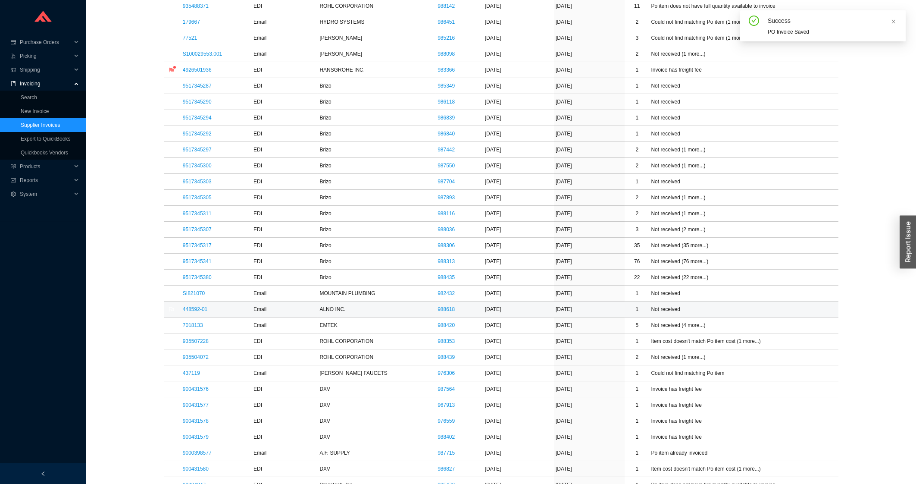
click at [196, 315] on td "448592-01" at bounding box center [216, 309] width 71 height 16
click at [197, 312] on link "448592-01" at bounding box center [195, 309] width 25 height 6
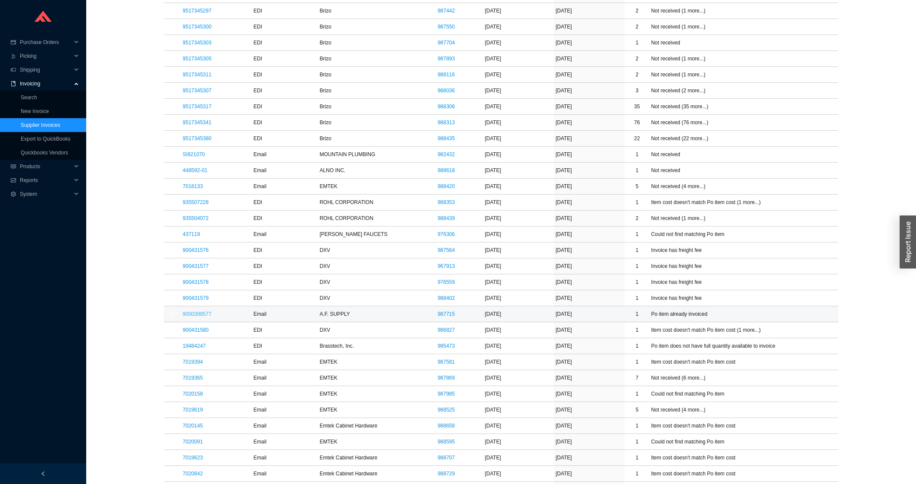
click at [207, 317] on link "9000398577" at bounding box center [197, 314] width 29 height 6
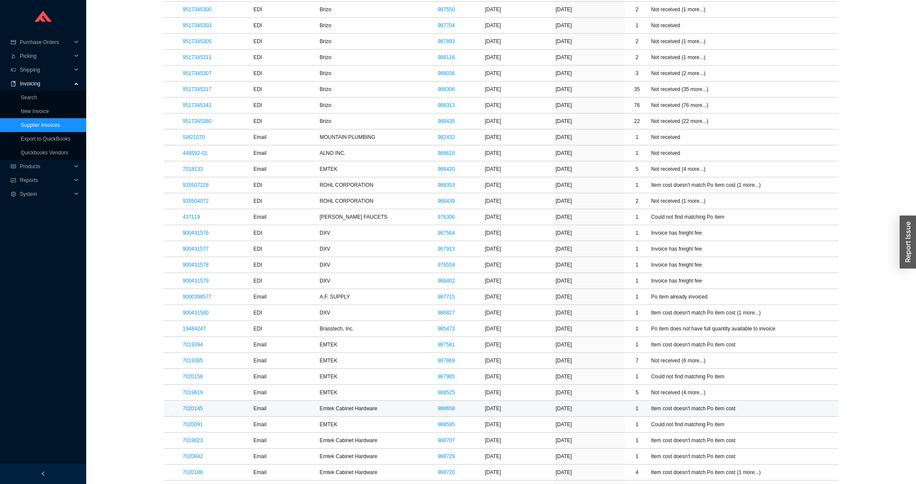
scroll to position [693, 0]
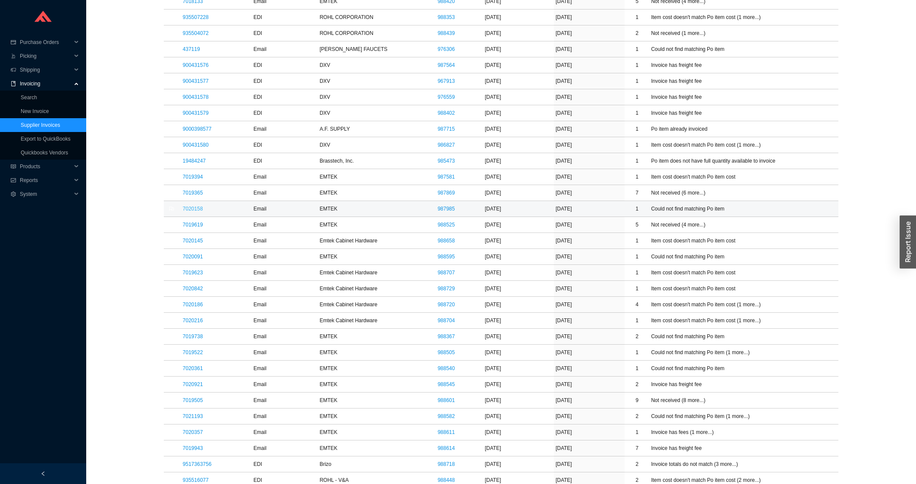
click at [198, 212] on link "7020158" at bounding box center [193, 209] width 20 height 6
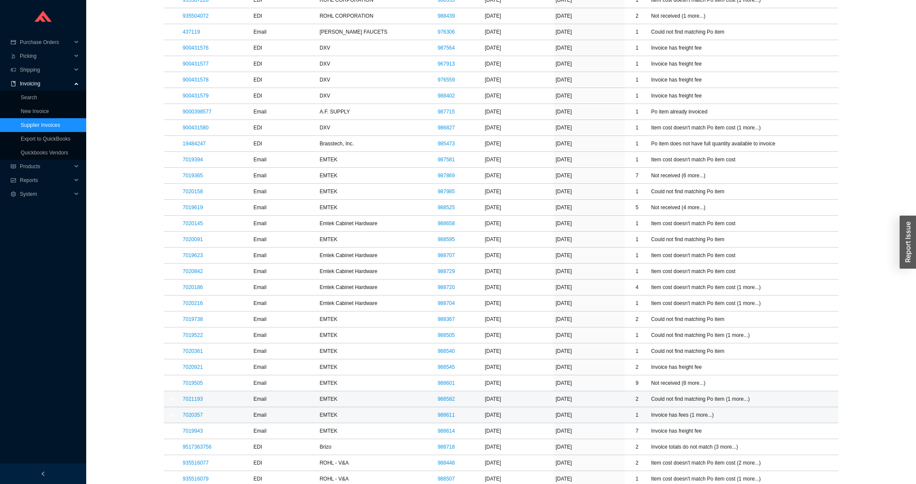
scroll to position [739, 0]
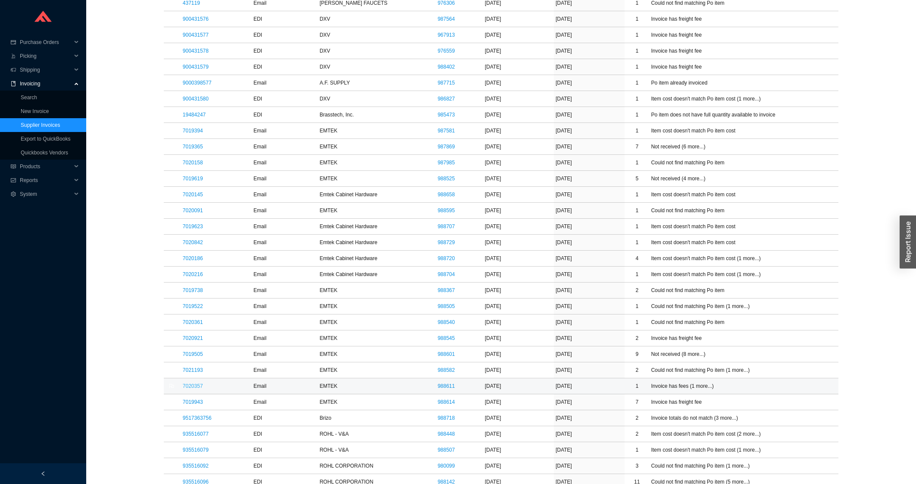
click at [190, 389] on link "7020357" at bounding box center [193, 386] width 20 height 6
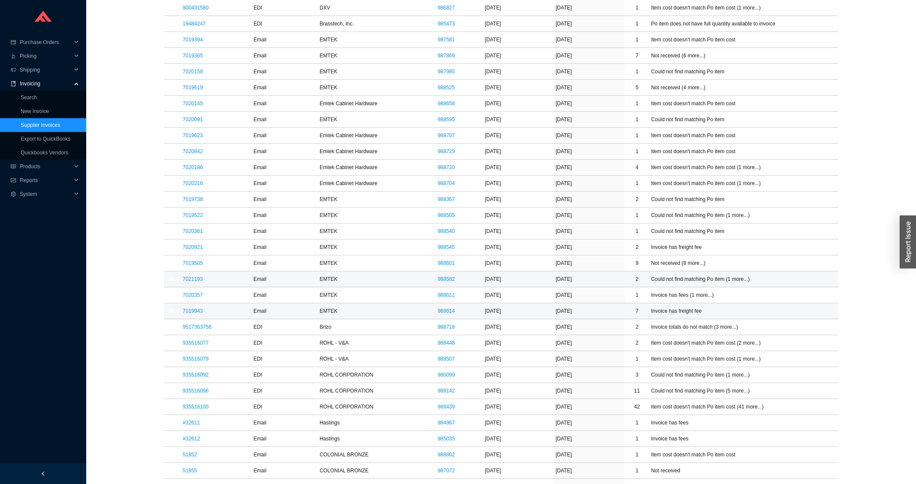
scroll to position [831, 0]
click at [187, 280] on link "7021193" at bounding box center [193, 278] width 20 height 6
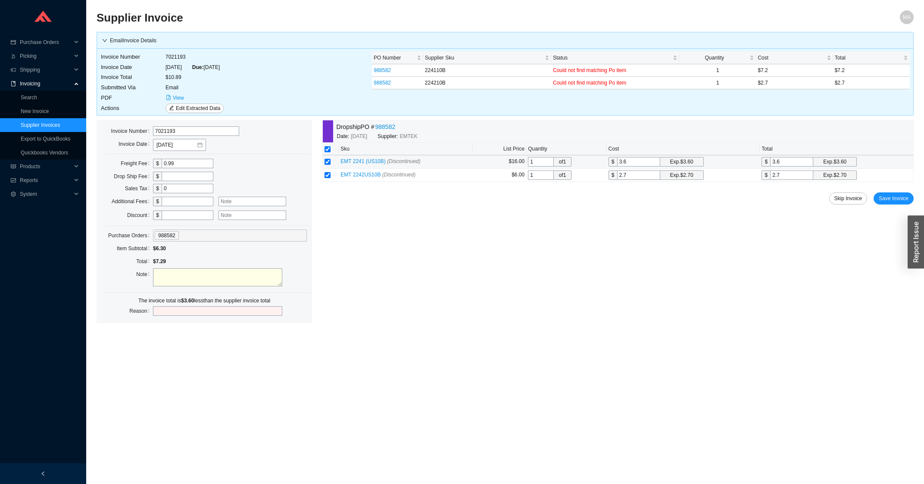
drag, startPoint x: 649, startPoint y: 164, endPoint x: 587, endPoint y: 165, distance: 62.1
click at [617, 165] on input "3.6" at bounding box center [638, 161] width 43 height 9
type input "7"
type input "7.2"
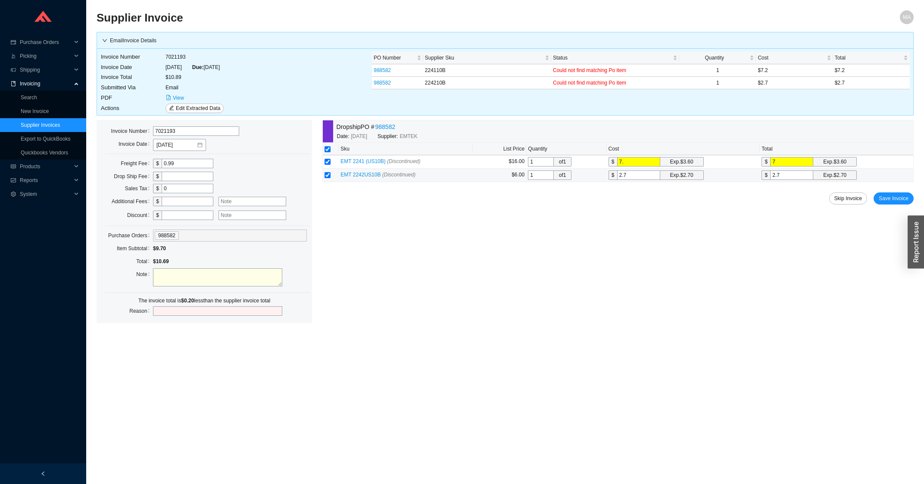
type input "7.2"
click at [891, 200] on span "Save Invoice" at bounding box center [894, 198] width 30 height 9
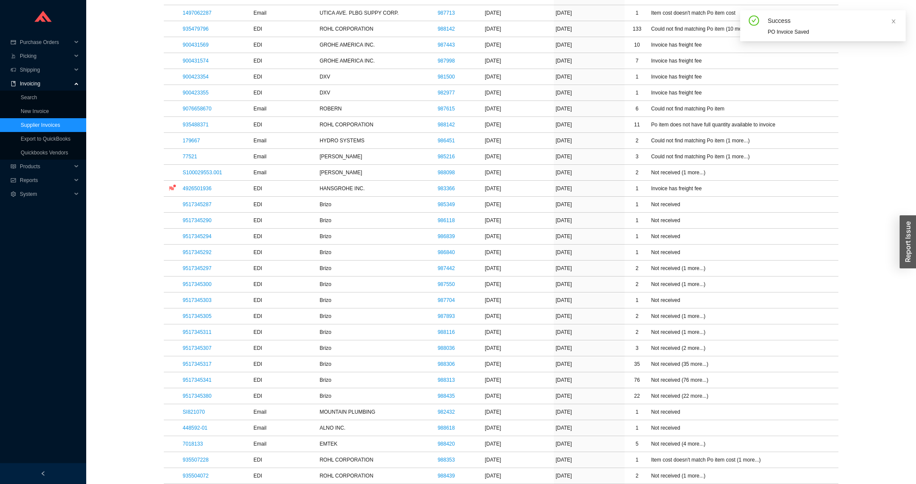
scroll to position [323, 0]
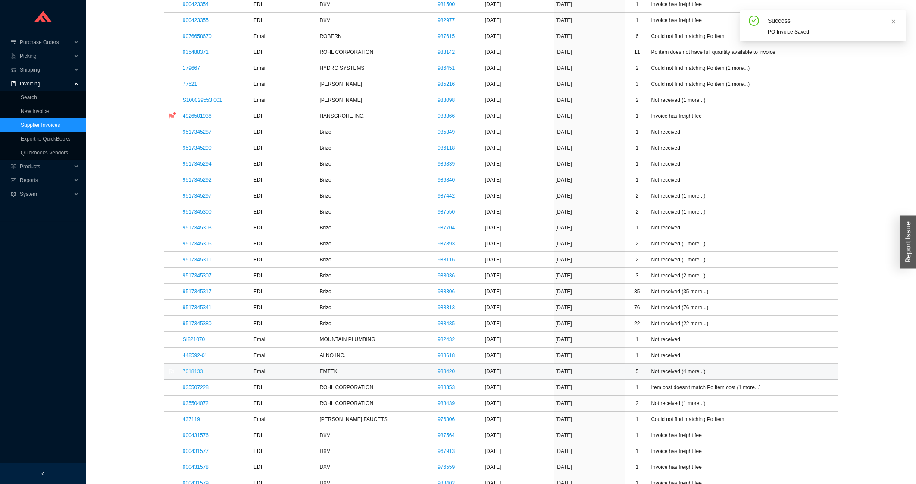
click at [195, 370] on link "7018133" at bounding box center [193, 371] width 20 height 6
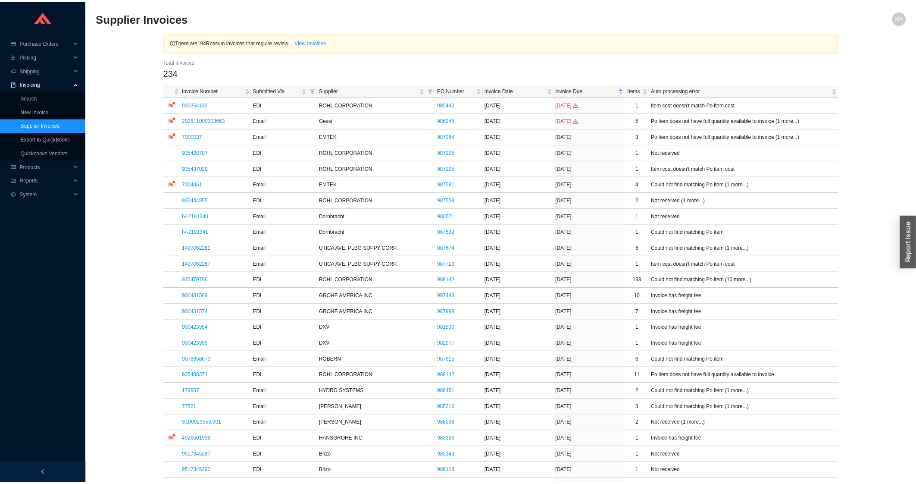
scroll to position [508, 0]
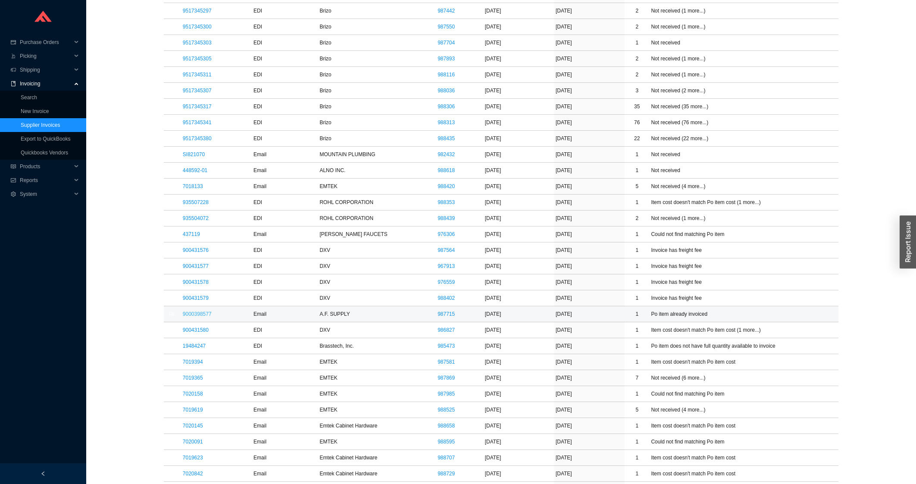
click at [191, 317] on link "9000398577" at bounding box center [197, 314] width 29 height 6
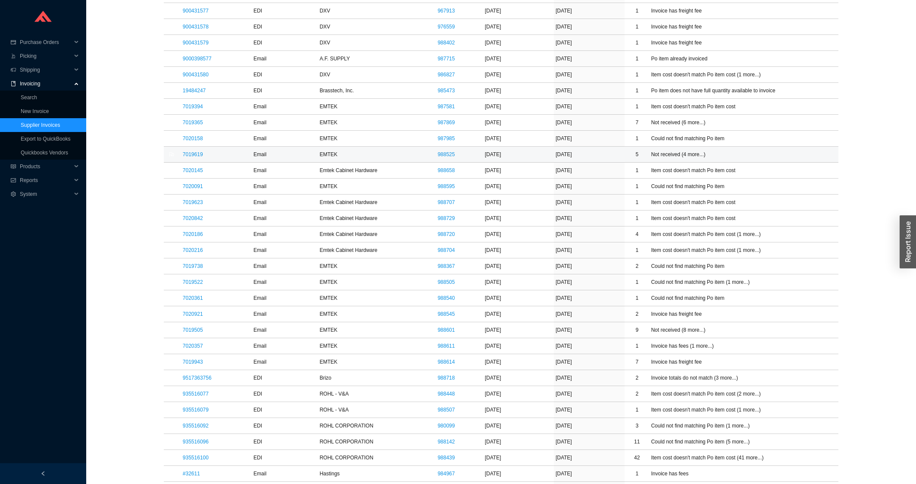
scroll to position [831, 0]
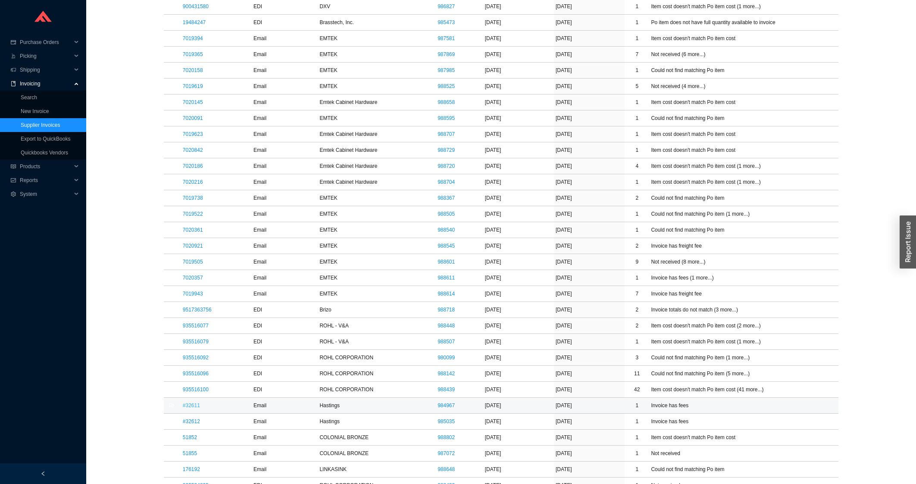
click at [191, 408] on link "#32611" at bounding box center [191, 405] width 17 height 6
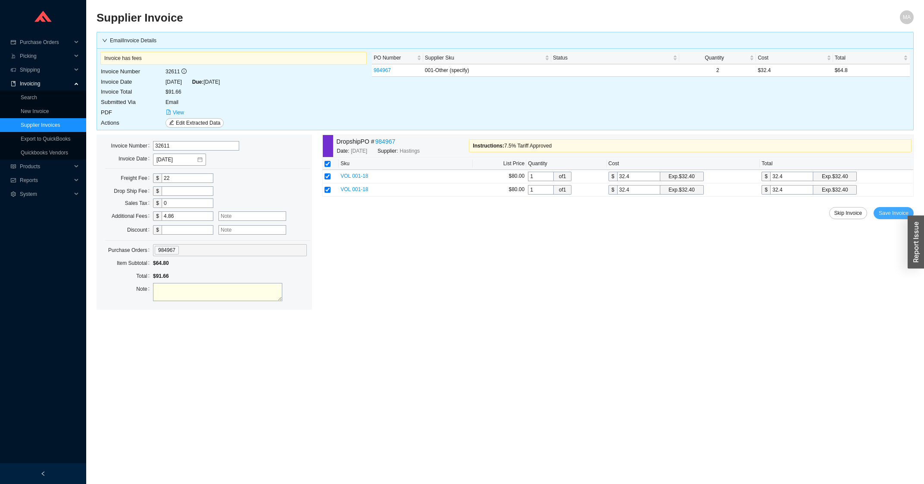
click at [882, 216] on span "Save Invoice" at bounding box center [894, 213] width 30 height 9
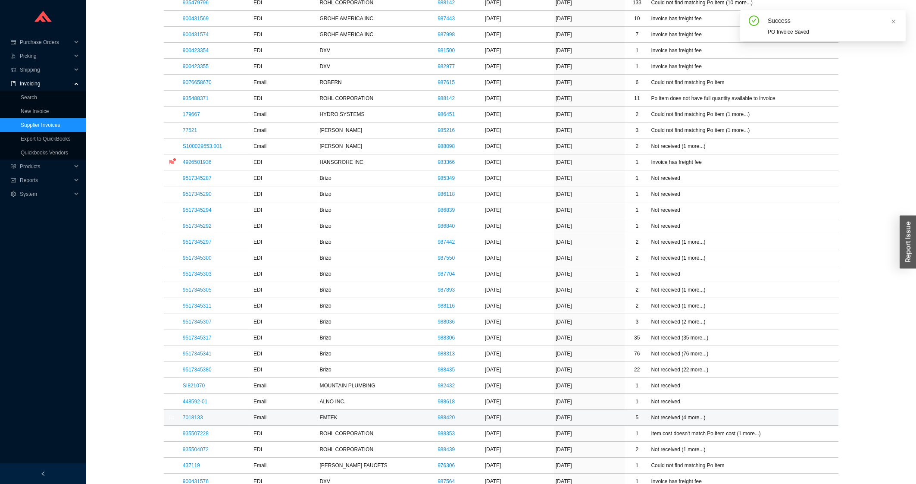
scroll to position [415, 0]
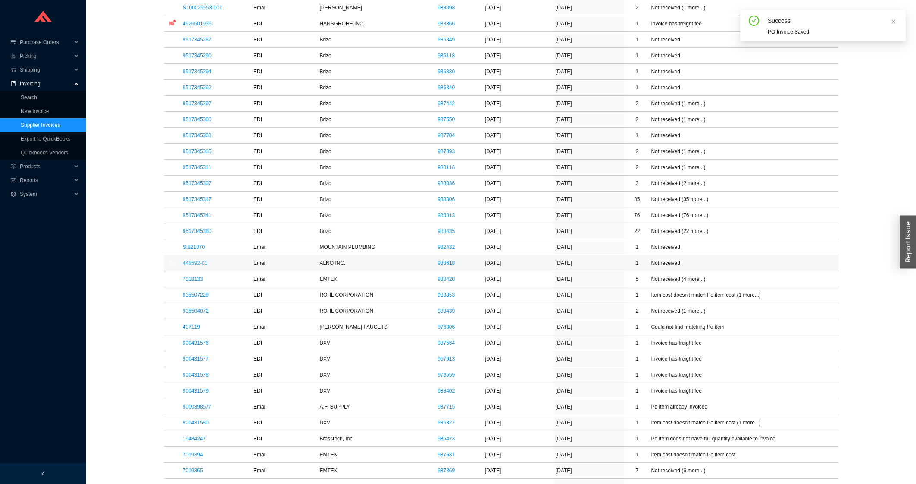
click at [200, 266] on link "448592-01" at bounding box center [195, 263] width 25 height 6
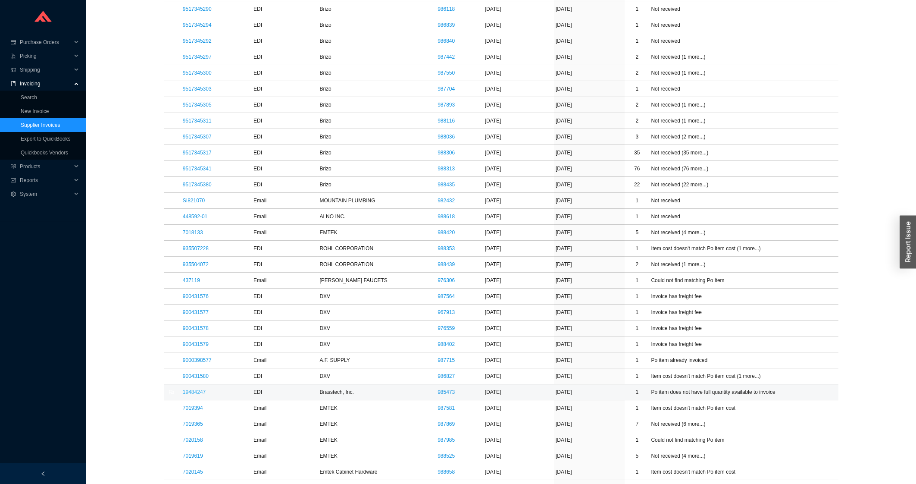
click at [193, 395] on link "19484247" at bounding box center [194, 392] width 23 height 6
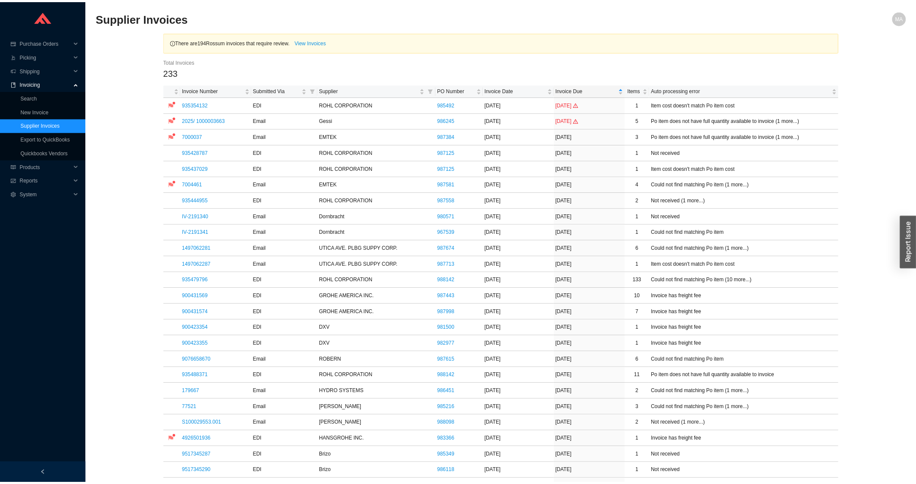
scroll to position [647, 0]
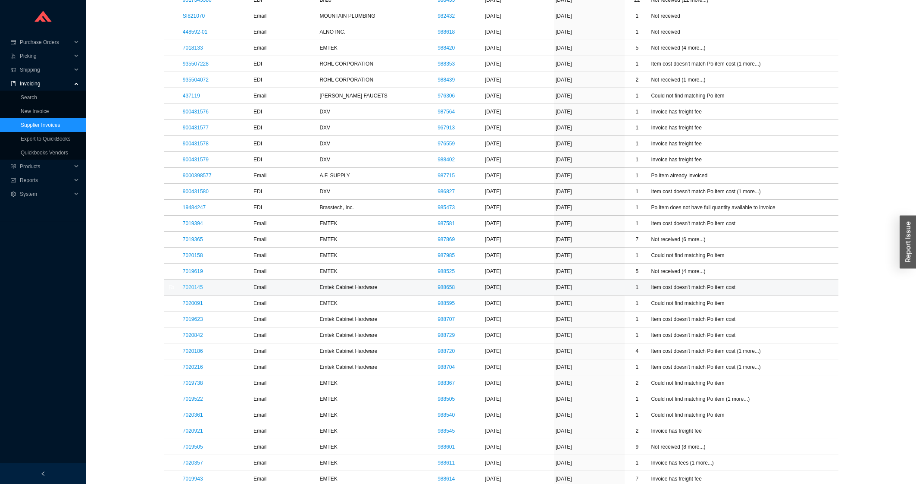
click at [197, 287] on link "7020145" at bounding box center [193, 287] width 20 height 6
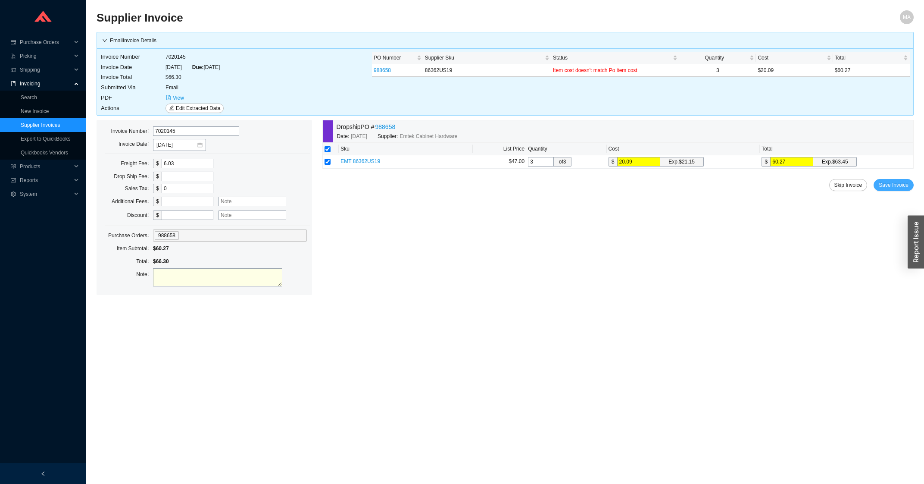
click at [893, 184] on span "Save Invoice" at bounding box center [894, 185] width 30 height 9
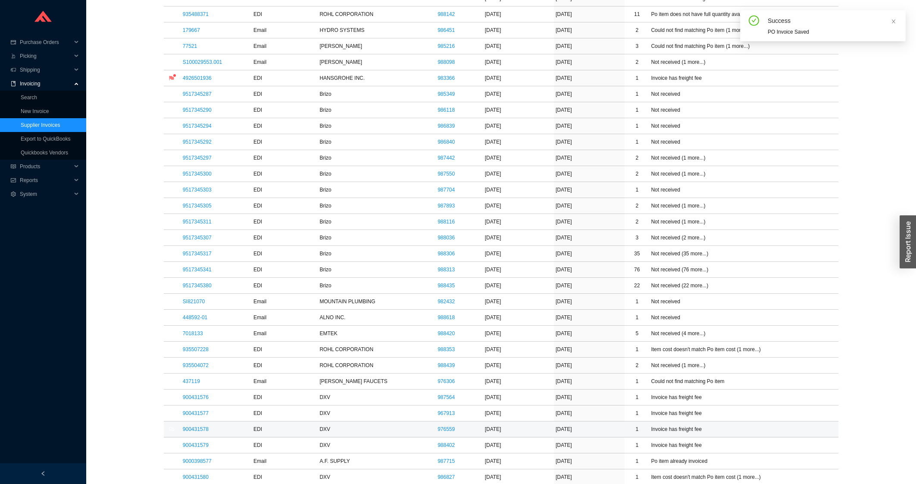
scroll to position [369, 0]
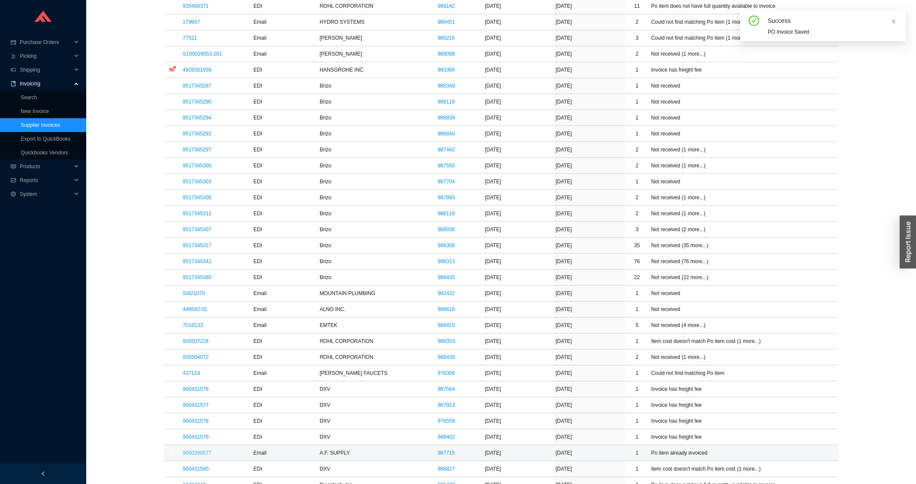
click at [207, 453] on link "9000398577" at bounding box center [197, 453] width 29 height 6
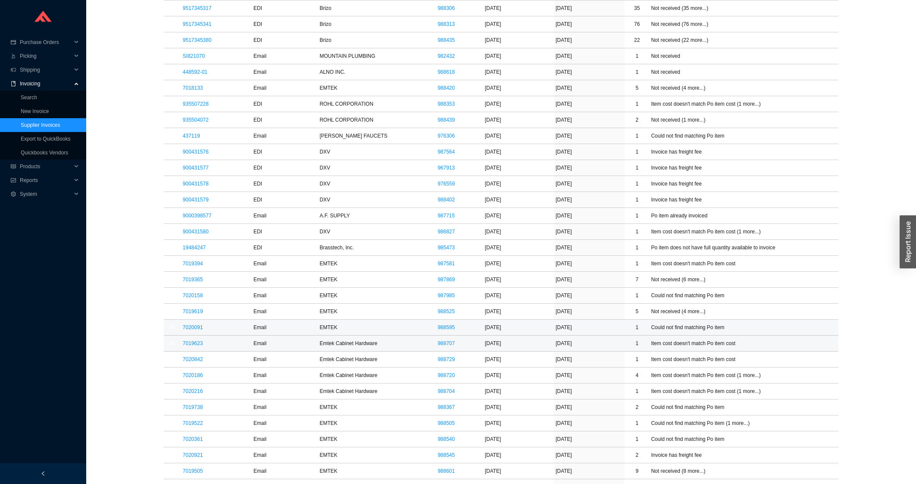
scroll to position [647, 0]
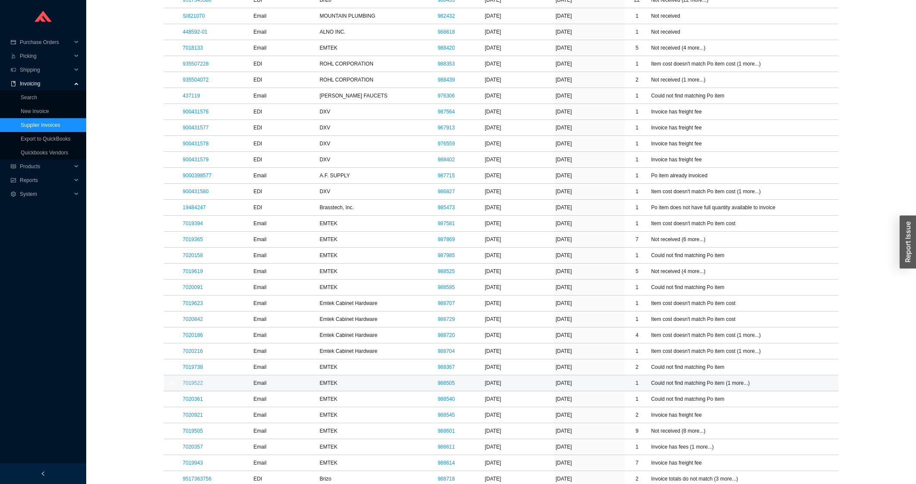
click at [197, 386] on link "7019522" at bounding box center [193, 383] width 20 height 6
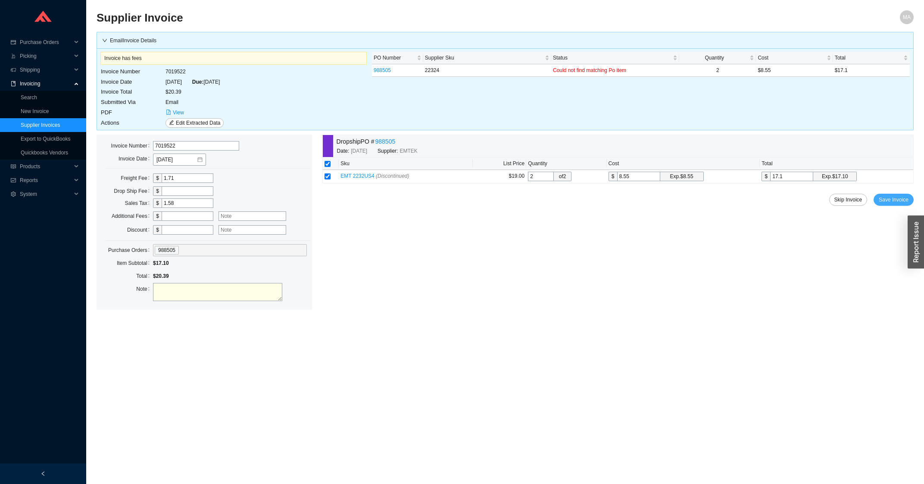
click at [903, 199] on span "Save Invoice" at bounding box center [894, 199] width 30 height 9
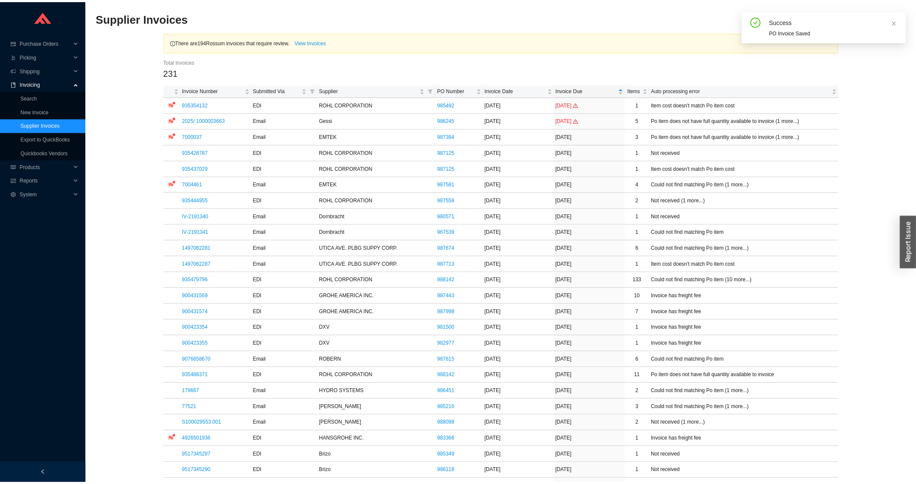
scroll to position [277, 0]
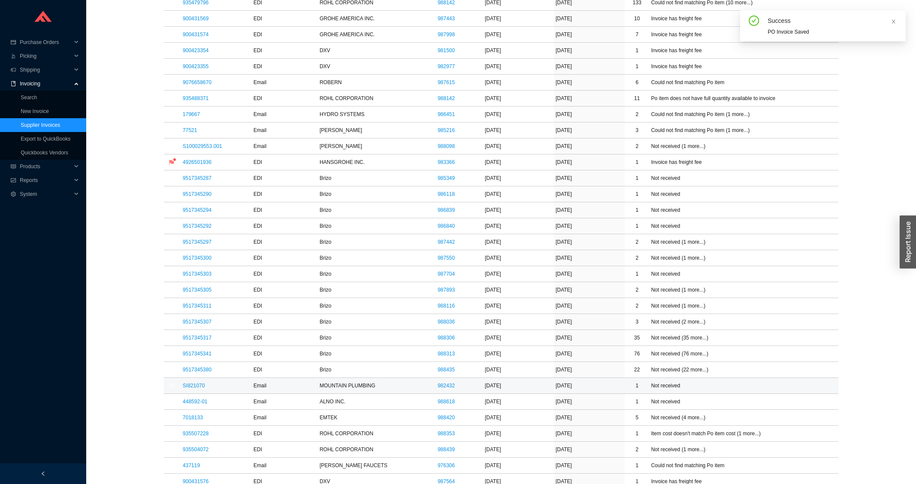
click at [202, 391] on td "SI821070" at bounding box center [216, 386] width 71 height 16
click at [199, 387] on link "SI821070" at bounding box center [194, 385] width 22 height 6
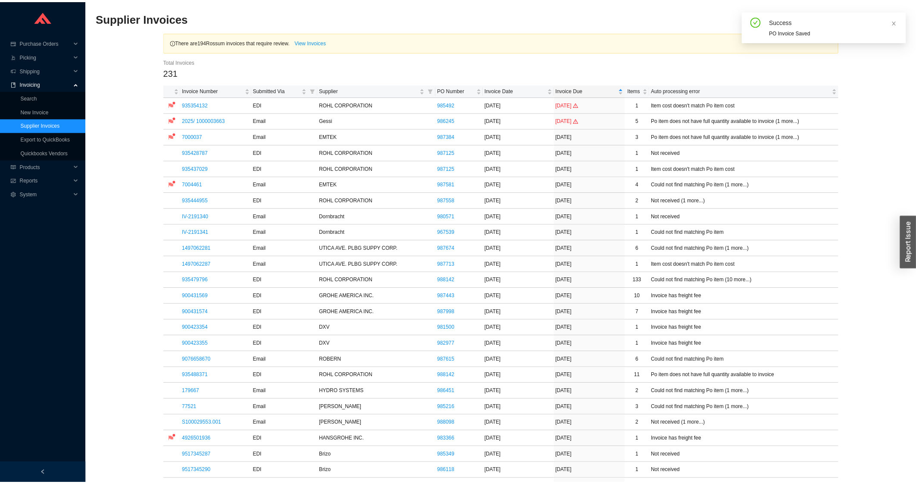
scroll to position [277, 0]
